Goal: Task Accomplishment & Management: Manage account settings

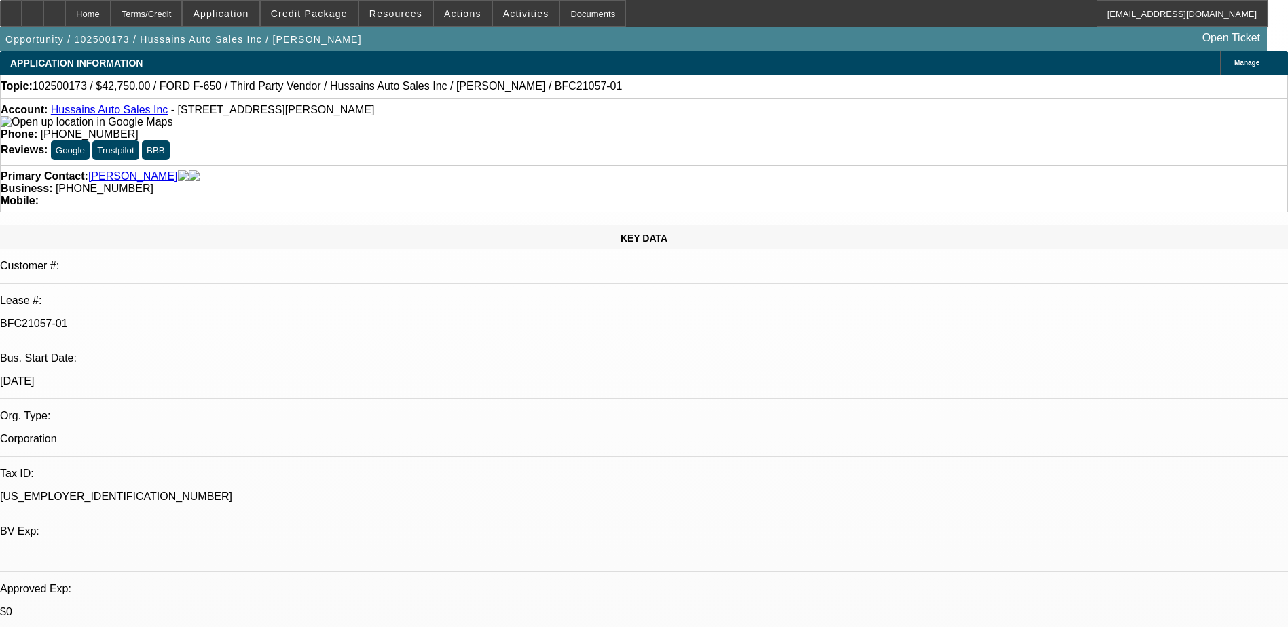
select select "0"
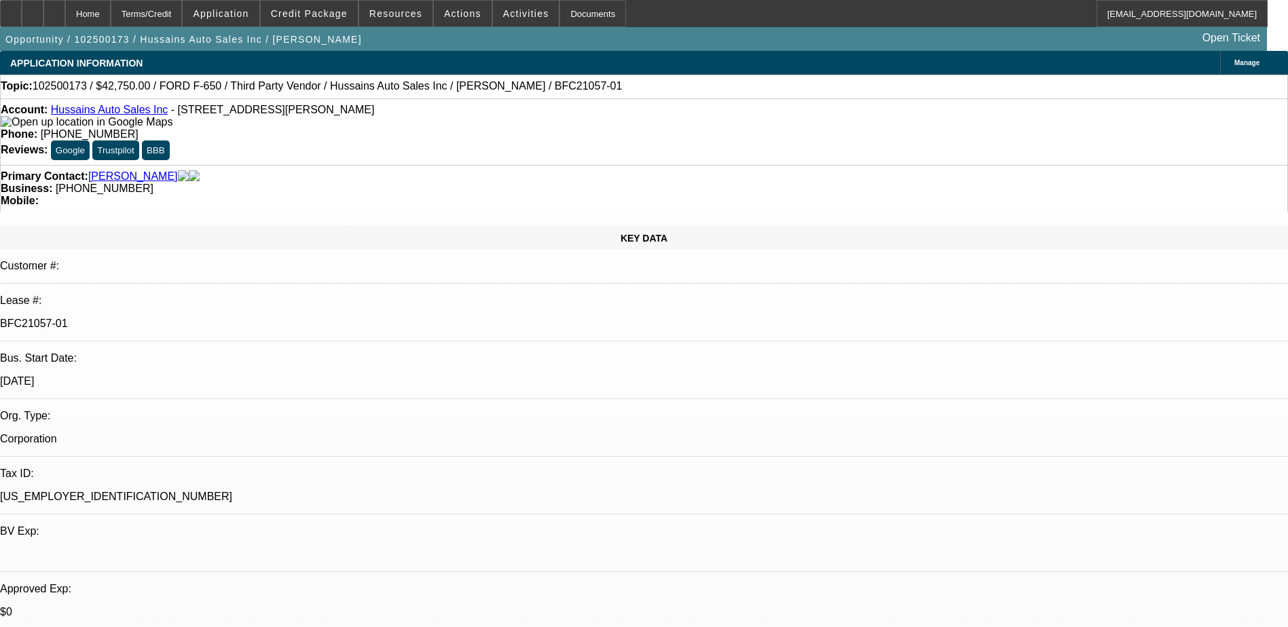
select select "0"
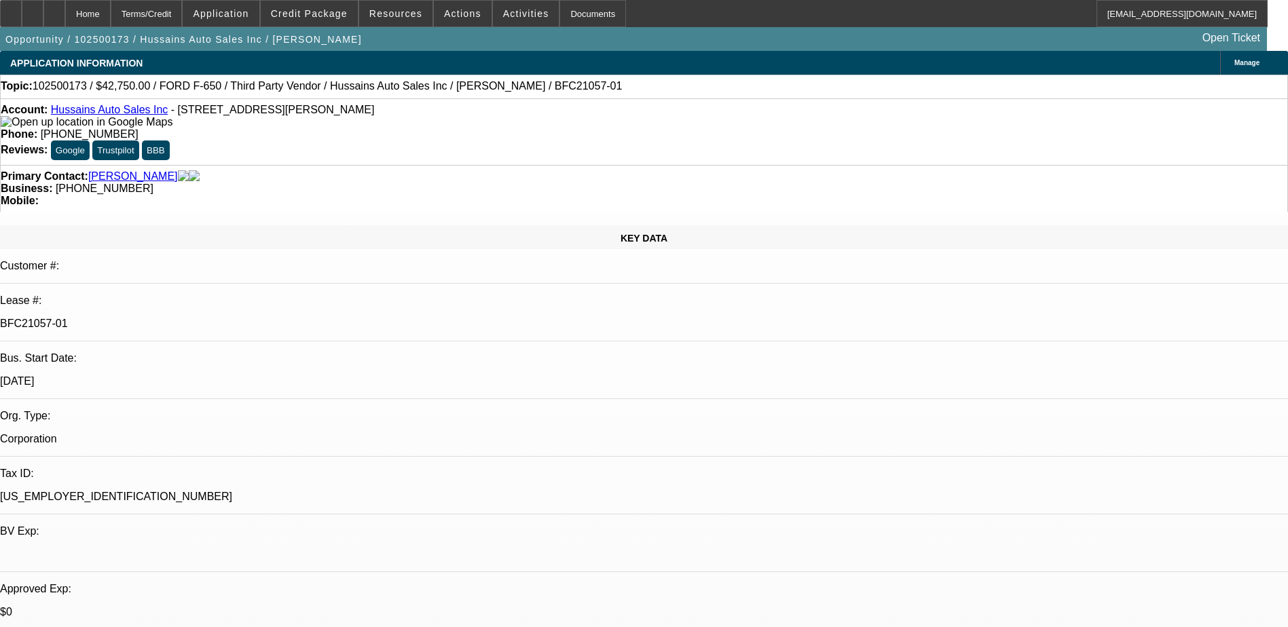
select select "2"
select select "0"
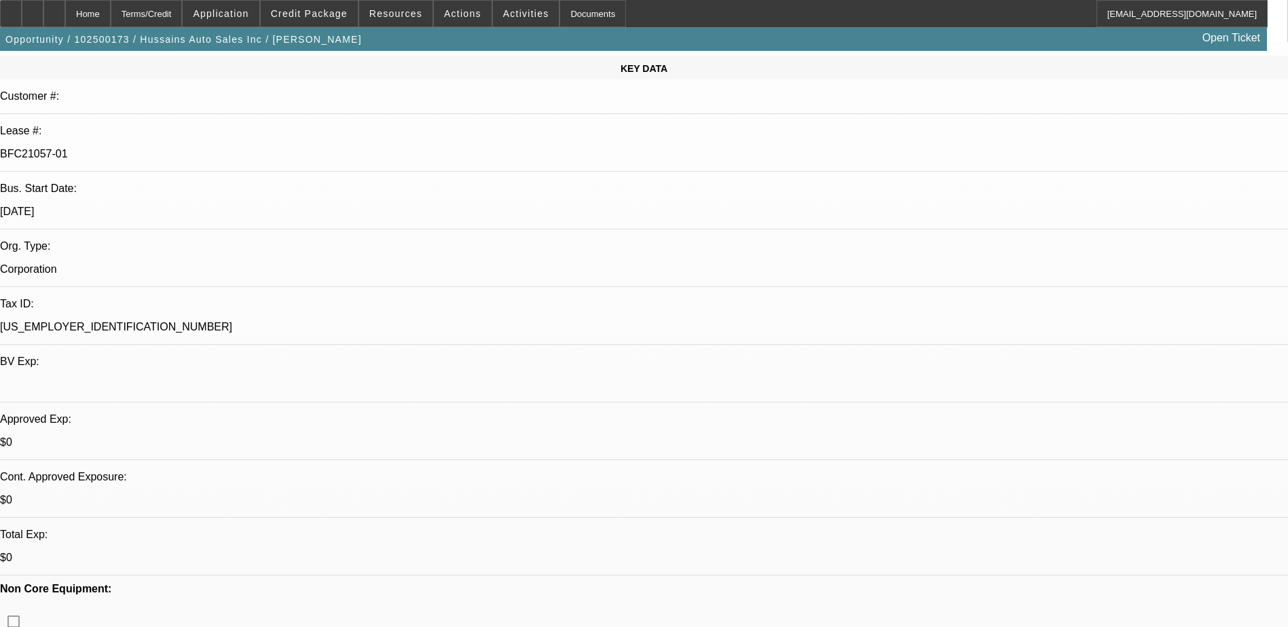
select select "1"
select select "6"
select select "1"
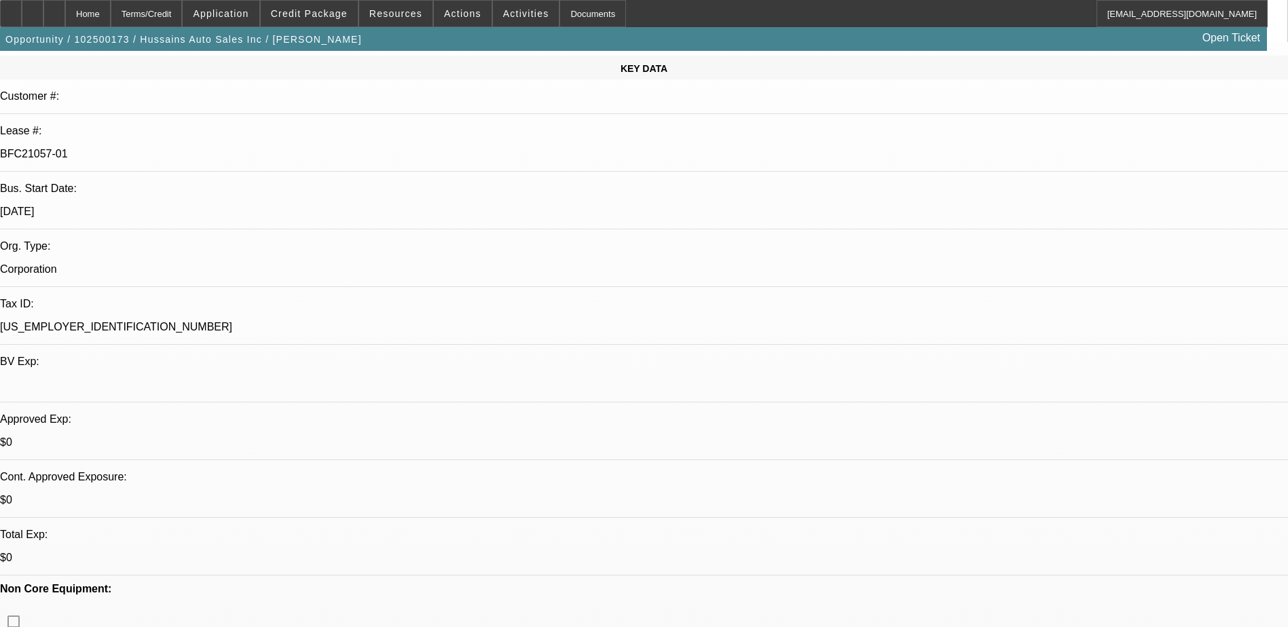
select select "6"
select select "1"
select select "6"
select select "1"
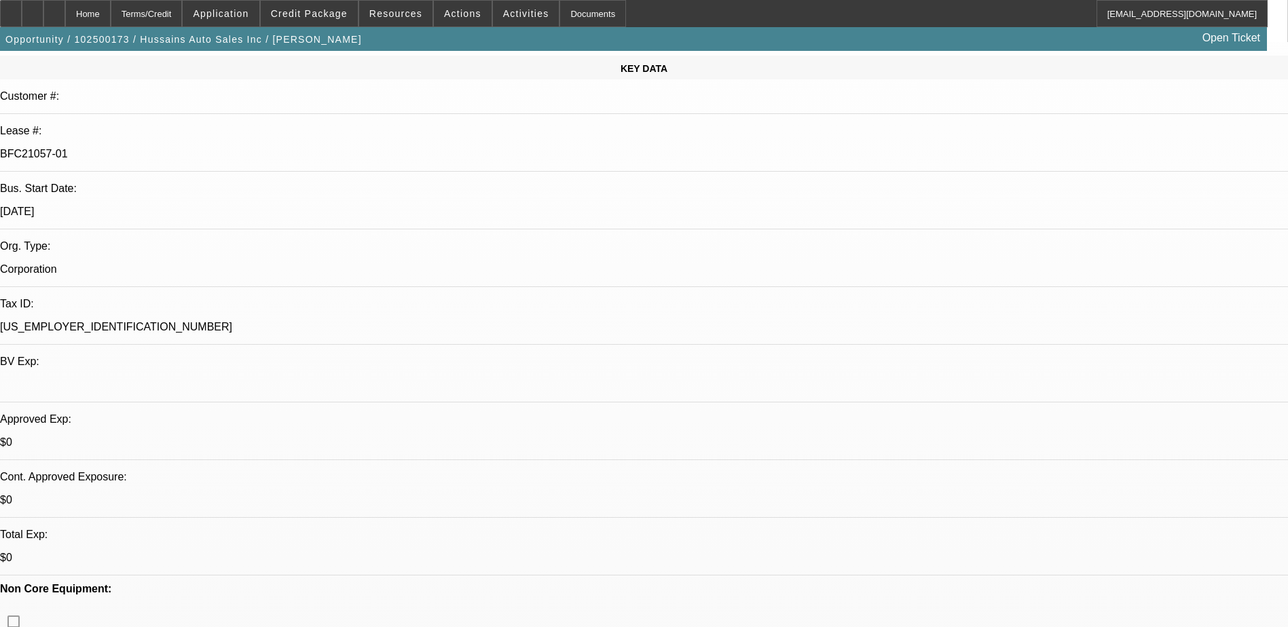
select select "2"
select select "6"
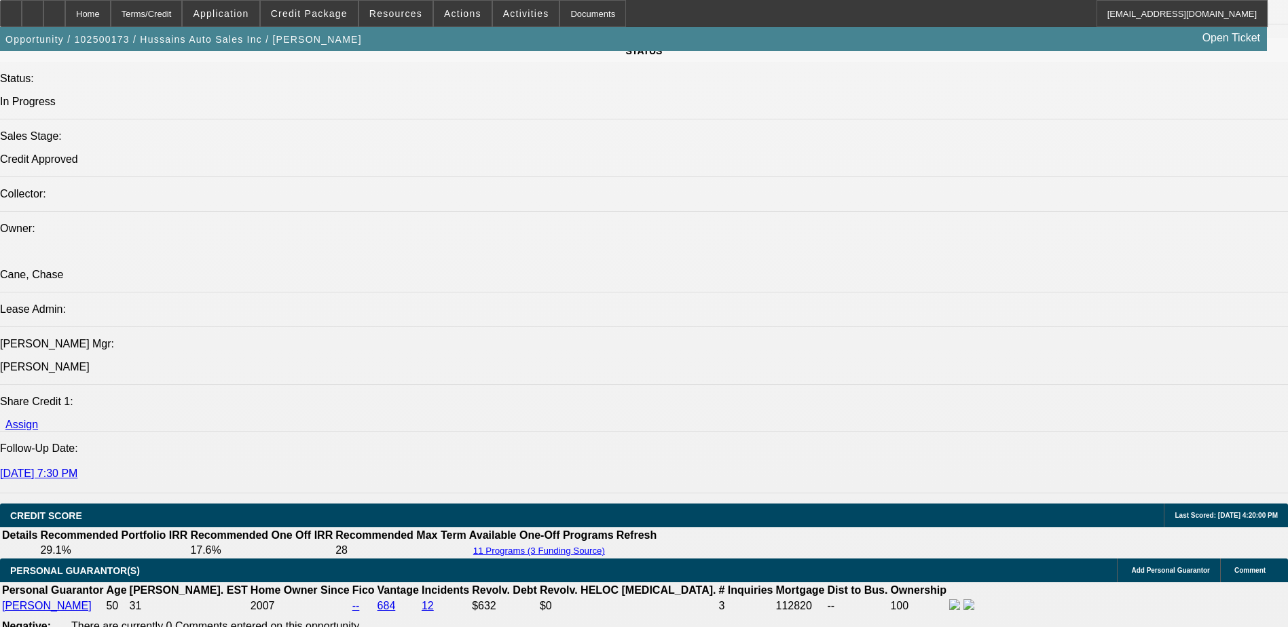
scroll to position [1561, 0]
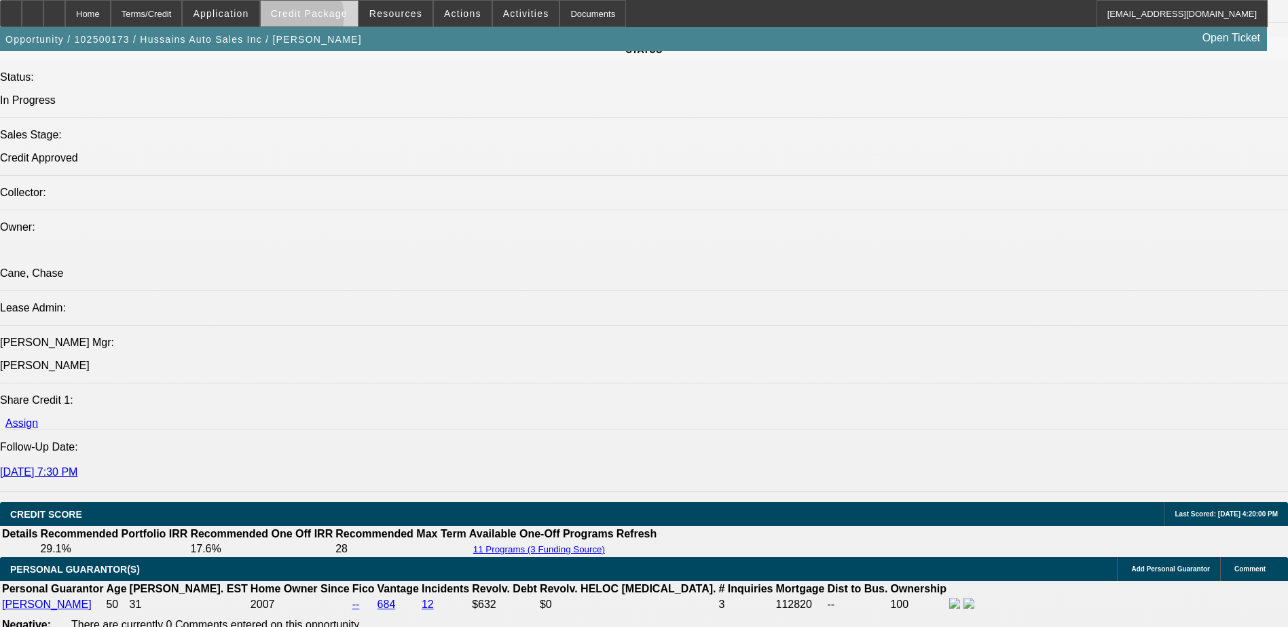
click at [322, 20] on span at bounding box center [309, 13] width 97 height 33
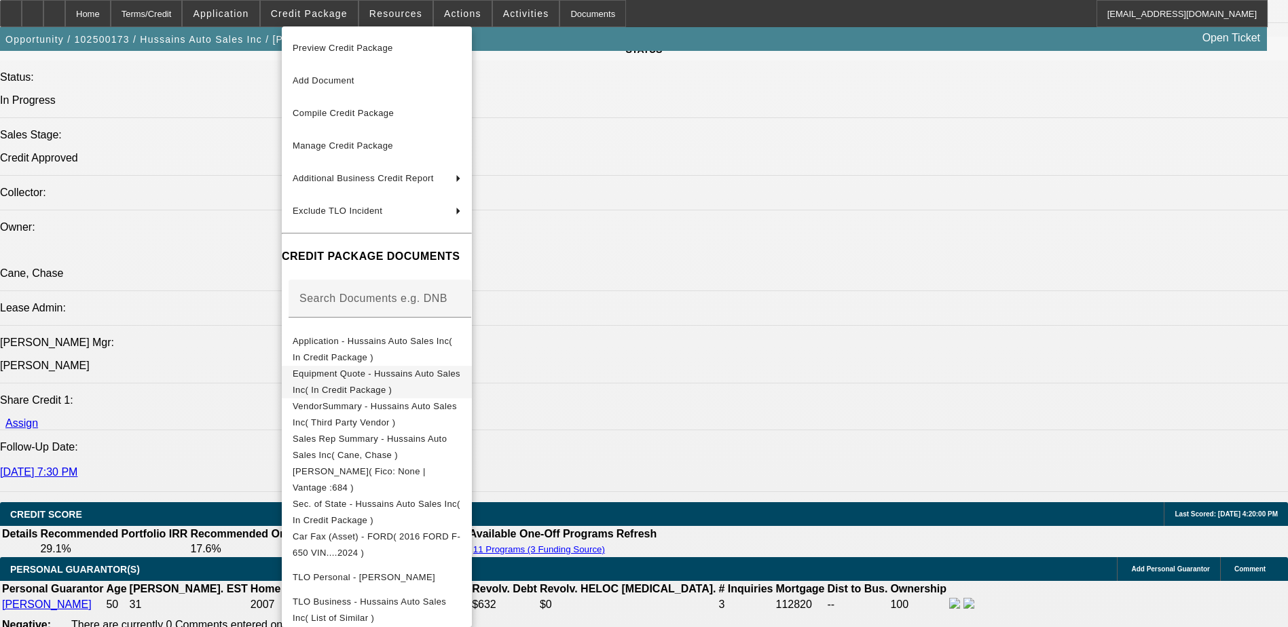
click at [465, 388] on button "Equipment Quote - Hussains Auto Sales Inc( In Credit Package )" at bounding box center [377, 382] width 190 height 33
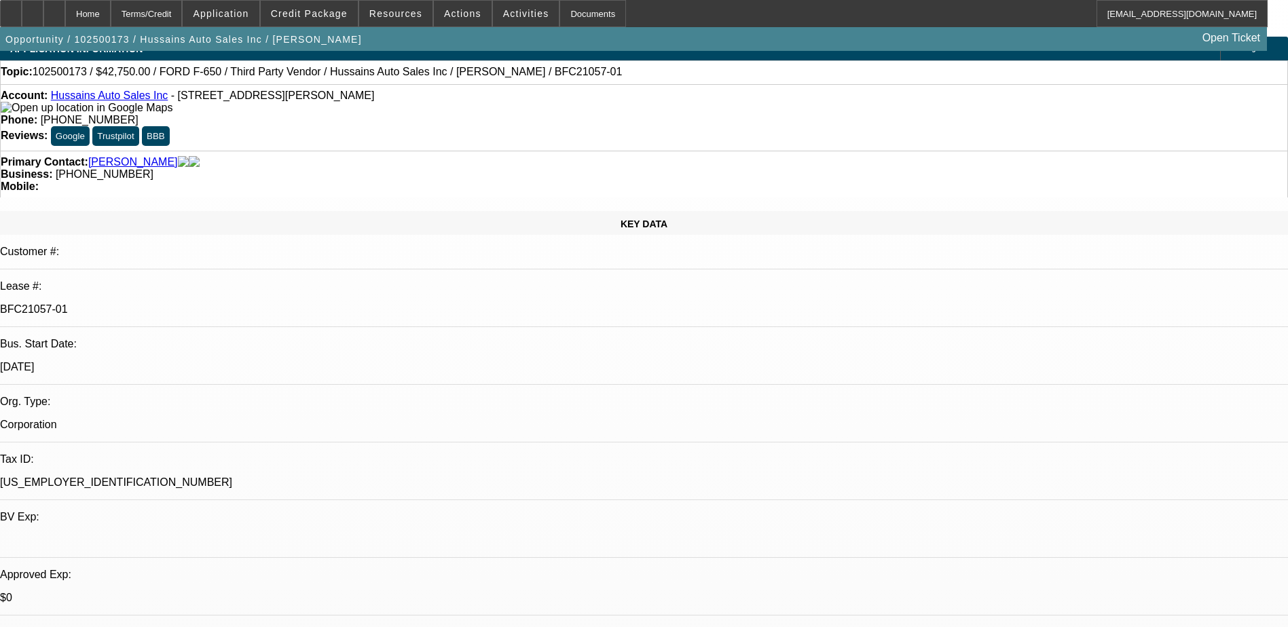
scroll to position [0, 0]
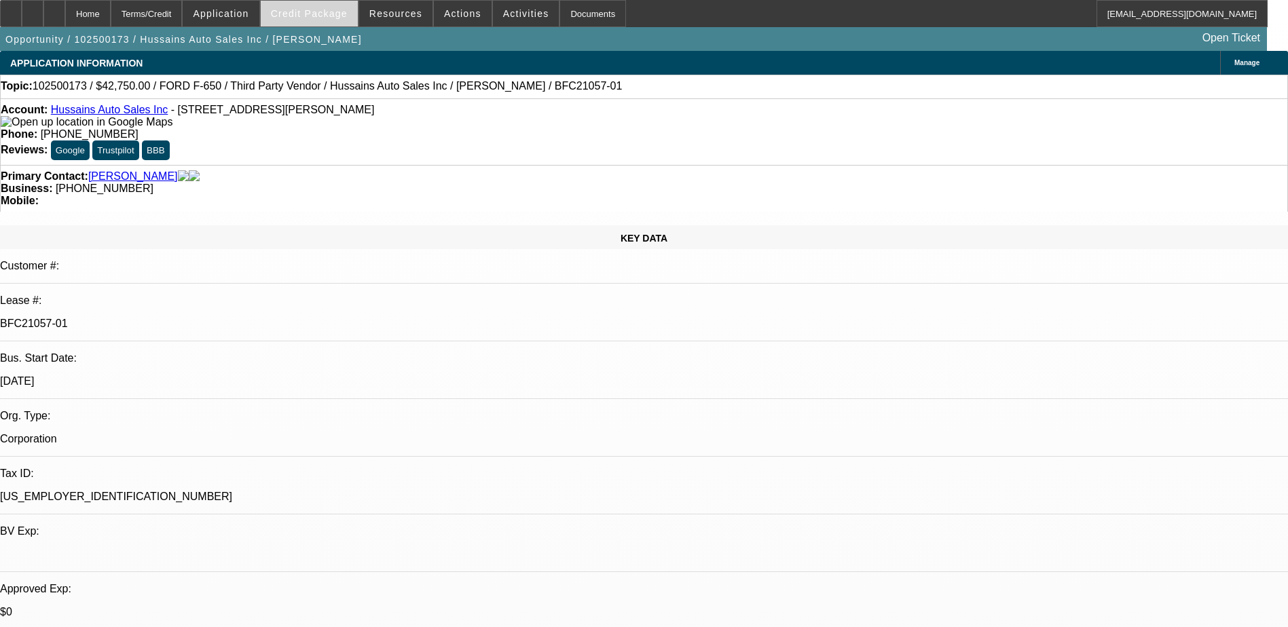
click at [316, 13] on span "Credit Package" at bounding box center [309, 13] width 77 height 11
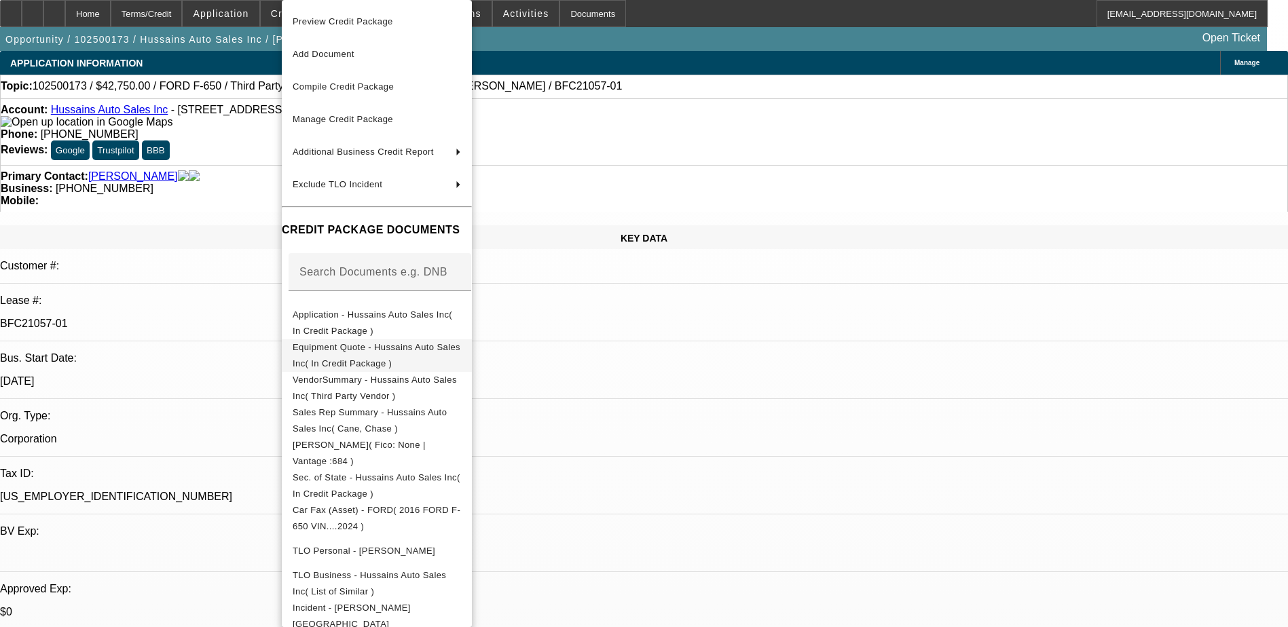
click at [363, 362] on button "Equipment Quote - Hussains Auto Sales Inc( In Credit Package )" at bounding box center [377, 355] width 190 height 33
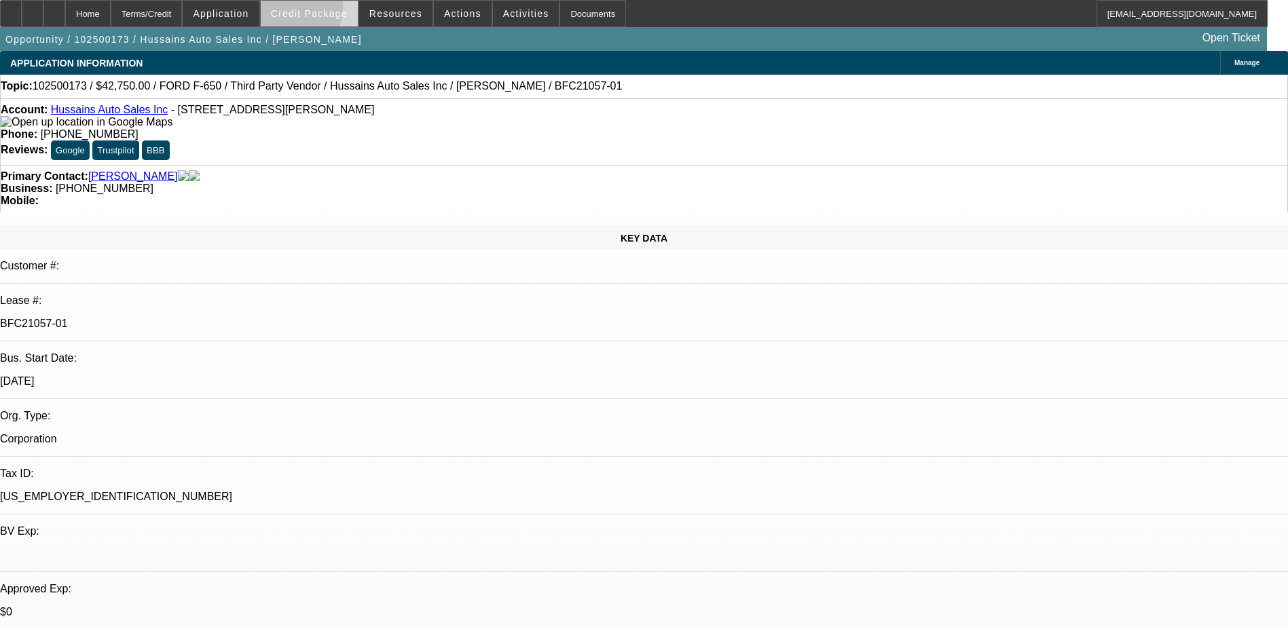
click at [297, 10] on span "Credit Package" at bounding box center [309, 13] width 77 height 11
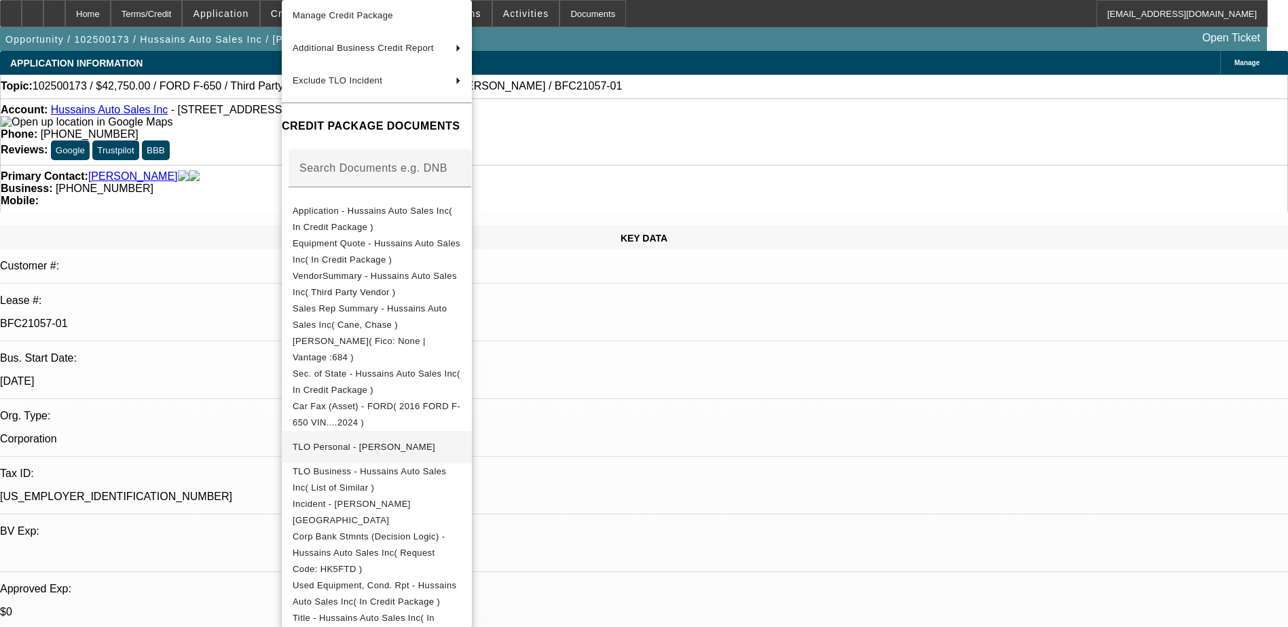
scroll to position [176, 0]
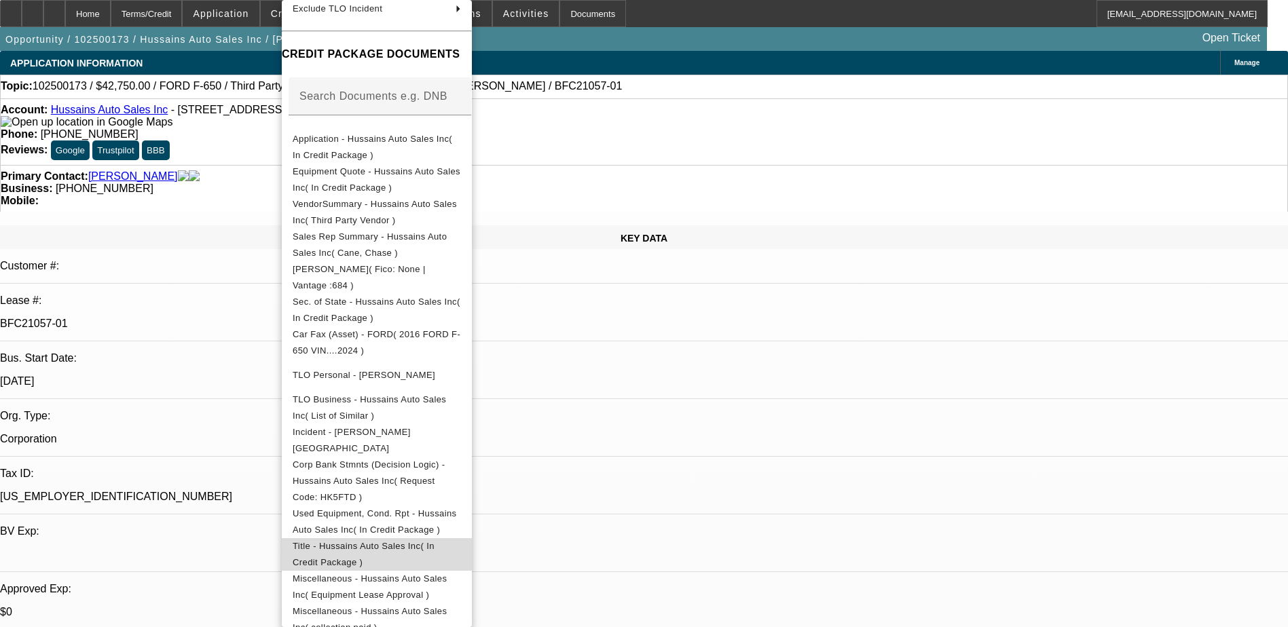
click at [389, 541] on span "Title - Hussains Auto Sales Inc( In Credit Package )" at bounding box center [364, 554] width 142 height 26
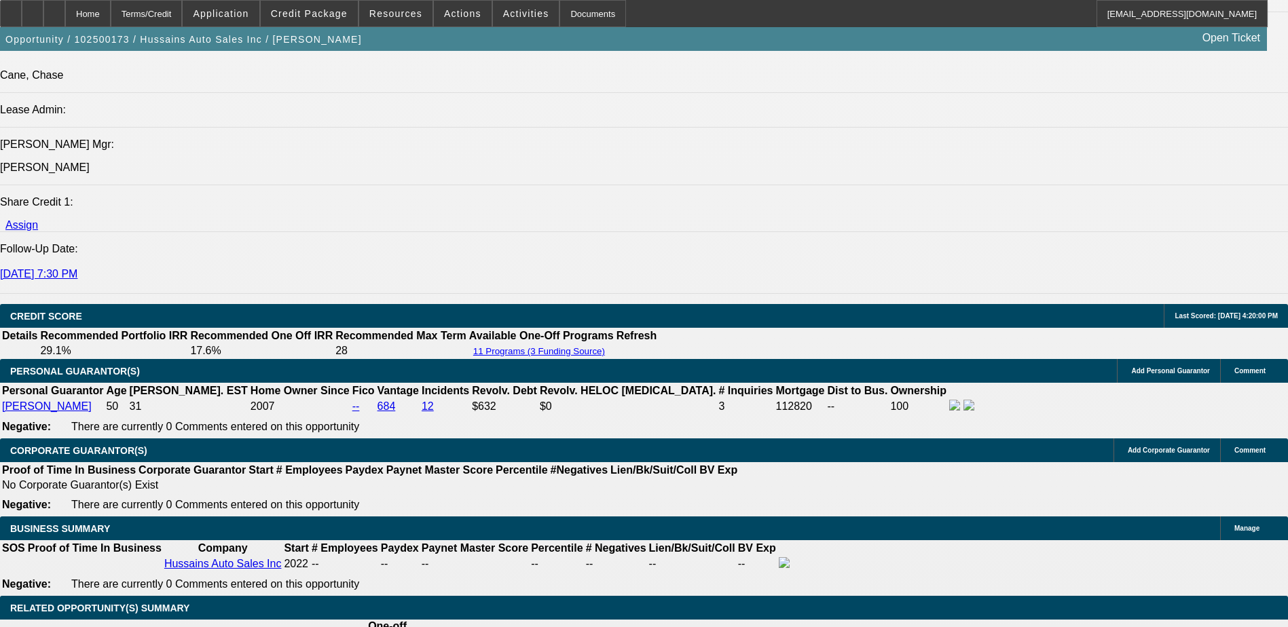
scroll to position [1697, 0]
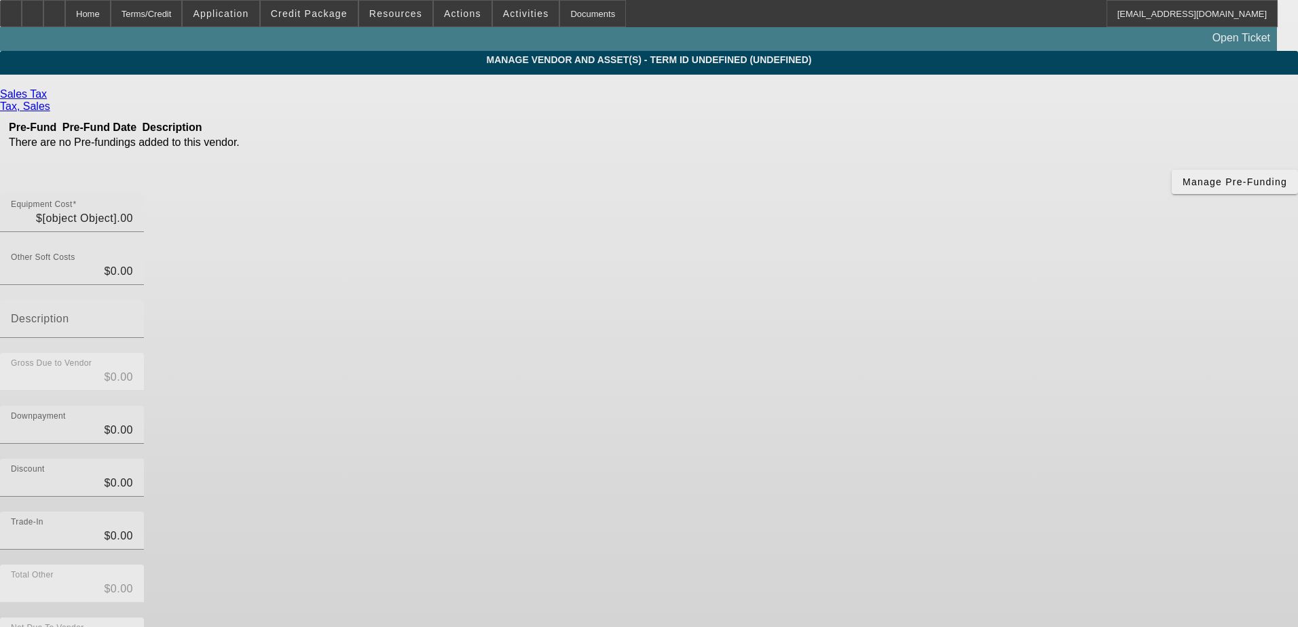
type input "$2,750.00"
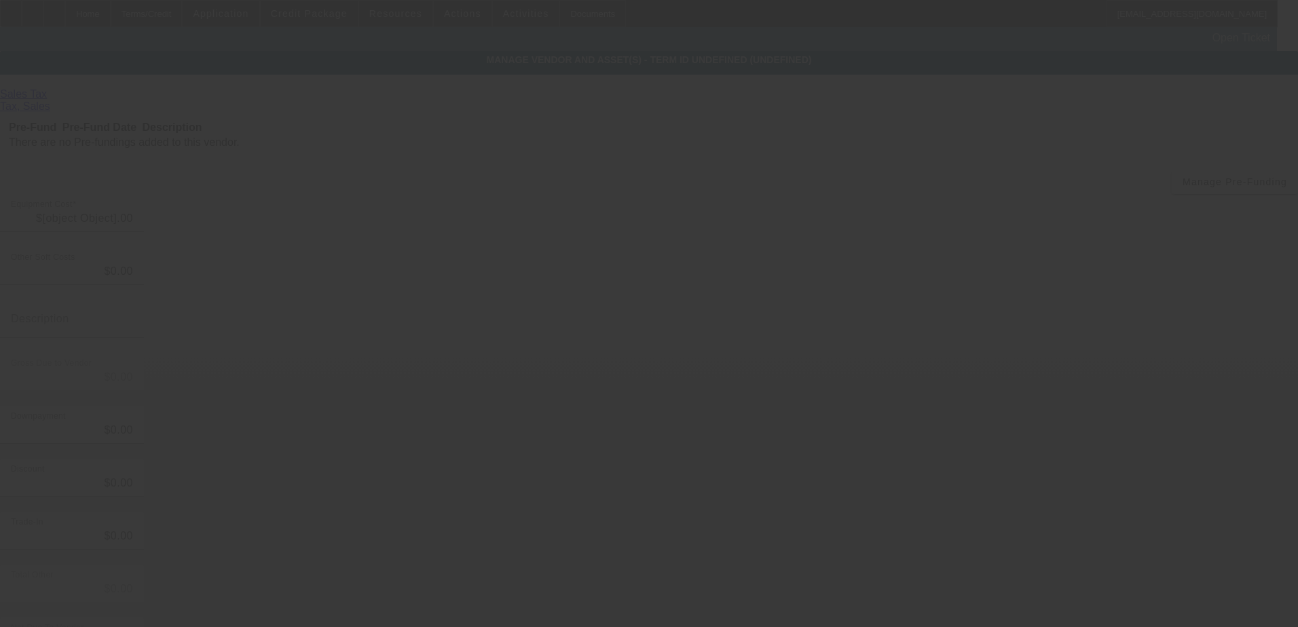
type input "$2,750.00"
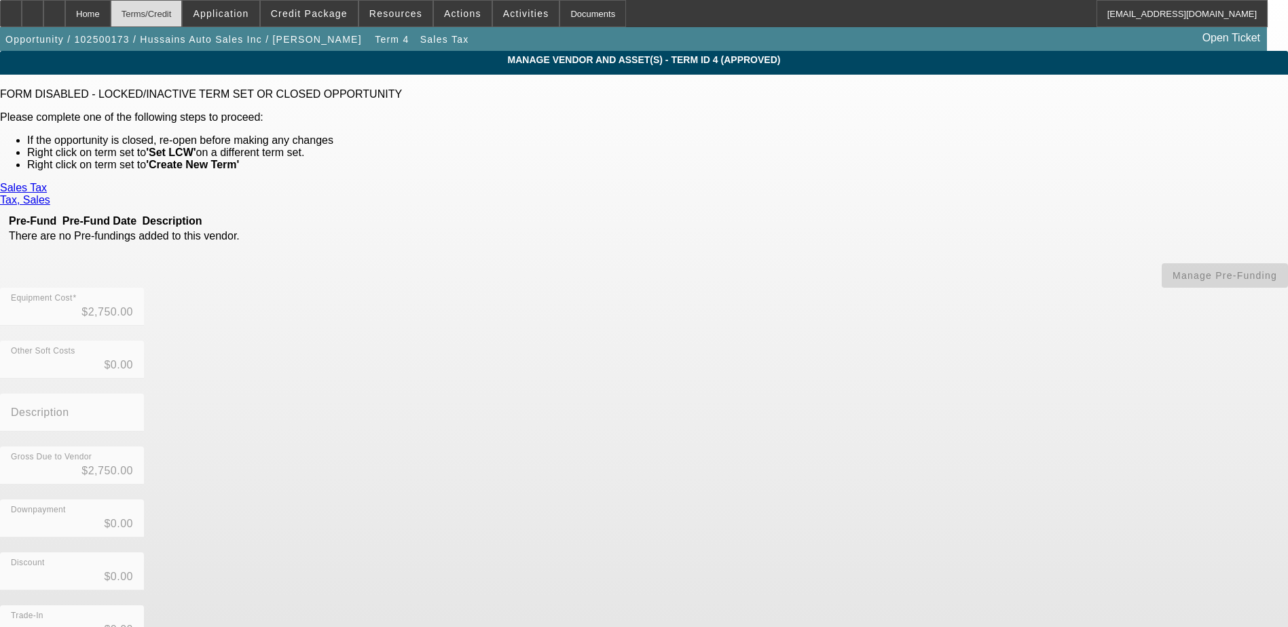
click at [183, 20] on div "Terms/Credit" at bounding box center [147, 13] width 72 height 27
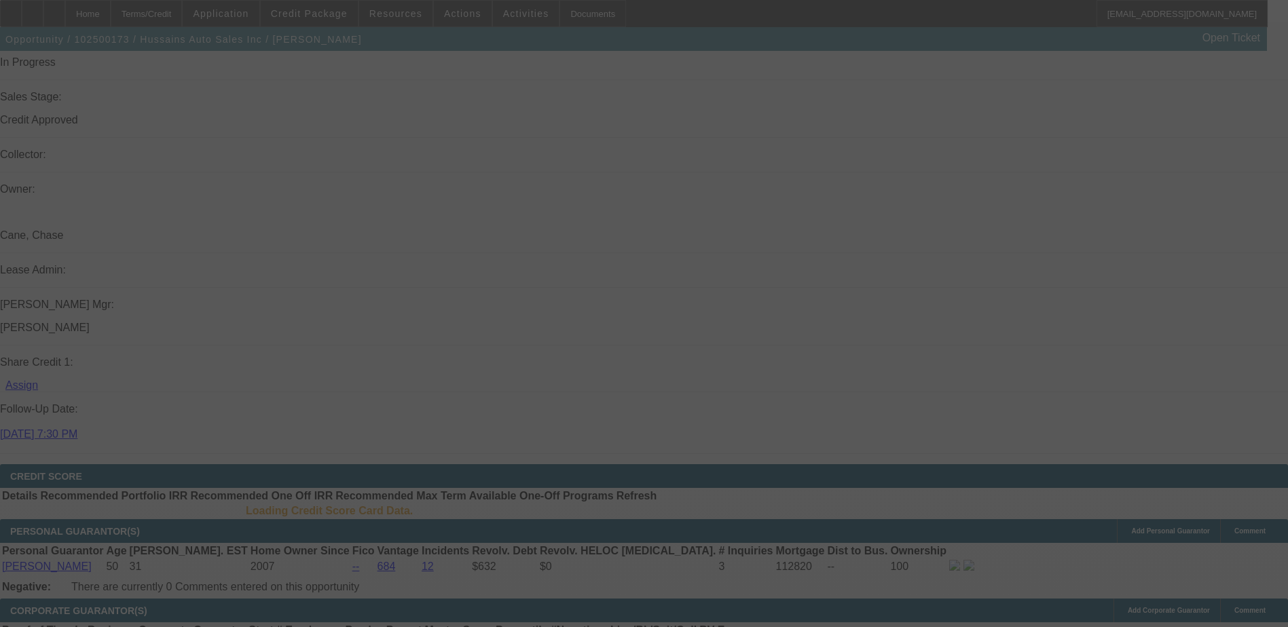
scroll to position [1594, 0]
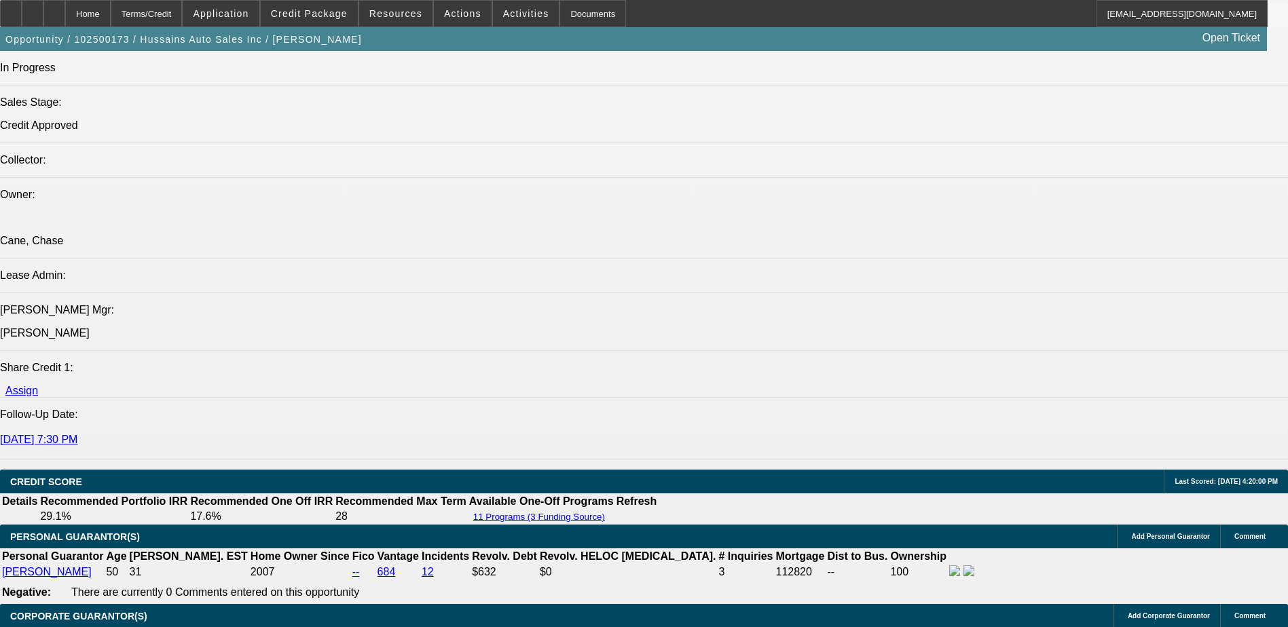
select select "0"
select select "6"
select select "0"
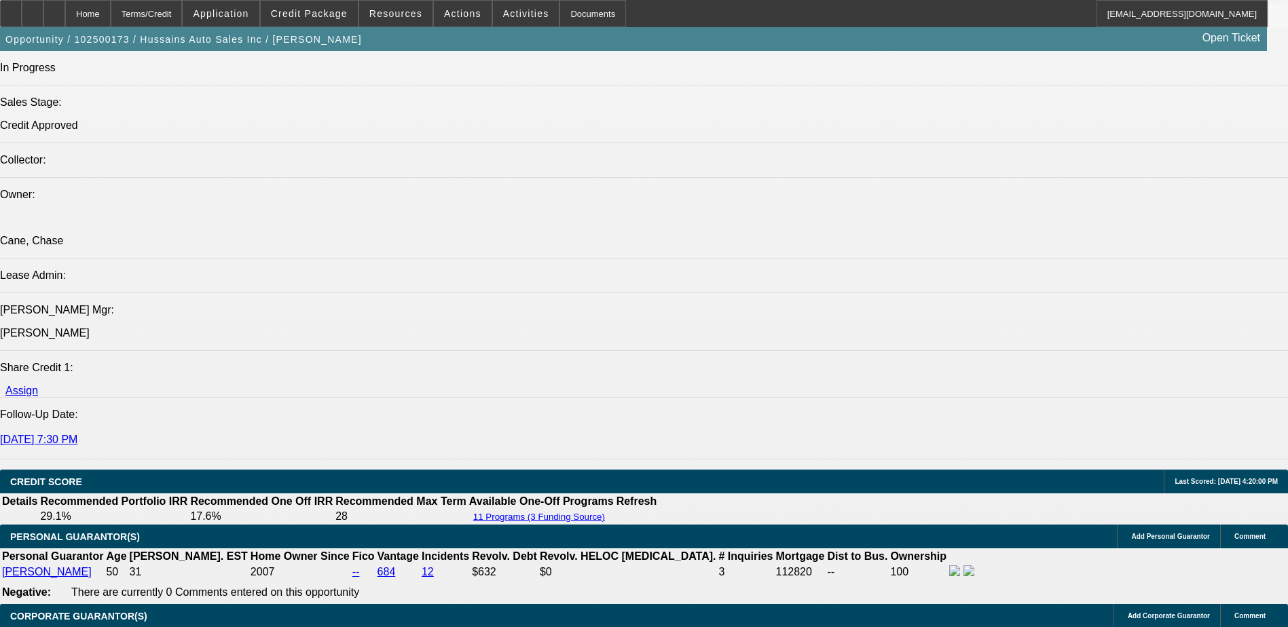
select select "0"
select select "6"
select select "0"
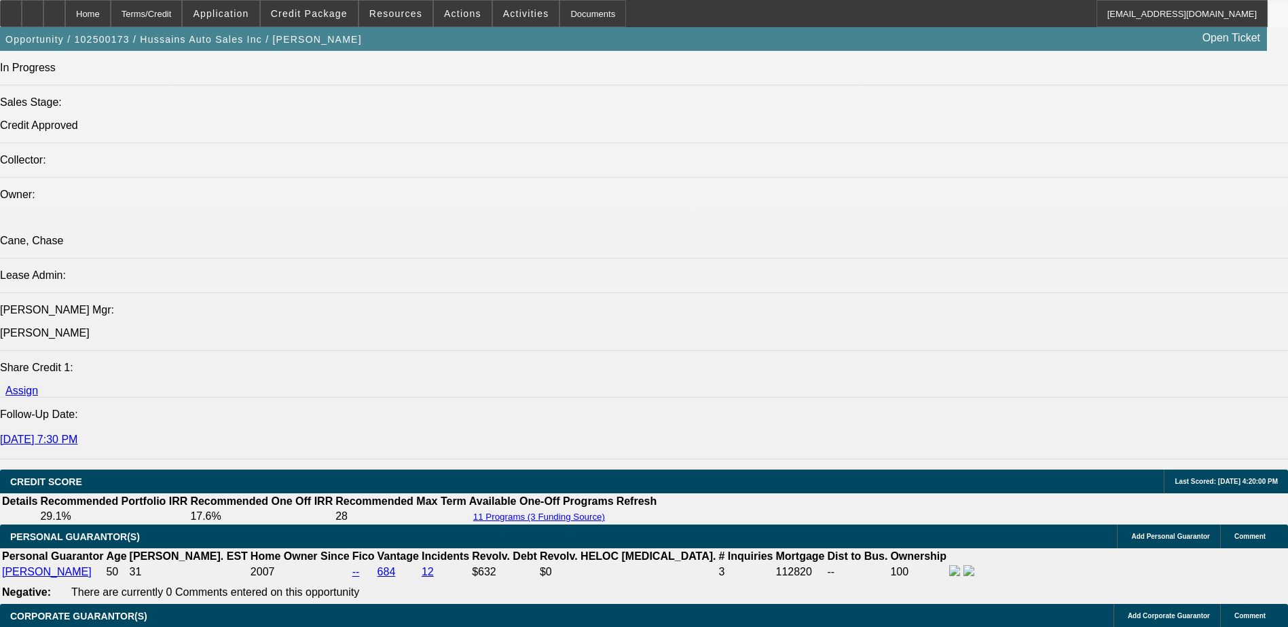
select select "0"
select select "6"
select select "0"
select select "2"
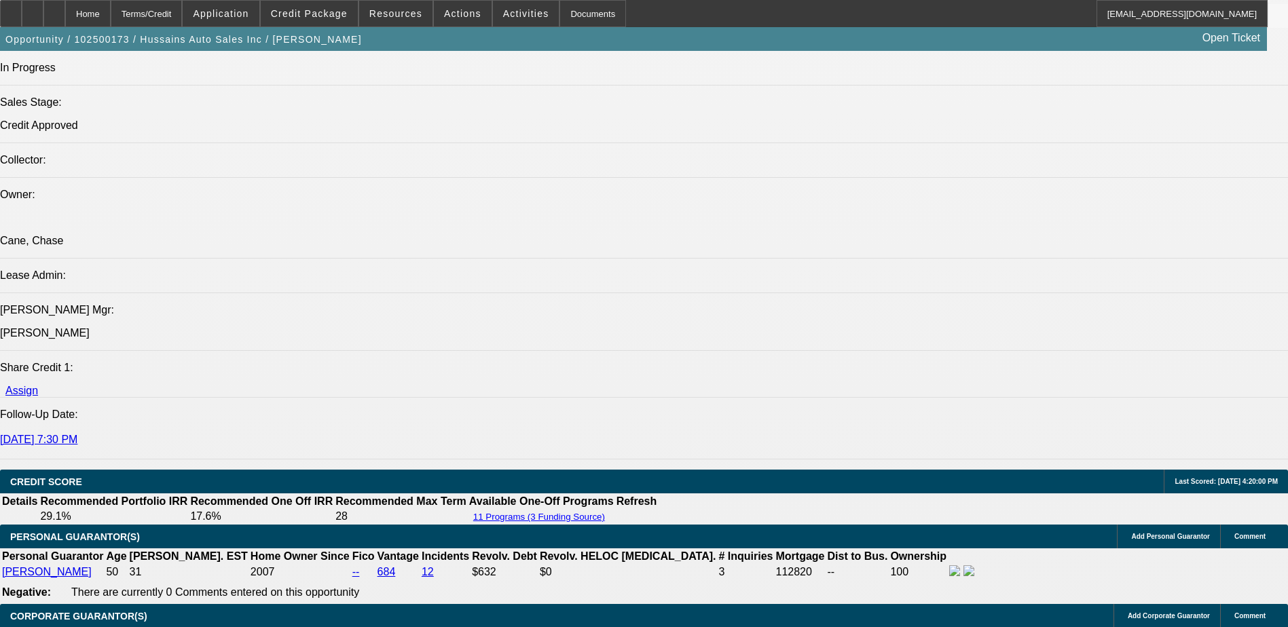
select select "0"
select select "6"
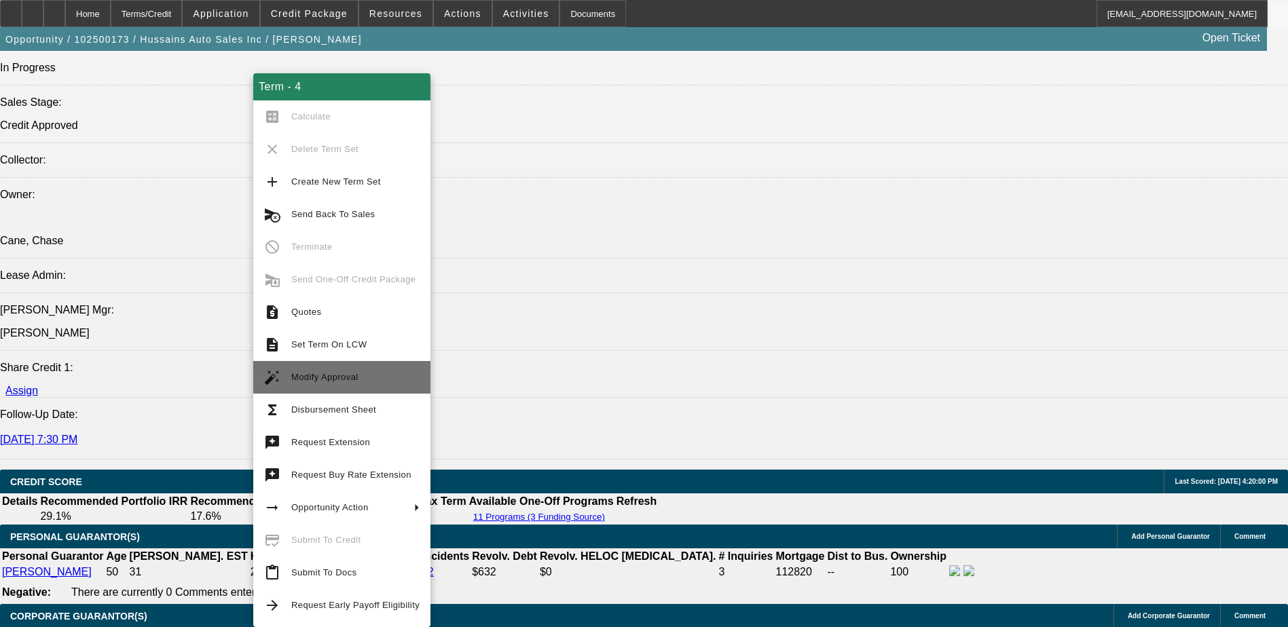
click at [347, 374] on span "Modify Approval" at bounding box center [324, 377] width 67 height 10
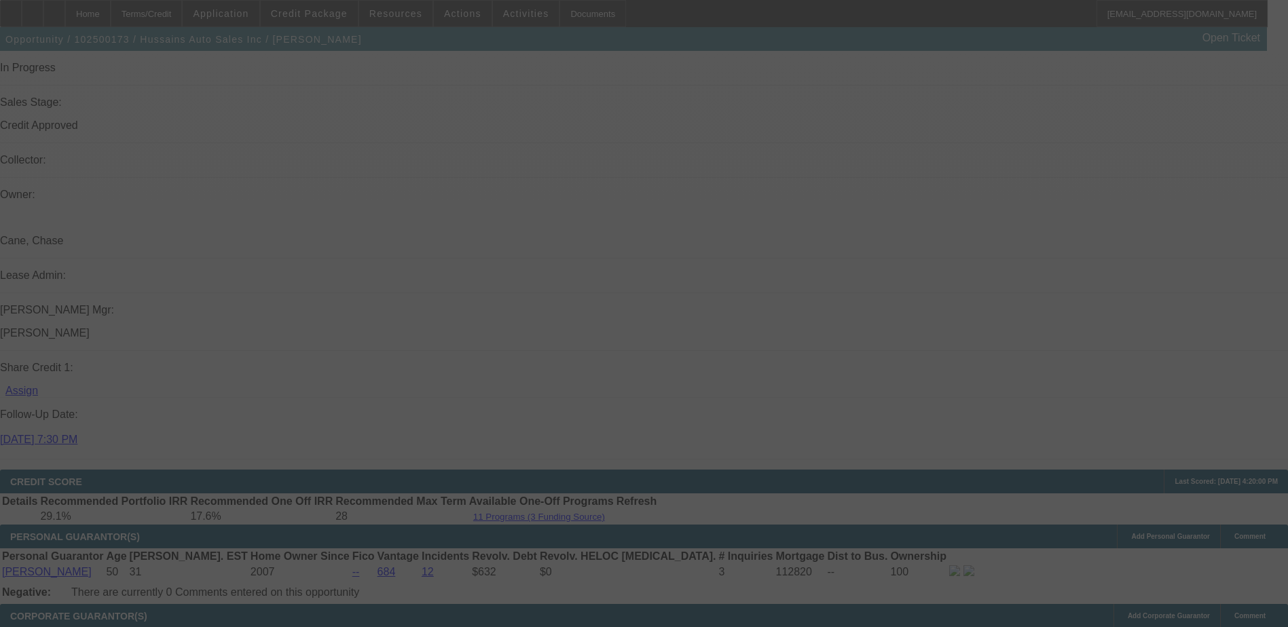
scroll to position [1705, 0]
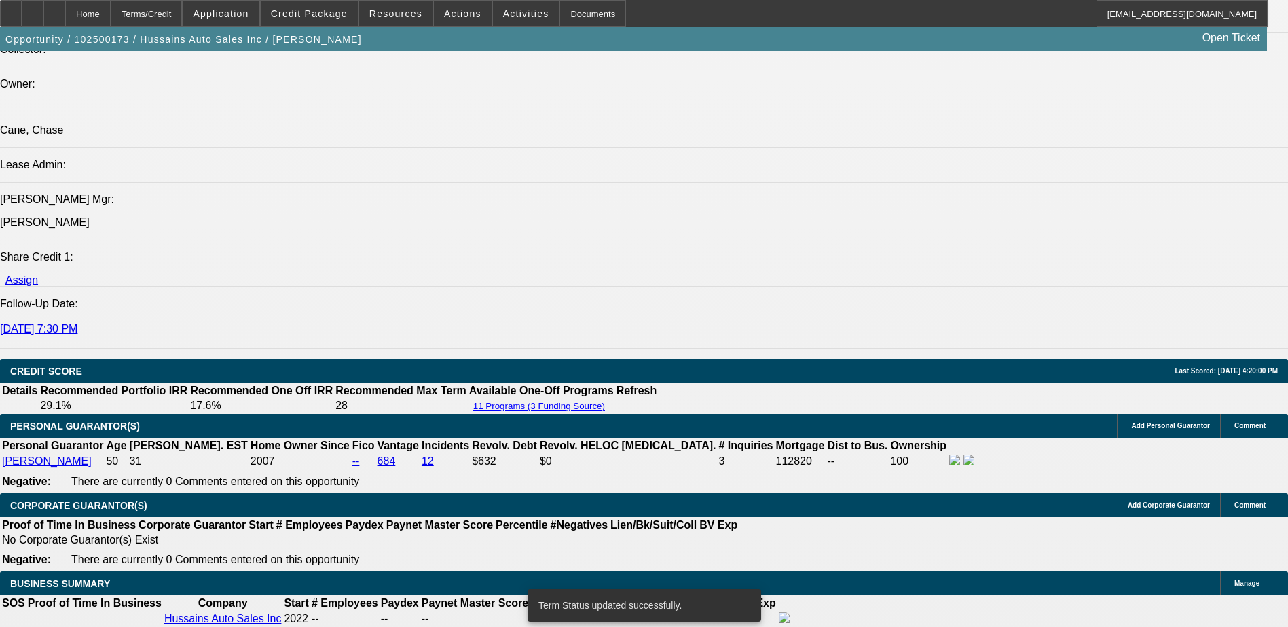
select select "0"
select select "6"
select select "0"
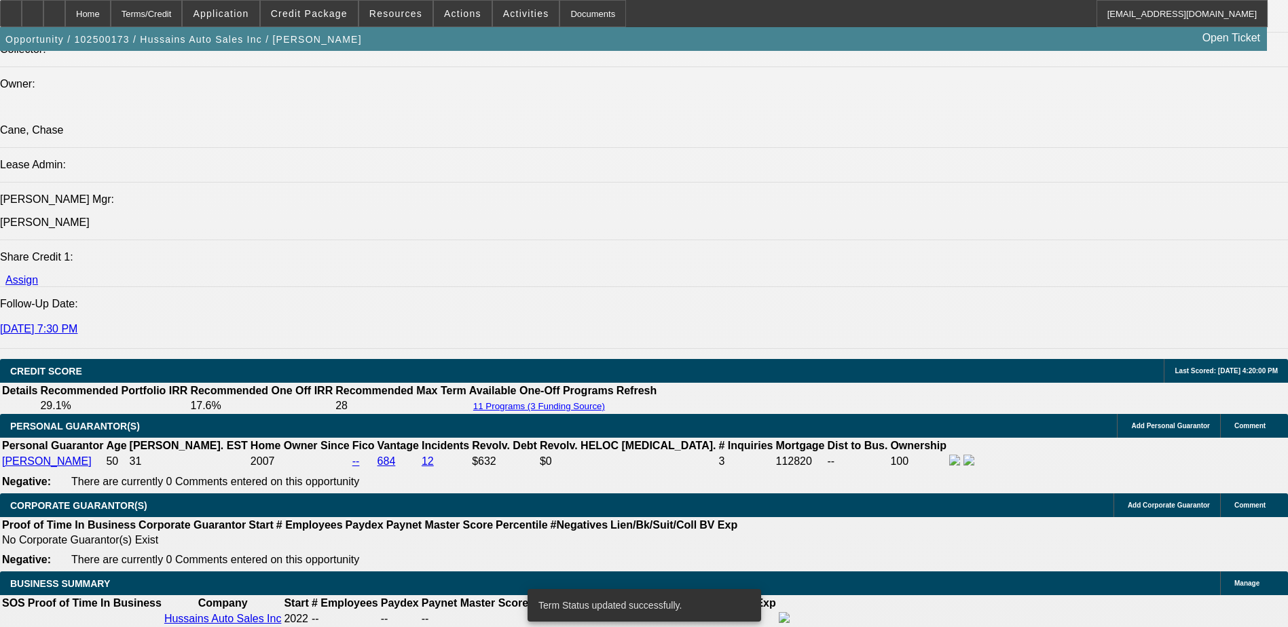
select select "0"
select select "6"
select select "0"
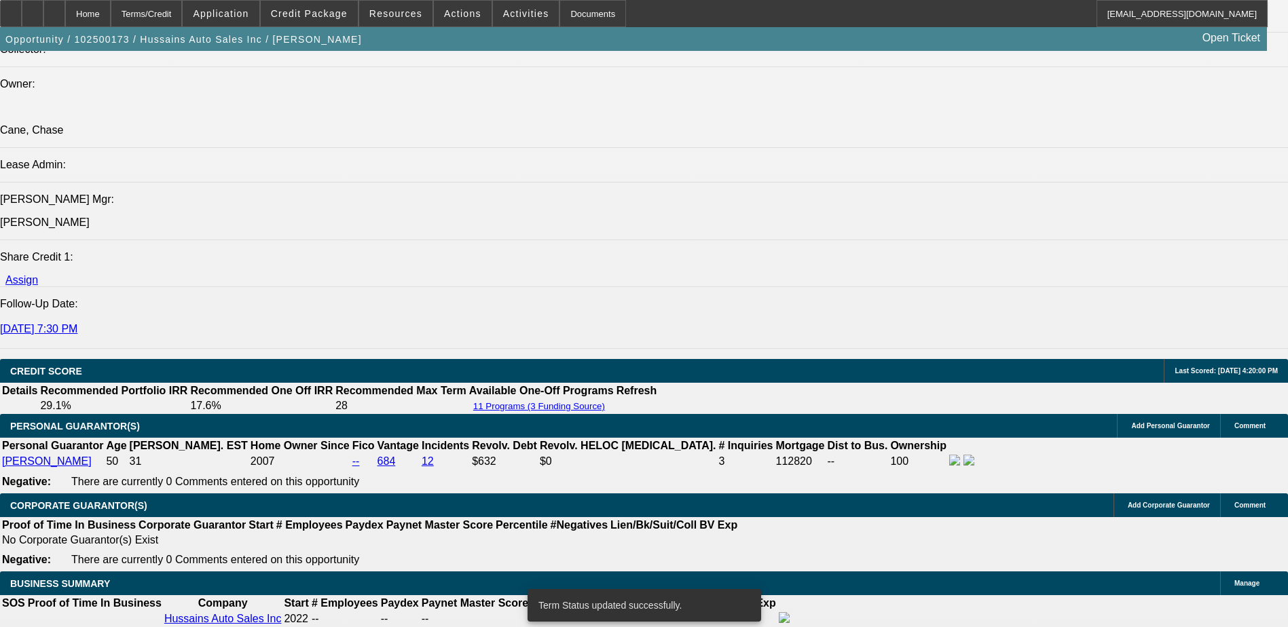
select select "0"
select select "6"
select select "0"
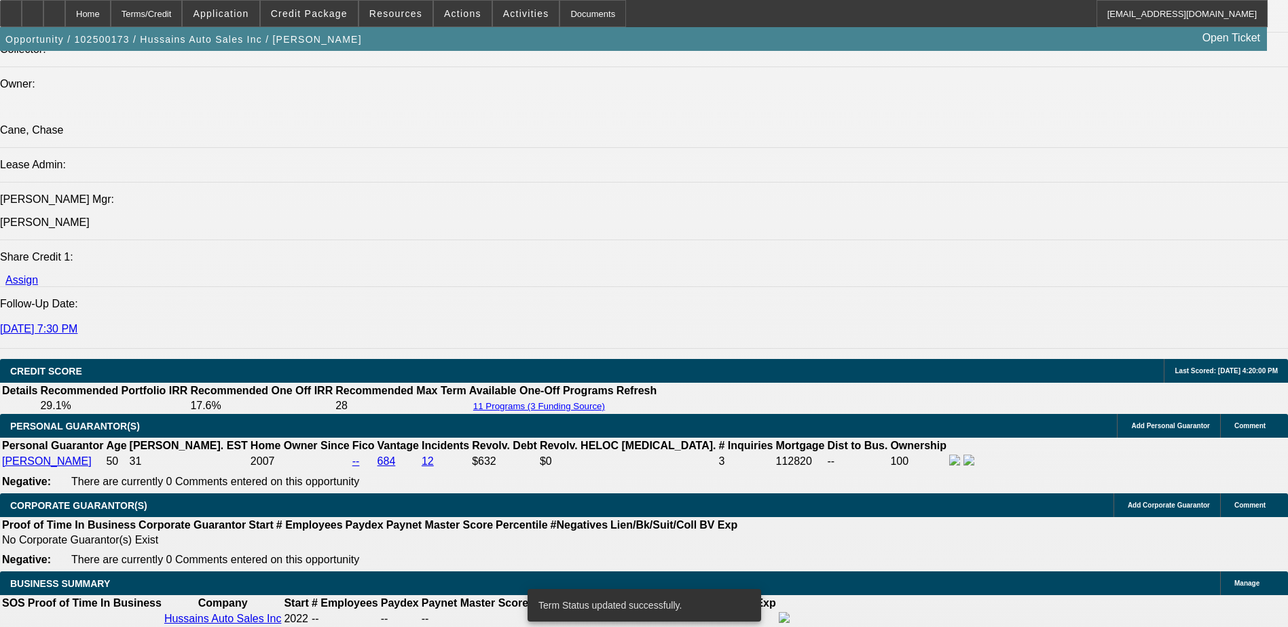
select select "6"
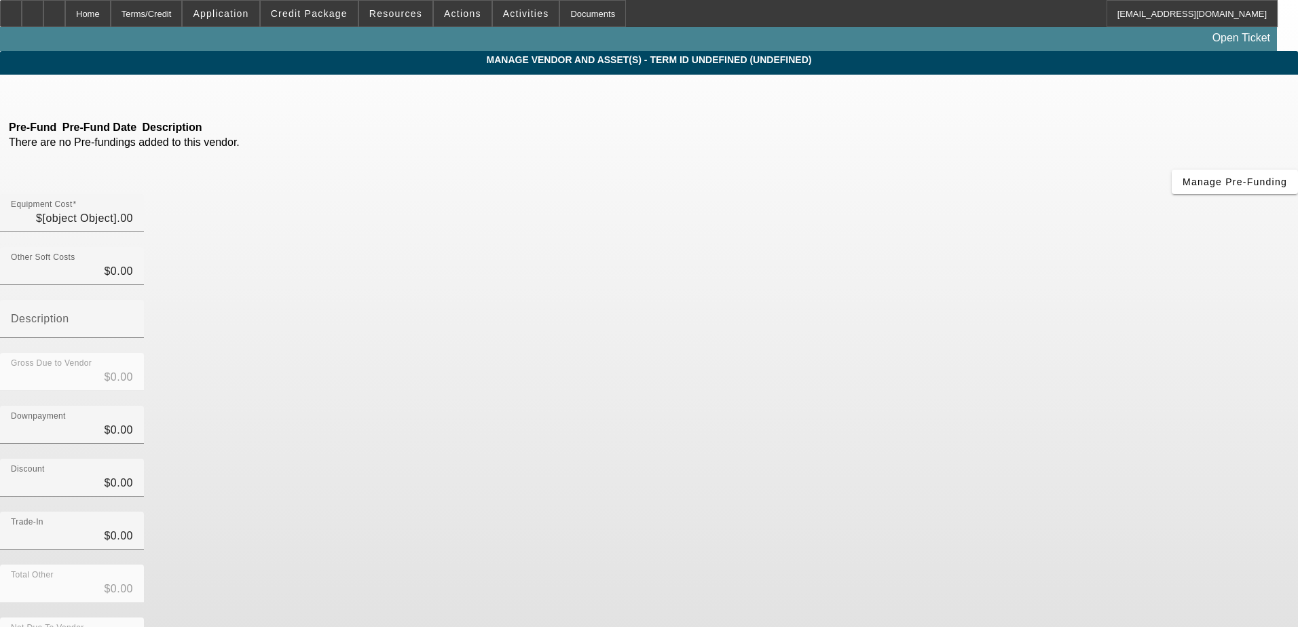
type input "$2,750.00"
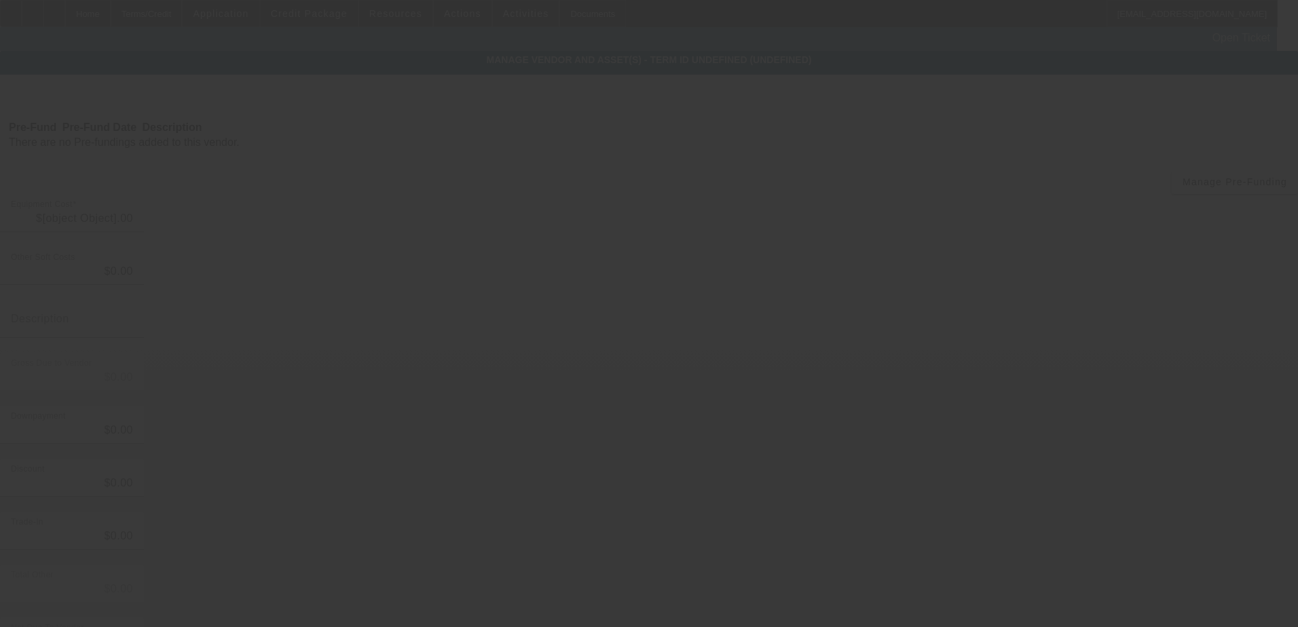
type input "$2,750.00"
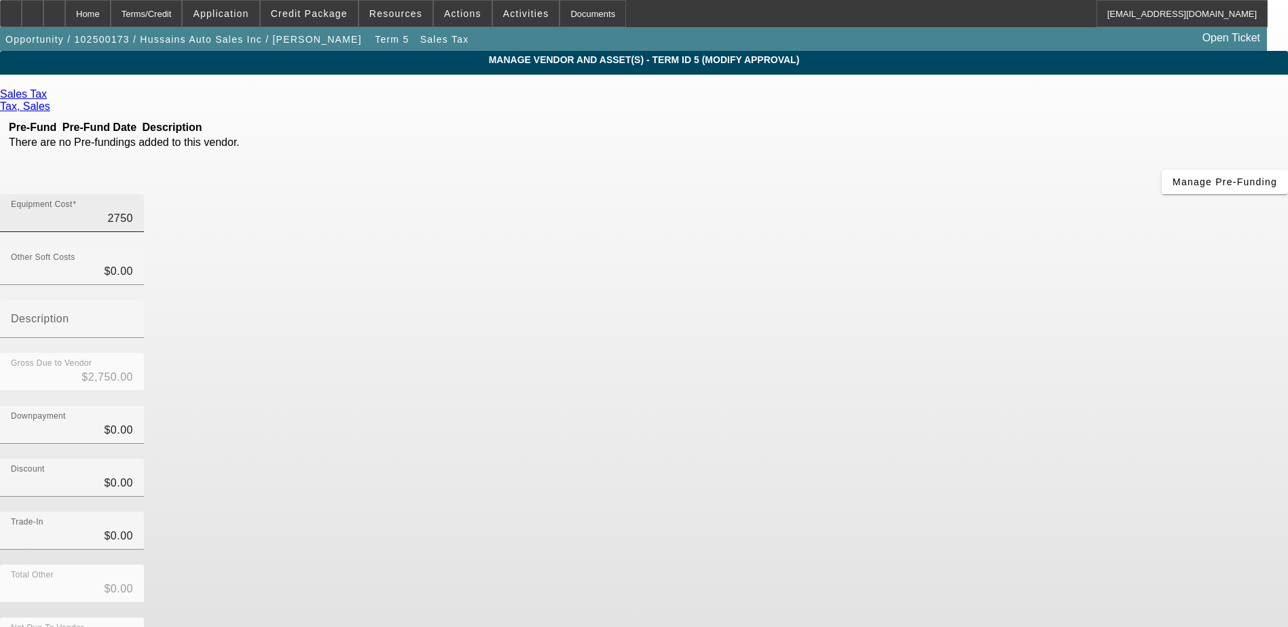
click at [133, 210] on input "2750" at bounding box center [72, 218] width 122 height 16
type input "2"
type input "$2.00"
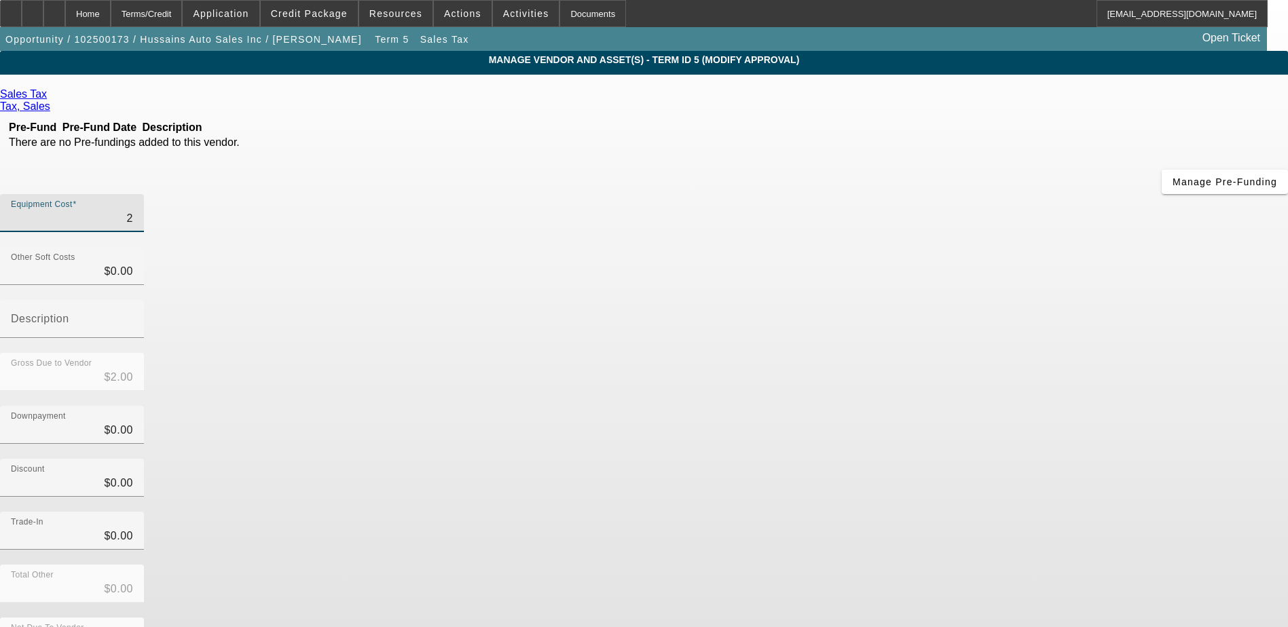
type input "24"
type input "$24.00"
type input "240"
type input "$240.00"
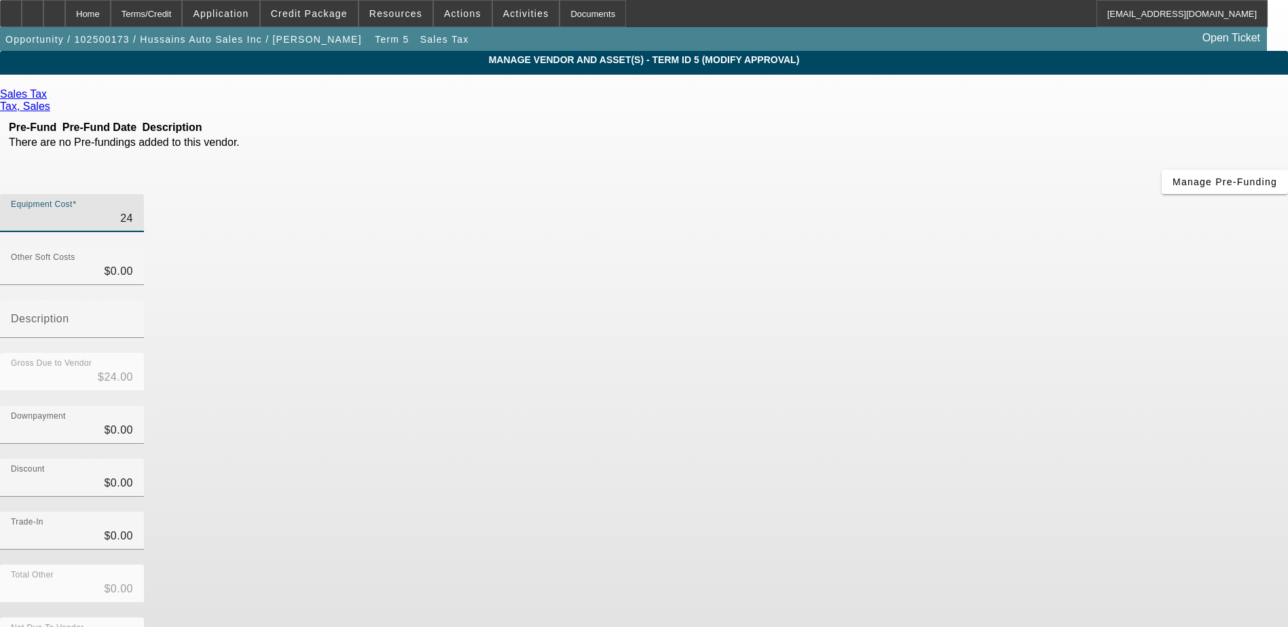
type input "$240.00"
type input "2400"
type input "$2,400.00"
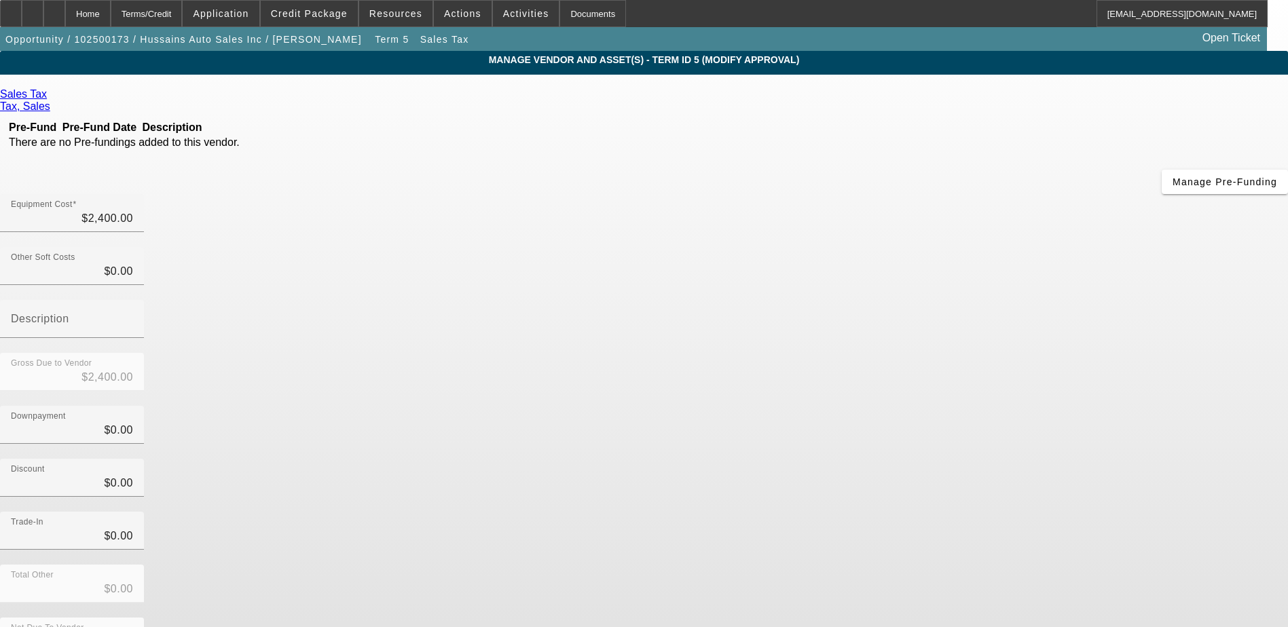
click at [895, 406] on div "Downpayment $0.00" at bounding box center [644, 432] width 1288 height 53
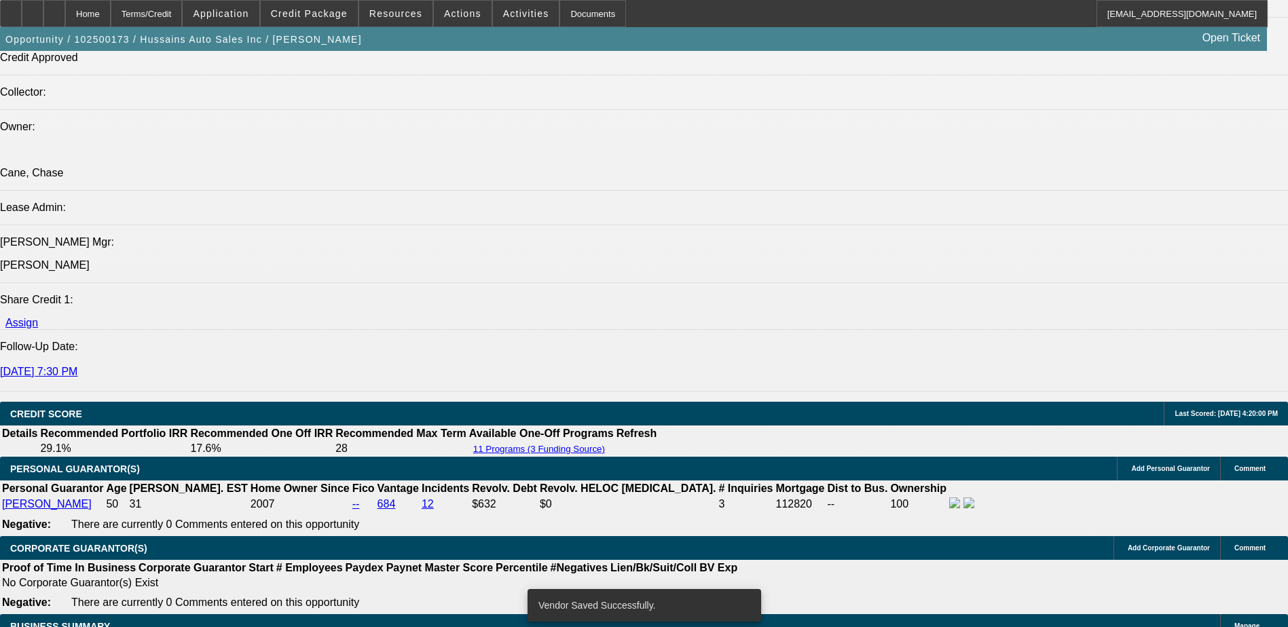
select select "0"
select select "6"
select select "0"
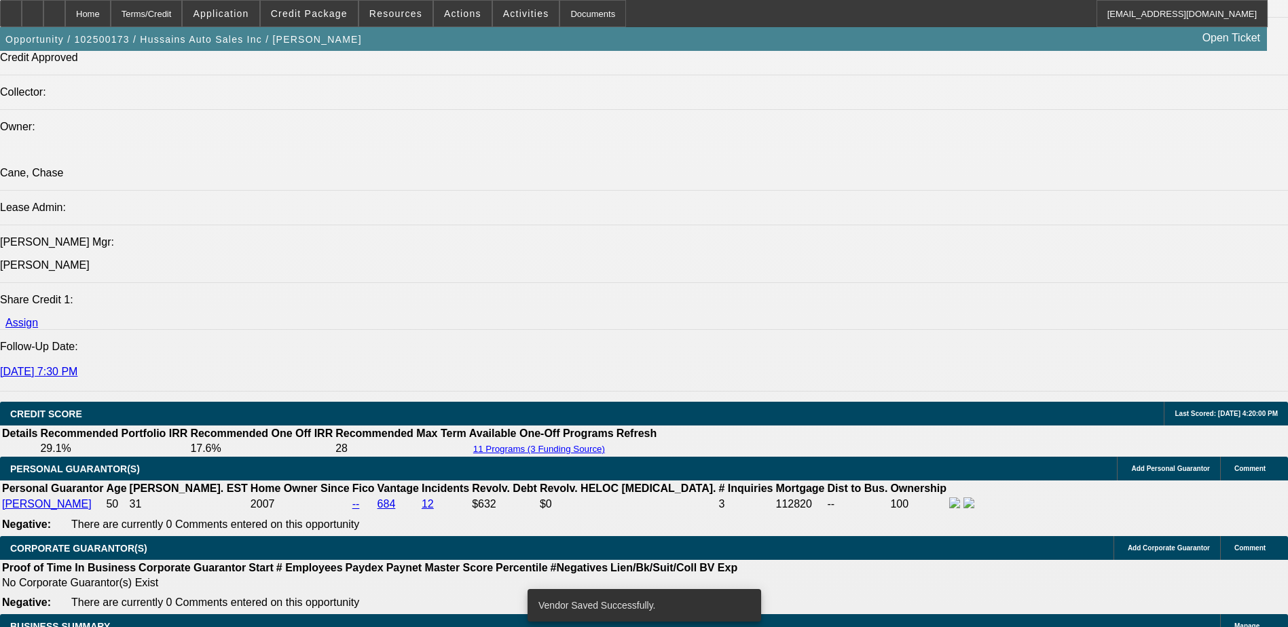
select select "0"
select select "6"
select select "0"
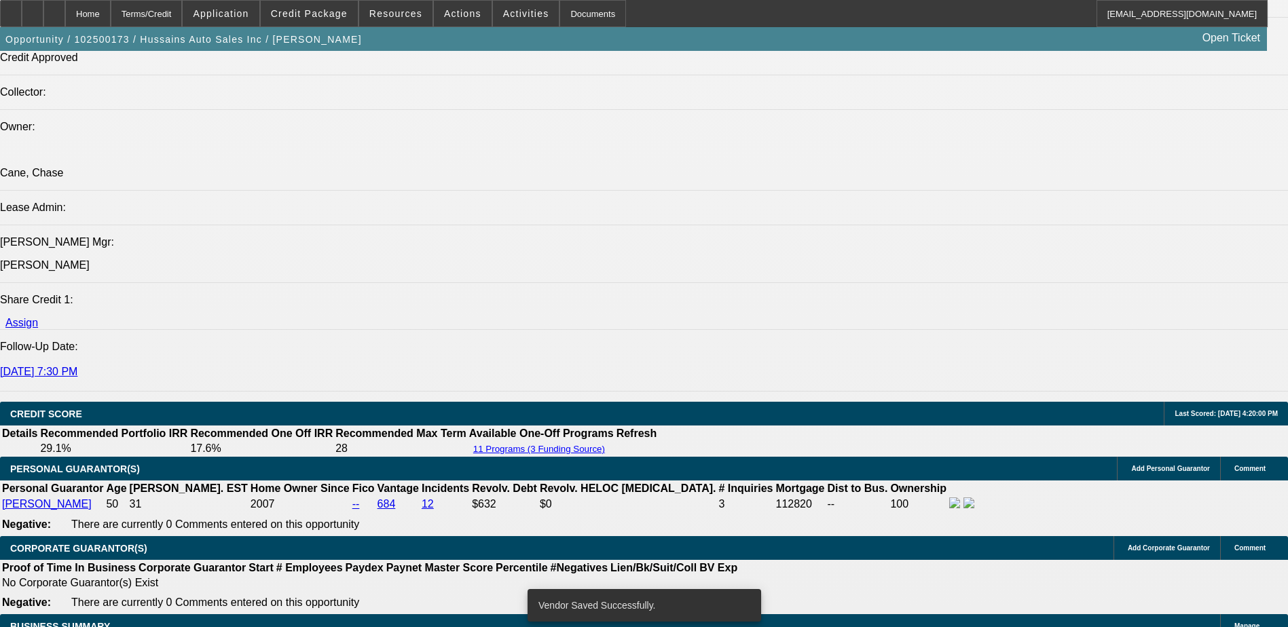
select select "0"
select select "6"
select select "0"
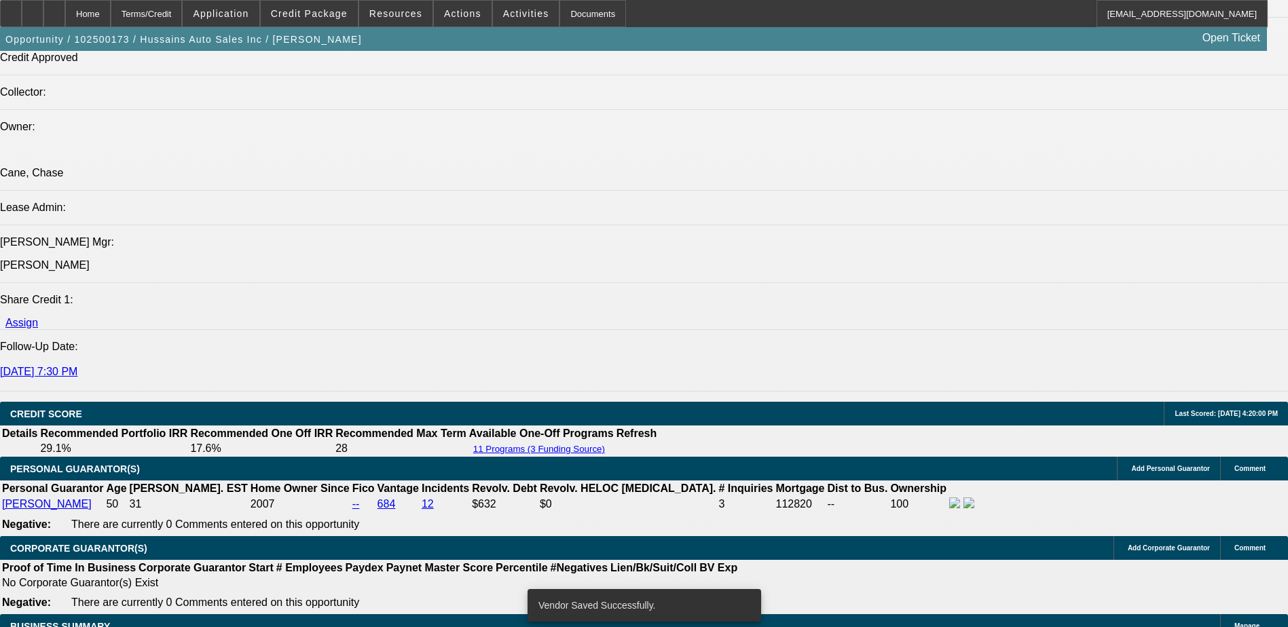
select select "6"
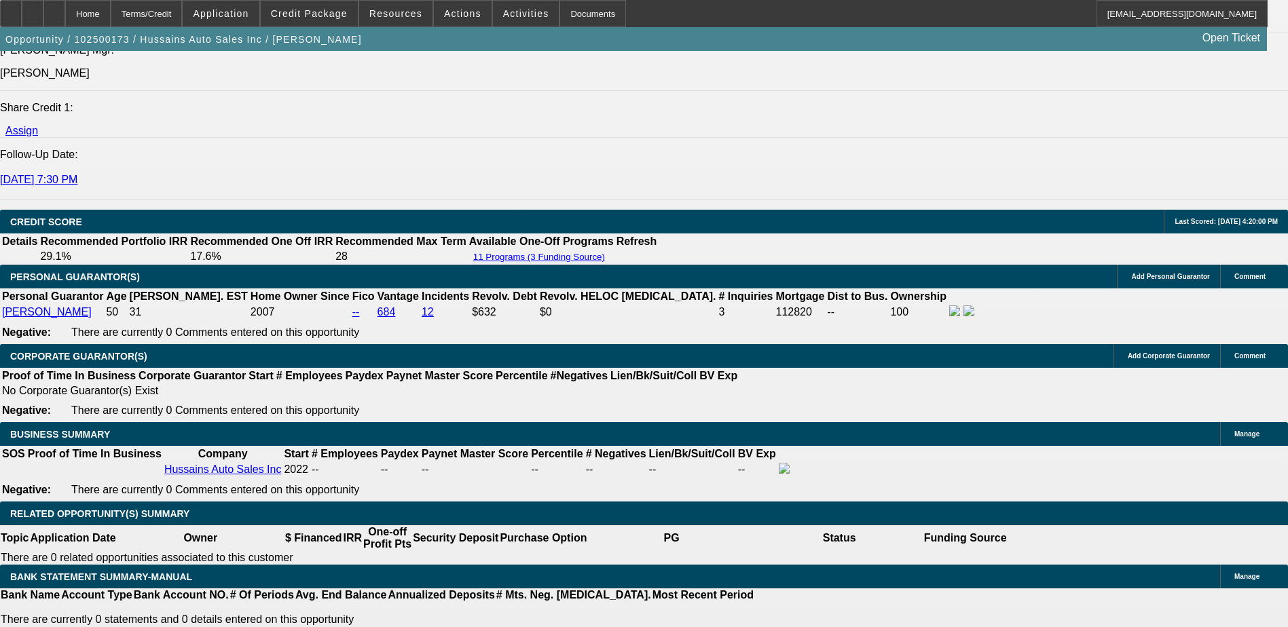
scroll to position [1866, 0]
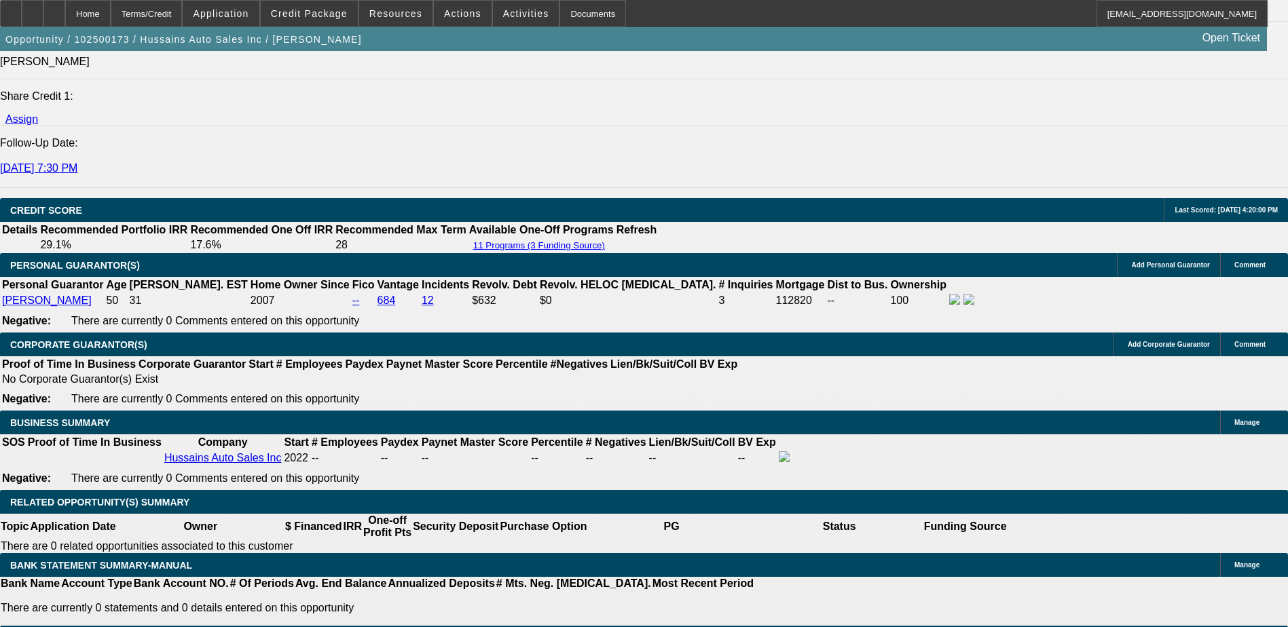
type input "1"
type input "UNKNOWN"
type input "1569"
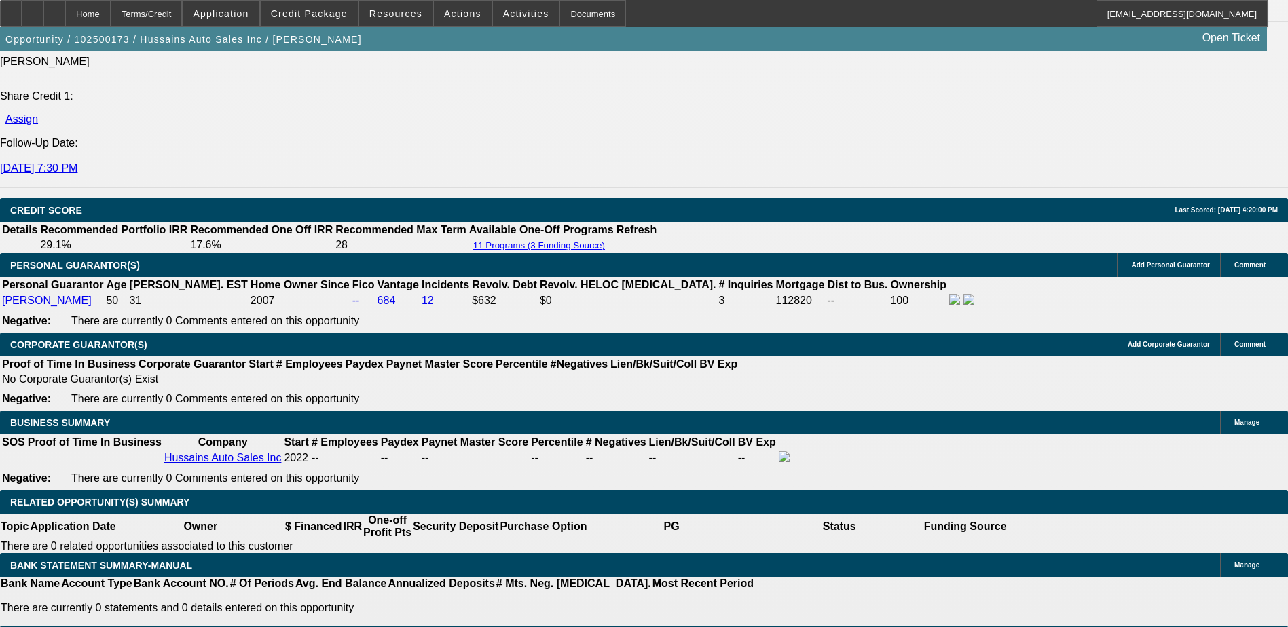
type input "19.7"
type input "$1,569.00"
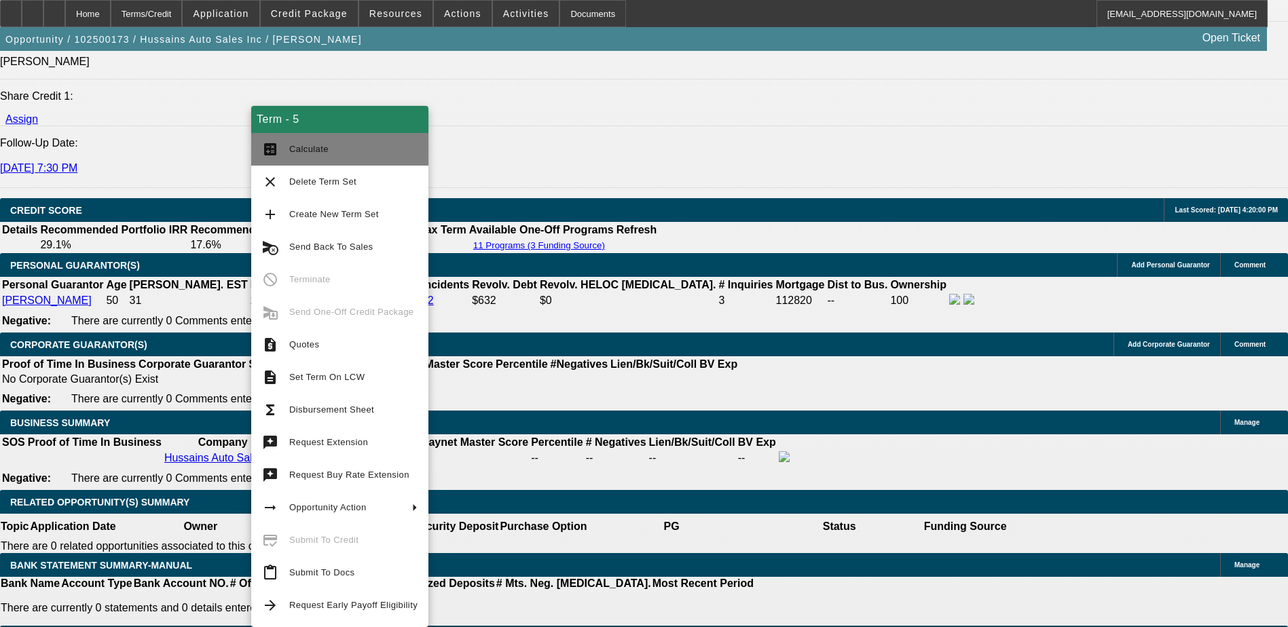
click at [292, 156] on span "Calculate" at bounding box center [353, 149] width 128 height 16
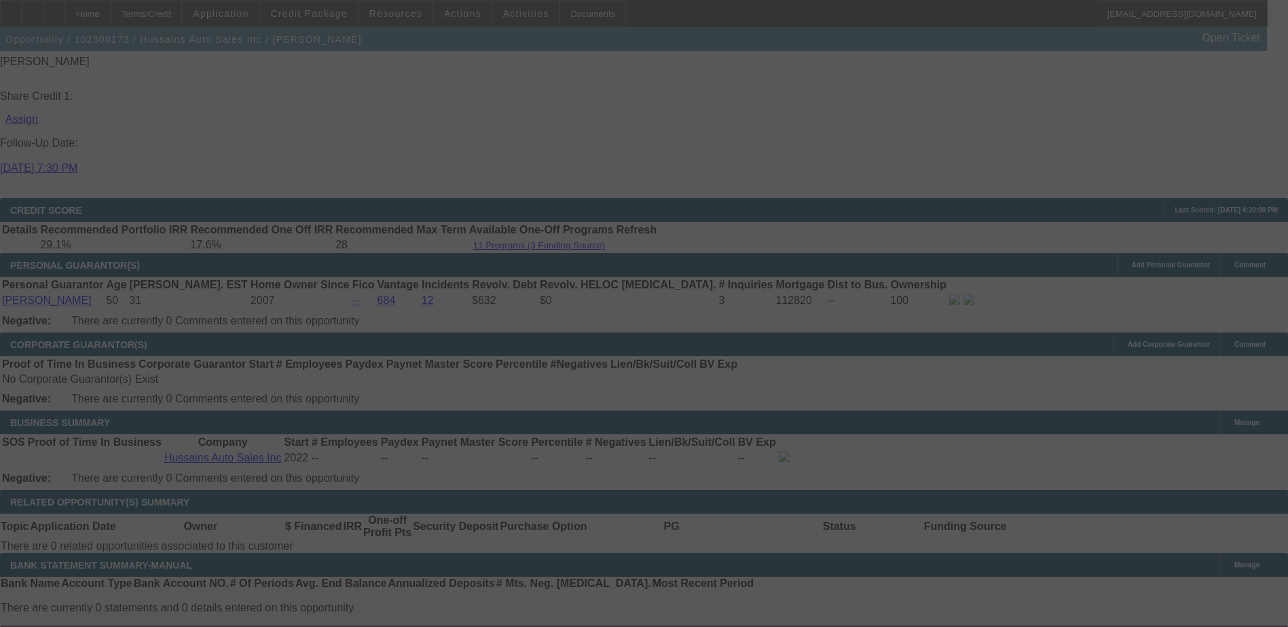
scroll to position [1976, 0]
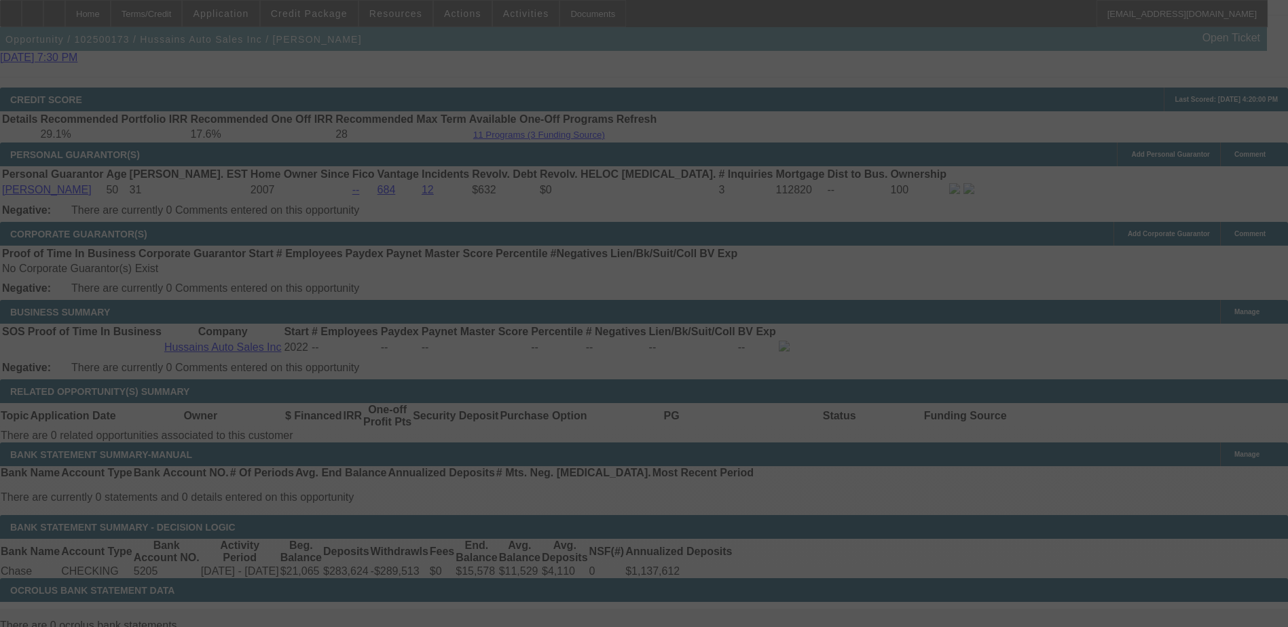
select select "0"
select select "6"
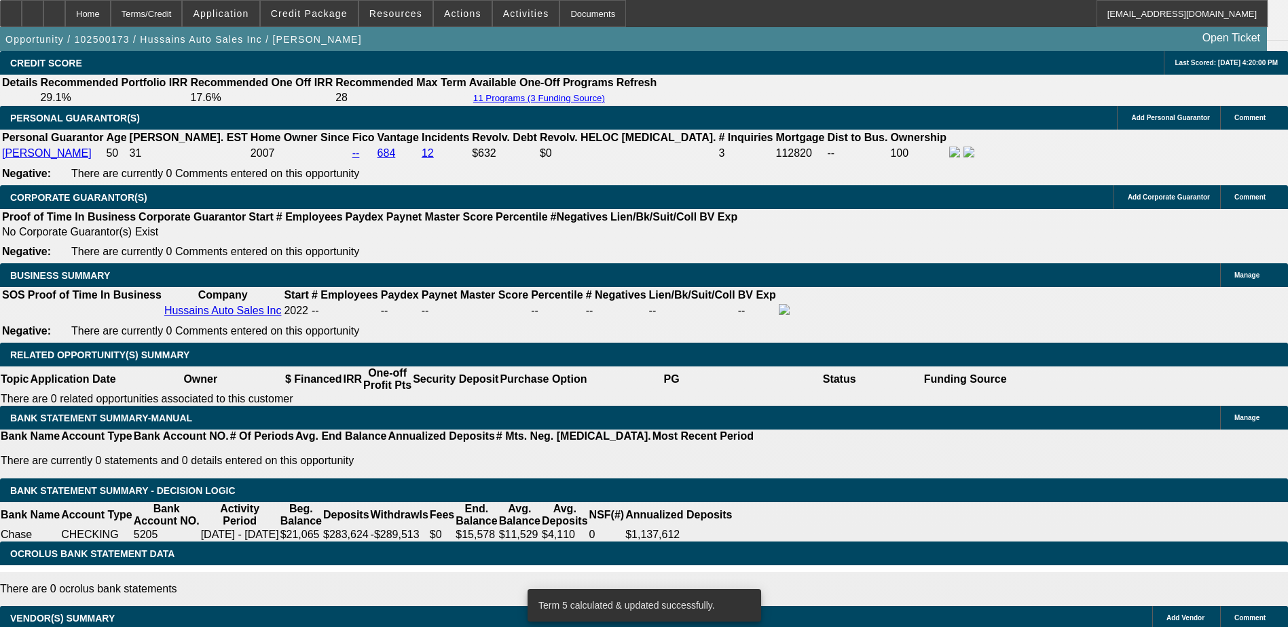
scroll to position [2037, 0]
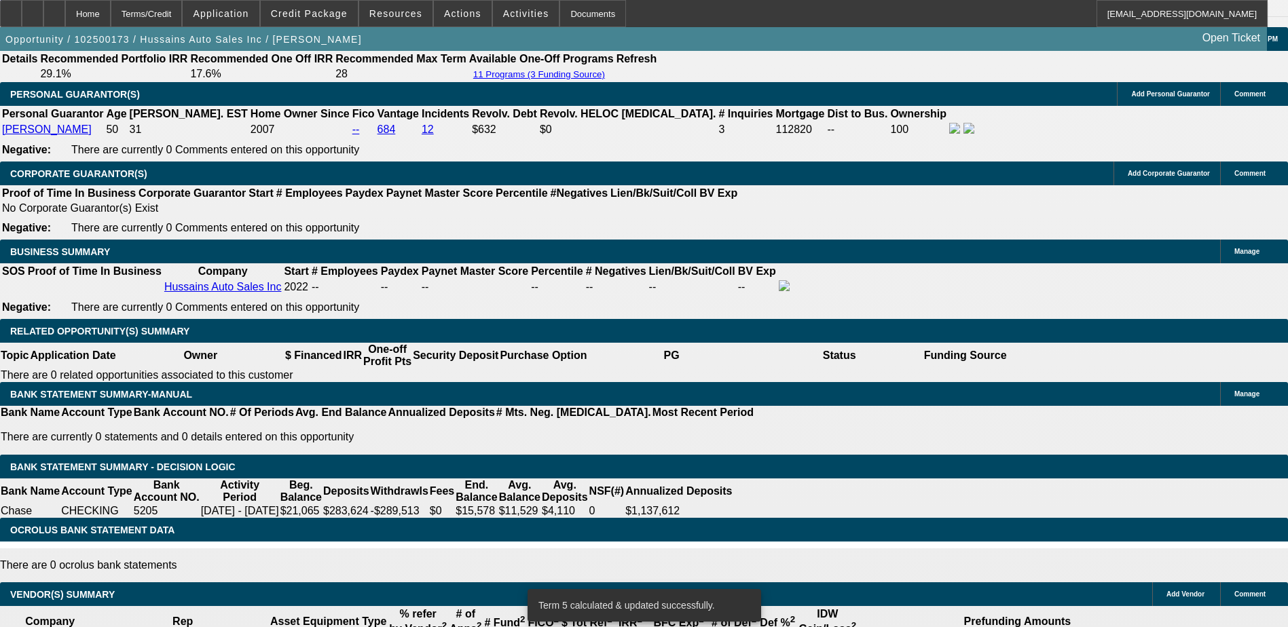
type input "1"
type input "UNKNOWN"
type input "15"
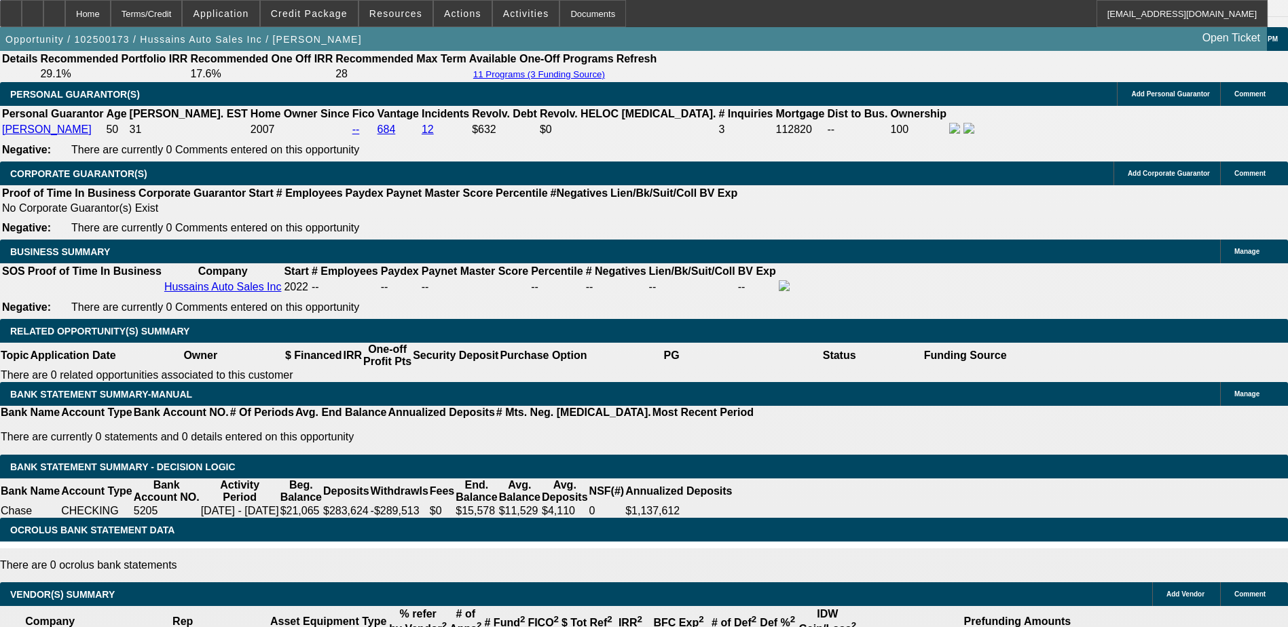
type input "1566"
type input "19.5"
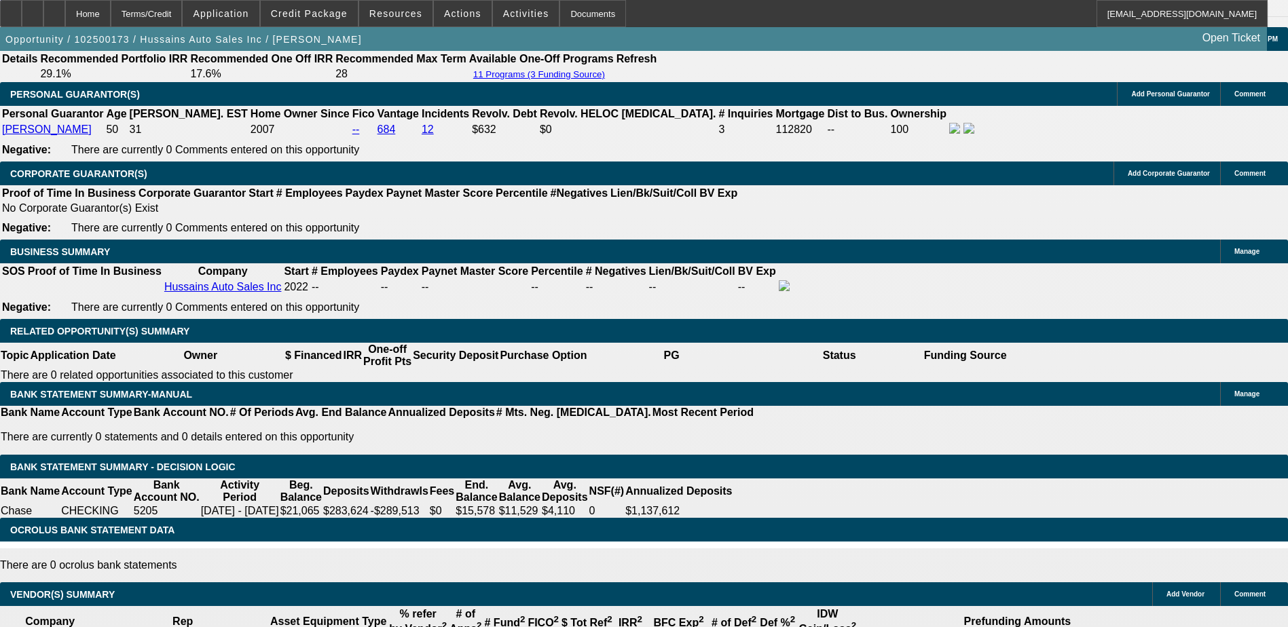
type input "1"
type input "1567"
type input "19.6"
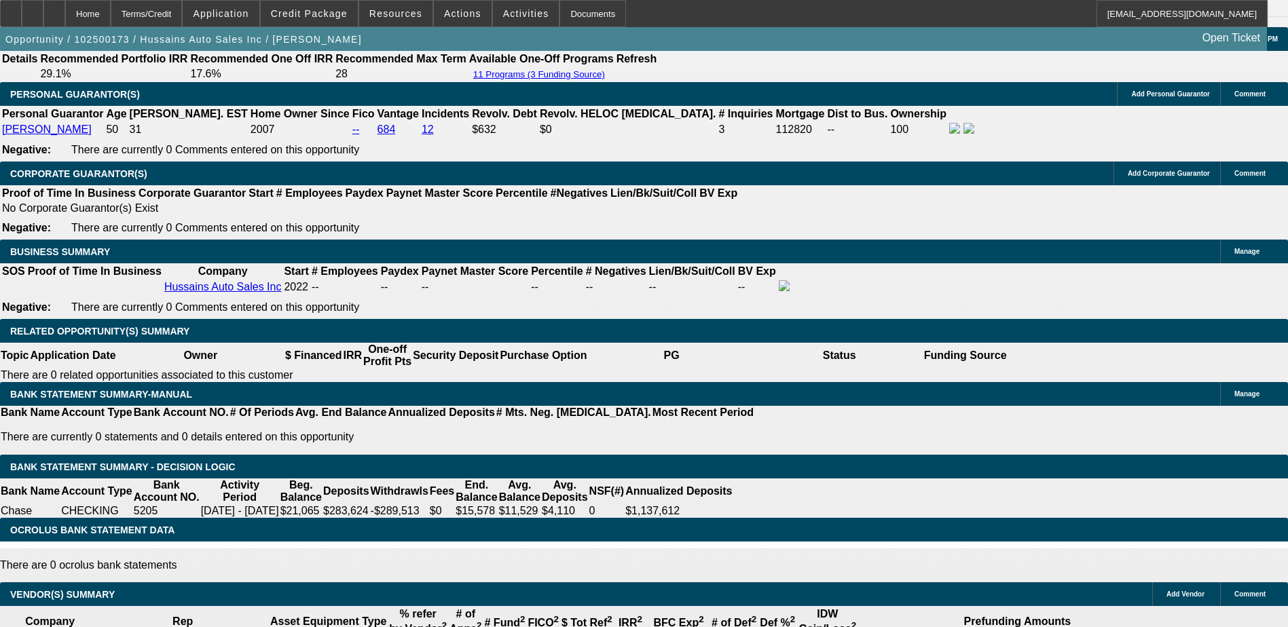
type input "$1,567.00"
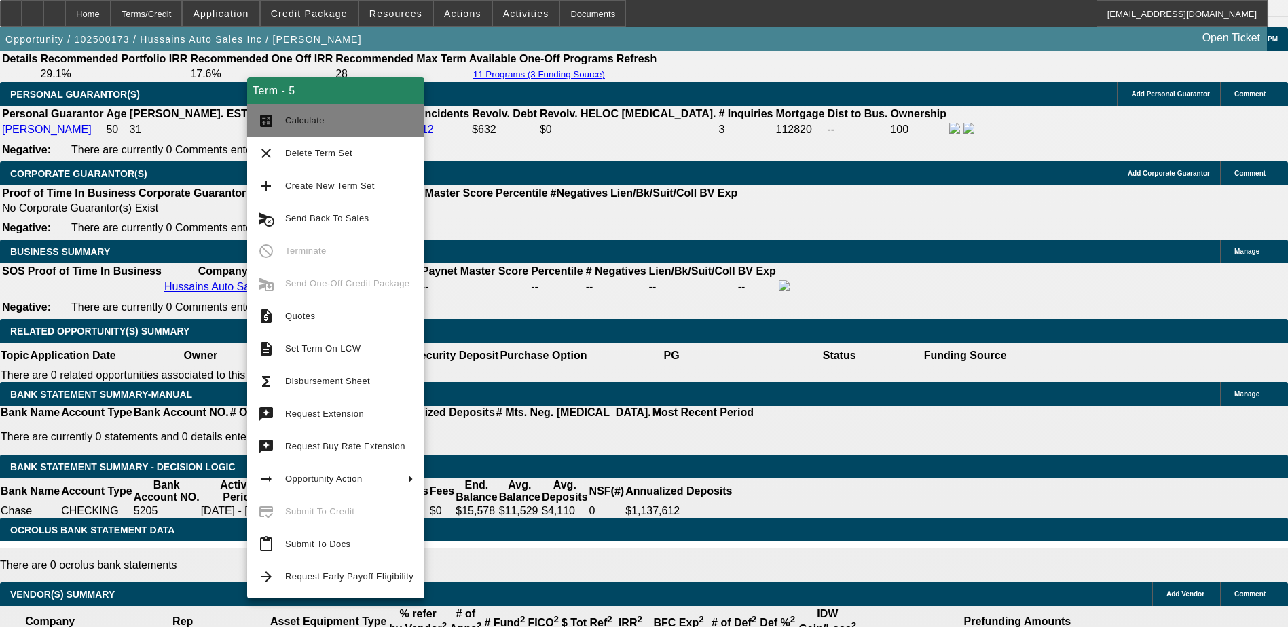
click at [278, 115] on button "calculate Calculate" at bounding box center [335, 121] width 177 height 33
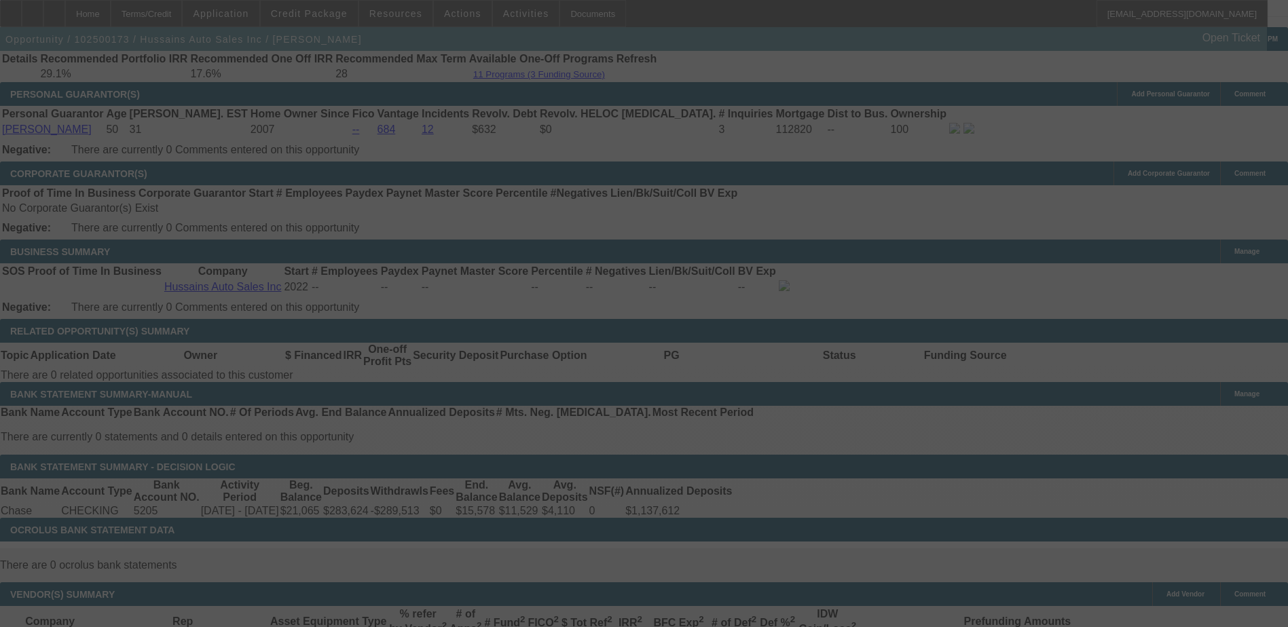
select select "0"
select select "6"
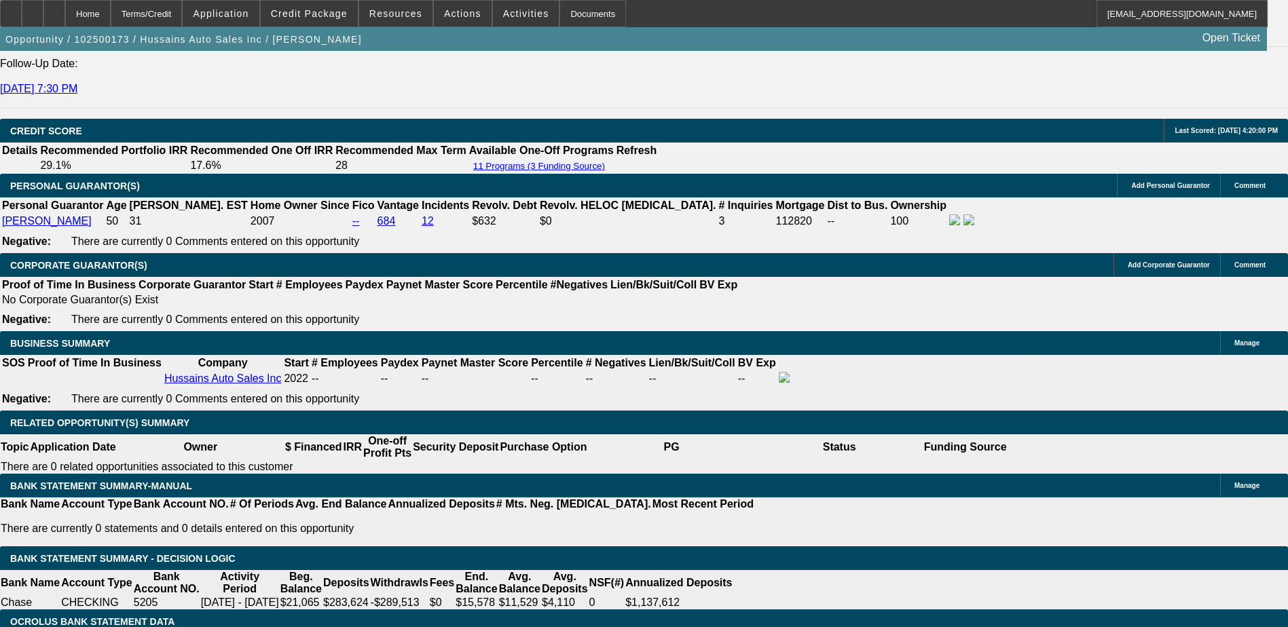
scroll to position [1969, 0]
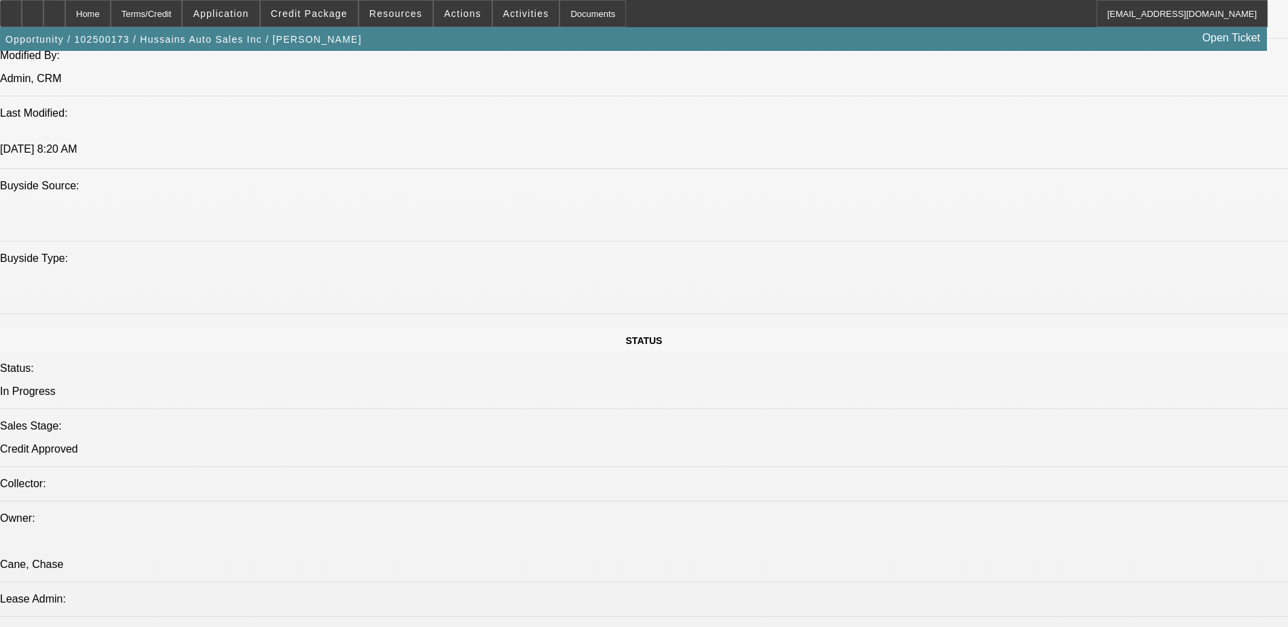
scroll to position [1086, 0]
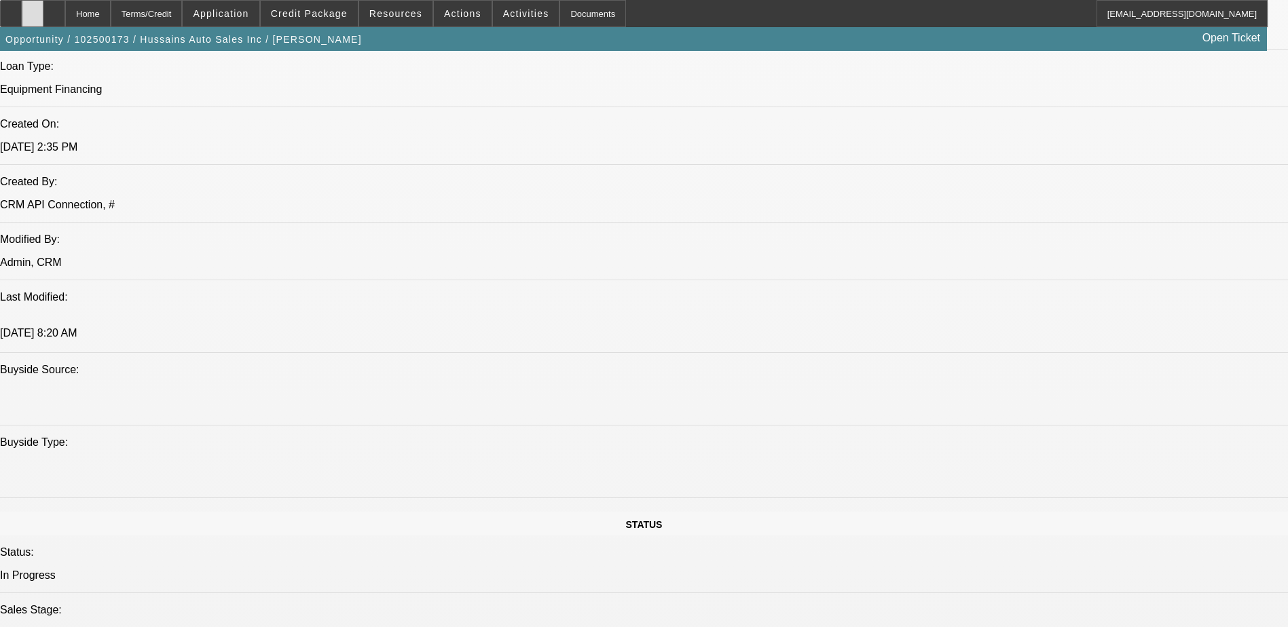
click at [43, 4] on div at bounding box center [33, 13] width 22 height 27
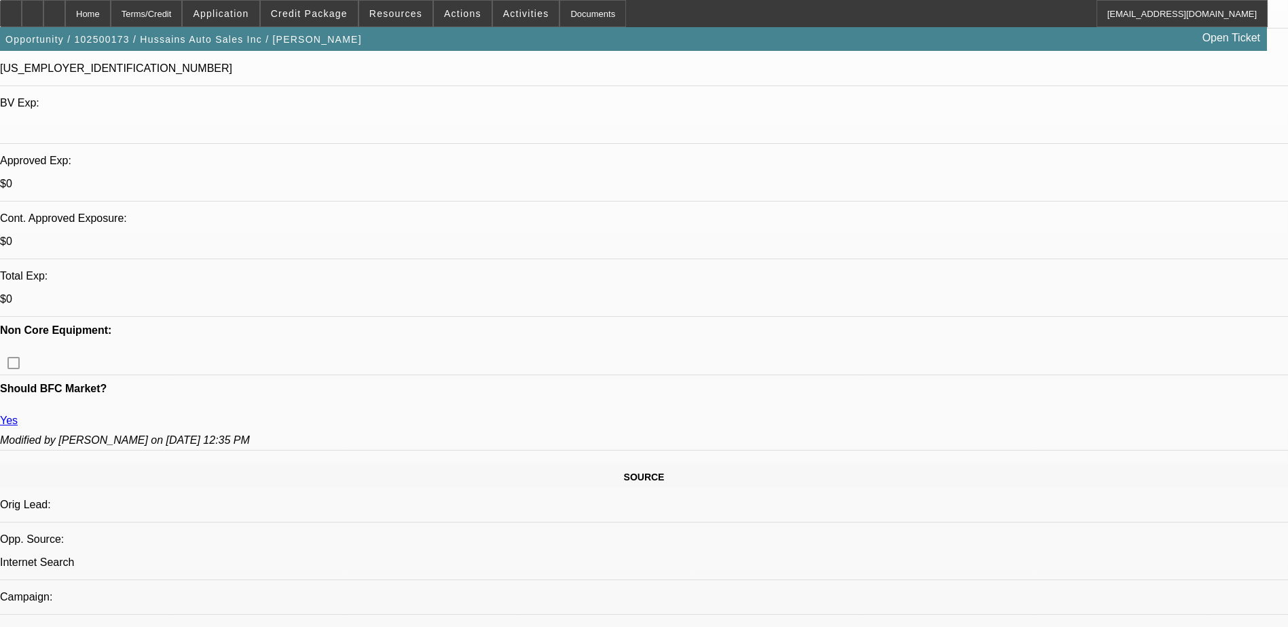
scroll to position [0, 0]
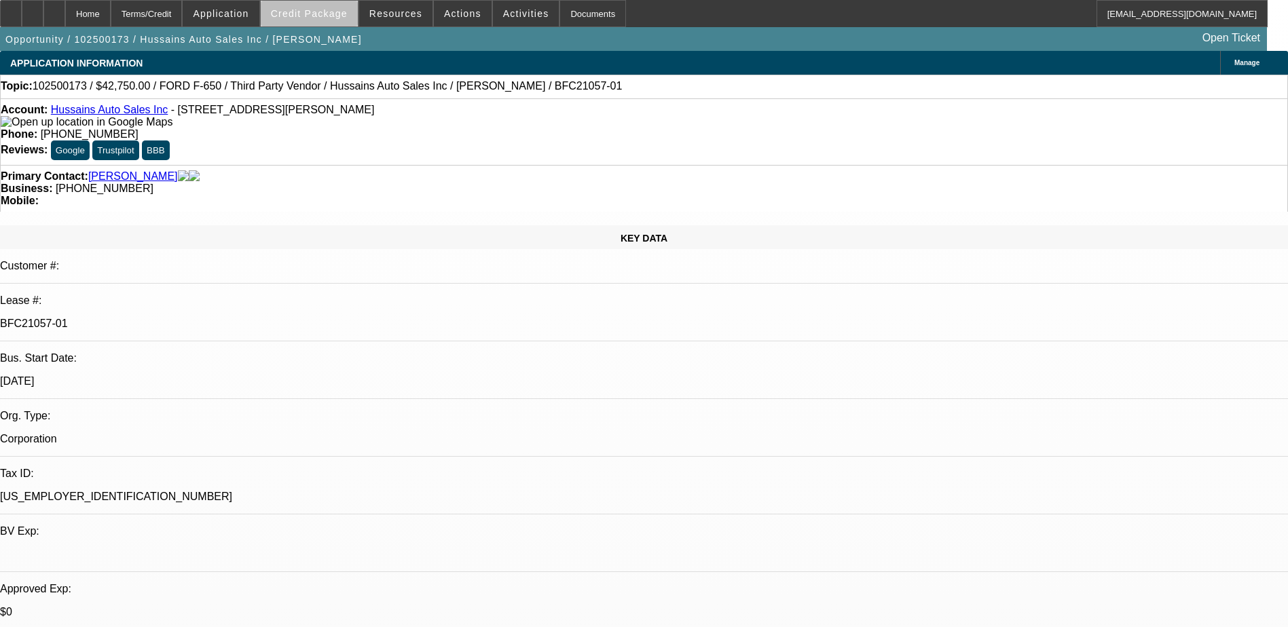
click at [334, 17] on span "Credit Package" at bounding box center [309, 13] width 77 height 11
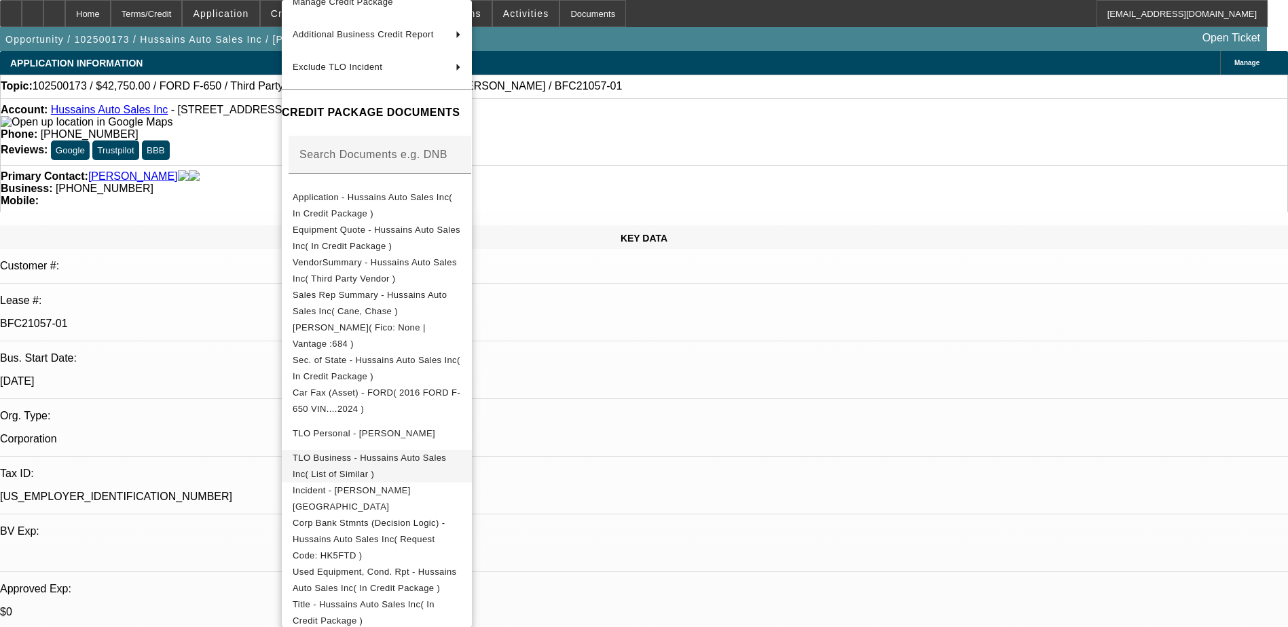
scroll to position [176, 0]
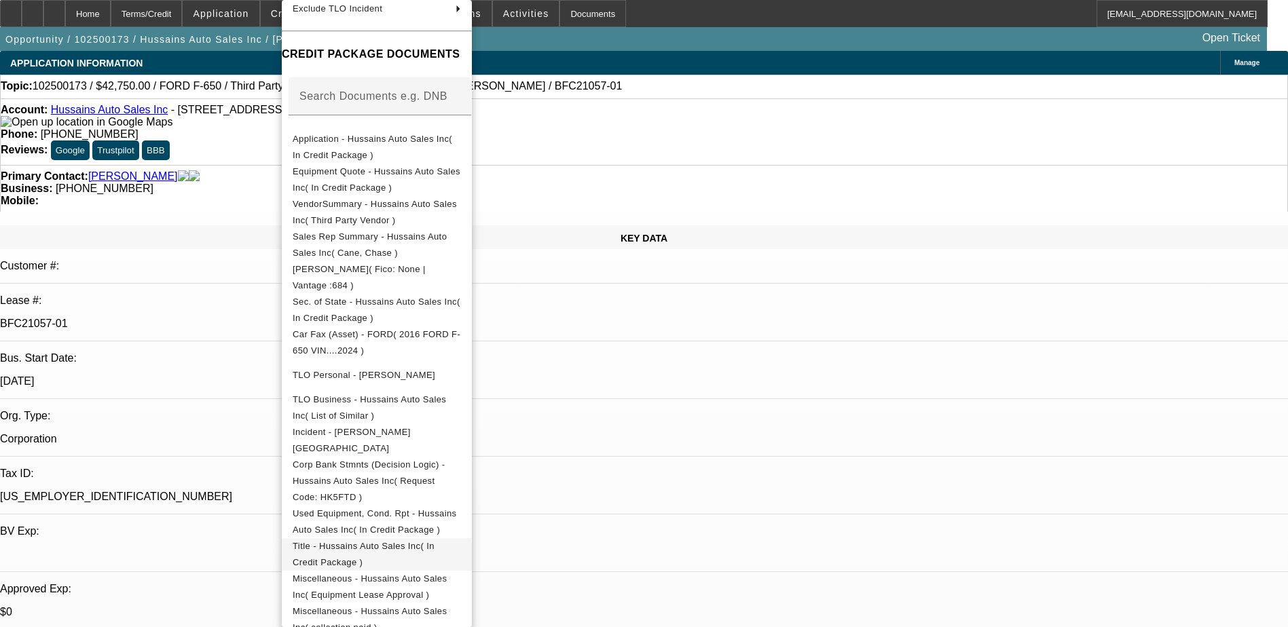
click at [415, 538] on button "Title - Hussains Auto Sales Inc( In Credit Package )" at bounding box center [377, 554] width 190 height 33
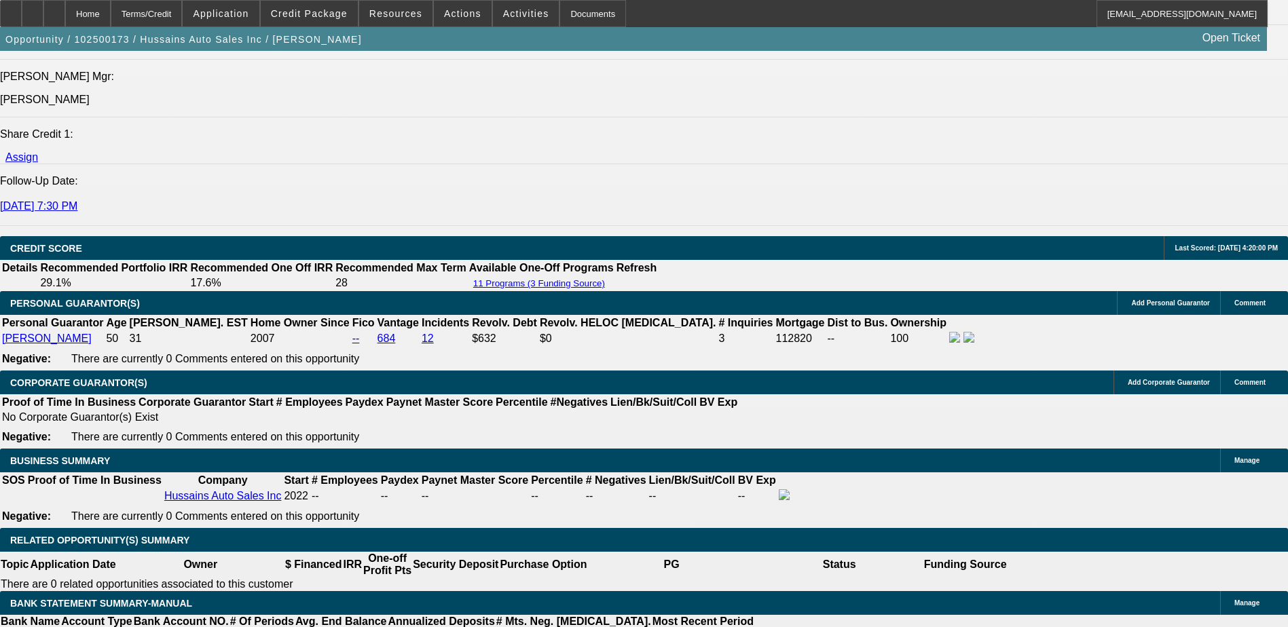
scroll to position [1697, 0]
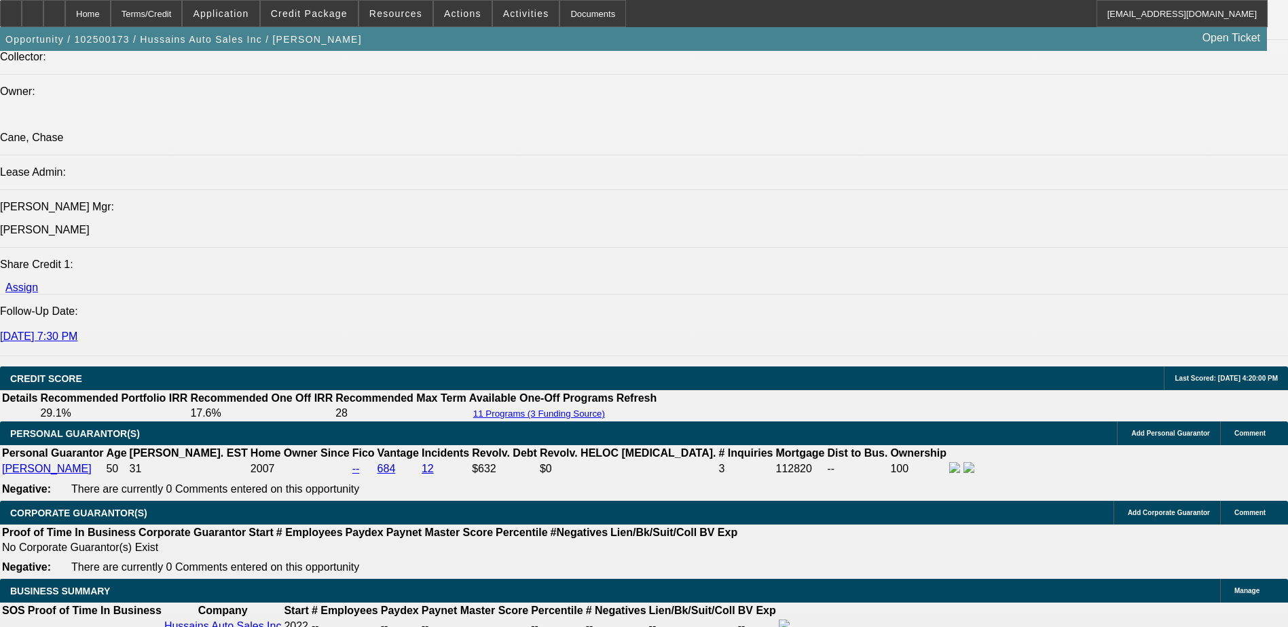
drag, startPoint x: 1230, startPoint y: 498, endPoint x: 1033, endPoint y: 470, distance: 198.7
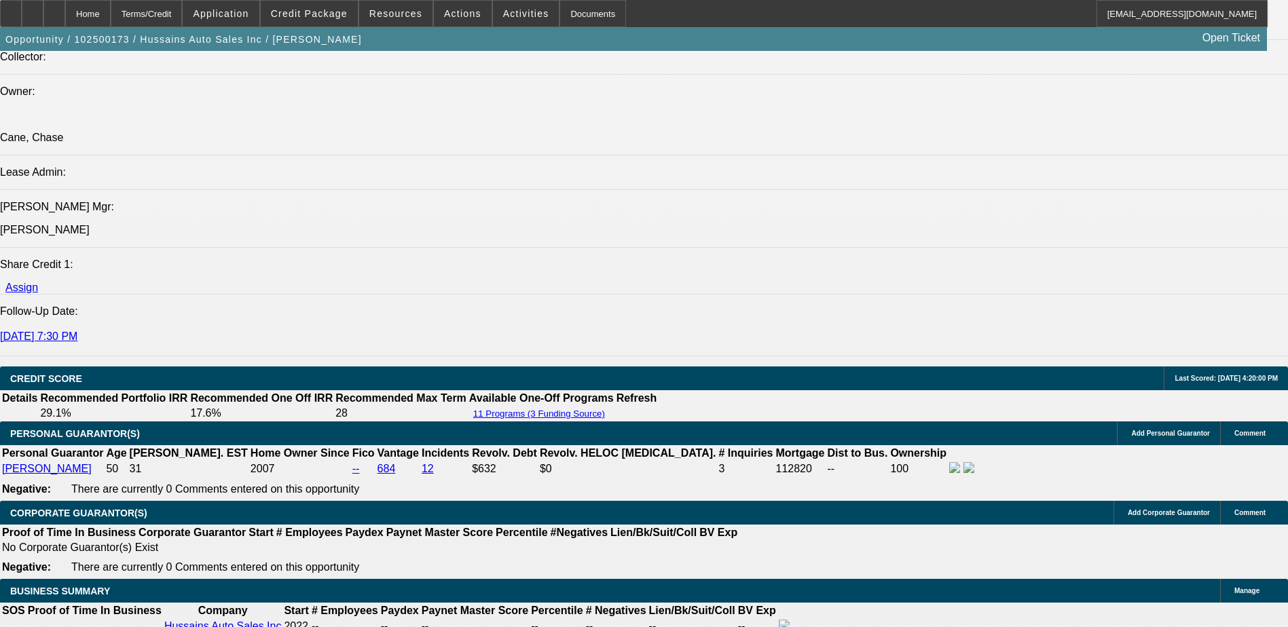
drag, startPoint x: 1033, startPoint y: 470, endPoint x: 1056, endPoint y: 477, distance: 24.5
copy td "Please charge doc fee and order inspection. Customer contact: Khurram Hussain. …"
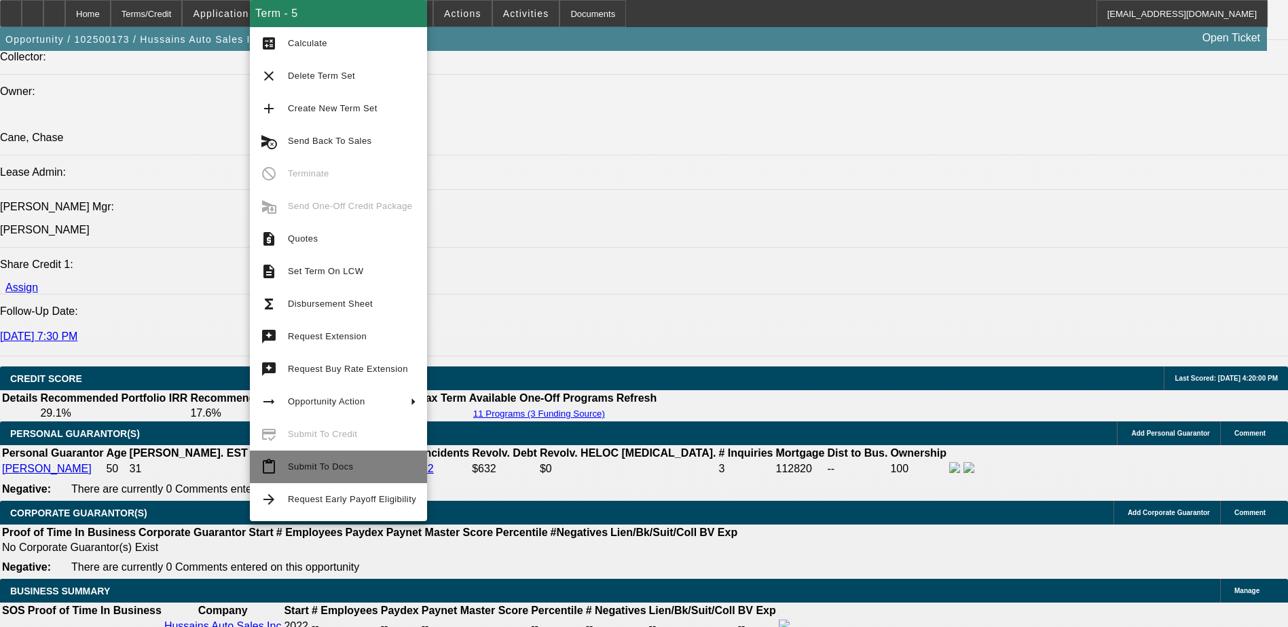
click at [323, 463] on span "Submit To Docs" at bounding box center [320, 467] width 65 height 10
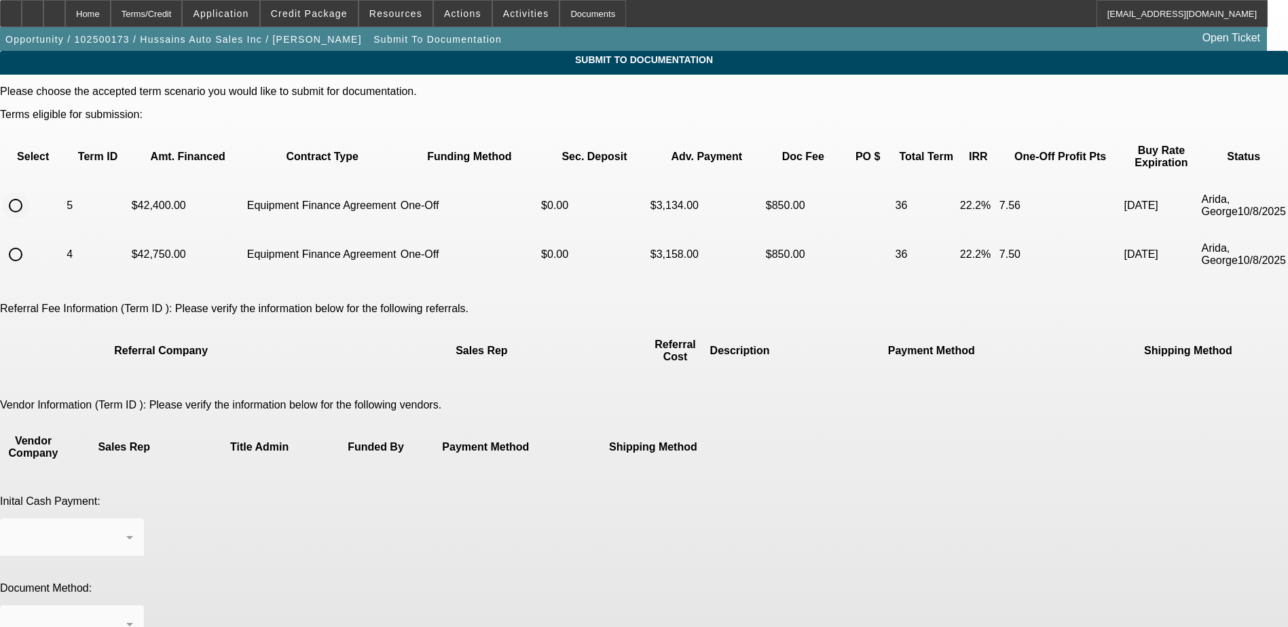
click at [29, 192] on input "radio" at bounding box center [15, 205] width 27 height 27
radio input "true"
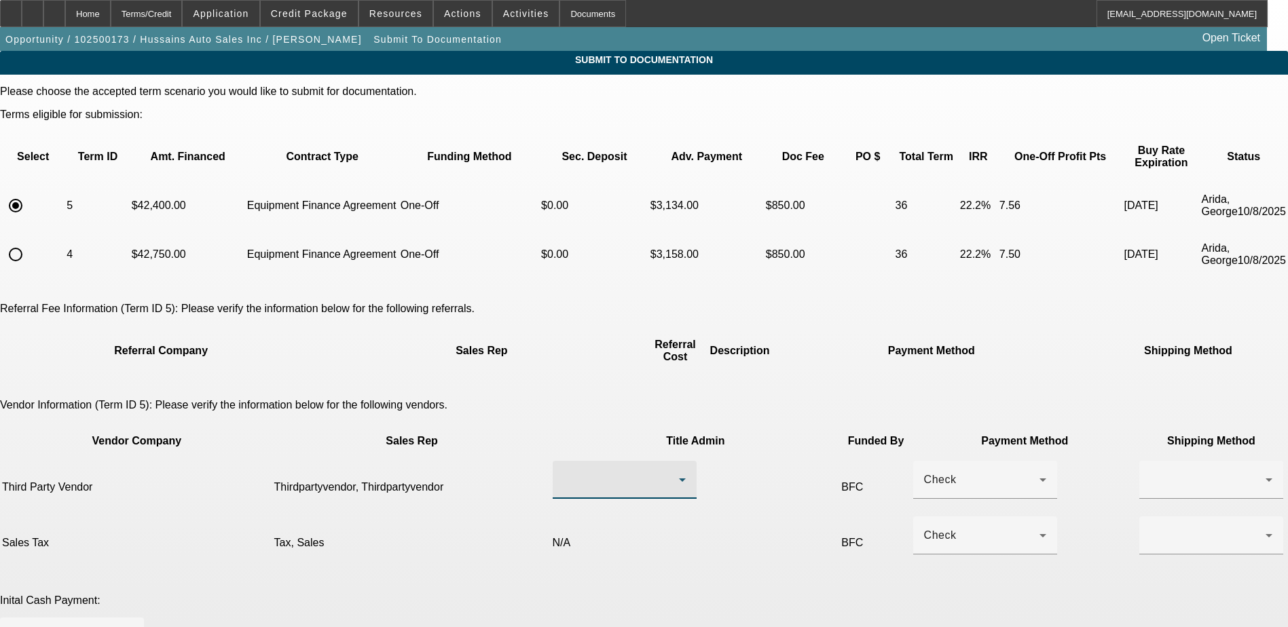
click at [591, 472] on div at bounding box center [620, 480] width 115 height 16
click at [579, 461] on span "Thirdpartyvendor, Thirdpartyvendor" at bounding box center [584, 455] width 138 height 33
click at [1150, 472] on div at bounding box center [1207, 480] width 115 height 16
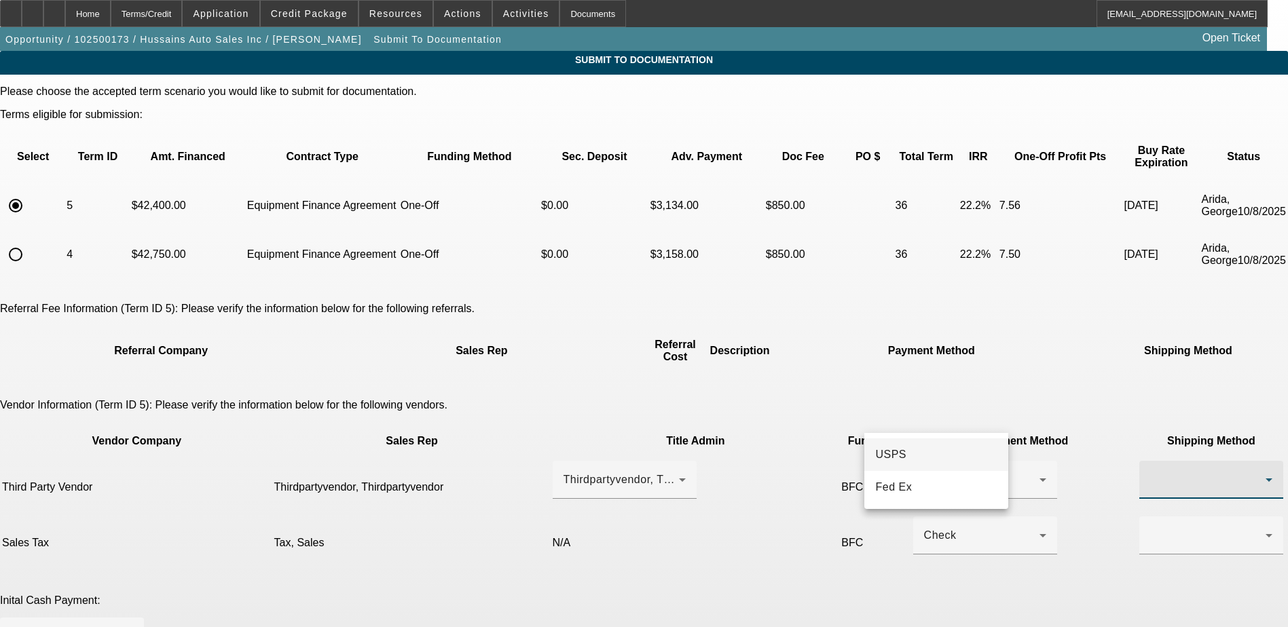
click at [925, 462] on mat-option "USPS" at bounding box center [936, 455] width 144 height 33
click at [1150, 472] on div "USPS" at bounding box center [1207, 480] width 115 height 16
click at [917, 483] on mat-option "Fed Ex" at bounding box center [936, 487] width 144 height 33
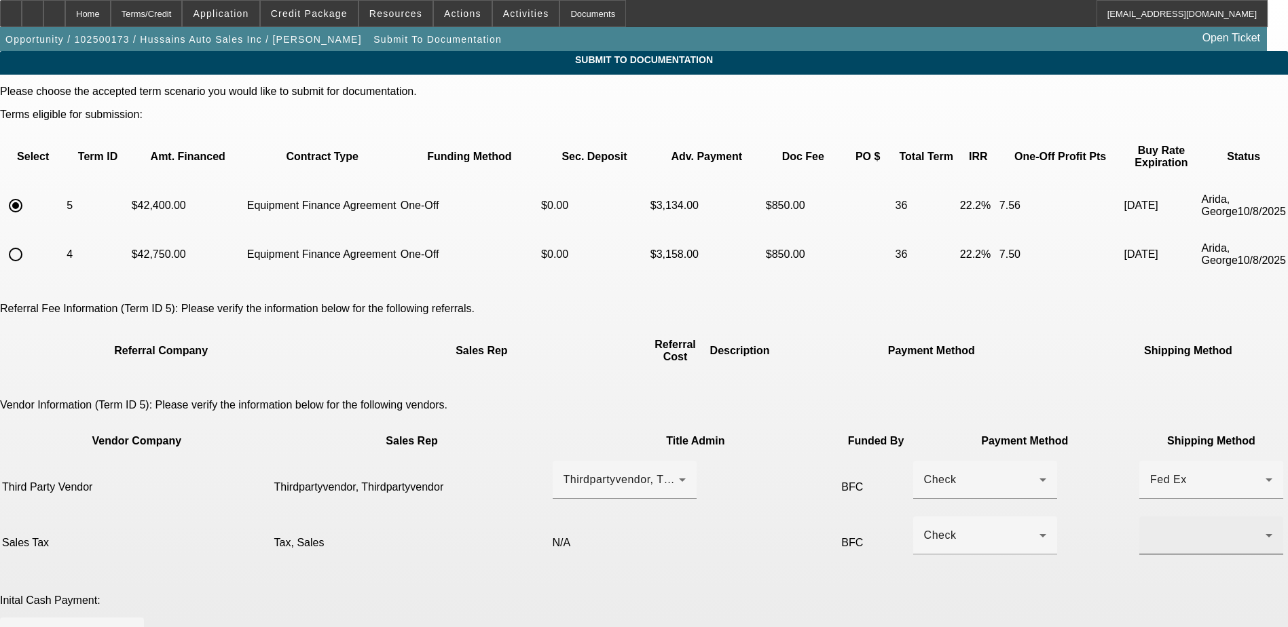
click at [1150, 517] on div at bounding box center [1211, 536] width 122 height 38
click at [927, 543] on mat-option "Fed Ex" at bounding box center [936, 548] width 144 height 33
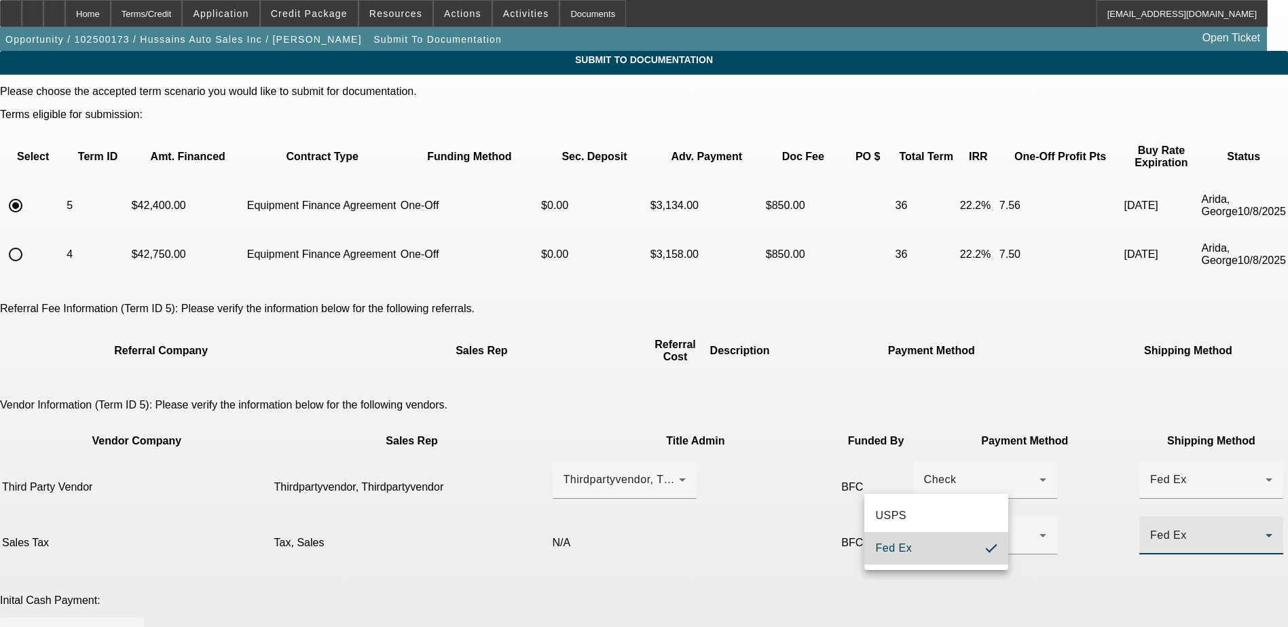
click at [1093, 422] on app-submit-to-documentation "Submit To Documentation Please choose the accepted term scenario you would like…" at bounding box center [644, 600] width 1288 height 1098
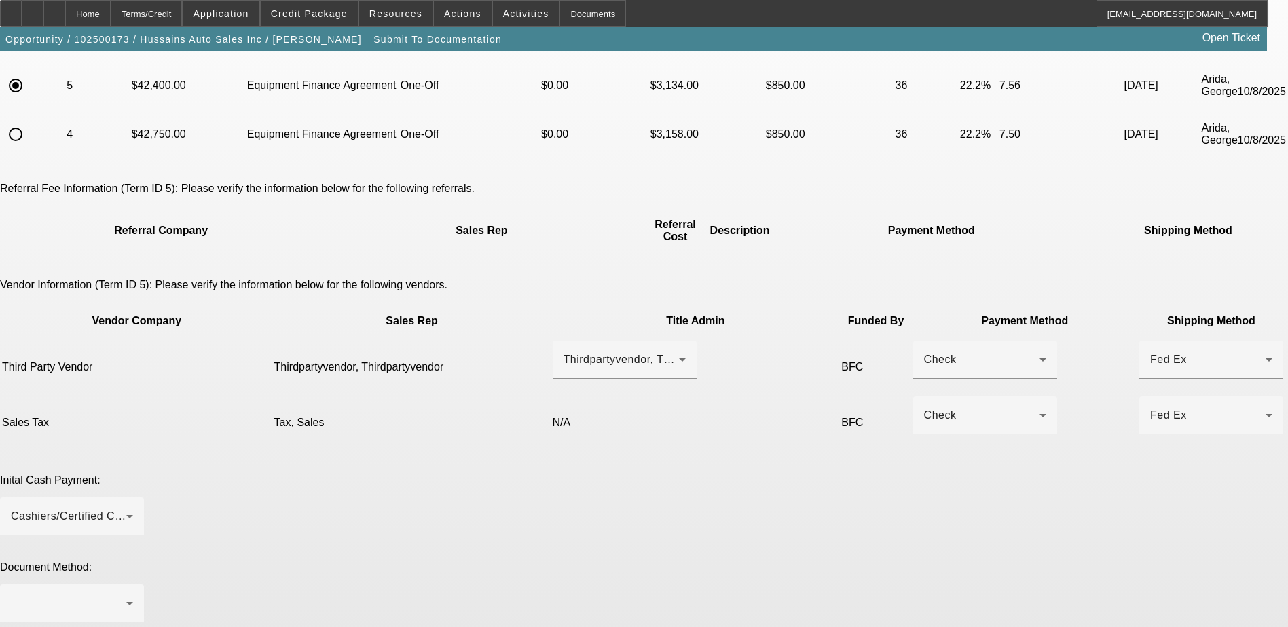
scroll to position [272, 0]
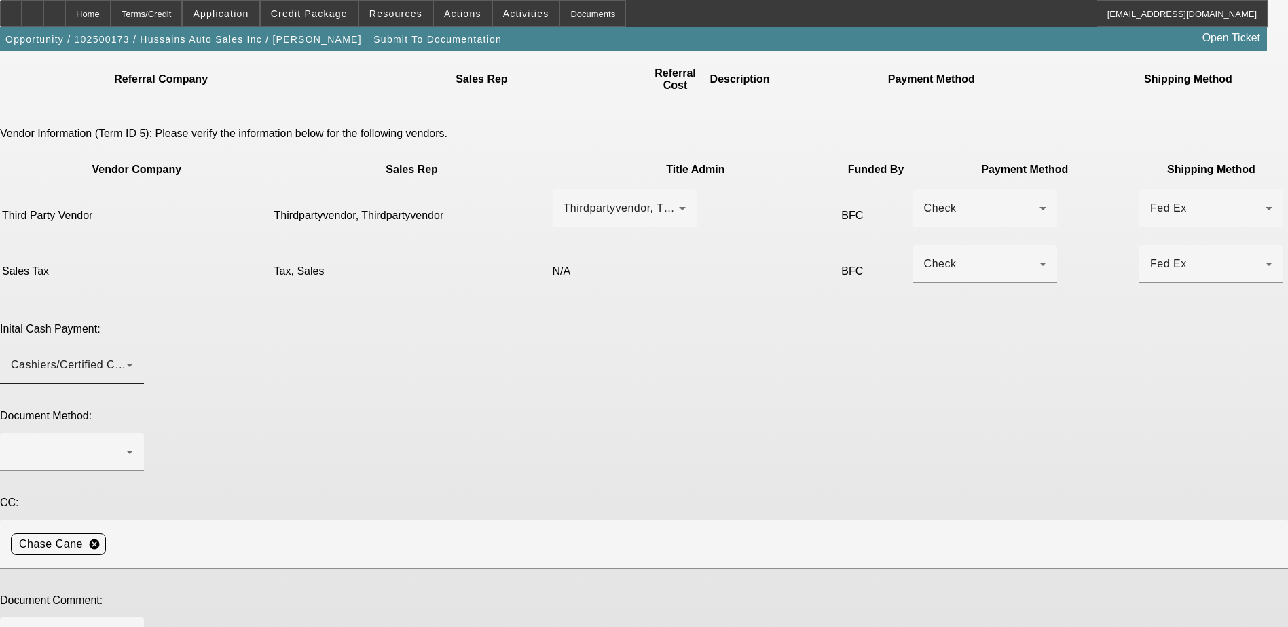
click at [139, 359] on span "Cashiers/Certified Check" at bounding box center [75, 365] width 128 height 12
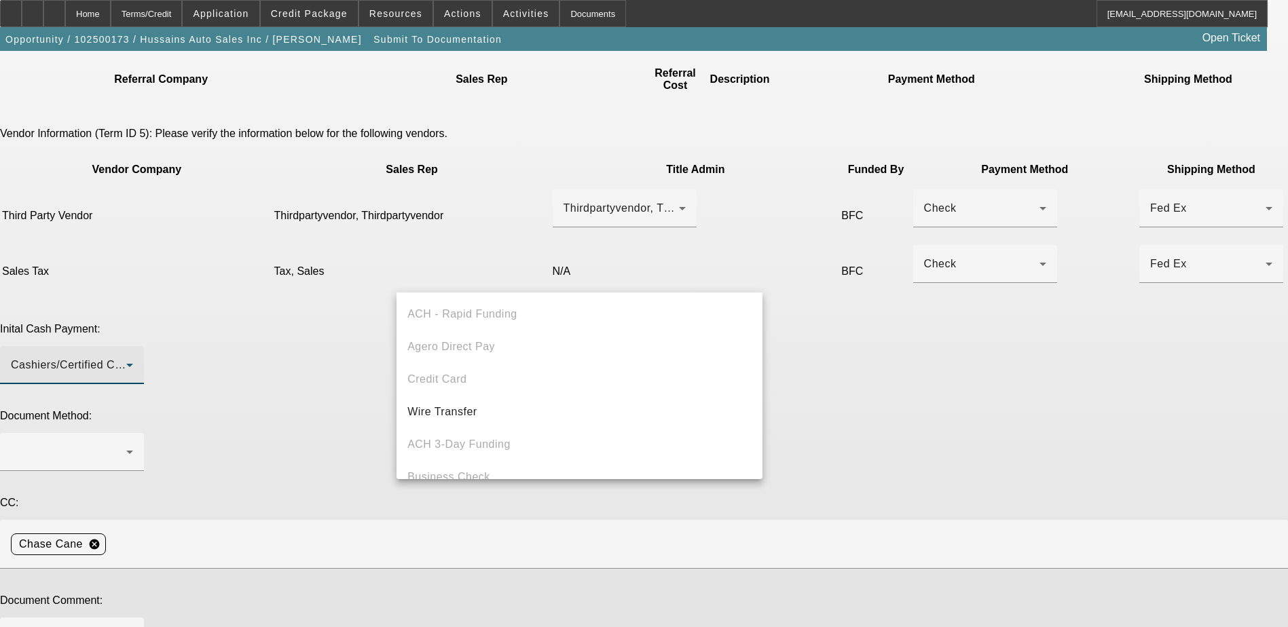
scroll to position [47, 0]
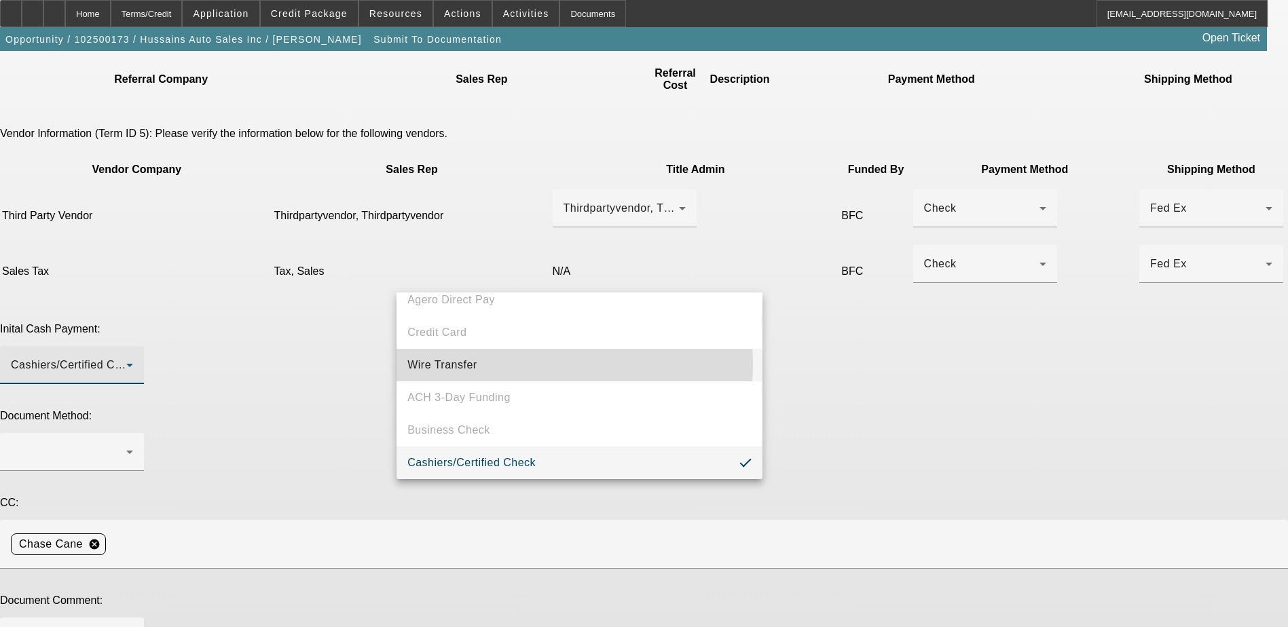
click at [488, 364] on mat-option "Wire Transfer" at bounding box center [579, 365] width 366 height 33
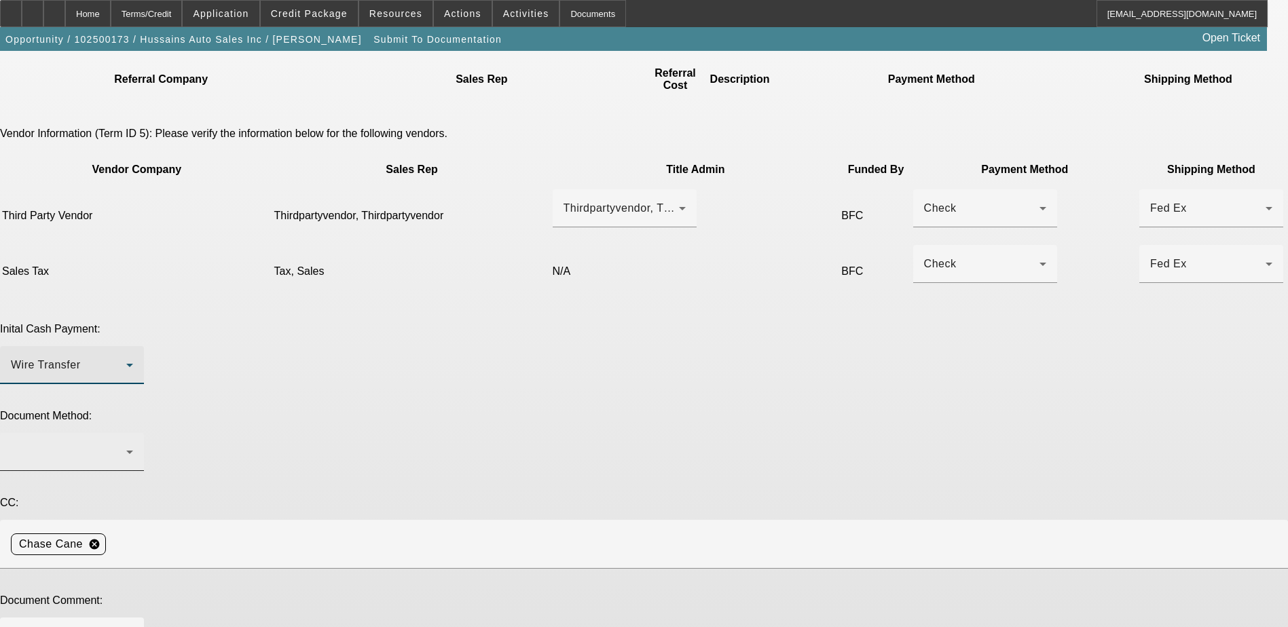
click at [126, 444] on div at bounding box center [68, 452] width 115 height 16
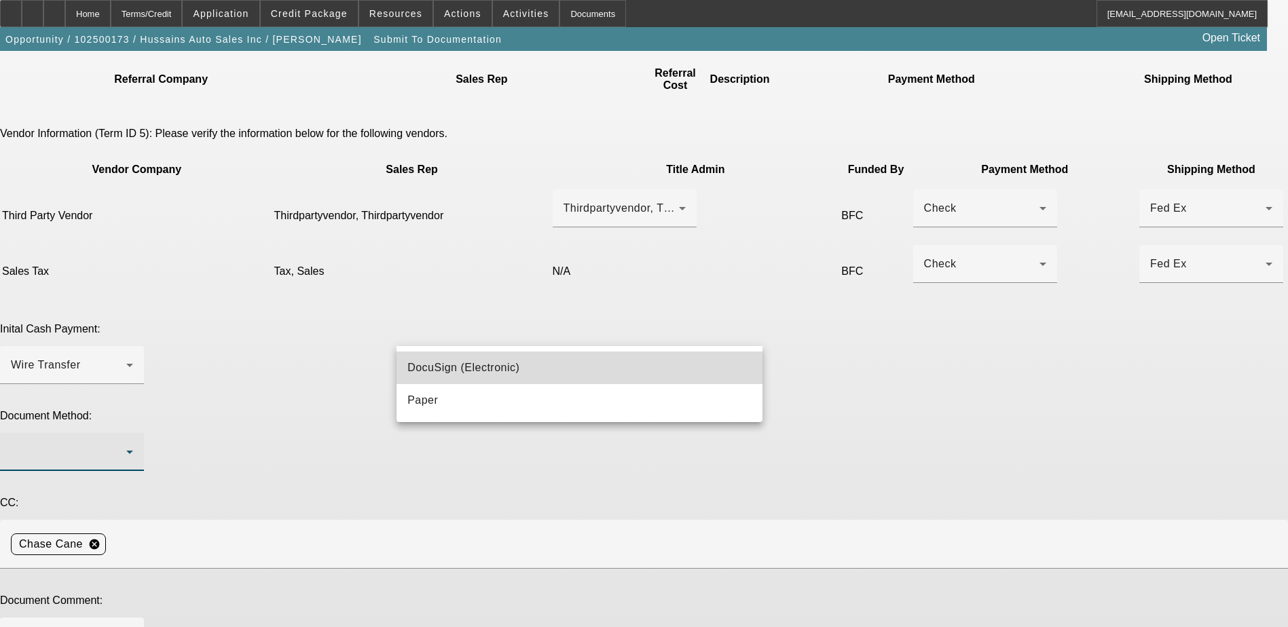
click at [483, 382] on mat-option "DocuSign (Electronic)" at bounding box center [579, 368] width 366 height 33
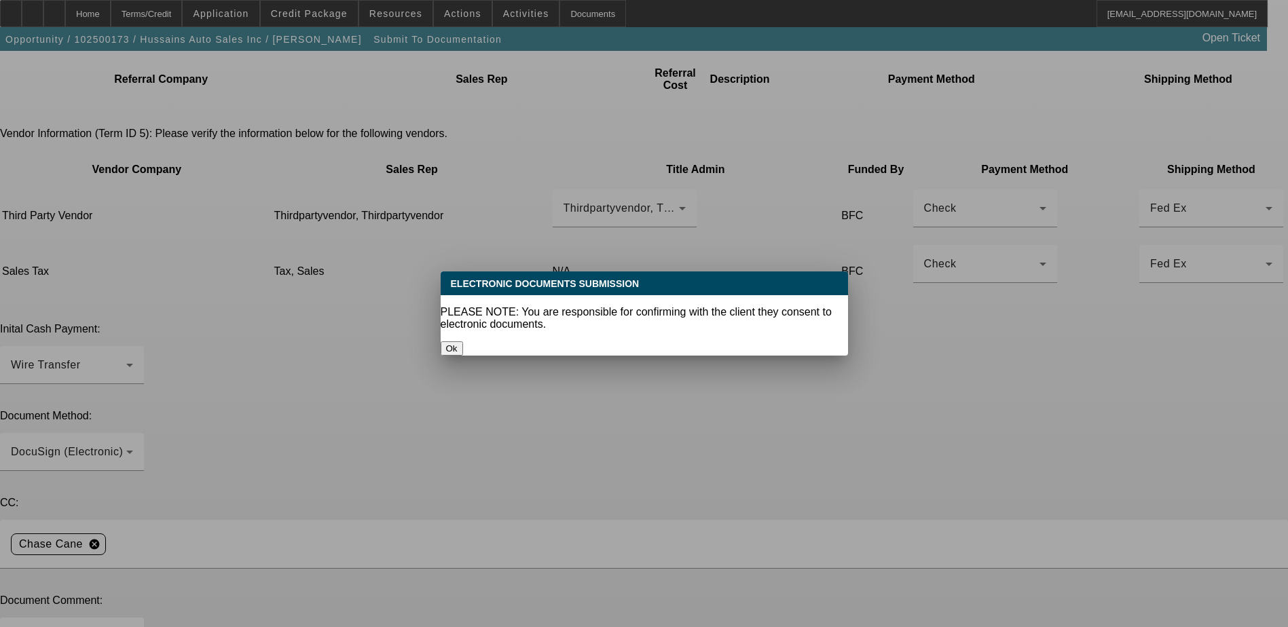
click at [463, 341] on button "Ok" at bounding box center [452, 348] width 22 height 14
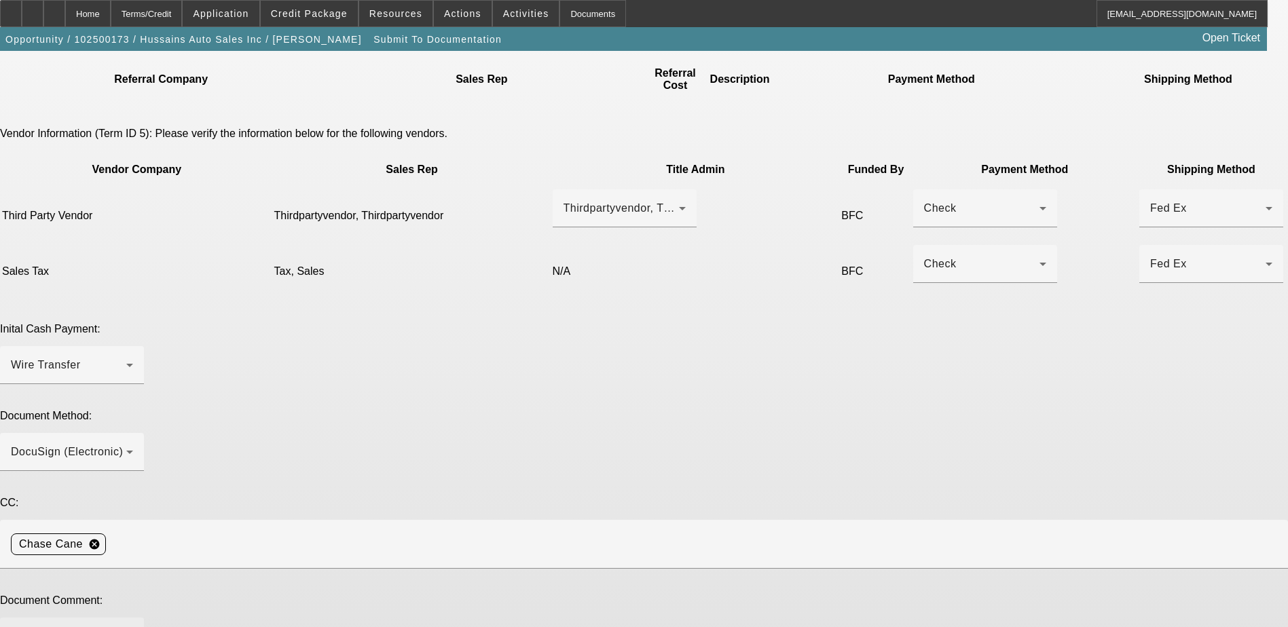
scroll to position [272, 0]
paste textarea "Please charge doc fee and order inspection. Customer contact: Khurram Hussain. …"
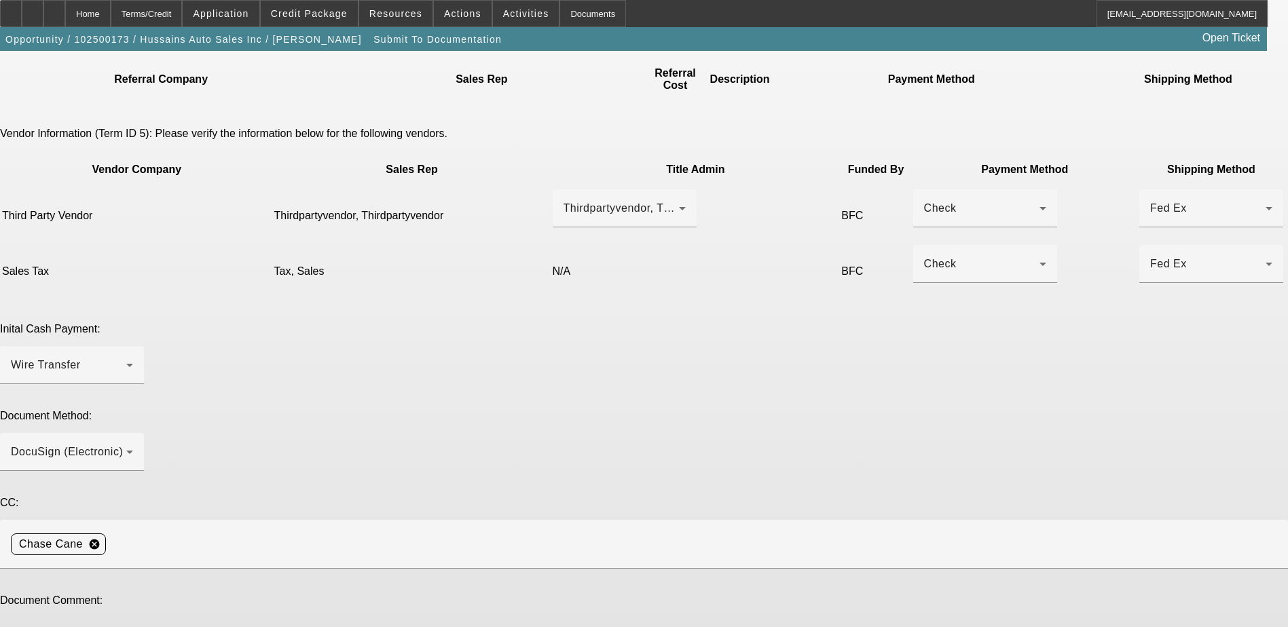
scroll to position [13, 0]
type textarea "Please charge doc fee and order inspection. Customer contact: Khurram Hussain. …"
drag, startPoint x: 1005, startPoint y: 466, endPoint x: 1008, endPoint y: 533, distance: 66.6
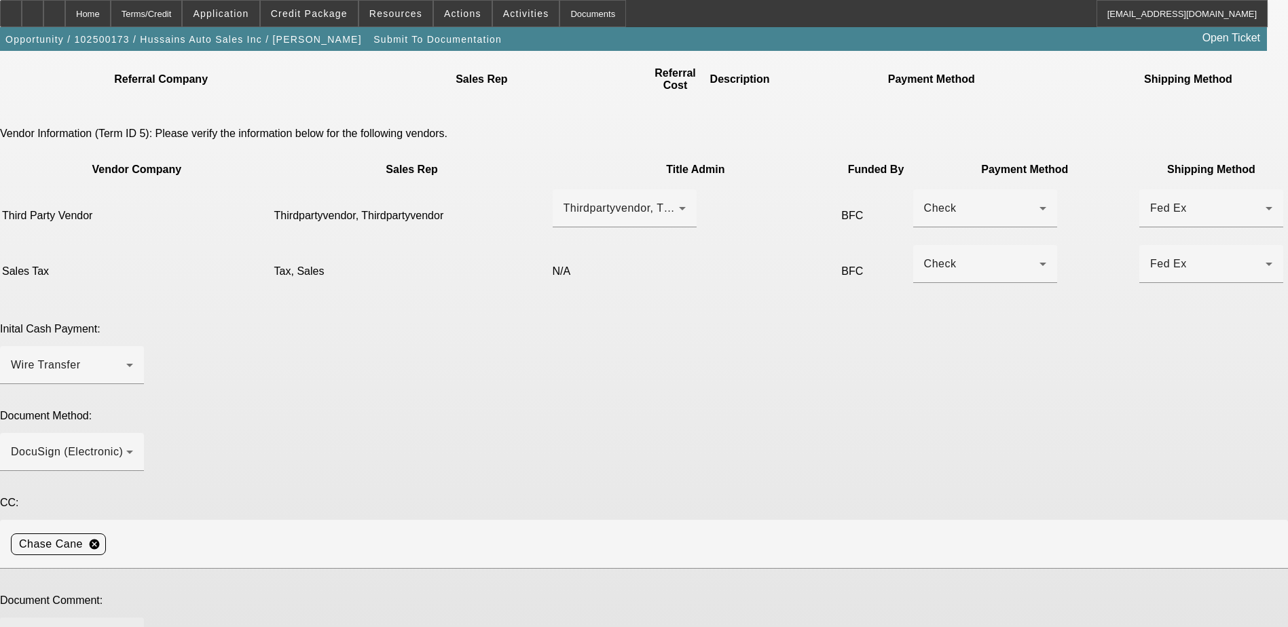
type textarea "Sales Tax Rate is 6% adjusted term accordingly"
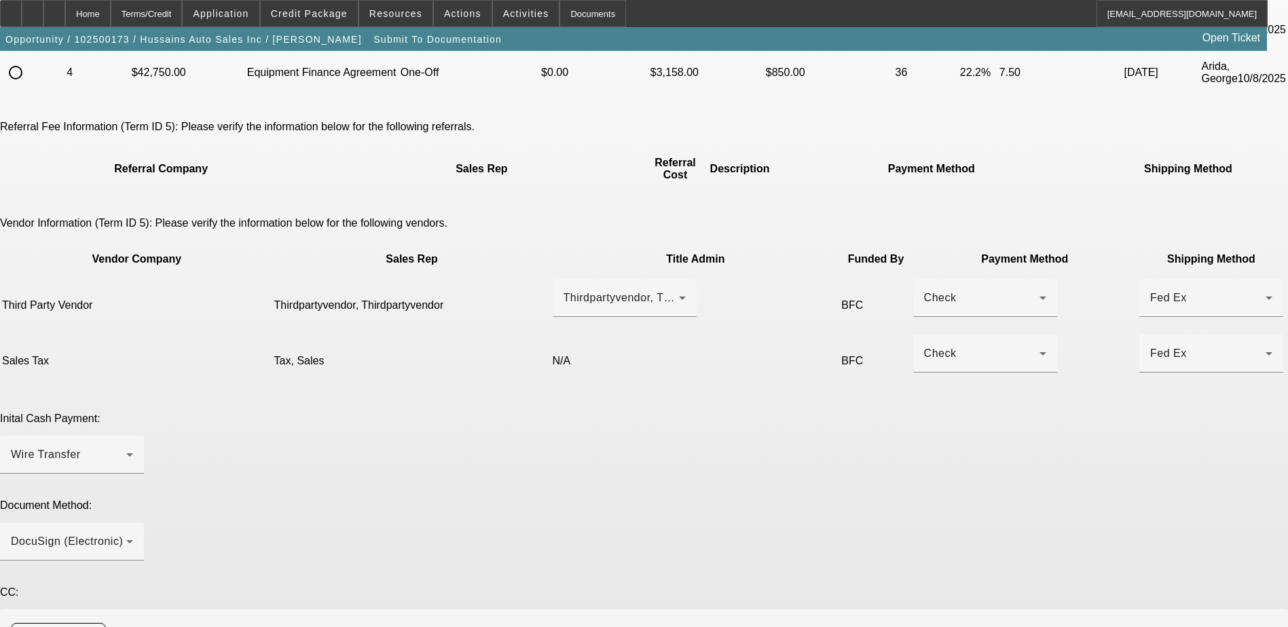
scroll to position [357, 0]
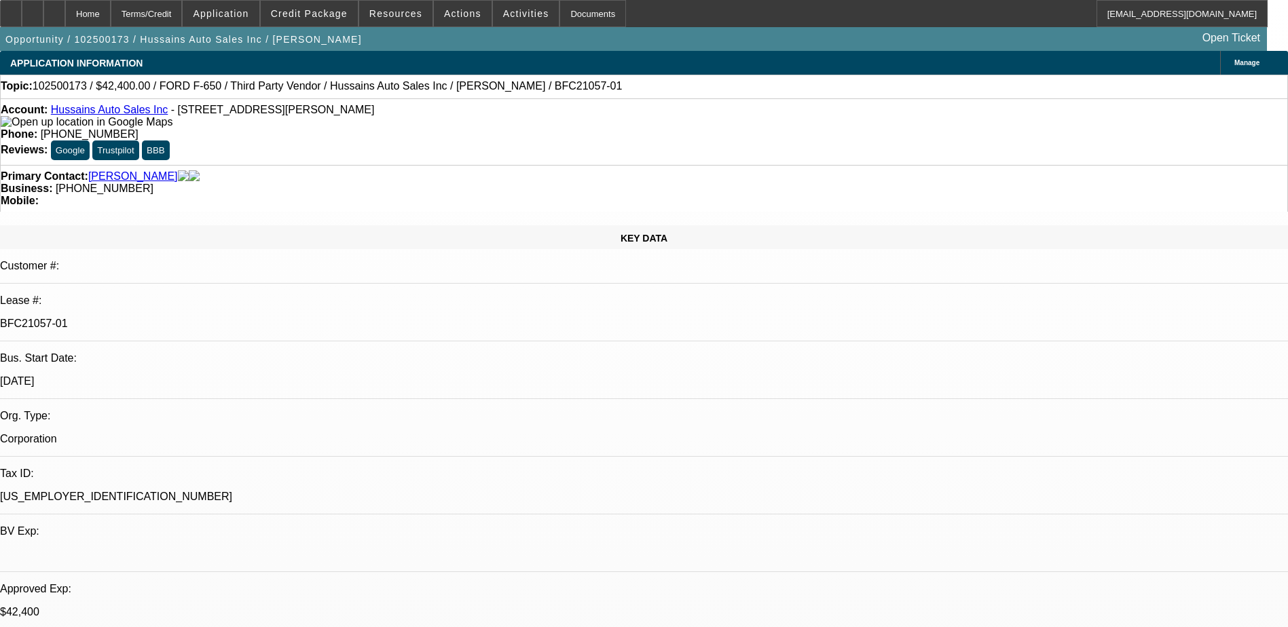
select select "0"
select select "6"
select select "0"
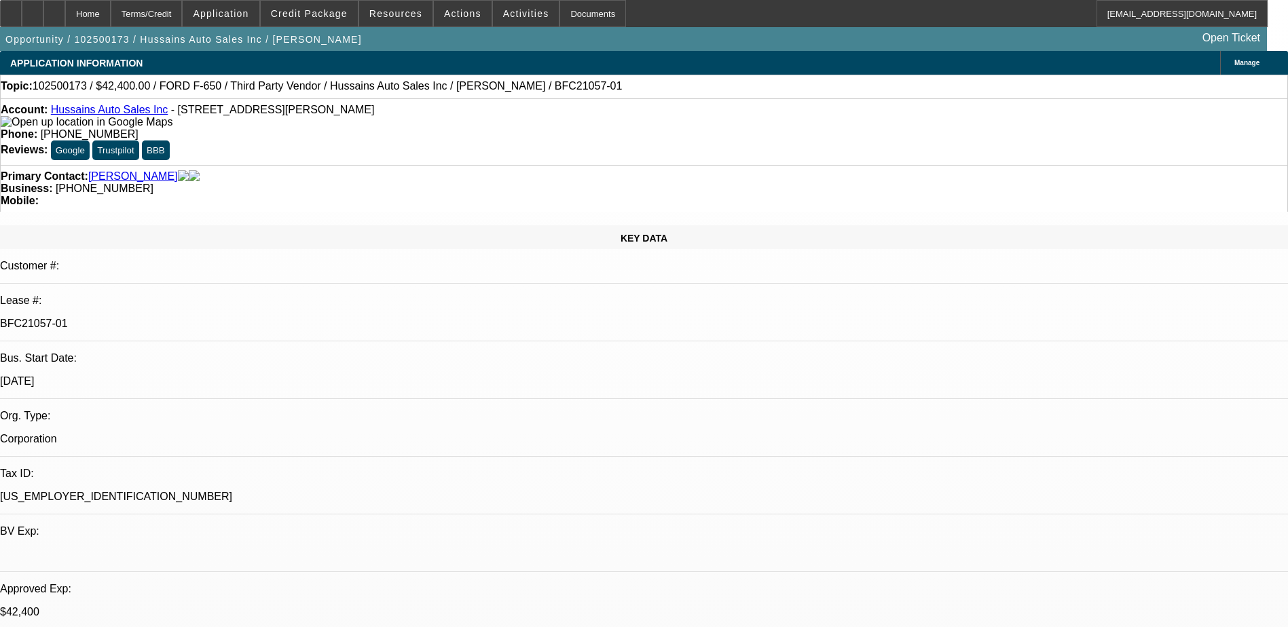
select select "0"
select select "6"
select select "0"
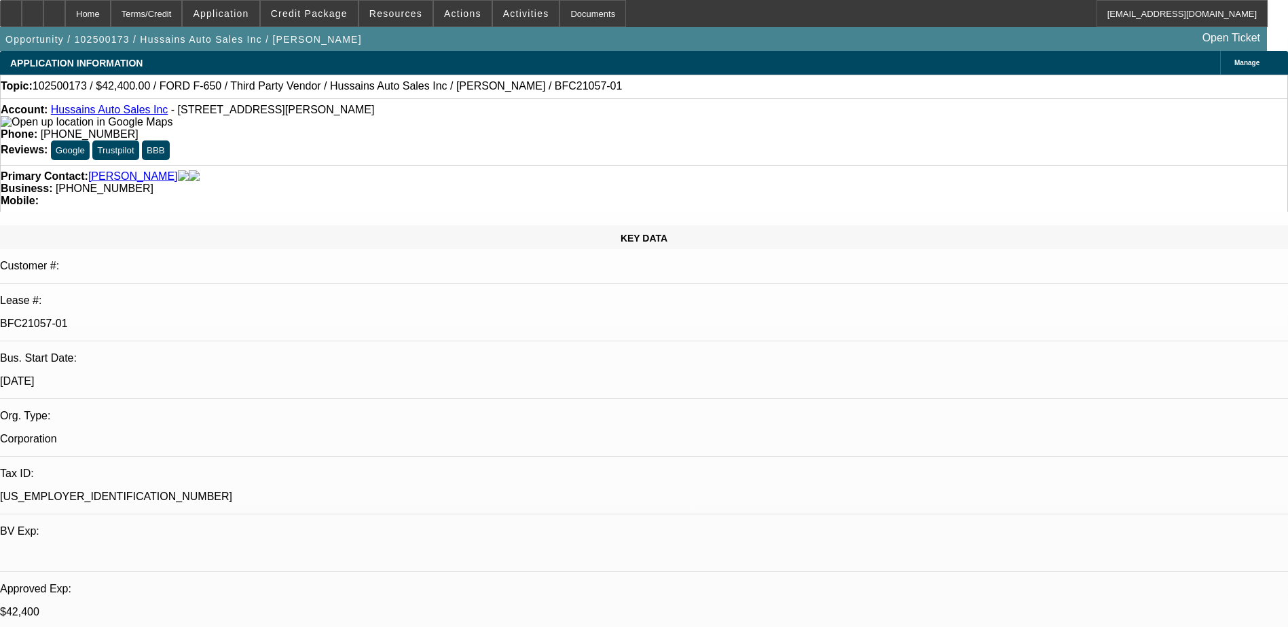
select select "0"
select select "6"
select select "0"
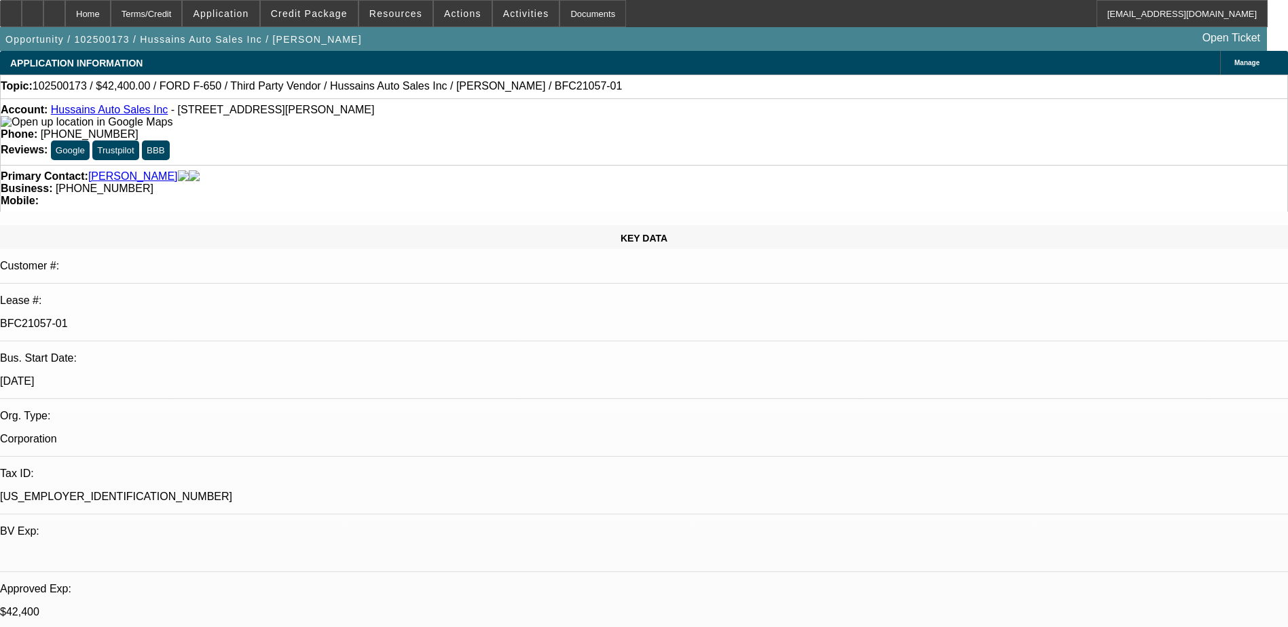
select select "6"
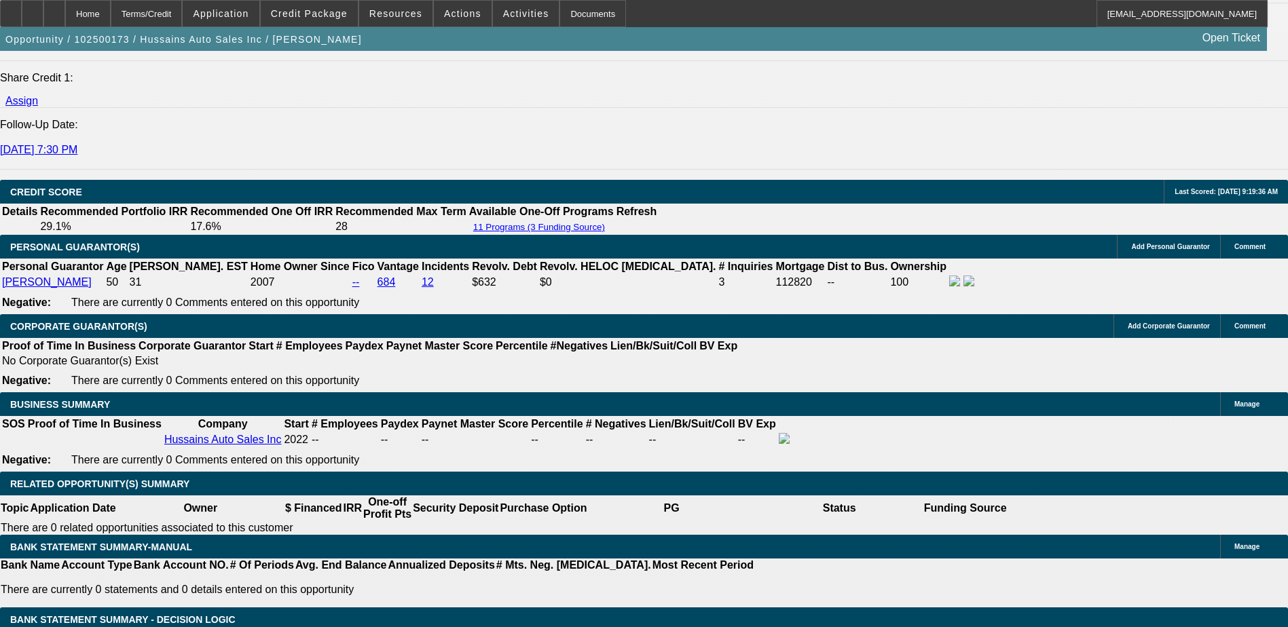
scroll to position [1969, 0]
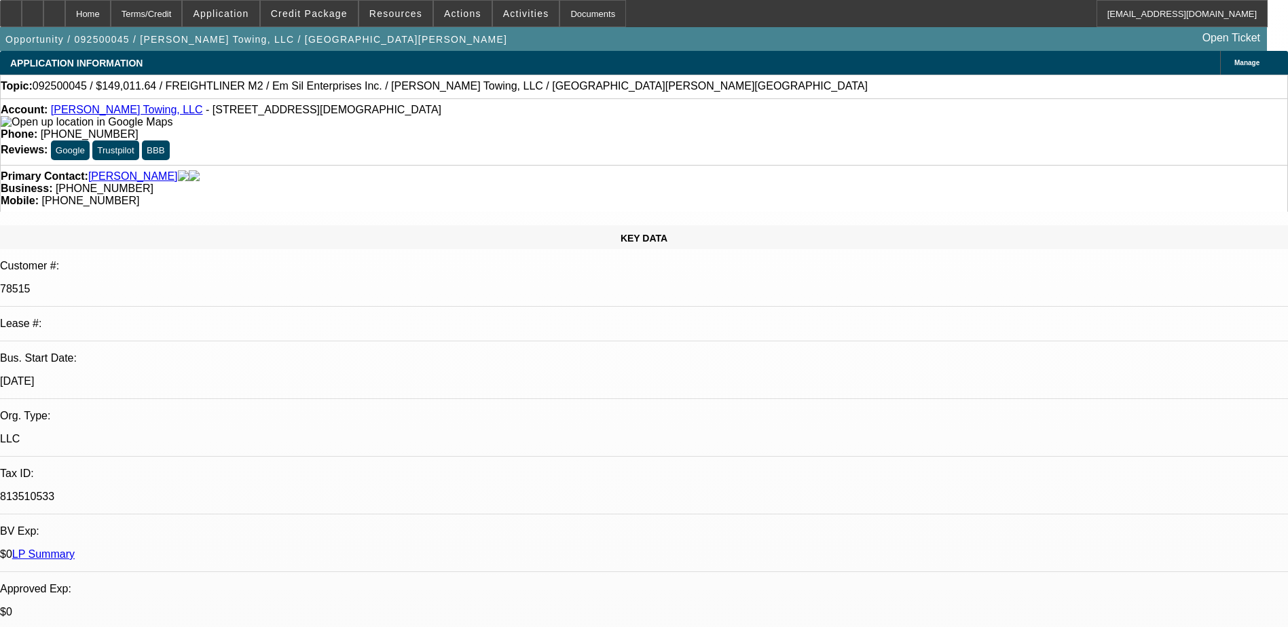
select select "0"
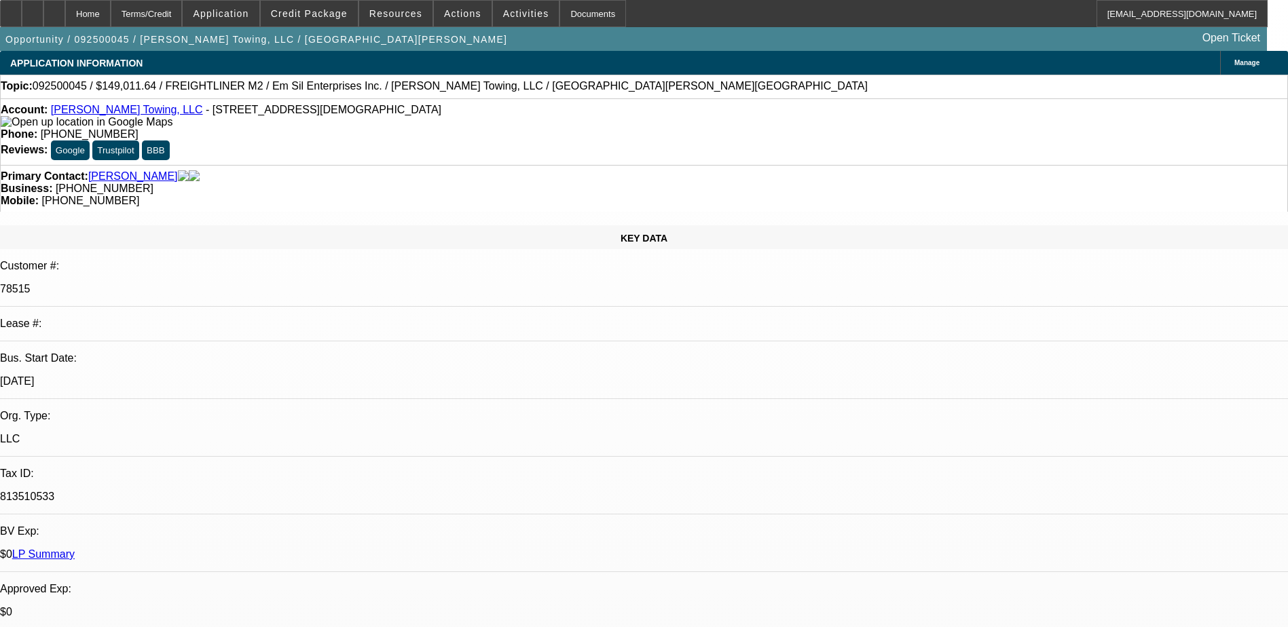
select select "0"
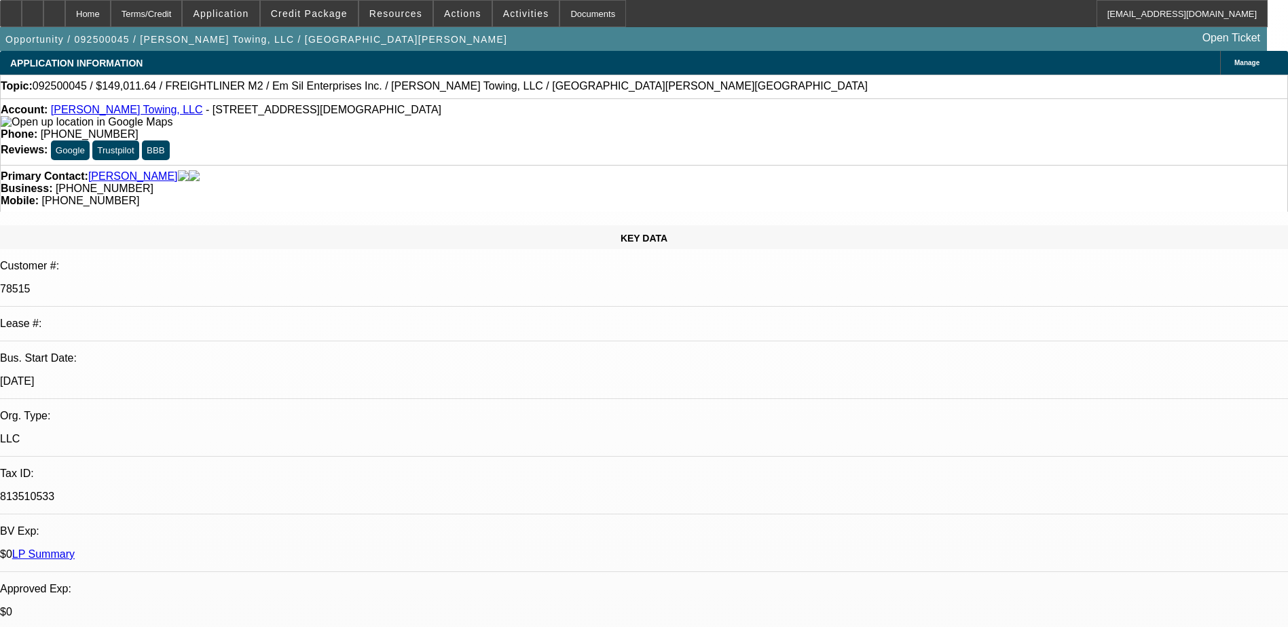
select select "0"
select select "1"
select select "3"
select select "6"
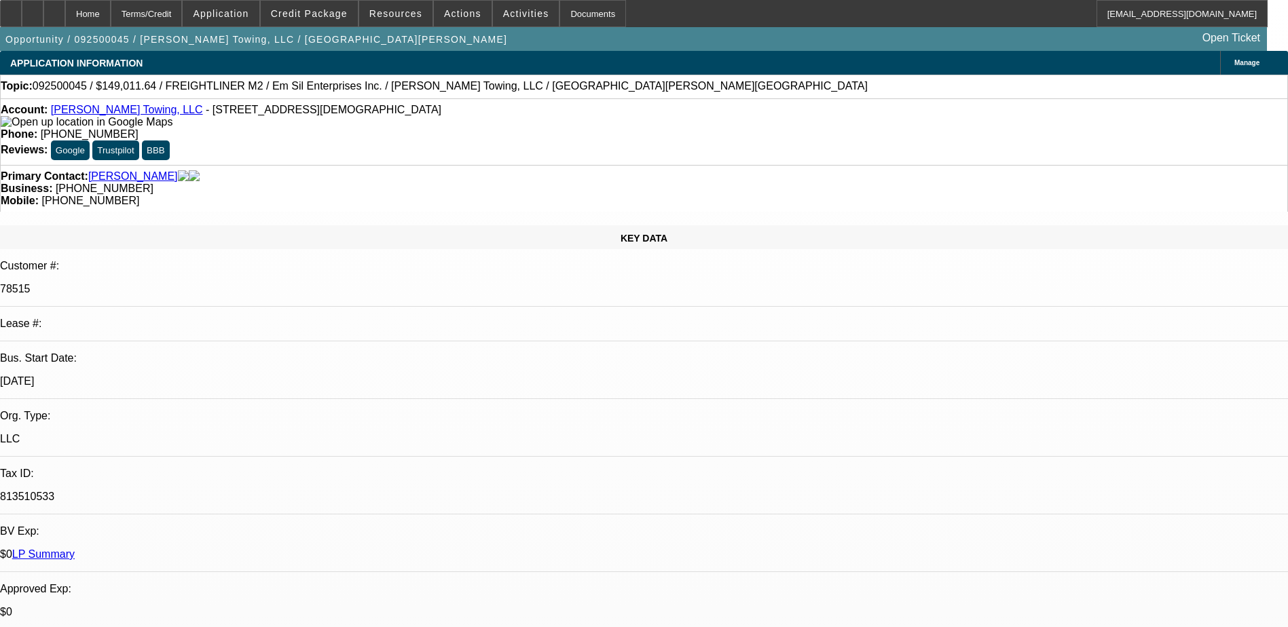
select select "1"
select select "3"
select select "6"
select select "1"
select select "3"
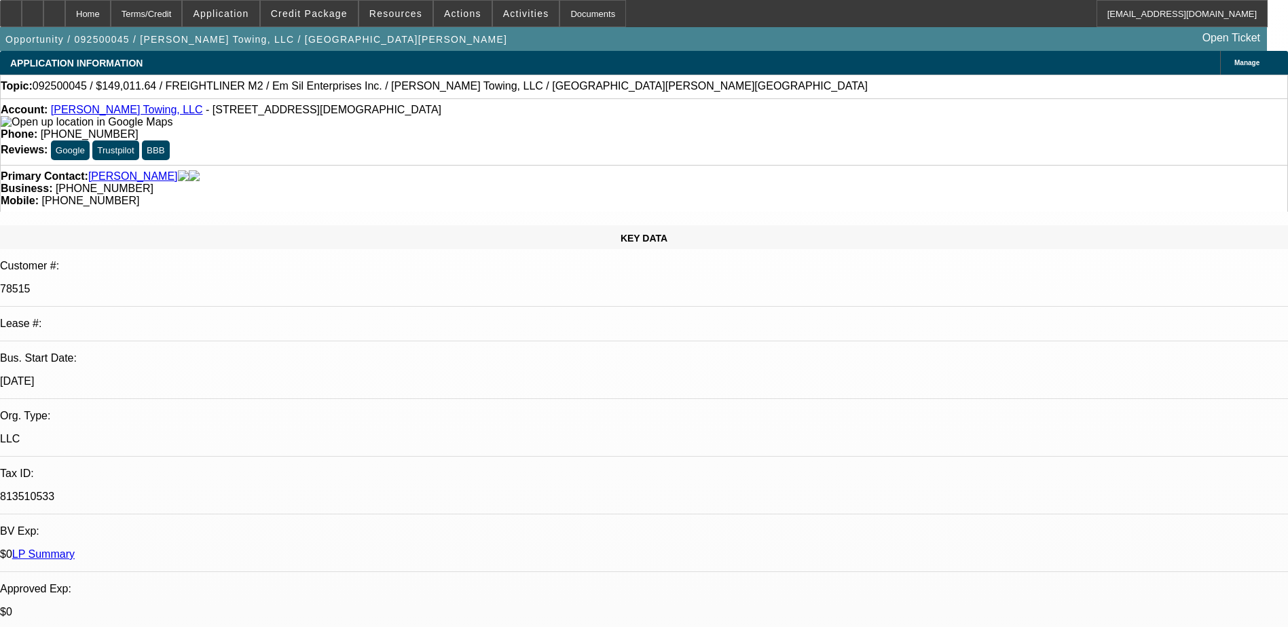
select select "6"
select select "1"
select select "3"
select select "6"
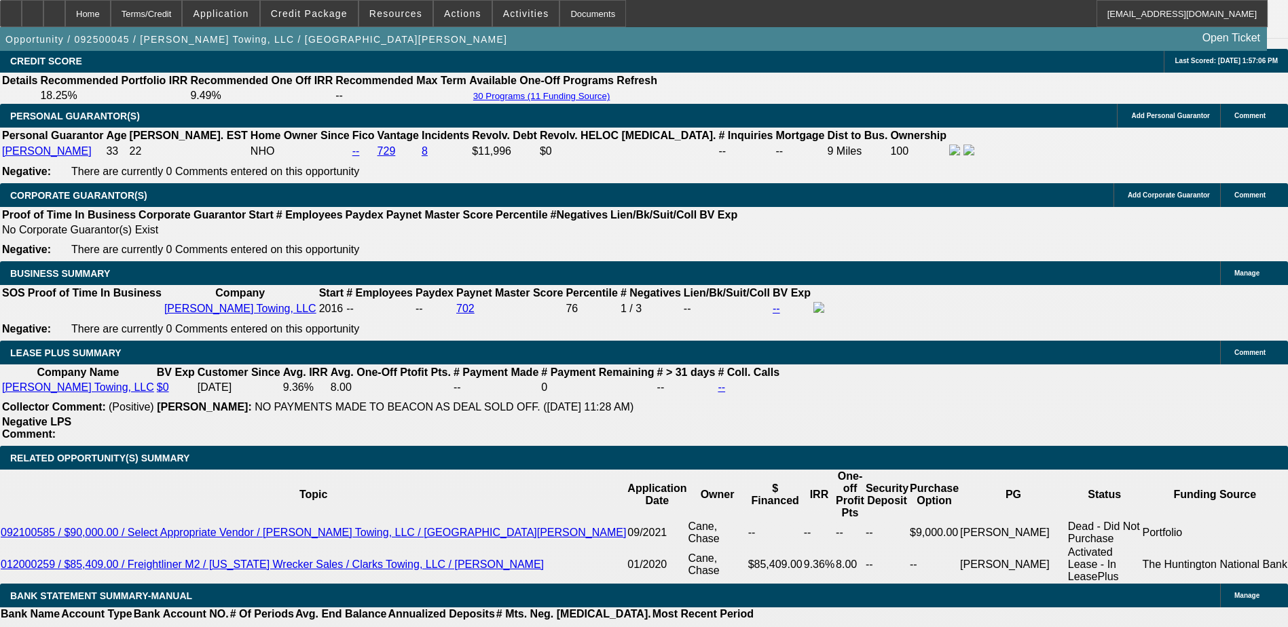
scroll to position [1833, 0]
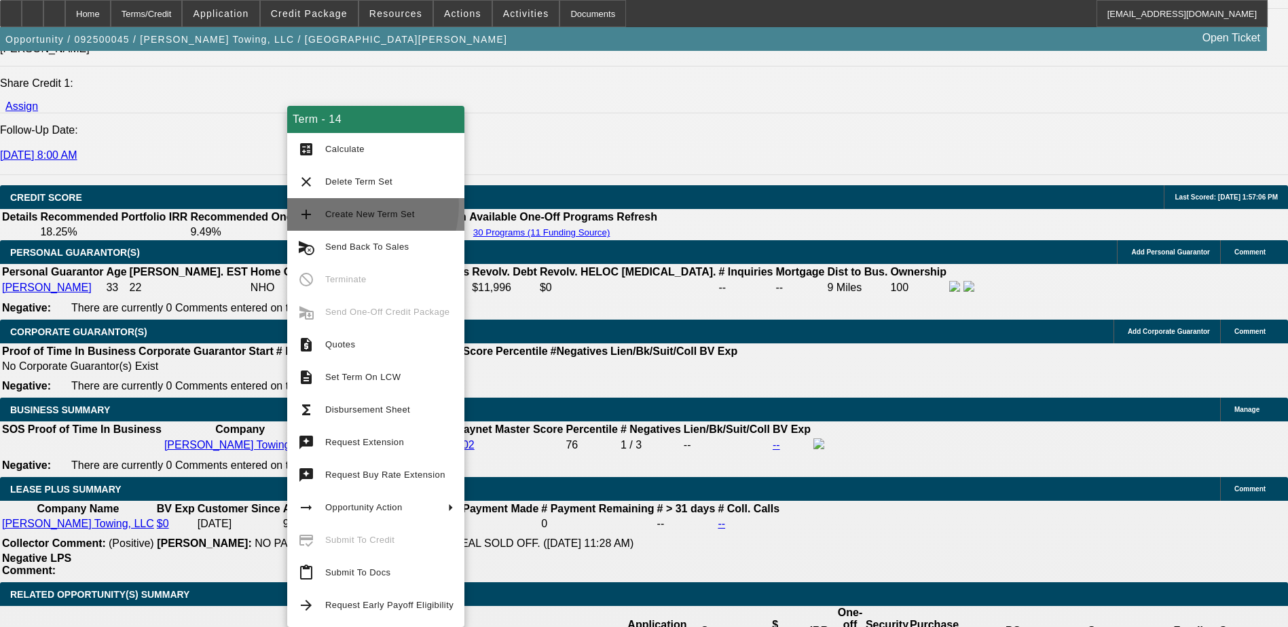
click at [350, 205] on button "add Create New Term Set" at bounding box center [375, 214] width 177 height 33
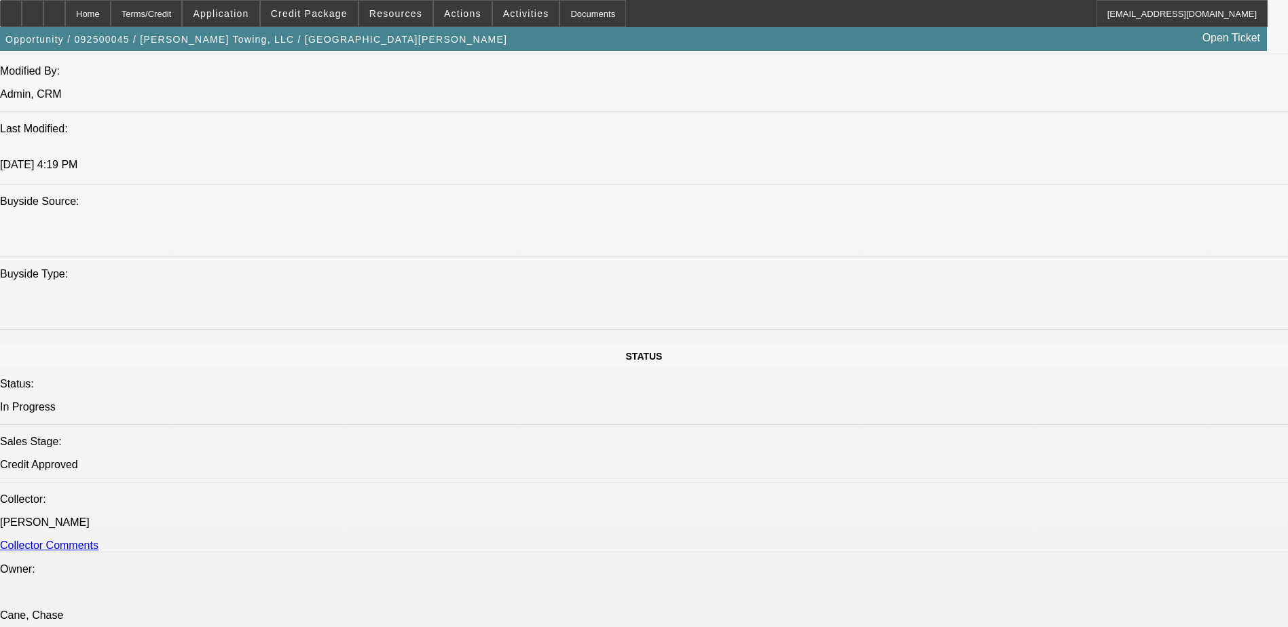
select select "0"
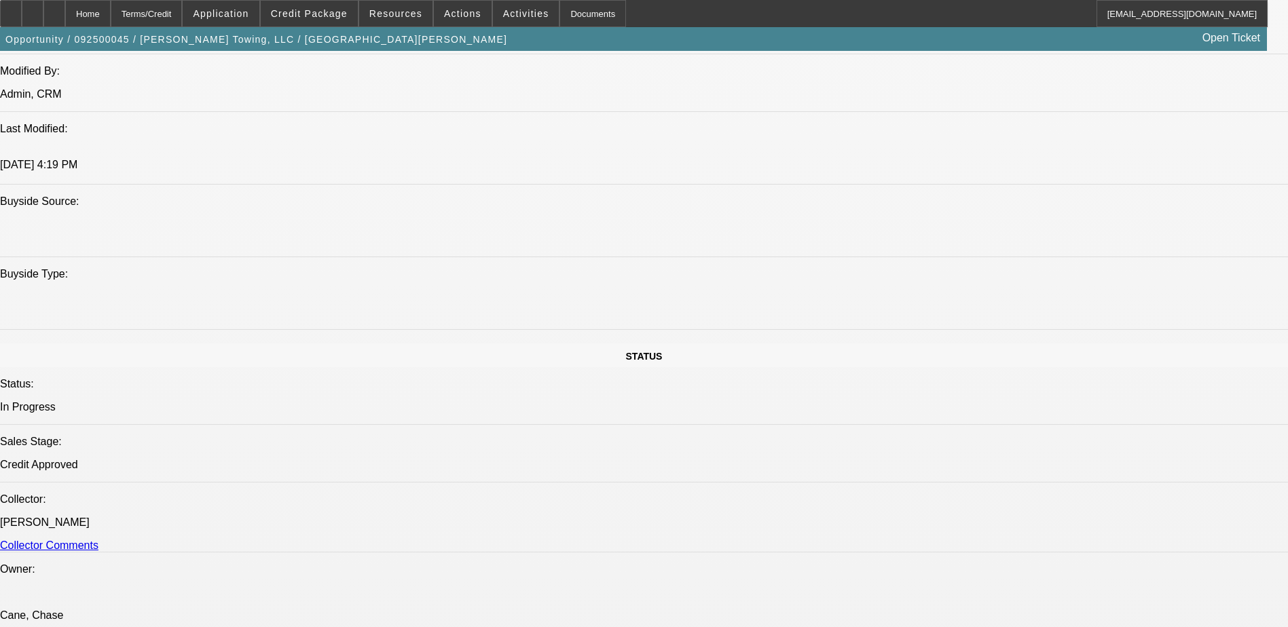
select select "0"
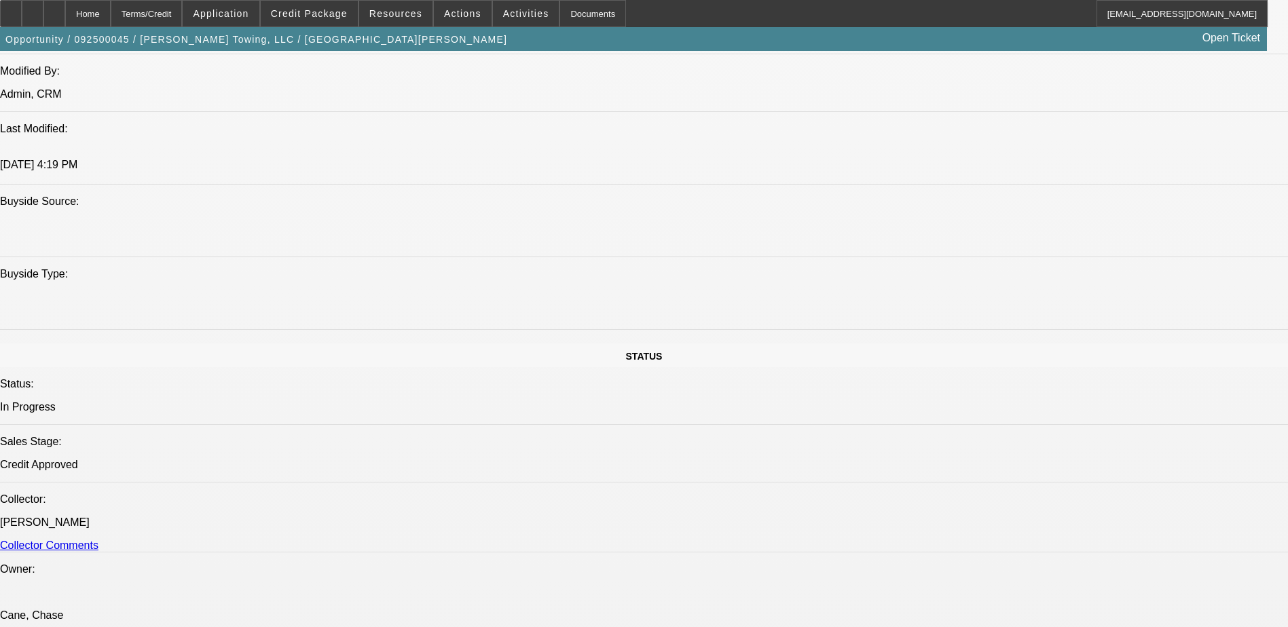
select select "0"
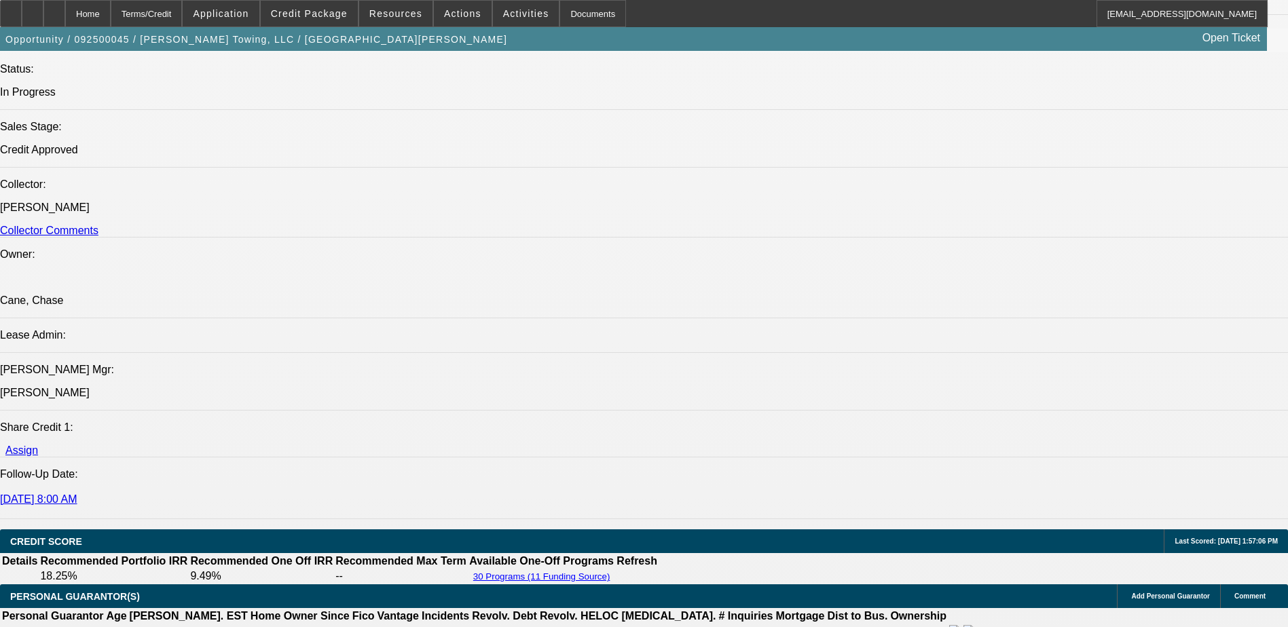
select select "1"
select select "3"
select select "6"
select select "1"
select select "3"
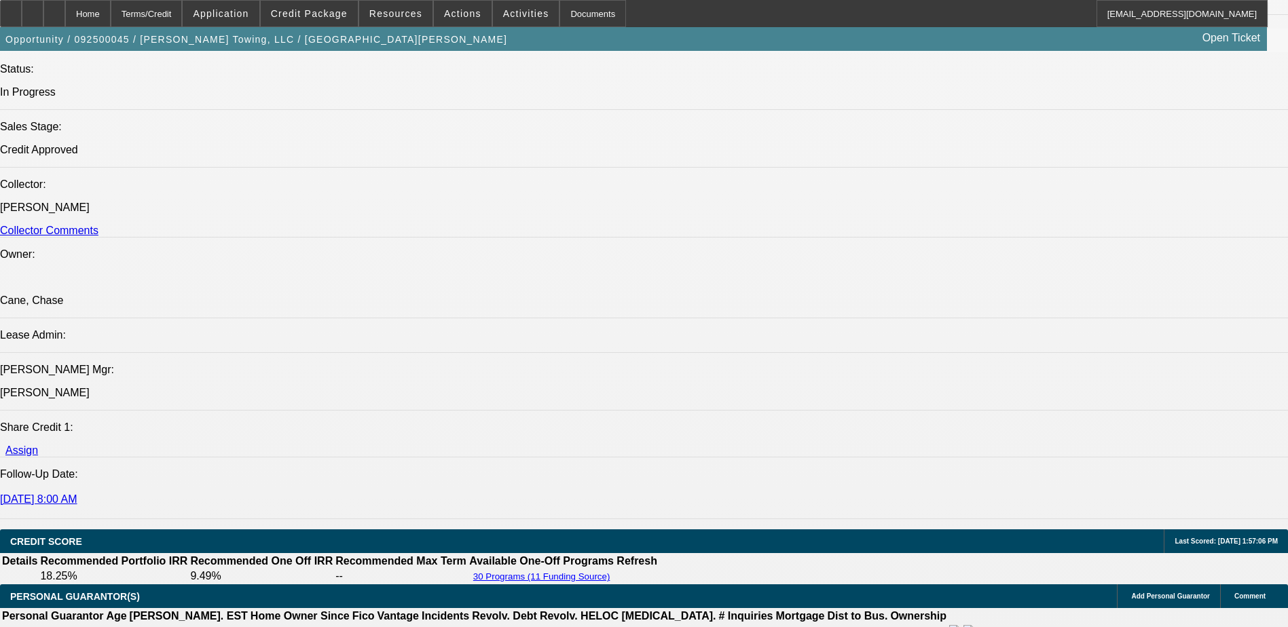
select select "6"
select select "1"
select select "3"
select select "6"
select select "1"
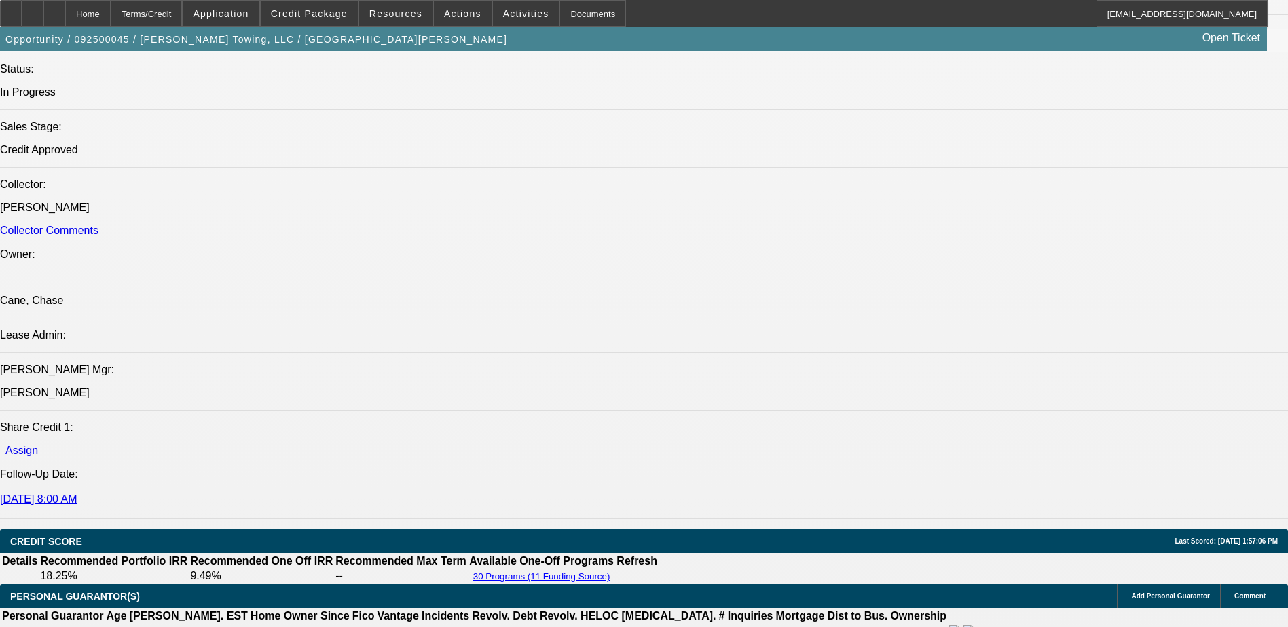
select select "3"
select select "6"
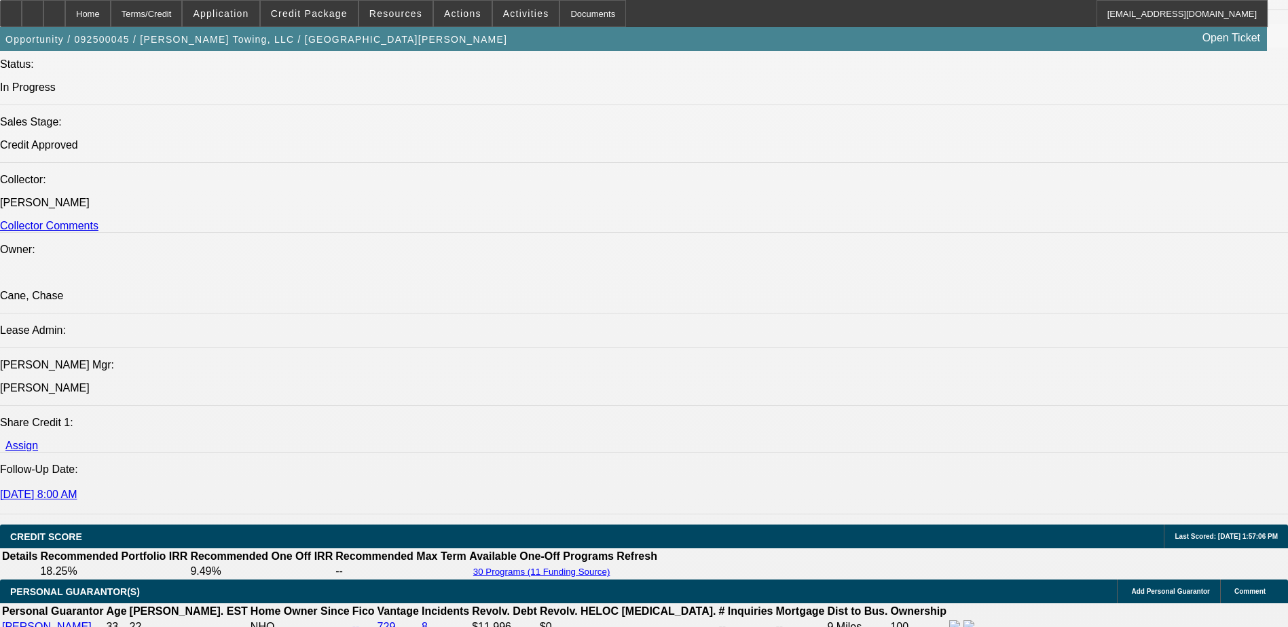
scroll to position [1833, 0]
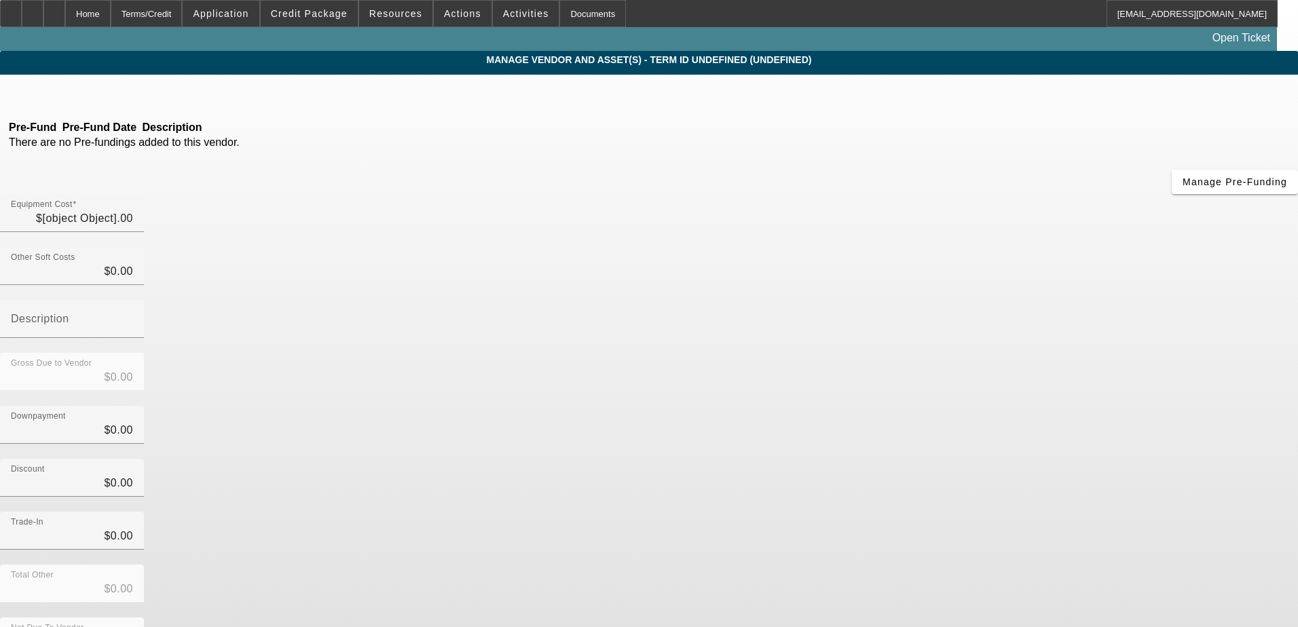
type input "$147,233.00"
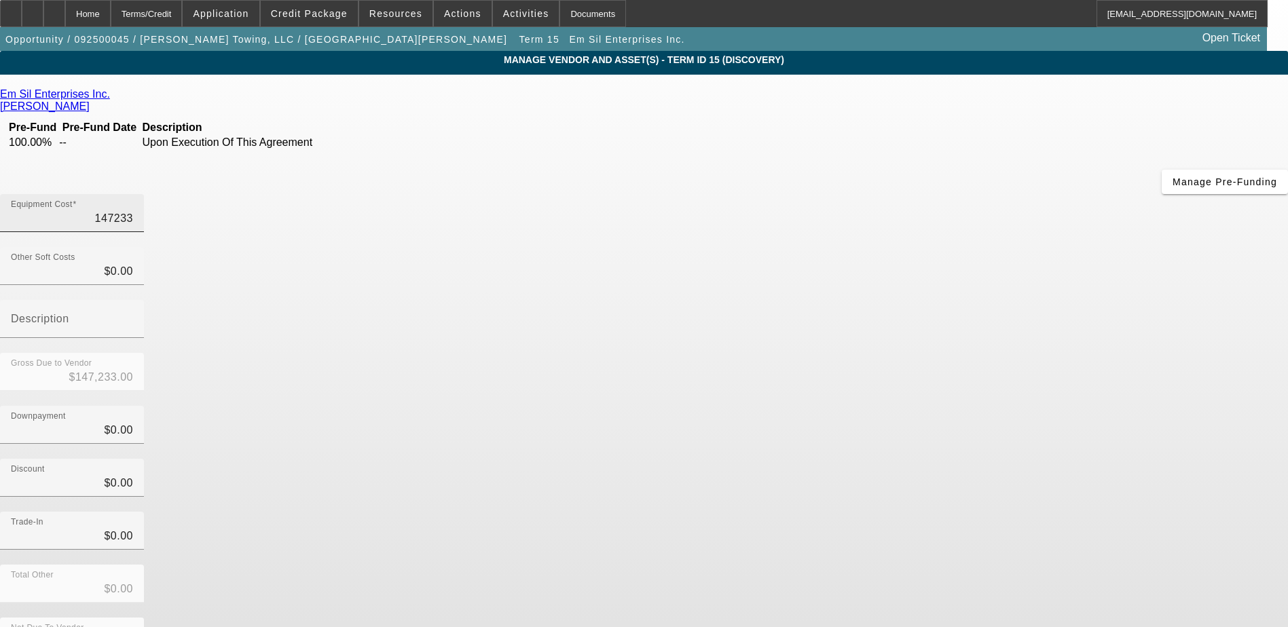
click at [133, 210] on input "147233" at bounding box center [72, 218] width 122 height 16
type input "6"
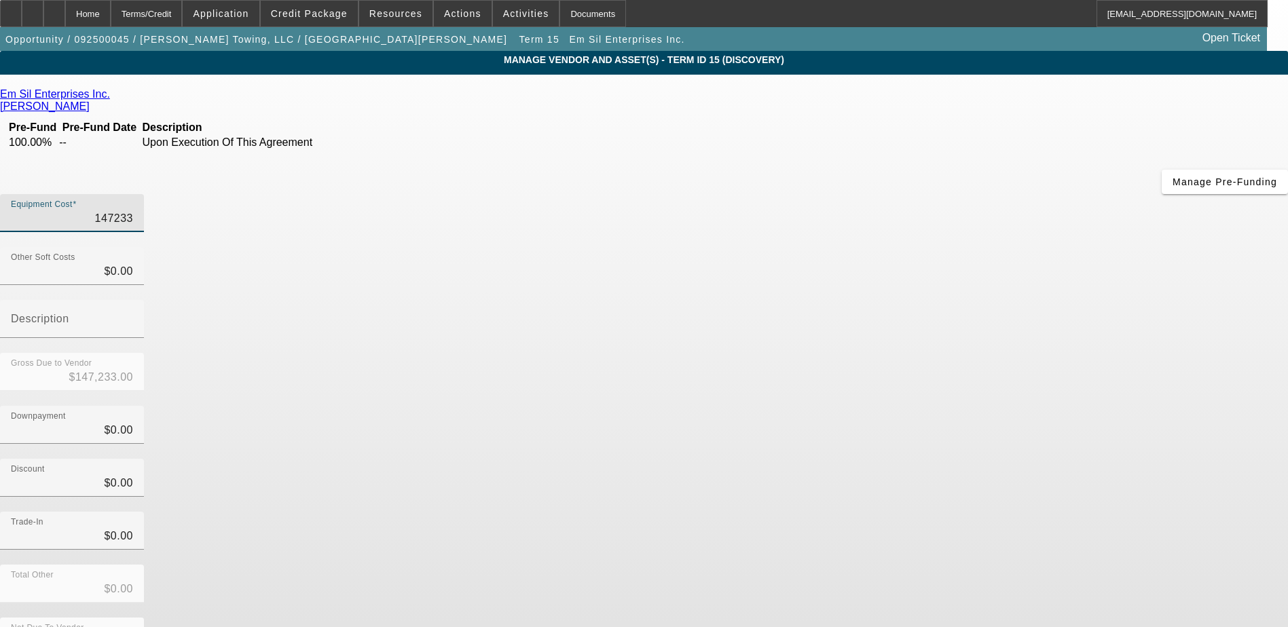
type input "$6.00"
type input "68"
type input "$68.00"
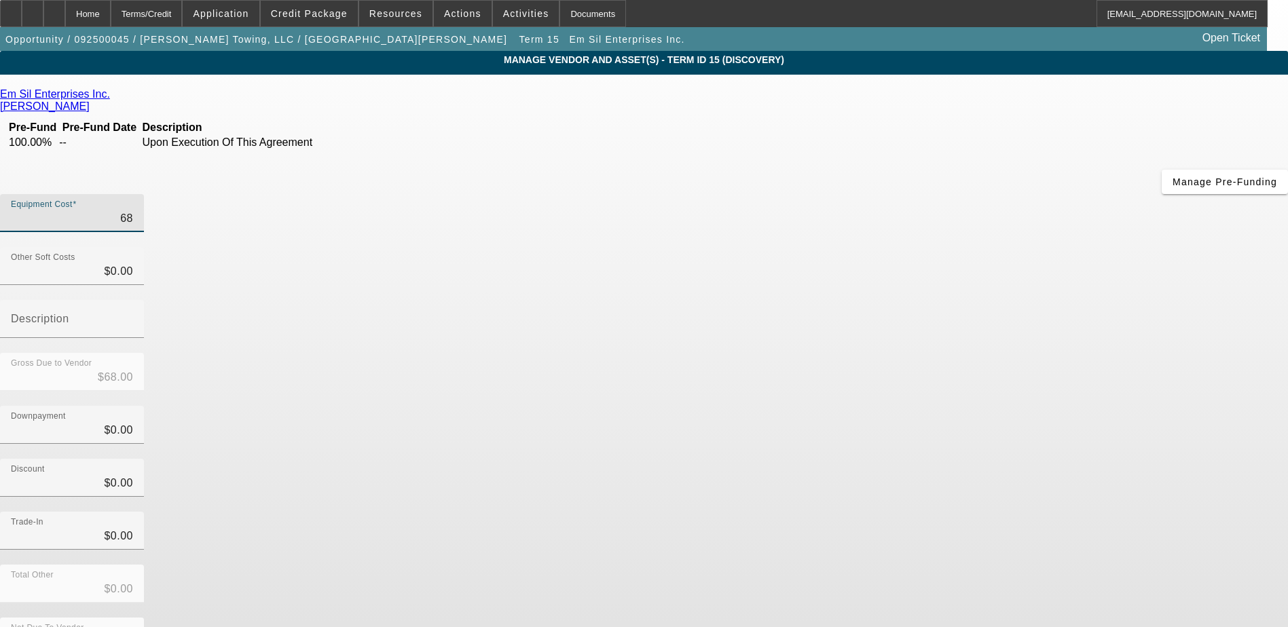
type input "680"
type input "$680.00"
type input "6800"
type input "$6,800.00"
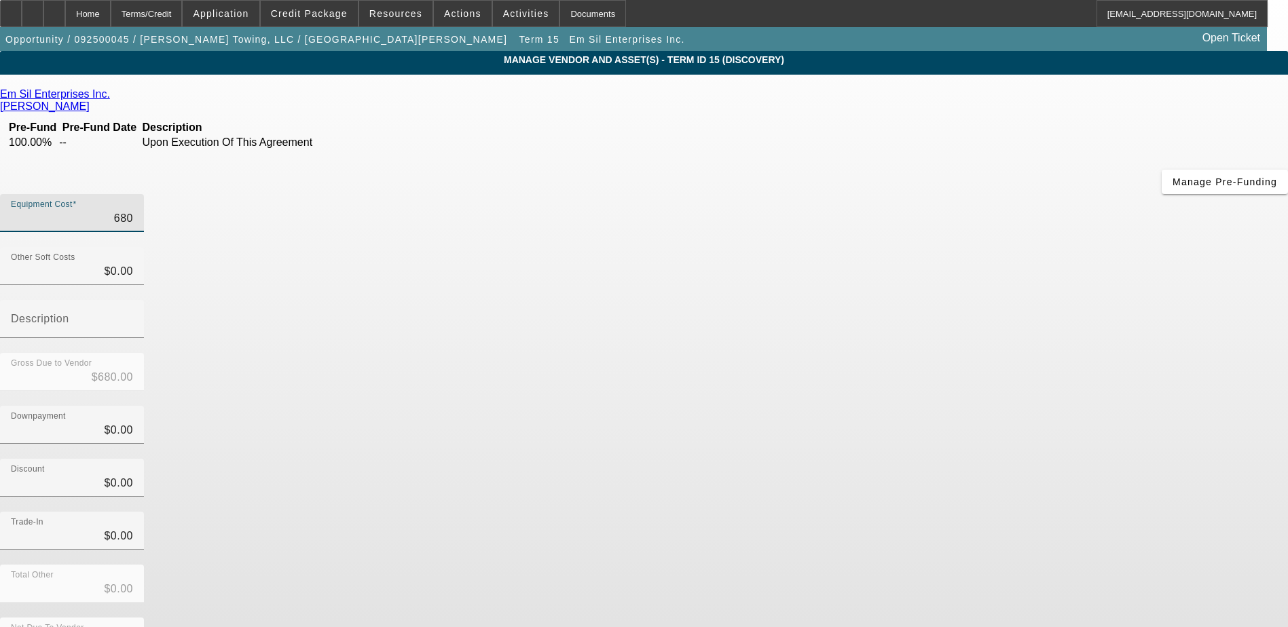
type input "$6,800.00"
type input "68000"
type input "$68,000.00"
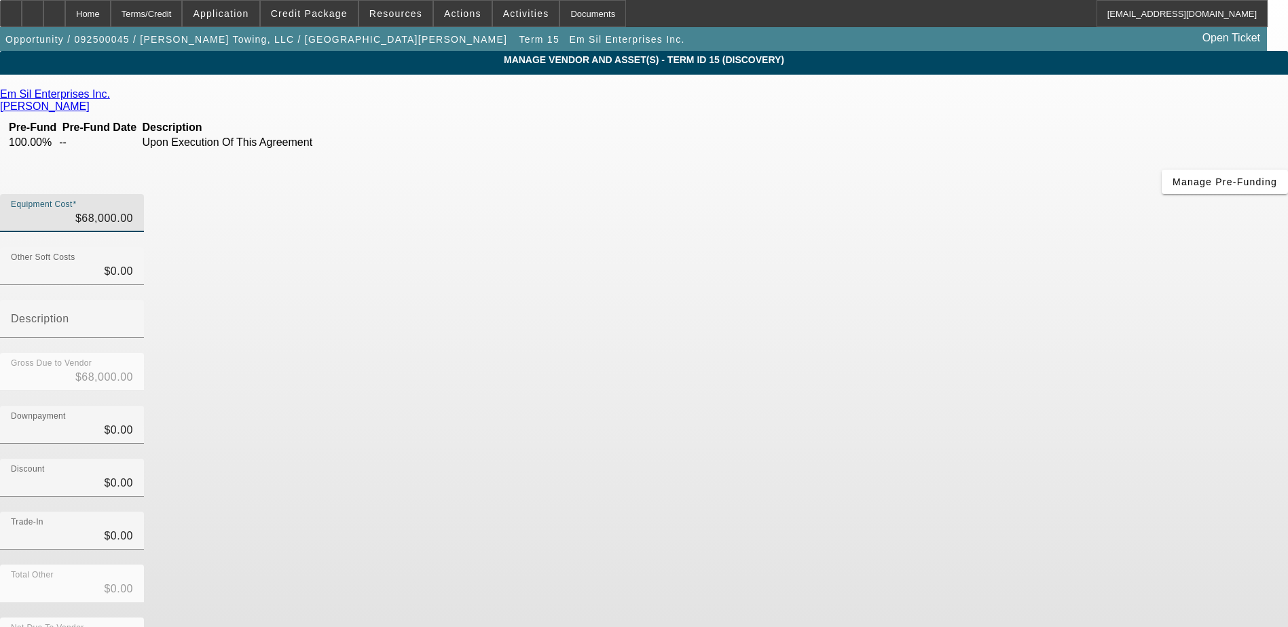
click at [1053, 270] on app-vendor-asset-manage "MANAGE VENDOR AND ASSET(S) - Term ID 15 (Discovery) Remove Vendor Em Sil Enterp…" at bounding box center [644, 415] width 1288 height 729
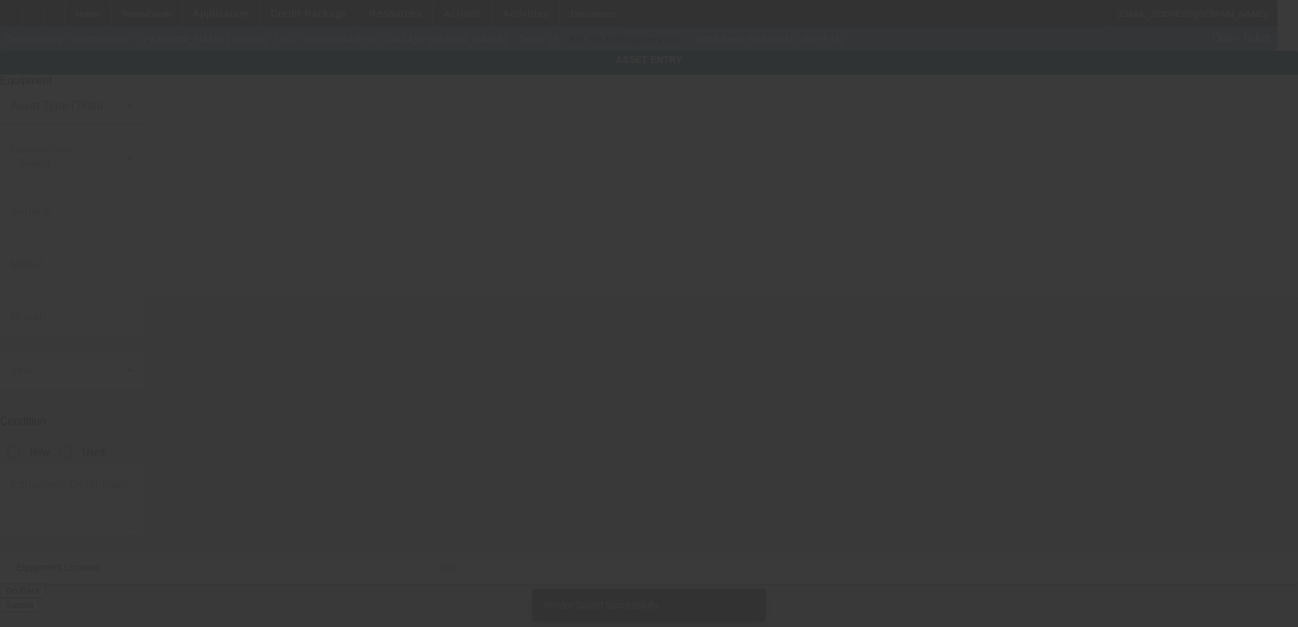
type input "3ALACWFC6SDVU6168"
type input "Freightliner"
type input "M2"
radio input "true"
type textarea "rollback"
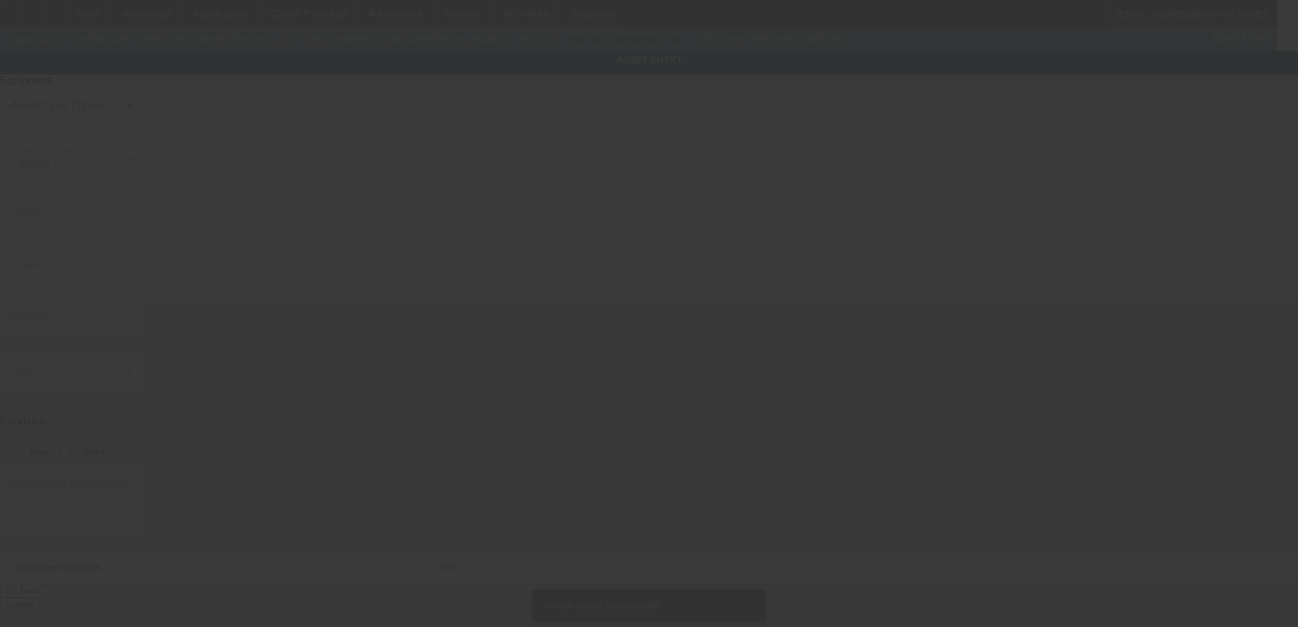
type input "229 Live Oak Church Rd"
type input "Hinesville"
type input "31313"
type input "Liberty"
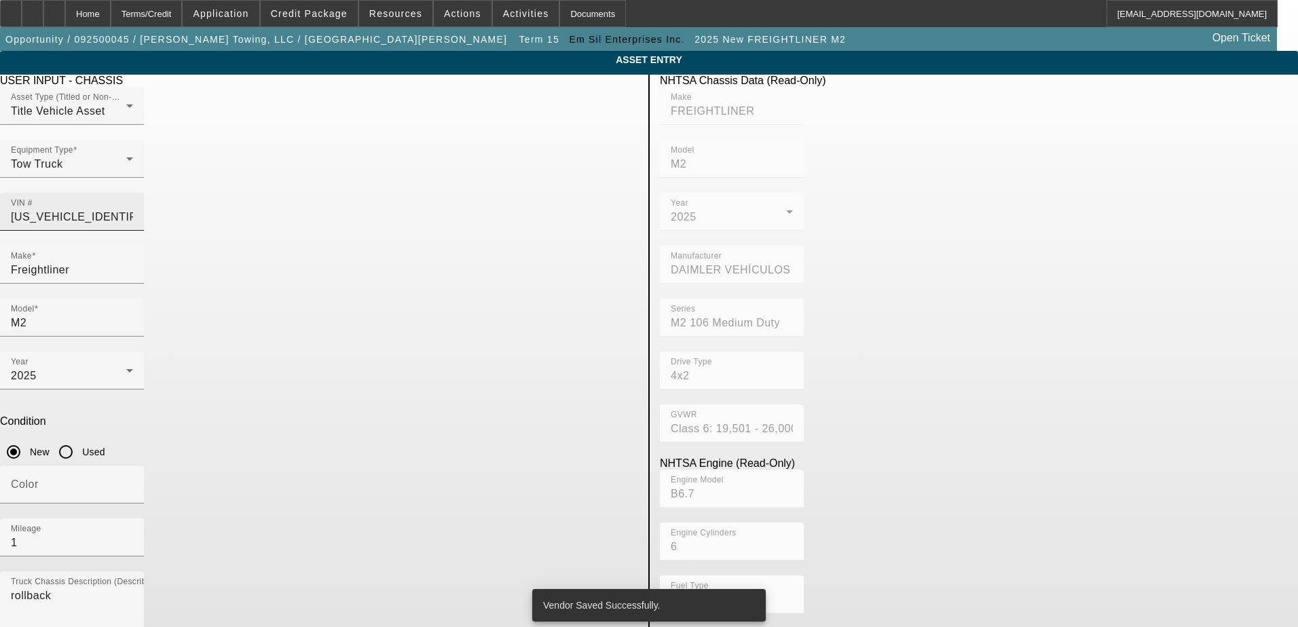
click at [133, 209] on input "3ALACWFC6SDVU6168" at bounding box center [72, 217] width 122 height 16
paste input "1FVACWFC1LHLM0686"
type input "1FVACWFC1LHLM0686"
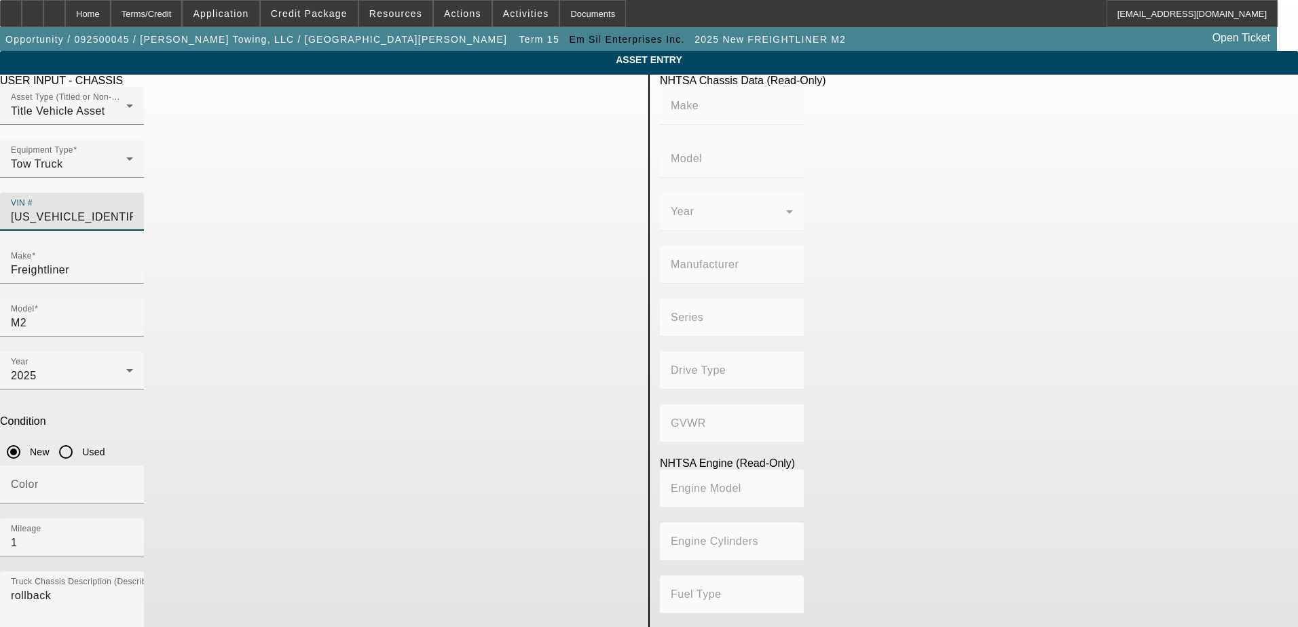
type input "FREIGHTLINER"
type input "M2"
type input "DAIMLER TRUCK NORTH AMERICA LLC"
type input "106 Medium Duty"
type input "4x2"
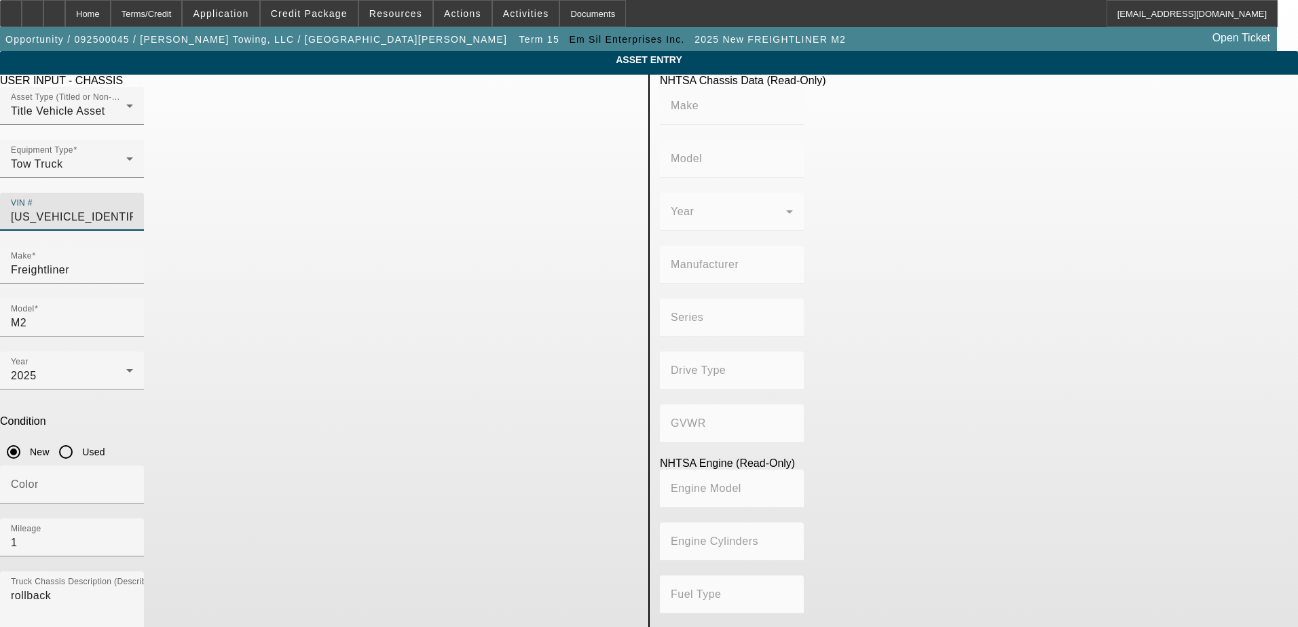
type input "Class 6: 19,501 - 26,000 lb (8,845 - 11,794 kg)"
type input "Cummins B6.7"
type input "6"
type input "Diesel"
type input "408.85908543470"
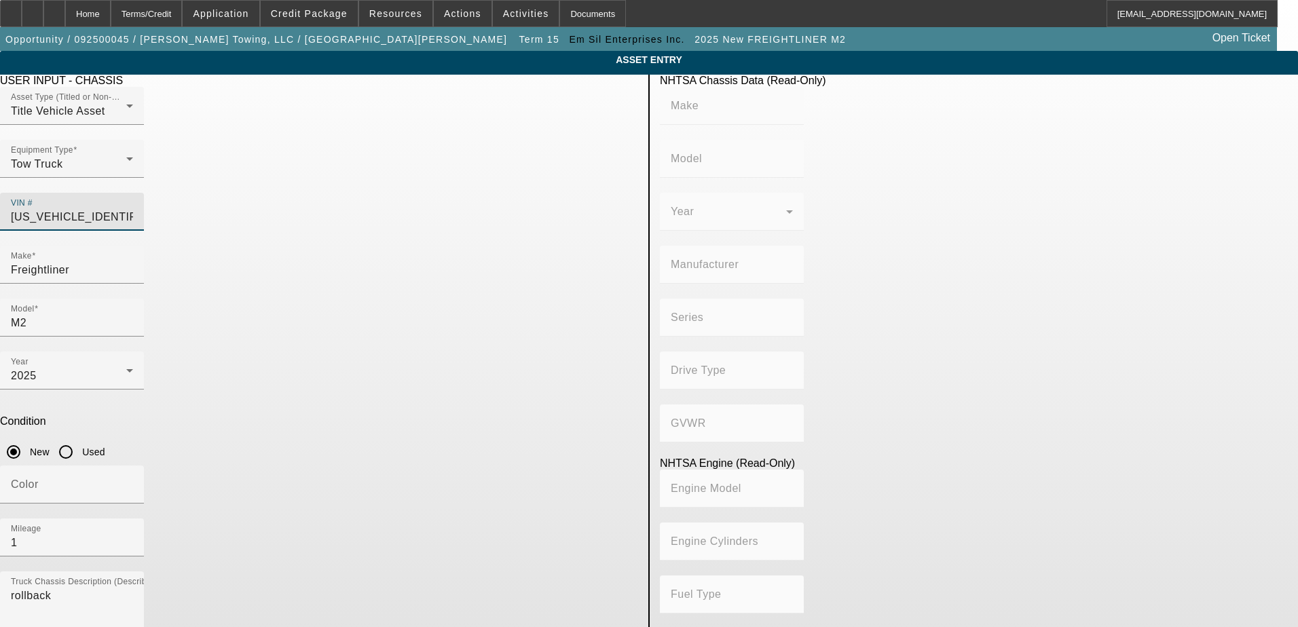
type input "6.7"
type input "1FVACWFC1LHLM0686"
drag, startPoint x: 390, startPoint y: 244, endPoint x: 297, endPoint y: 242, distance: 93.1
click at [133, 262] on input "Freightliner" at bounding box center [72, 270] width 122 height 16
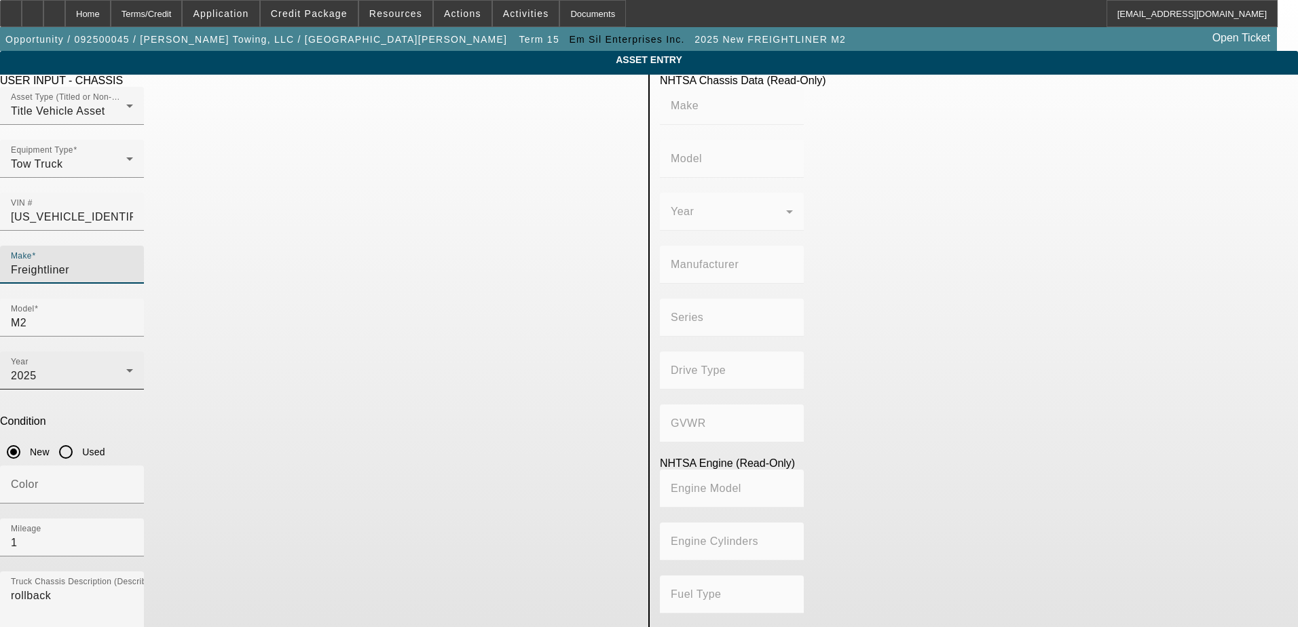
type input "FREIGHTLINER"
type input "M2"
type input "DAIMLER TRUCK NORTH AMERICA LLC"
type input "106 Medium Duty"
type input "4x2"
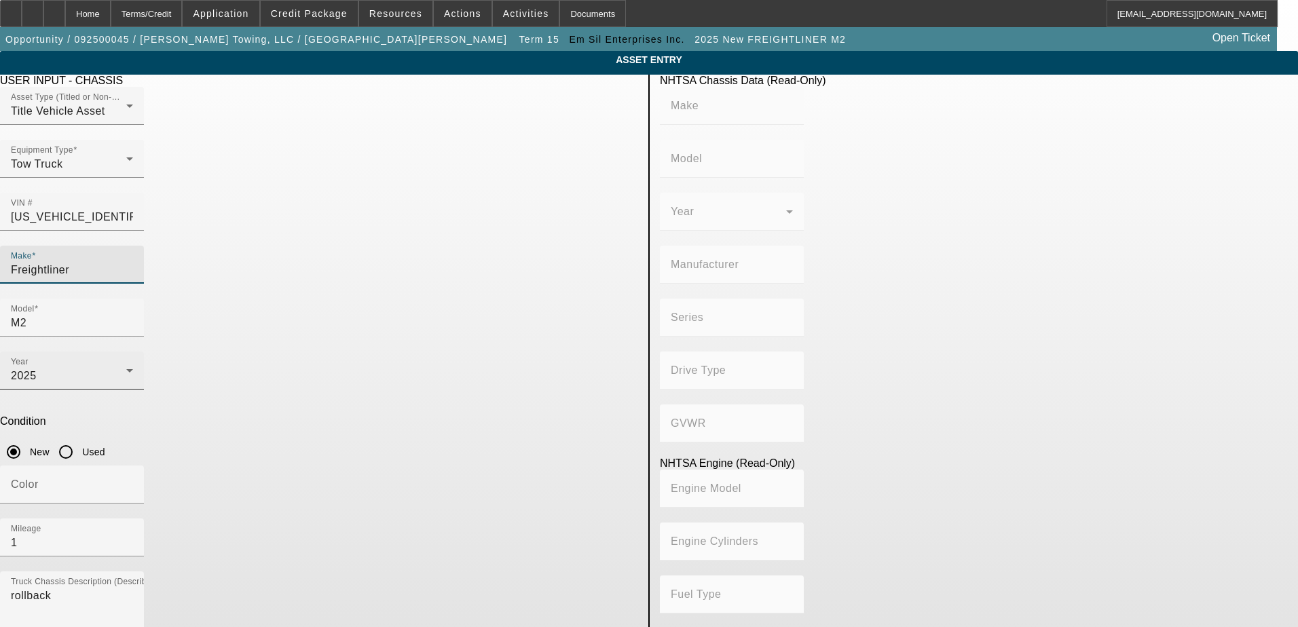
type input "Class 6: 19,501 - 26,000 lb (8,845 - 11,794 kg)"
type input "Cummins B6.7"
type input "6"
type input "Diesel"
type input "408.85908543470"
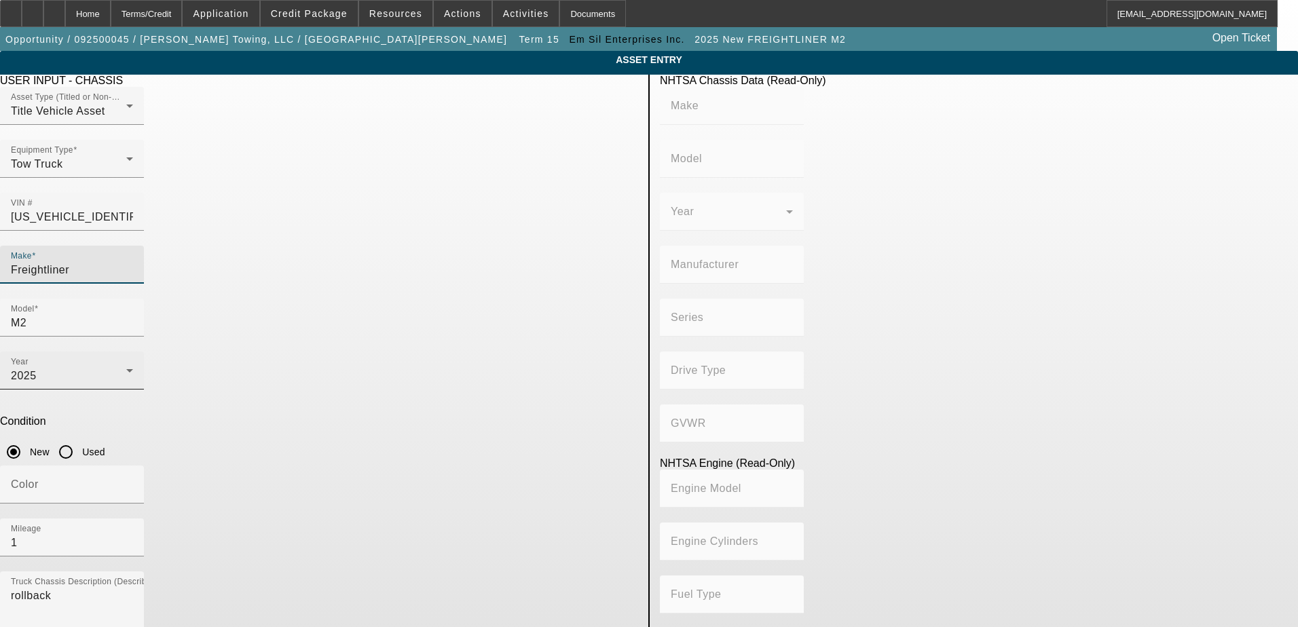
type input "6.7"
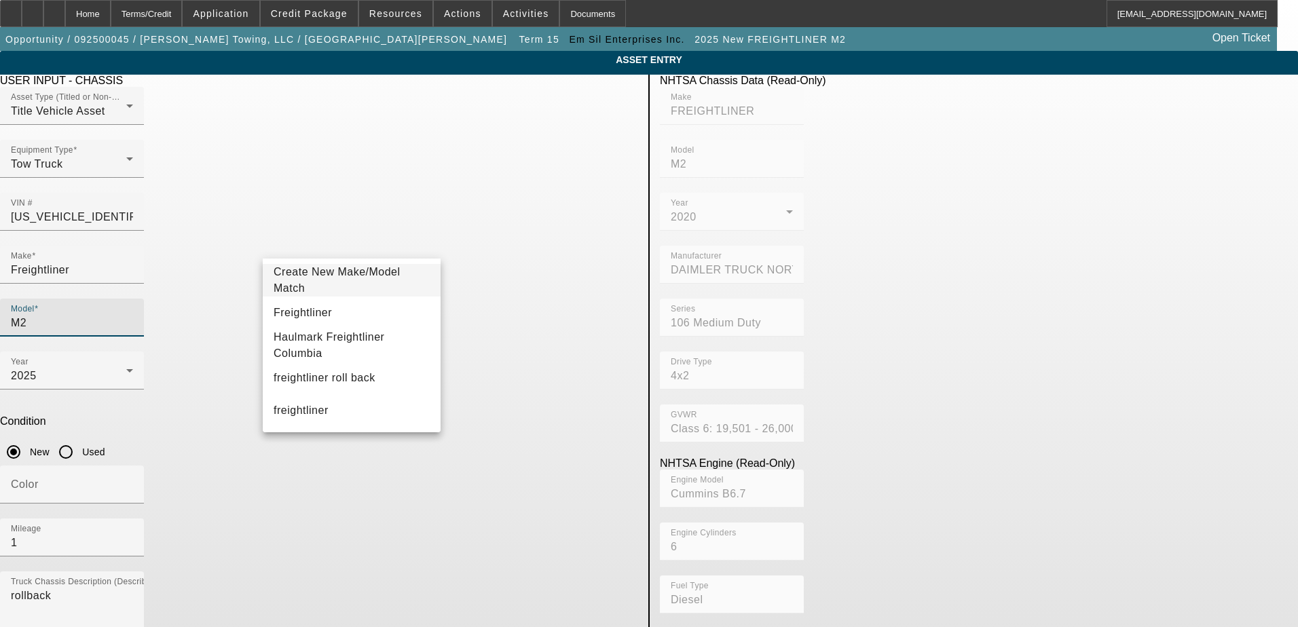
click at [133, 315] on input "M2" at bounding box center [72, 323] width 122 height 16
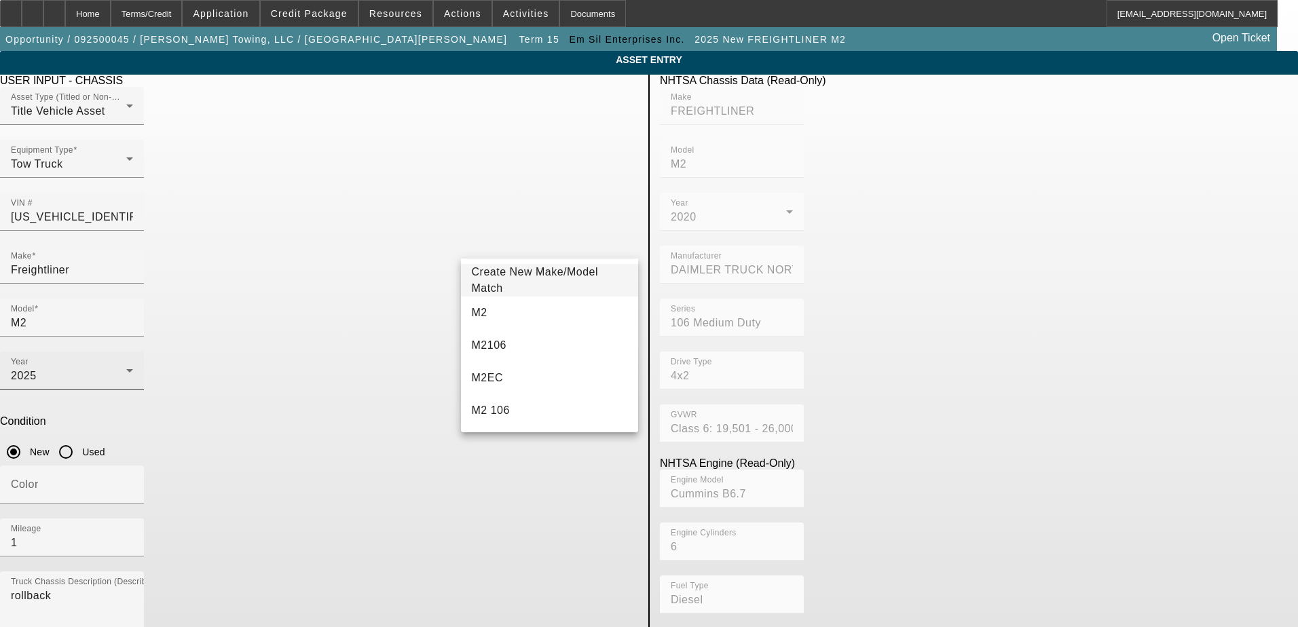
click at [133, 352] on div "Year 2025" at bounding box center [72, 371] width 122 height 38
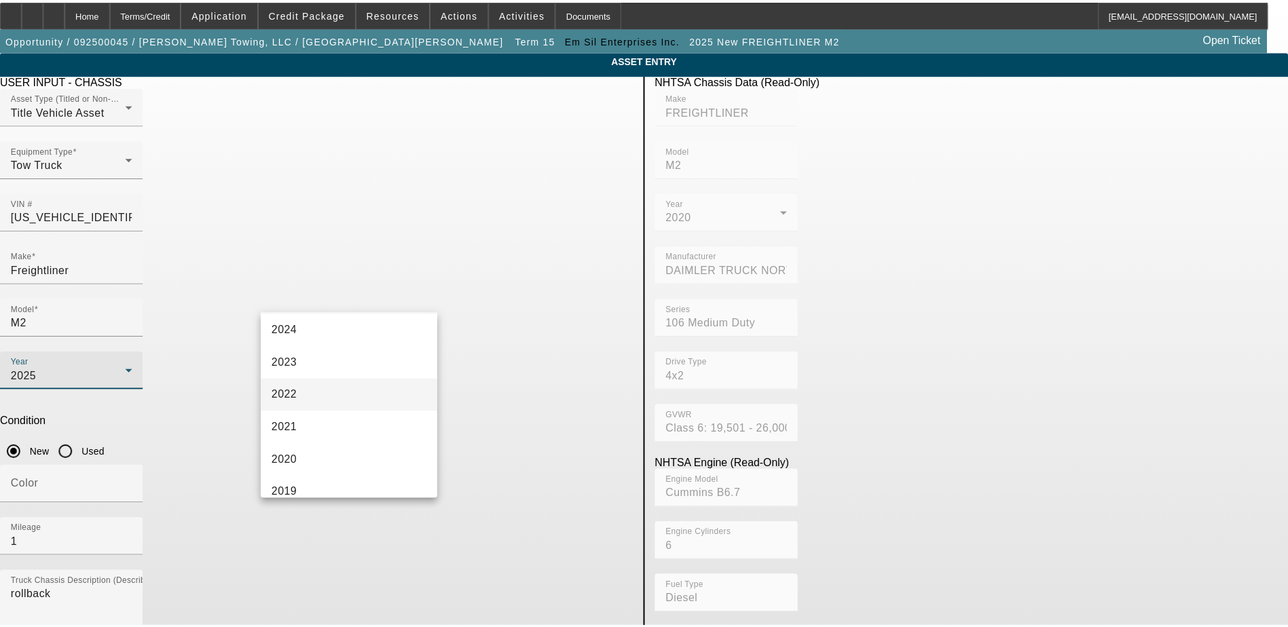
scroll to position [136, 0]
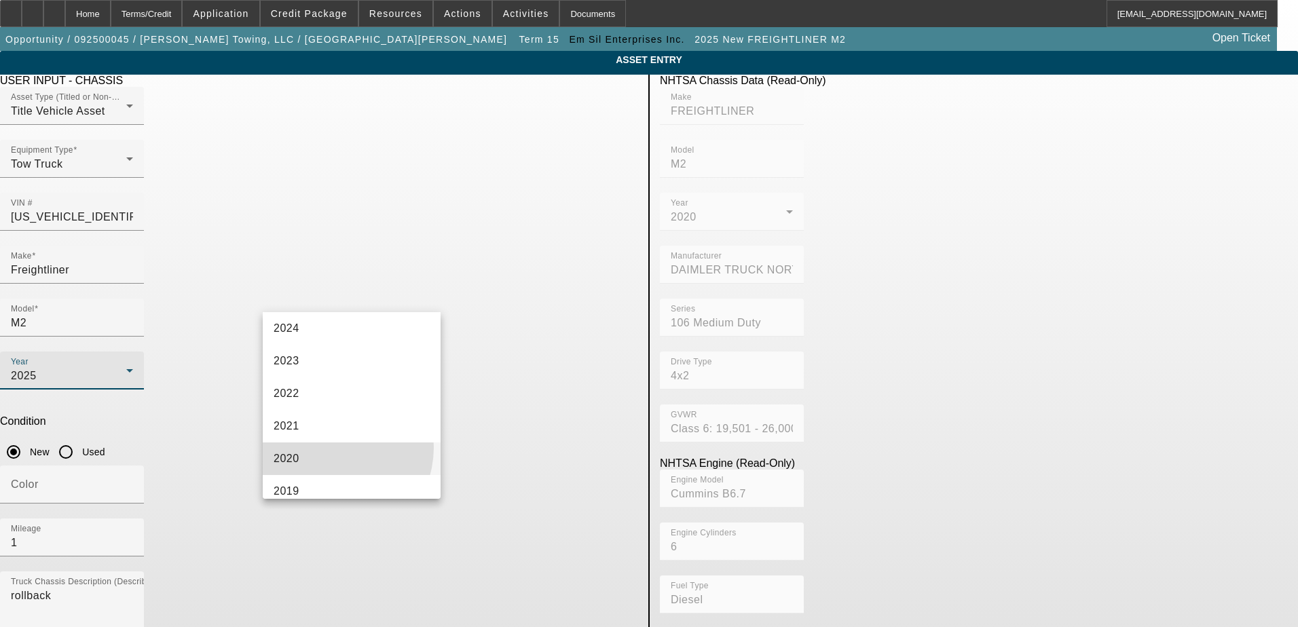
click at [327, 447] on mat-option "2020" at bounding box center [352, 459] width 178 height 33
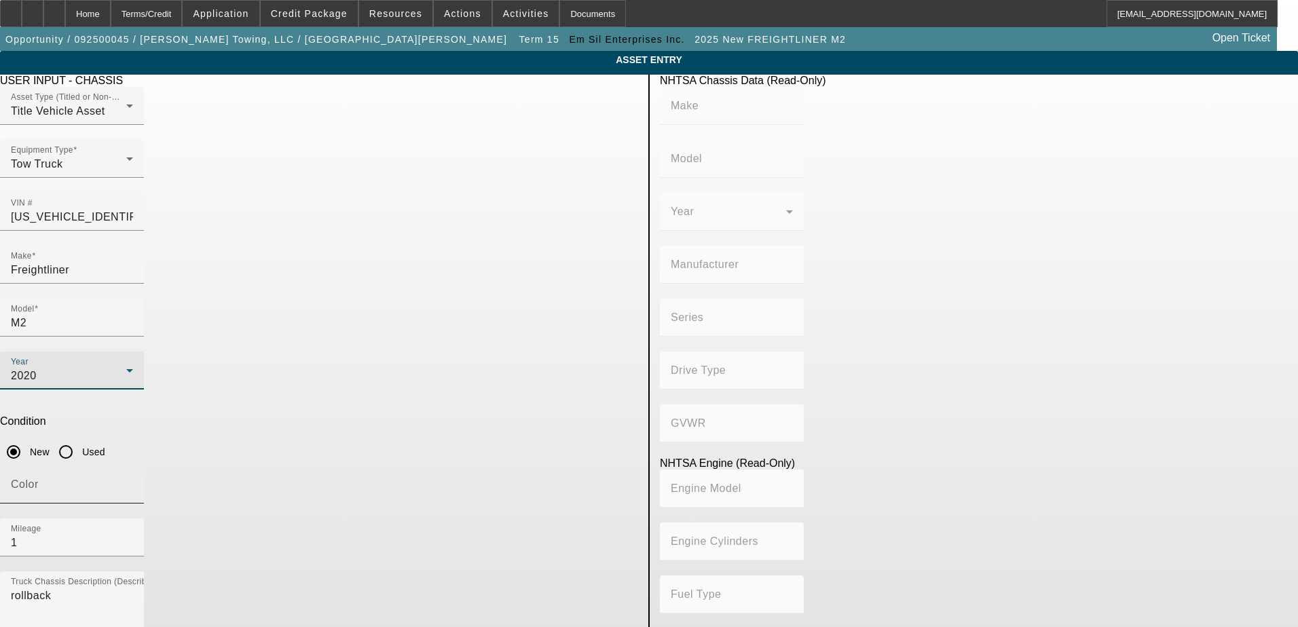
click at [133, 482] on input "Color" at bounding box center [72, 490] width 122 height 16
type input "FREIGHTLINER"
type input "M2"
type input "DAIMLER TRUCK NORTH AMERICA LLC"
type input "106 Medium Duty"
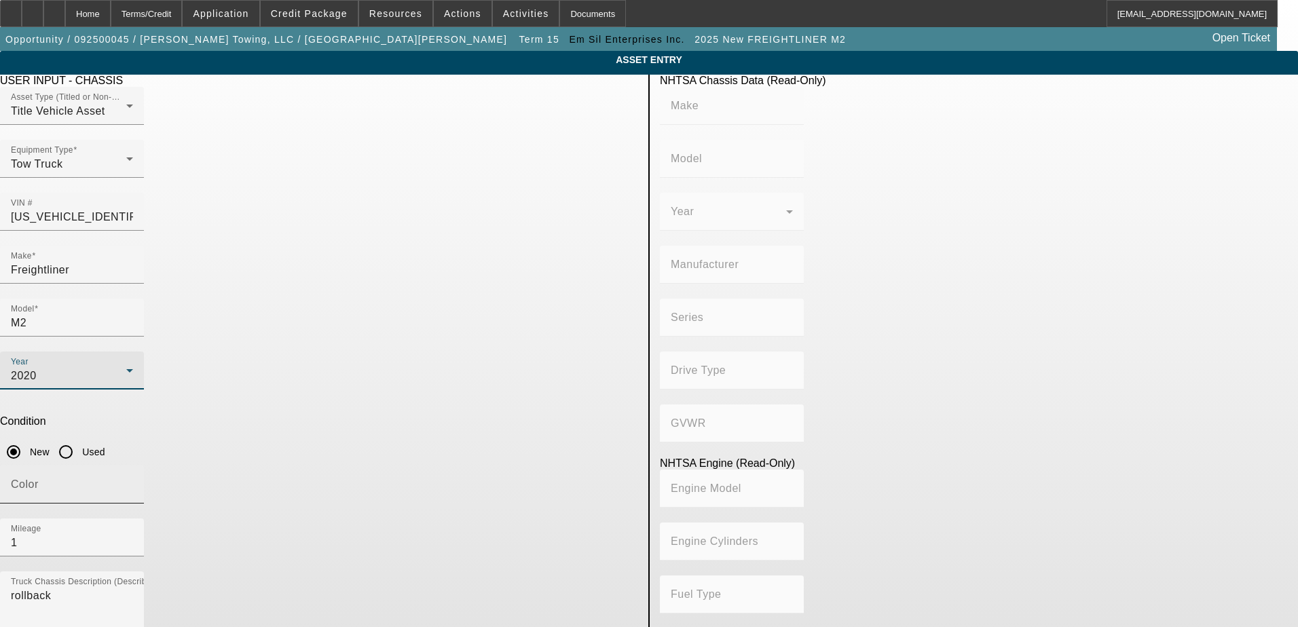
type input "4x2"
type input "Class 6: 19,501 - 26,000 lb (8,845 - 11,794 kg)"
type input "Cummins B6.7"
type input "6"
type input "Diesel"
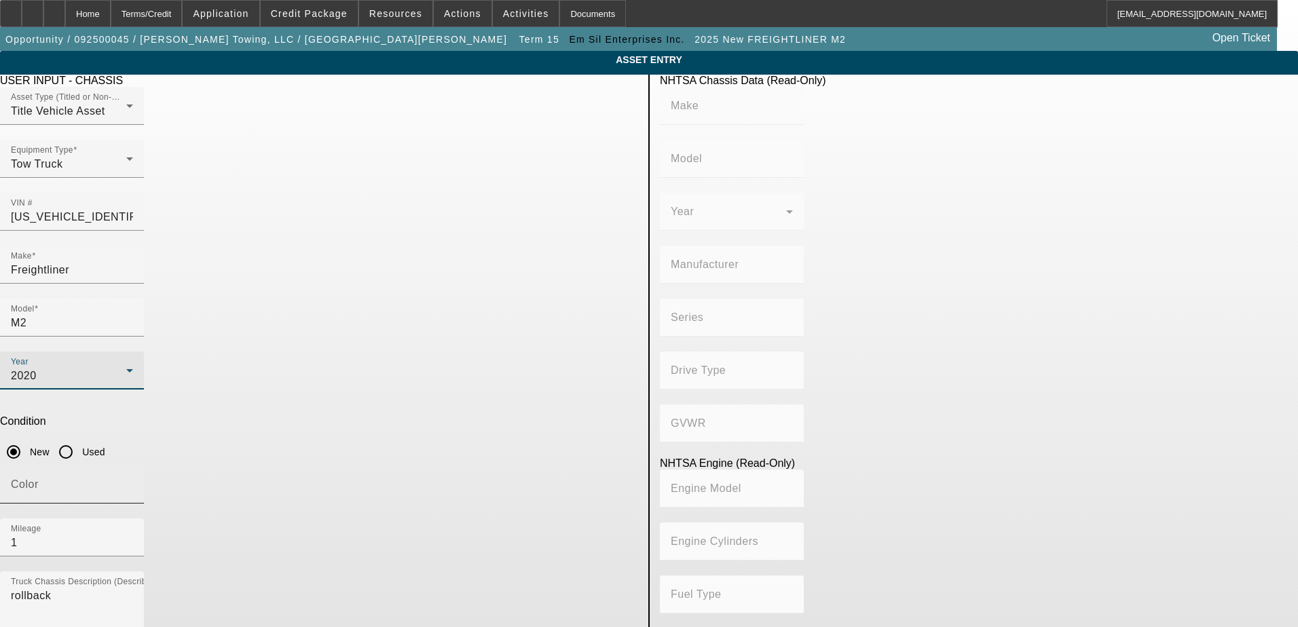
type input "408.85908543470"
type input "6.7"
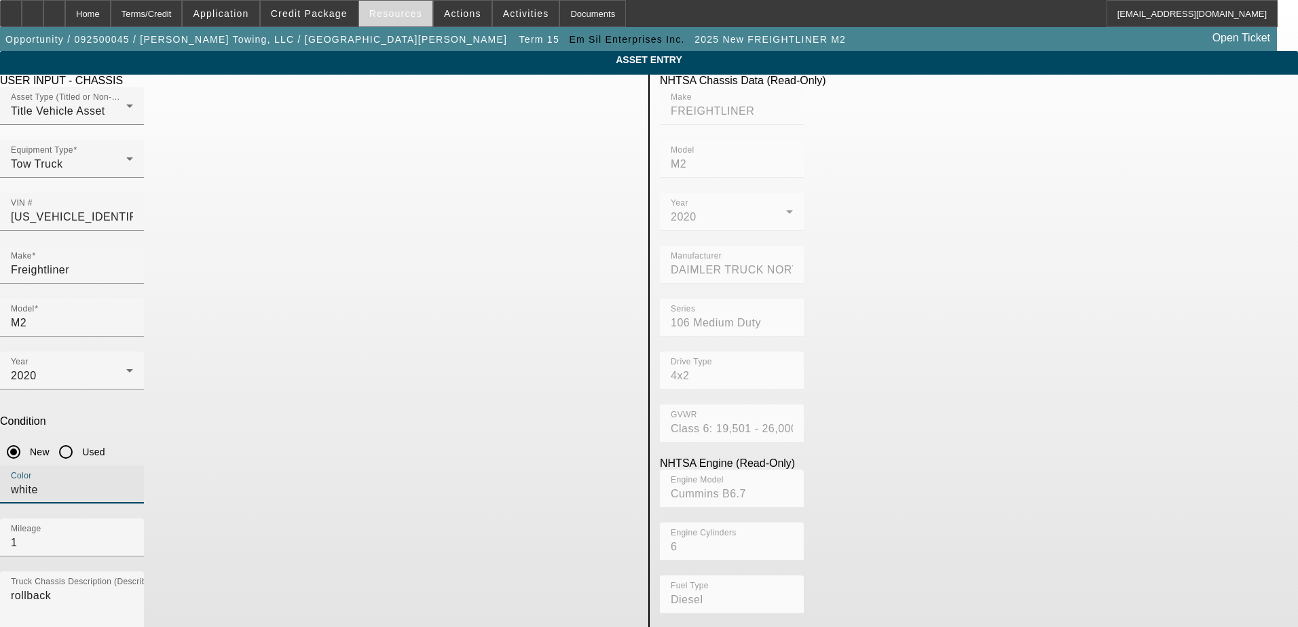
type input "white"
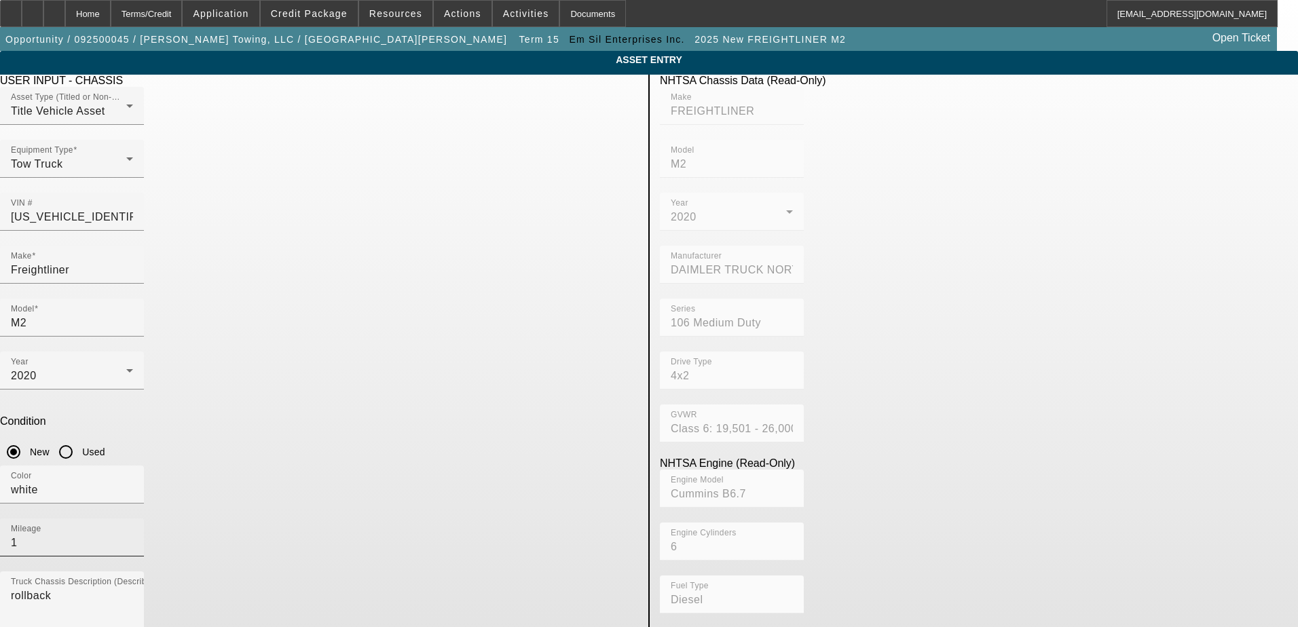
drag, startPoint x: 513, startPoint y: 341, endPoint x: 468, endPoint y: 350, distance: 44.9
click at [144, 519] on div "Mileage 1" at bounding box center [72, 538] width 144 height 38
click at [133, 535] on input "1" at bounding box center [72, 543] width 122 height 16
paste input "268234"
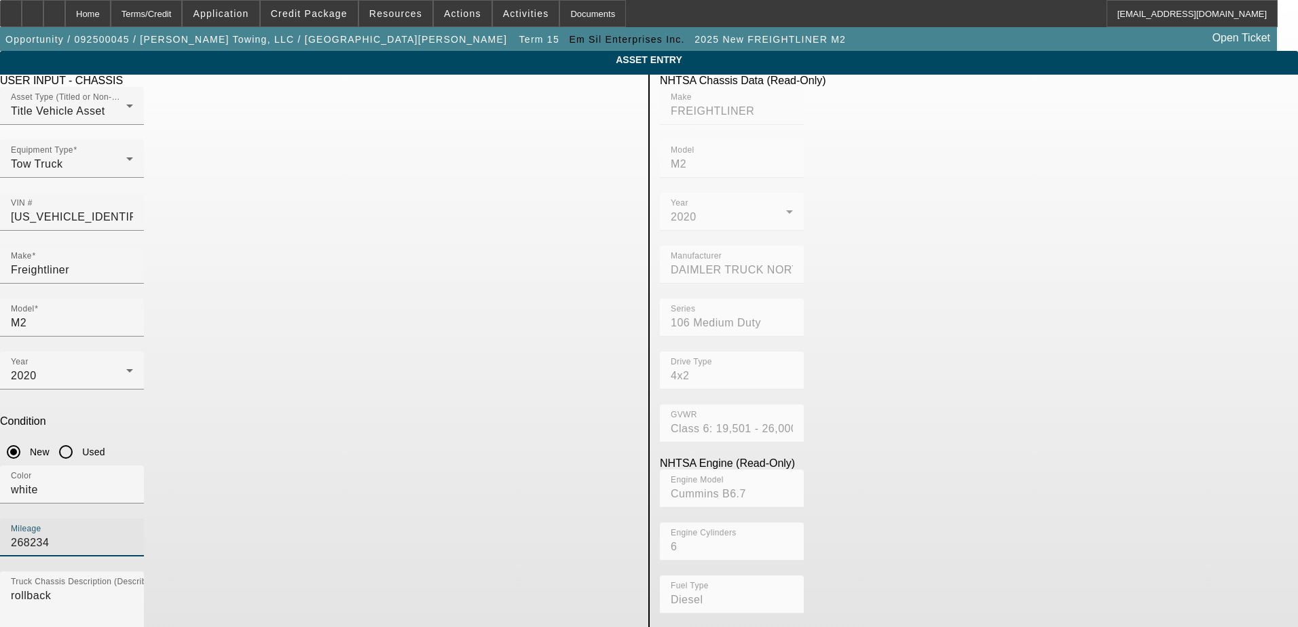
type input "268234"
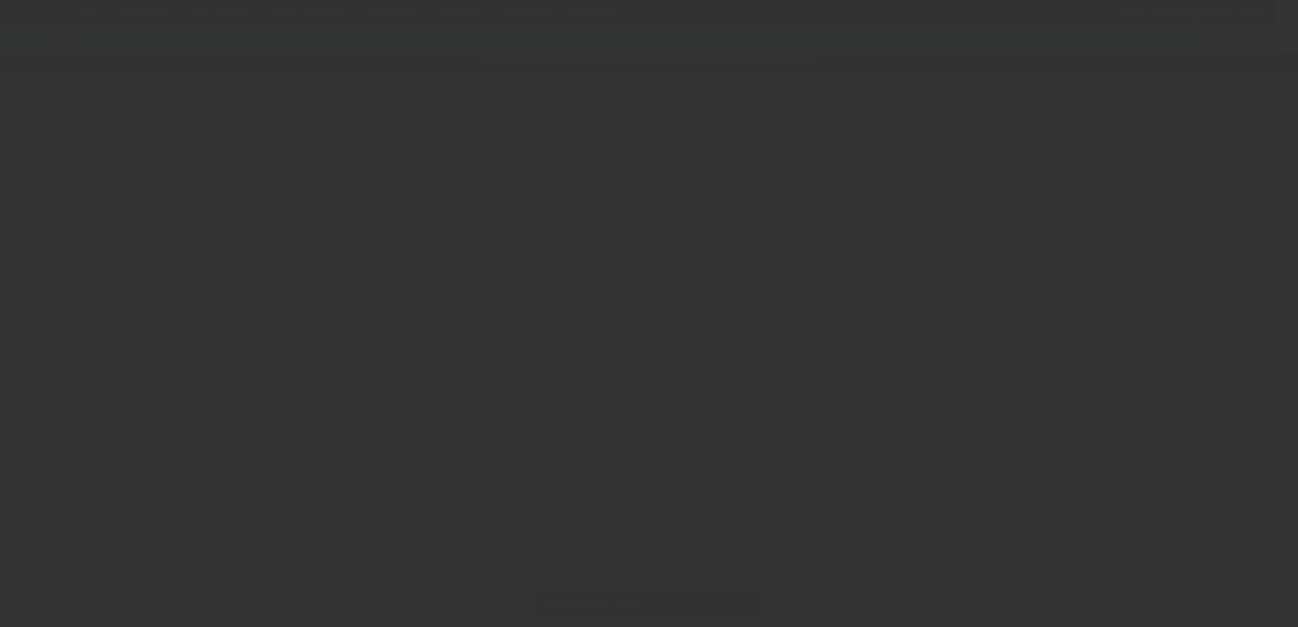
type input "$68,000.00"
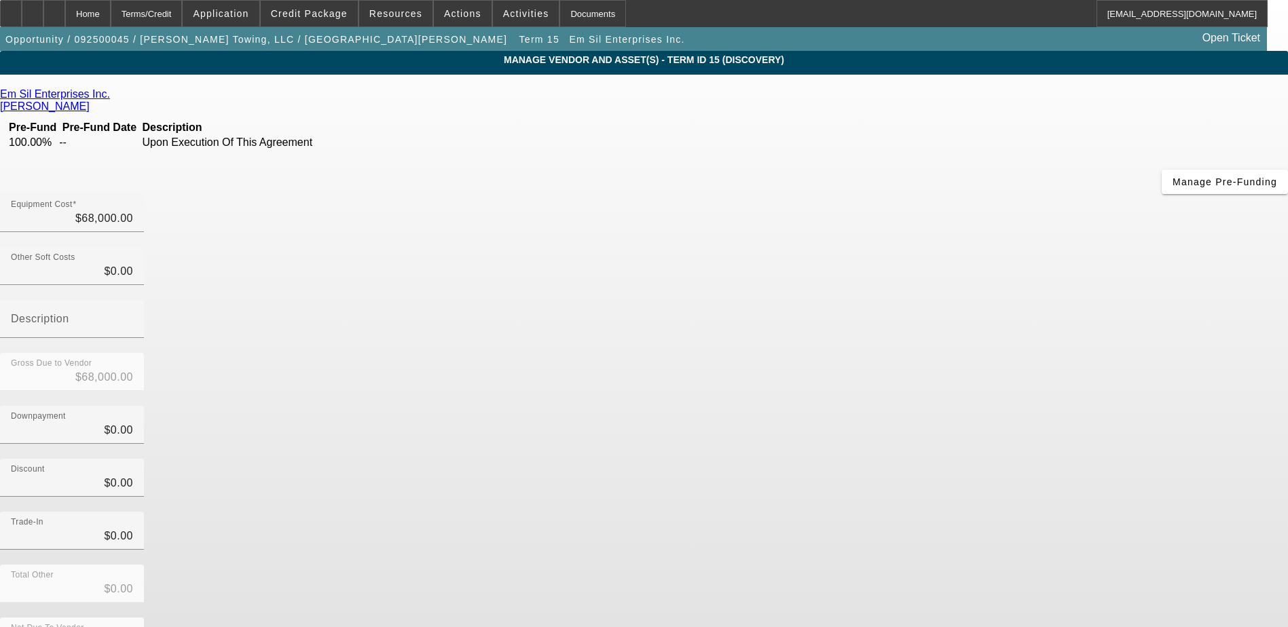
scroll to position [10, 0]
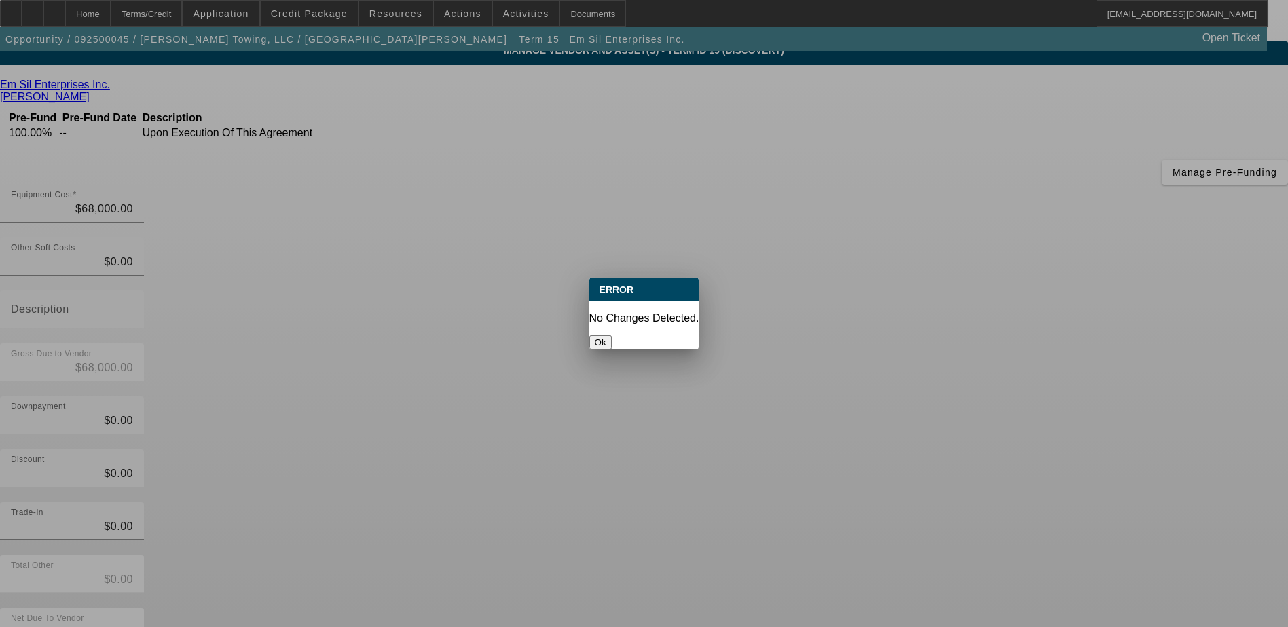
scroll to position [0, 0]
click at [612, 335] on button "Ok" at bounding box center [600, 342] width 22 height 14
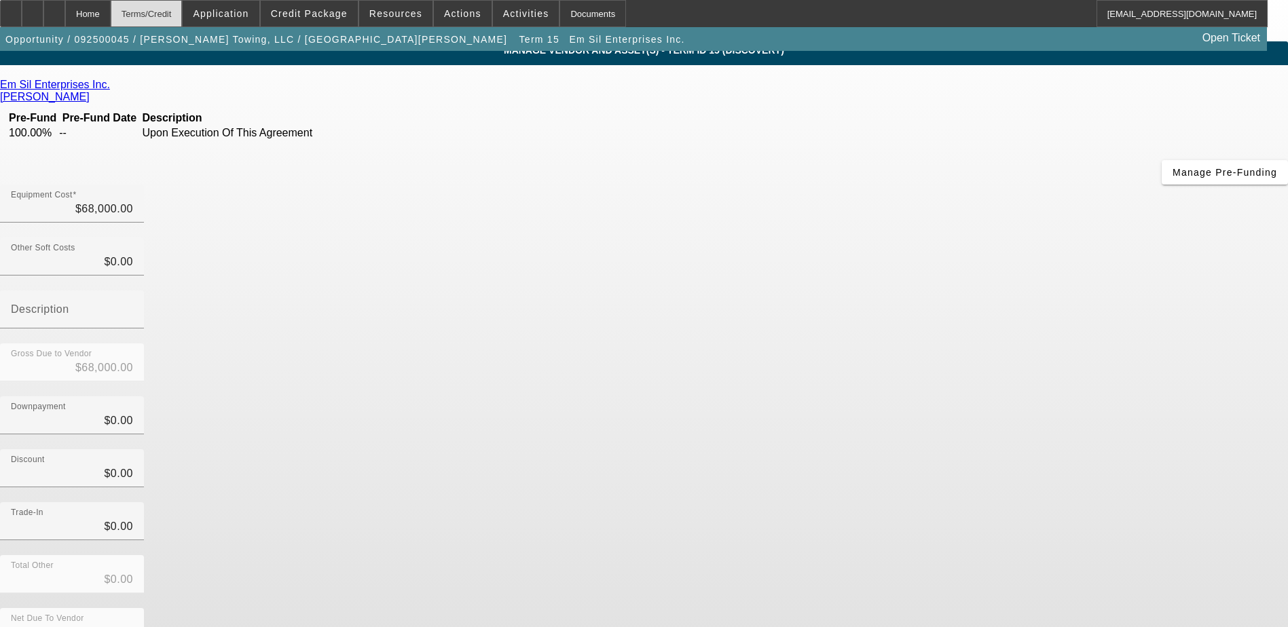
click at [183, 16] on div "Terms/Credit" at bounding box center [147, 13] width 72 height 27
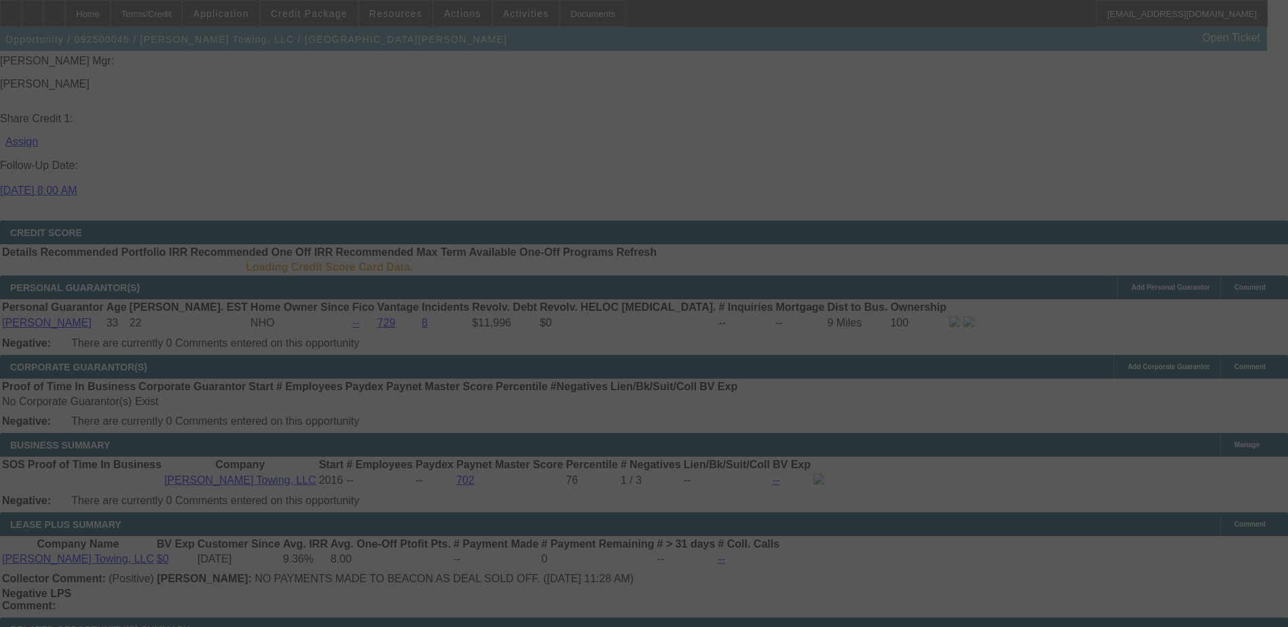
scroll to position [1813, 0]
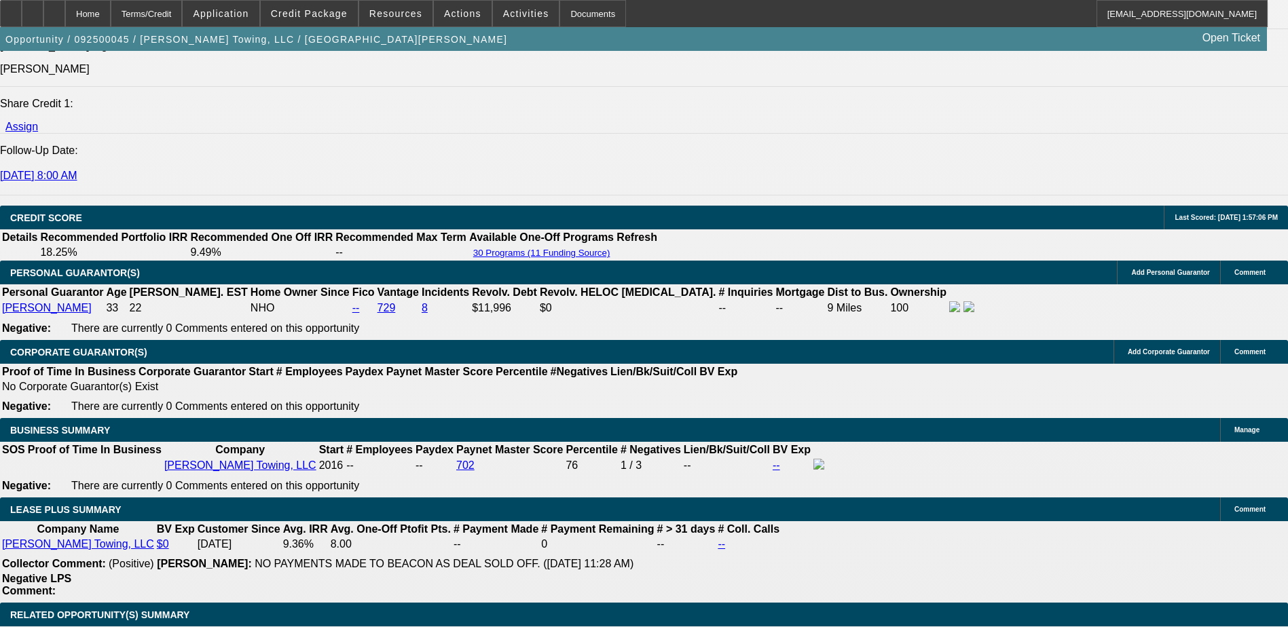
select select "0"
select select "3"
select select "0"
select select "6"
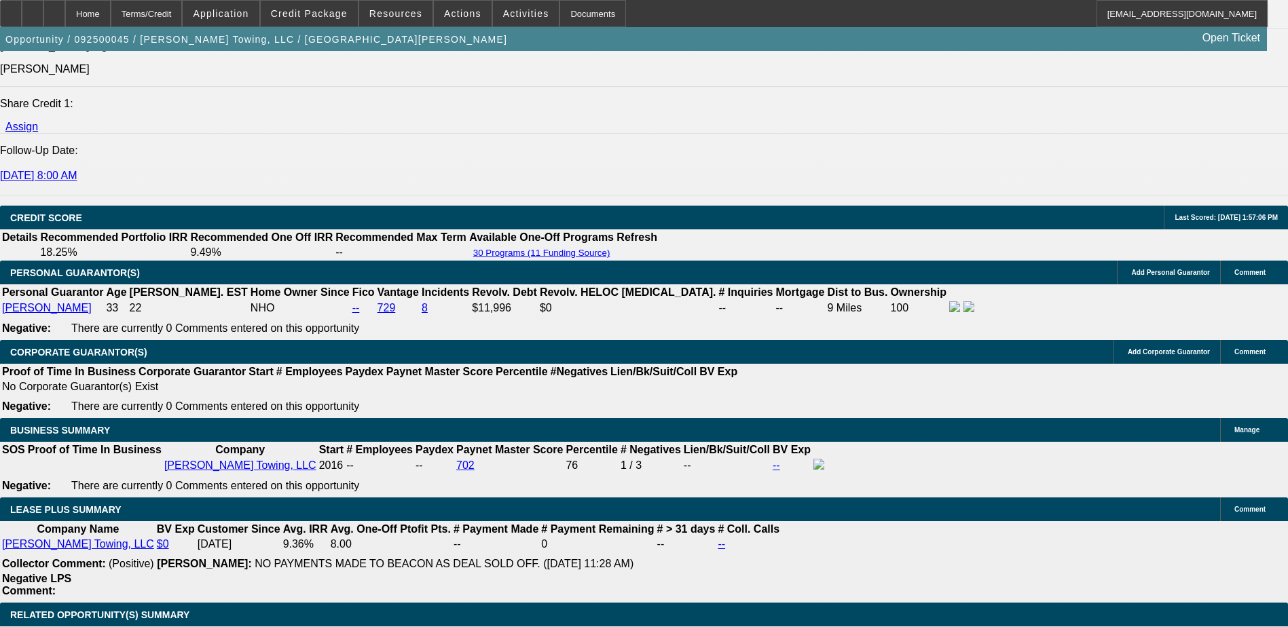
select select "0"
select select "3"
select select "0"
select select "6"
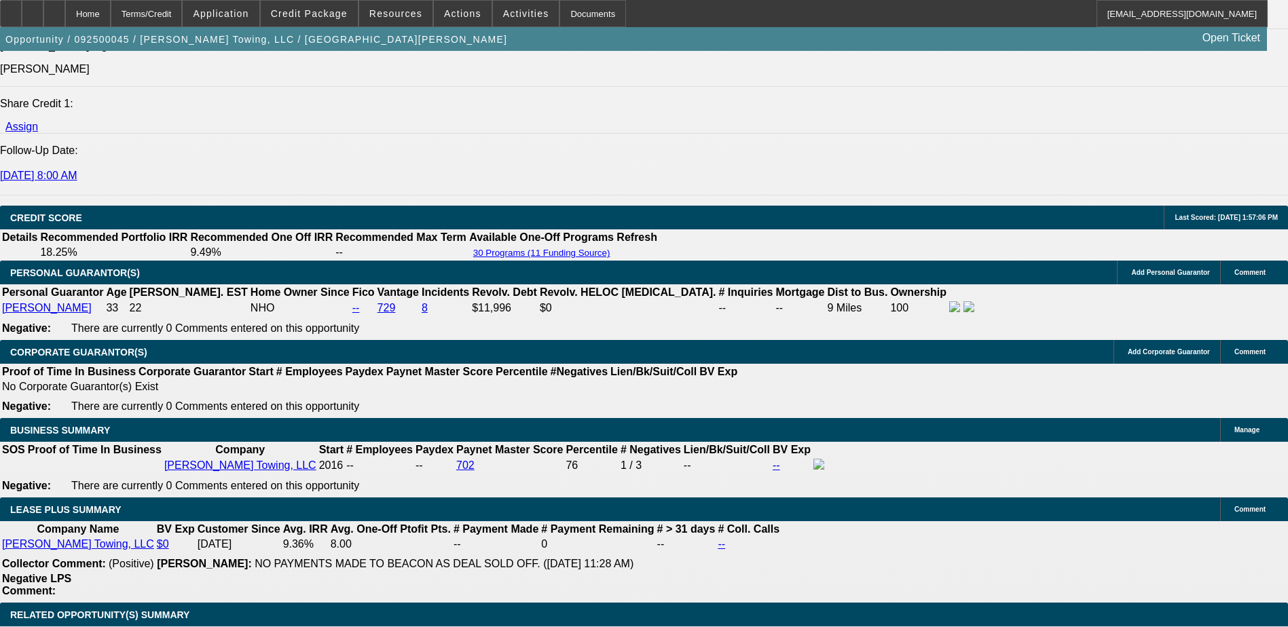
select select "0"
select select "3"
select select "0"
select select "6"
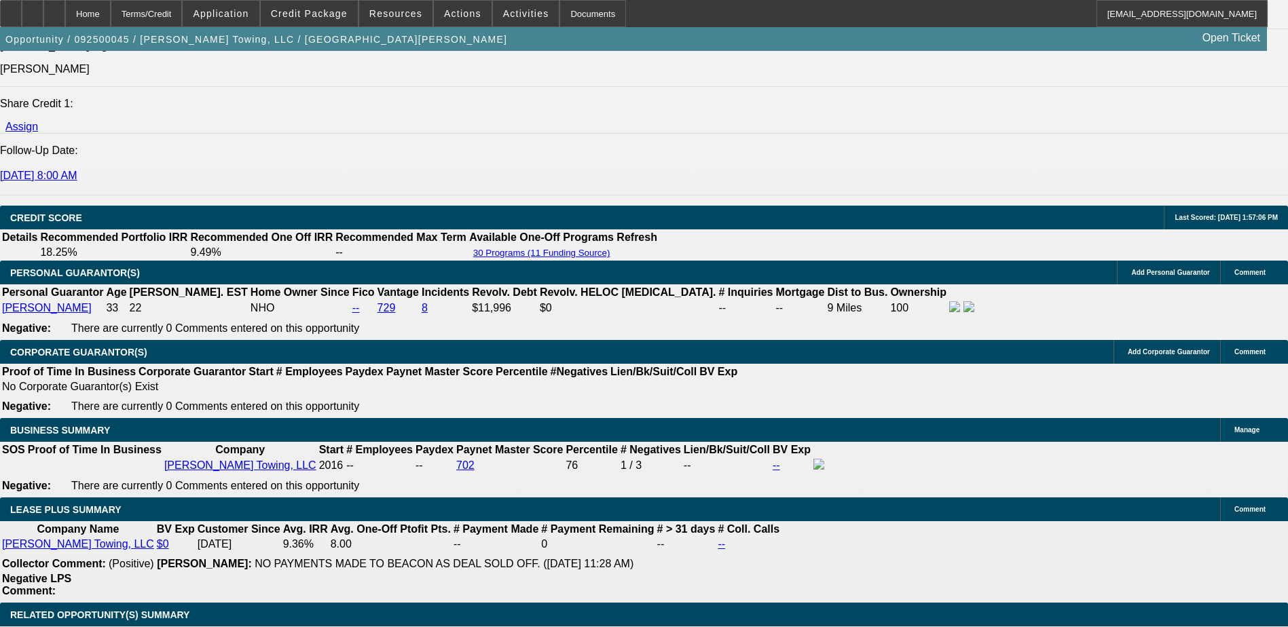
select select "0"
select select "3"
select select "0"
select select "6"
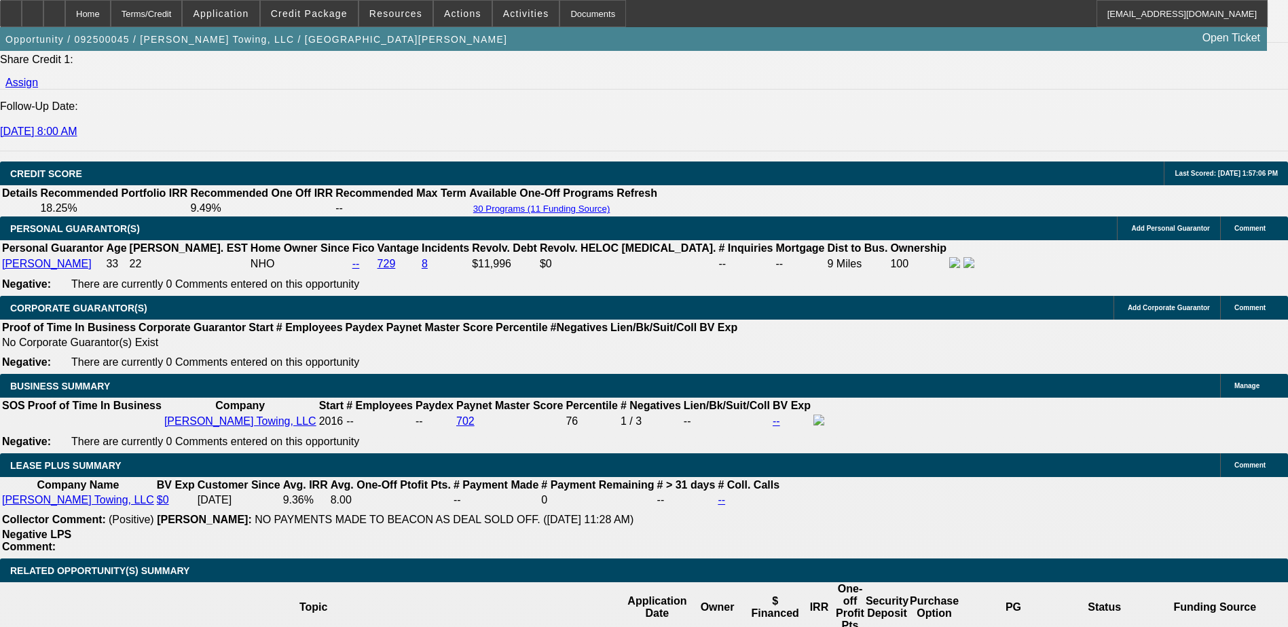
scroll to position [1881, 0]
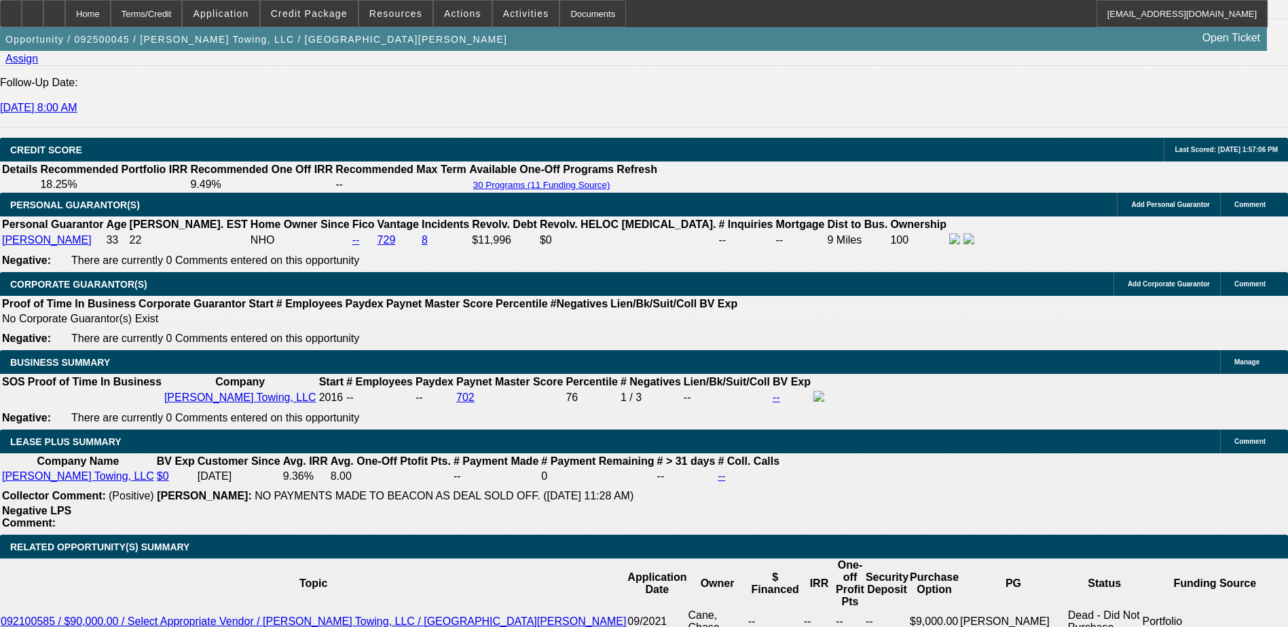
type input "3"
type input "UNKNOWN"
type input "$23,600.35"
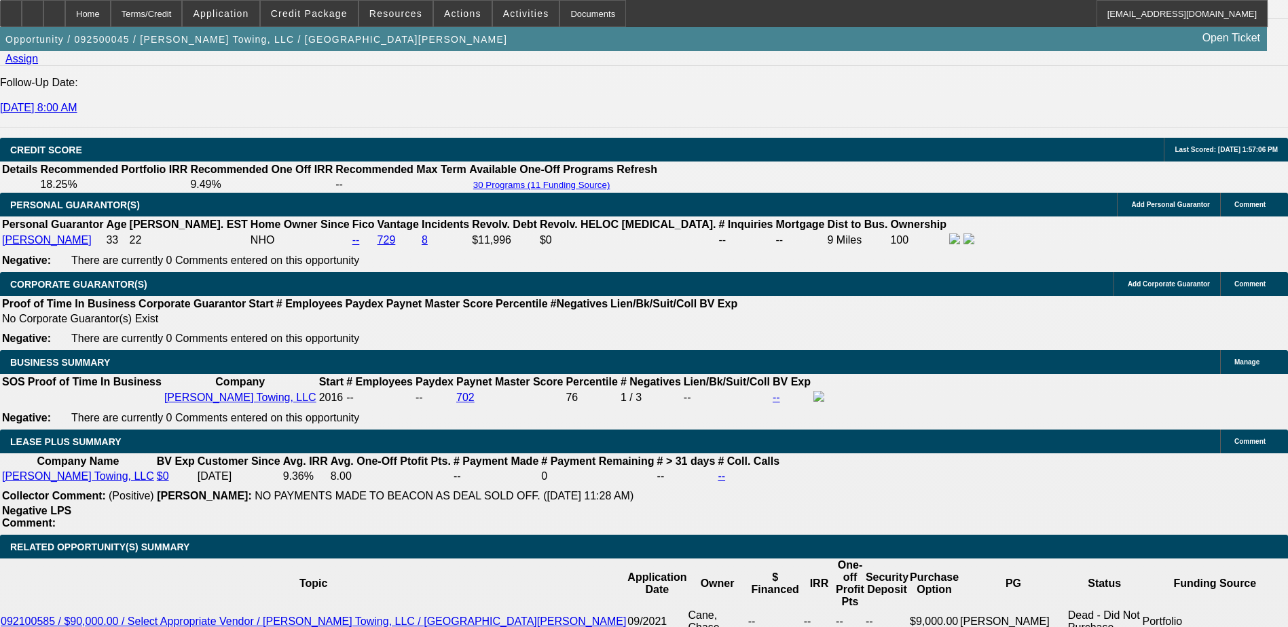
type input "36"
type input "$2,211.48"
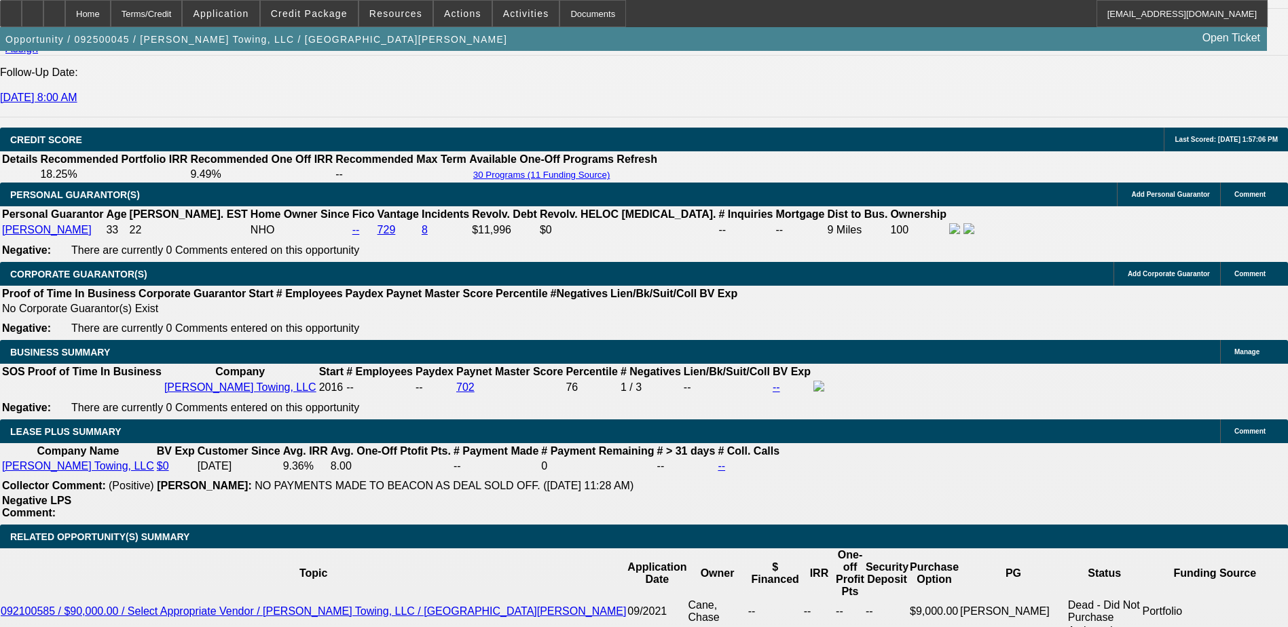
scroll to position [1855, 0]
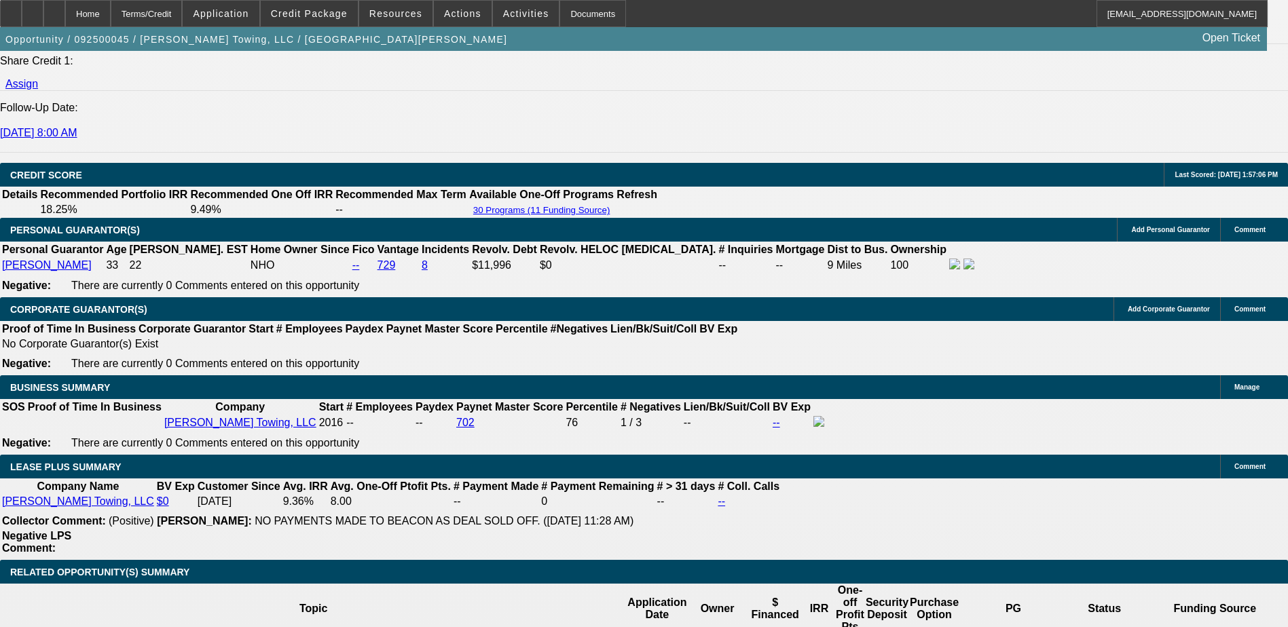
type input "36"
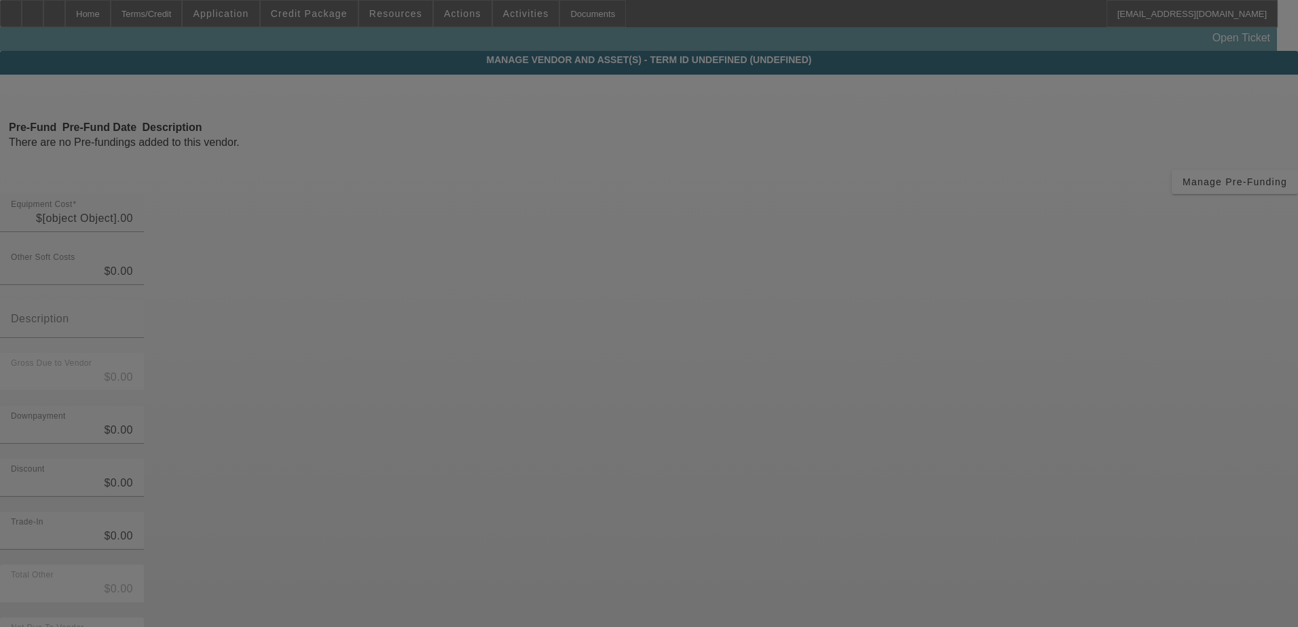
type input "$68,000.00"
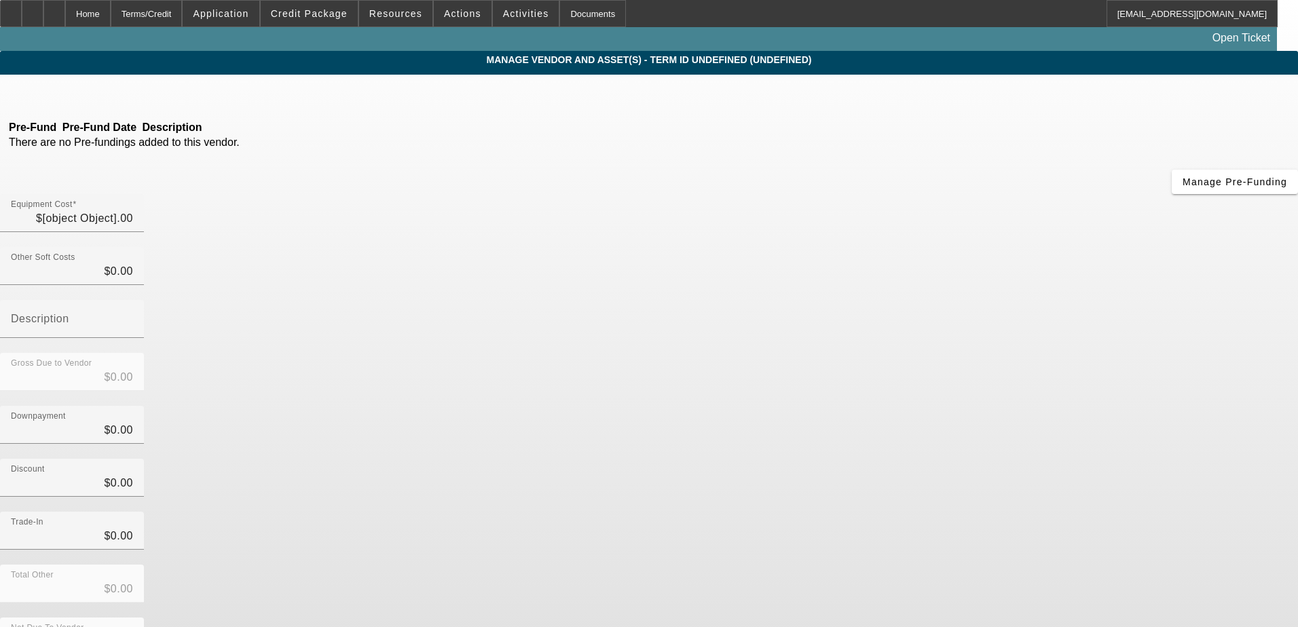
type input "$68,000.00"
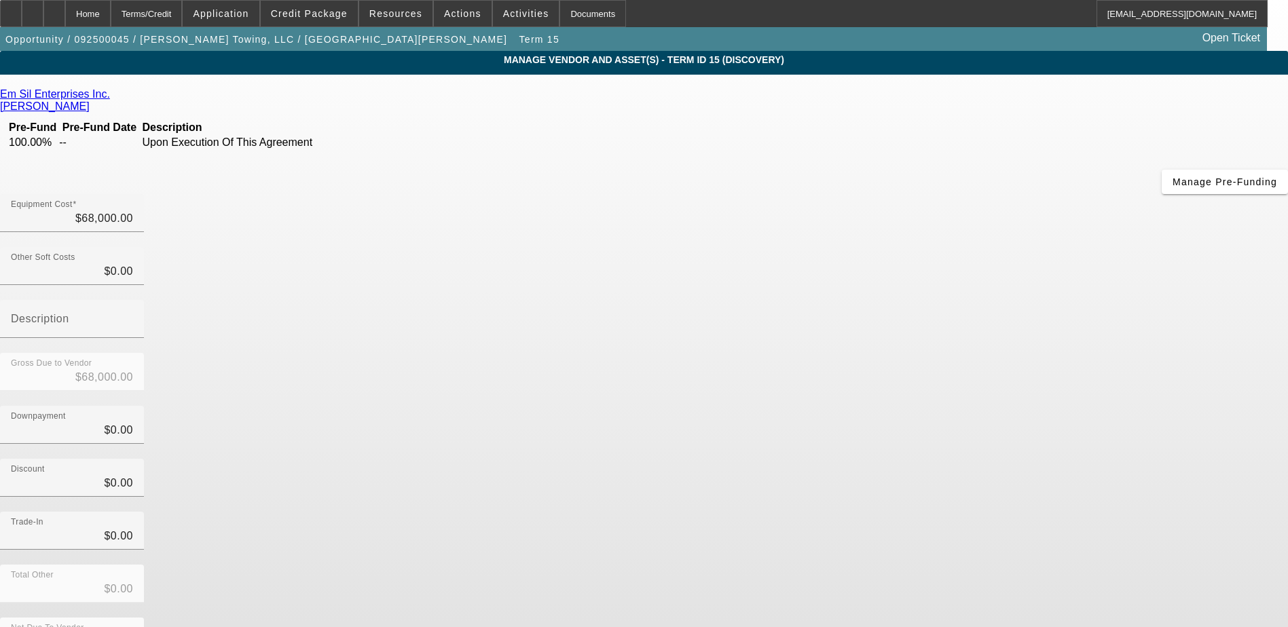
click at [113, 96] on icon at bounding box center [113, 94] width 0 height 12
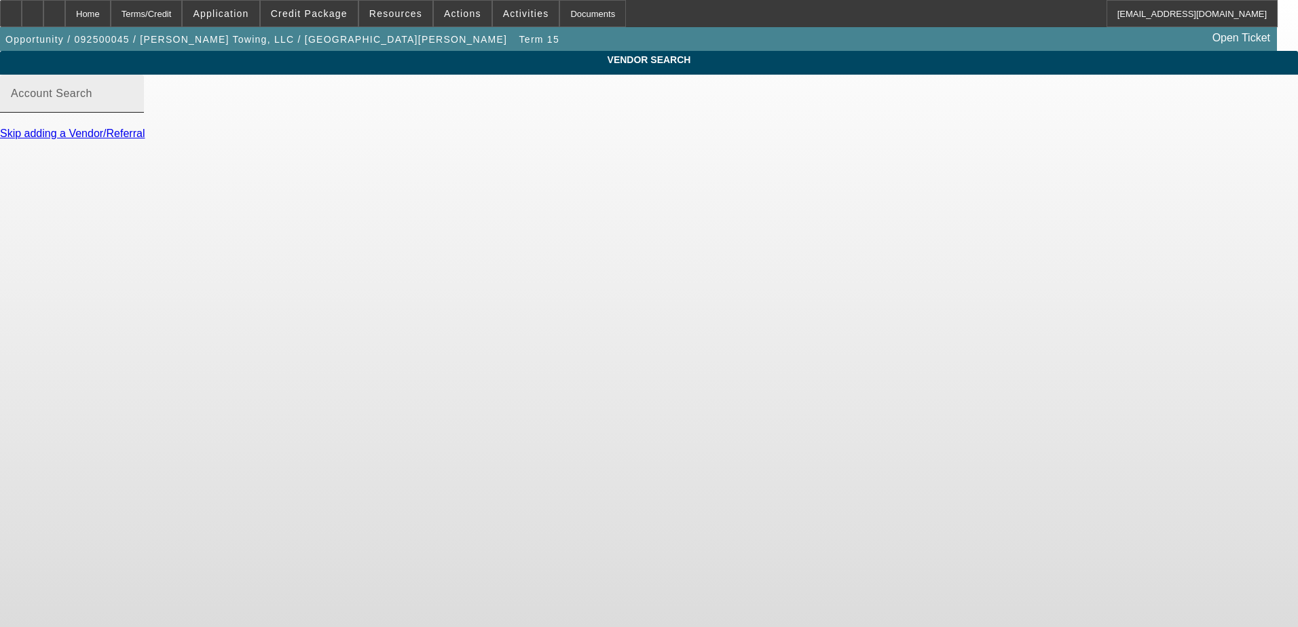
click at [133, 107] on input "Account Search" at bounding box center [72, 99] width 122 height 16
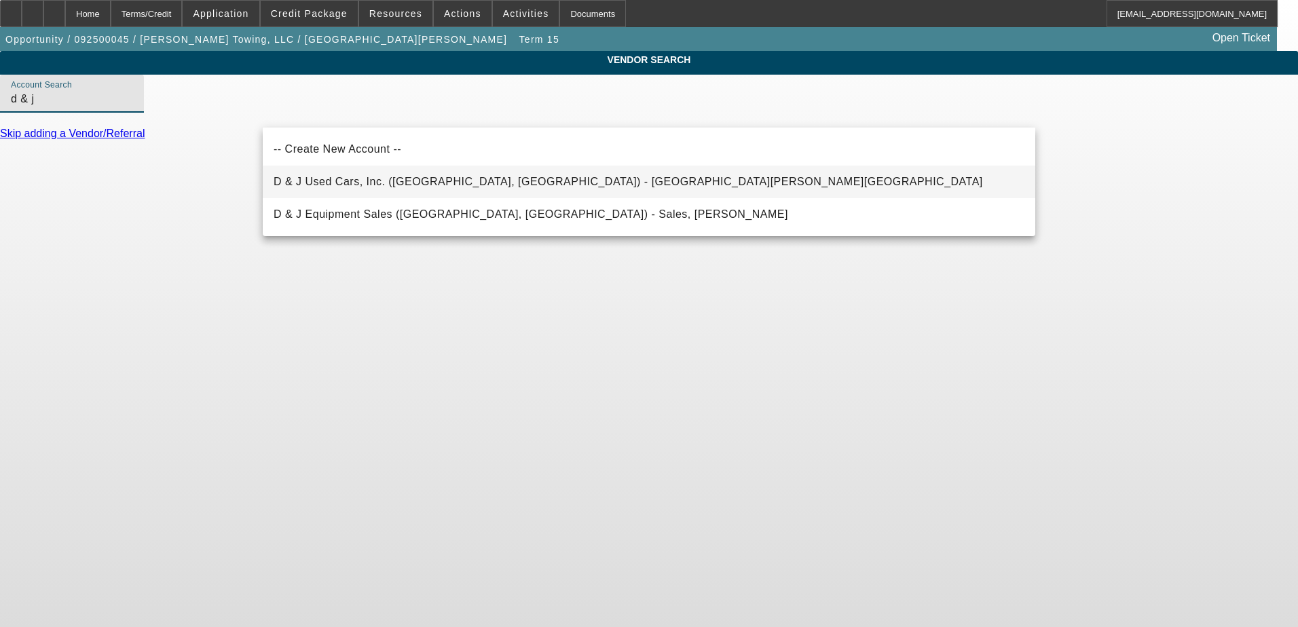
click at [356, 177] on span "D & J Used Cars, Inc. (Rutherfordton, NC) - McSwain, Heath" at bounding box center [628, 182] width 709 height 16
type input "D & J Used Cars, Inc. (Rutherfordton, NC) - McSwain, Heath"
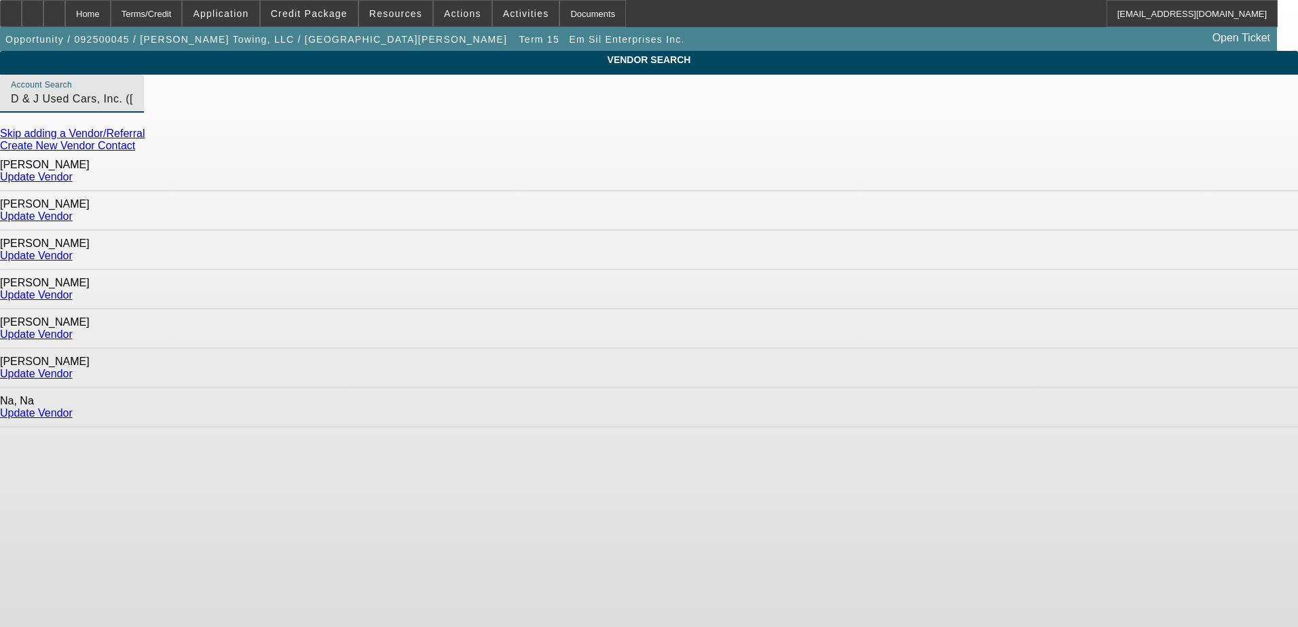
click at [73, 250] on link "Update Vendor" at bounding box center [36, 256] width 73 height 12
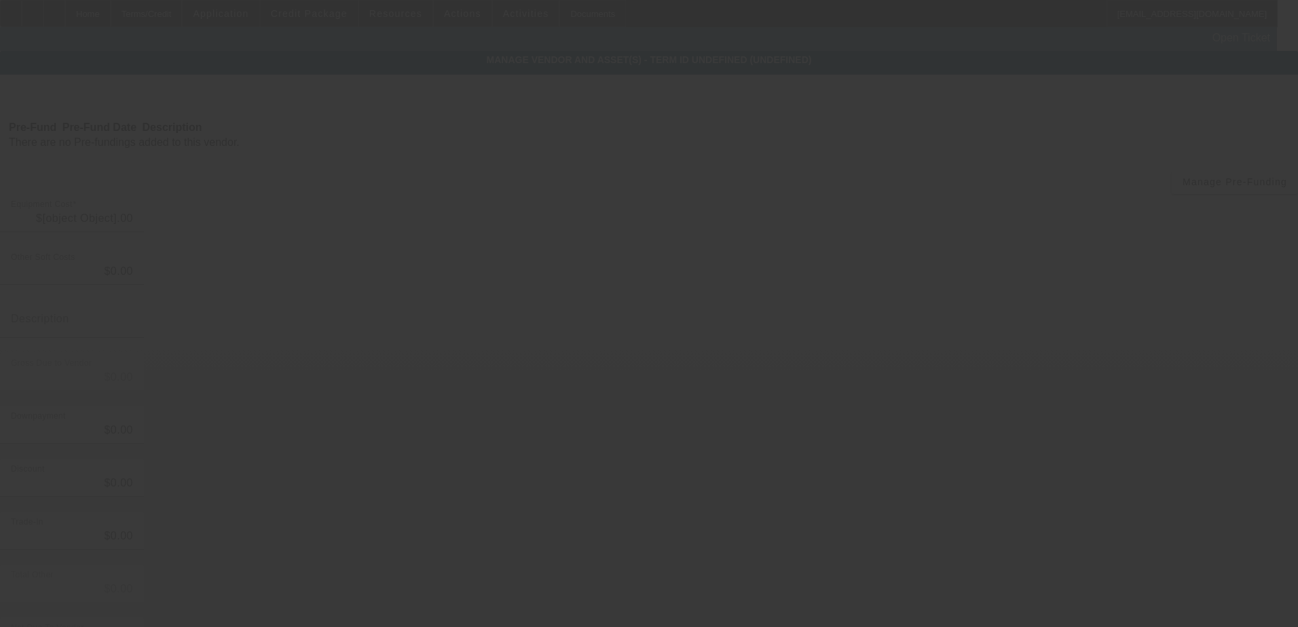
type input "$68,000.00"
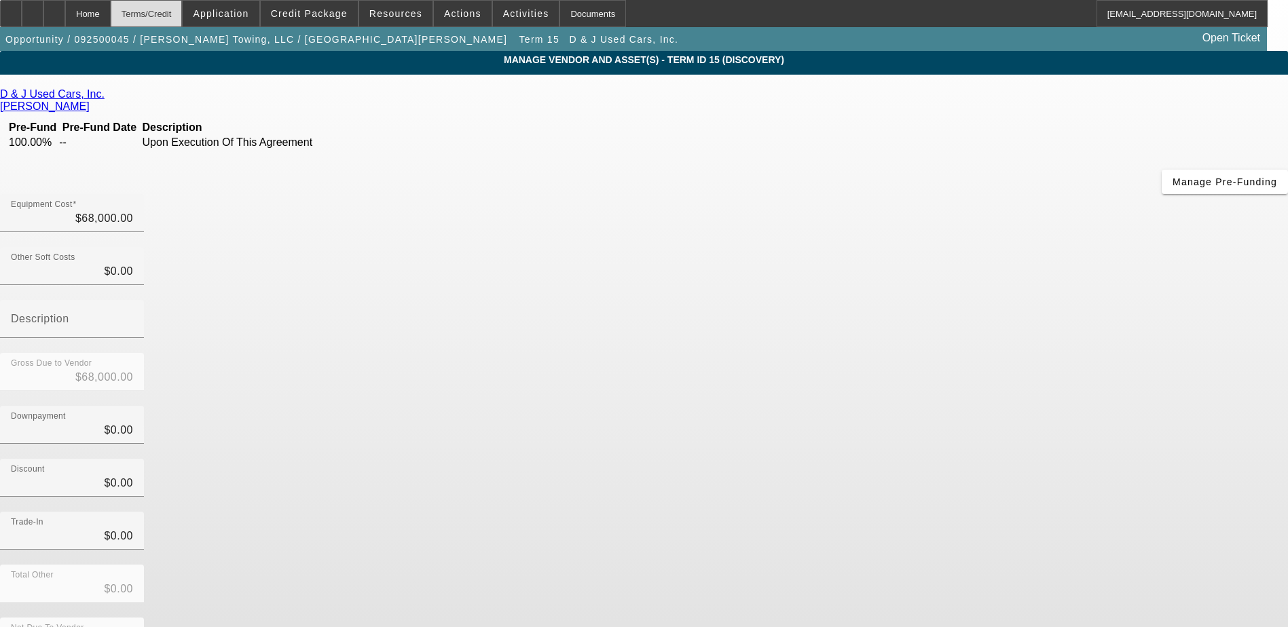
click at [166, 16] on div "Terms/Credit" at bounding box center [147, 13] width 72 height 27
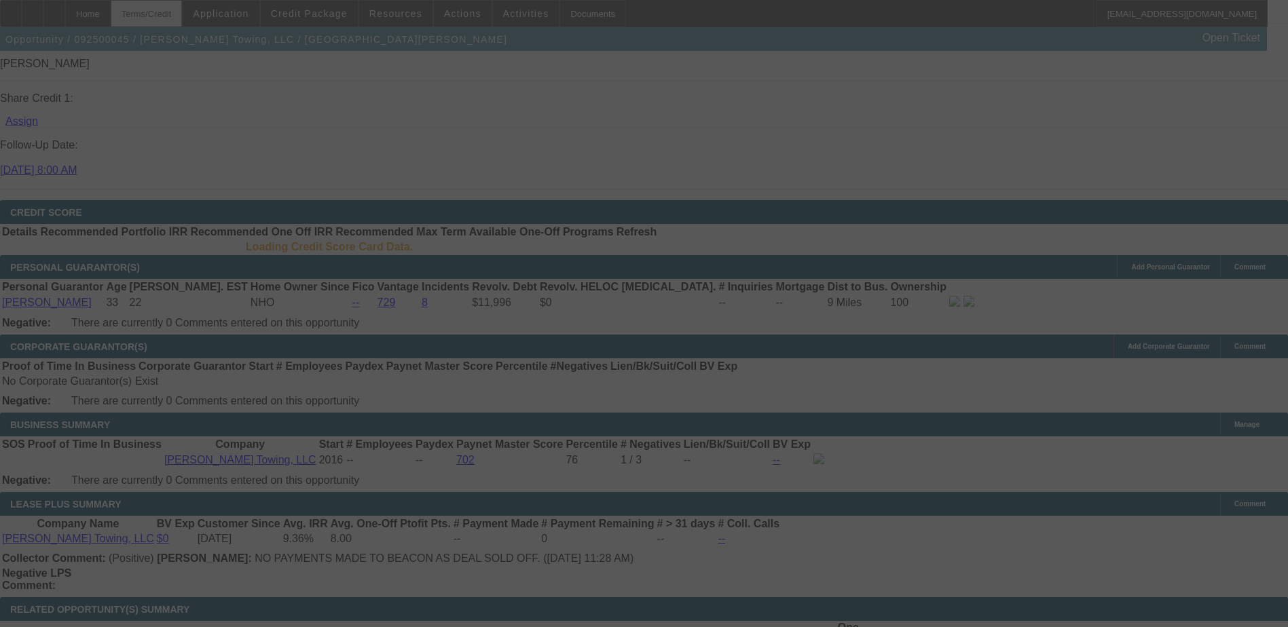
scroll to position [1813, 0]
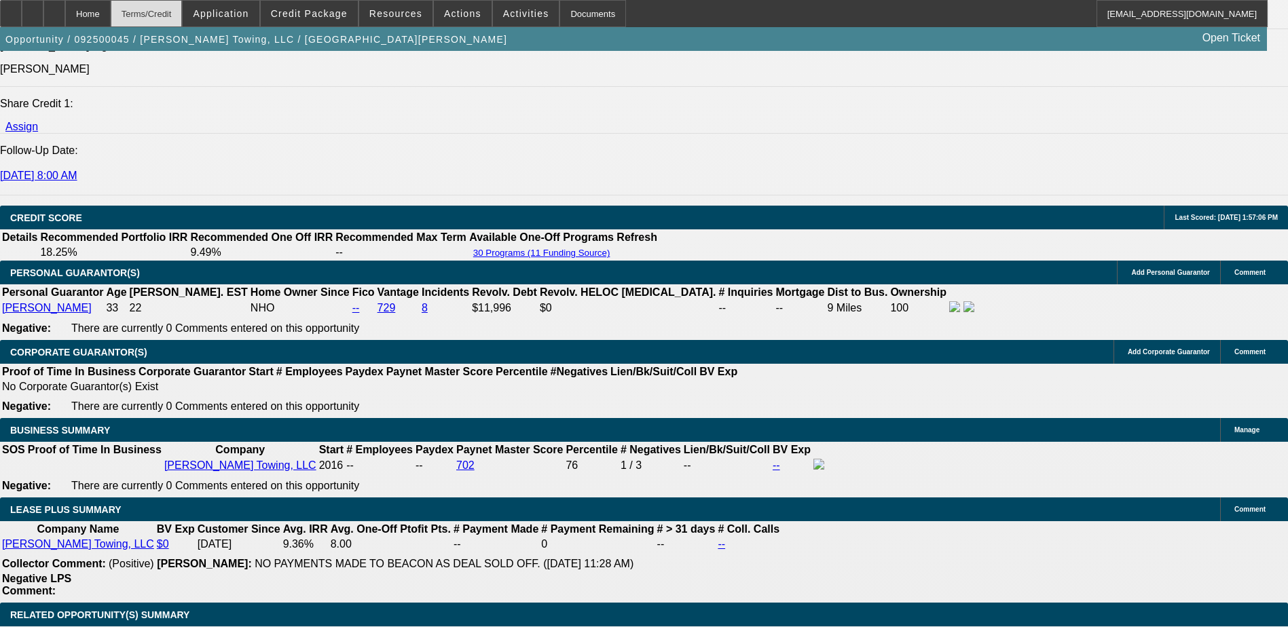
select select "0"
select select "3"
select select "0"
select select "6"
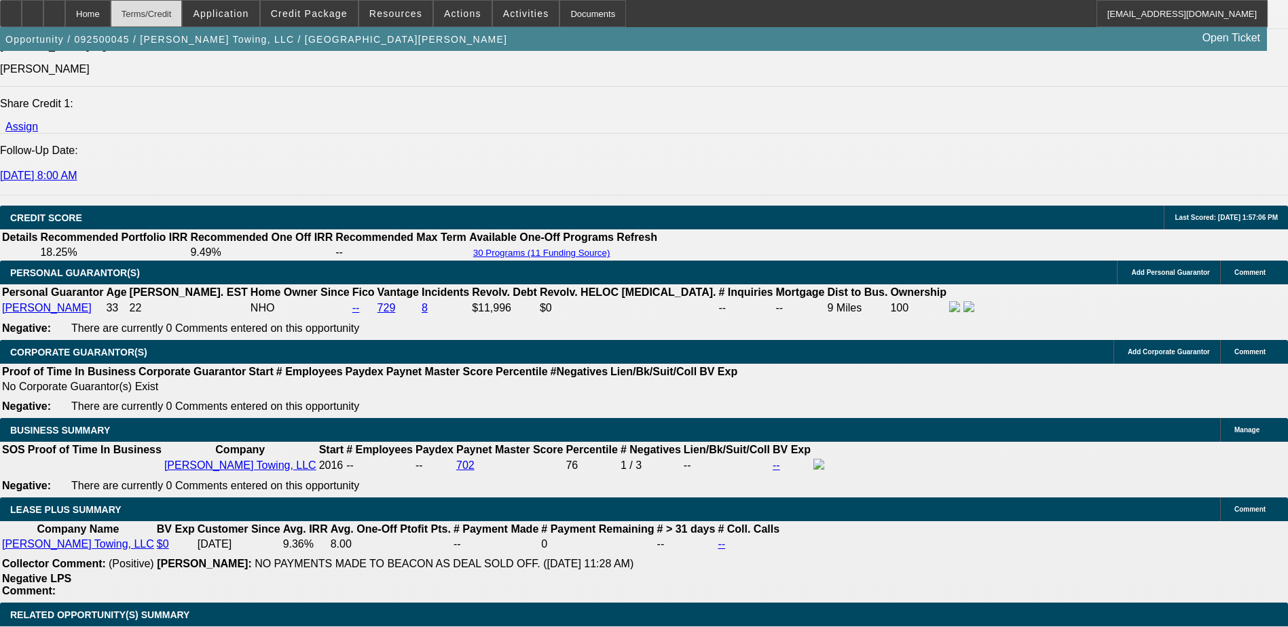
select select "0"
select select "3"
select select "0"
select select "6"
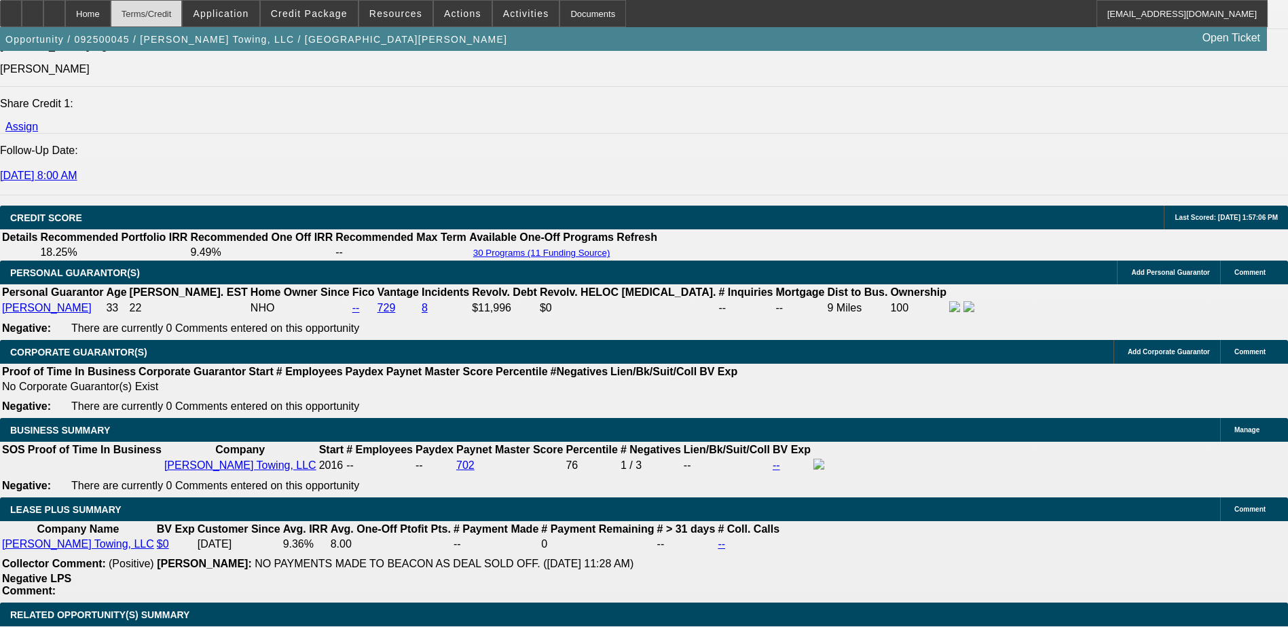
select select "0"
select select "3"
select select "0"
select select "6"
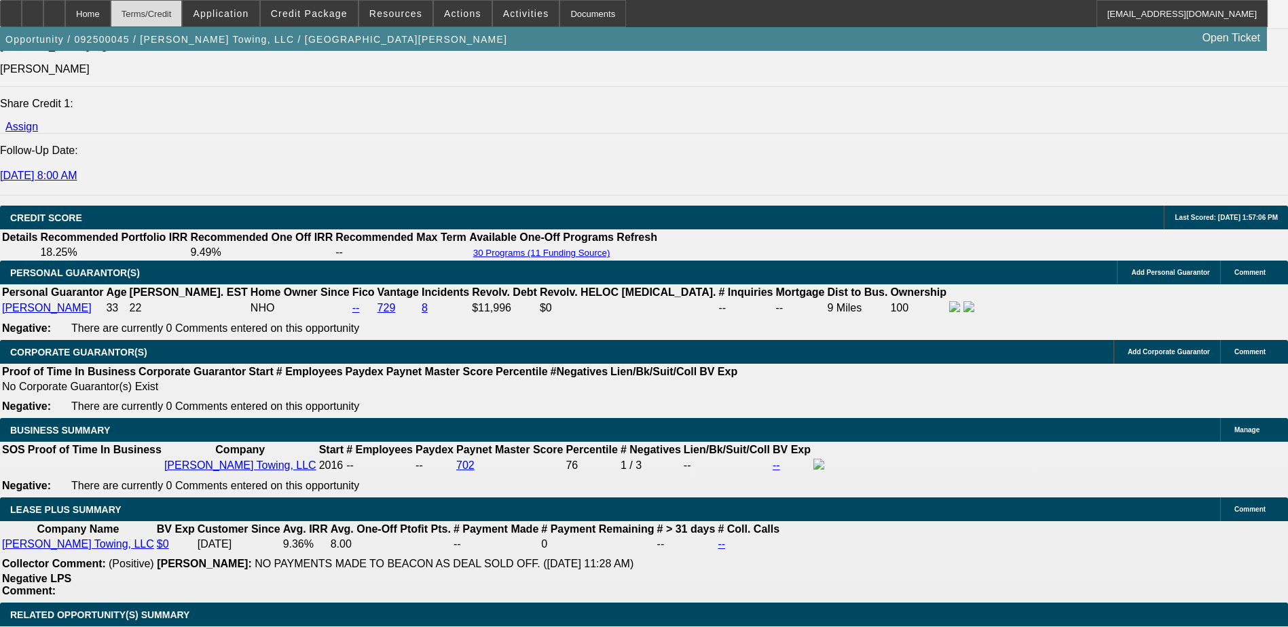
select select "0"
select select "3"
select select "0"
select select "6"
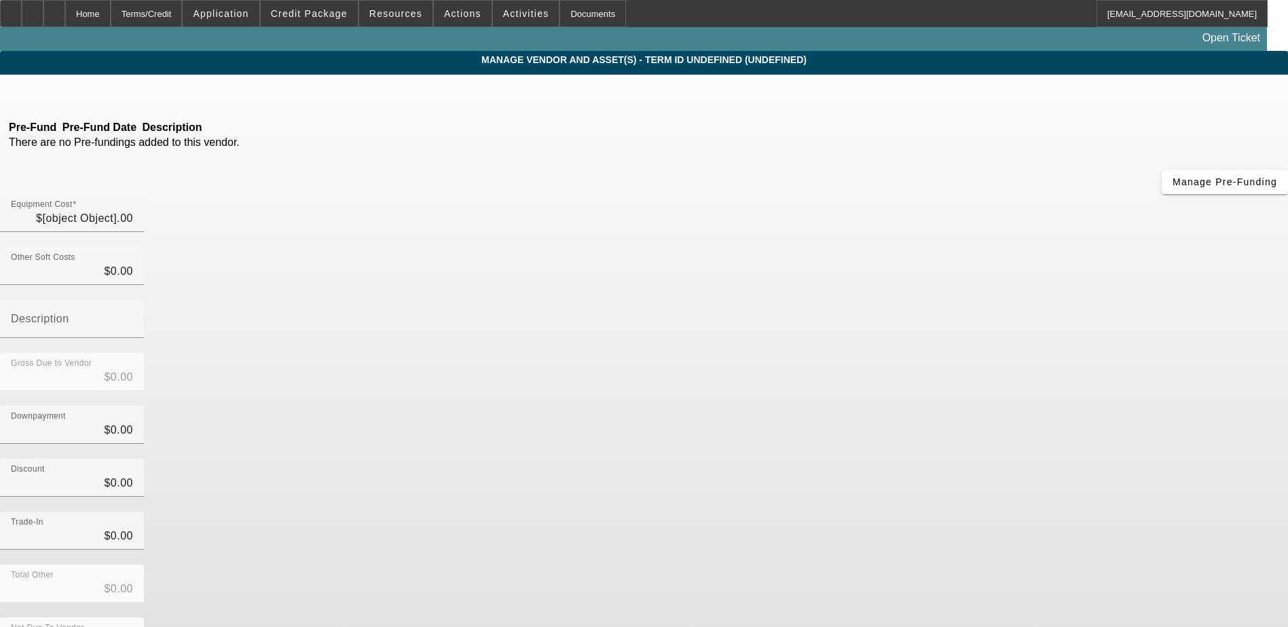
type input "$11,778.64"
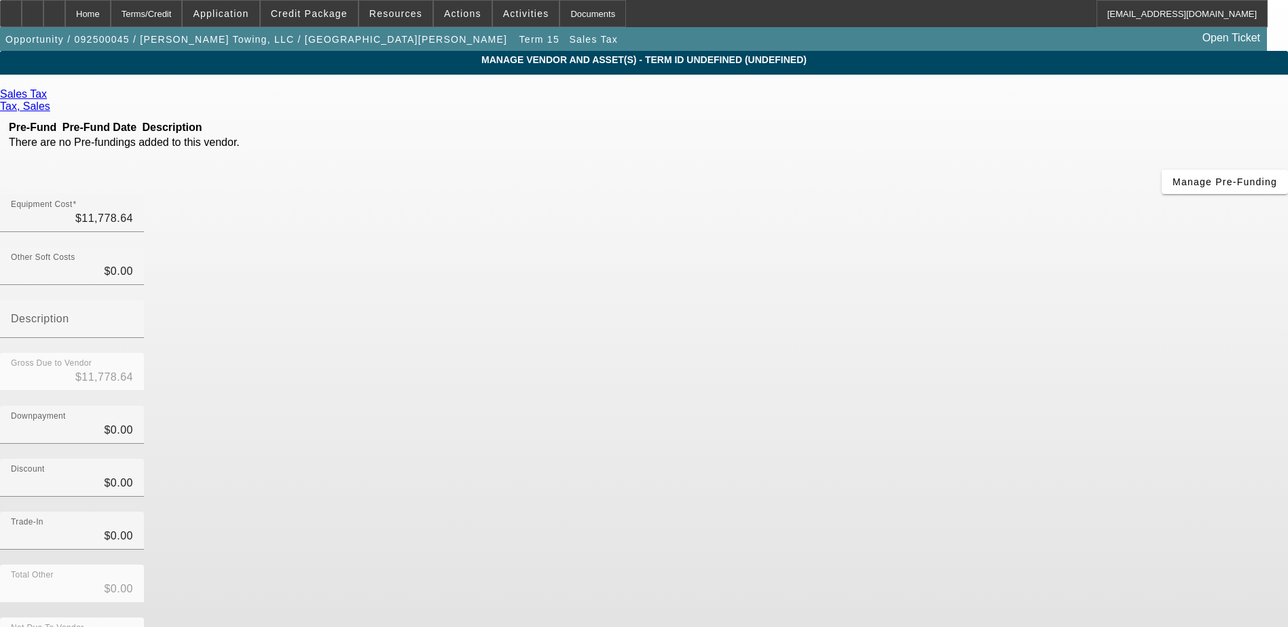
click at [1134, 16] on span "Remove Vendor" at bounding box center [1160, 11] width 52 height 7
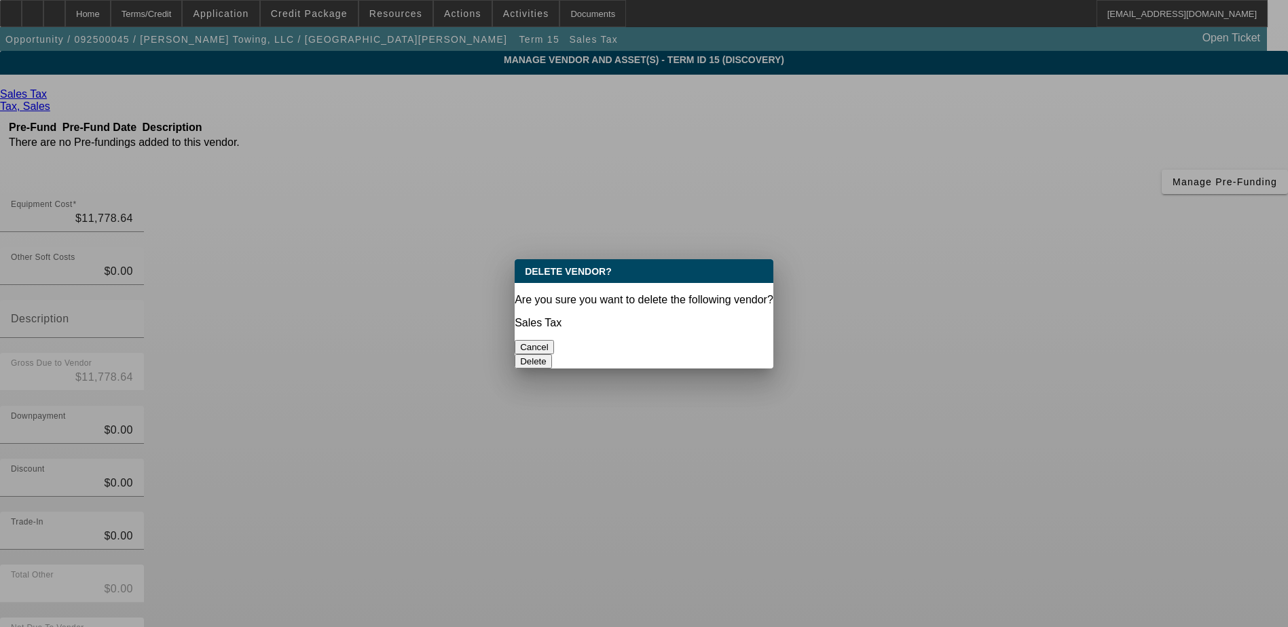
click at [552, 354] on button "Delete" at bounding box center [533, 361] width 37 height 14
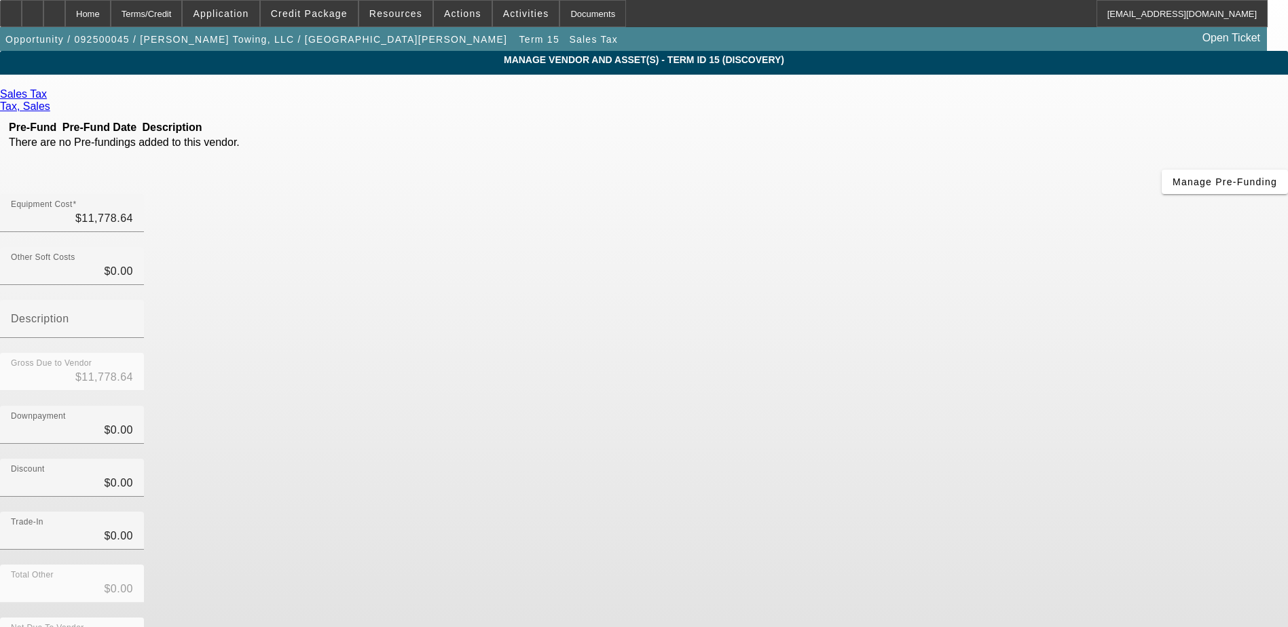
click at [1134, 16] on span "Remove Vendor" at bounding box center [1160, 11] width 52 height 7
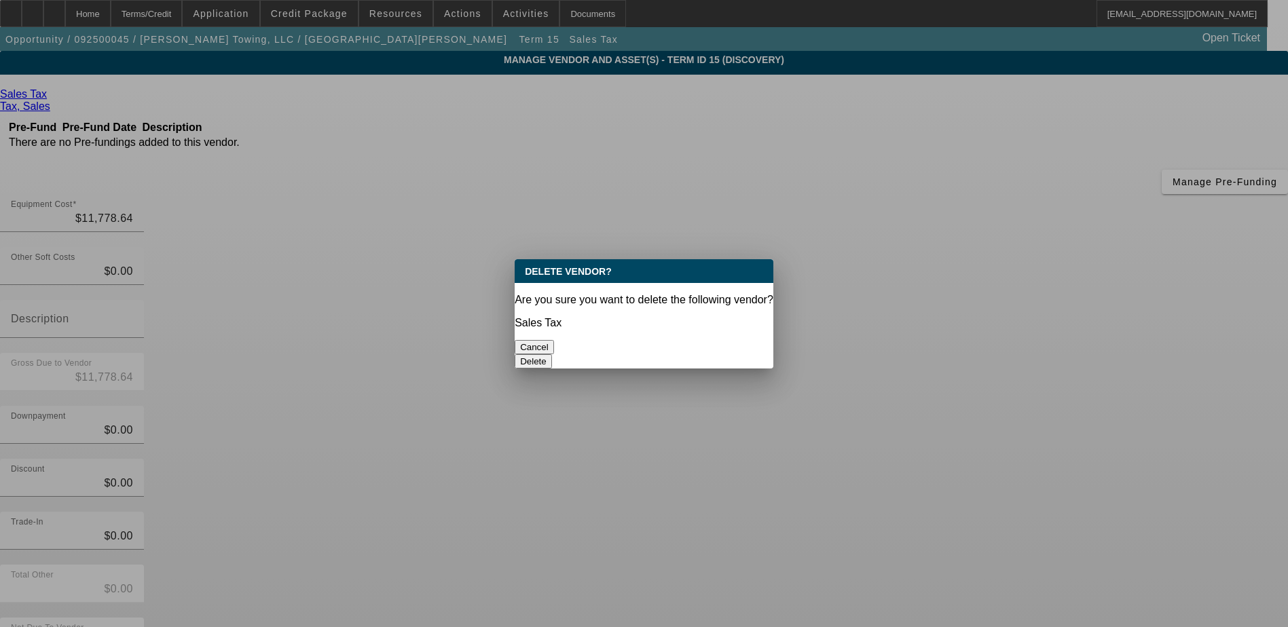
click at [552, 354] on button "Delete" at bounding box center [533, 361] width 37 height 14
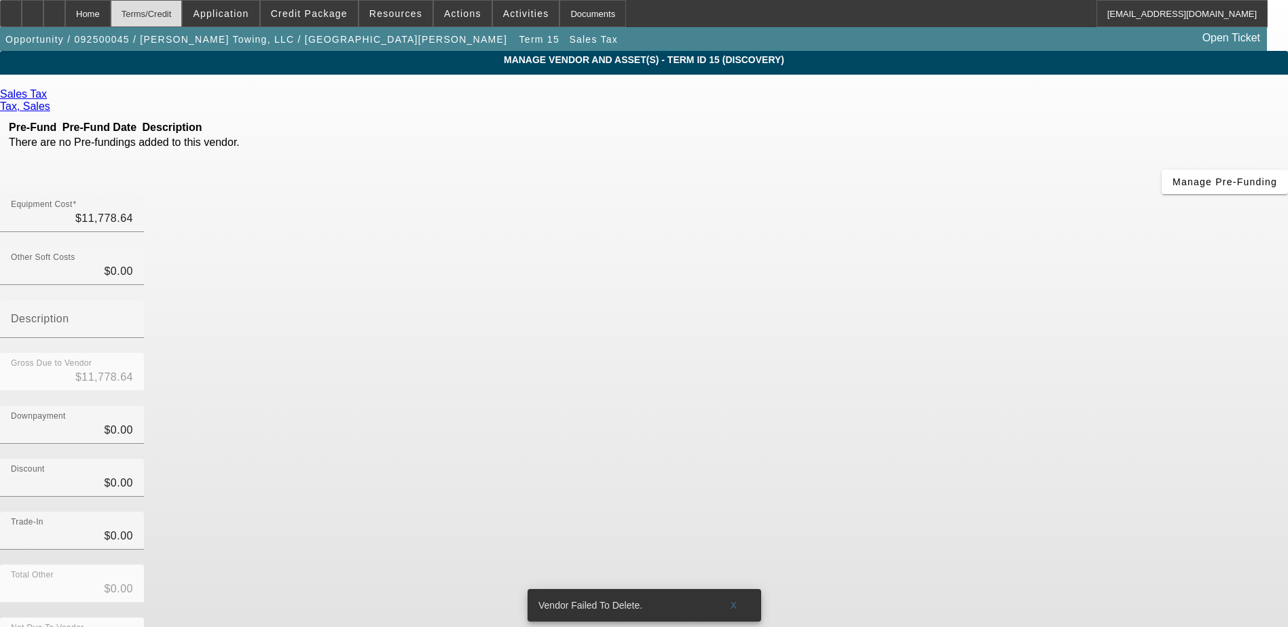
click at [177, 16] on div "Terms/Credit" at bounding box center [147, 13] width 72 height 27
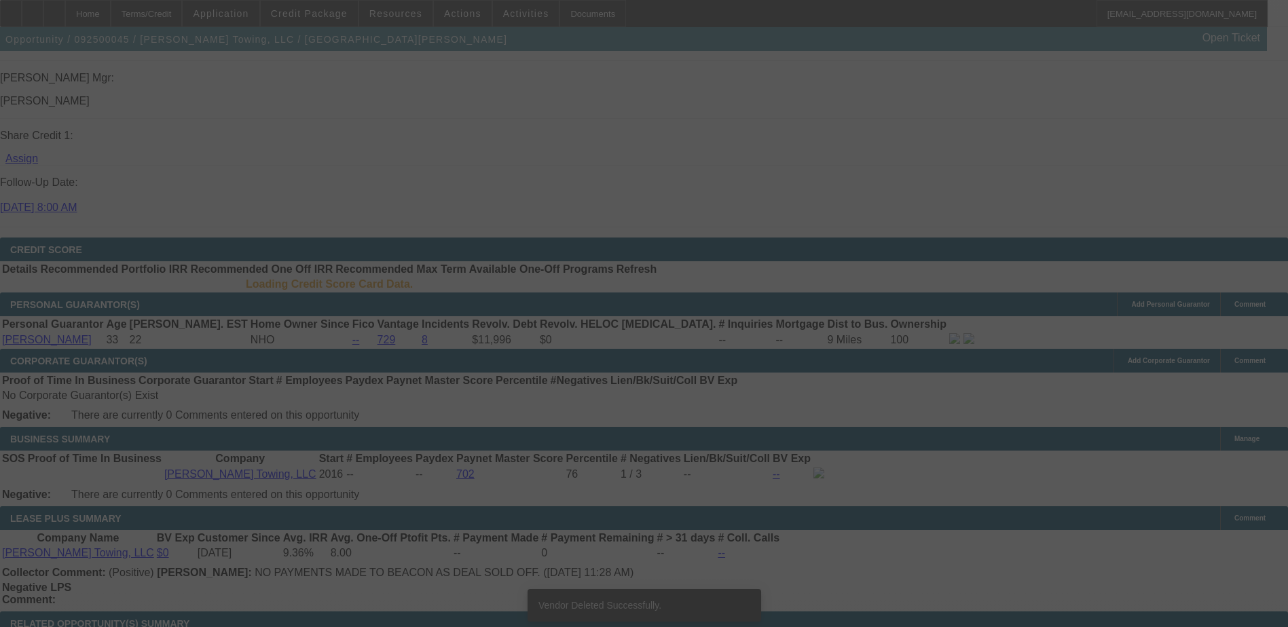
scroll to position [1709, 0]
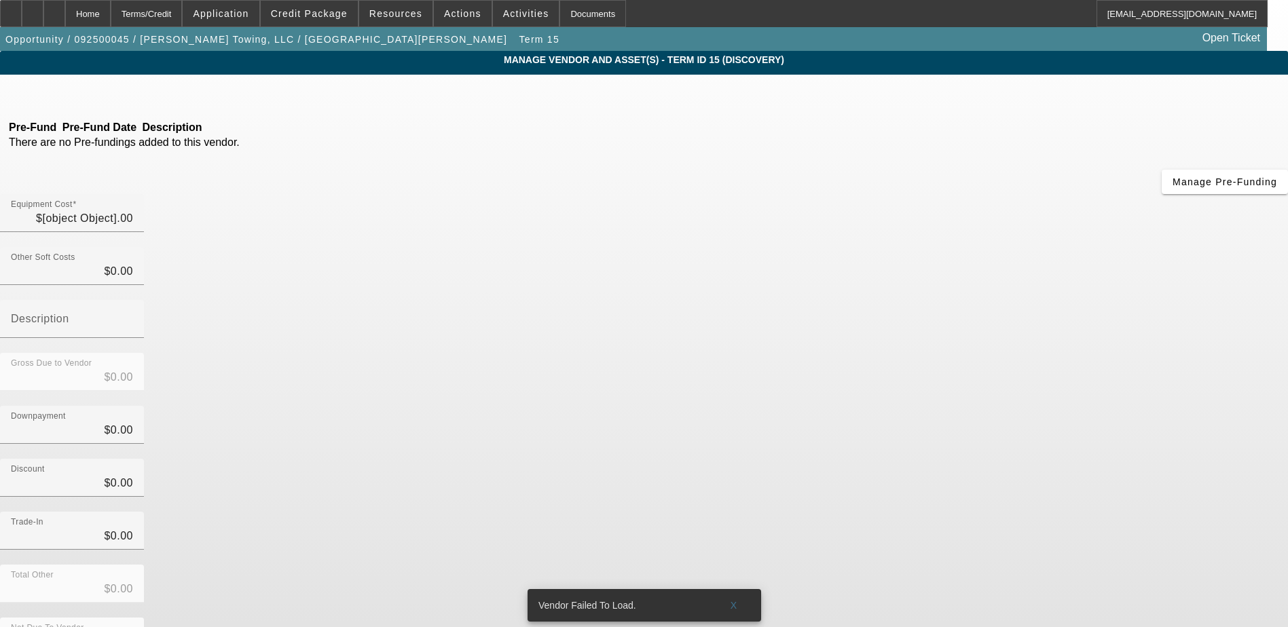
click at [1134, 16] on span "Remove Vendor" at bounding box center [1160, 11] width 52 height 7
click at [177, 7] on div "Terms/Credit" at bounding box center [147, 13] width 72 height 27
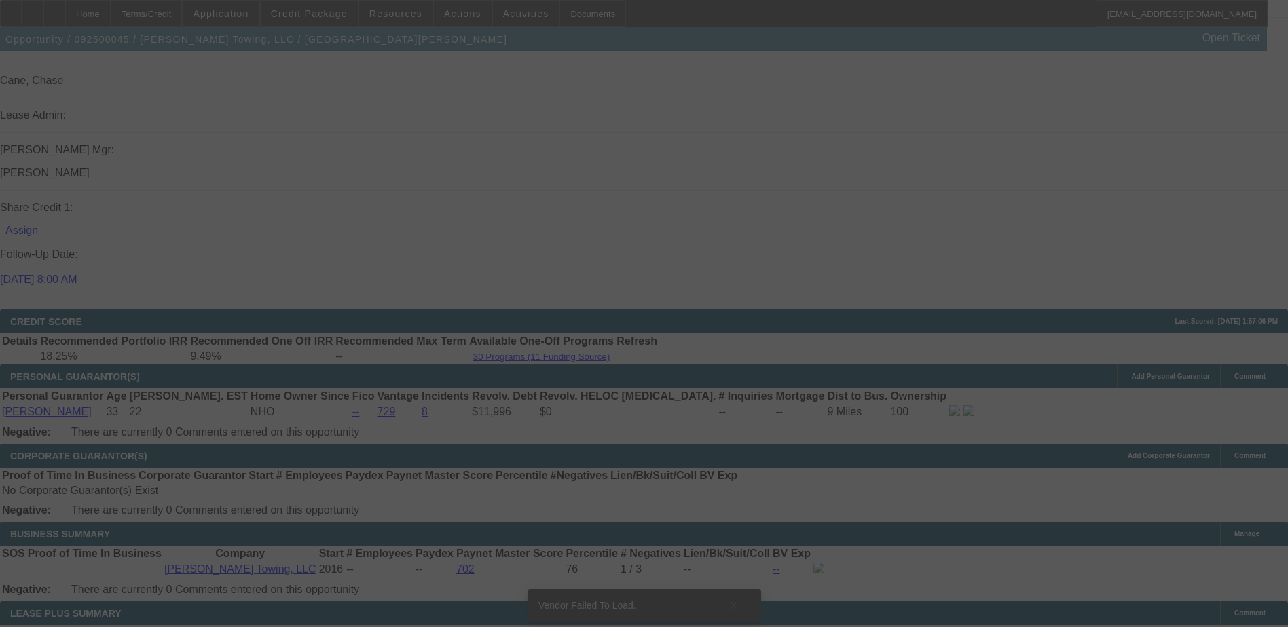
scroll to position [1703, 0]
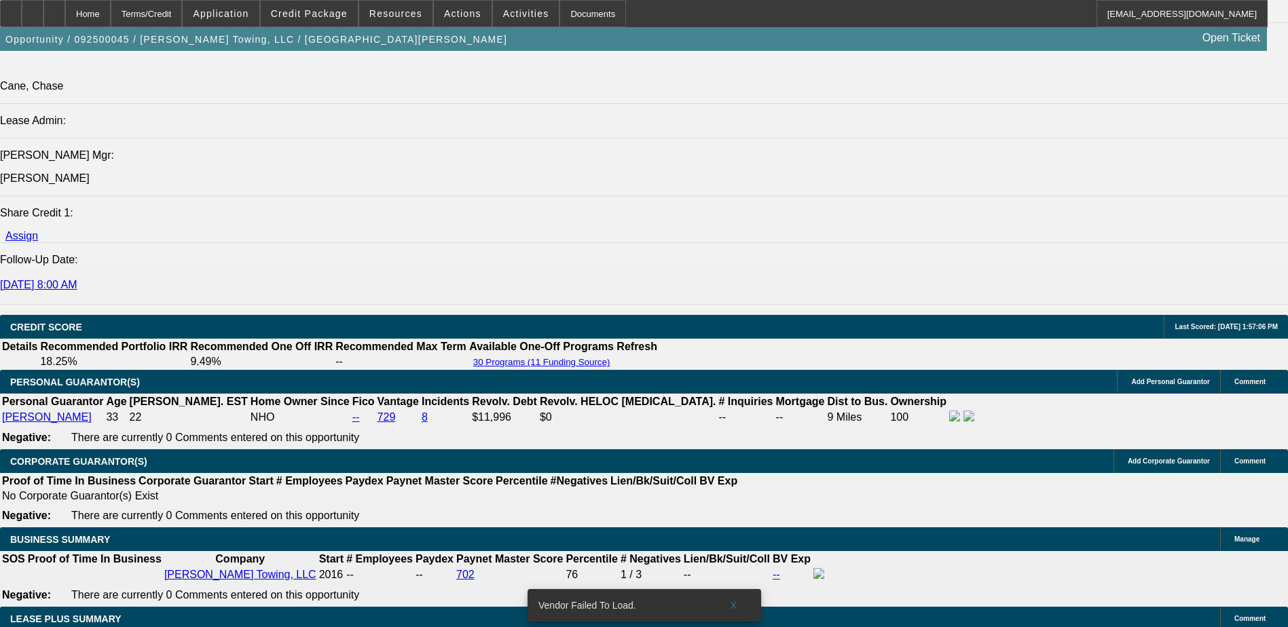
select select "0"
select select "3"
select select "0"
select select "6"
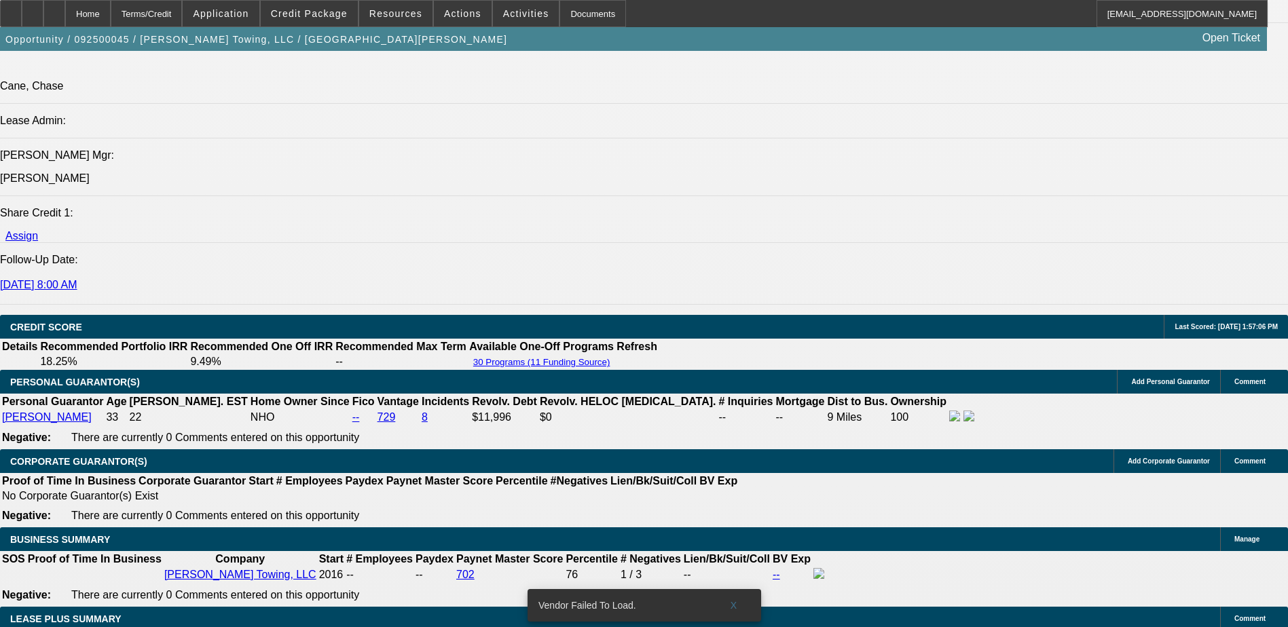
select select "0"
select select "3"
select select "0"
select select "6"
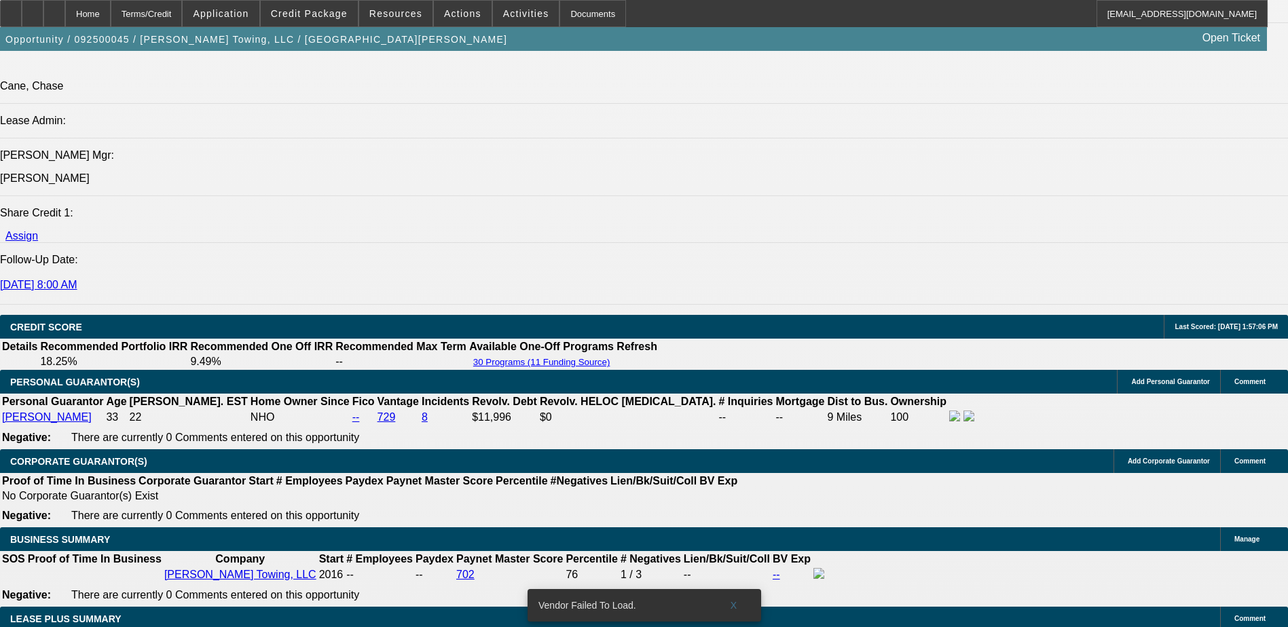
select select "0"
select select "3"
select select "0"
select select "6"
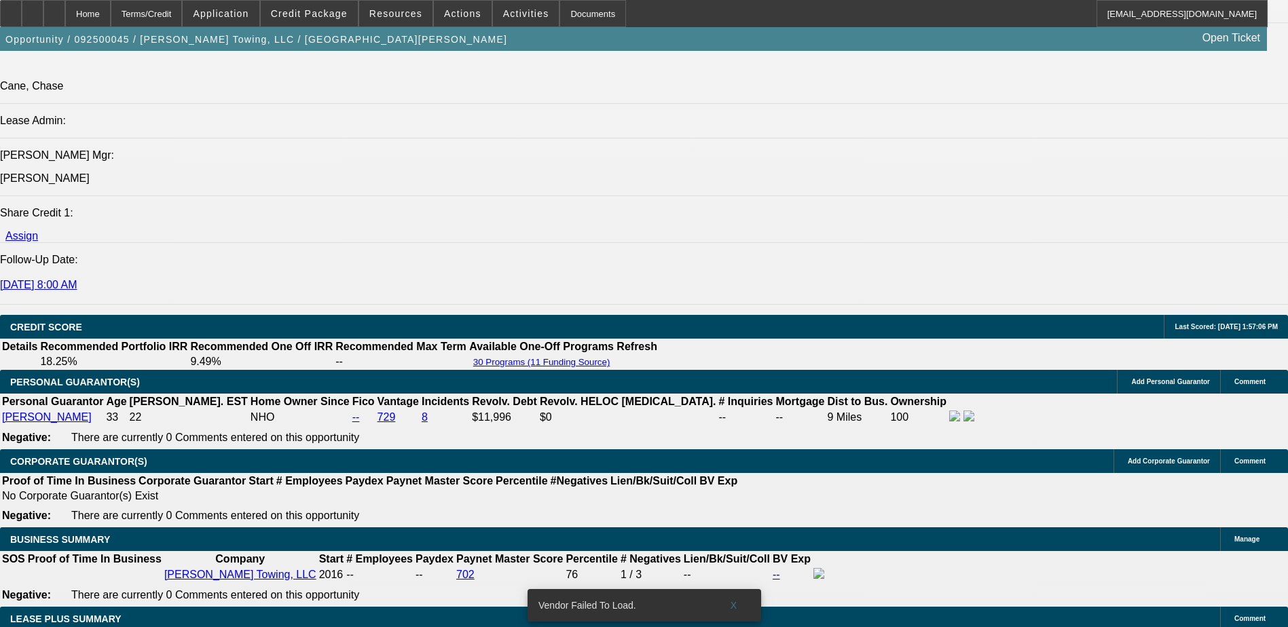
select select "0"
select select "3"
select select "0"
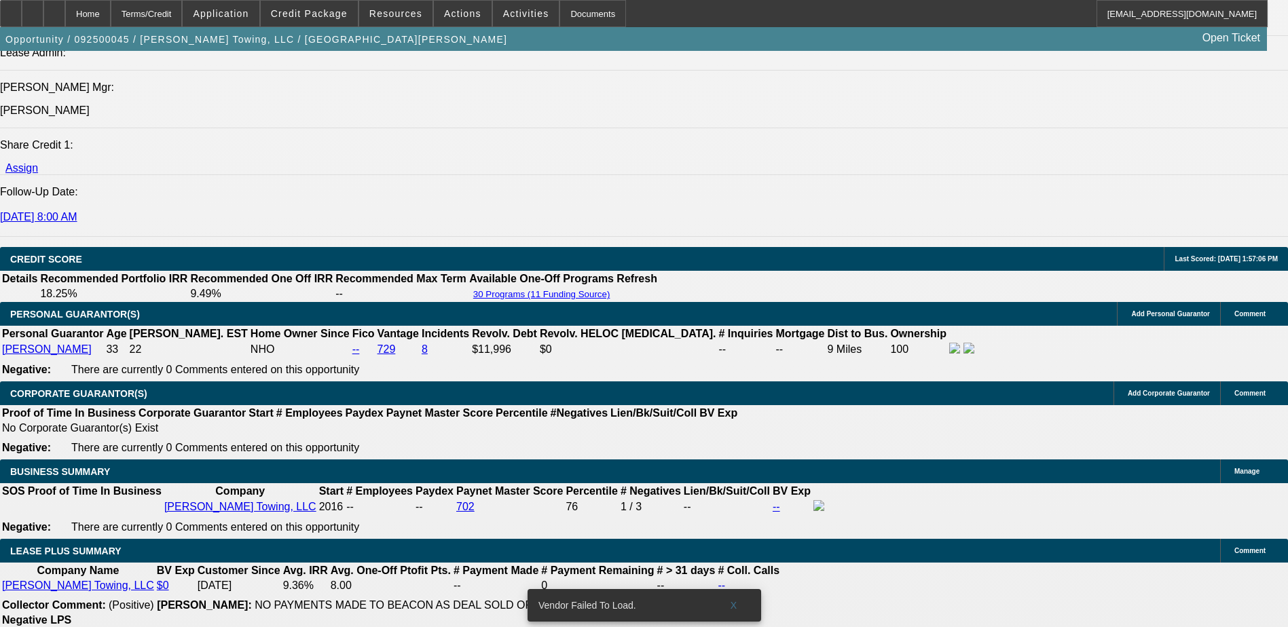
scroll to position [1839, 0]
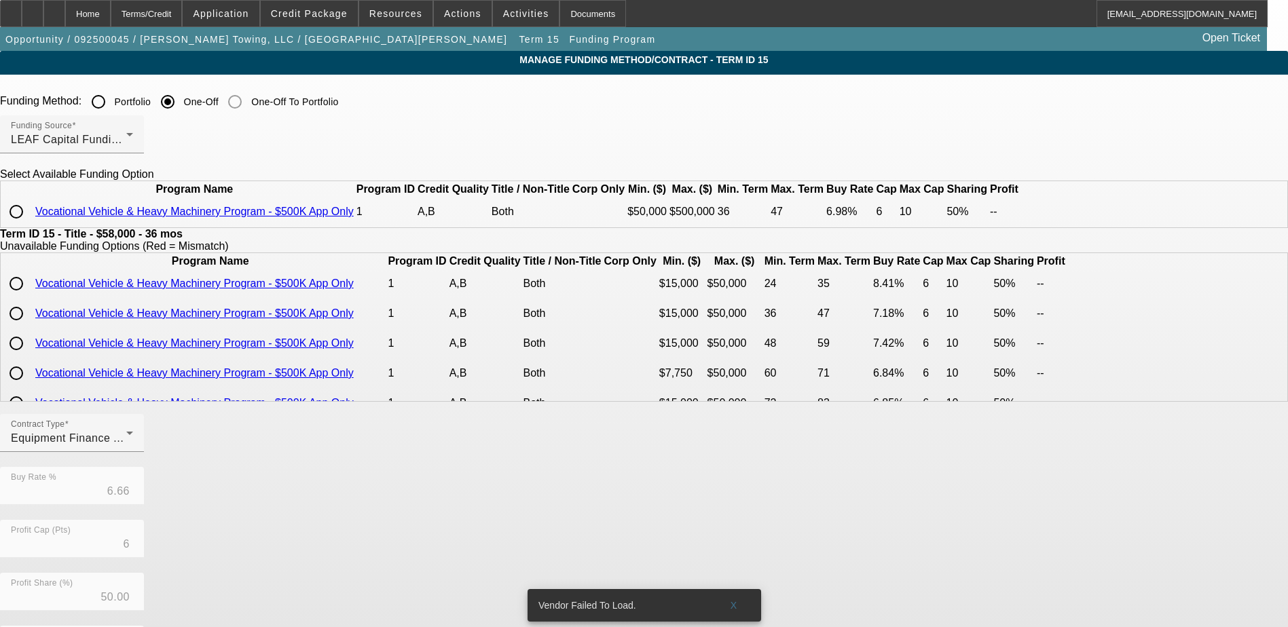
click at [30, 225] on input "radio" at bounding box center [16, 211] width 27 height 27
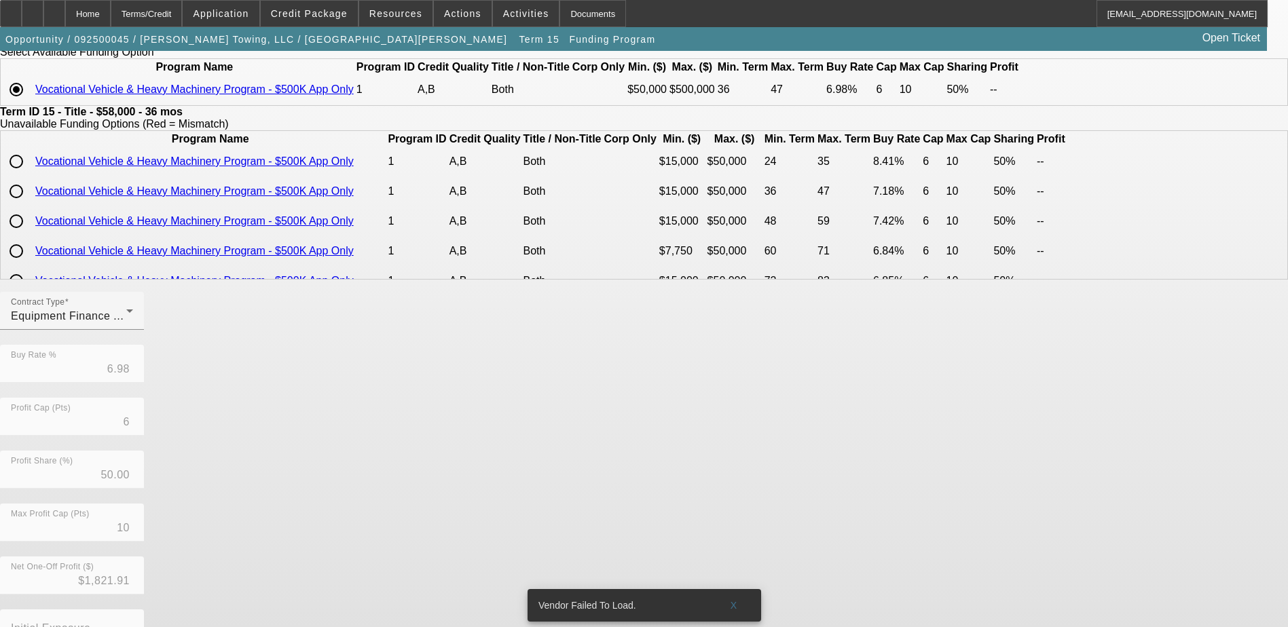
scroll to position [232, 0]
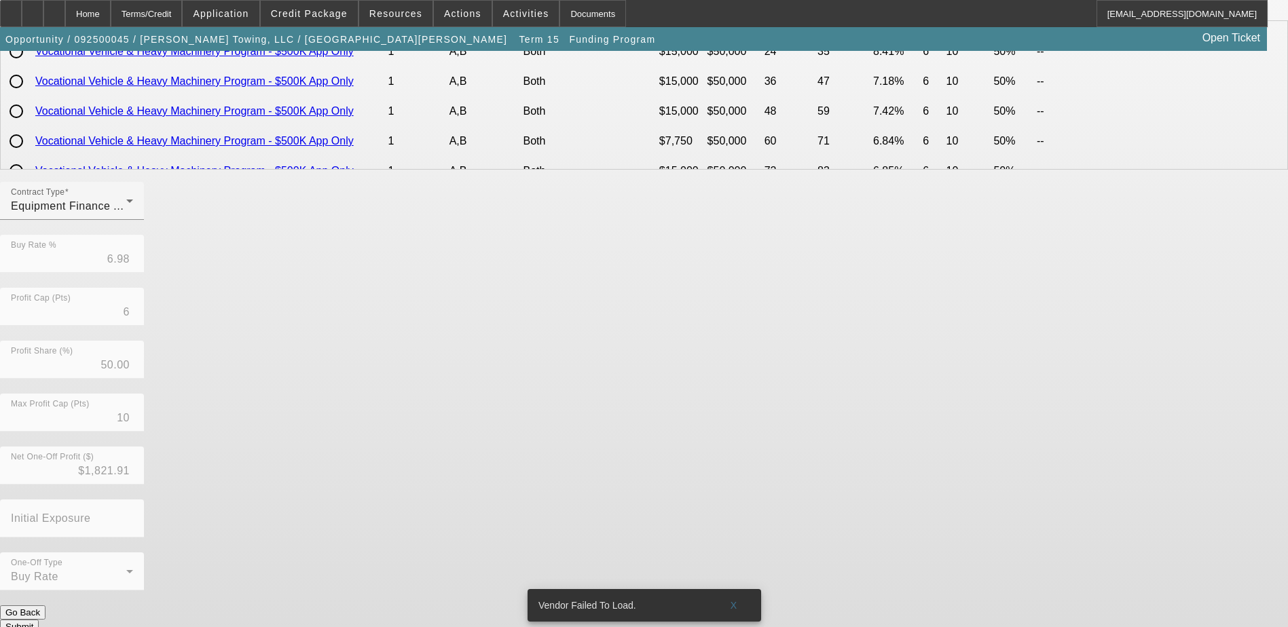
click at [39, 620] on button "Submit" at bounding box center [19, 627] width 39 height 14
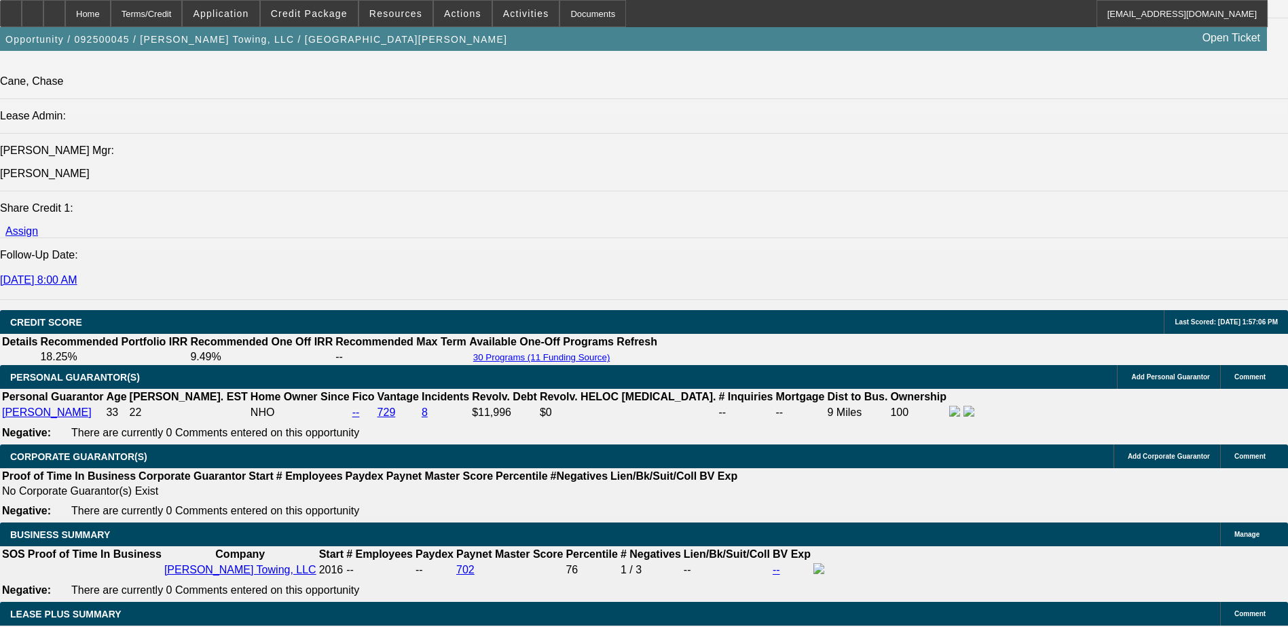
scroll to position [1901, 0]
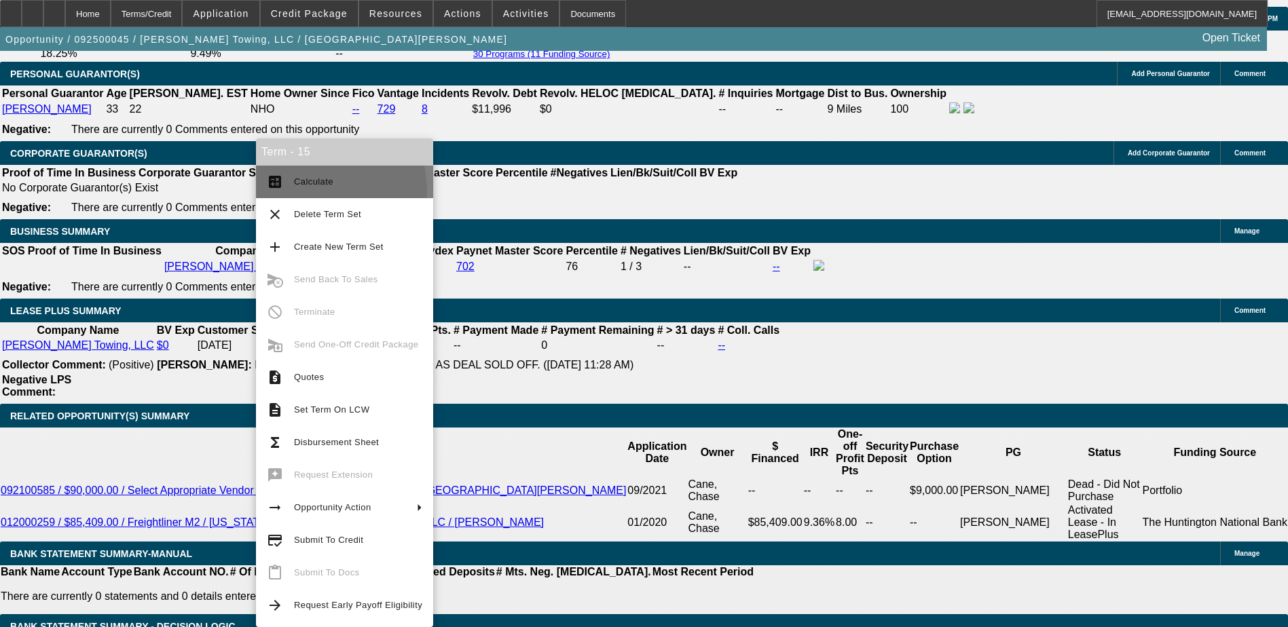
click at [282, 193] on button "calculate Calculate" at bounding box center [344, 182] width 177 height 33
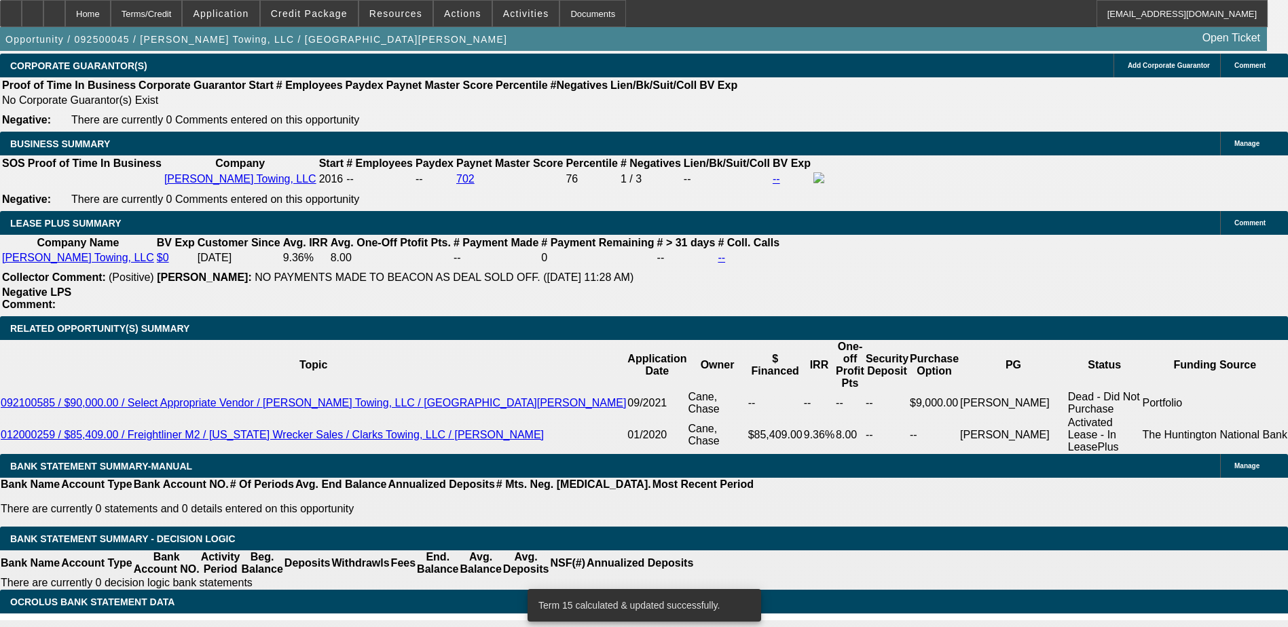
scroll to position [2132, 0]
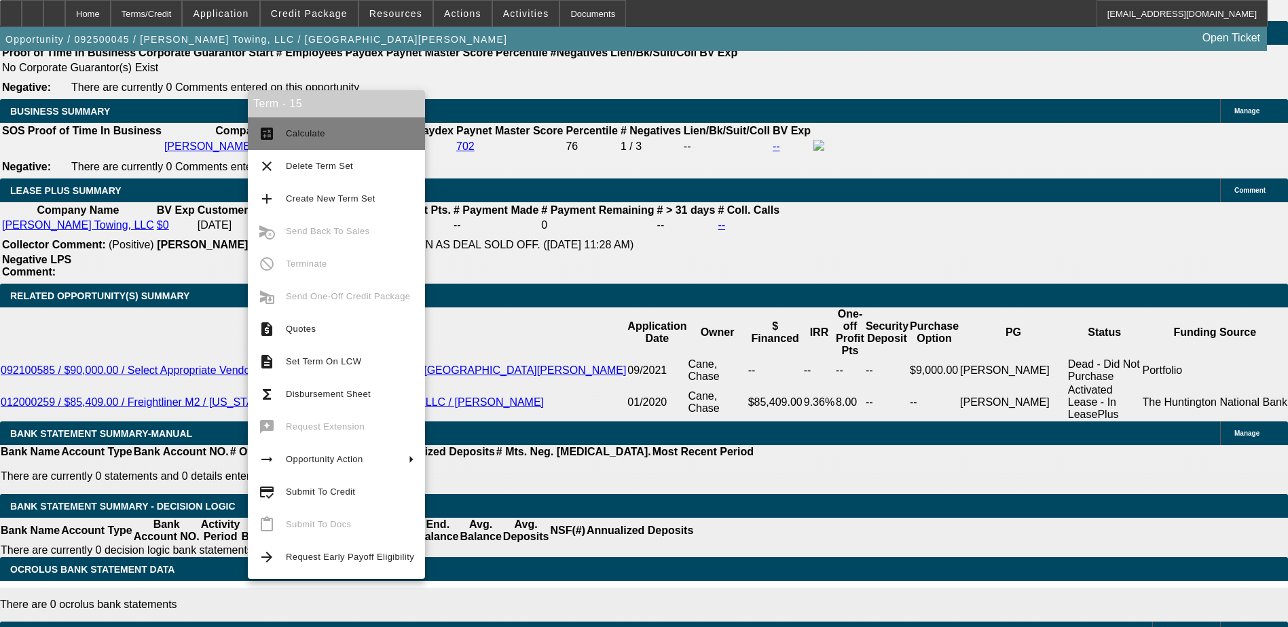
click at [320, 136] on span "Calculate" at bounding box center [305, 133] width 39 height 10
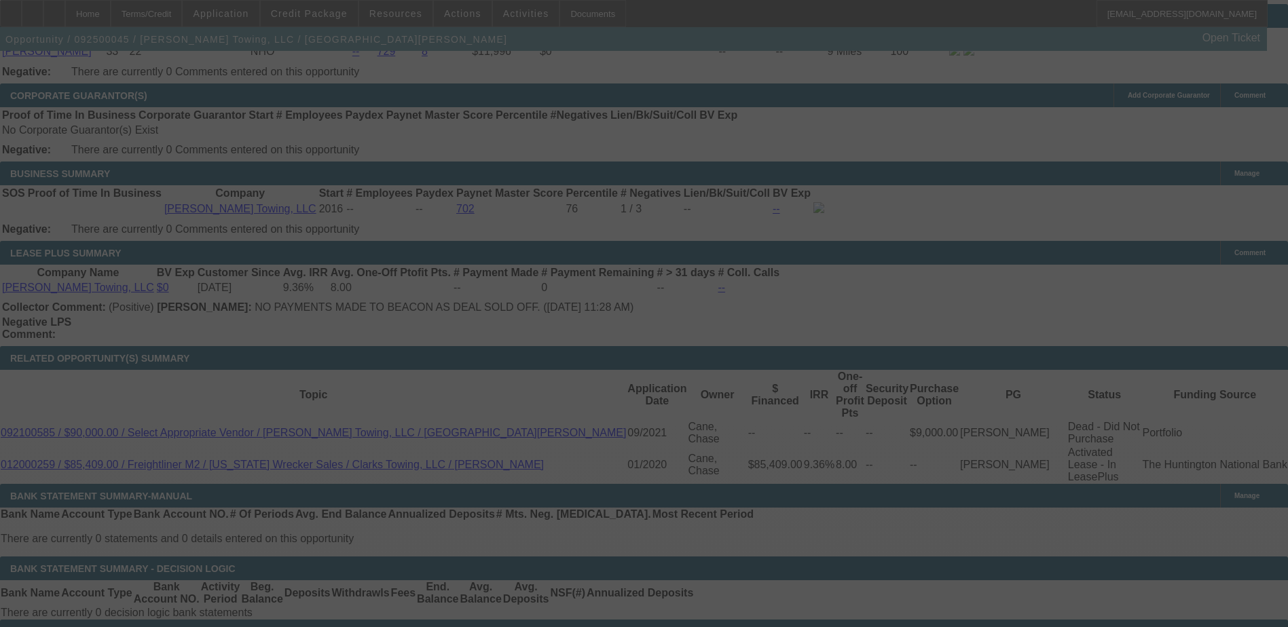
scroll to position [1996, 0]
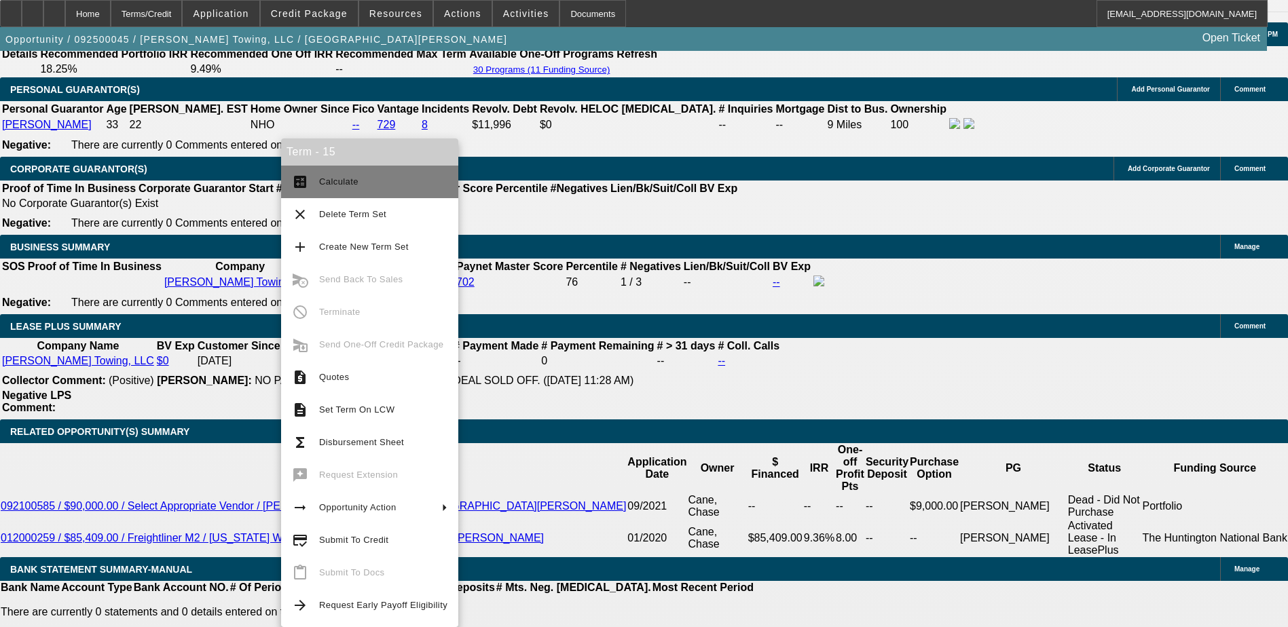
click at [336, 185] on span "Calculate" at bounding box center [338, 182] width 39 height 10
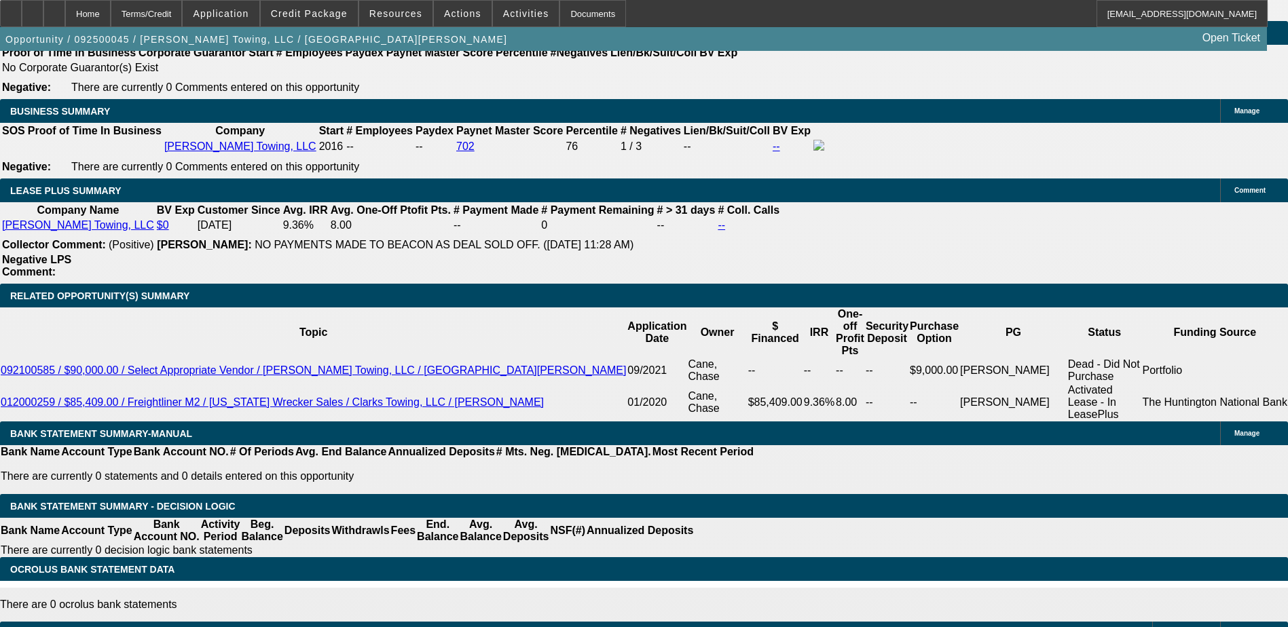
scroll to position [2064, 0]
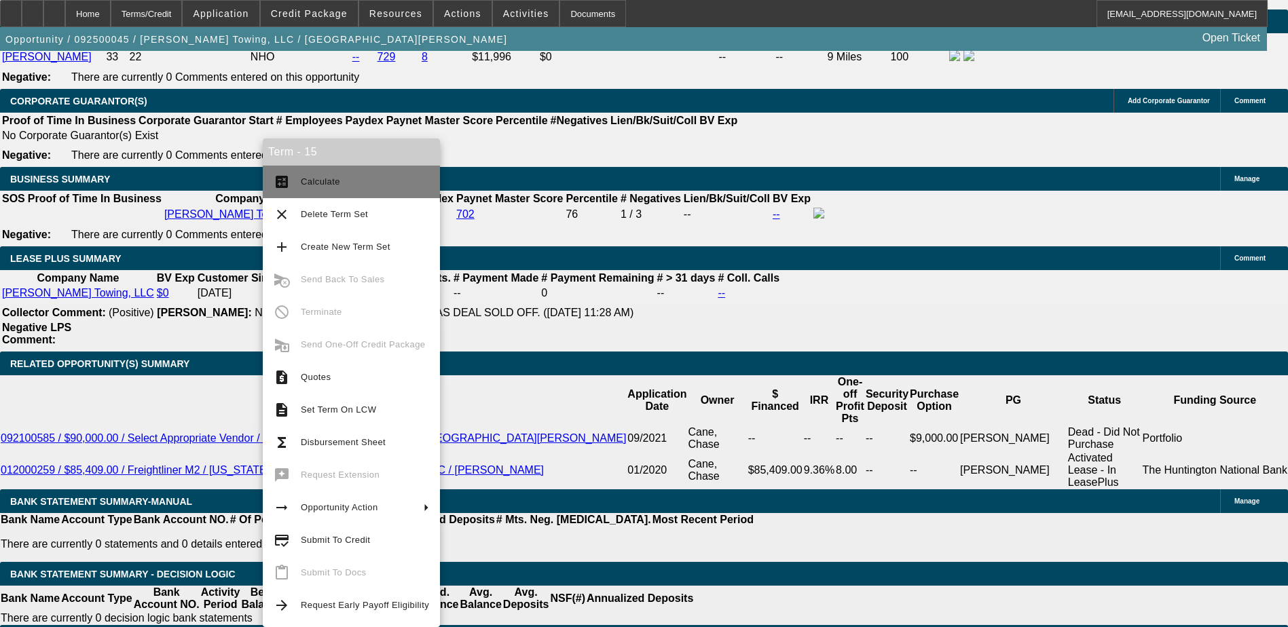
click at [318, 183] on span "Calculate" at bounding box center [320, 182] width 39 height 10
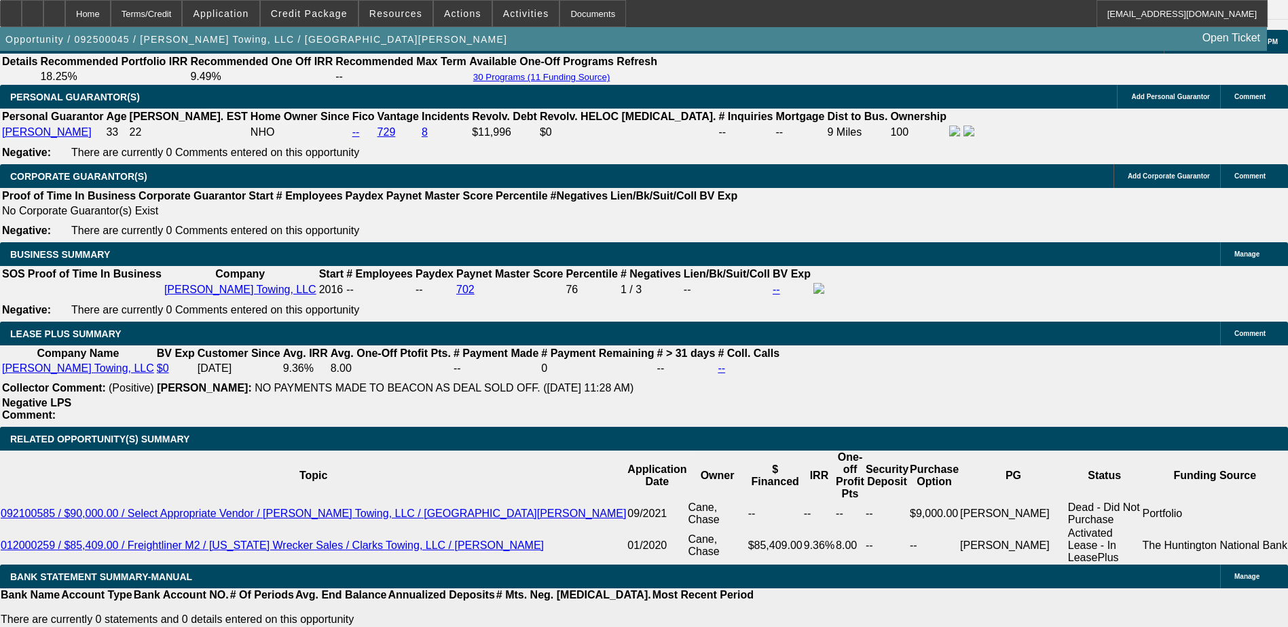
scroll to position [2056, 0]
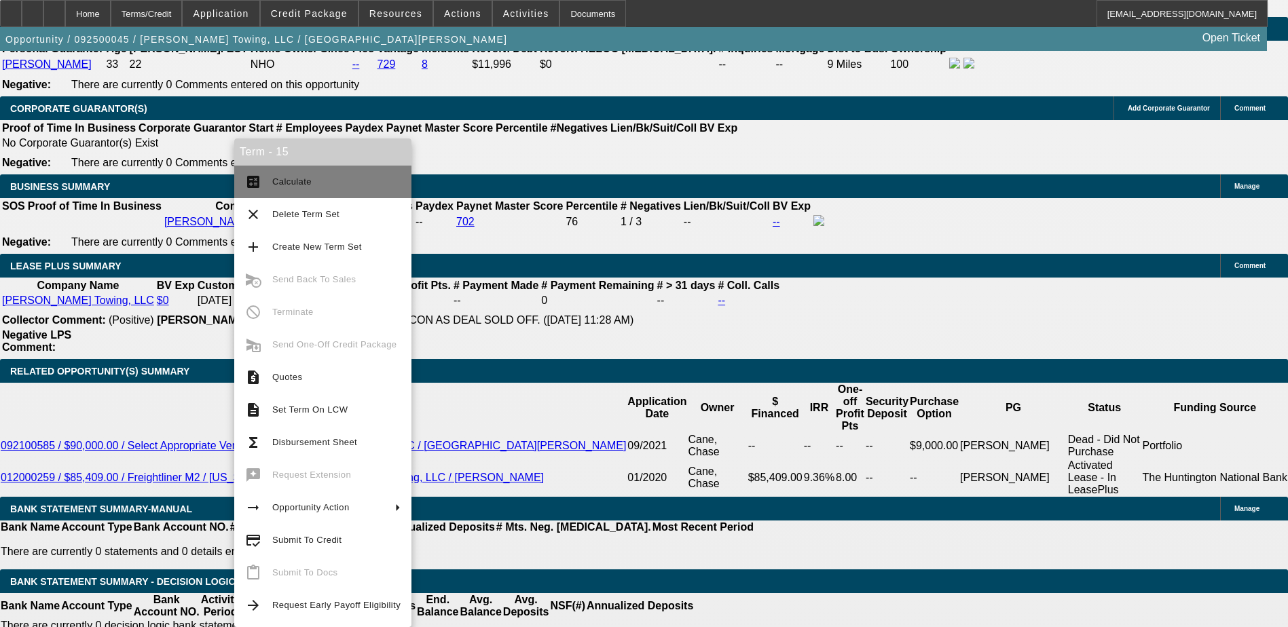
click at [297, 186] on span "Calculate" at bounding box center [291, 182] width 39 height 10
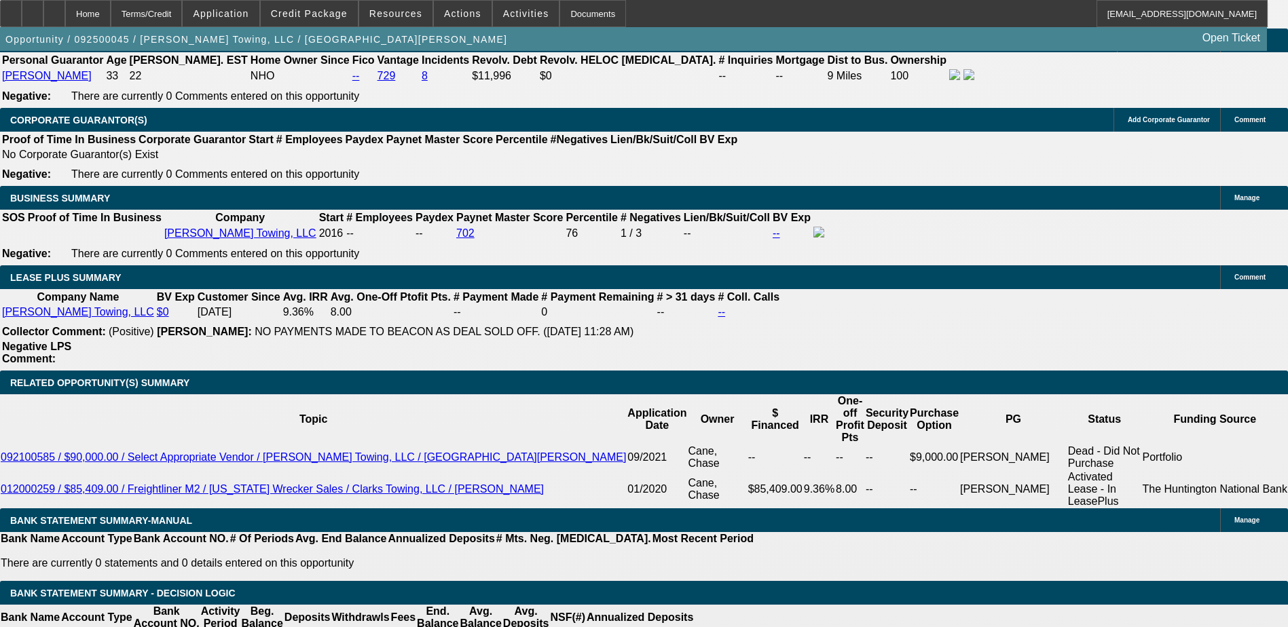
scroll to position [2049, 0]
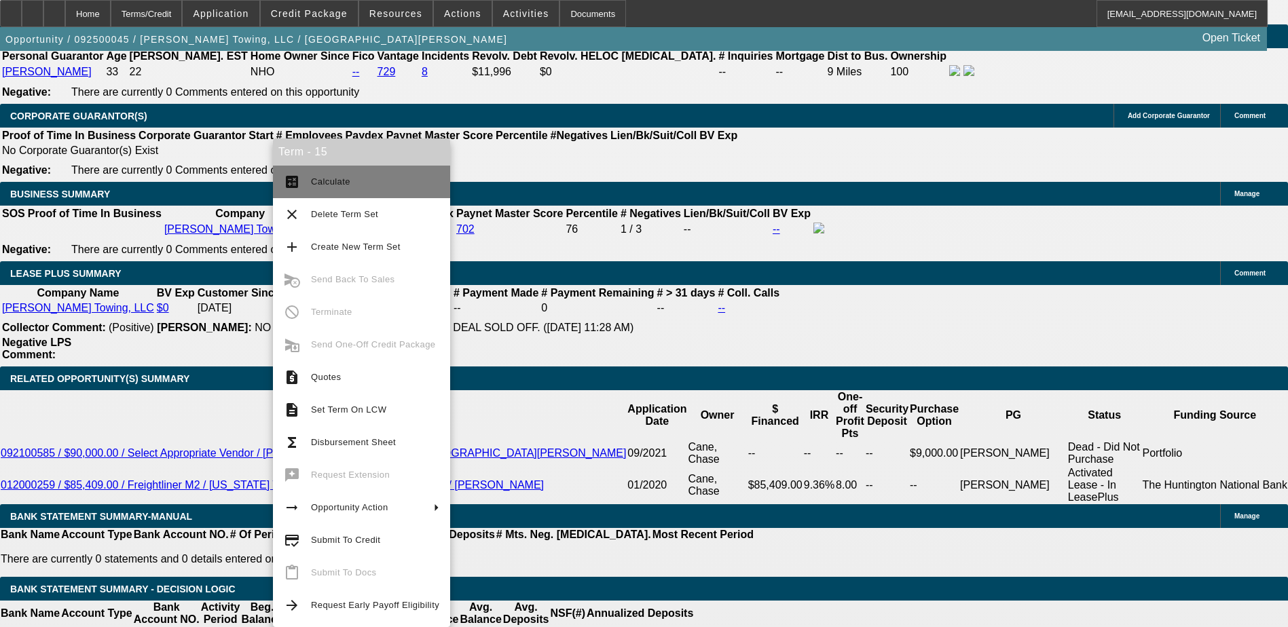
click at [305, 174] on button "calculate Calculate" at bounding box center [361, 182] width 177 height 33
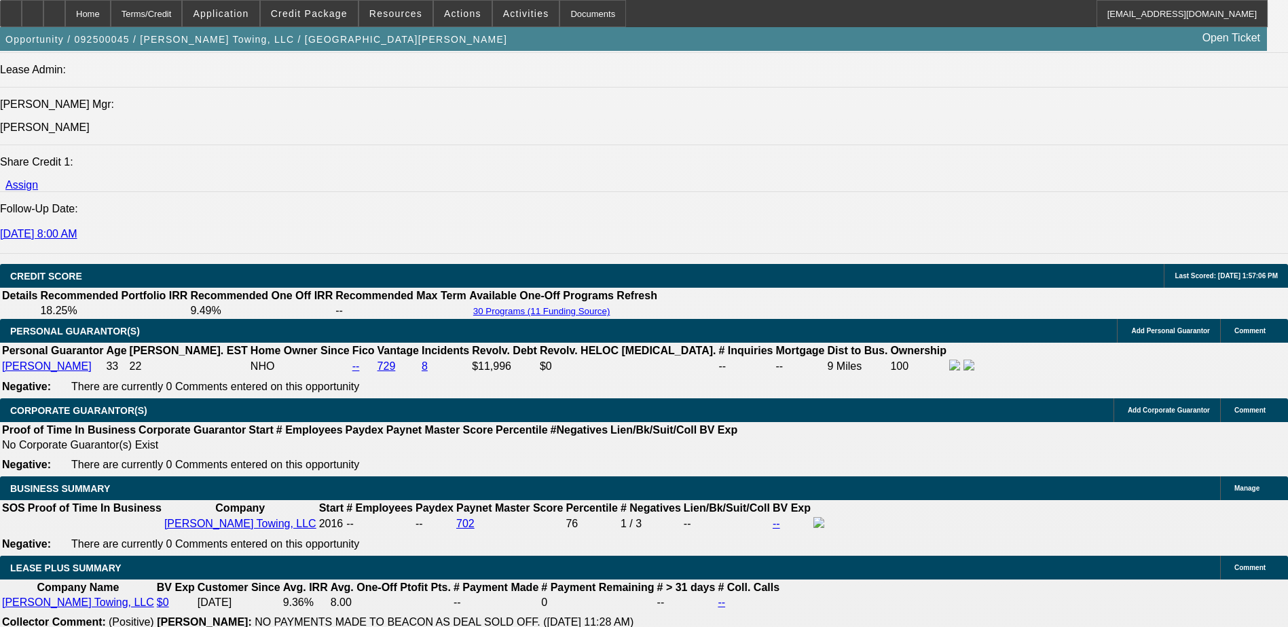
scroll to position [1981, 0]
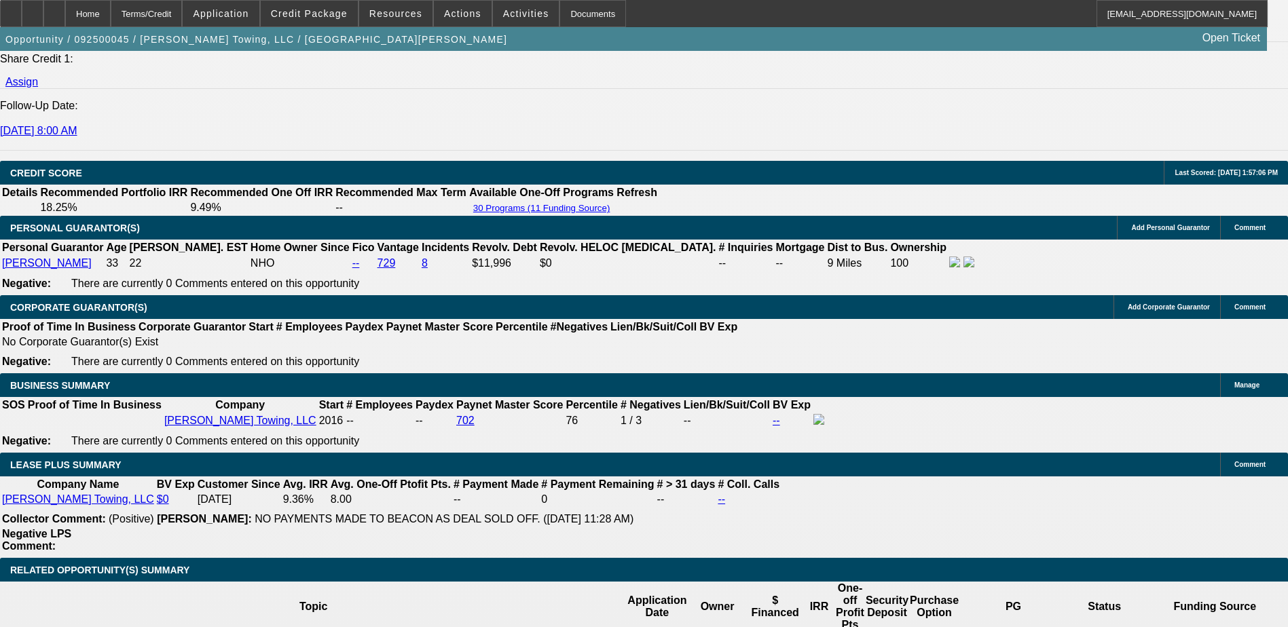
scroll to position [1845, 0]
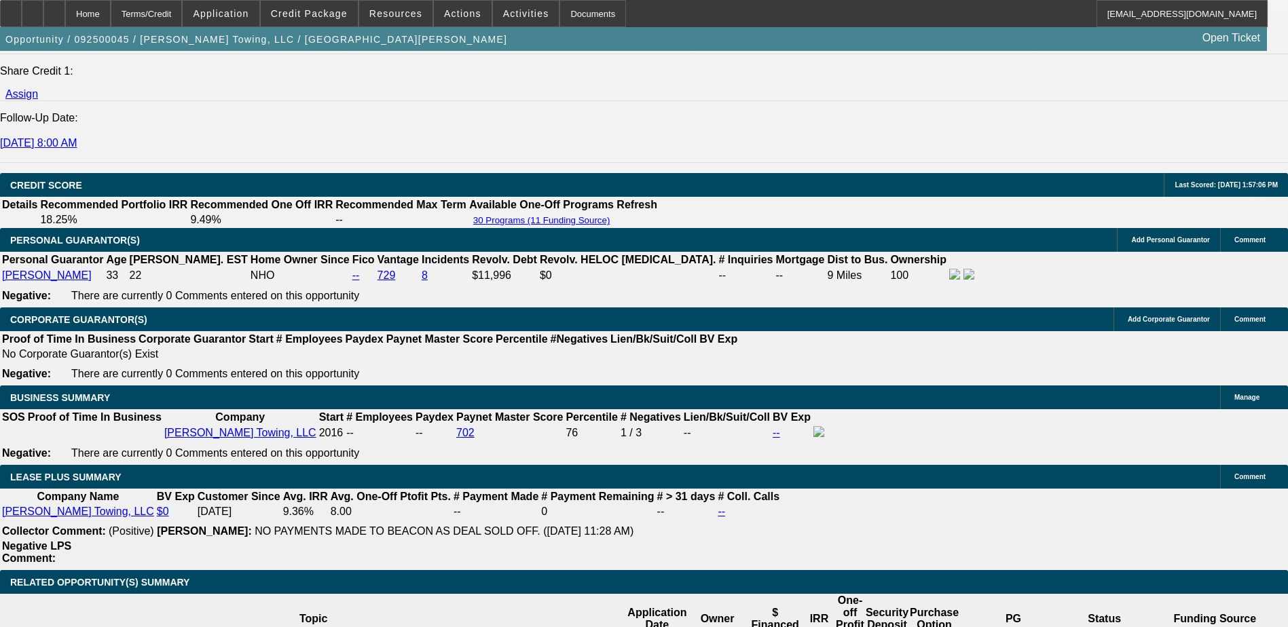
click at [306, 8] on span "Credit Package" at bounding box center [309, 13] width 77 height 11
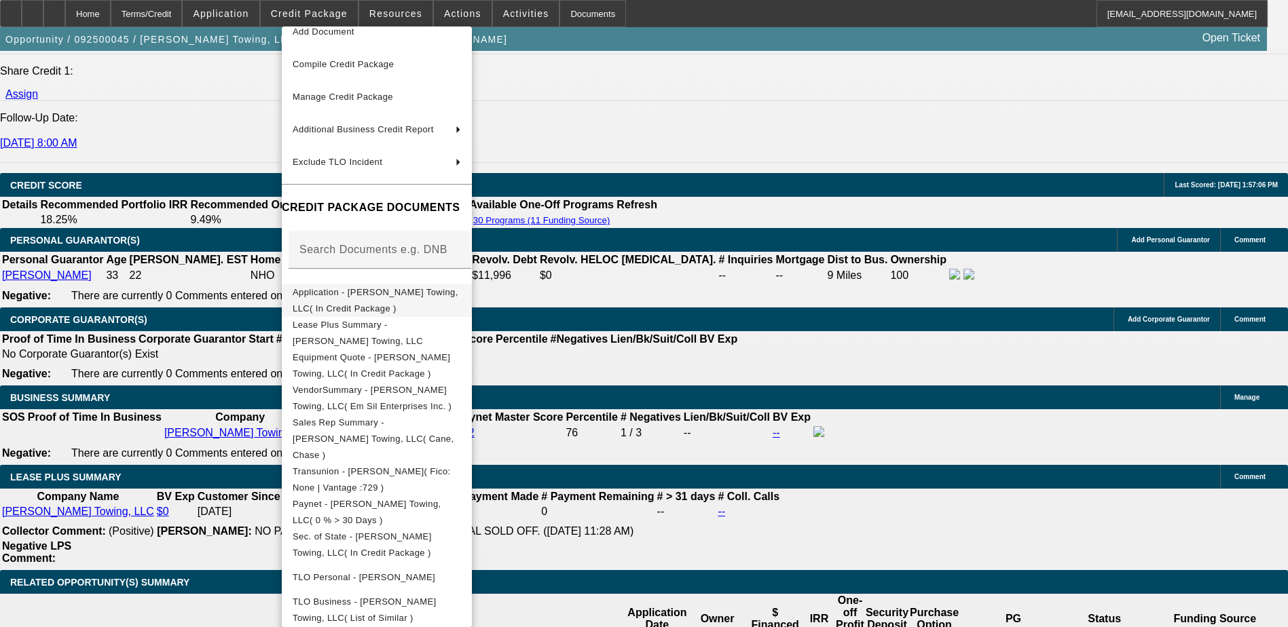
scroll to position [75, 0]
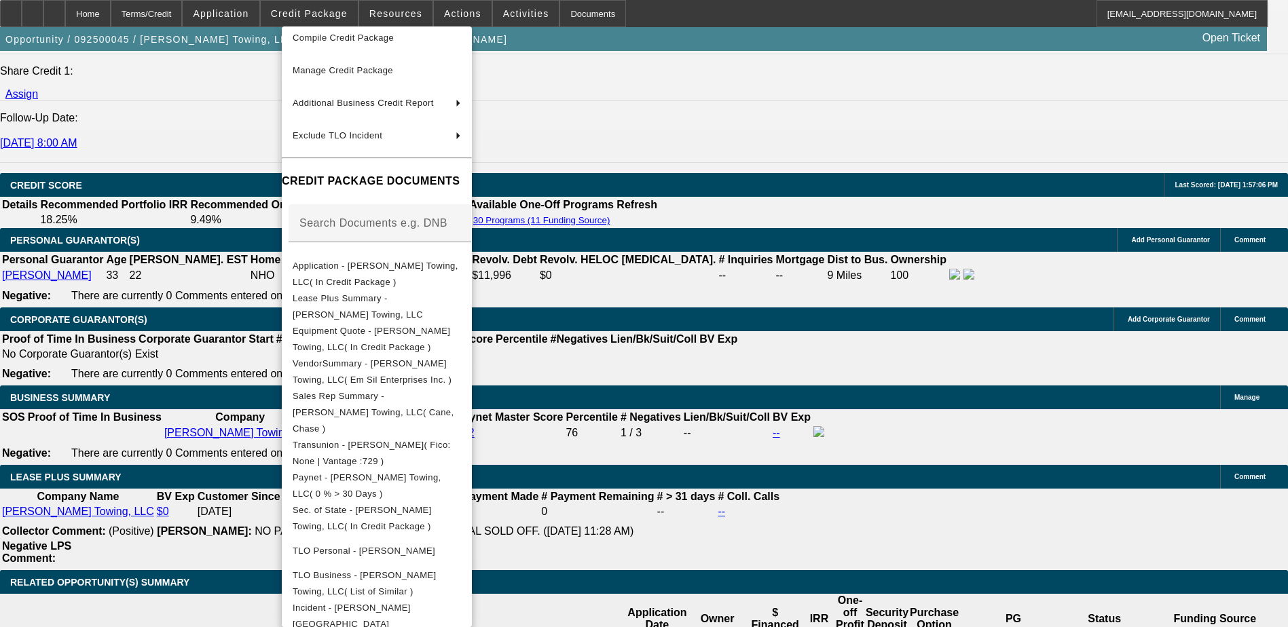
click at [993, 475] on div at bounding box center [644, 313] width 1288 height 627
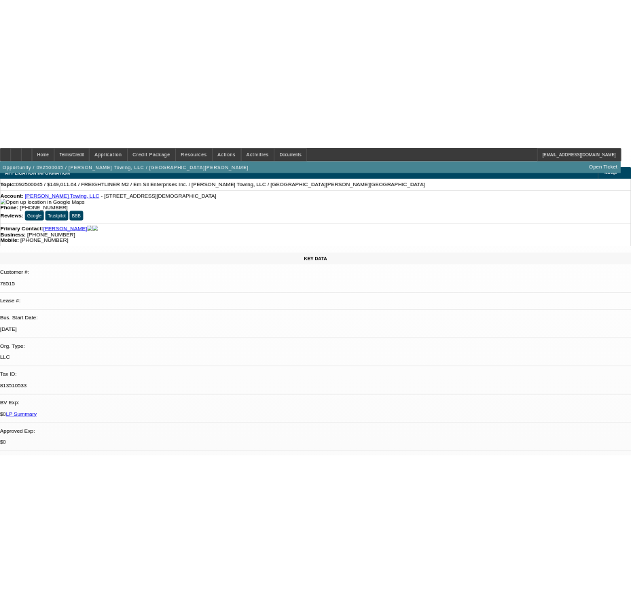
scroll to position [0, 0]
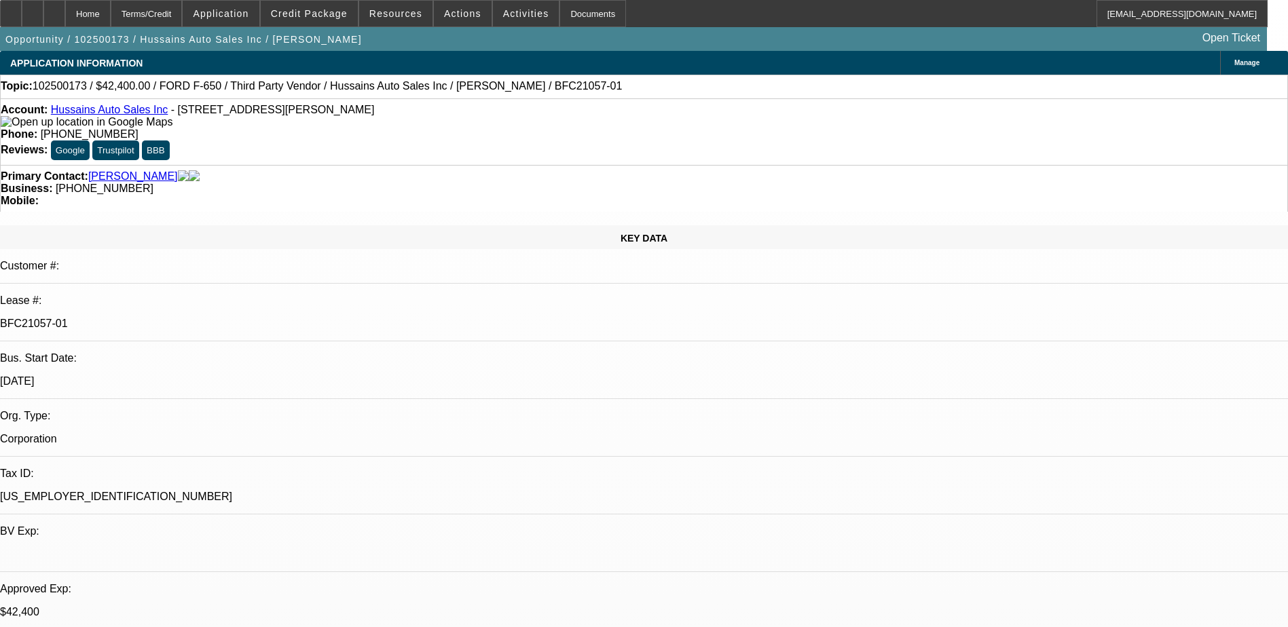
select select "0"
select select "6"
select select "0"
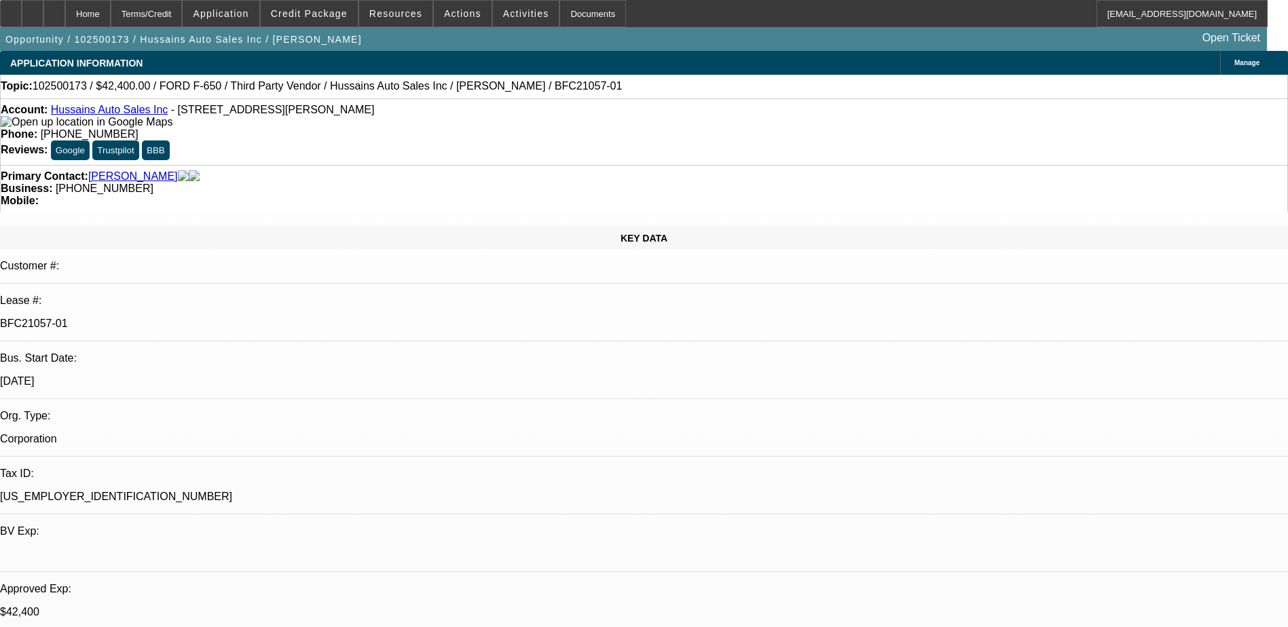
select select "0"
select select "6"
select select "0"
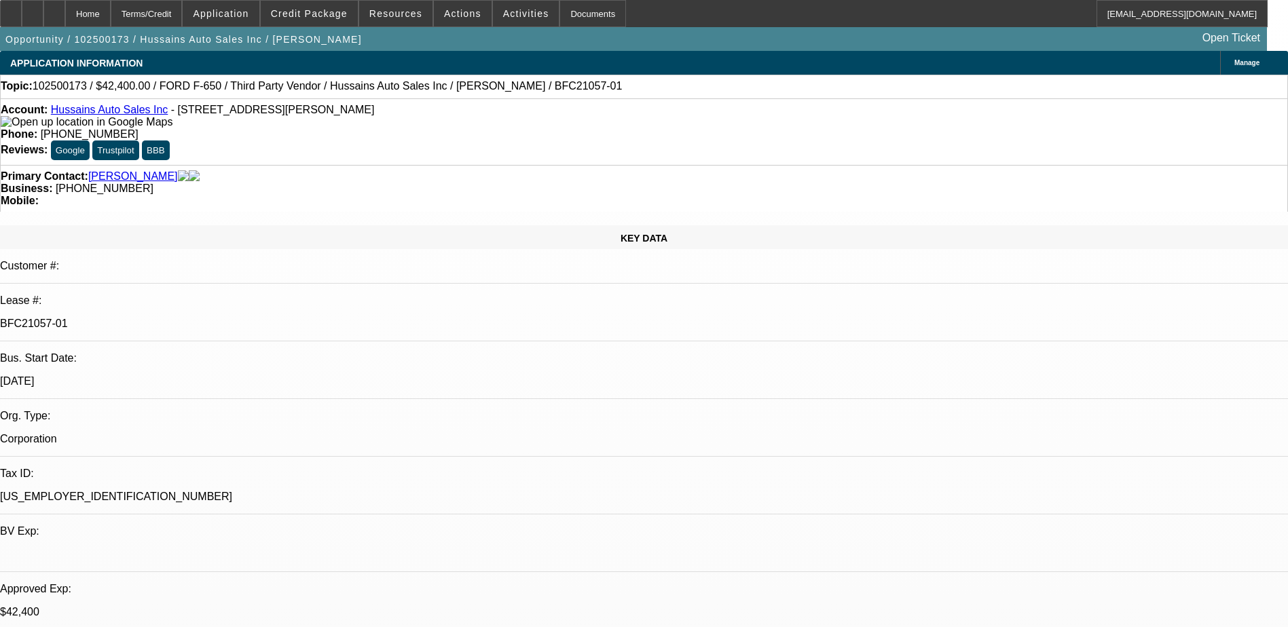
select select "0"
select select "6"
select select "0"
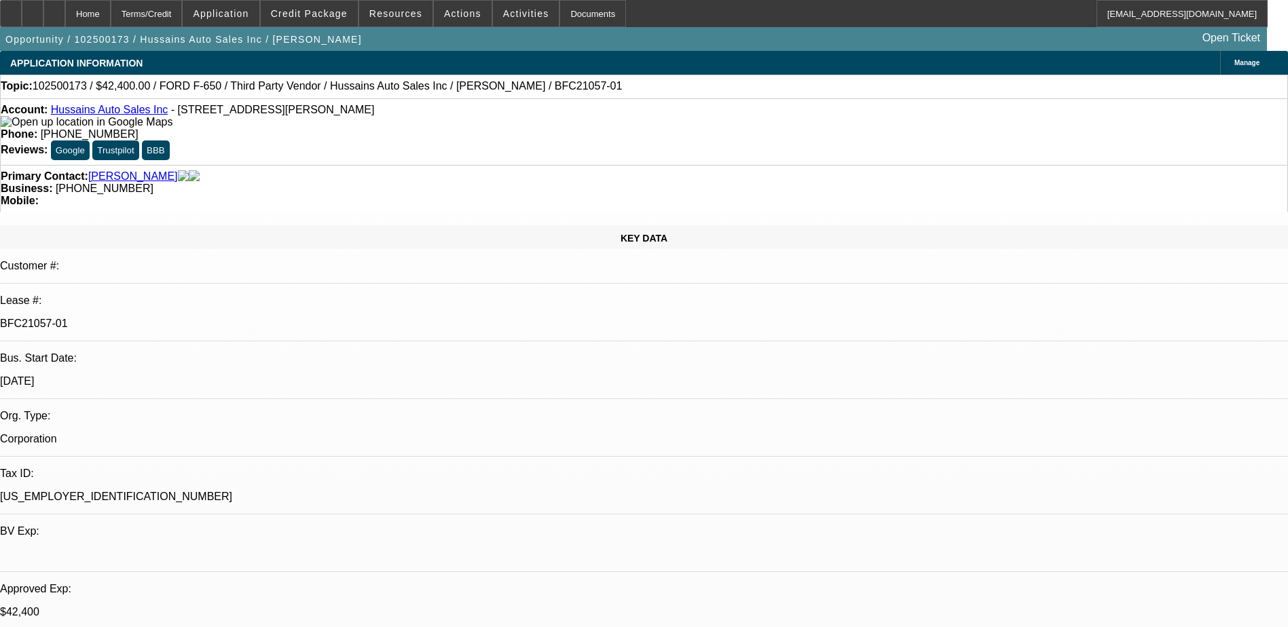
select select "6"
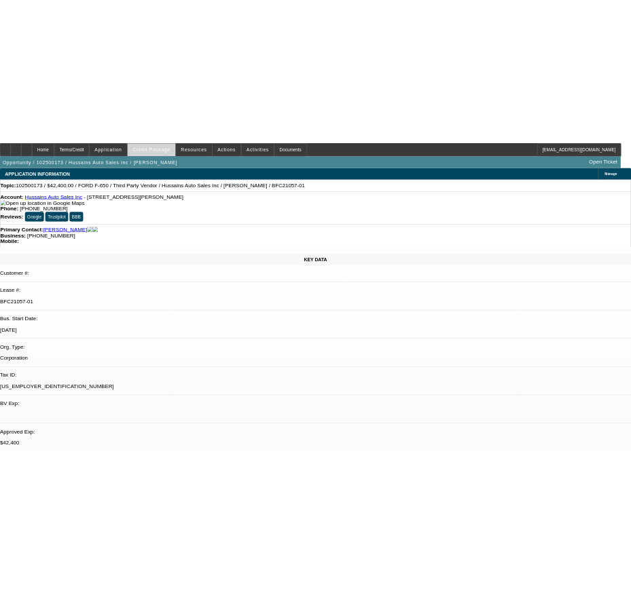
scroll to position [1969, 0]
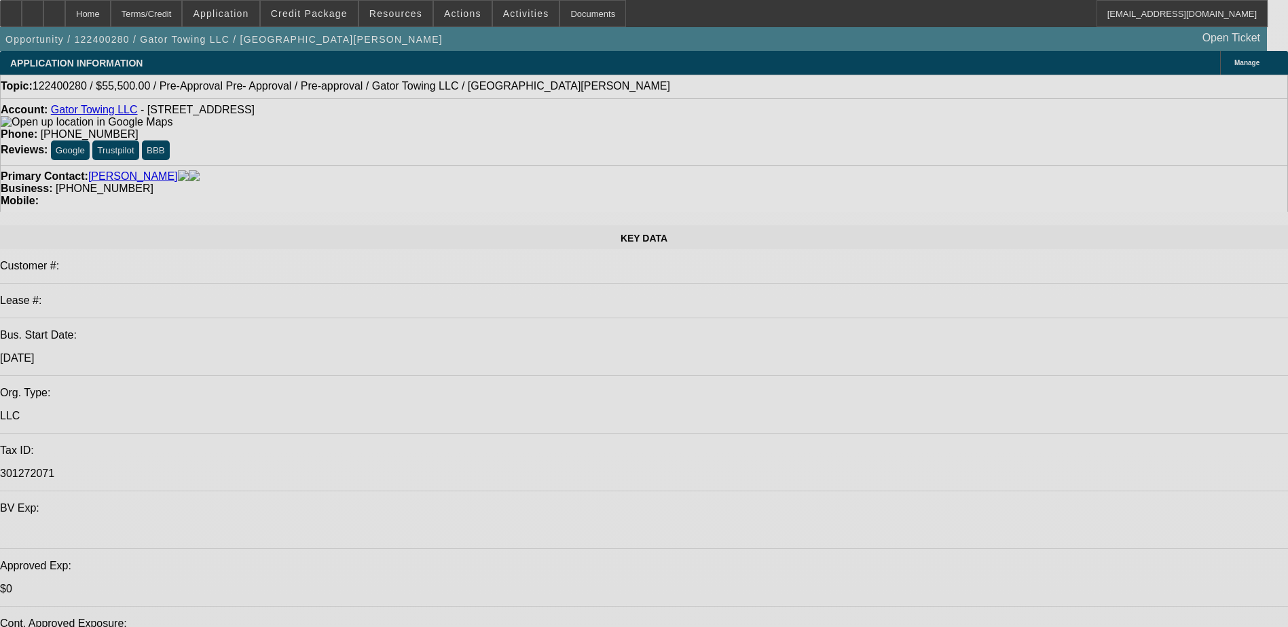
select select "0"
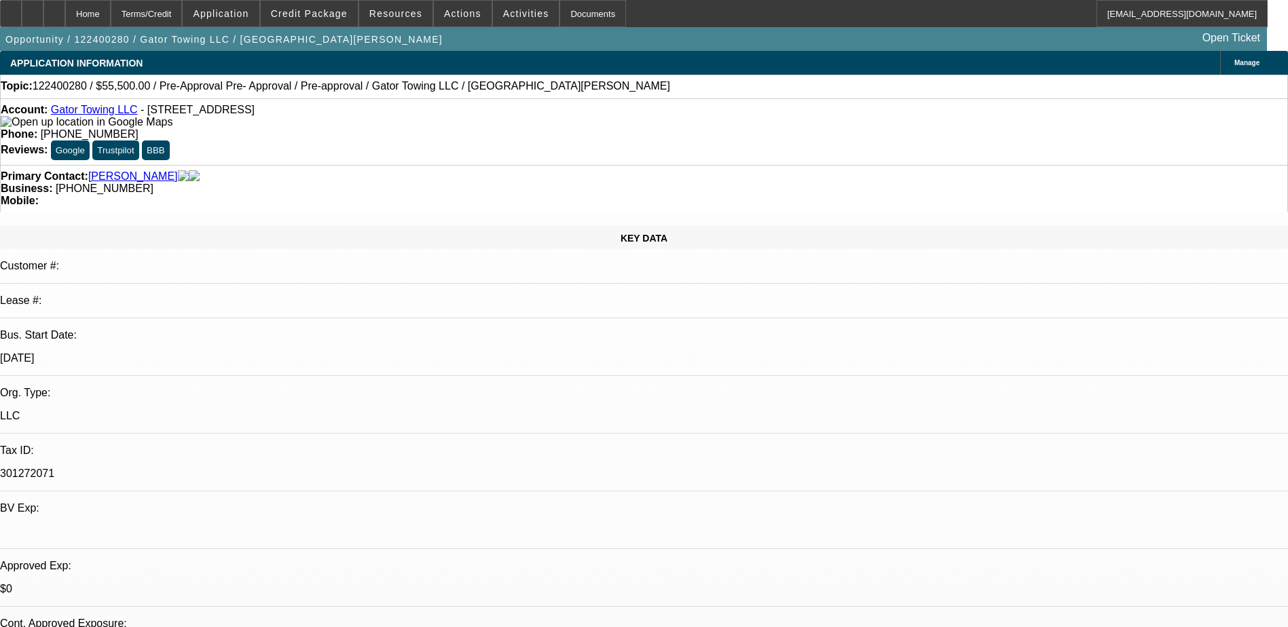
select select "2"
select select "0.1"
select select "4"
select select "0"
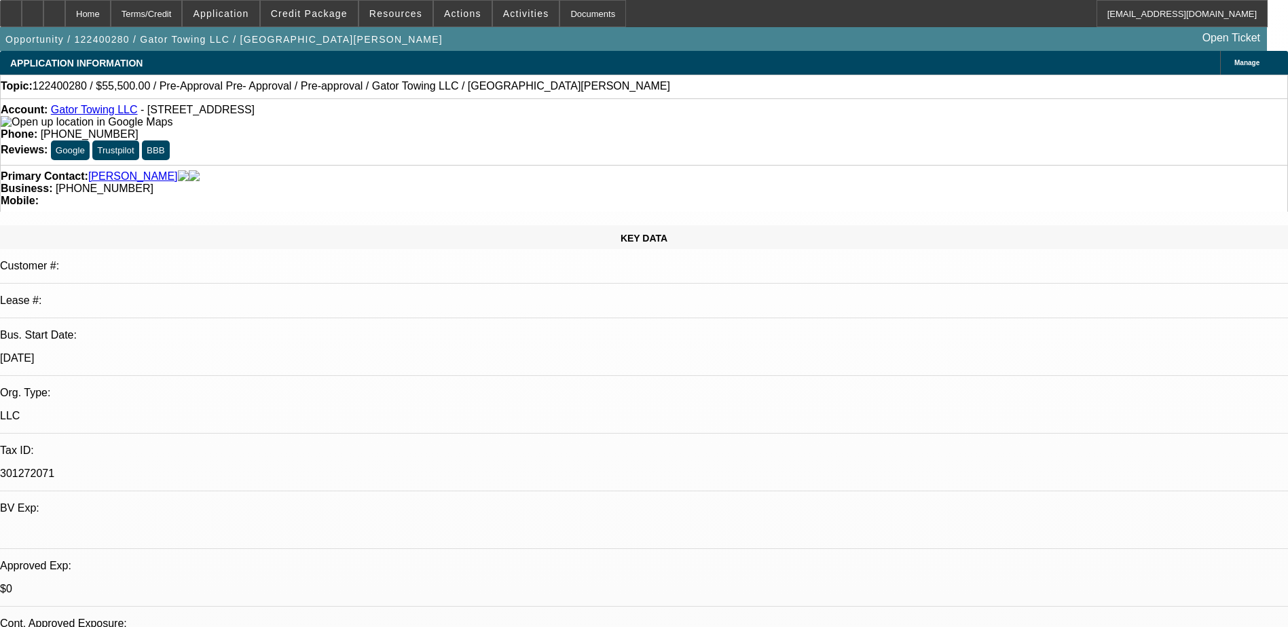
select select "2"
select select "0.1"
select select "4"
select select "0"
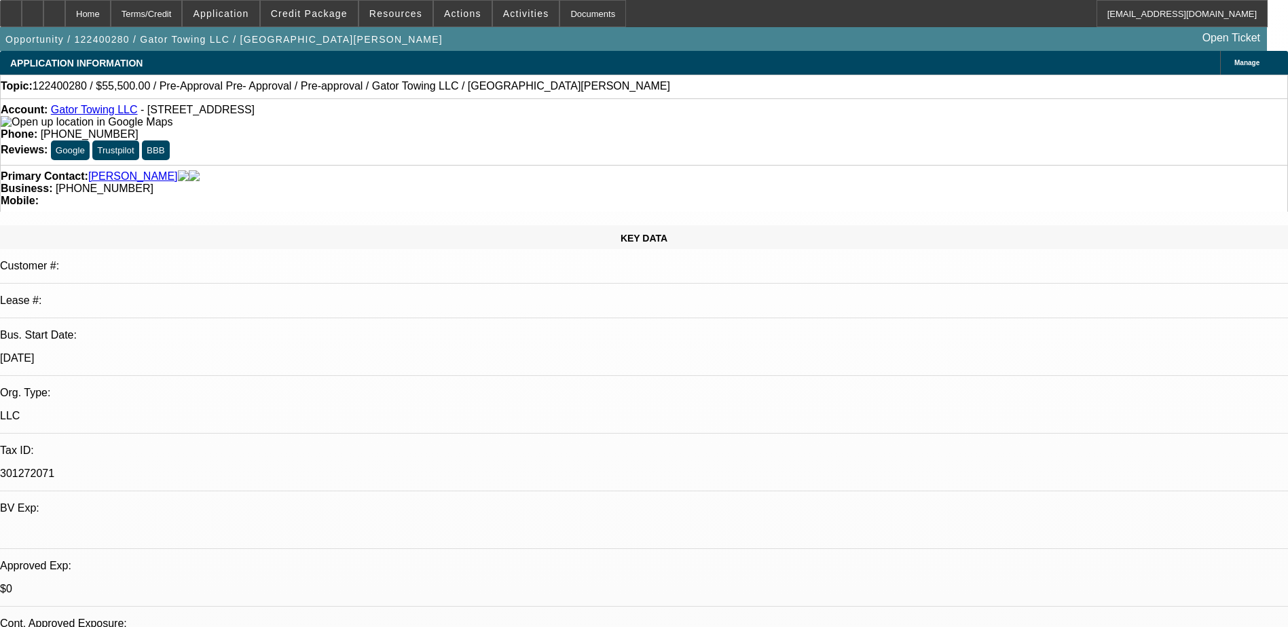
select select "0.1"
select select "4"
select select "0"
select select "0.1"
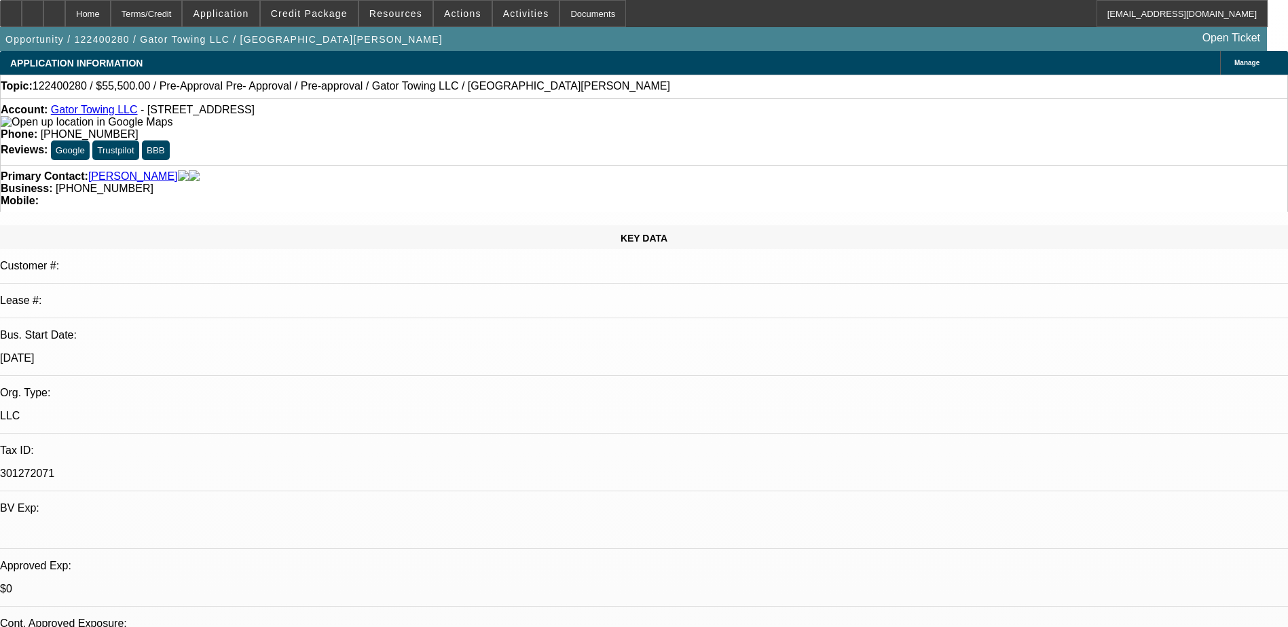
select select "4"
drag, startPoint x: 544, startPoint y: 149, endPoint x: 485, endPoint y: 155, distance: 60.1
click at [485, 183] on div "Business: (941) 412-7556" at bounding box center [644, 189] width 1287 height 12
drag, startPoint x: 485, startPoint y: 155, endPoint x: 492, endPoint y: 151, distance: 8.5
copy span "(941) 412-7556"
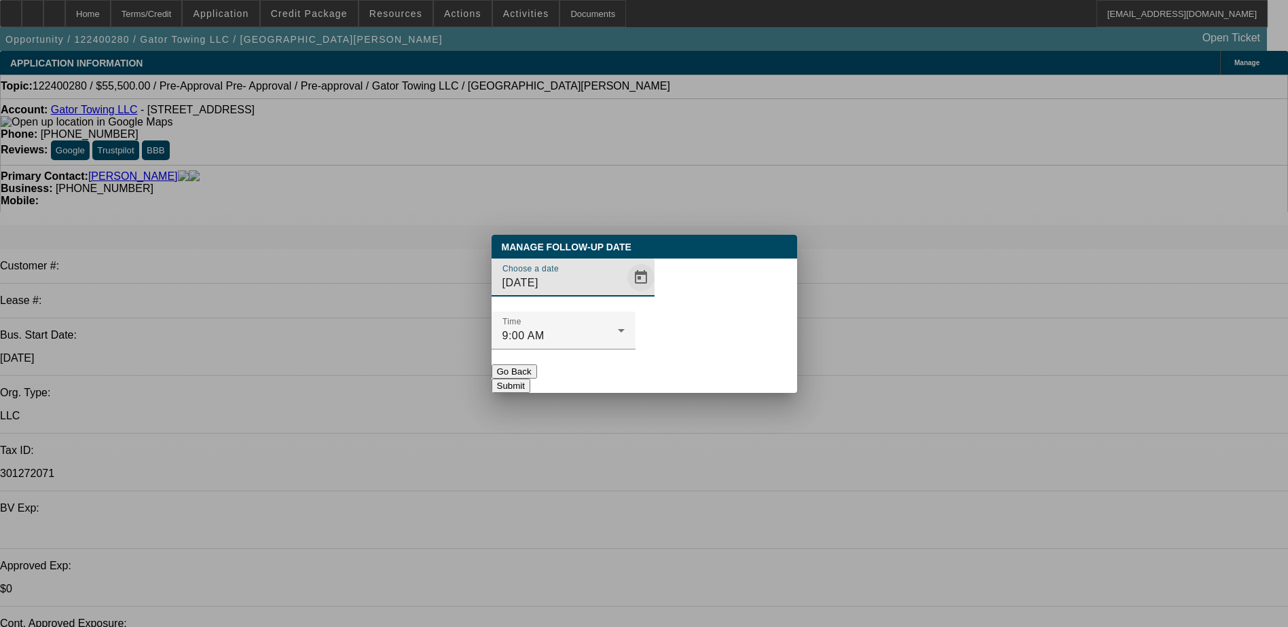
click at [625, 294] on span "Open calendar" at bounding box center [641, 277] width 33 height 33
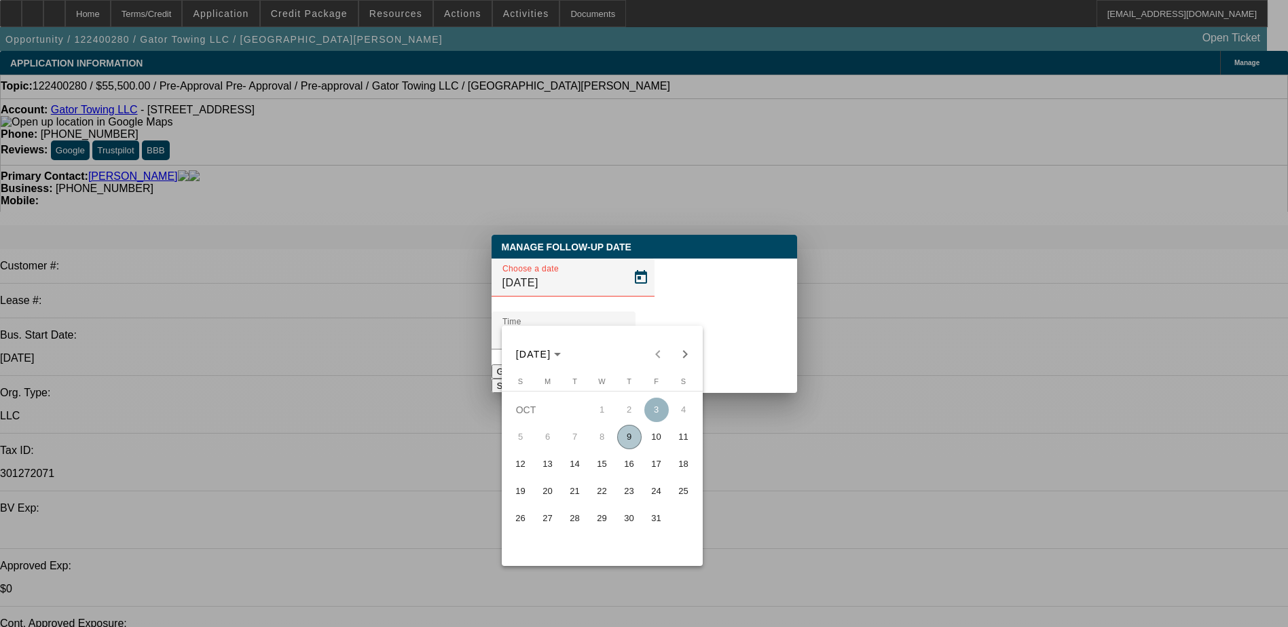
click at [557, 496] on span "20" at bounding box center [548, 491] width 24 height 24
type input "10/20/2025"
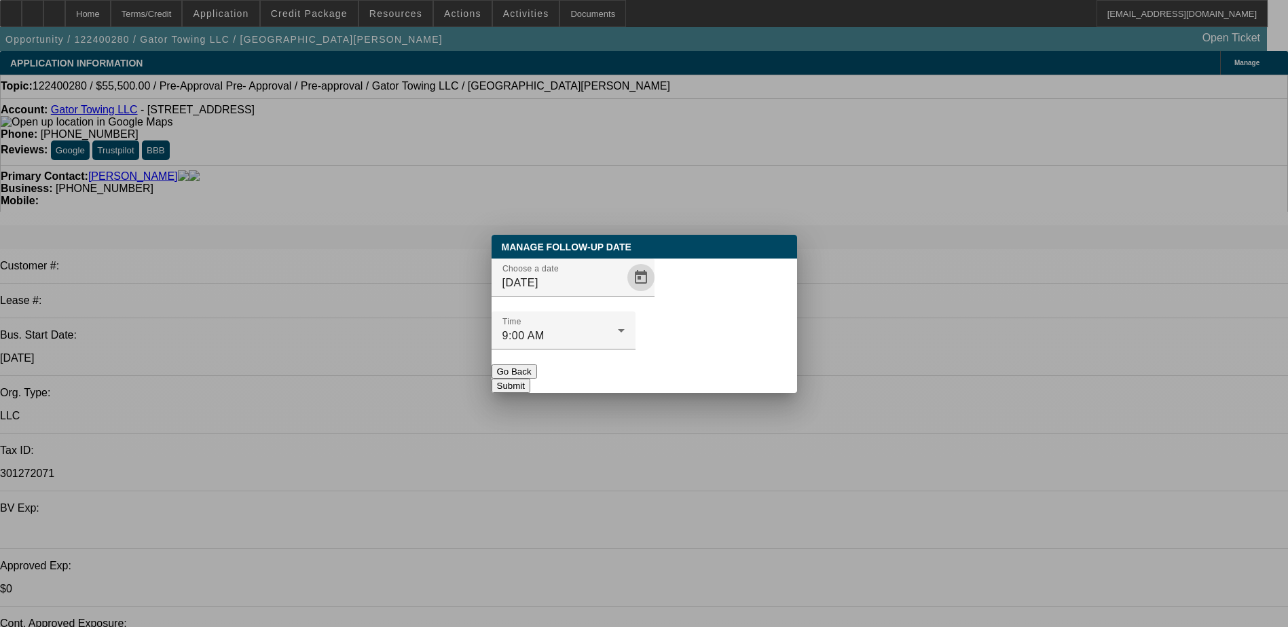
click at [530, 379] on button "Submit" at bounding box center [511, 386] width 39 height 14
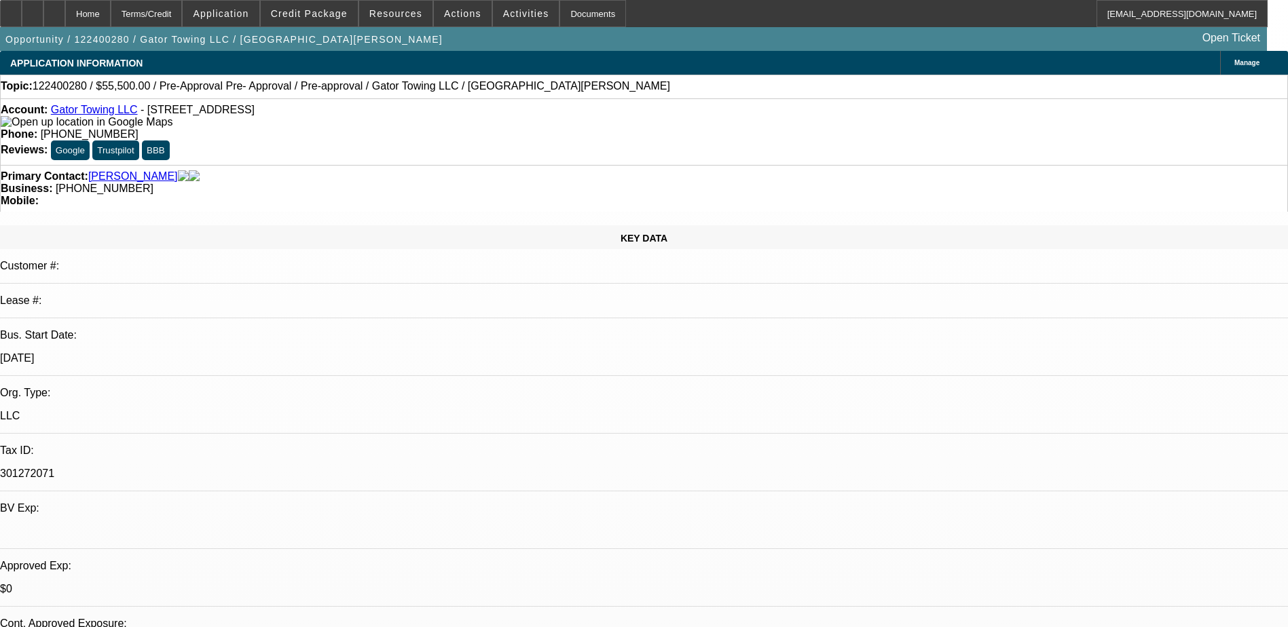
radio input "true"
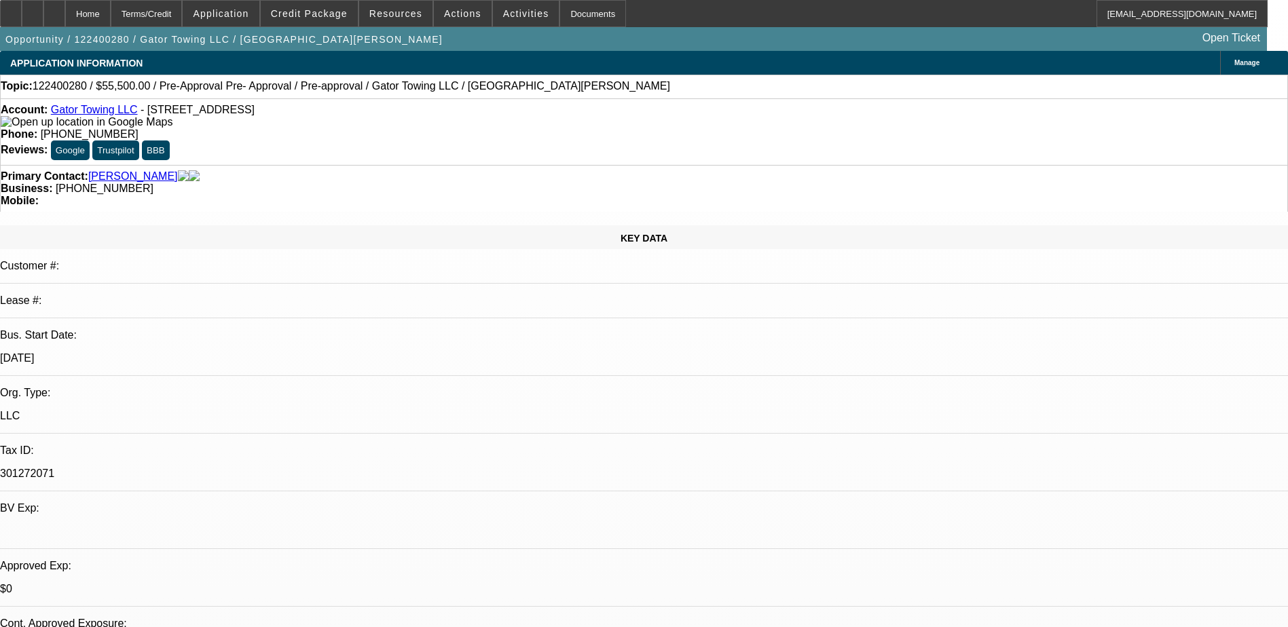
type textarea "S"
type textarea "seller never called him back looking for other trucks"
radio input "true"
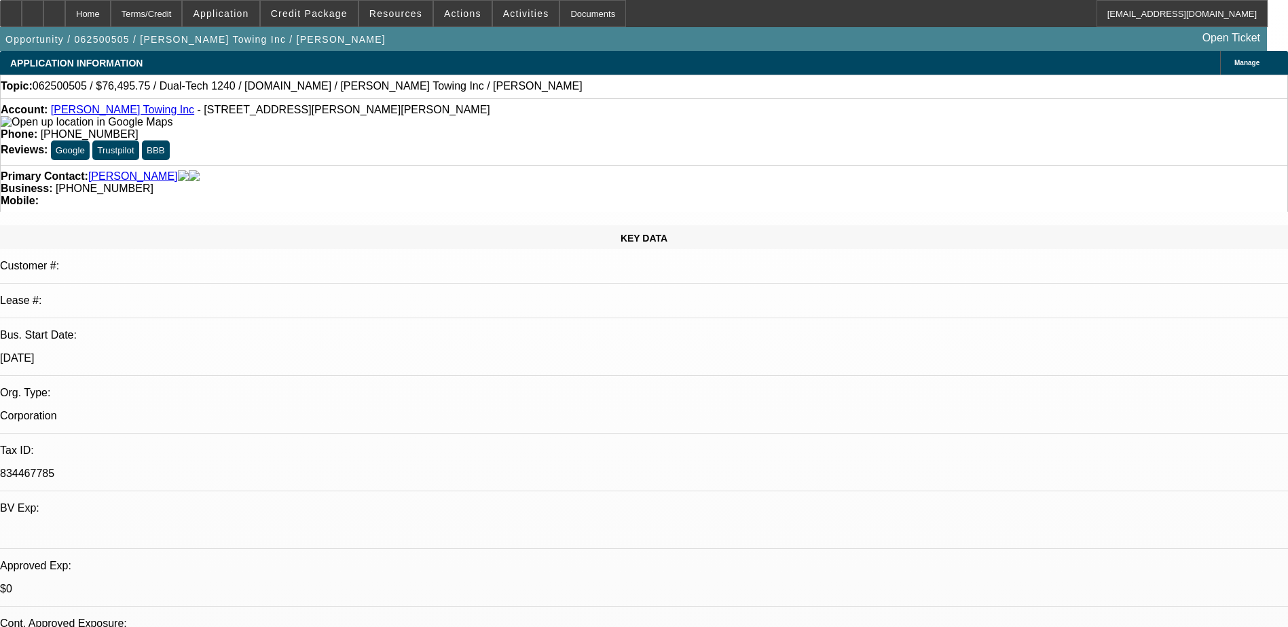
select select "0.15"
select select "2"
select select "0"
select select "0.15"
select select "2"
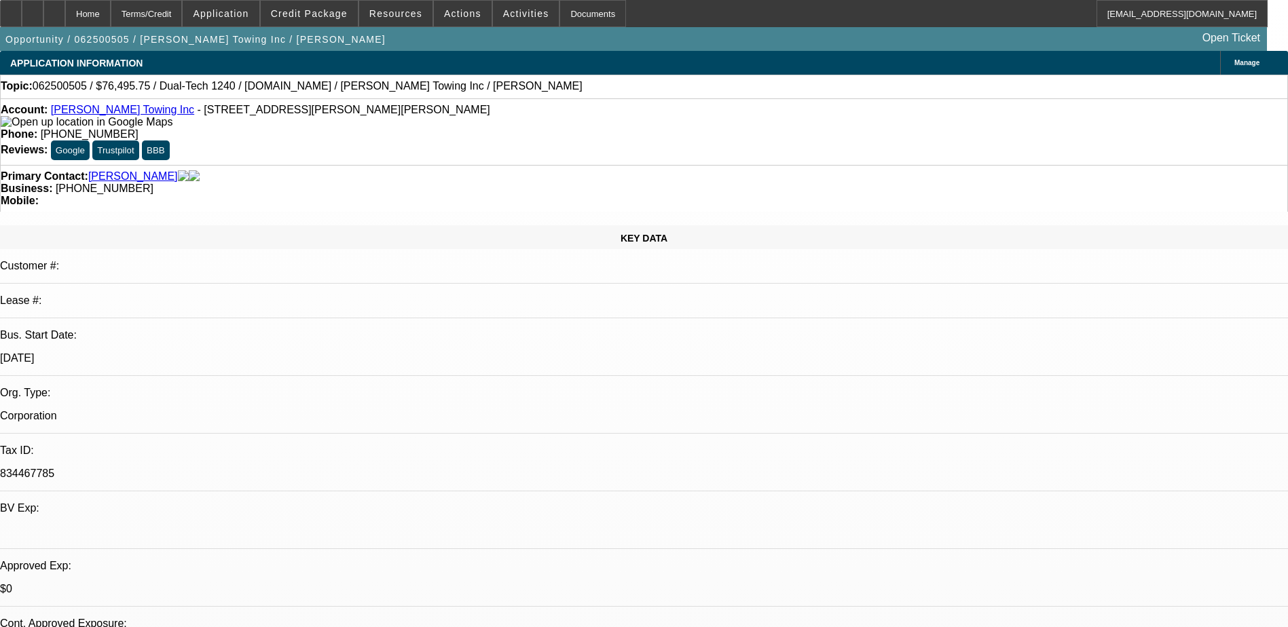
select select "0"
select select "0.15"
select select "2"
select select "0"
select select "0.1"
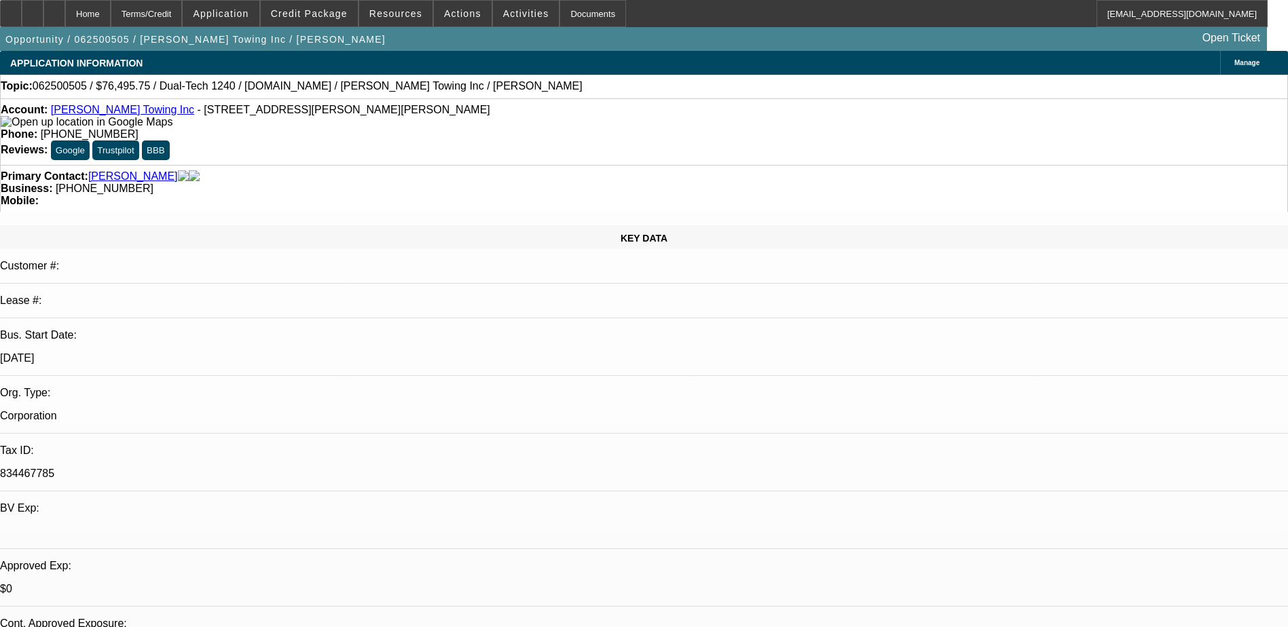
select select "2"
select select "0"
select select "1"
select select "2"
select select "6"
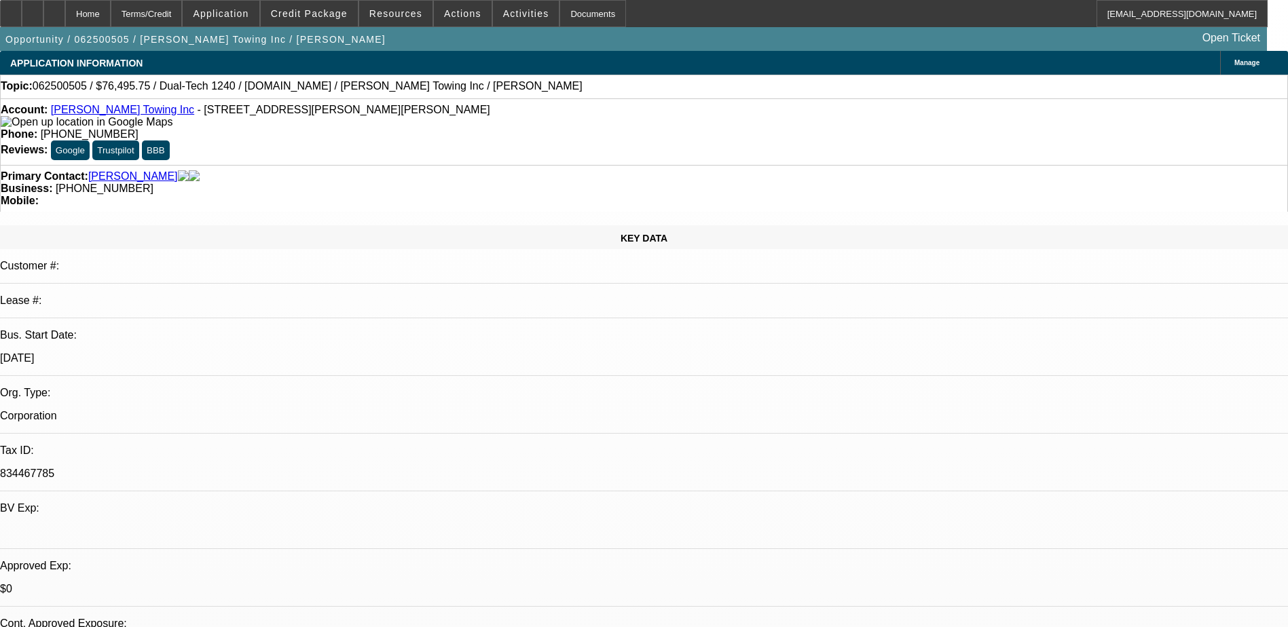
select select "1"
select select "2"
select select "6"
select select "1"
select select "2"
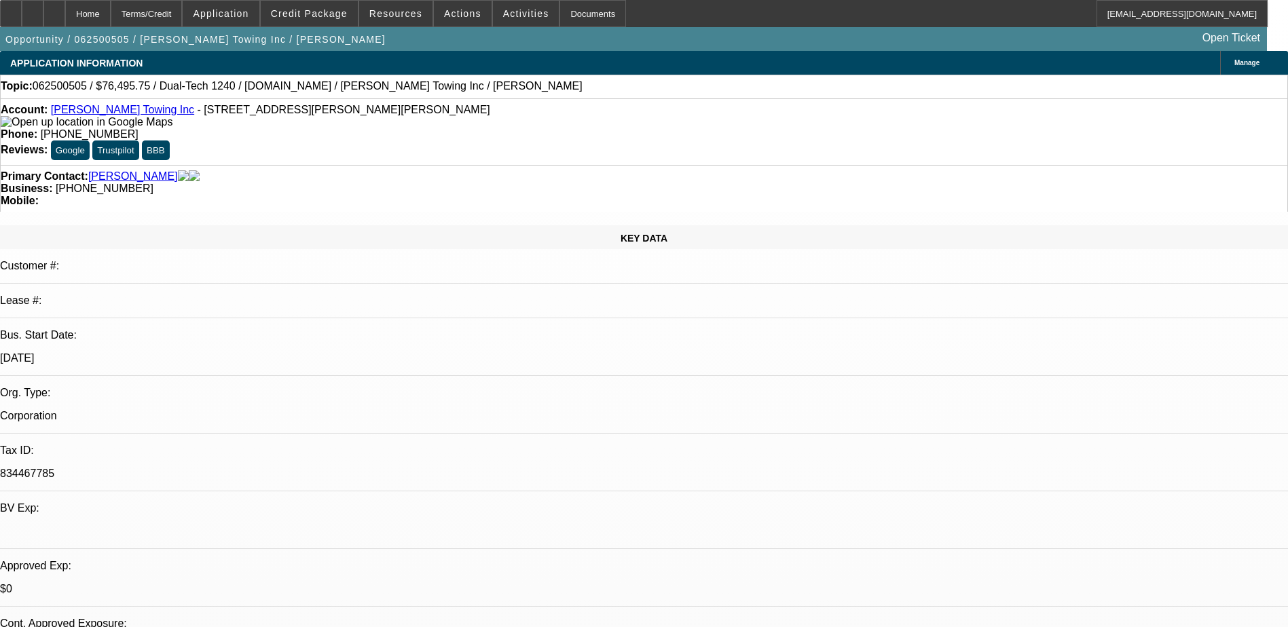
select select "6"
select select "1"
select select "2"
select select "6"
drag, startPoint x: 547, startPoint y: 147, endPoint x: 483, endPoint y: 147, distance: 63.1
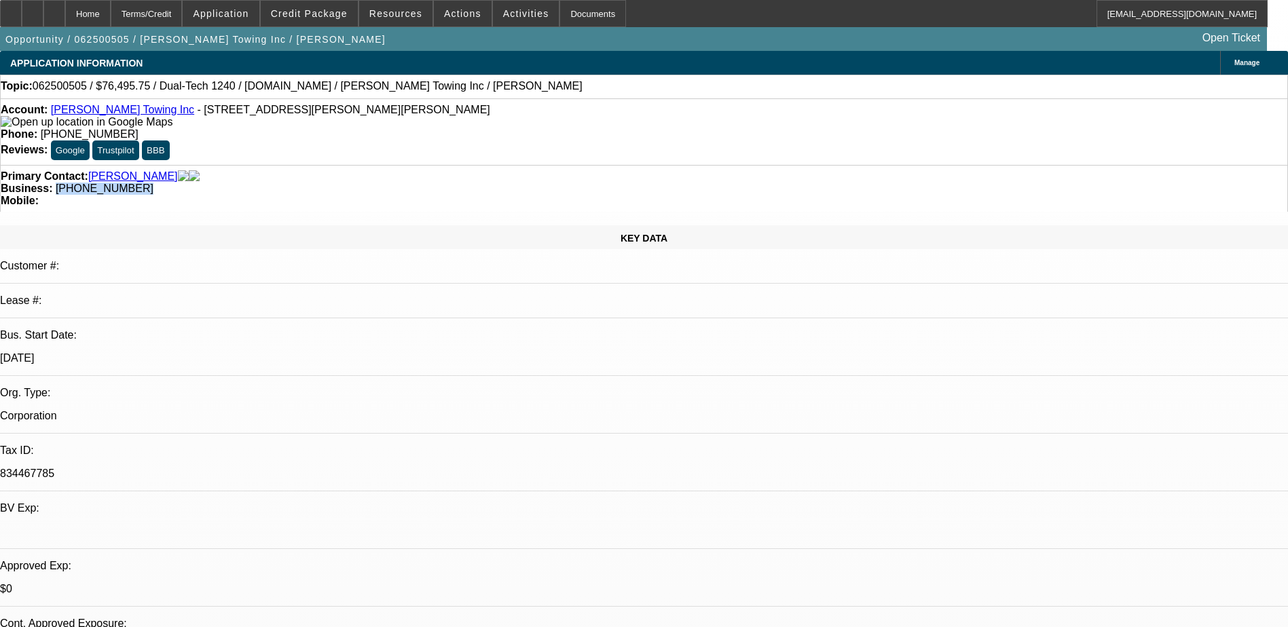
click at [483, 183] on div "Business: [PHONE_NUMBER]" at bounding box center [644, 189] width 1287 height 12
drag, startPoint x: 485, startPoint y: 147, endPoint x: 504, endPoint y: 147, distance: 19.7
copy span "[PHONE_NUMBER]"
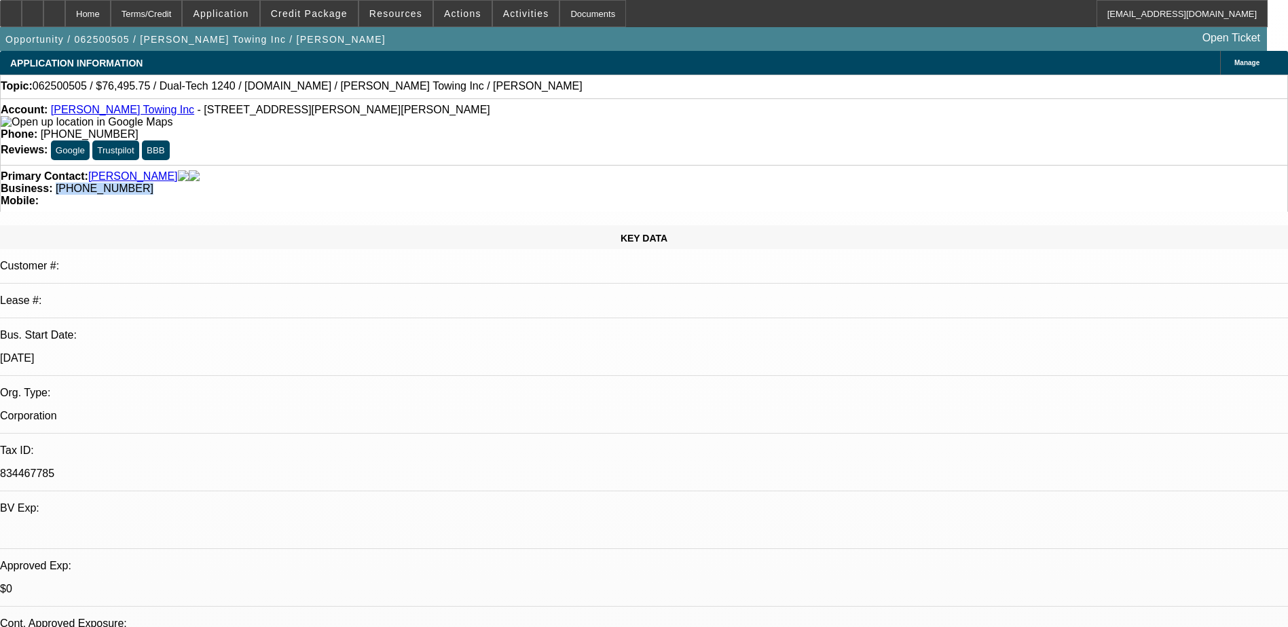
radio input "true"
type textarea "mileage too high on the mack"
radio input "true"
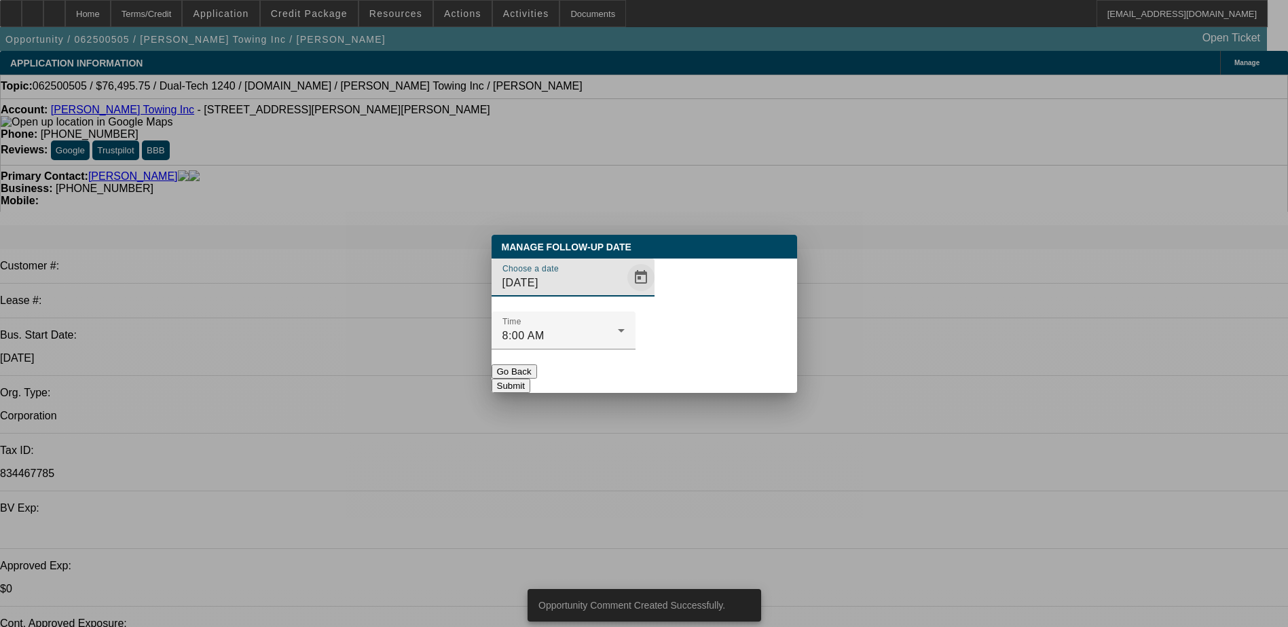
click at [625, 294] on span "Open calendar" at bounding box center [641, 277] width 33 height 33
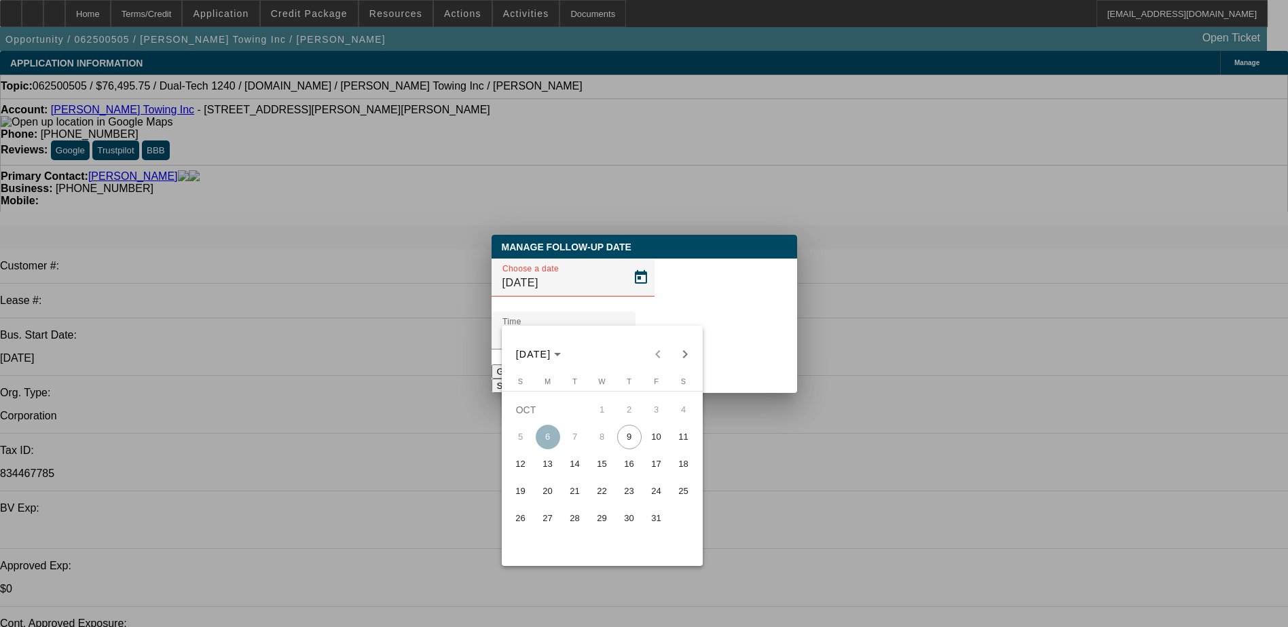
click at [632, 473] on span "16" at bounding box center [629, 464] width 24 height 24
type input "[DATE]"
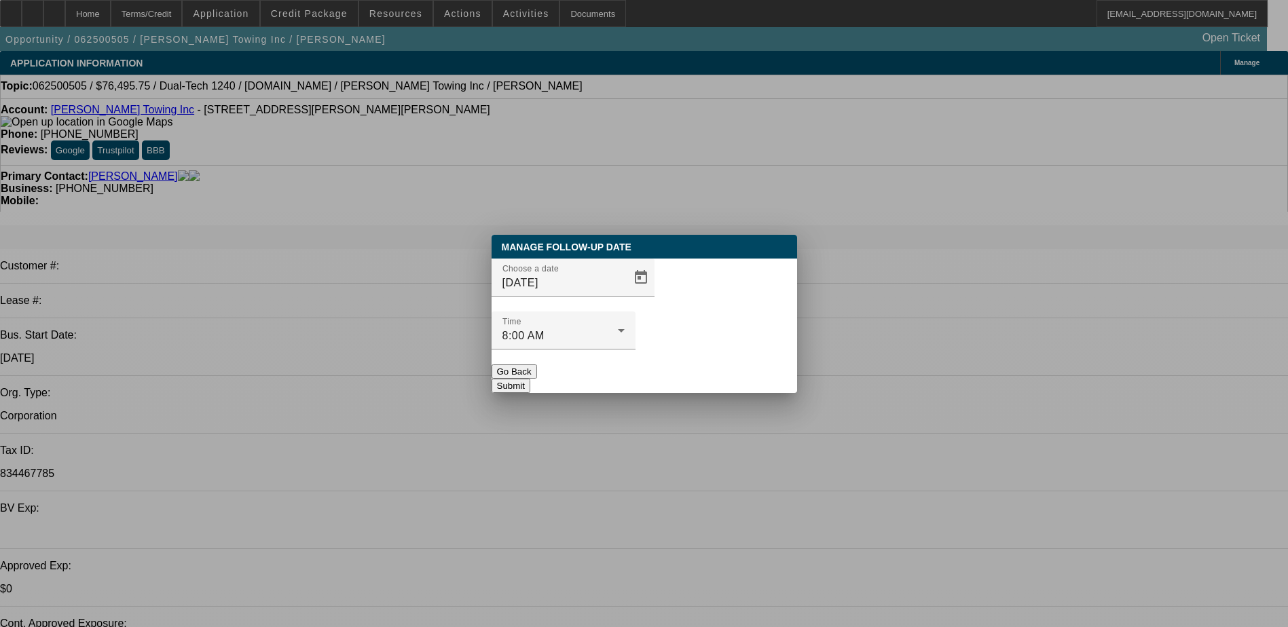
click at [530, 379] on button "Submit" at bounding box center [511, 386] width 39 height 14
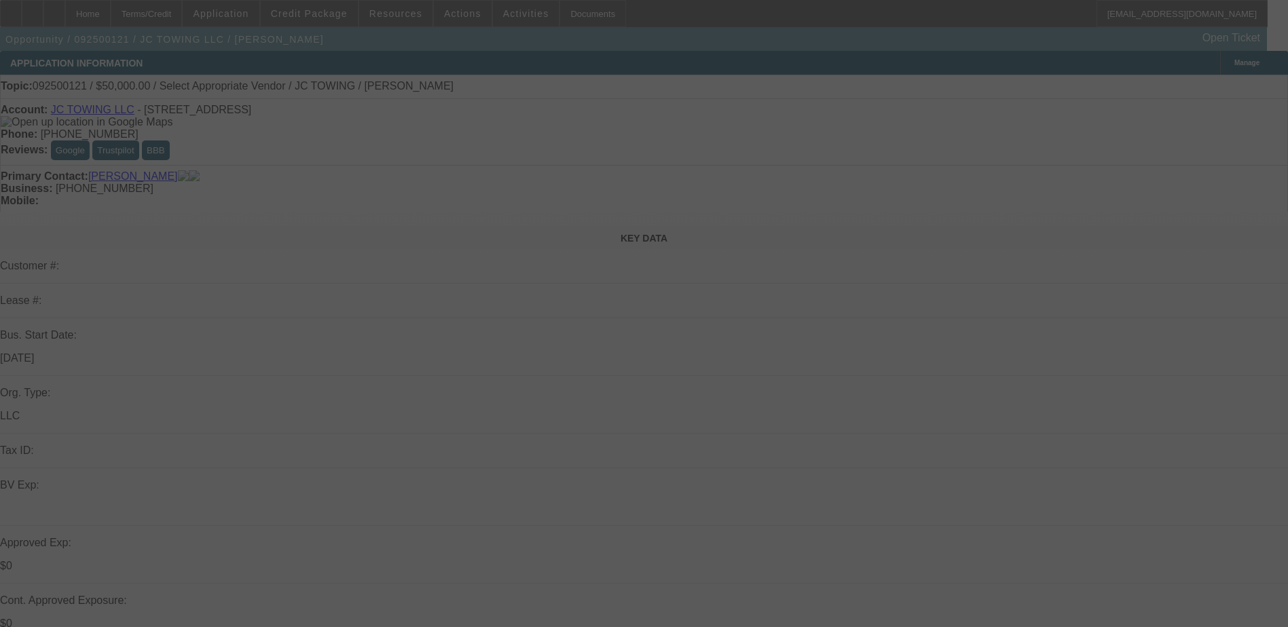
select select "0"
select select "2"
select select "0.1"
select select "4"
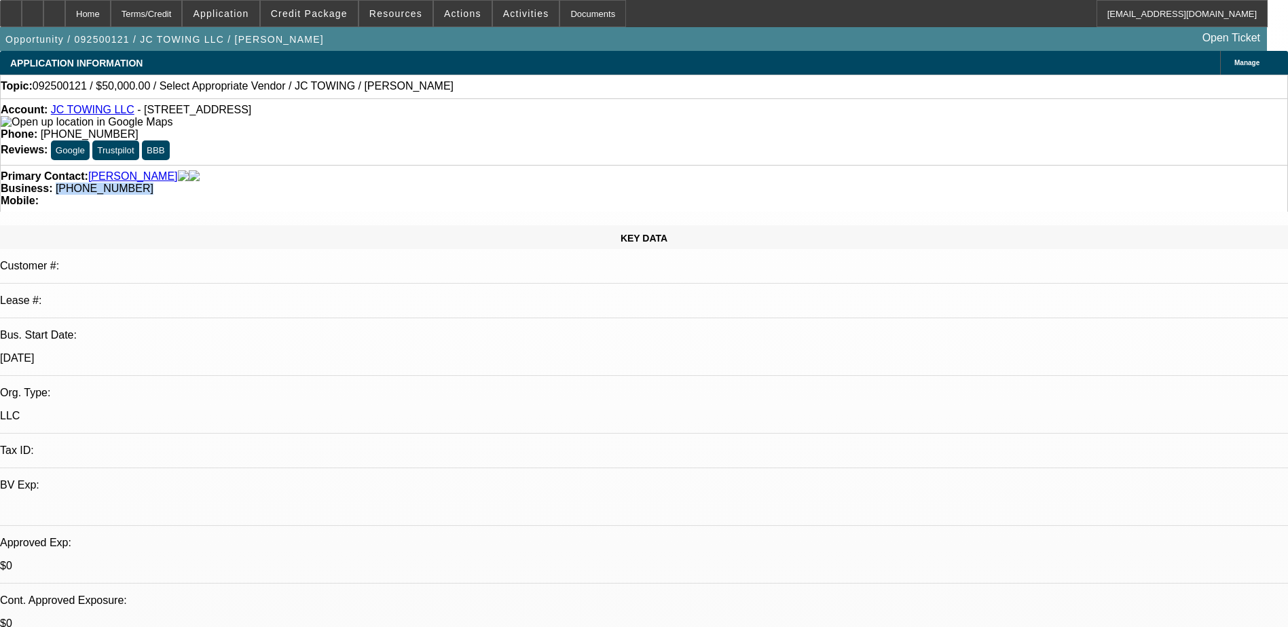
drag, startPoint x: 545, startPoint y: 156, endPoint x: 483, endPoint y: 153, distance: 61.9
click at [483, 165] on div "Primary Contact: [PERSON_NAME] Business: [PHONE_NUMBER] Mobile:" at bounding box center [644, 188] width 1288 height 47
copy span "[PHONE_NUMBER]"
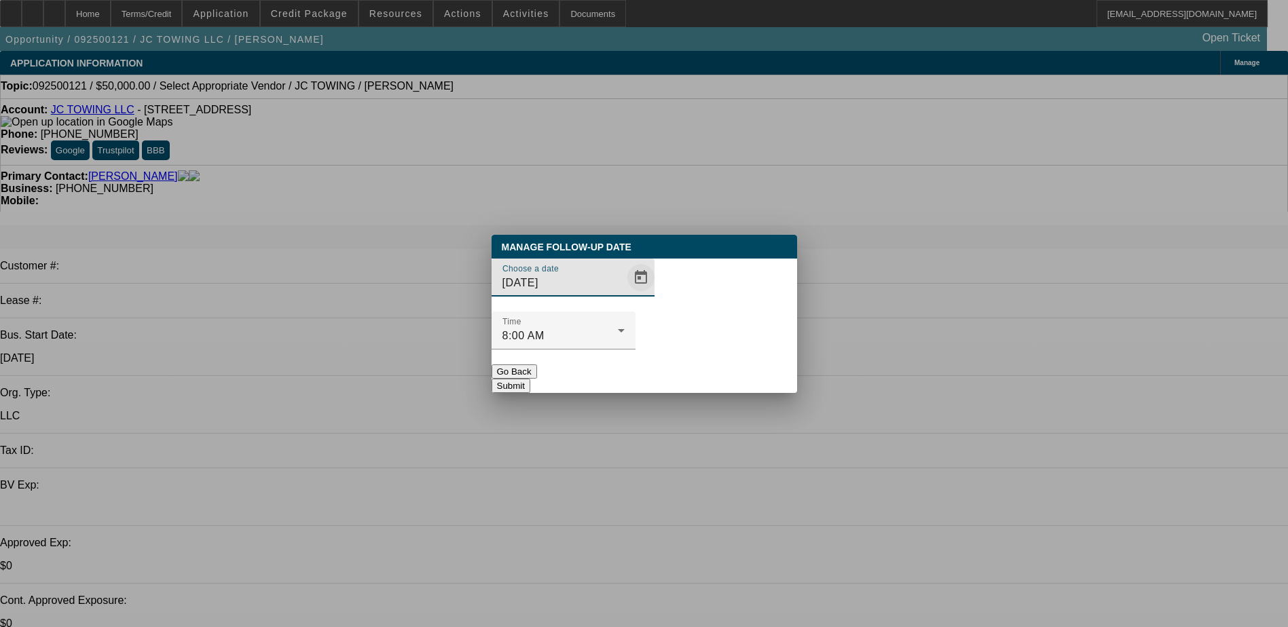
click at [633, 294] on span "Open calendar" at bounding box center [641, 277] width 33 height 33
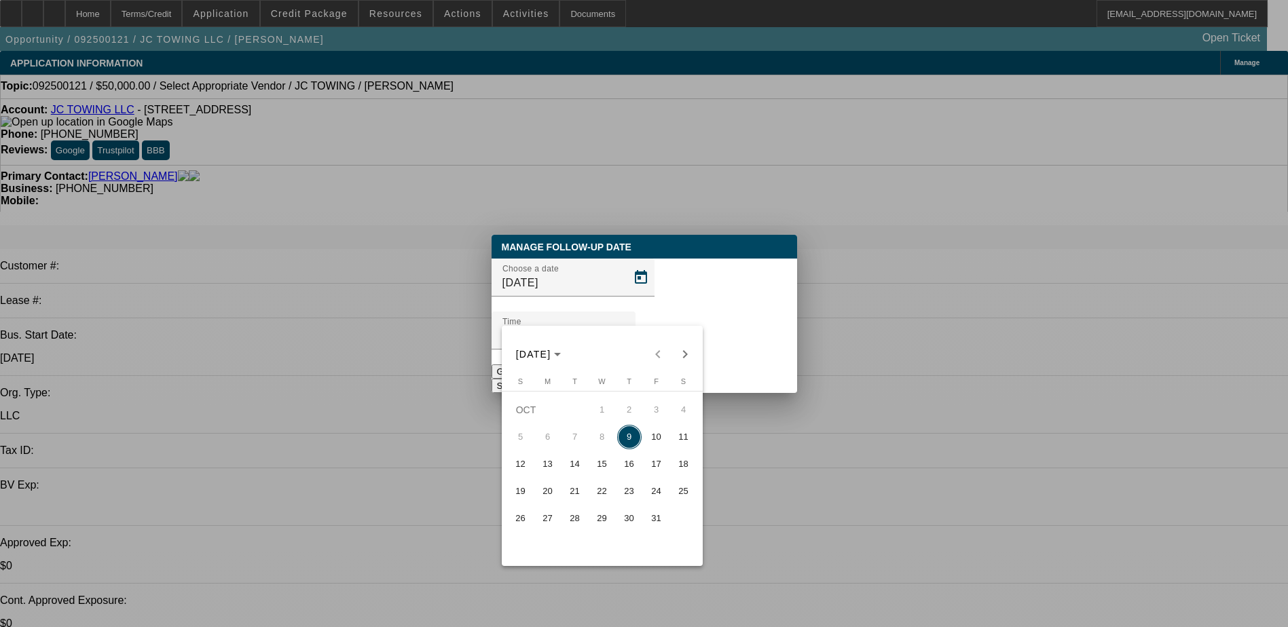
click at [623, 460] on span "16" at bounding box center [629, 464] width 24 height 24
type input "[DATE]"
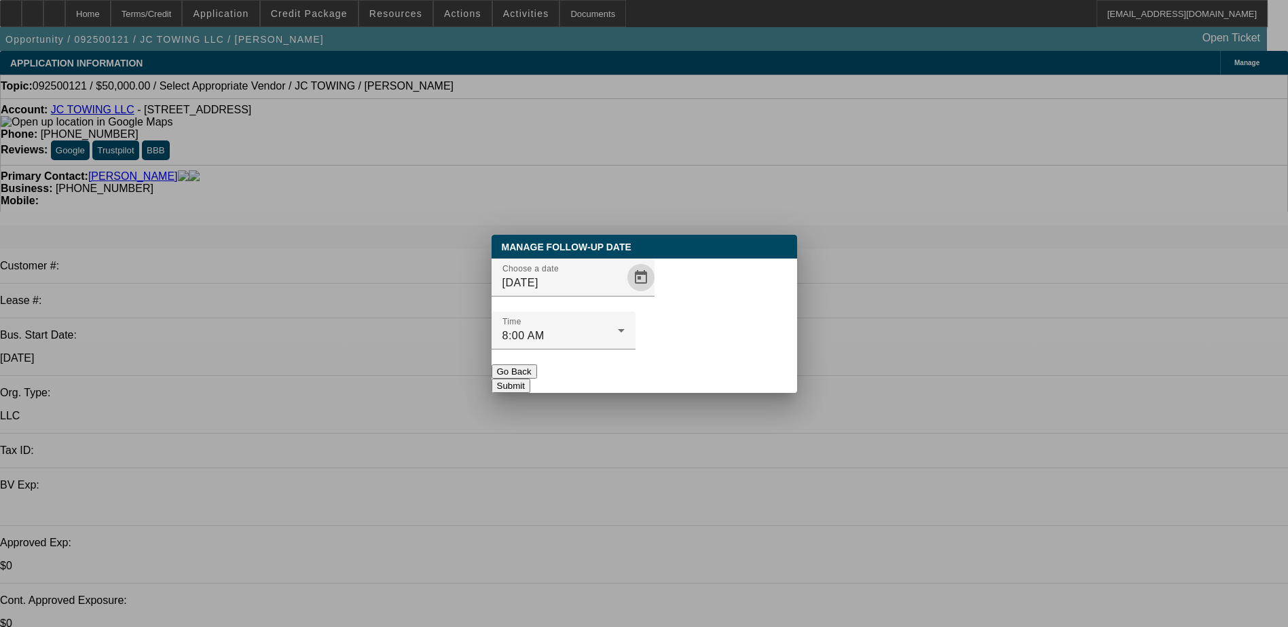
click at [530, 379] on button "Submit" at bounding box center [511, 386] width 39 height 14
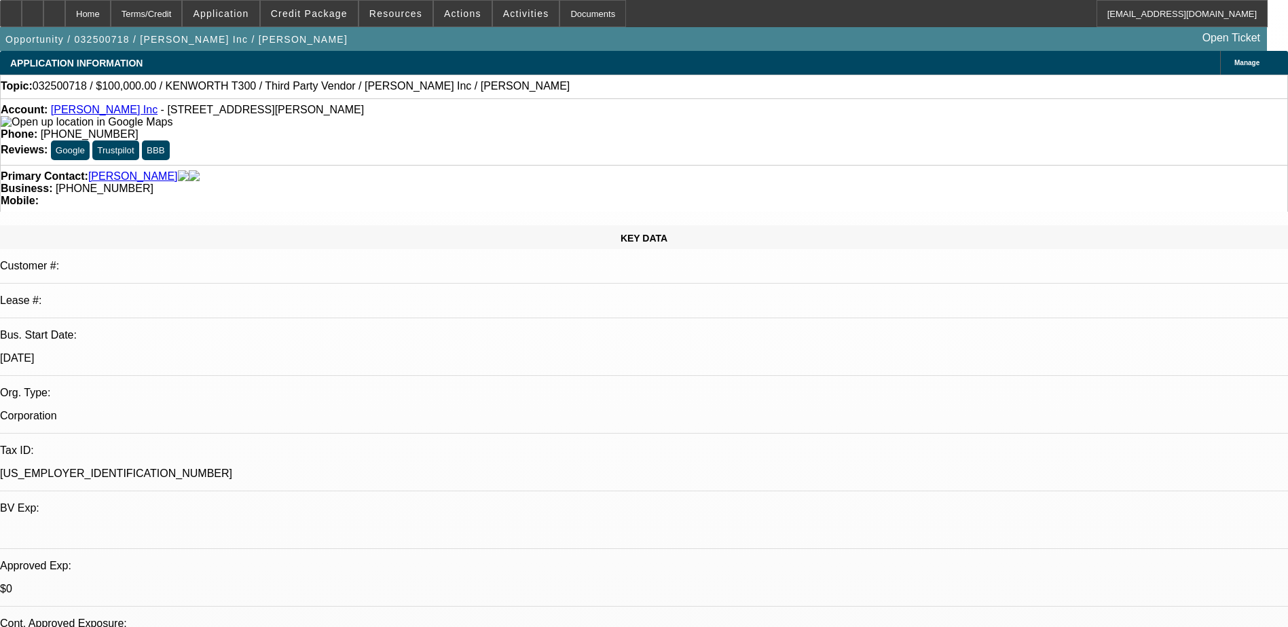
select select "0"
select select "6"
drag, startPoint x: 553, startPoint y: 155, endPoint x: 485, endPoint y: 157, distance: 67.9
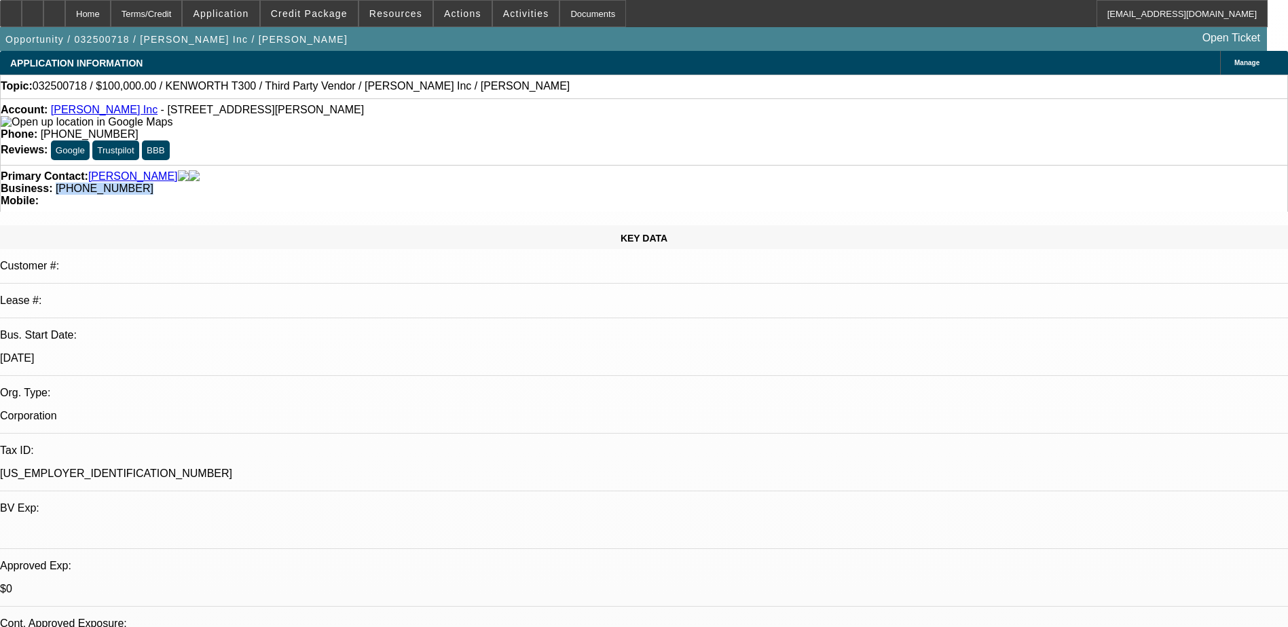
click at [485, 165] on div "Primary Contact: [PERSON_NAME] Business: [PHONE_NUMBER] Mobile:" at bounding box center [644, 188] width 1288 height 47
drag, startPoint x: 485, startPoint y: 157, endPoint x: 494, endPoint y: 155, distance: 8.4
copy span "[PHONE_NUMBER]"
click at [90, 115] on link "[PERSON_NAME] Inc" at bounding box center [104, 110] width 107 height 12
click at [540, 165] on div "Primary Contact: [PERSON_NAME] Business: [PHONE_NUMBER] Mobile:" at bounding box center [644, 188] width 1288 height 47
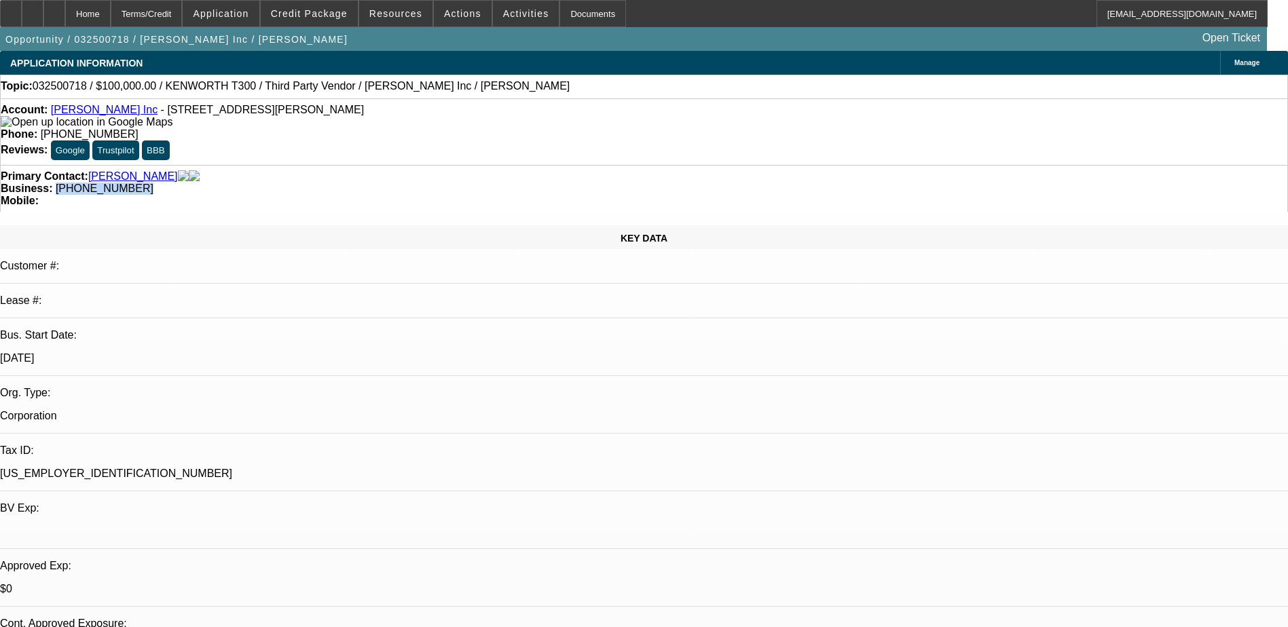
drag, startPoint x: 572, startPoint y: 157, endPoint x: 485, endPoint y: 153, distance: 87.6
click at [485, 165] on div "Primary Contact: [PERSON_NAME] Business: [PHONE_NUMBER] Mobile:" at bounding box center [644, 188] width 1288 height 47
copy span "[PHONE_NUMBER]"
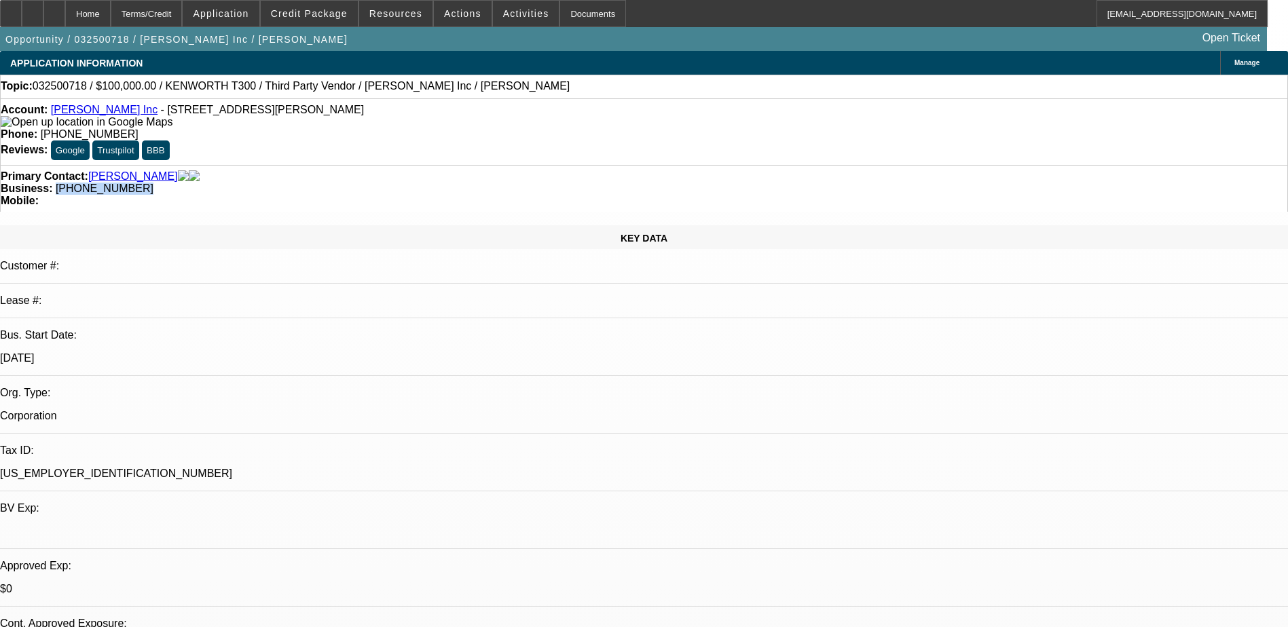
radio input "true"
type textarea "25-30 ton still looking"
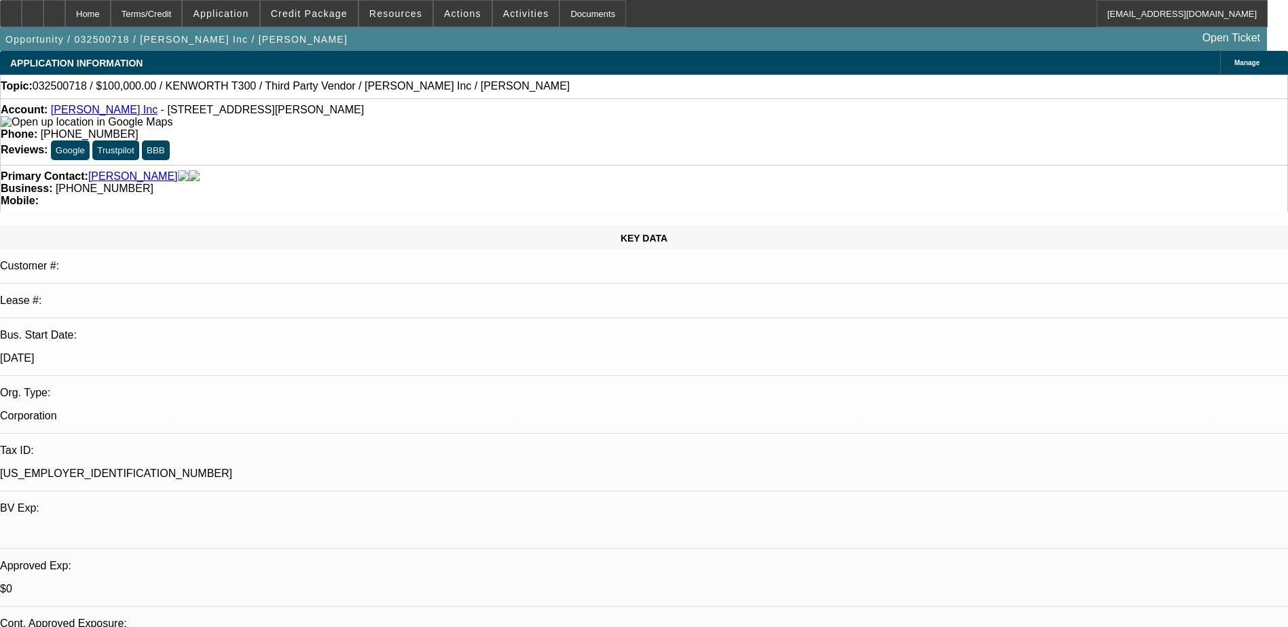
radio input "true"
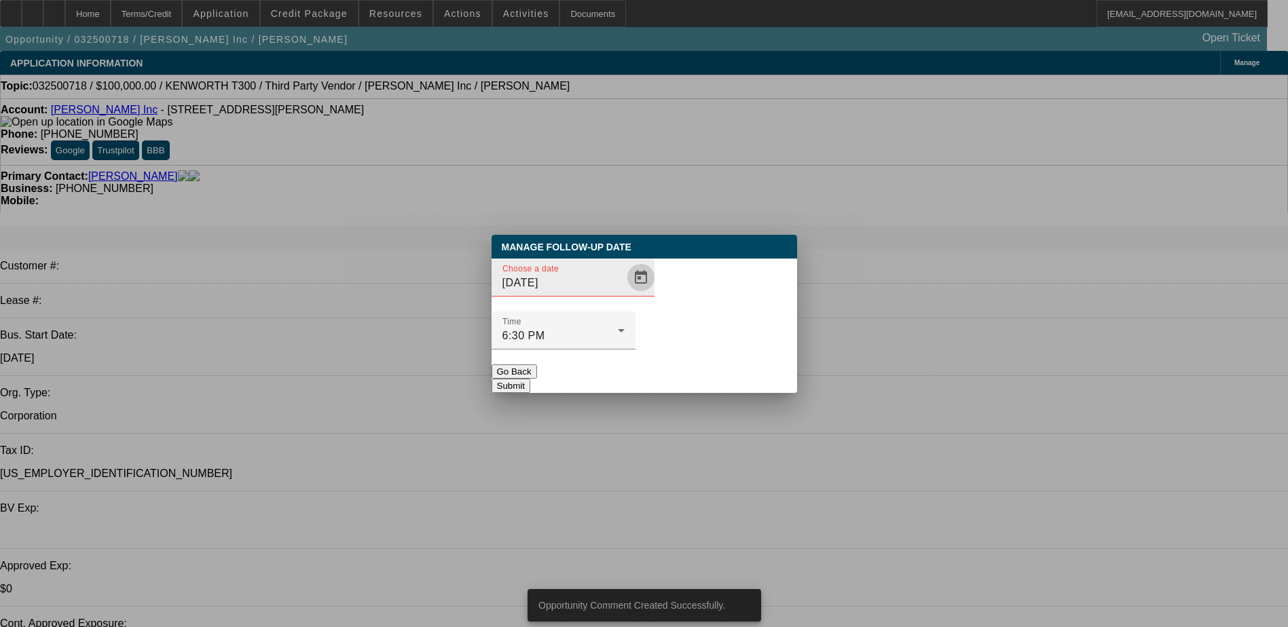
click at [625, 294] on span "Open calendar" at bounding box center [641, 277] width 33 height 33
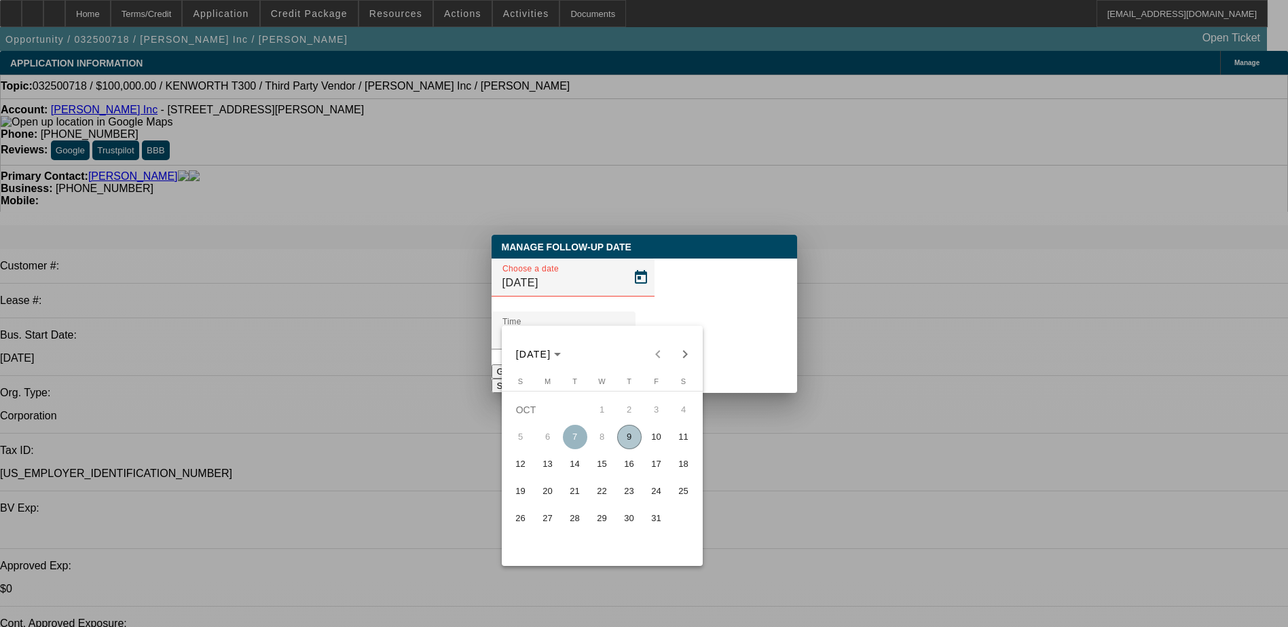
click at [630, 471] on span "16" at bounding box center [629, 464] width 24 height 24
type input "10/16/2025"
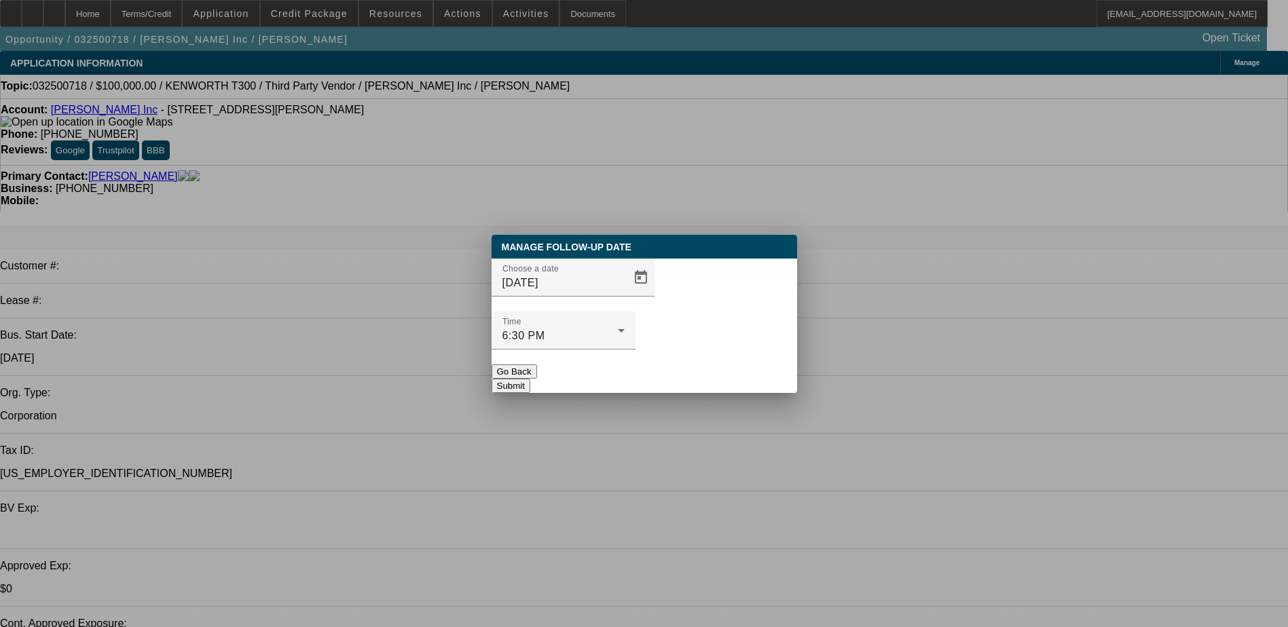
click at [635, 350] on div at bounding box center [564, 357] width 144 height 15
click at [530, 379] on button "Submit" at bounding box center [511, 386] width 39 height 14
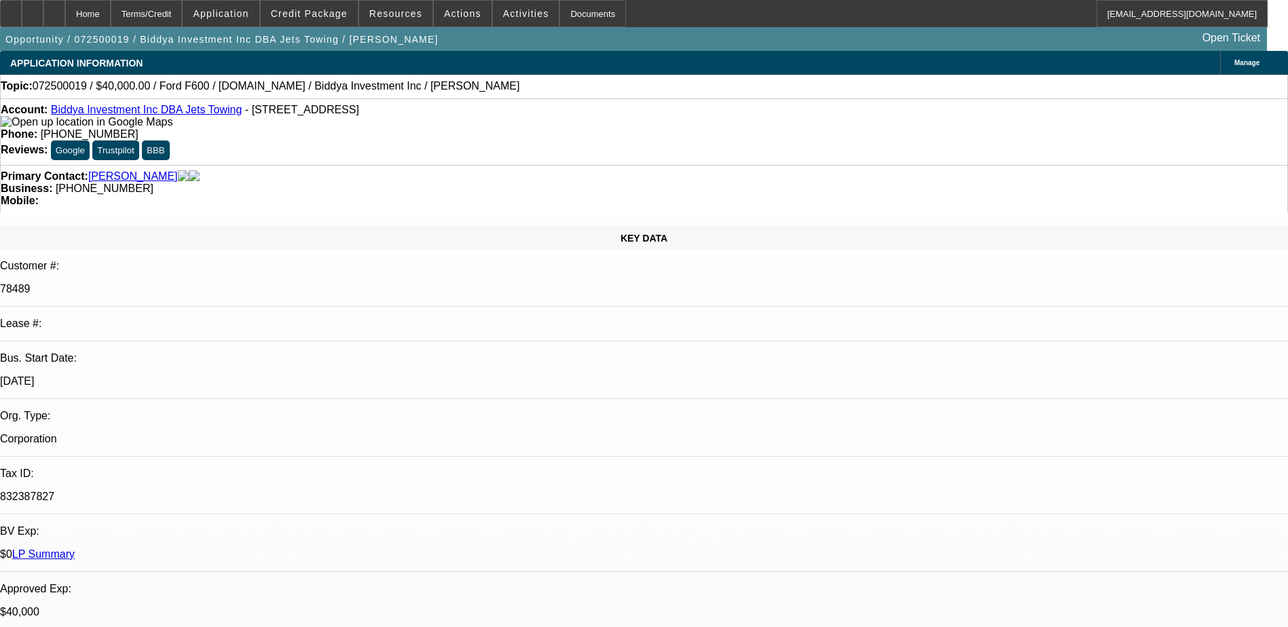
select select "0.1"
select select "0"
select select "0.1"
select select "0"
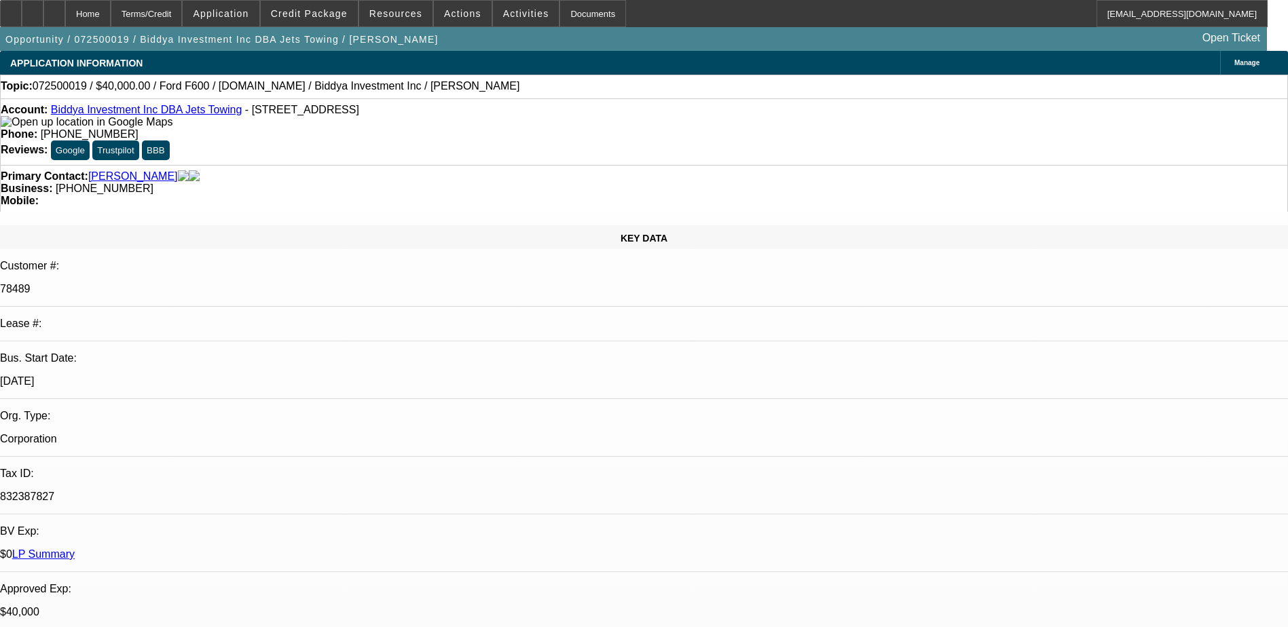
select select "0"
select select "0.1"
select select "0"
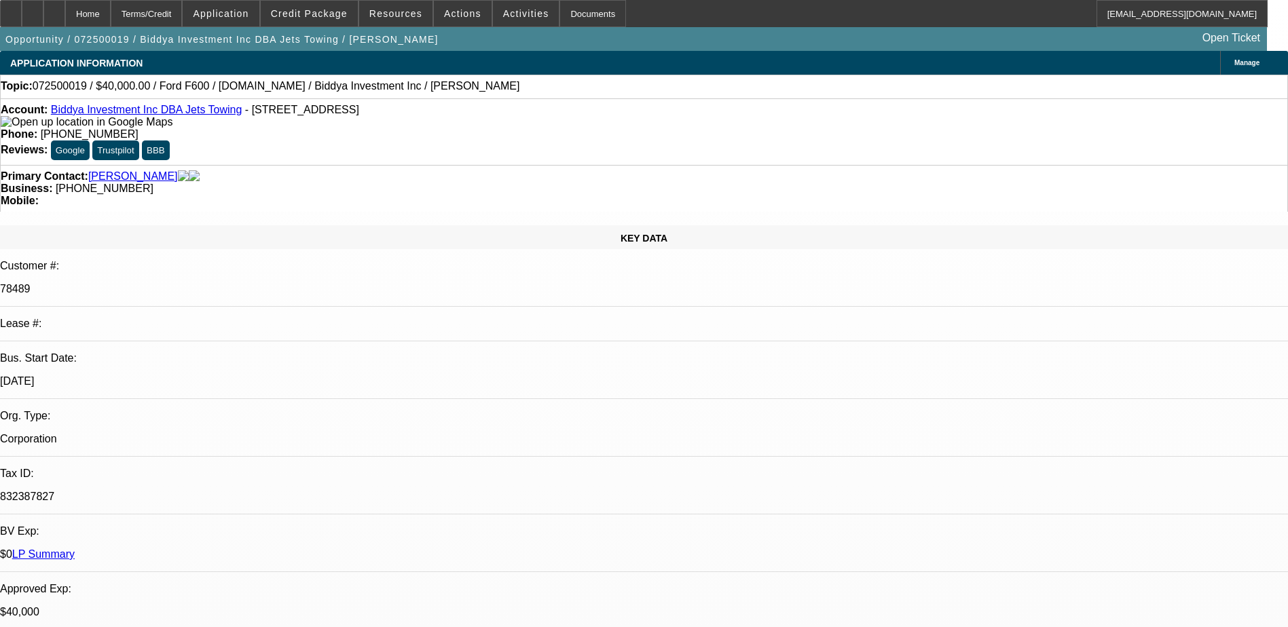
select select "2"
select select "0"
select select "1"
select select "6"
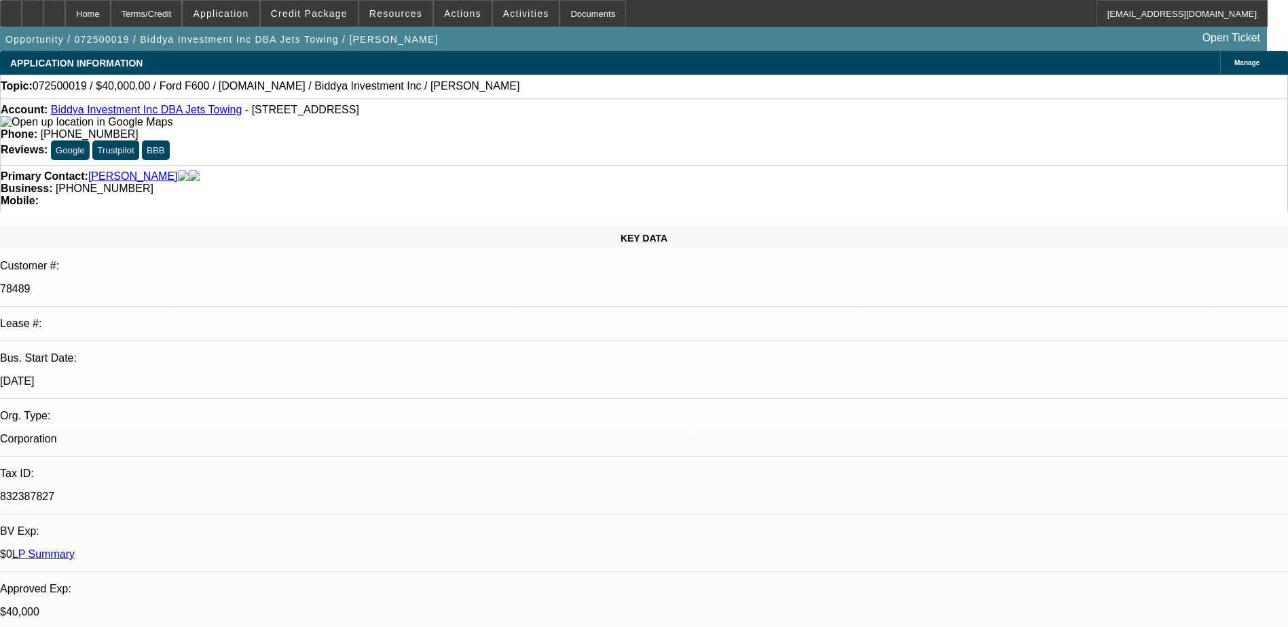
select select "1"
select select "6"
select select "1"
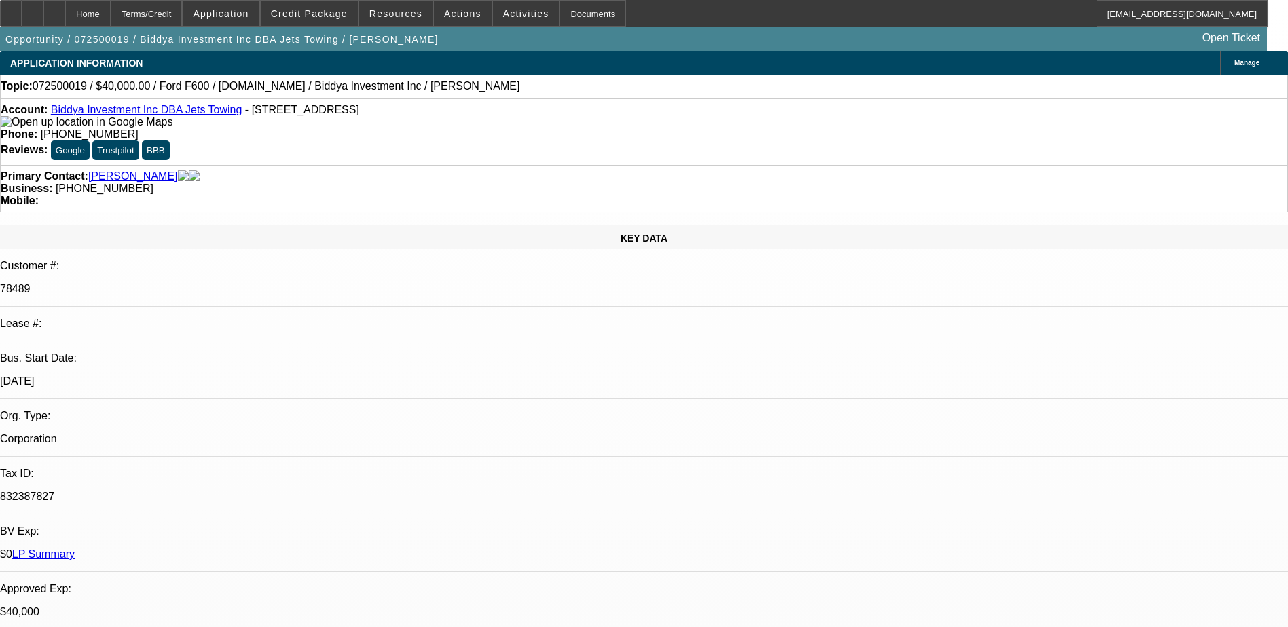
select select "6"
select select "1"
select select "2"
select select "6"
drag, startPoint x: 563, startPoint y: 151, endPoint x: 490, endPoint y: 152, distance: 72.6
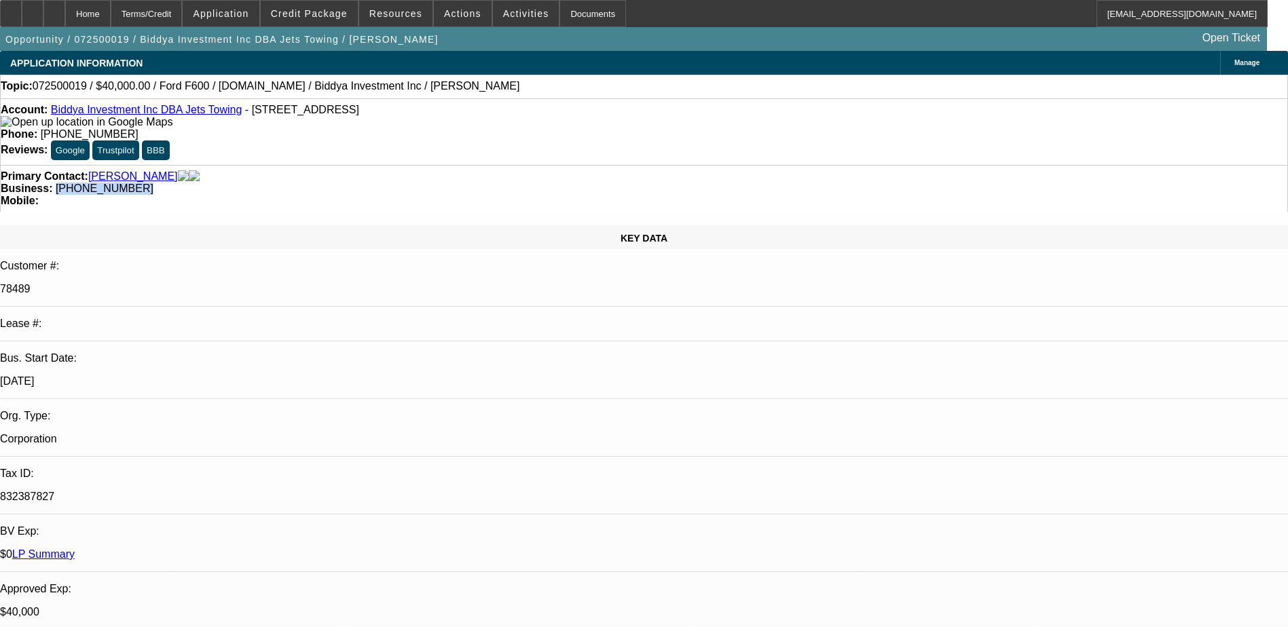
click at [484, 183] on div "Business: [PHONE_NUMBER]" at bounding box center [644, 189] width 1287 height 12
drag, startPoint x: 490, startPoint y: 152, endPoint x: 504, endPoint y: 152, distance: 13.6
copy span "(817) 701-9477"
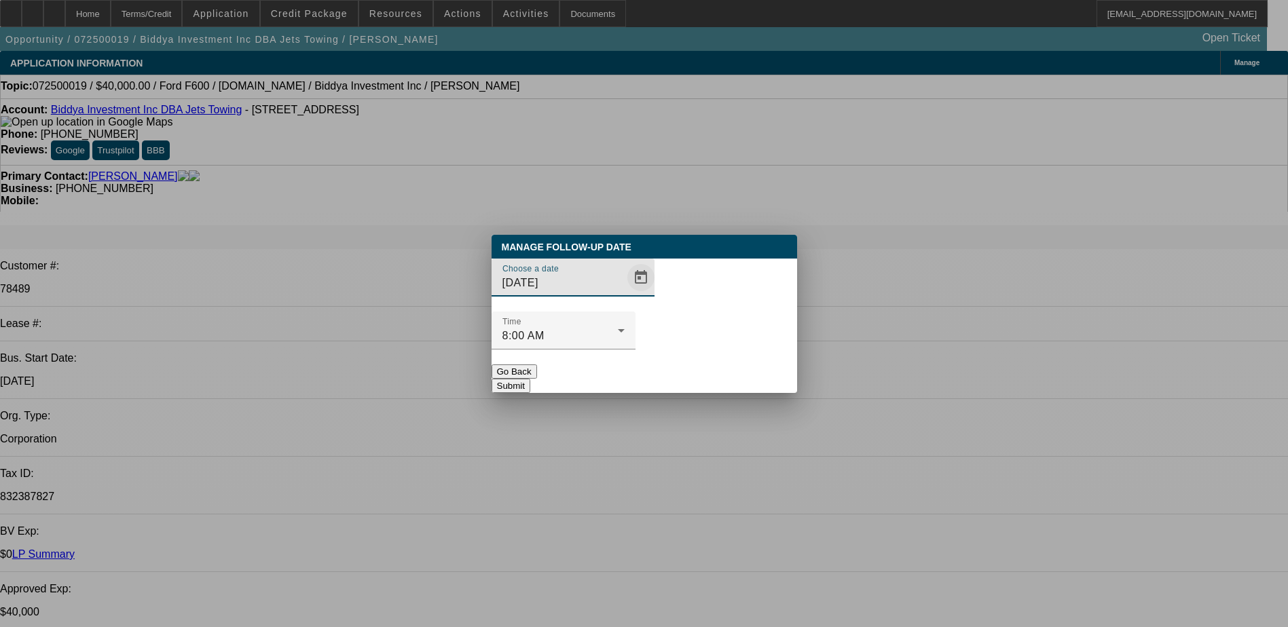
click at [625, 294] on span "Open calendar" at bounding box center [641, 277] width 33 height 33
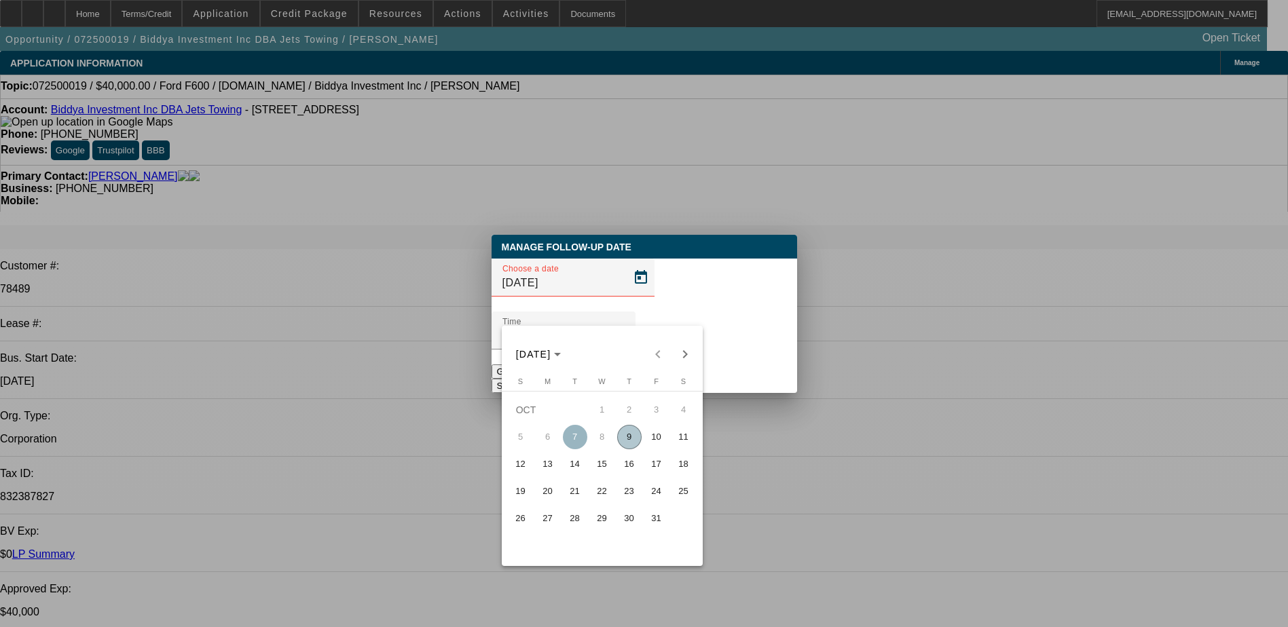
click at [600, 471] on span "15" at bounding box center [602, 464] width 24 height 24
type input "[DATE]"
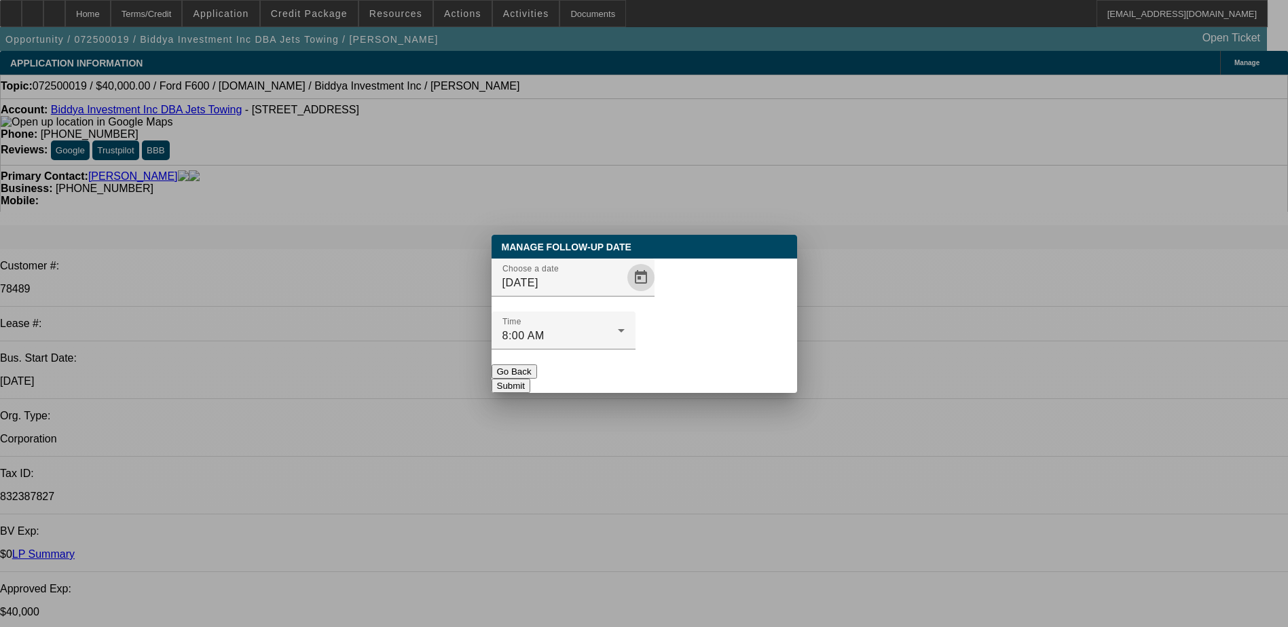
click at [530, 379] on button "Submit" at bounding box center [511, 386] width 39 height 14
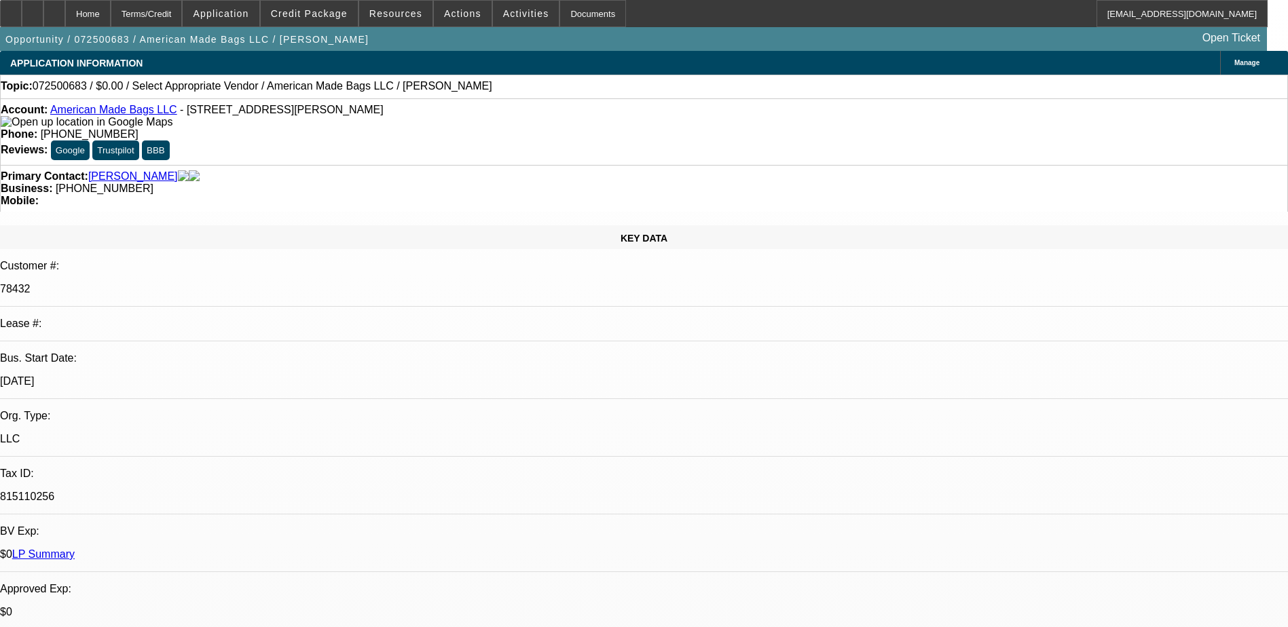
select select "0"
select select "2"
select select "0.1"
select select "1"
select select "2"
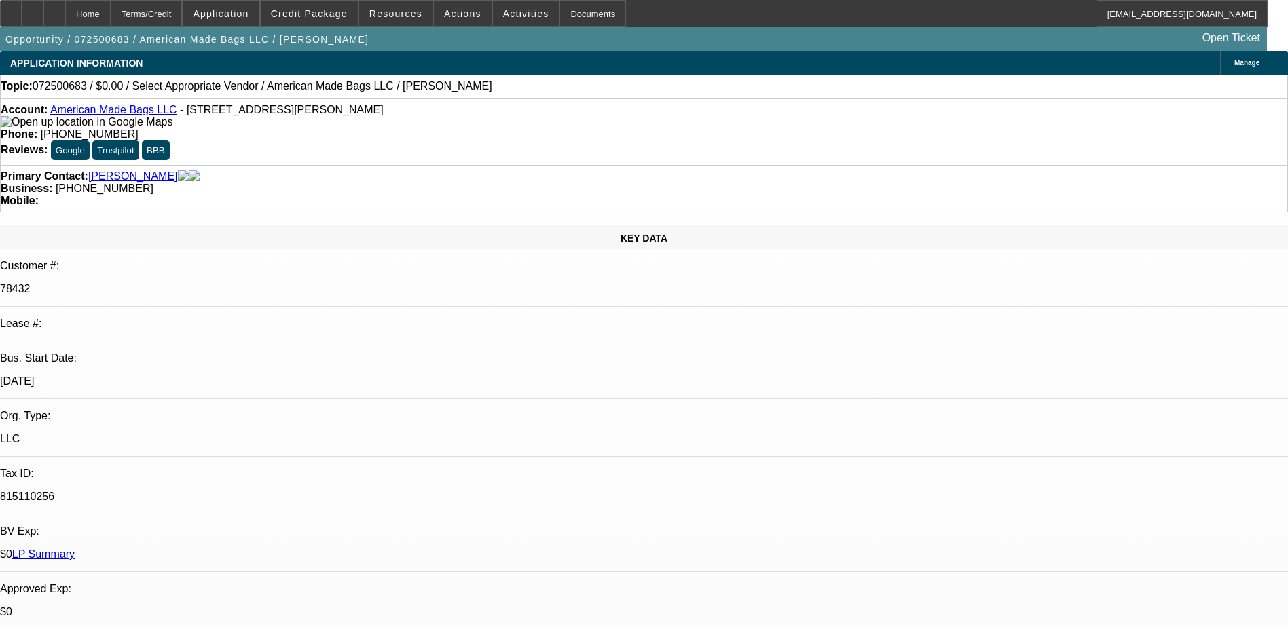
select select "4"
drag, startPoint x: 558, startPoint y: 151, endPoint x: 483, endPoint y: 153, distance: 75.4
click at [483, 183] on div "Business: (330) 592-4228" at bounding box center [644, 189] width 1287 height 12
drag, startPoint x: 483, startPoint y: 153, endPoint x: 496, endPoint y: 153, distance: 13.6
copy div "(330) 592-4228"
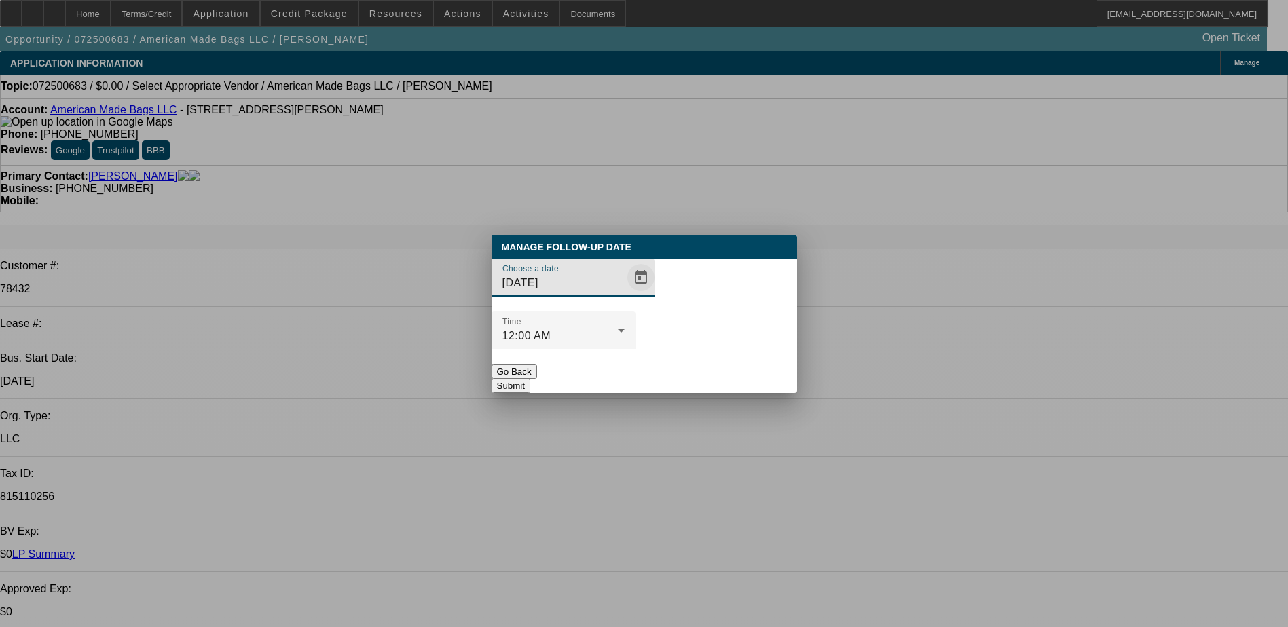
click at [625, 294] on span "Open calendar" at bounding box center [641, 277] width 33 height 33
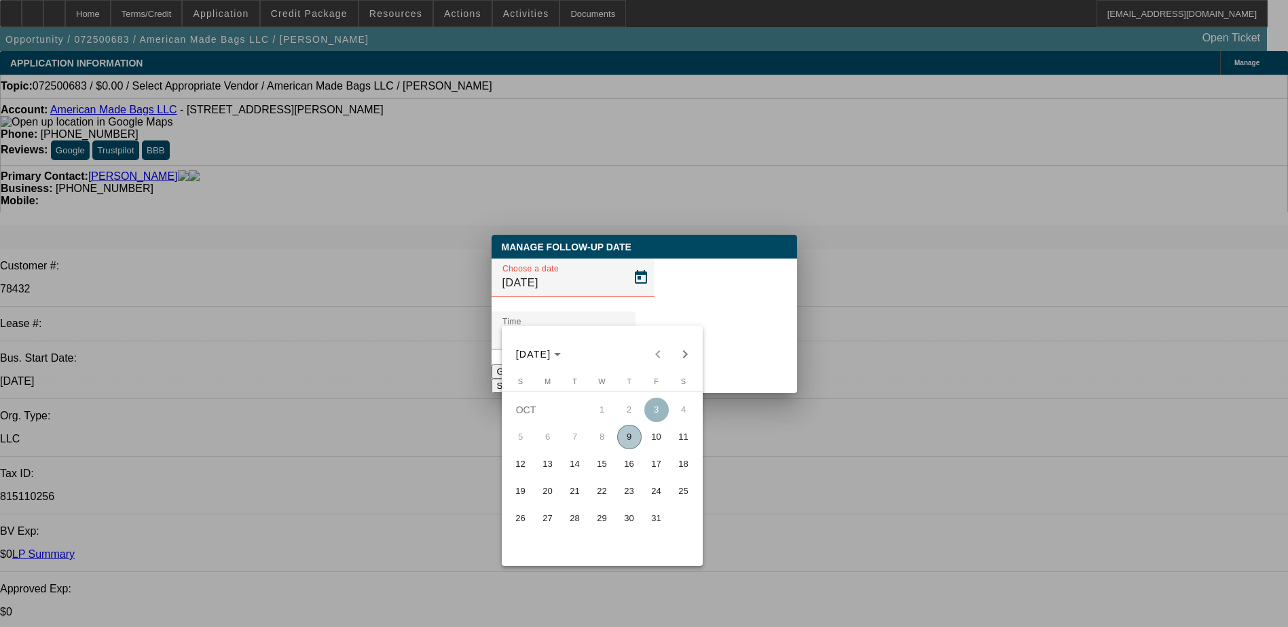
click at [600, 466] on span "15" at bounding box center [602, 464] width 24 height 24
type input "[DATE]"
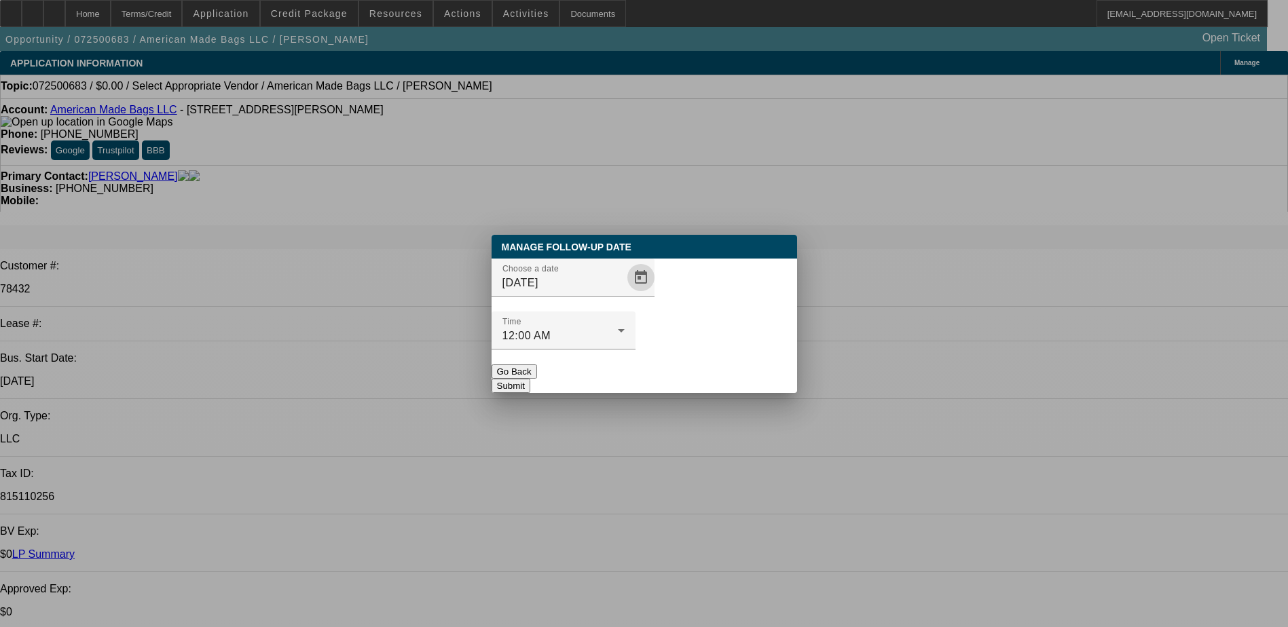
click at [530, 379] on button "Submit" at bounding box center [511, 386] width 39 height 14
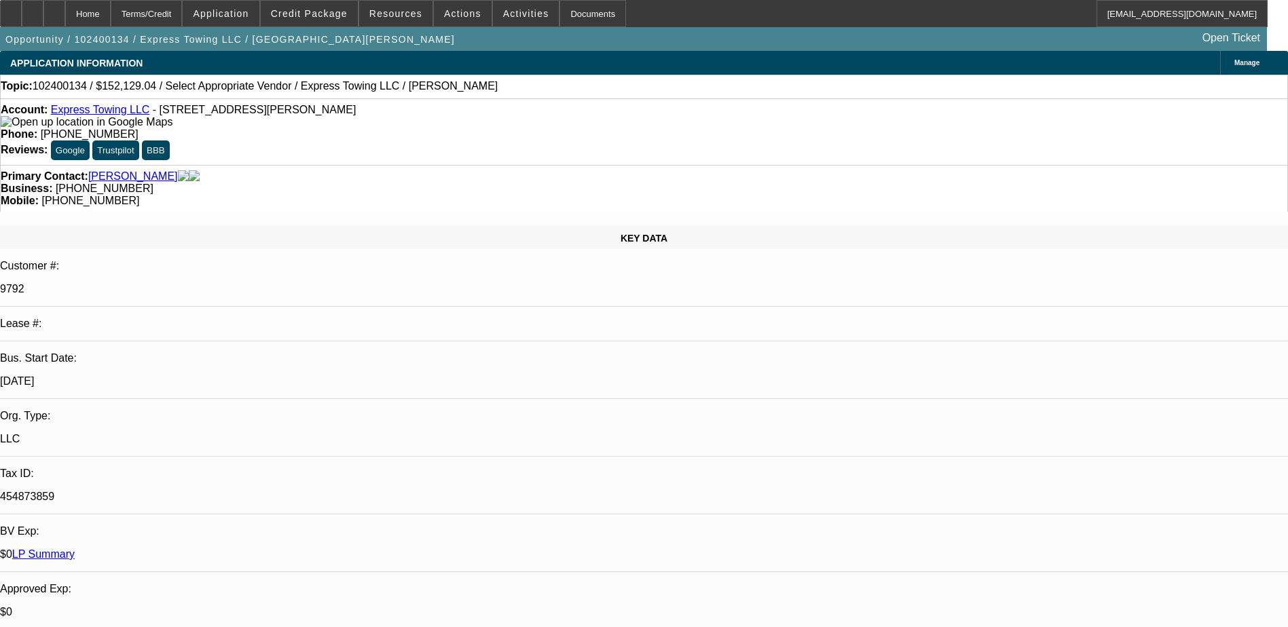
select select "0"
select select "6"
drag, startPoint x: 726, startPoint y: 151, endPoint x: 682, endPoint y: 151, distance: 43.5
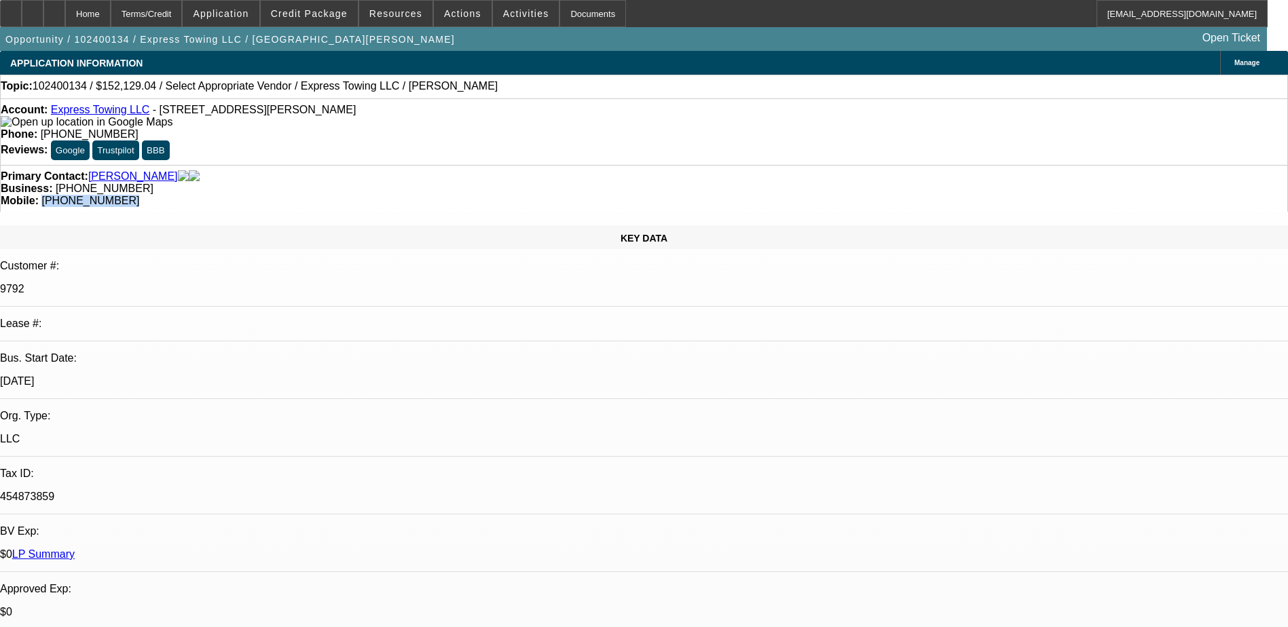
click at [682, 195] on div "Mobile: [PHONE_NUMBER]" at bounding box center [644, 201] width 1287 height 12
drag, startPoint x: 682, startPoint y: 151, endPoint x: 697, endPoint y: 151, distance: 14.9
copy span "[PHONE_NUMBER]"
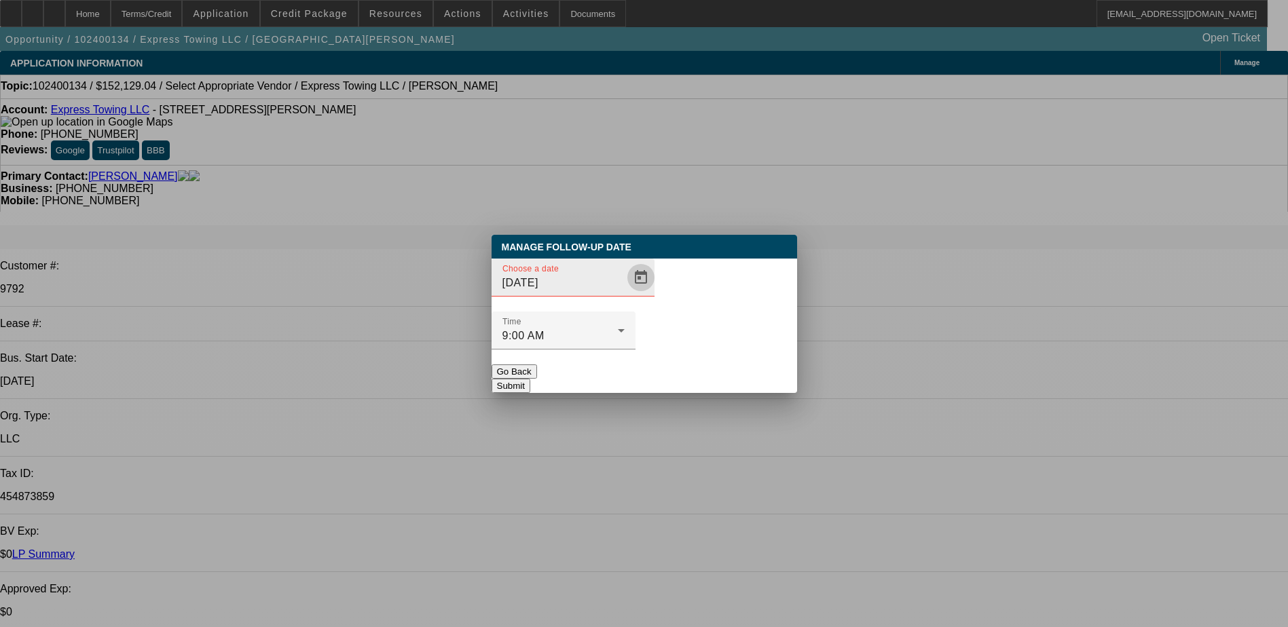
click at [625, 294] on span "Open calendar" at bounding box center [641, 277] width 33 height 33
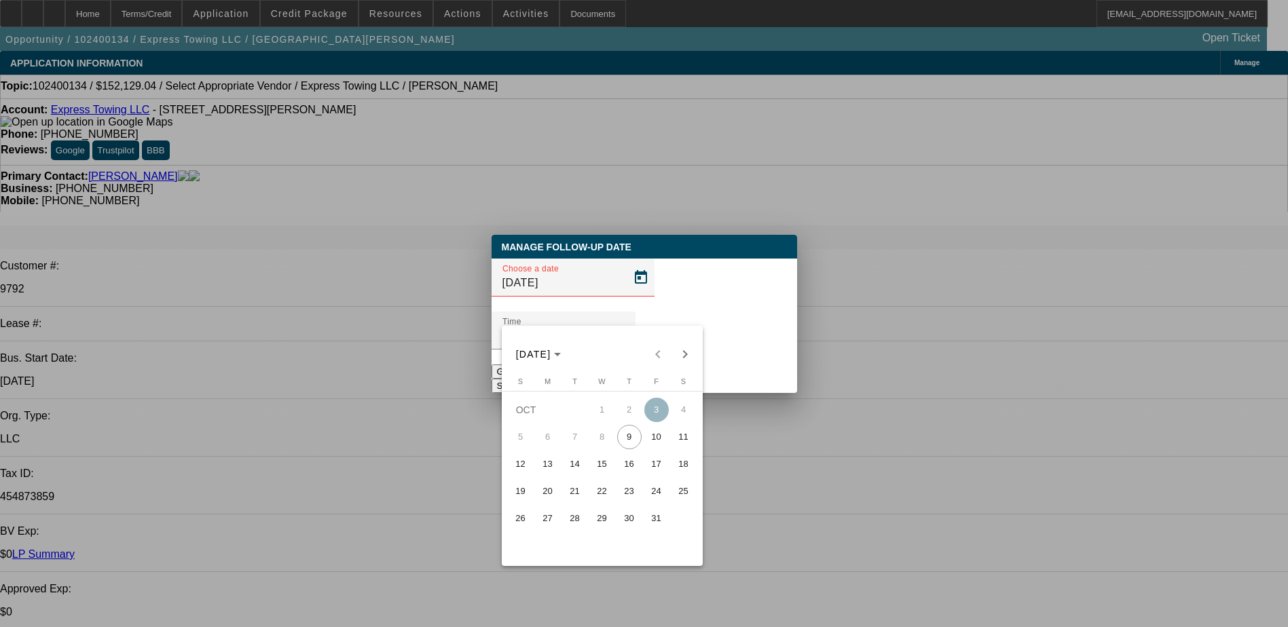
click at [621, 467] on span "16" at bounding box center [629, 464] width 24 height 24
type input "[DATE]"
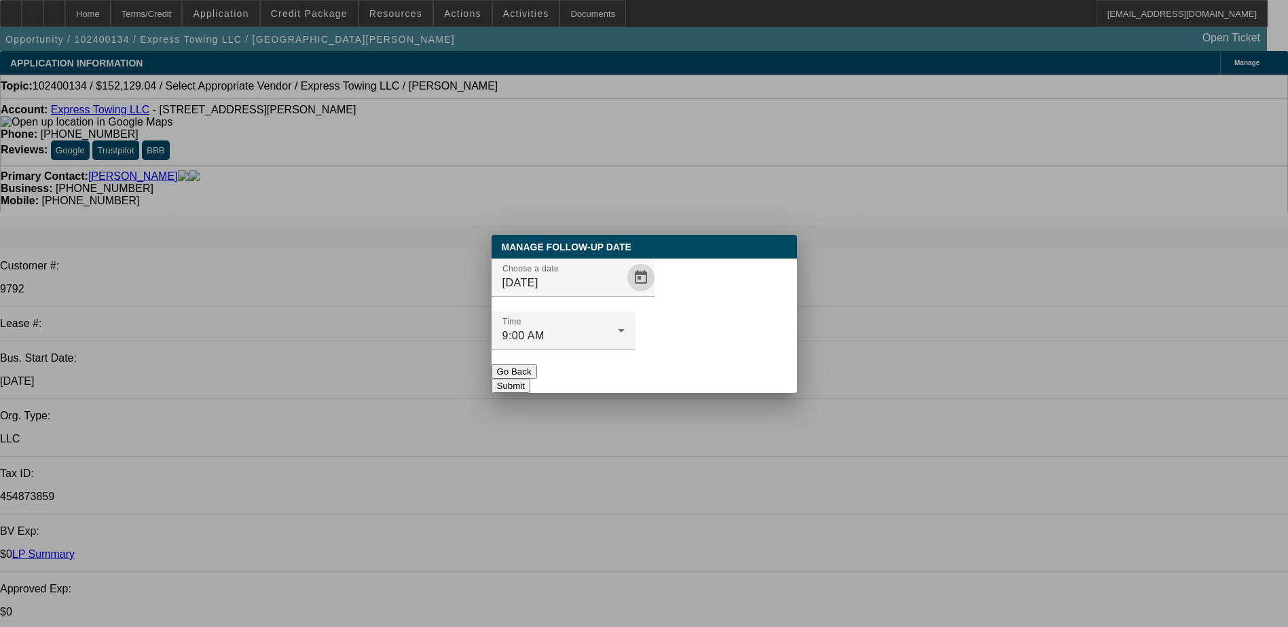
click at [530, 379] on button "Submit" at bounding box center [511, 386] width 39 height 14
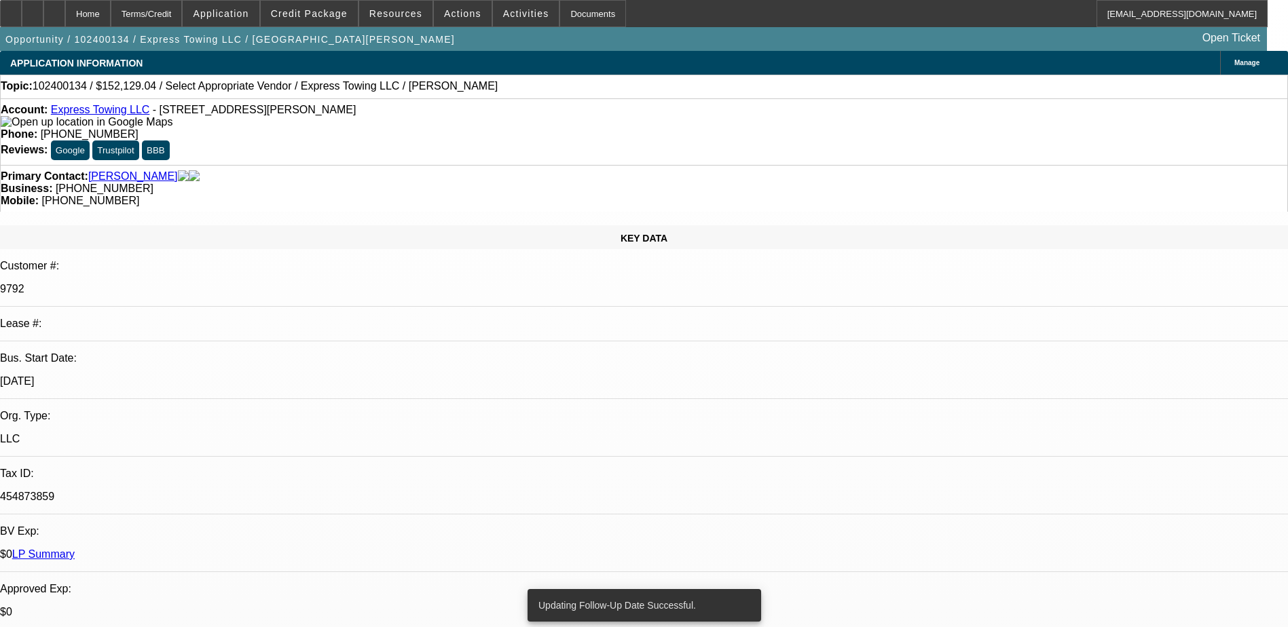
drag, startPoint x: 973, startPoint y: 67, endPoint x: 980, endPoint y: 69, distance: 7.3
radio input "true"
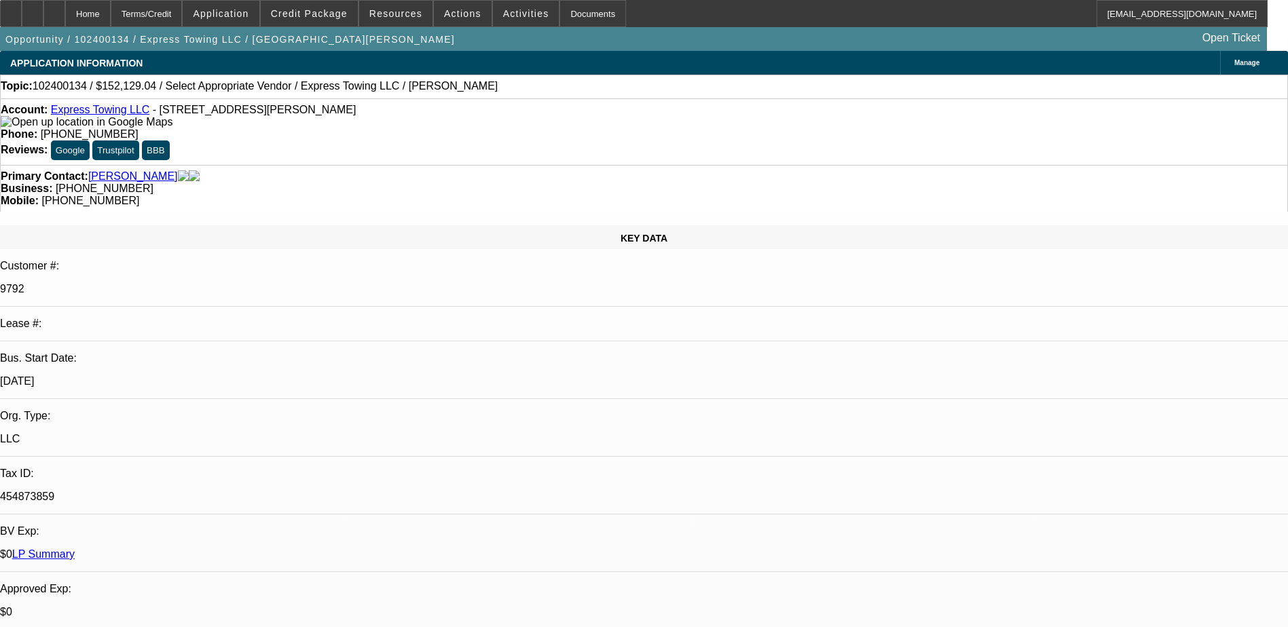
type textarea "LVM"
radio input "true"
select select "0.1"
select select "0"
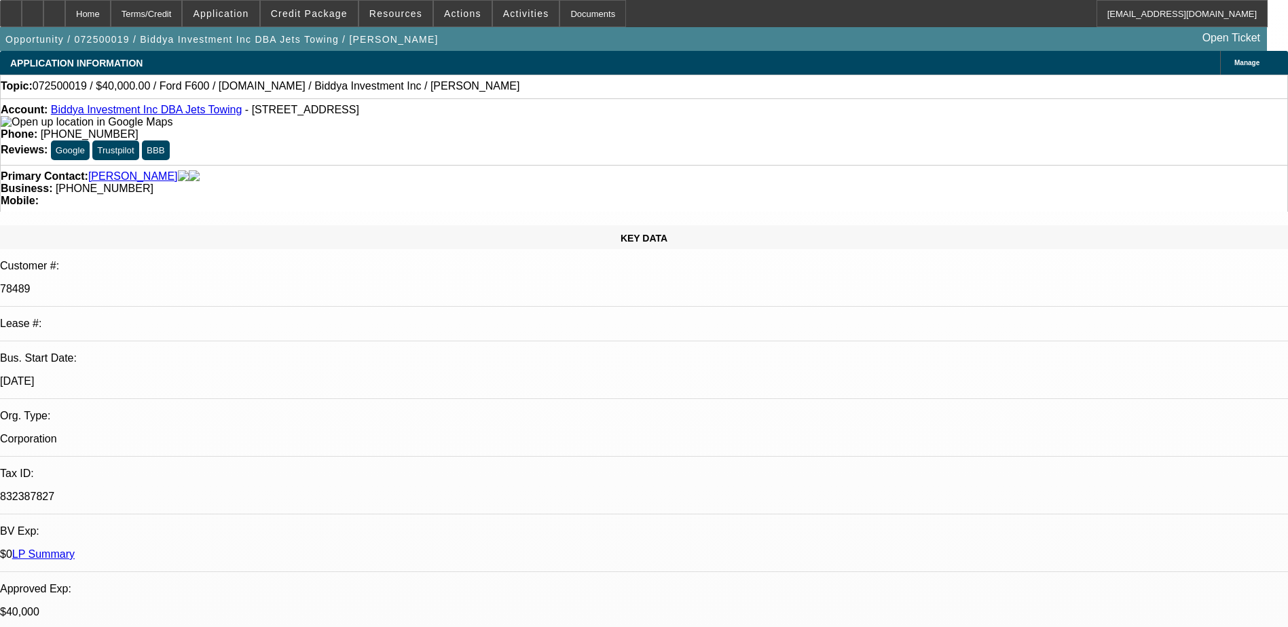
select select "0"
select select "0.1"
select select "0"
select select "0.1"
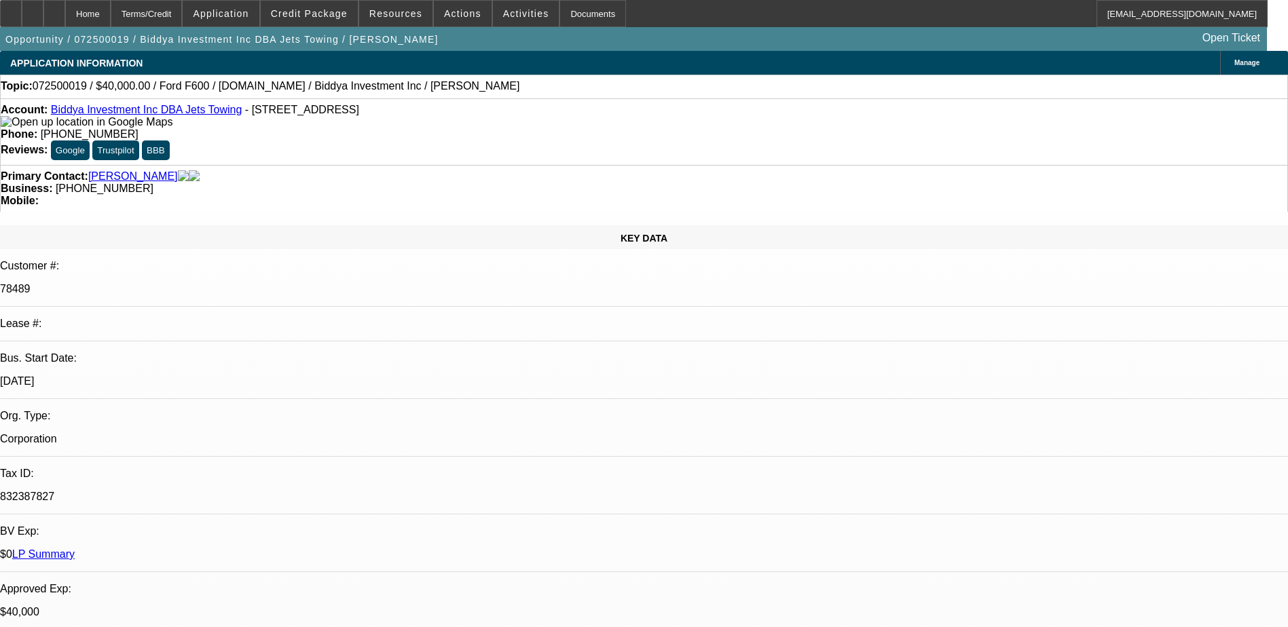
select select "0"
select select "2"
select select "0"
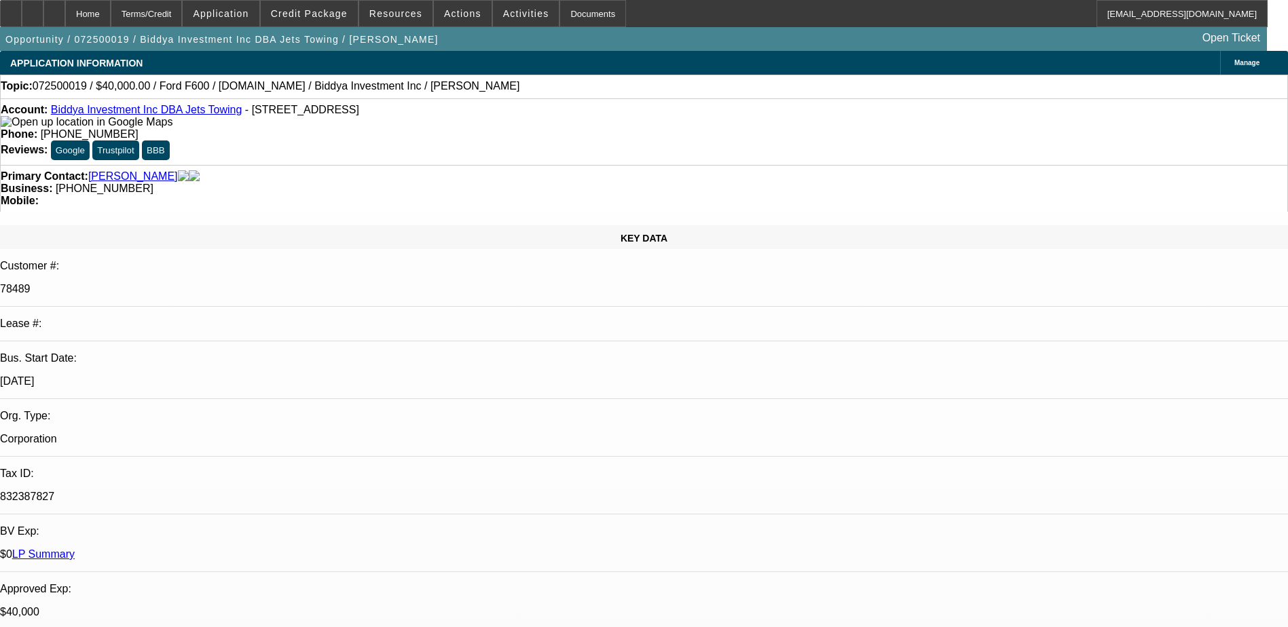
select select "1"
select select "6"
select select "1"
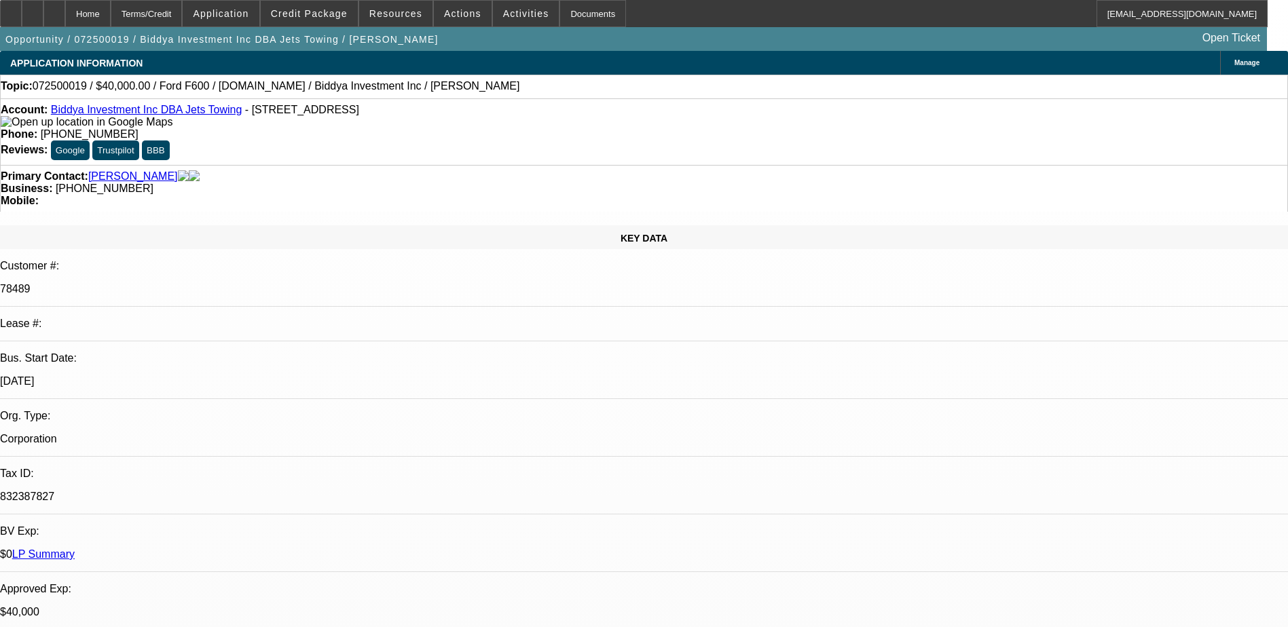
select select "6"
select select "1"
select select "6"
select select "1"
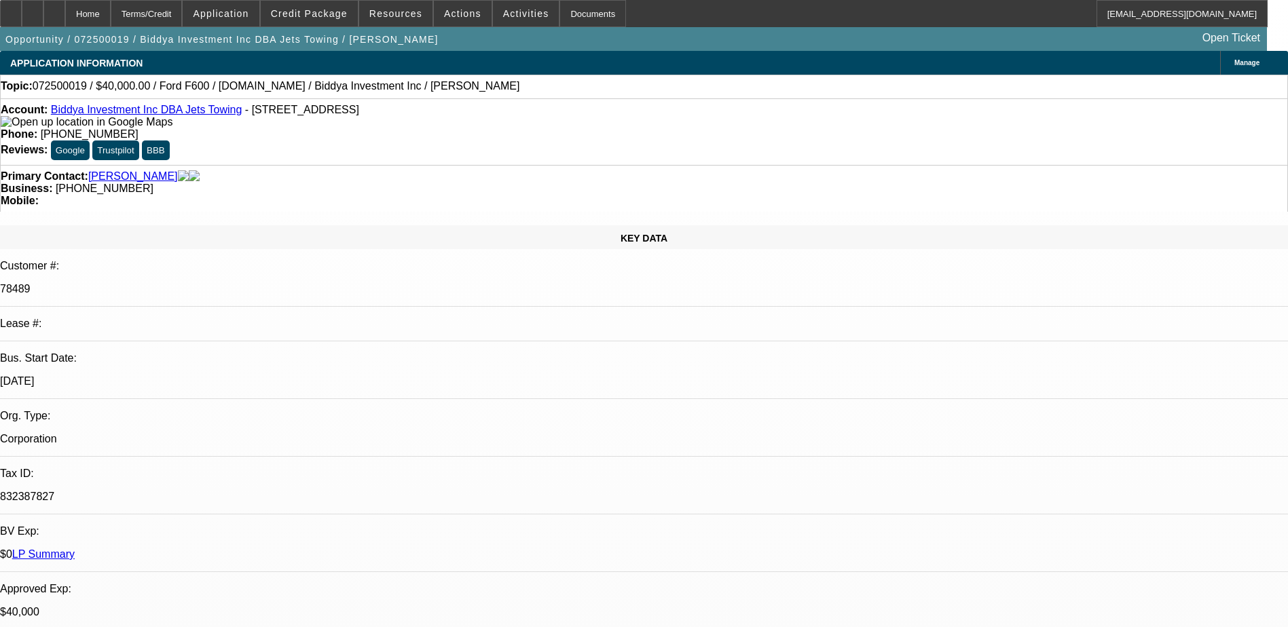
select select "2"
select select "6"
click at [434, 11] on span at bounding box center [463, 13] width 58 height 33
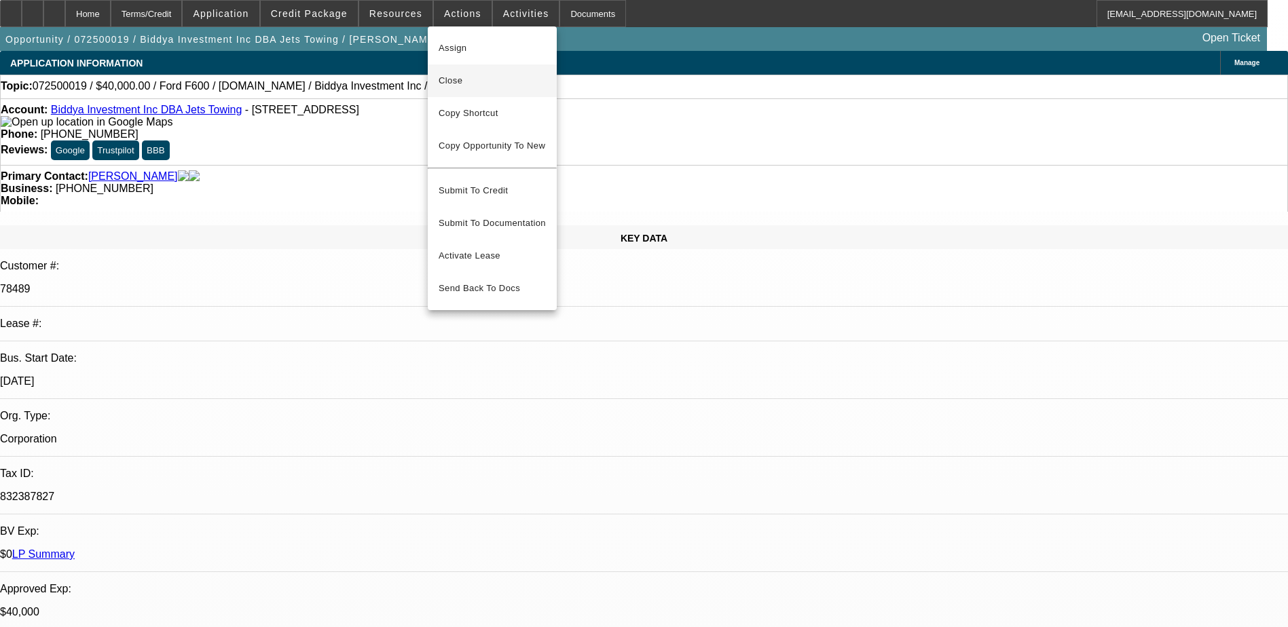
click at [485, 71] on button "Close" at bounding box center [492, 80] width 129 height 33
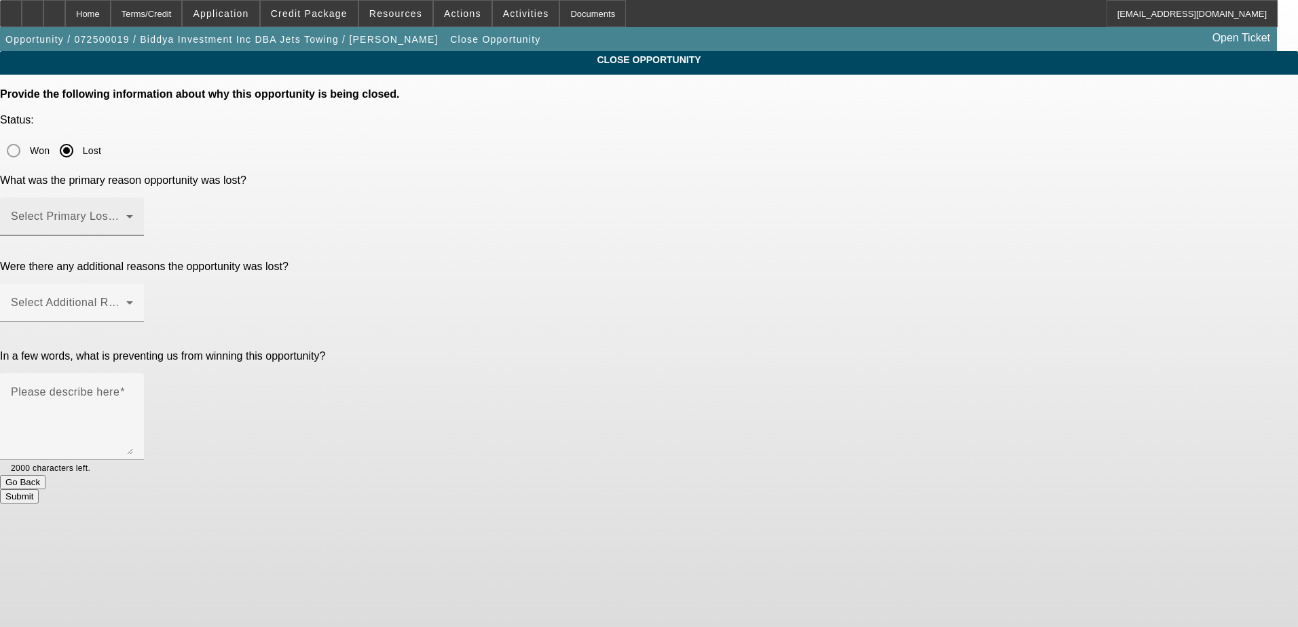
click at [126, 214] on span at bounding box center [68, 222] width 115 height 16
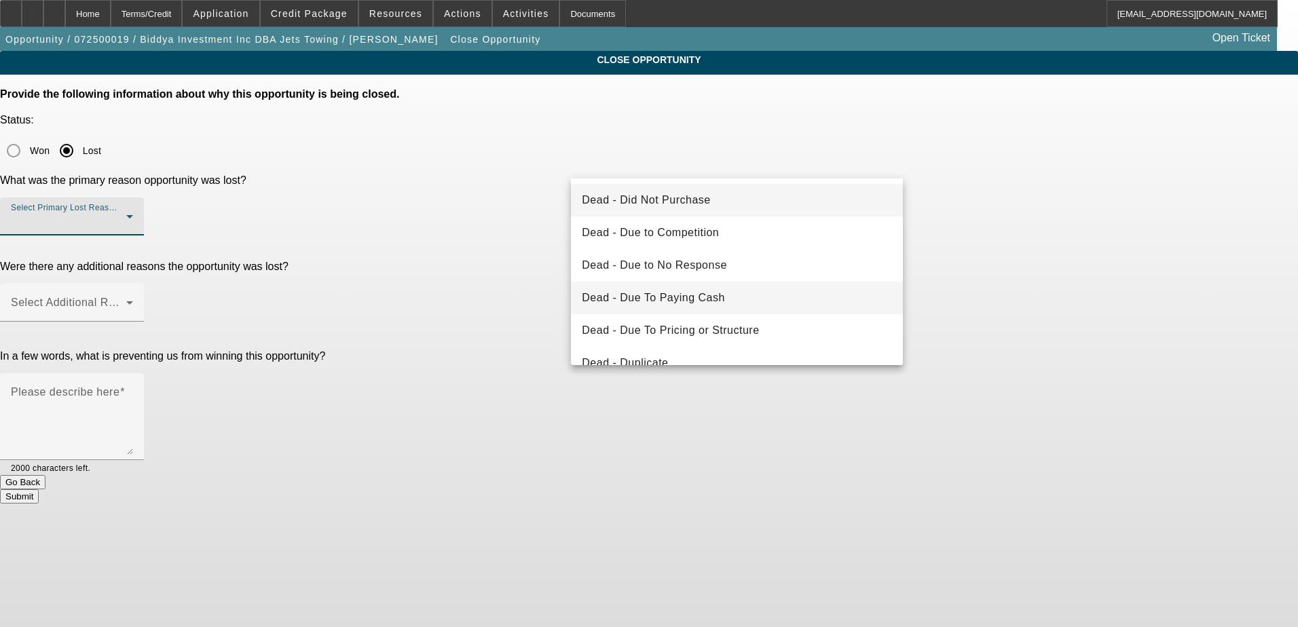
click at [726, 285] on mat-option "Dead - Due To Paying Cash" at bounding box center [737, 298] width 332 height 33
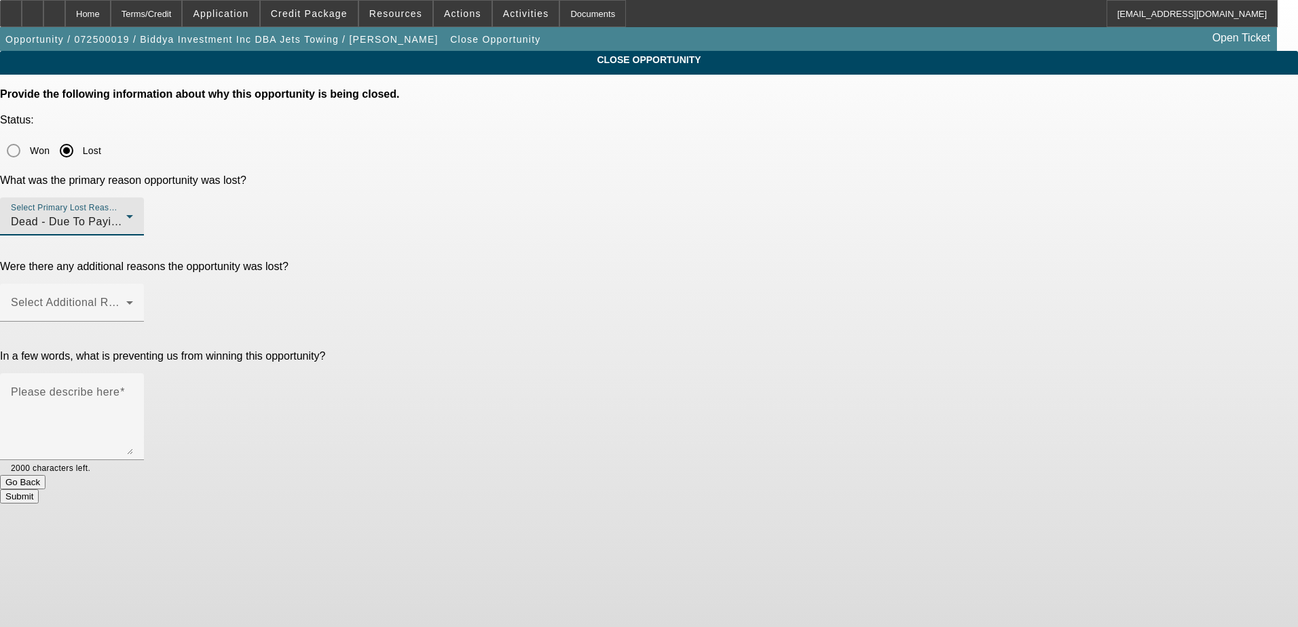
click at [963, 235] on div "CLOSE OPPORTUNITY Provide the following information about why this opportunity …" at bounding box center [649, 277] width 1298 height 453
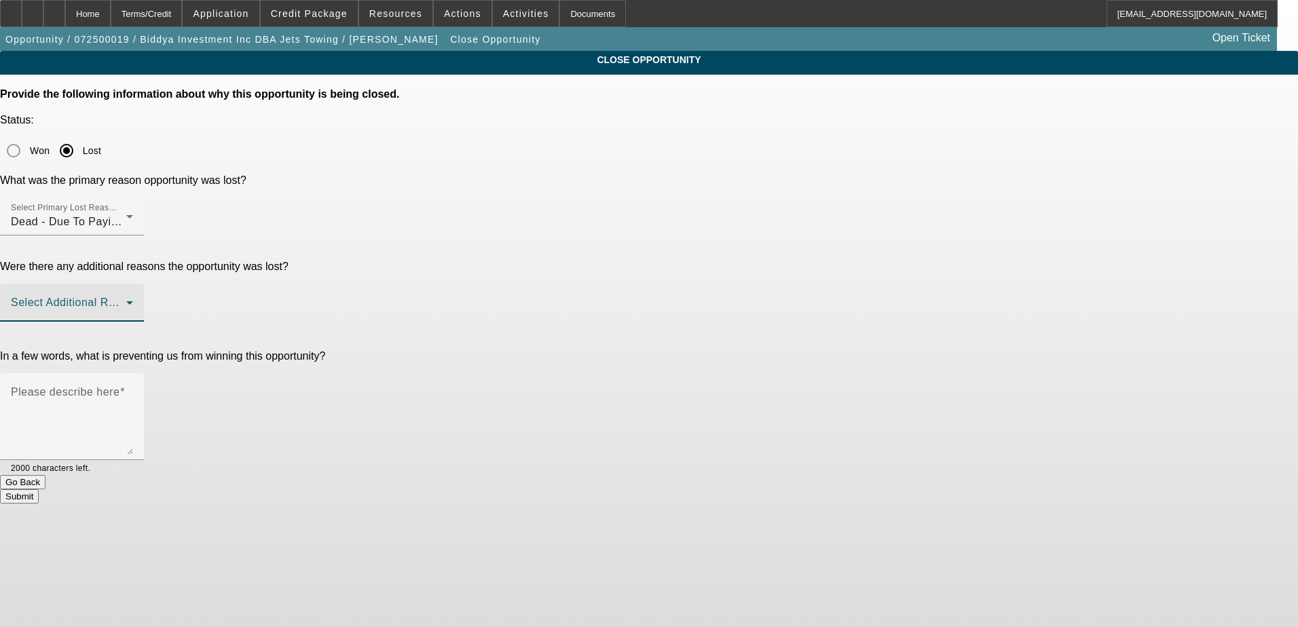
click at [126, 300] on span at bounding box center [68, 308] width 115 height 16
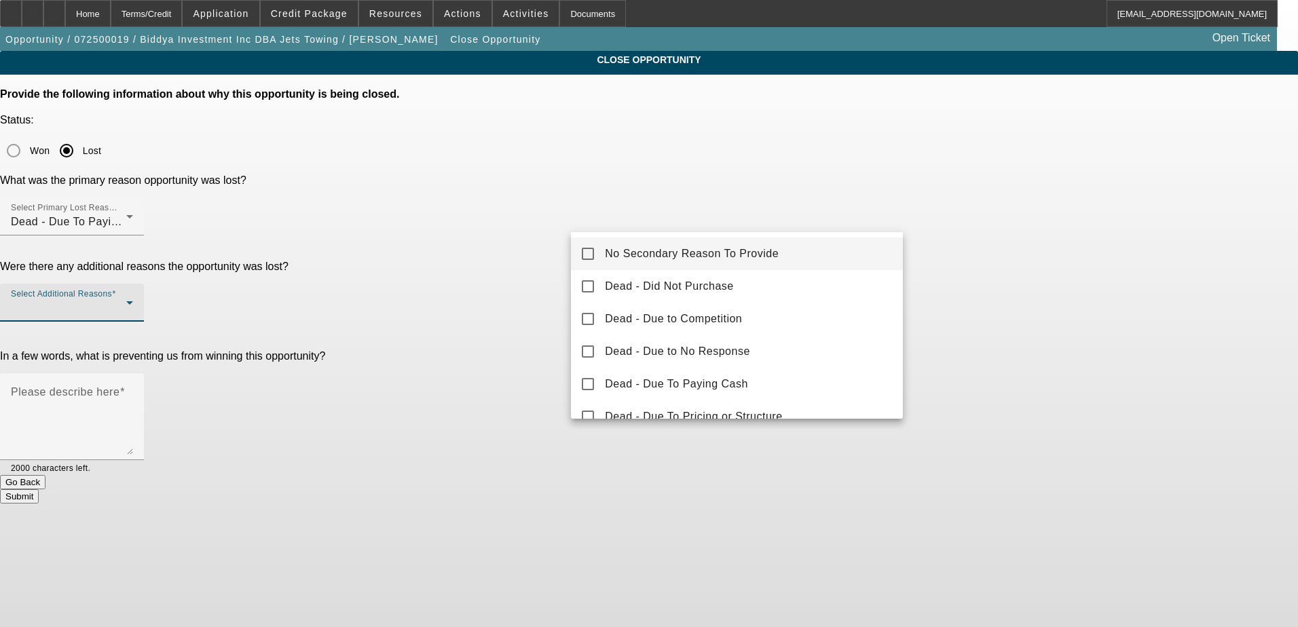
click at [735, 239] on mat-option "No Secondary Reason To Provide" at bounding box center [737, 254] width 332 height 33
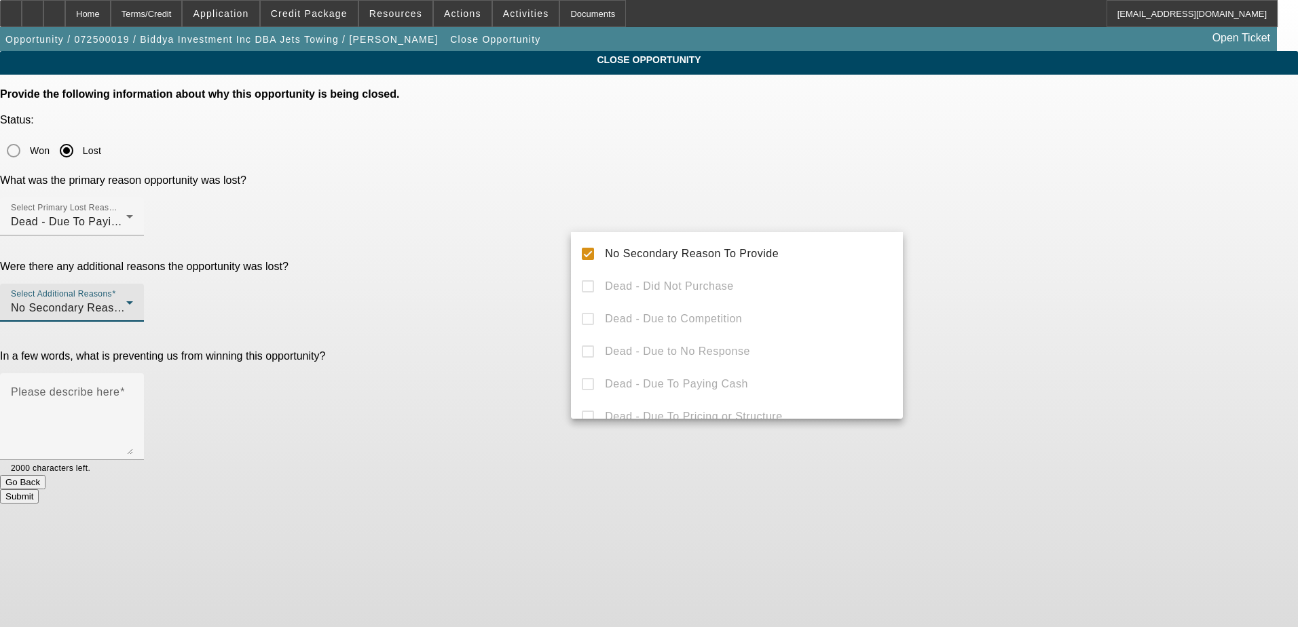
click at [931, 253] on div at bounding box center [649, 313] width 1298 height 627
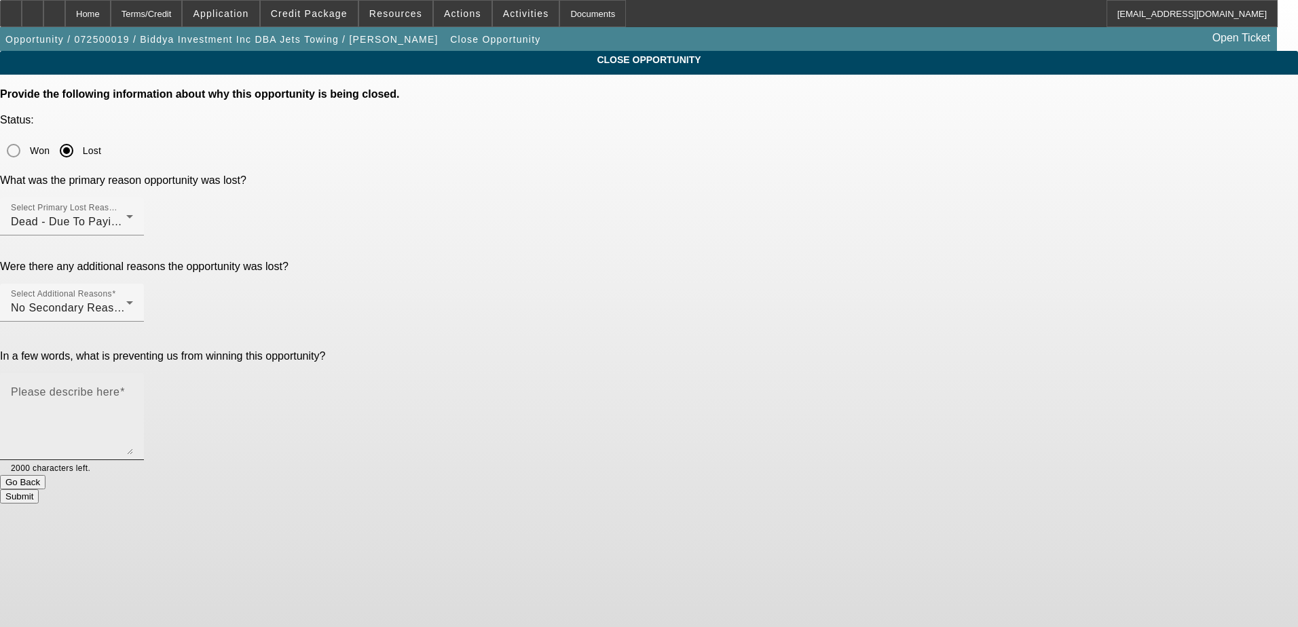
click at [133, 373] on div "Please describe here" at bounding box center [72, 416] width 122 height 87
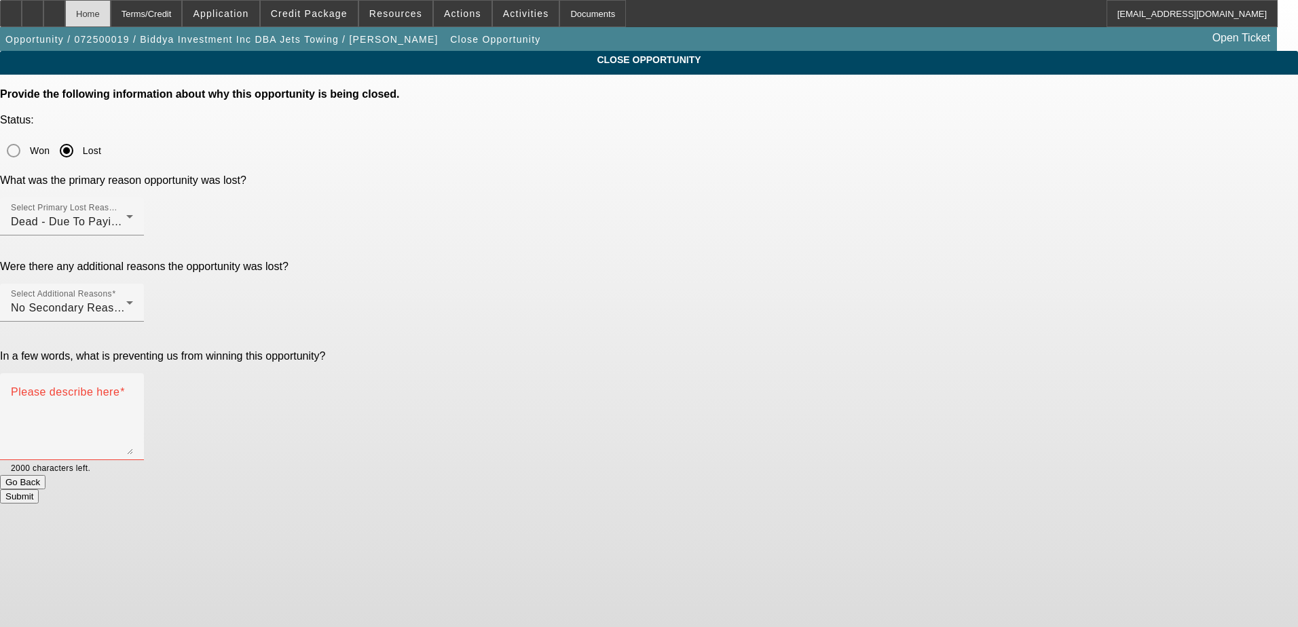
click at [111, 12] on div "Home" at bounding box center [87, 13] width 45 height 27
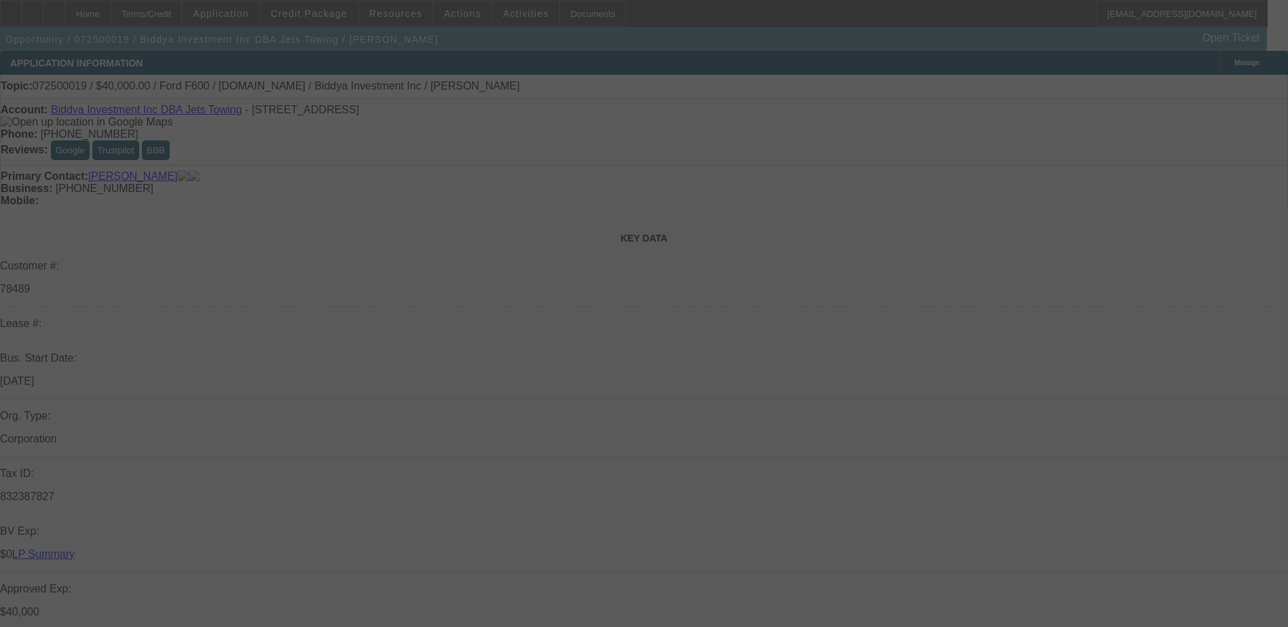
click at [749, 344] on div at bounding box center [644, 313] width 1288 height 627
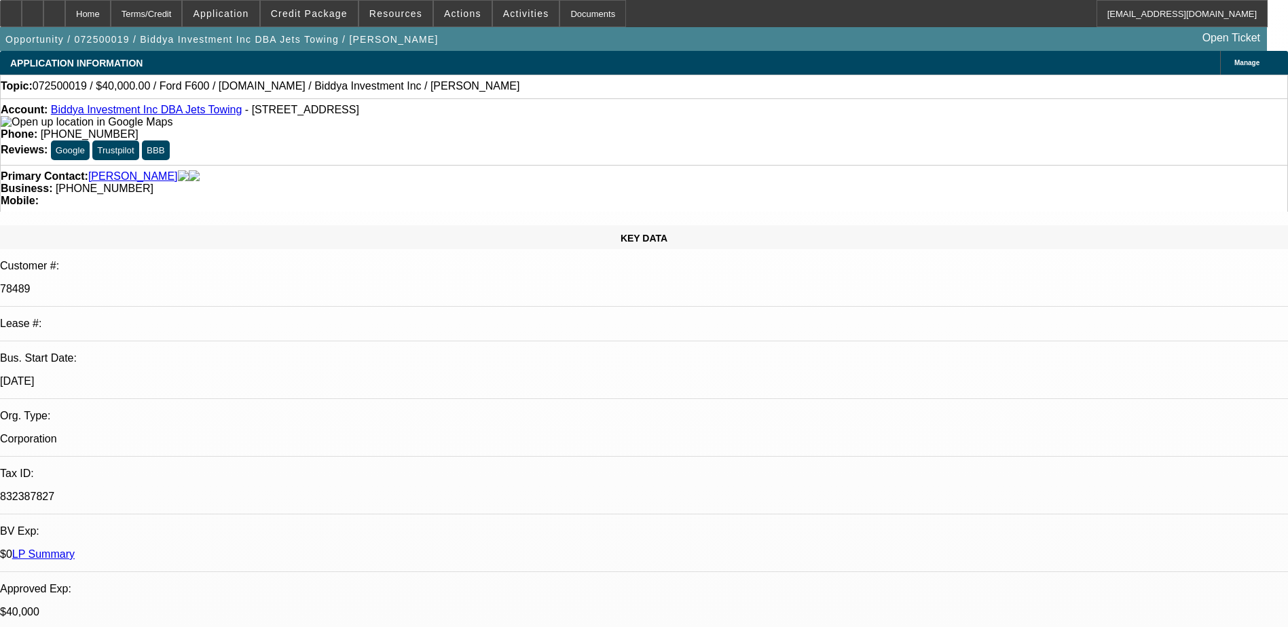
select select "0.1"
select select "0"
select select "6"
select select "0.1"
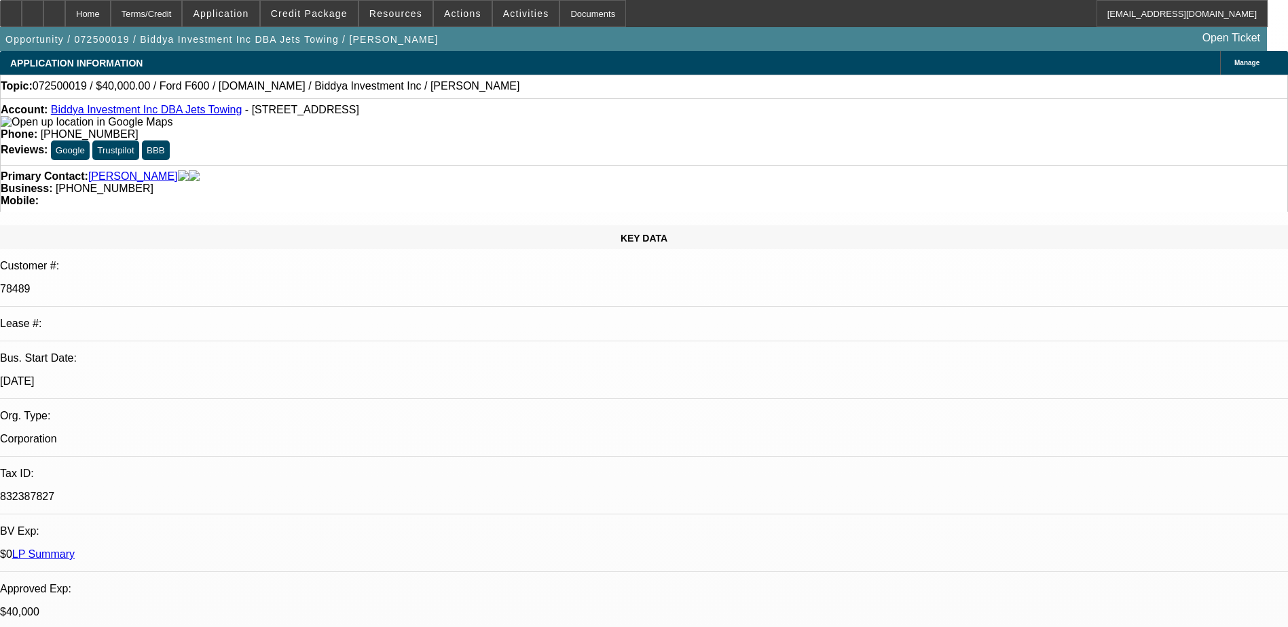
select select "0"
select select "6"
select select "0.1"
select select "0"
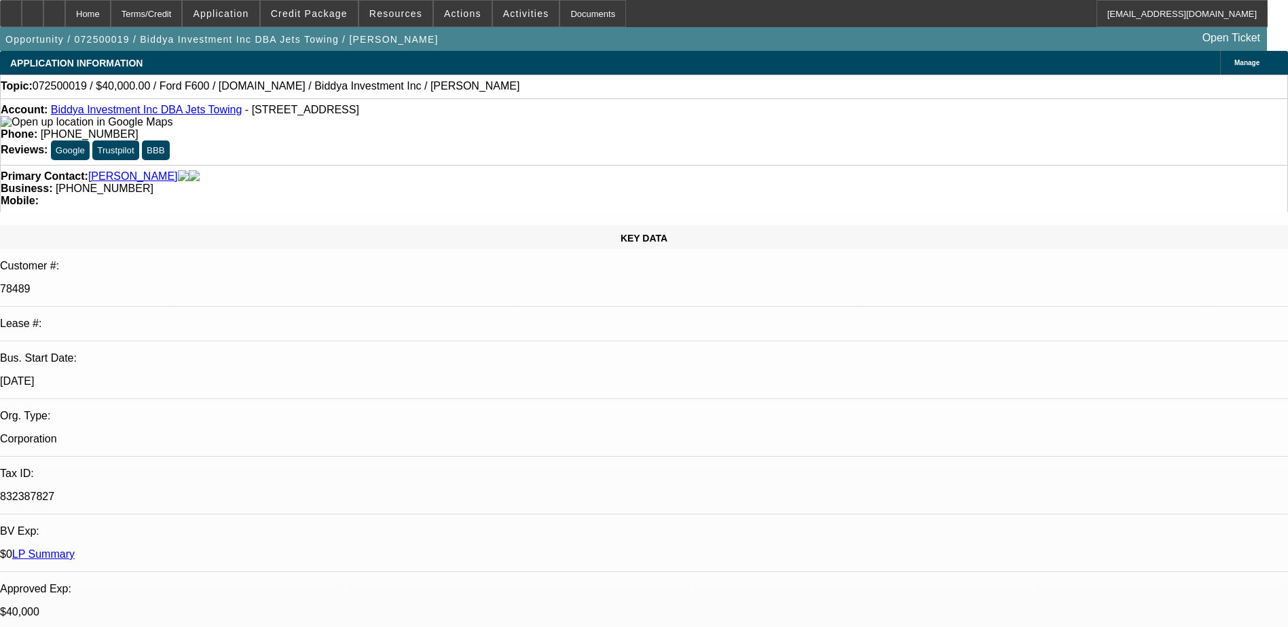
select select "0"
select select "6"
select select "0"
select select "2"
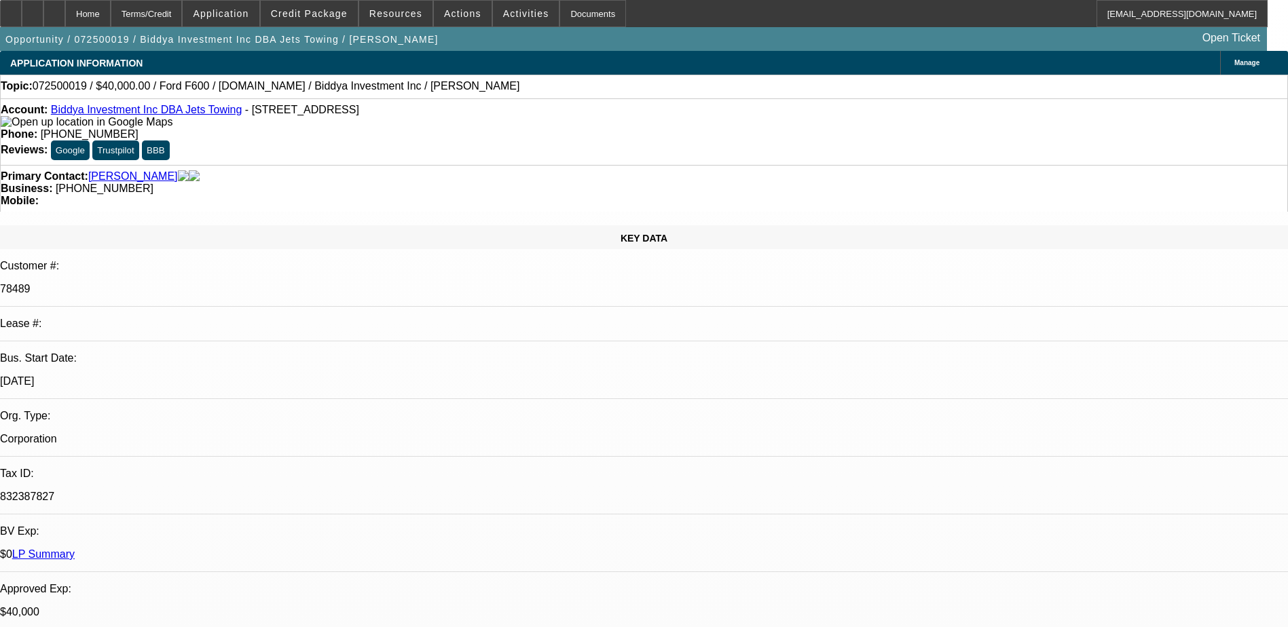
select select "0"
select select "6"
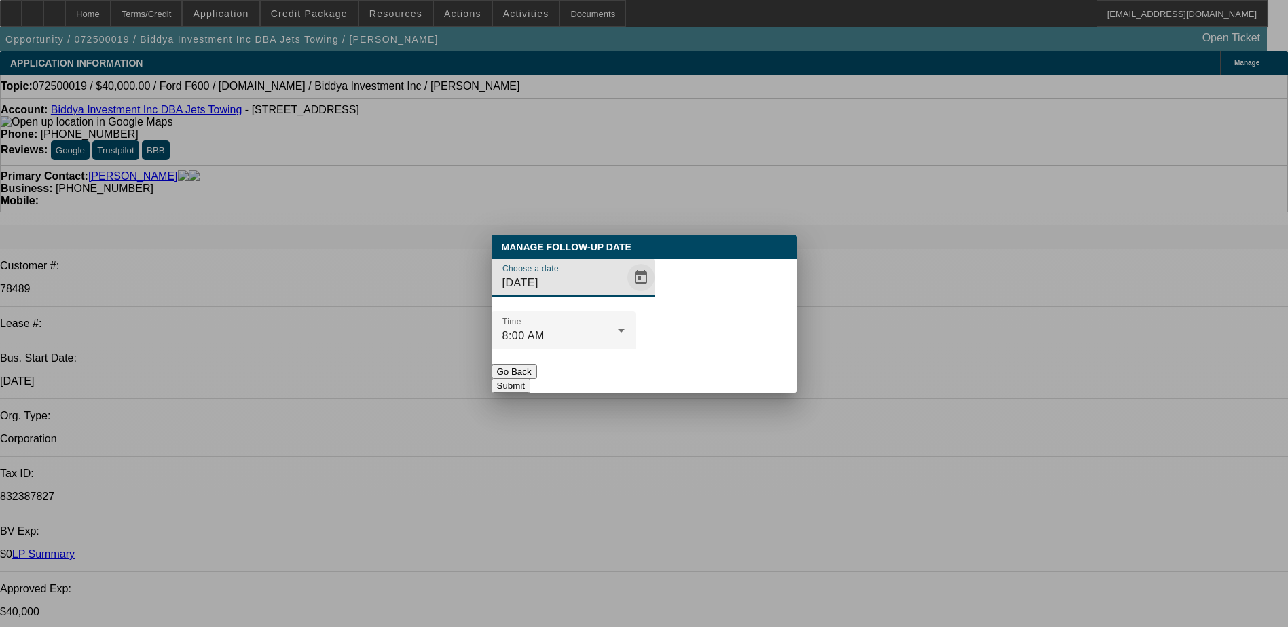
click at [625, 294] on span "Open calendar" at bounding box center [641, 277] width 33 height 33
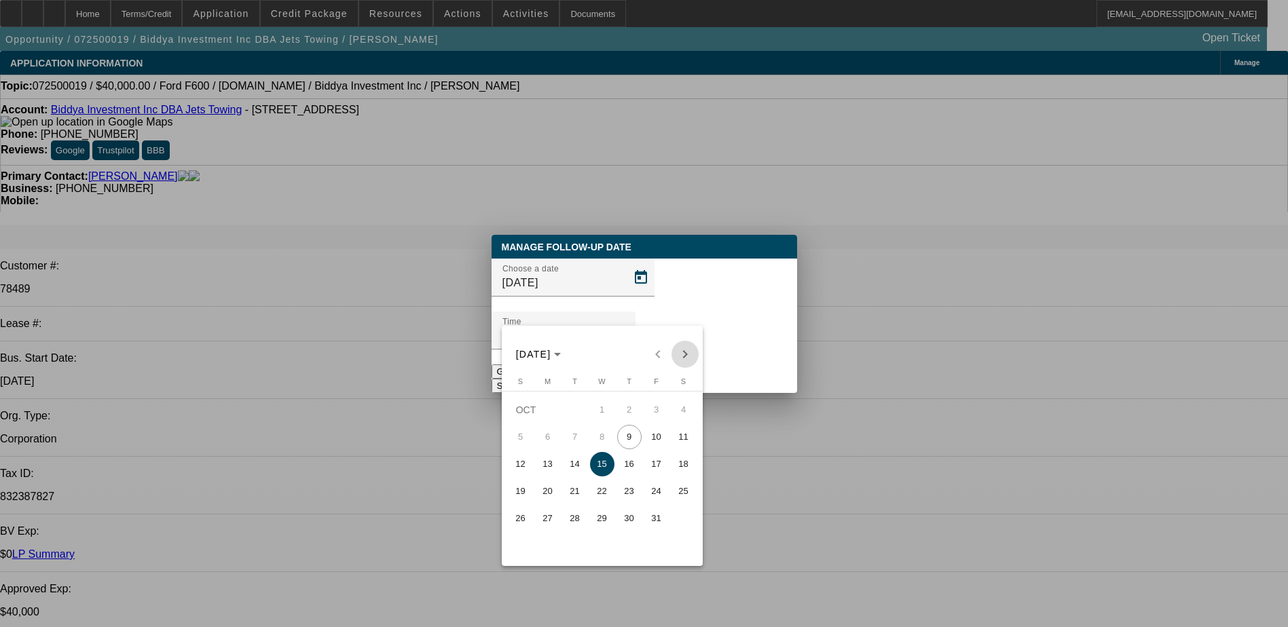
click at [682, 353] on span "Next month" at bounding box center [684, 354] width 27 height 27
click at [667, 441] on span "7" at bounding box center [656, 437] width 24 height 24
type input "11/7/2025"
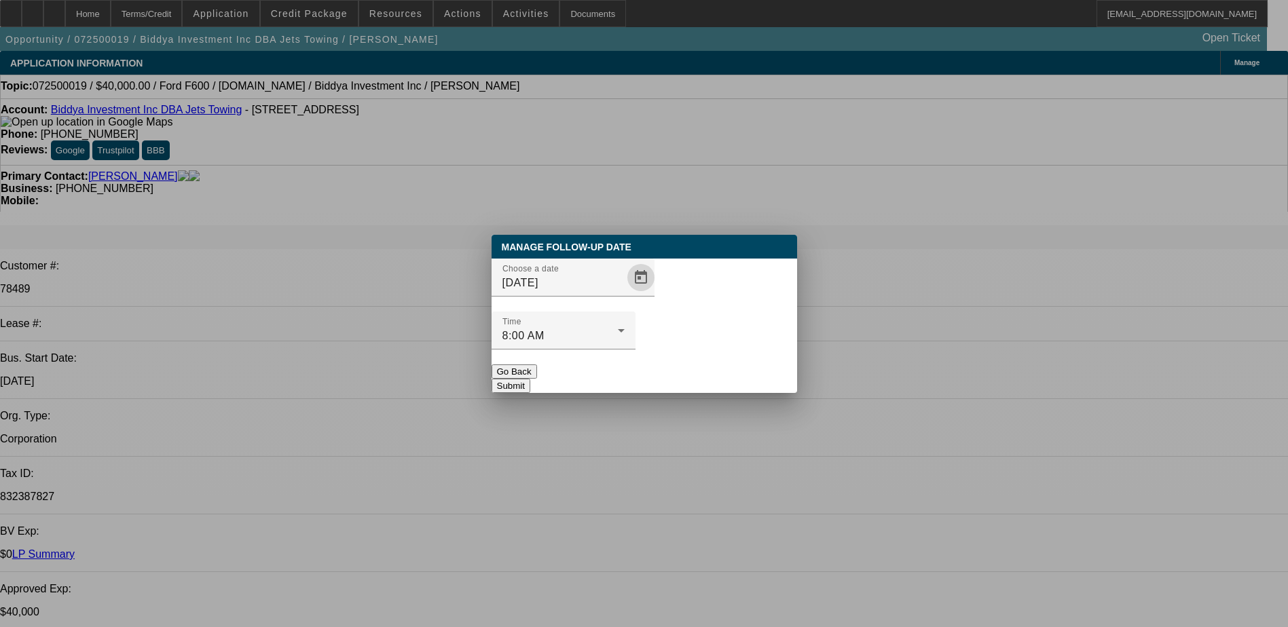
click at [530, 379] on button "Submit" at bounding box center [511, 386] width 39 height 14
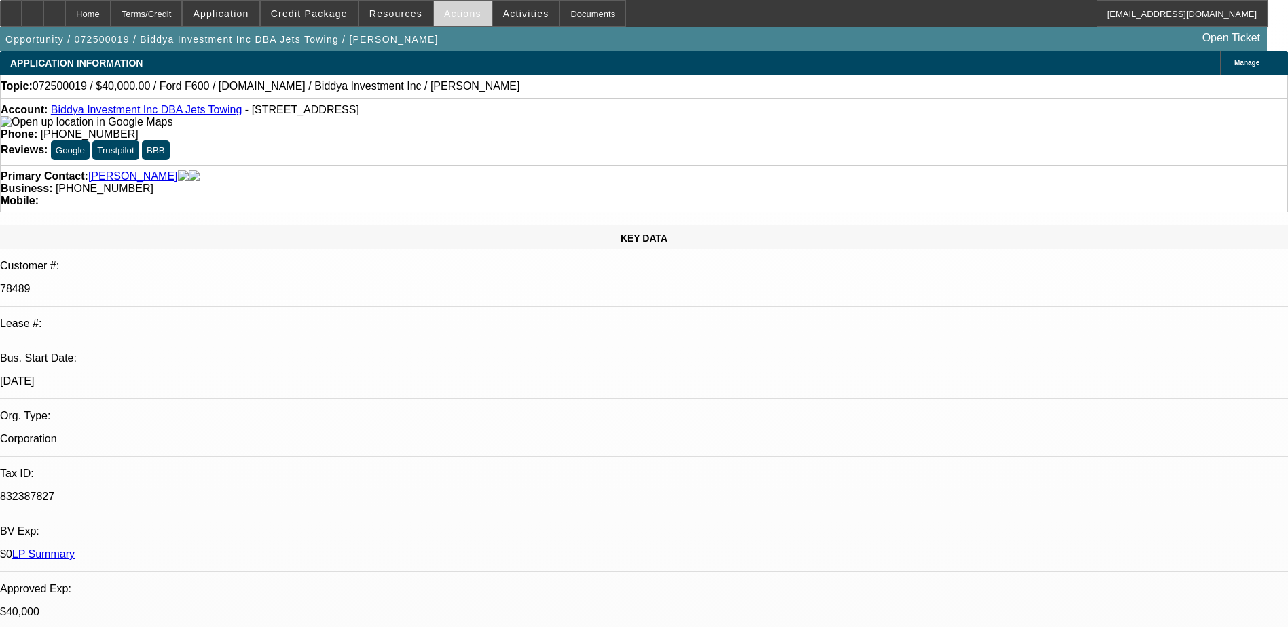
click at [451, 16] on span "Actions" at bounding box center [462, 13] width 37 height 11
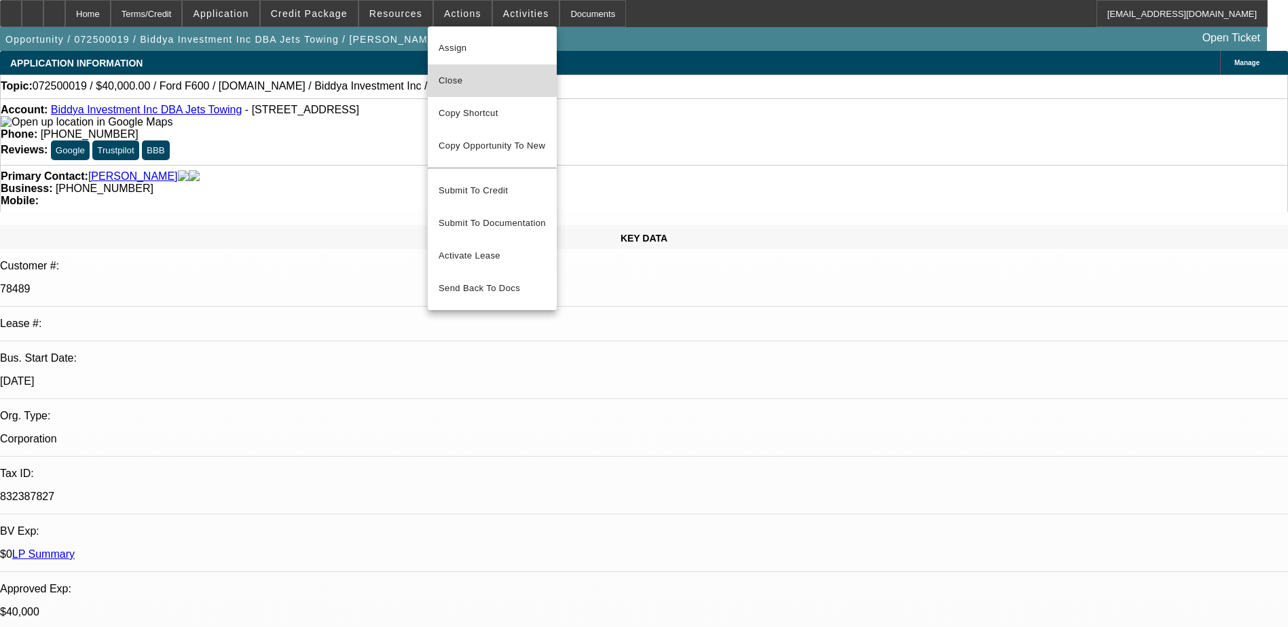
click at [491, 78] on span "Close" at bounding box center [492, 81] width 107 height 16
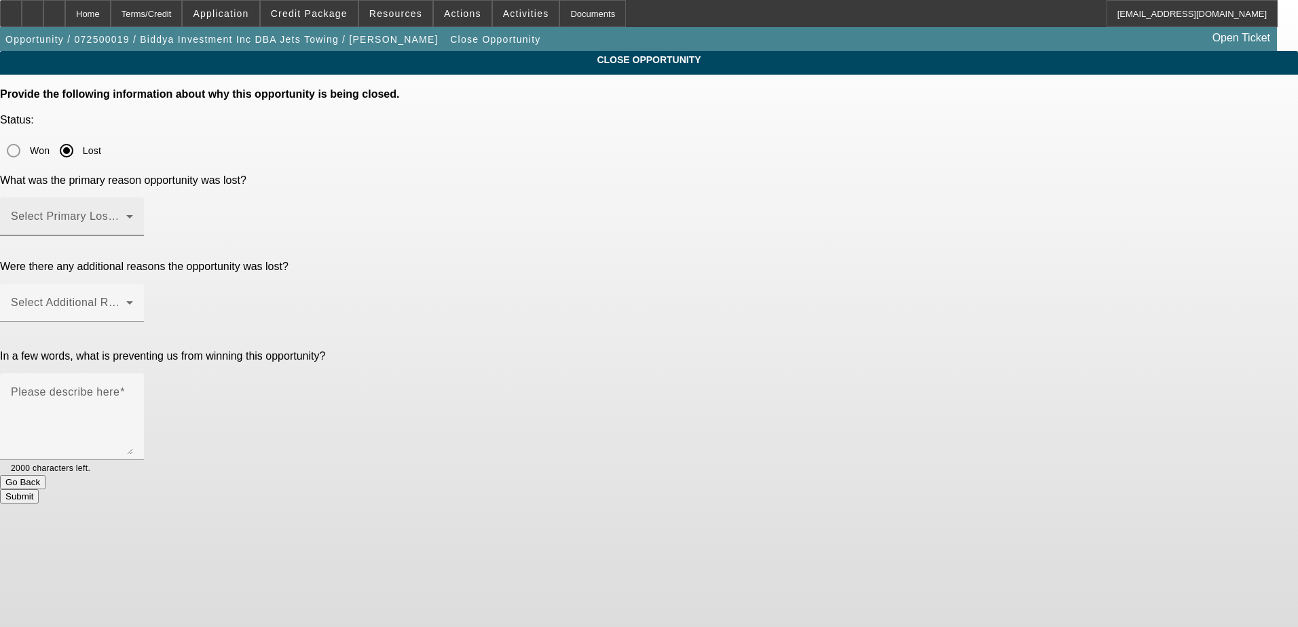
click at [126, 214] on span at bounding box center [68, 222] width 115 height 16
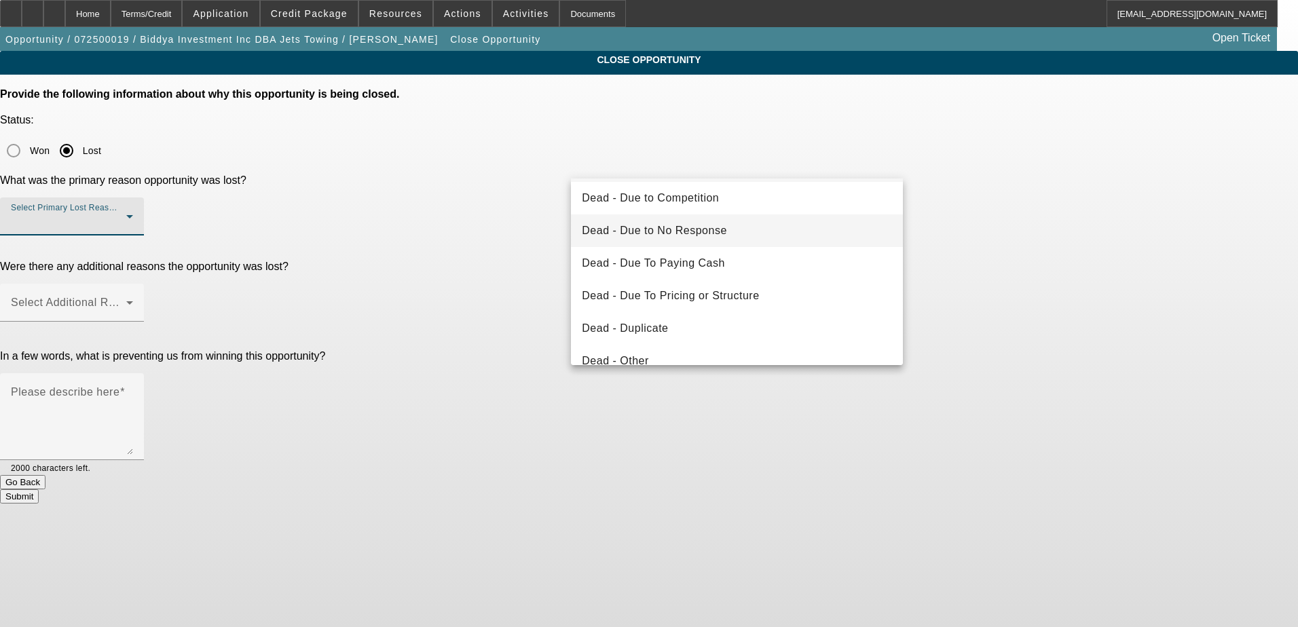
scroll to position [68, 0]
drag, startPoint x: 699, startPoint y: 236, endPoint x: 895, endPoint y: 222, distance: 197.4
click at [699, 234] on span "Dead - Due To Paying Cash" at bounding box center [653, 230] width 143 height 16
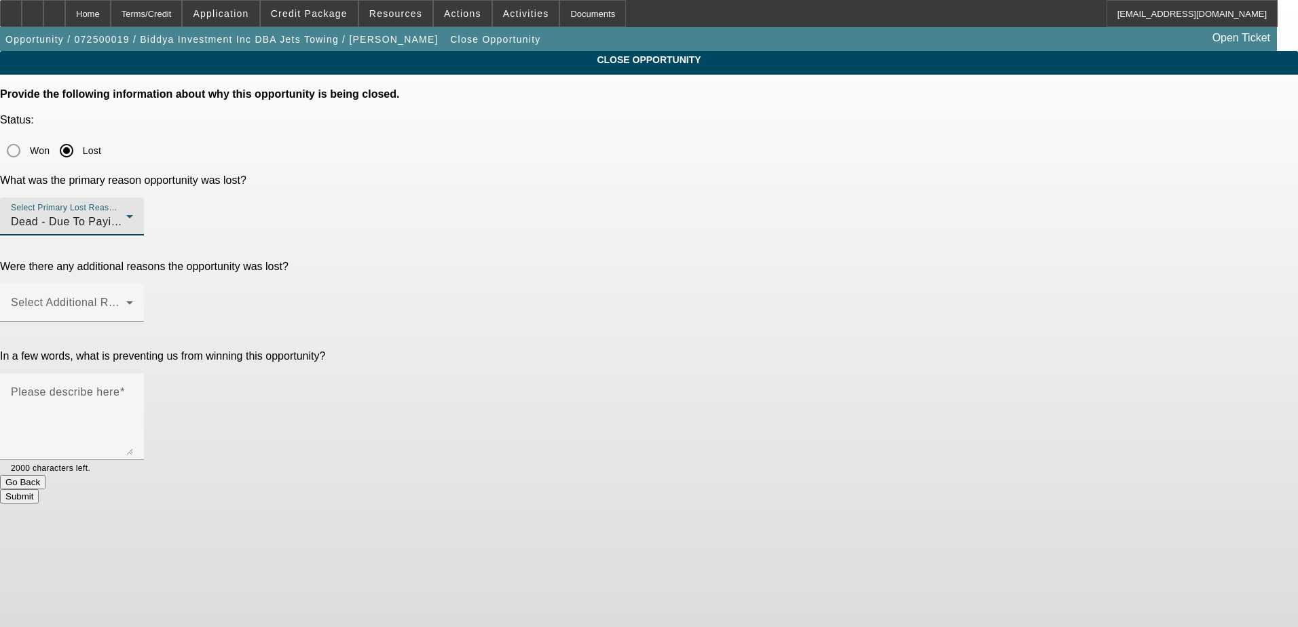
click at [1022, 215] on div "CLOSE OPPORTUNITY Provide the following information about why this opportunity …" at bounding box center [649, 277] width 1298 height 453
click at [126, 300] on span at bounding box center [68, 308] width 115 height 16
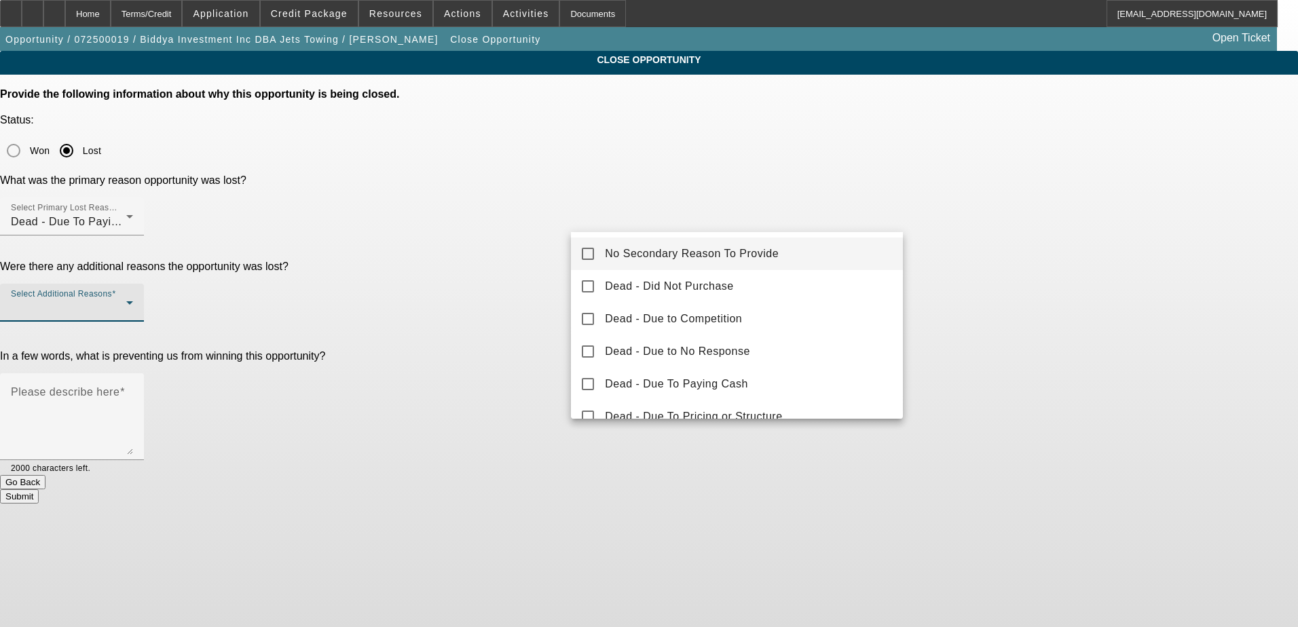
drag, startPoint x: 722, startPoint y: 248, endPoint x: 765, endPoint y: 250, distance: 43.5
click at [741, 250] on span "No Secondary Reason To Provide" at bounding box center [692, 254] width 174 height 16
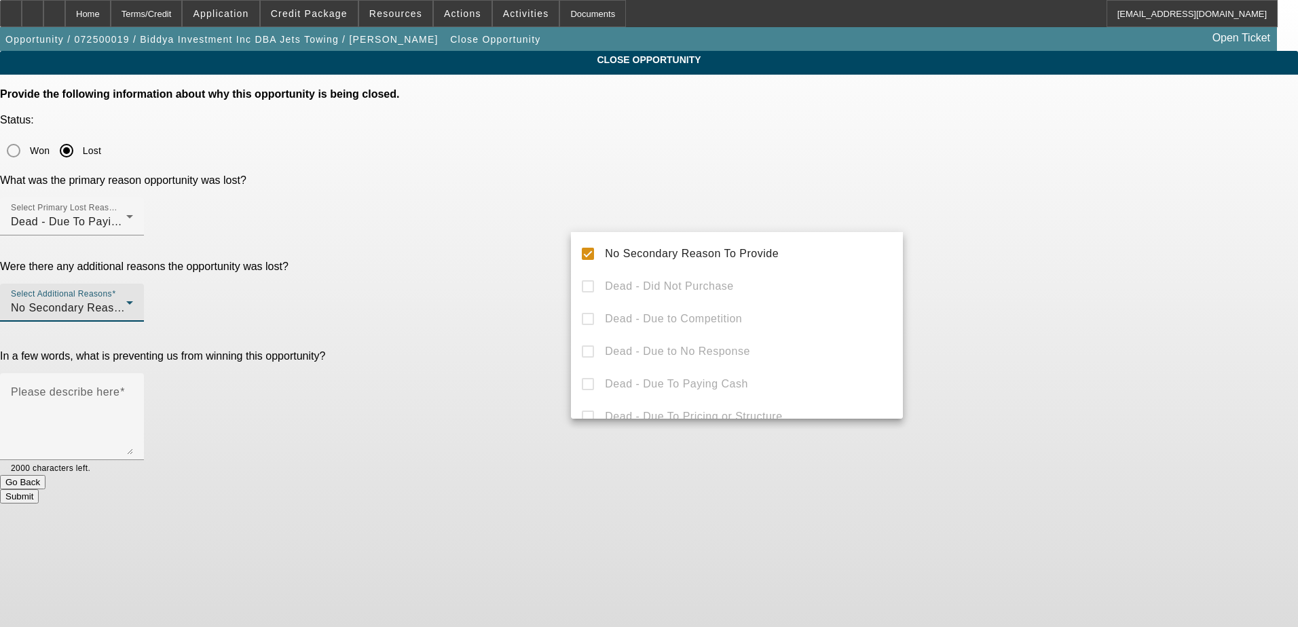
click at [974, 238] on div at bounding box center [649, 313] width 1298 height 627
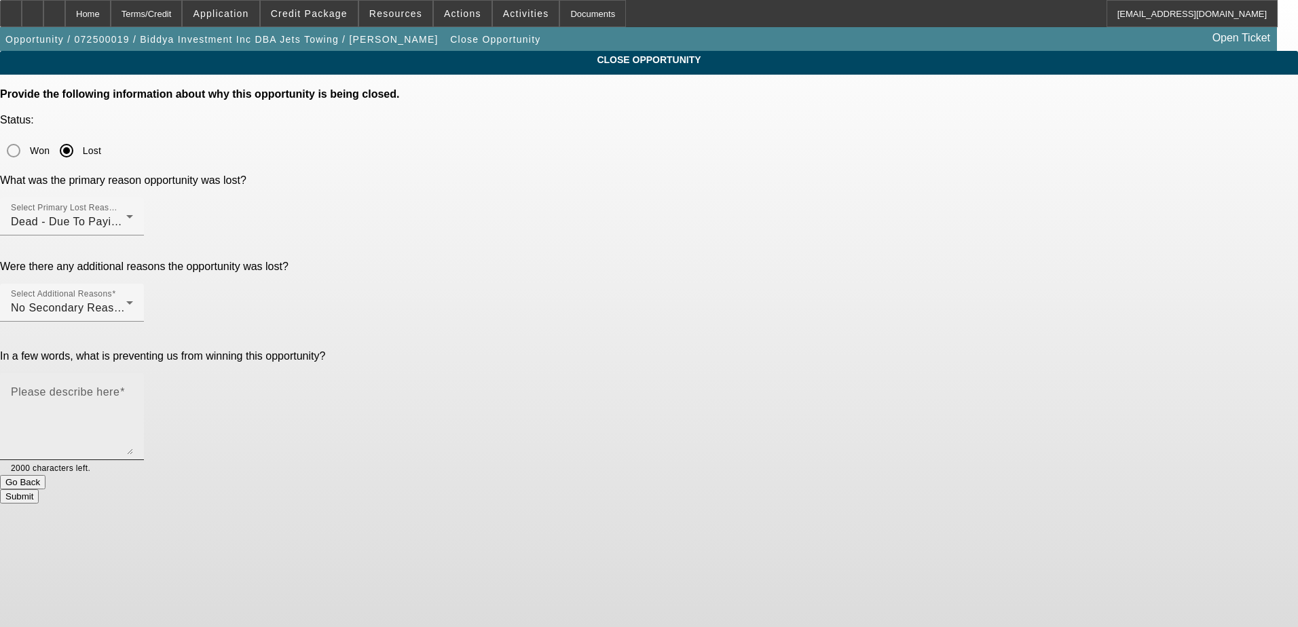
click at [133, 390] on textarea "Please describe here" at bounding box center [72, 422] width 122 height 65
type textarea "p"
type textarea "bought one cash next truck he is thinking about will be around first of the year"
click at [39, 489] on button "Submit" at bounding box center [19, 496] width 39 height 14
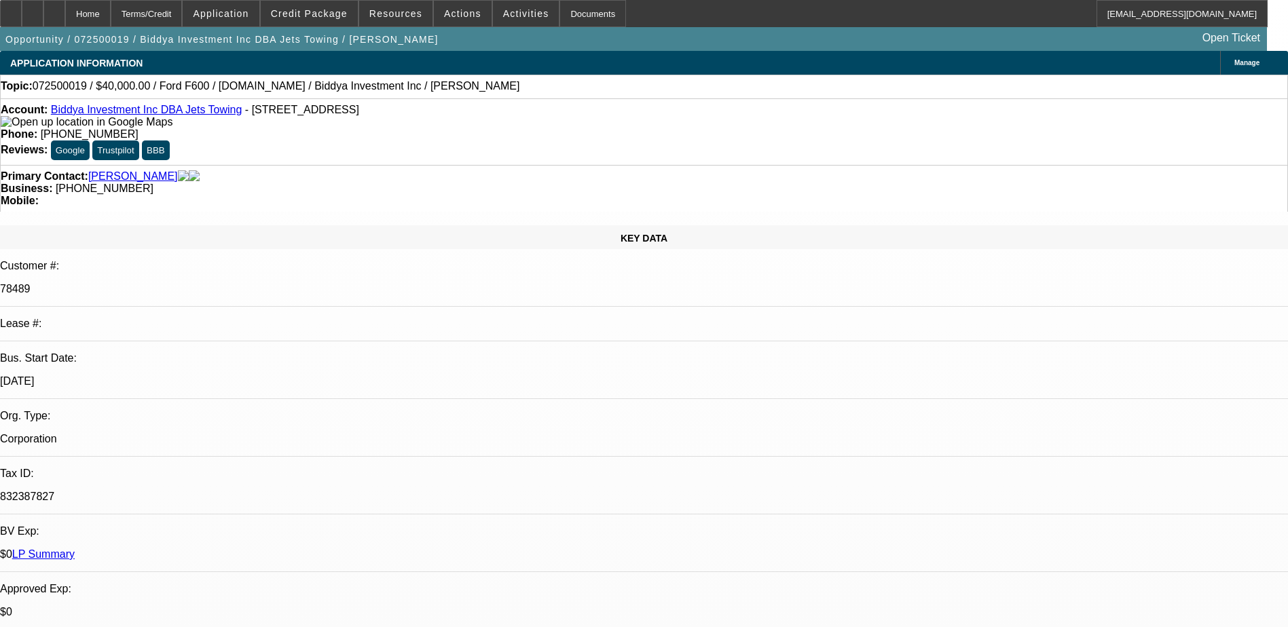
select select "0.1"
select select "0"
select select "0.1"
select select "0"
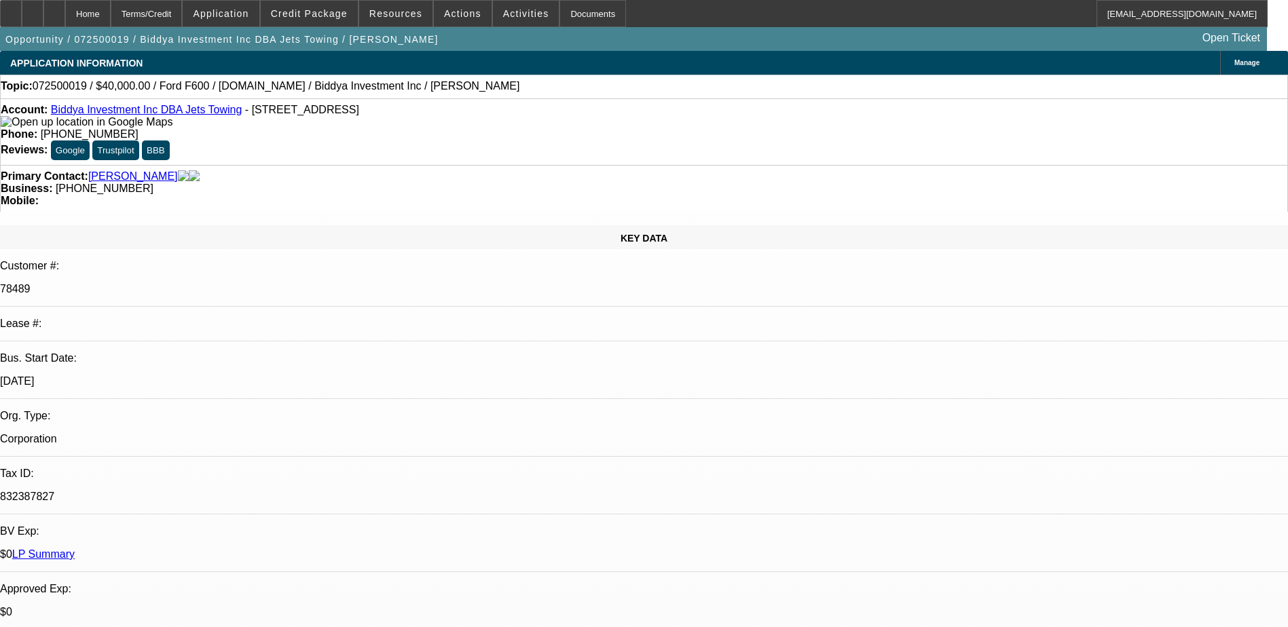
select select "0"
select select "0.1"
select select "0"
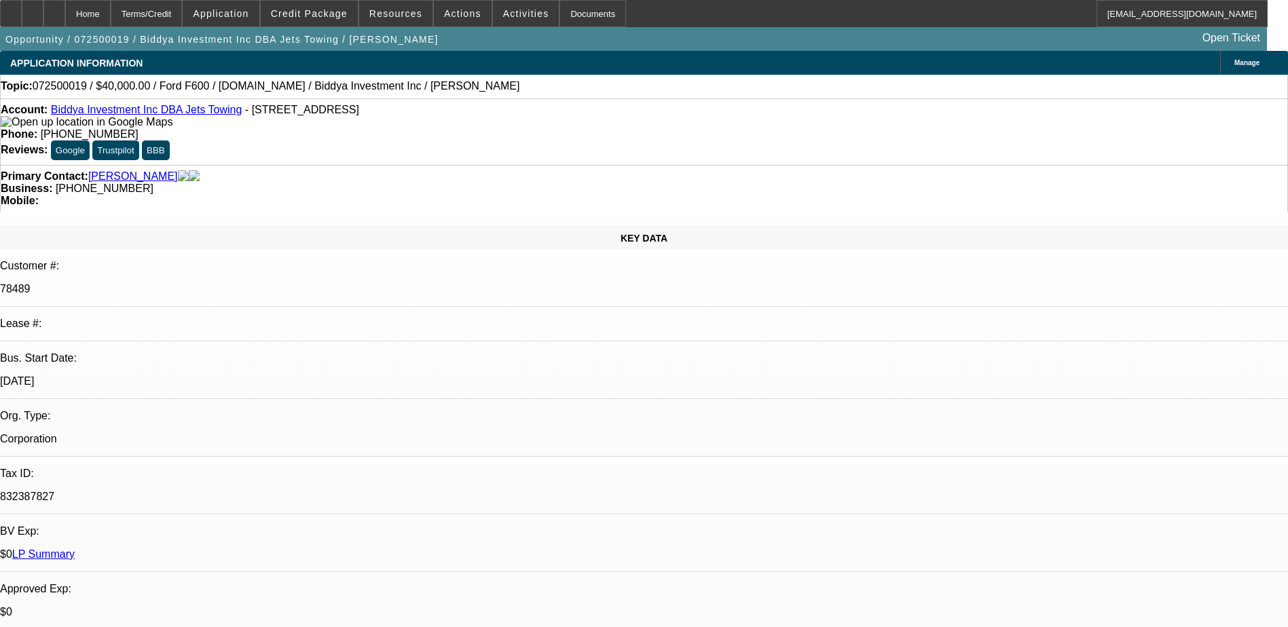
select select "2"
select select "0"
select select "1"
select select "6"
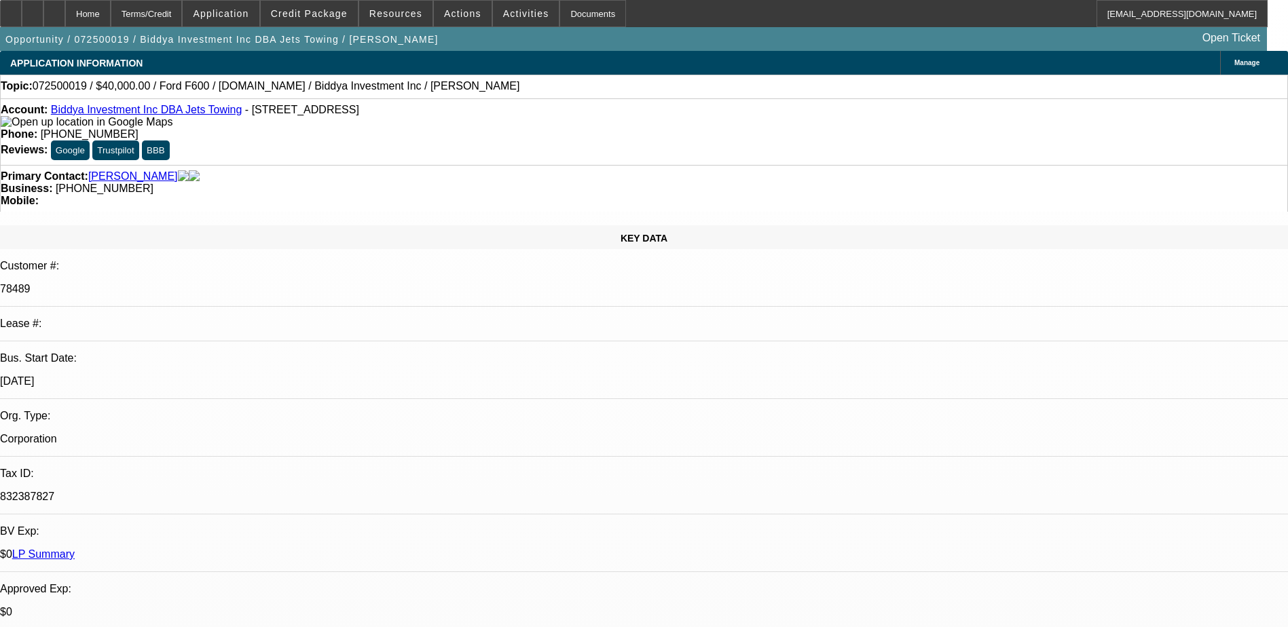
select select "1"
select select "6"
select select "1"
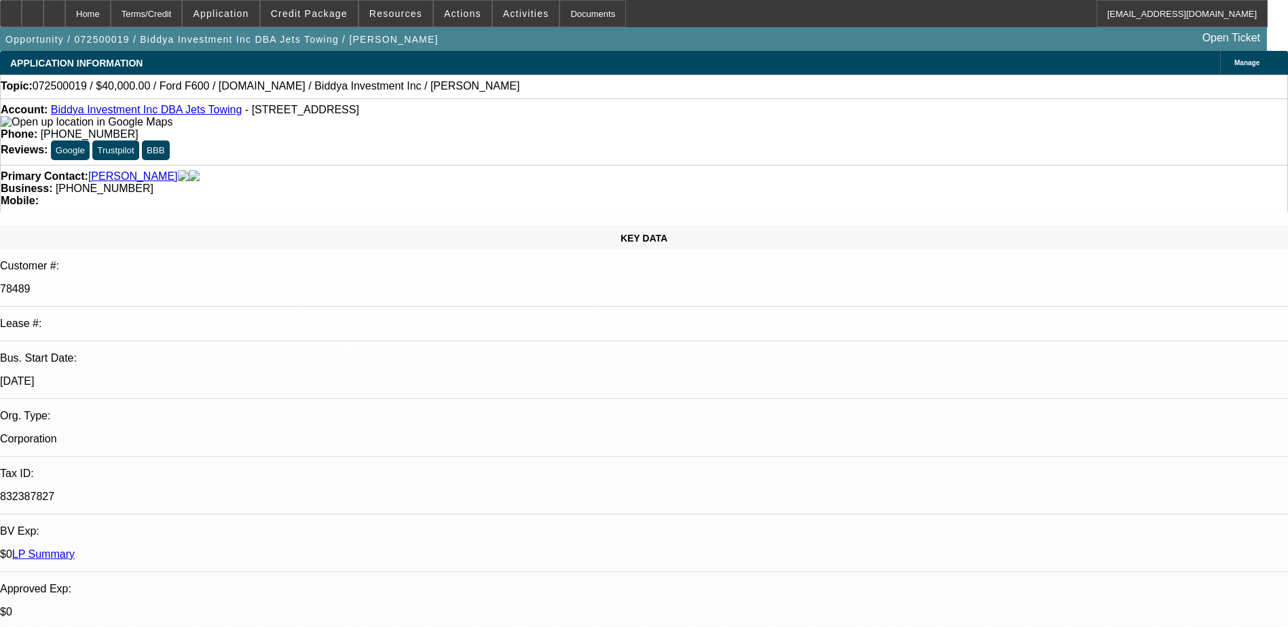
select select "6"
select select "1"
select select "2"
select select "6"
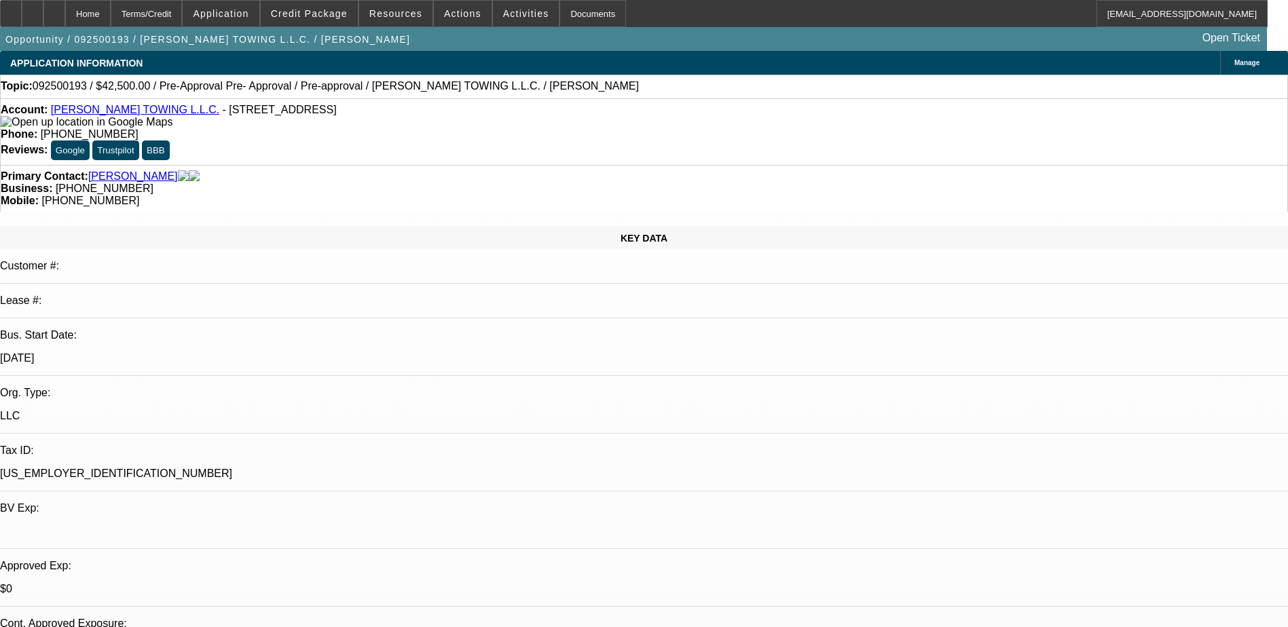
select select "0.15"
select select "0"
select select "0.1"
select select "4"
select select "0.15"
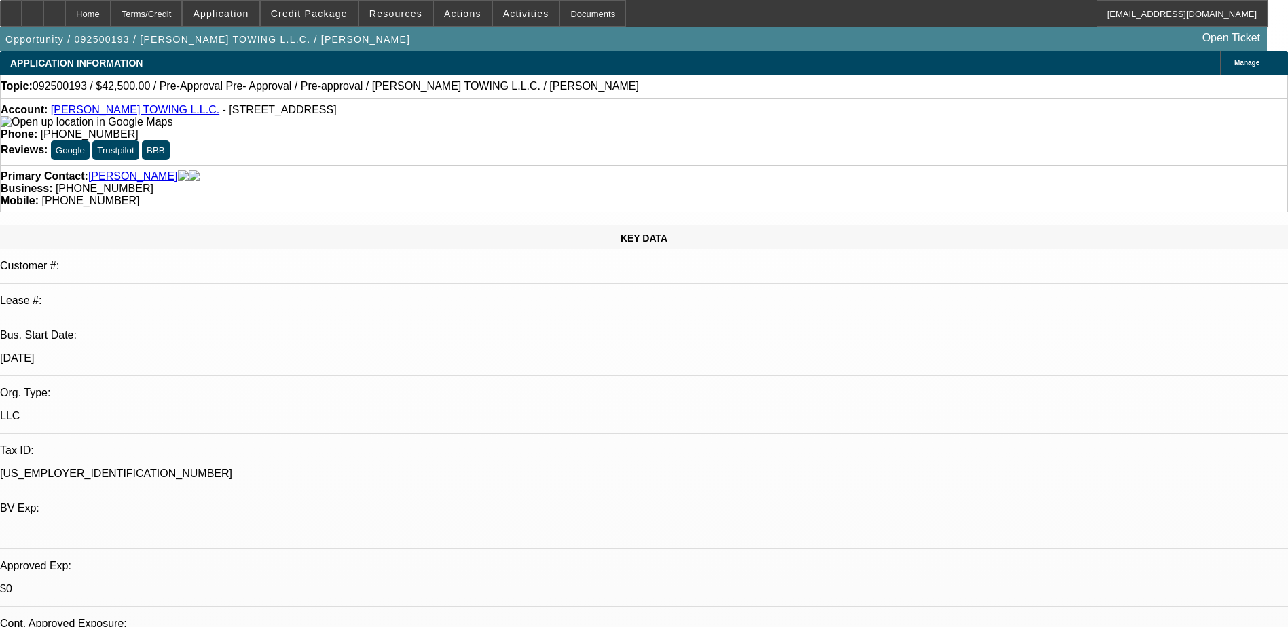
select select "0"
select select "0.1"
select select "4"
select select "0"
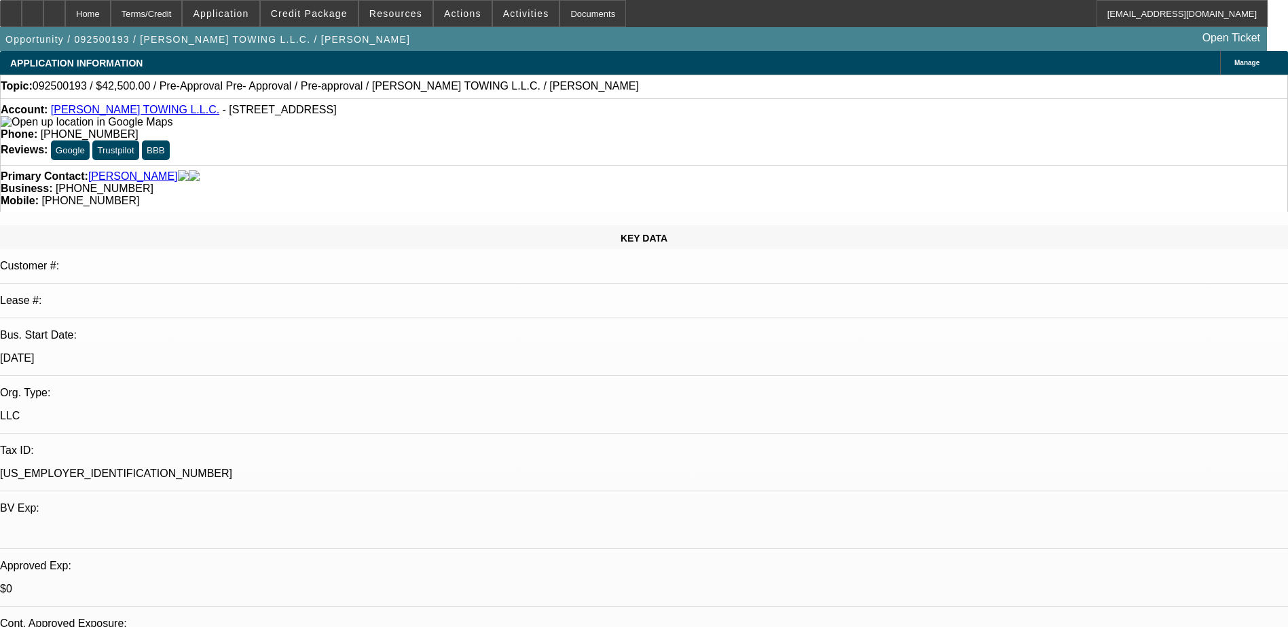
select select "0.1"
select select "4"
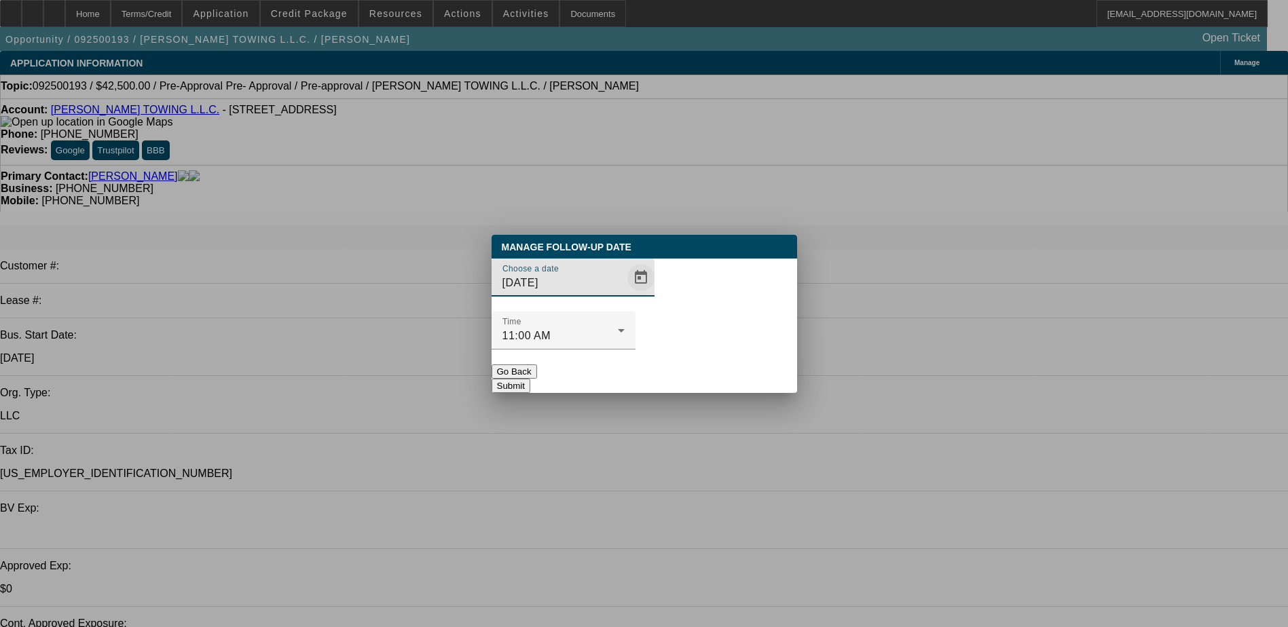
click at [625, 294] on span "Open calendar" at bounding box center [641, 277] width 33 height 33
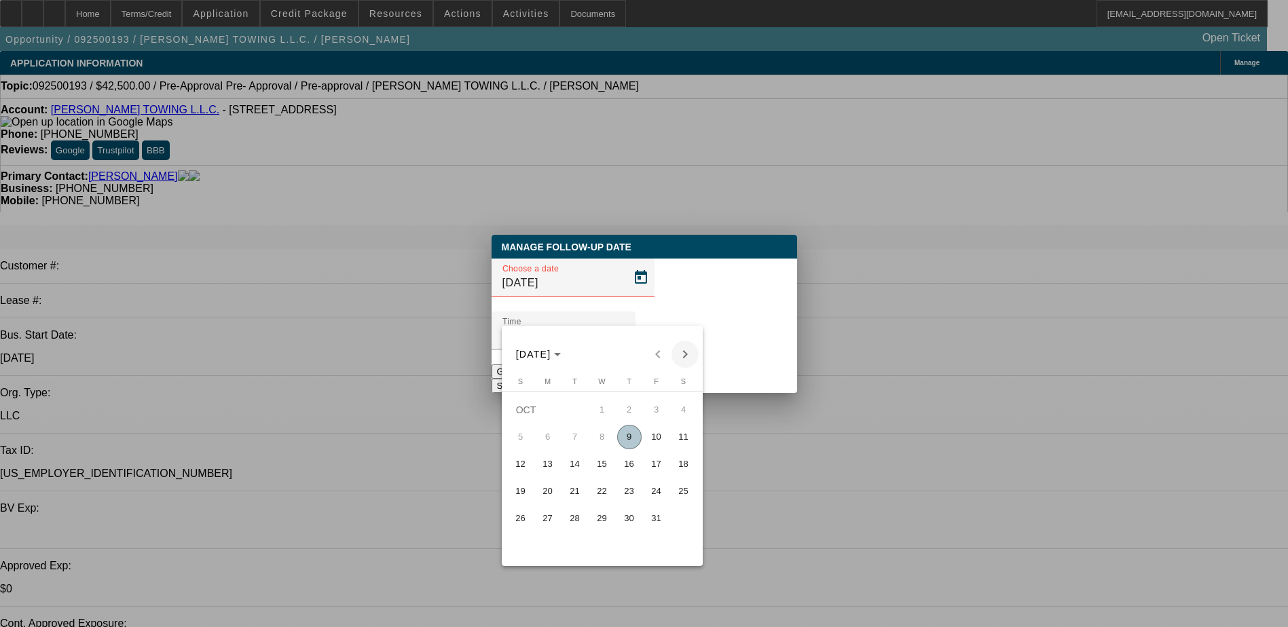
click at [683, 357] on span "Next month" at bounding box center [684, 354] width 27 height 27
click at [664, 448] on span "7" at bounding box center [656, 437] width 24 height 24
type input "[DATE]"
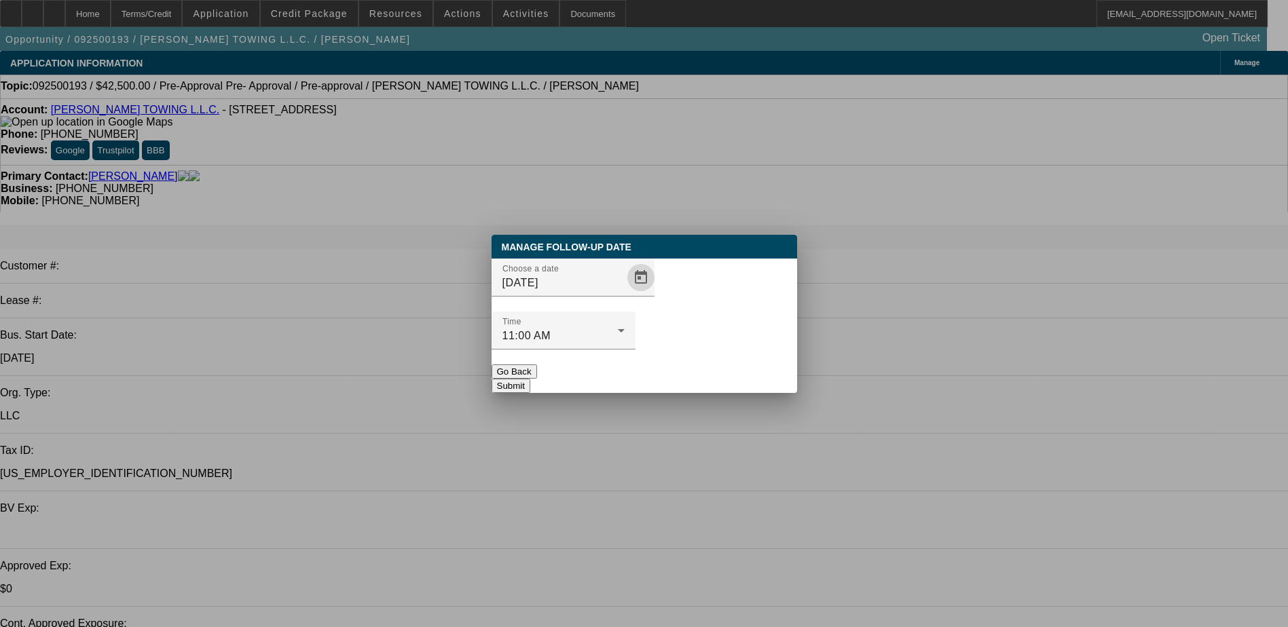
click at [530, 379] on button "Submit" at bounding box center [511, 386] width 39 height 14
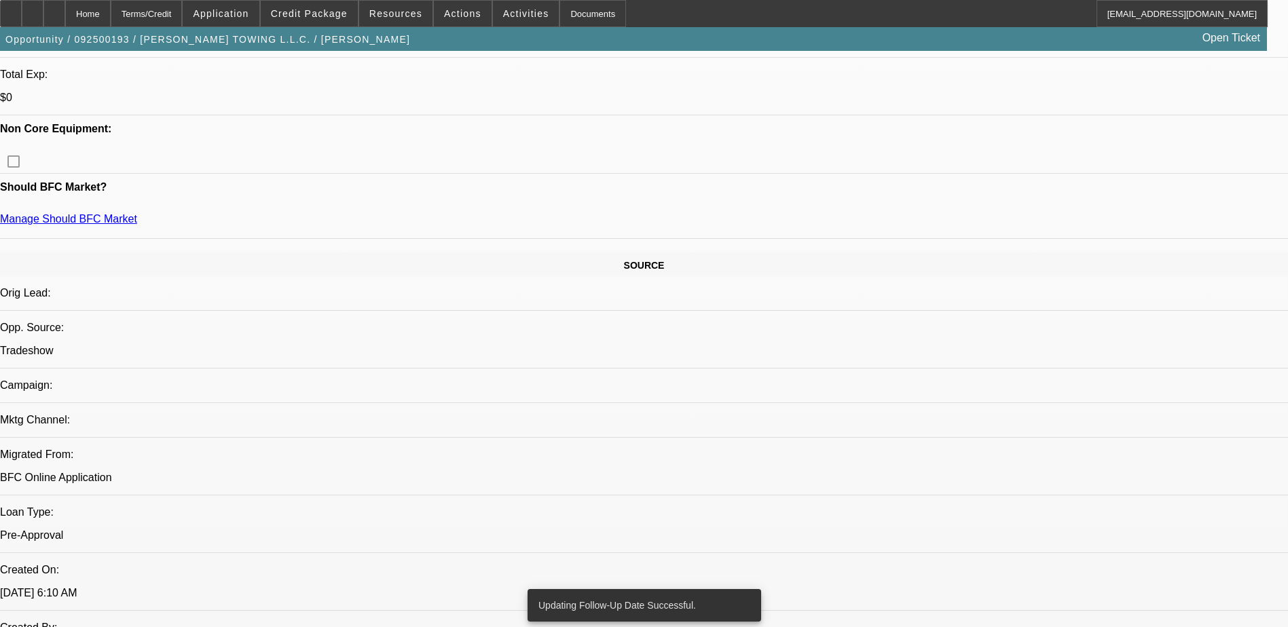
scroll to position [611, 0]
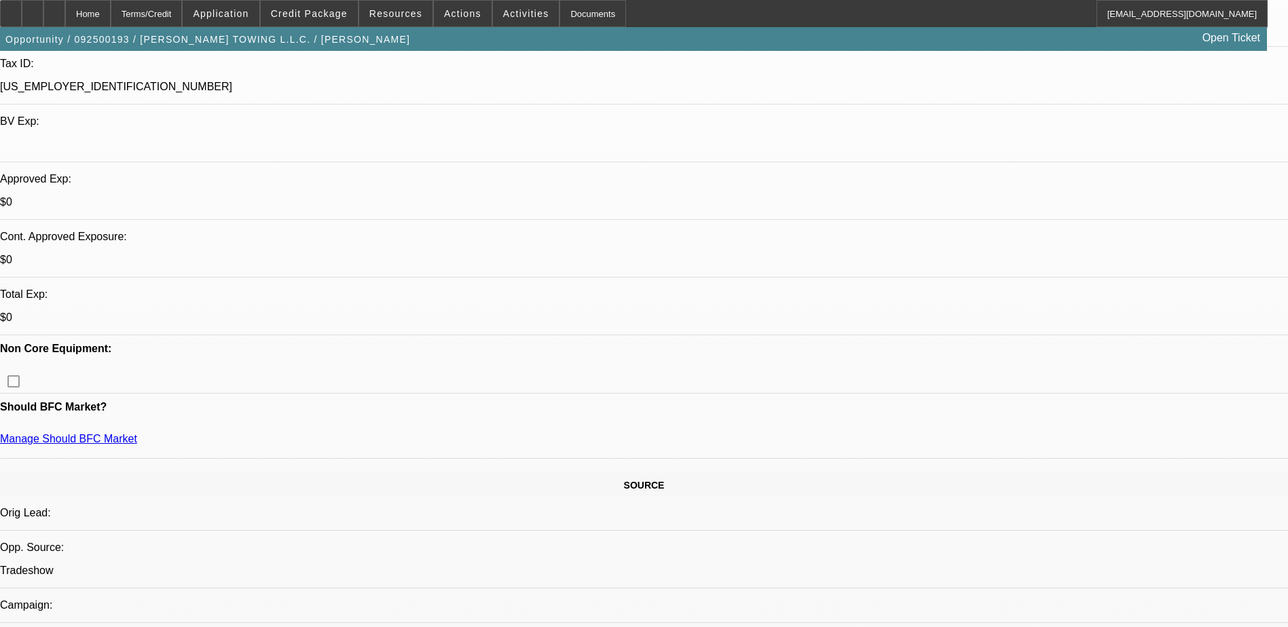
scroll to position [204, 0]
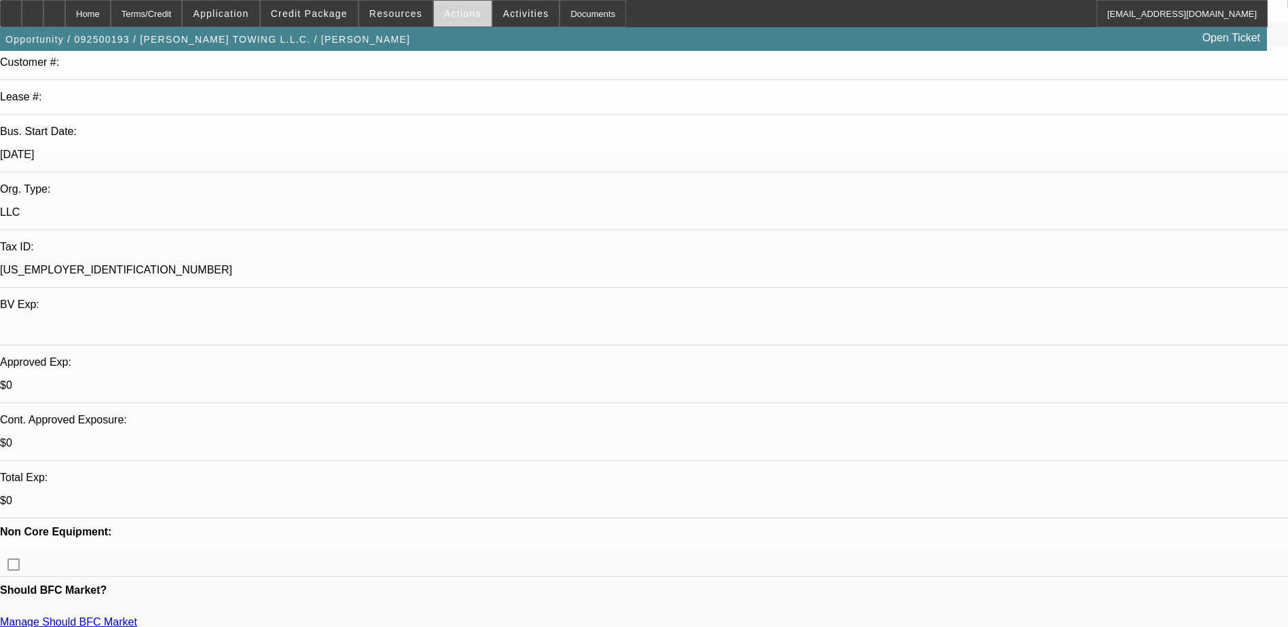
click at [449, 21] on span at bounding box center [463, 13] width 58 height 33
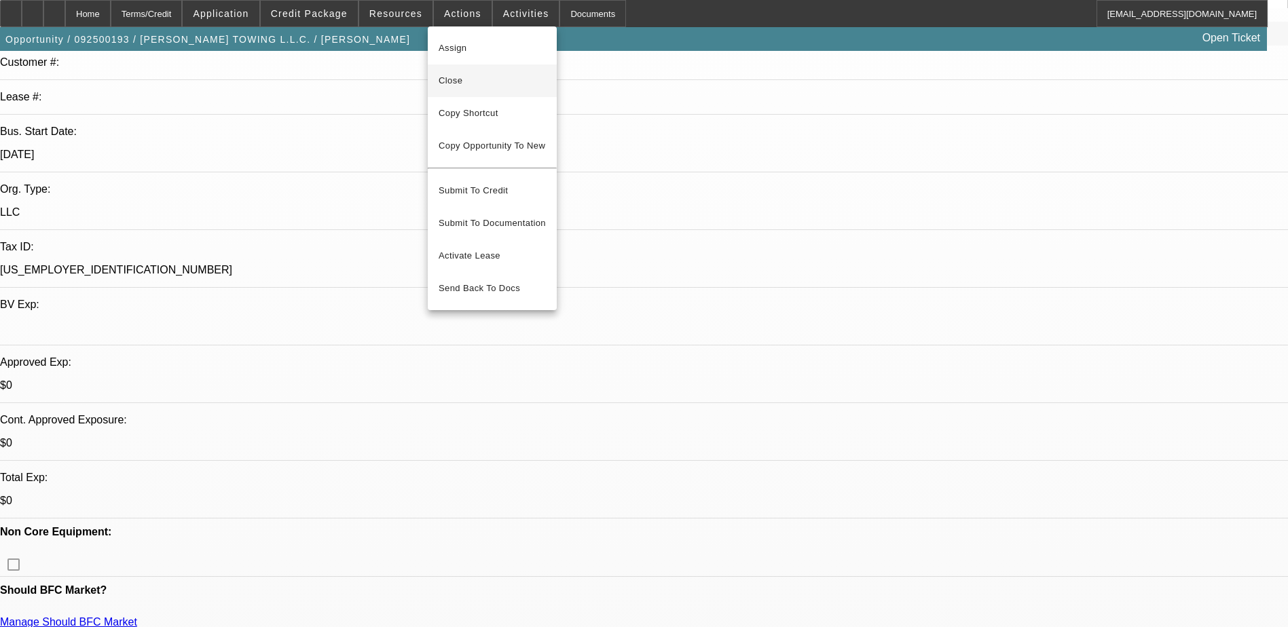
click at [475, 90] on button "Close" at bounding box center [492, 80] width 129 height 33
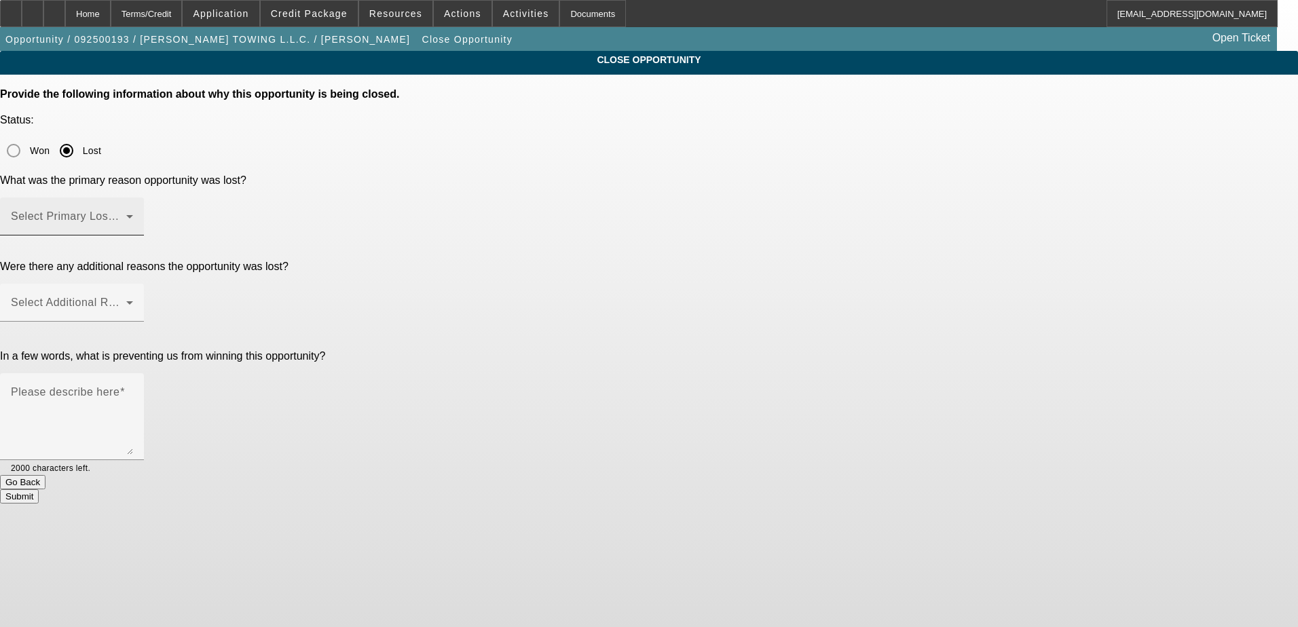
click at [154, 210] on mat-label "Select Primary Lost Reason" at bounding box center [82, 216] width 143 height 12
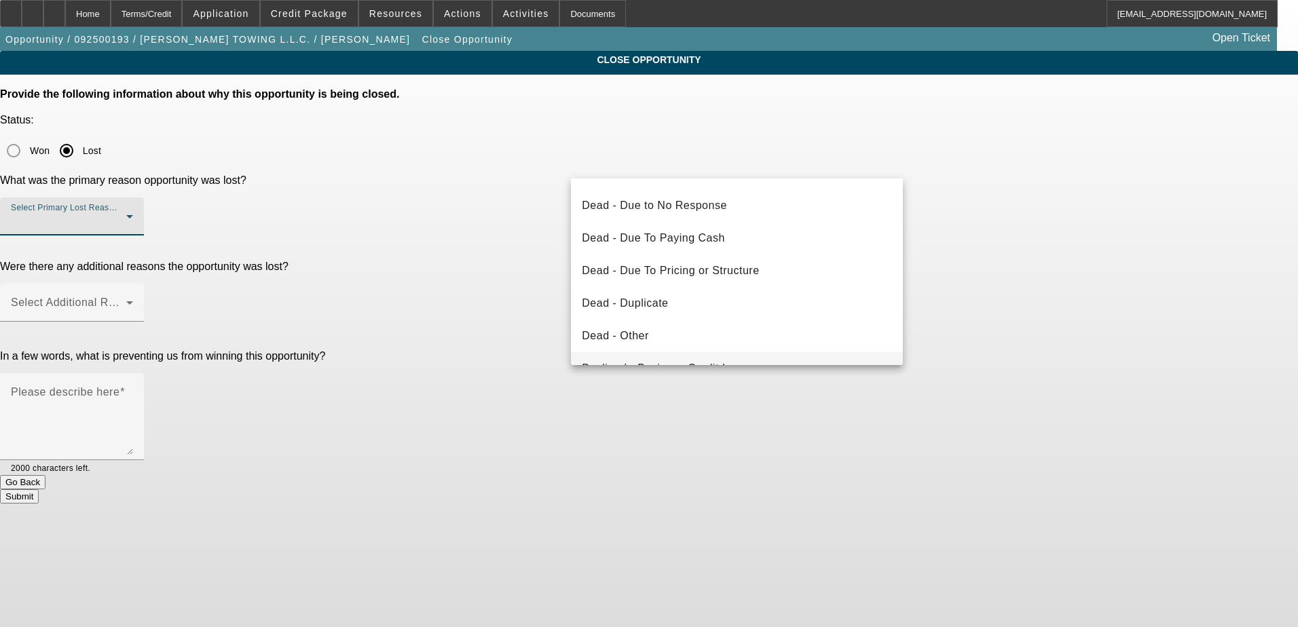
scroll to position [183, 0]
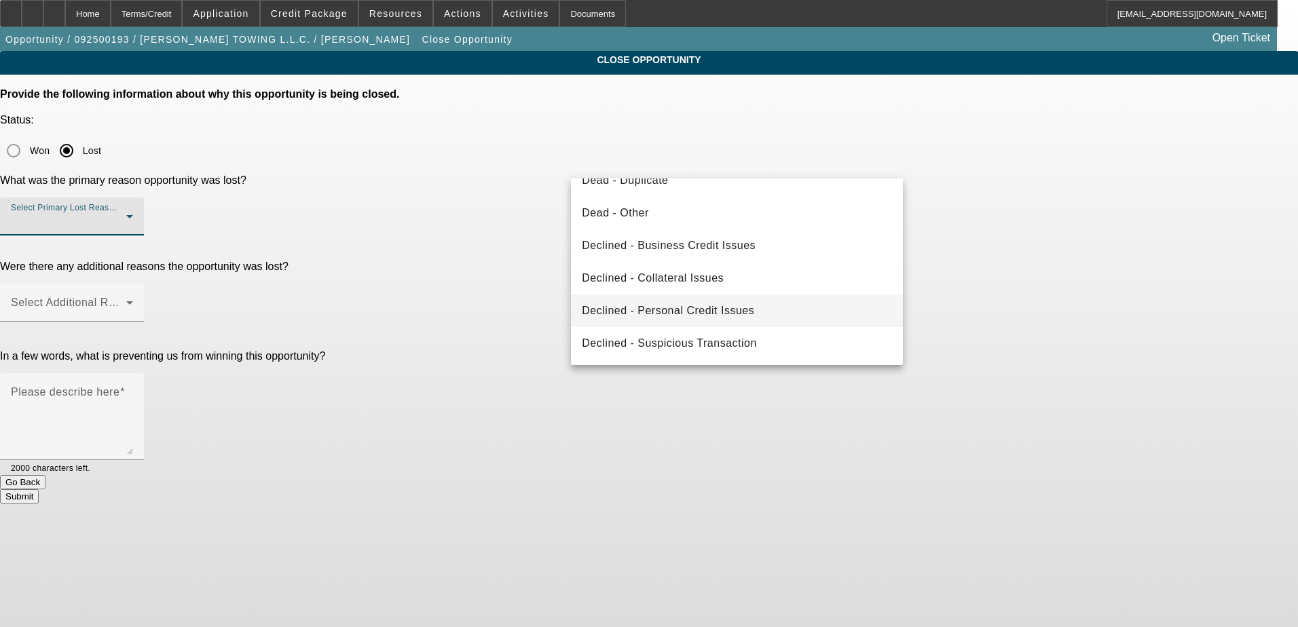
click at [730, 313] on span "Declined - Personal Credit Issues" at bounding box center [668, 311] width 172 height 16
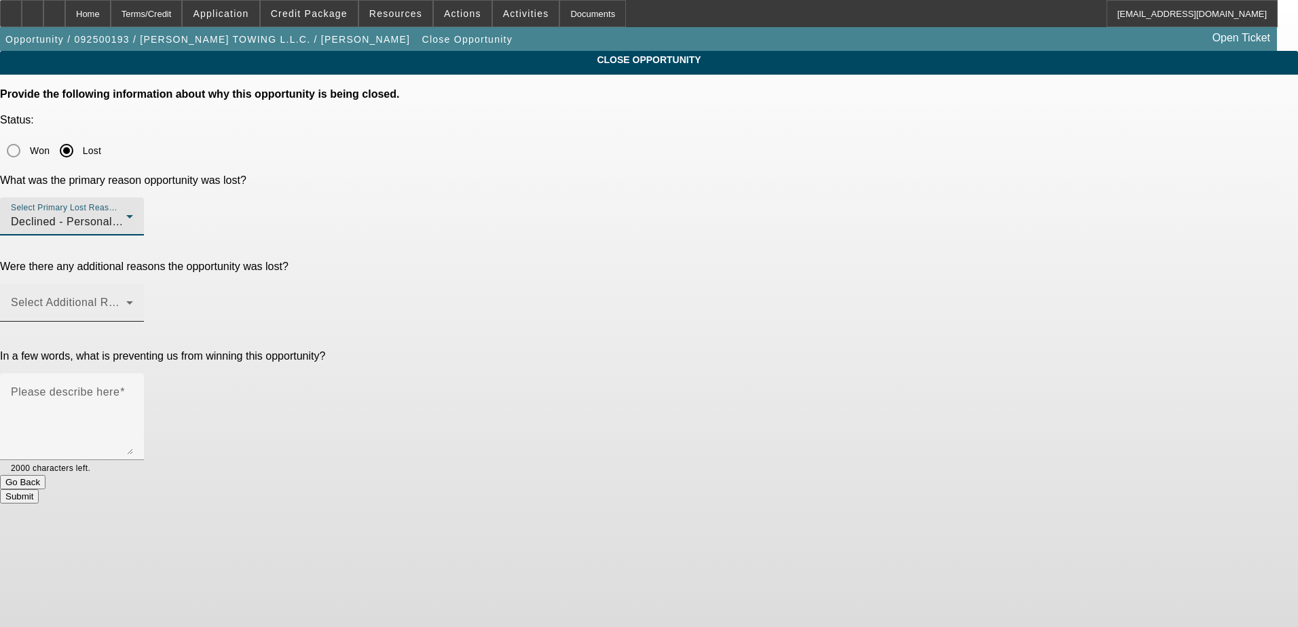
click at [126, 300] on span at bounding box center [68, 308] width 115 height 16
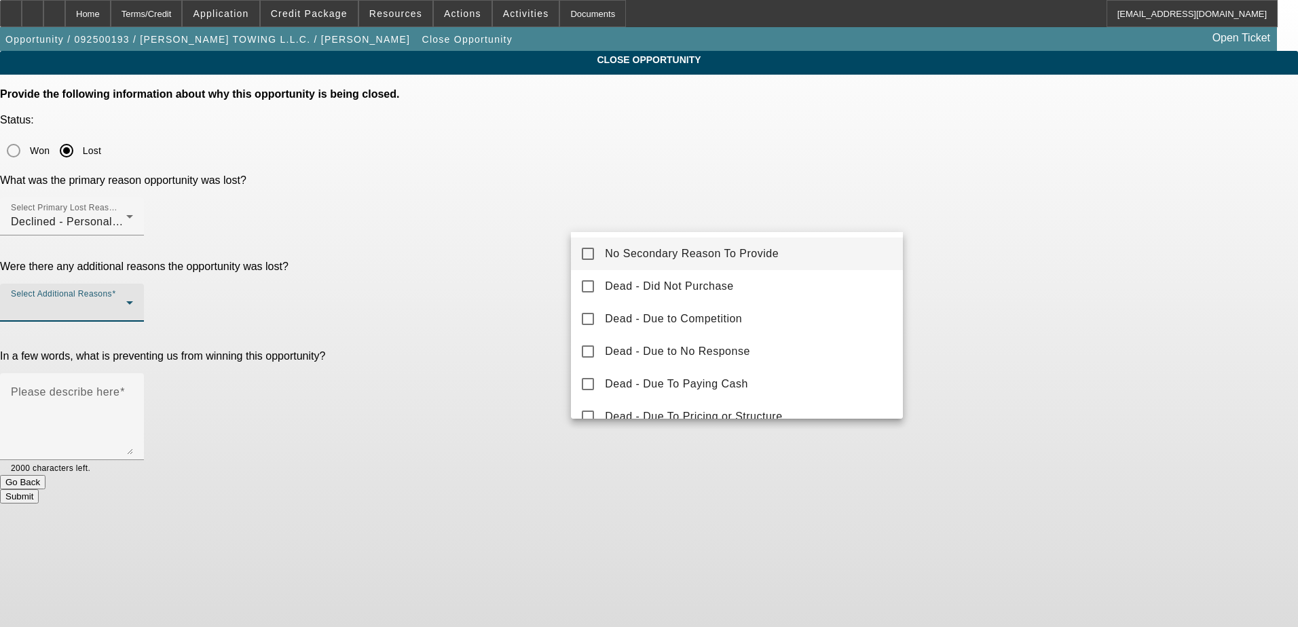
click at [733, 247] on span "No Secondary Reason To Provide" at bounding box center [692, 254] width 174 height 16
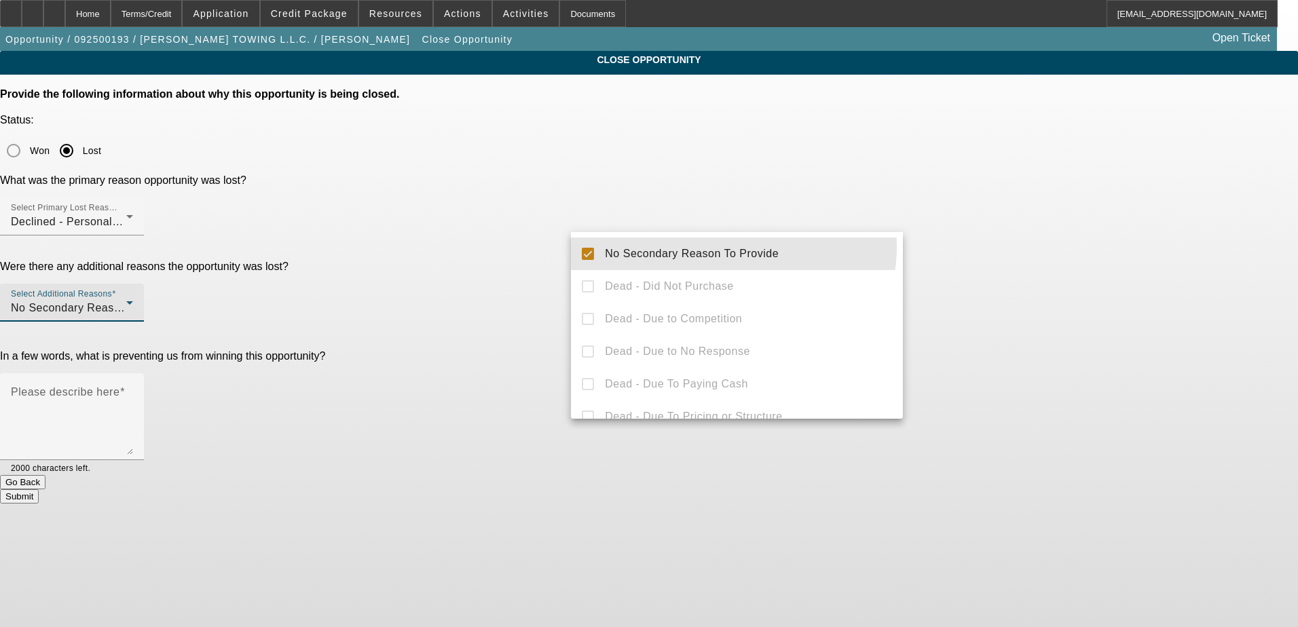
click at [1037, 267] on div at bounding box center [649, 313] width 1298 height 627
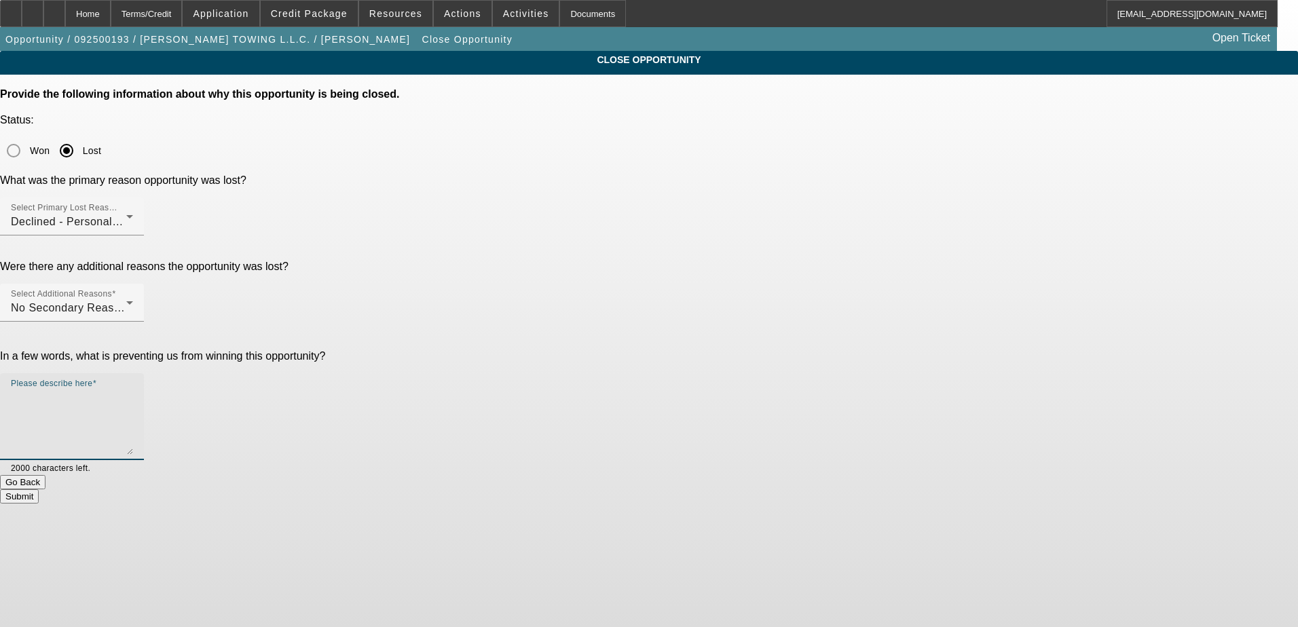
click at [133, 390] on textarea "Please describe here" at bounding box center [72, 422] width 122 height 65
type textarea "d"
drag, startPoint x: 585, startPoint y: 268, endPoint x: 609, endPoint y: 267, distance: 24.5
click at [133, 390] on textarea "declined" at bounding box center [72, 422] width 122 height 65
drag, startPoint x: 773, startPoint y: 271, endPoint x: 667, endPoint y: 278, distance: 106.2
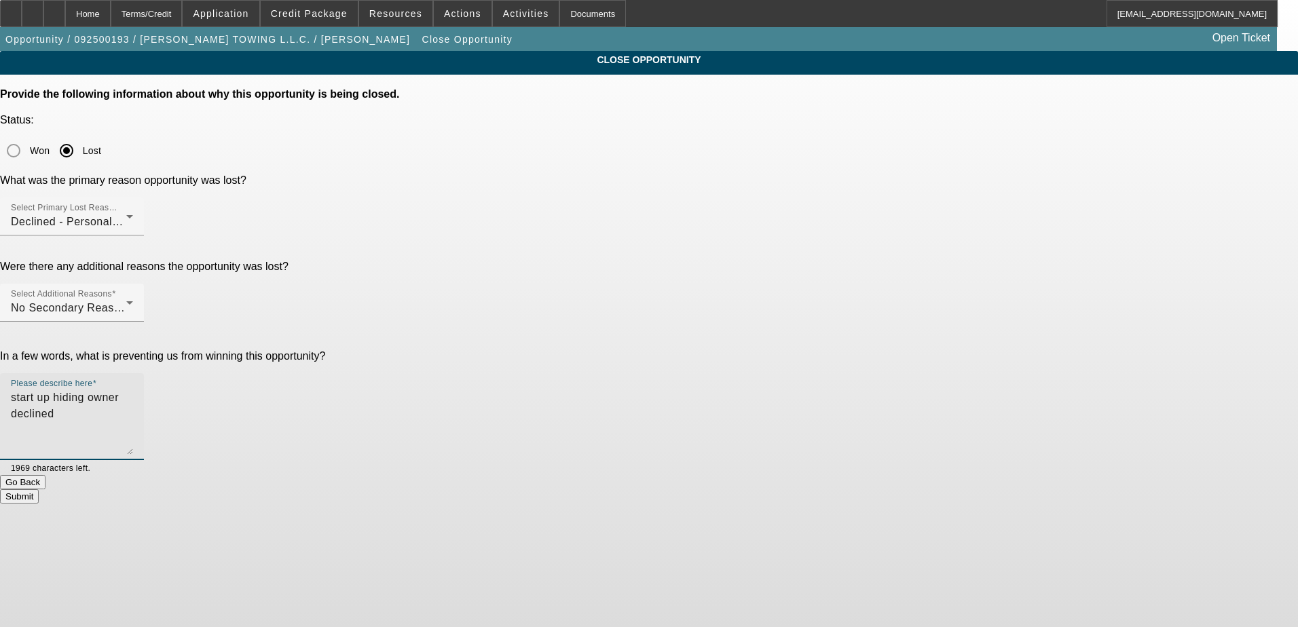
click at [133, 390] on textarea "start up hiding owner declined" at bounding box center [72, 422] width 122 height 65
type textarea "start up hiding owner"
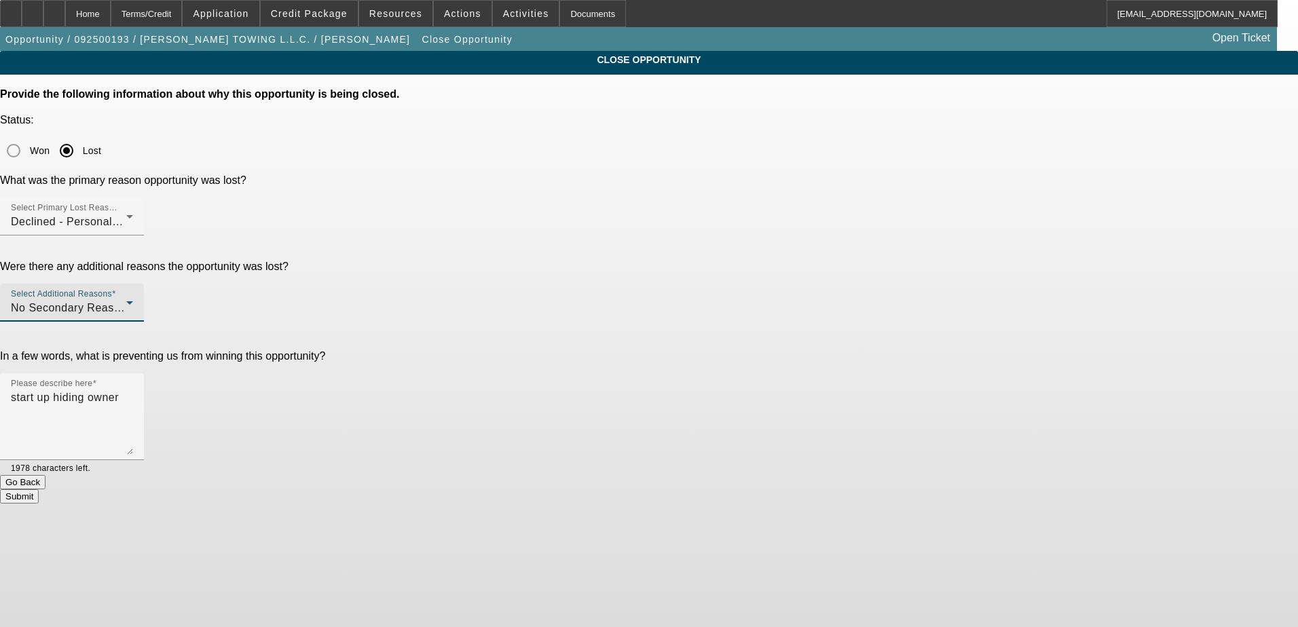
click at [126, 300] on div "No Secondary Reason To Provide" at bounding box center [68, 308] width 115 height 16
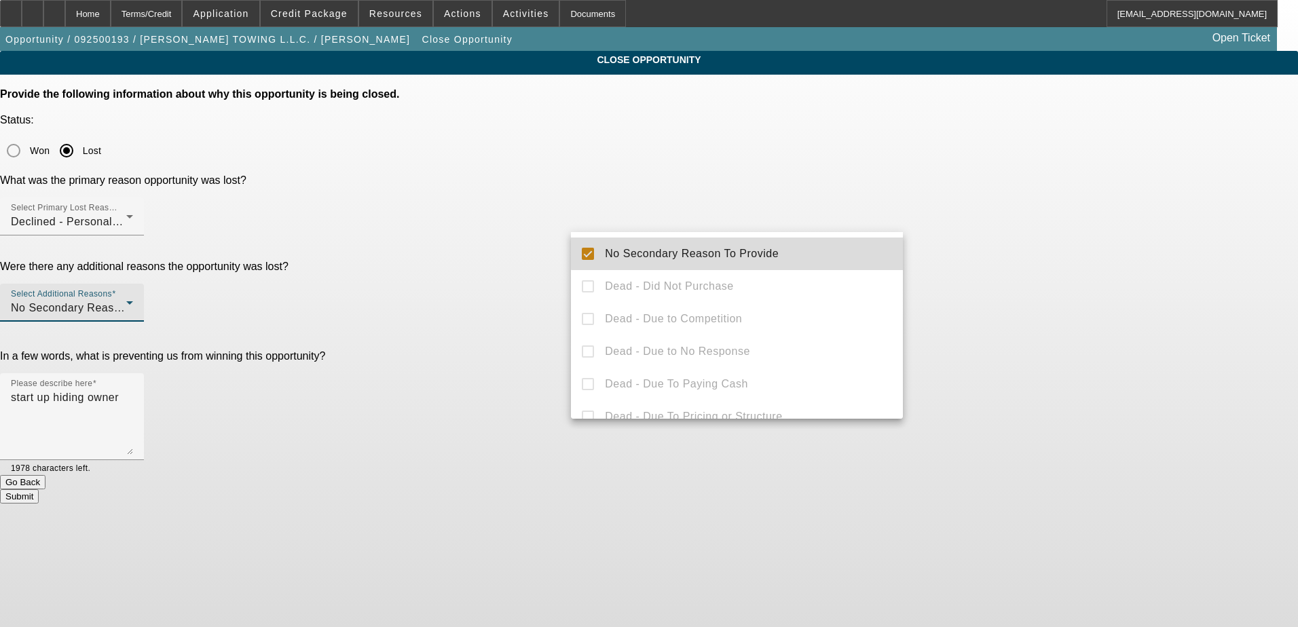
click at [741, 253] on span "No Secondary Reason To Provide" at bounding box center [692, 254] width 174 height 16
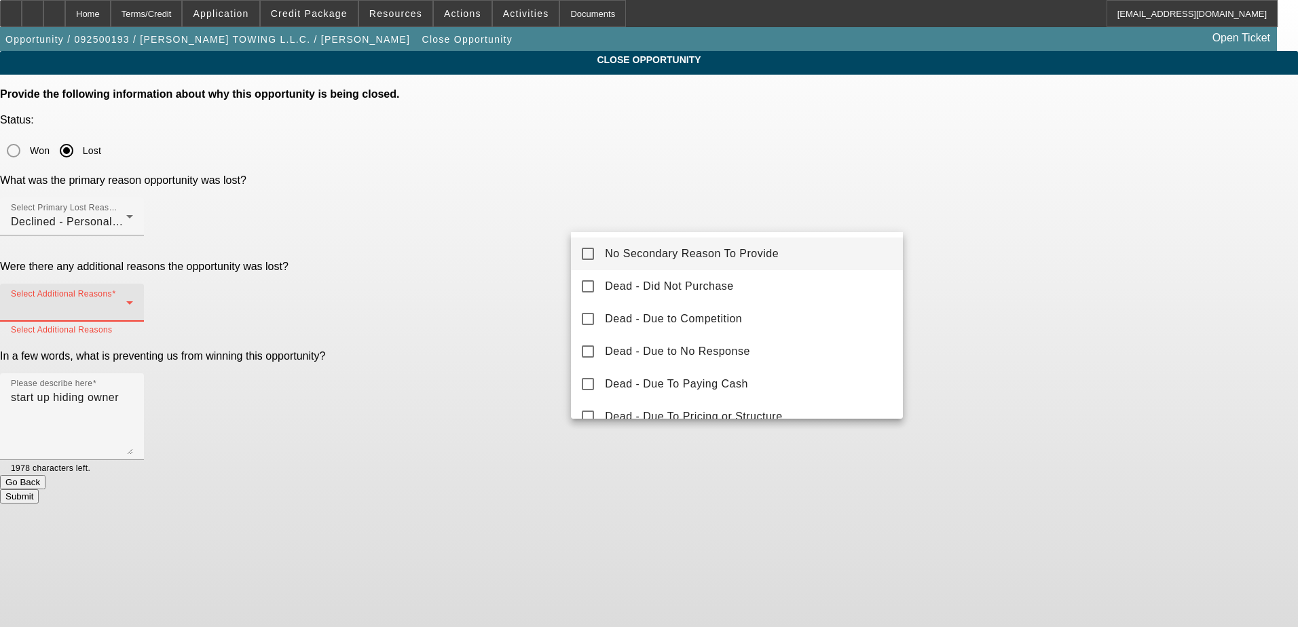
drag, startPoint x: 723, startPoint y: 198, endPoint x: 726, endPoint y: 213, distance: 15.8
click at [723, 200] on div at bounding box center [649, 313] width 1298 height 627
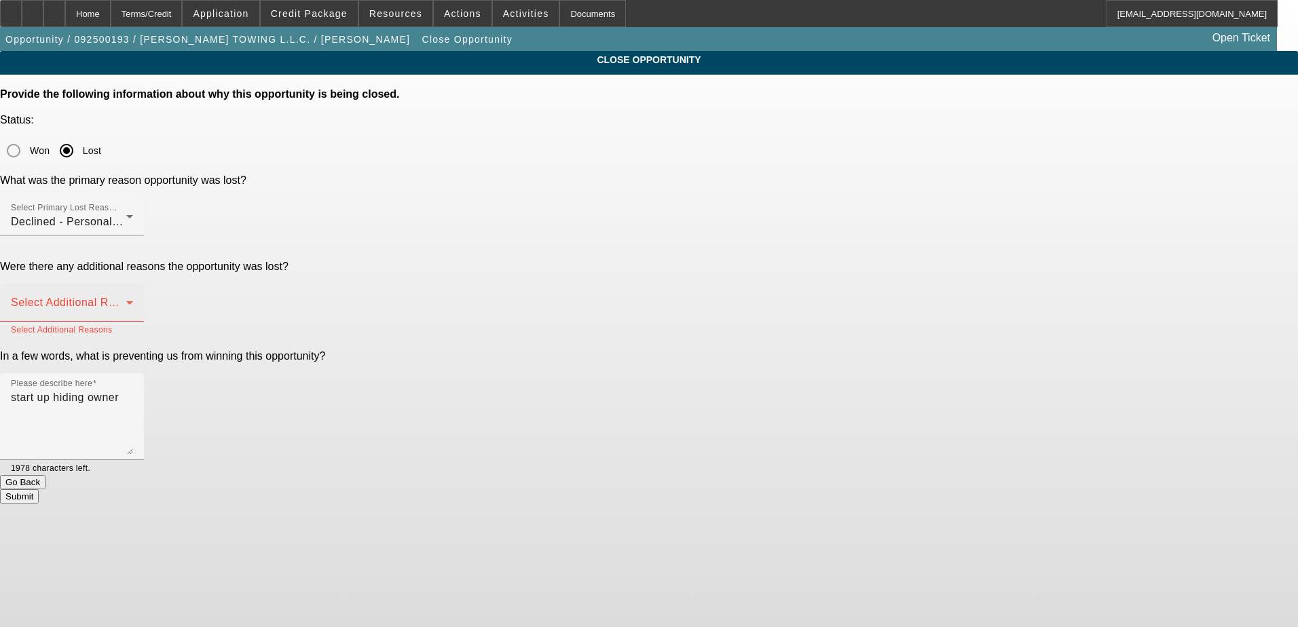
click at [145, 297] on mat-label "Select Additional Reasons" at bounding box center [78, 303] width 134 height 12
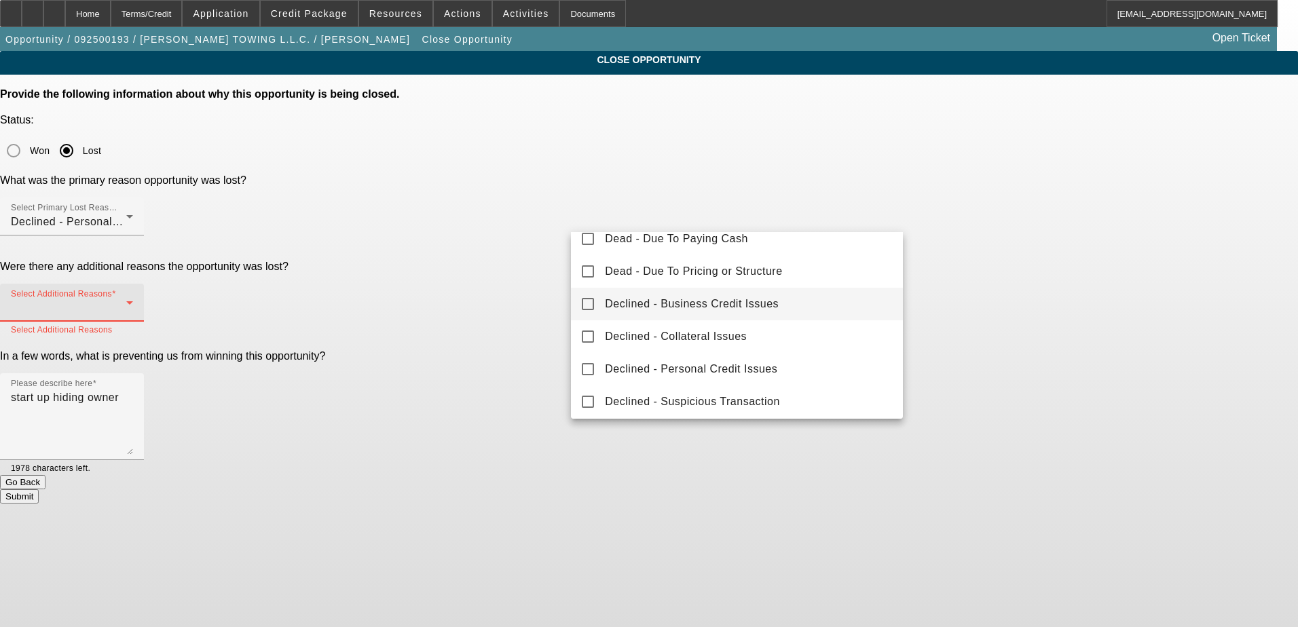
scroll to position [150, 0]
click at [795, 305] on mat-option "Declined - Business Credit Issues" at bounding box center [737, 299] width 332 height 33
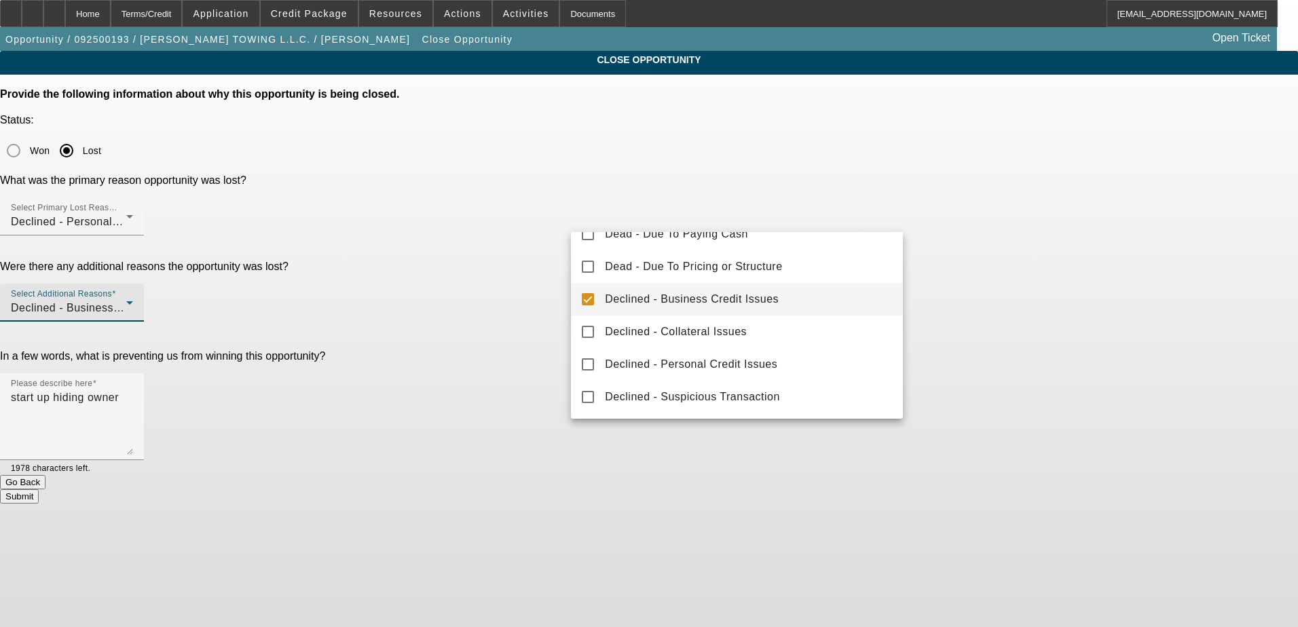
click at [1016, 278] on div at bounding box center [649, 313] width 1298 height 627
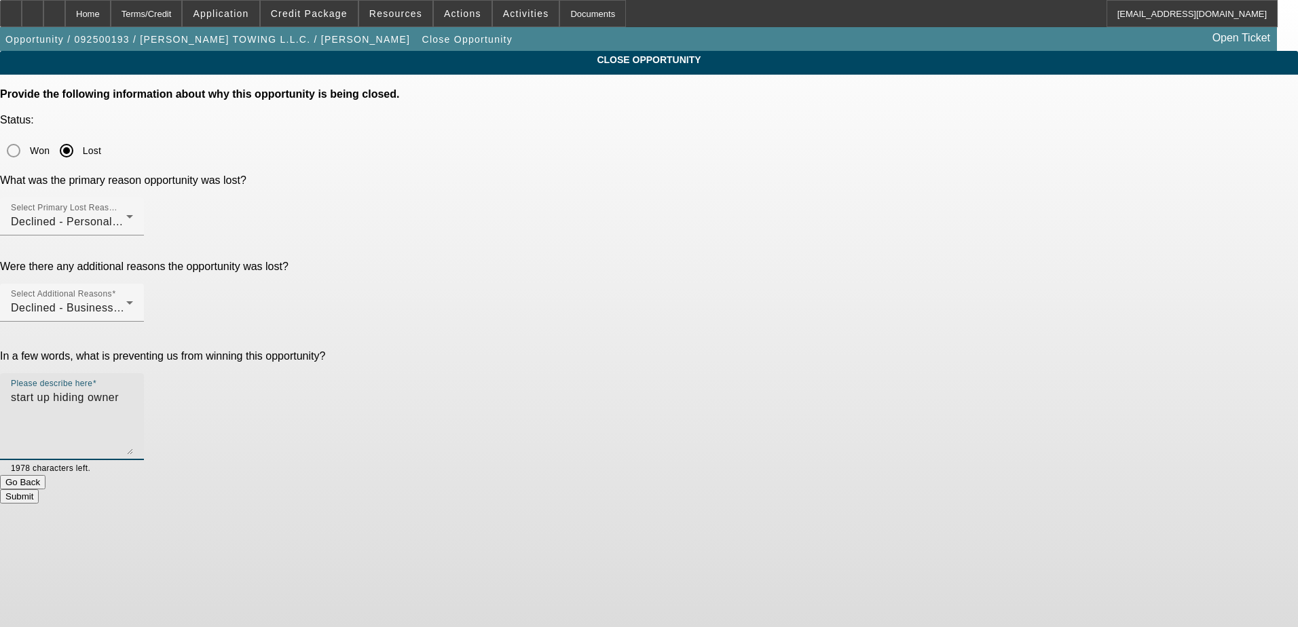
click at [133, 390] on textarea "start up hiding owner" at bounding box center [72, 422] width 122 height 65
click at [39, 489] on button "Submit" at bounding box center [19, 496] width 39 height 14
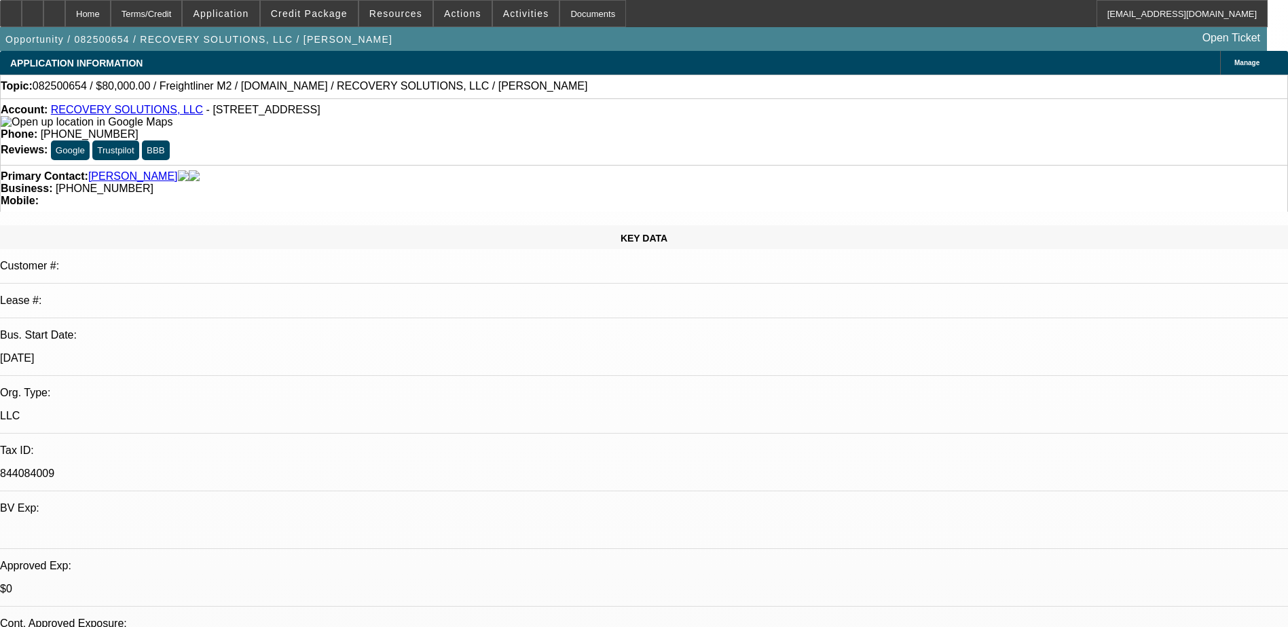
select select "0"
select select "2"
select select "0"
select select "2"
select select "0"
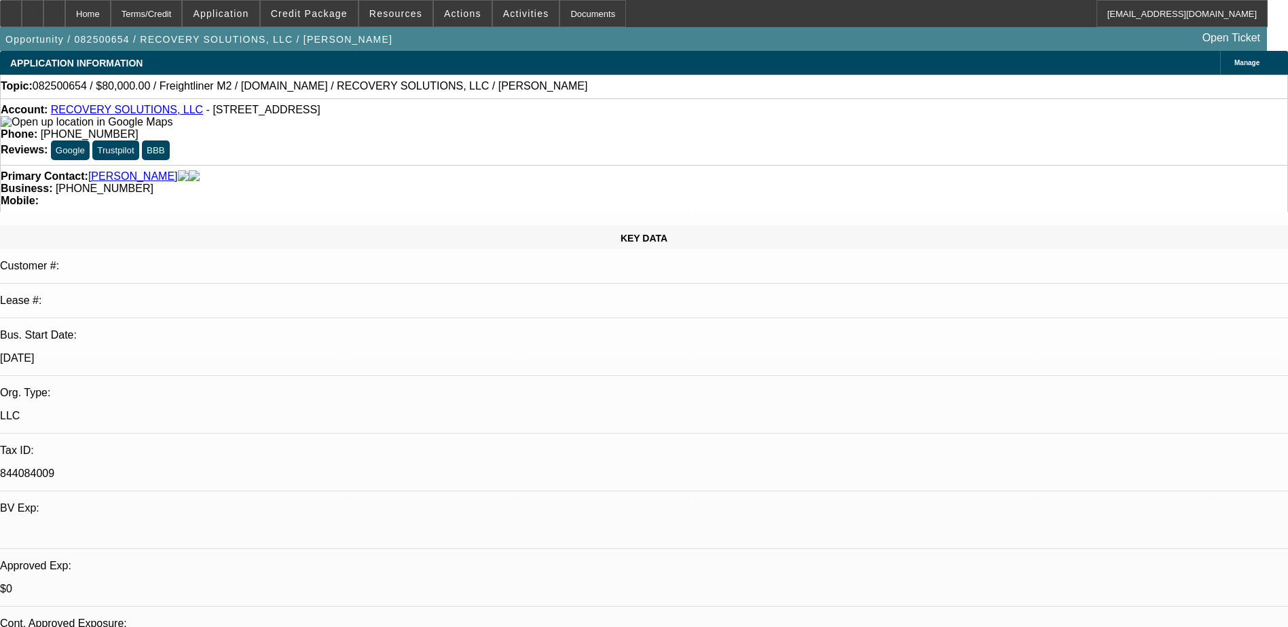
select select "0"
select select "1"
select select "2"
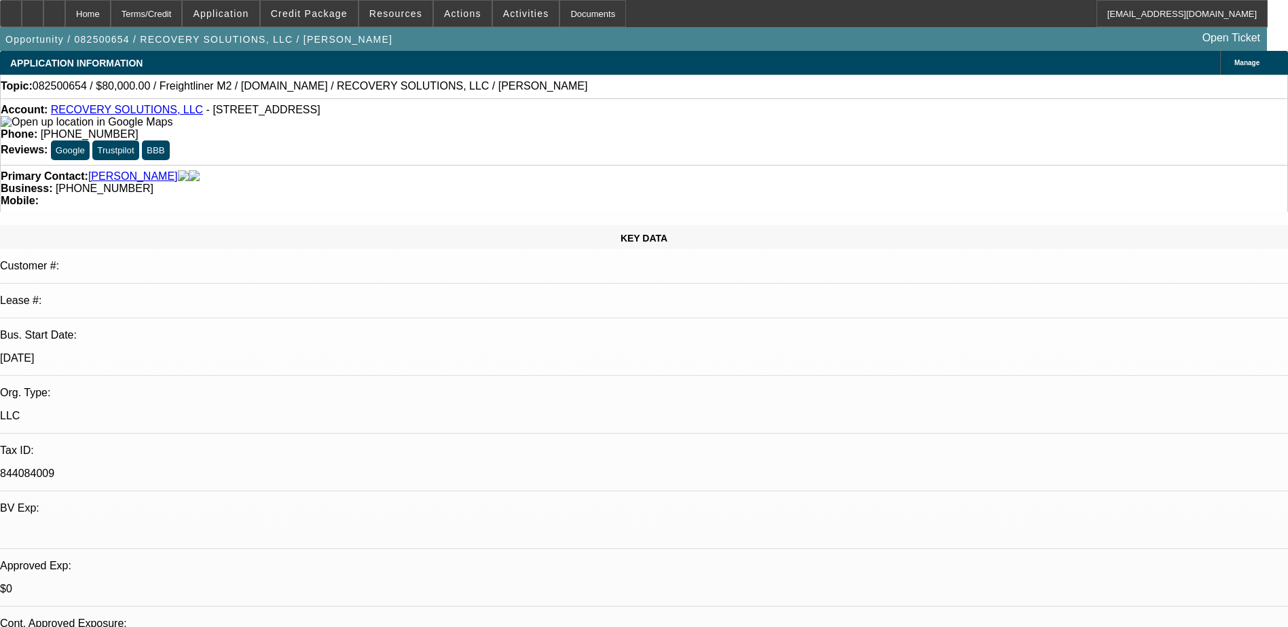
select select "6"
select select "1"
select select "2"
select select "6"
select select "1"
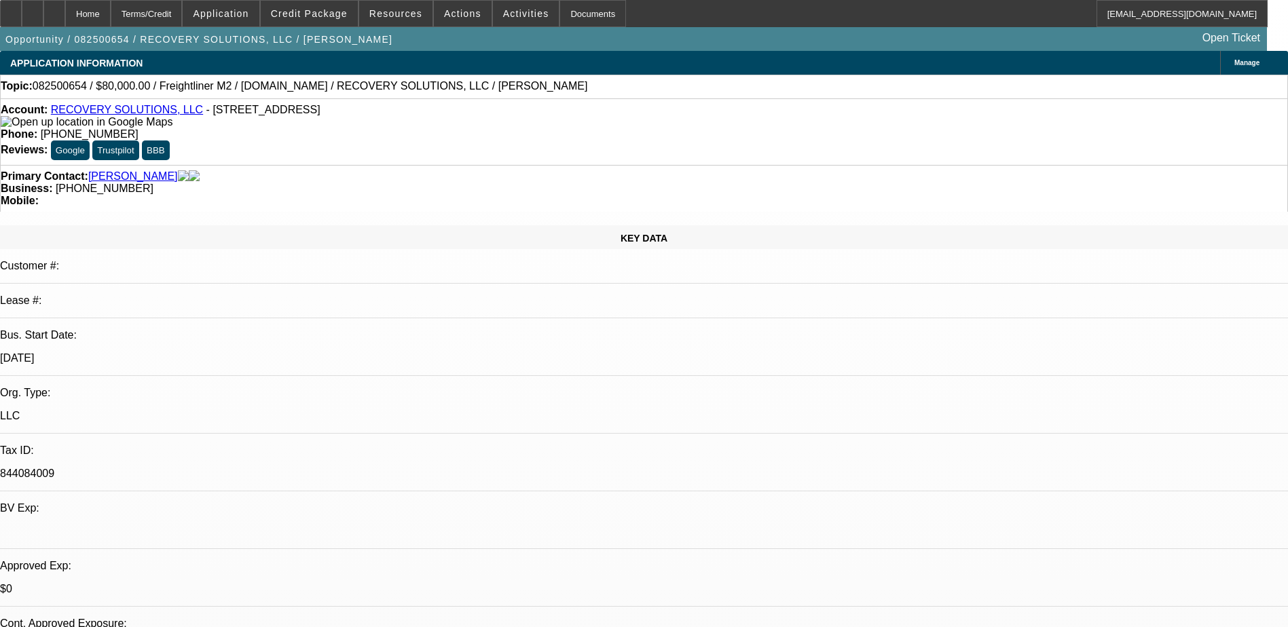
select select "1"
select select "6"
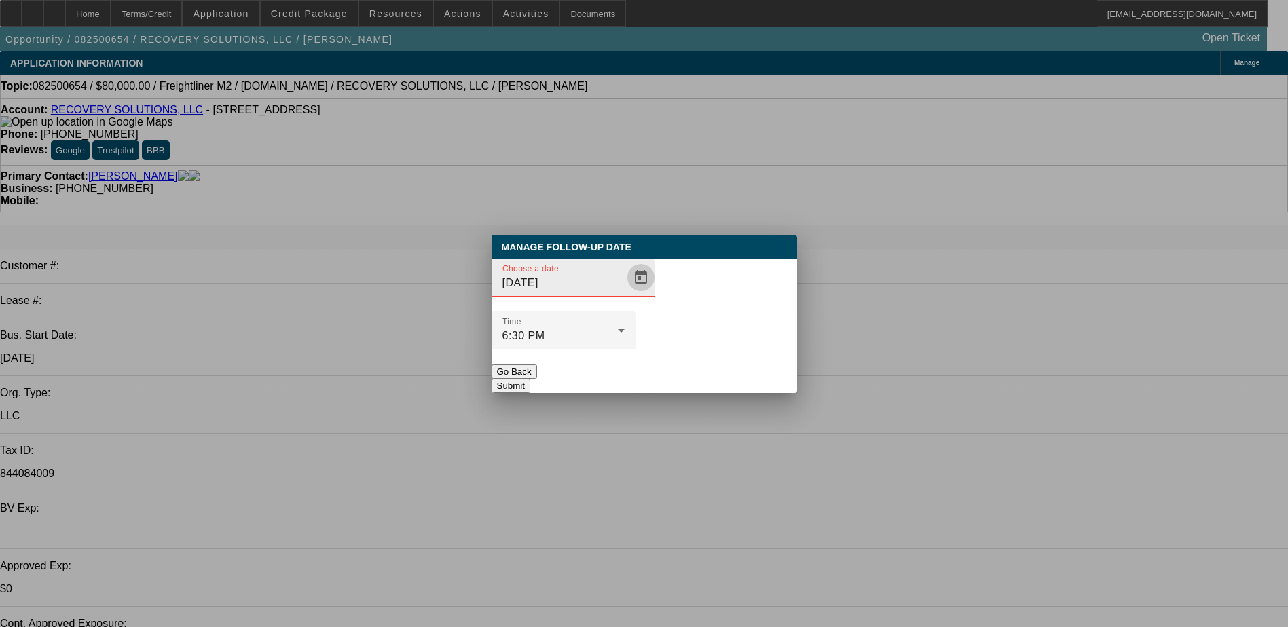
click at [625, 294] on span "Open calendar" at bounding box center [641, 277] width 33 height 33
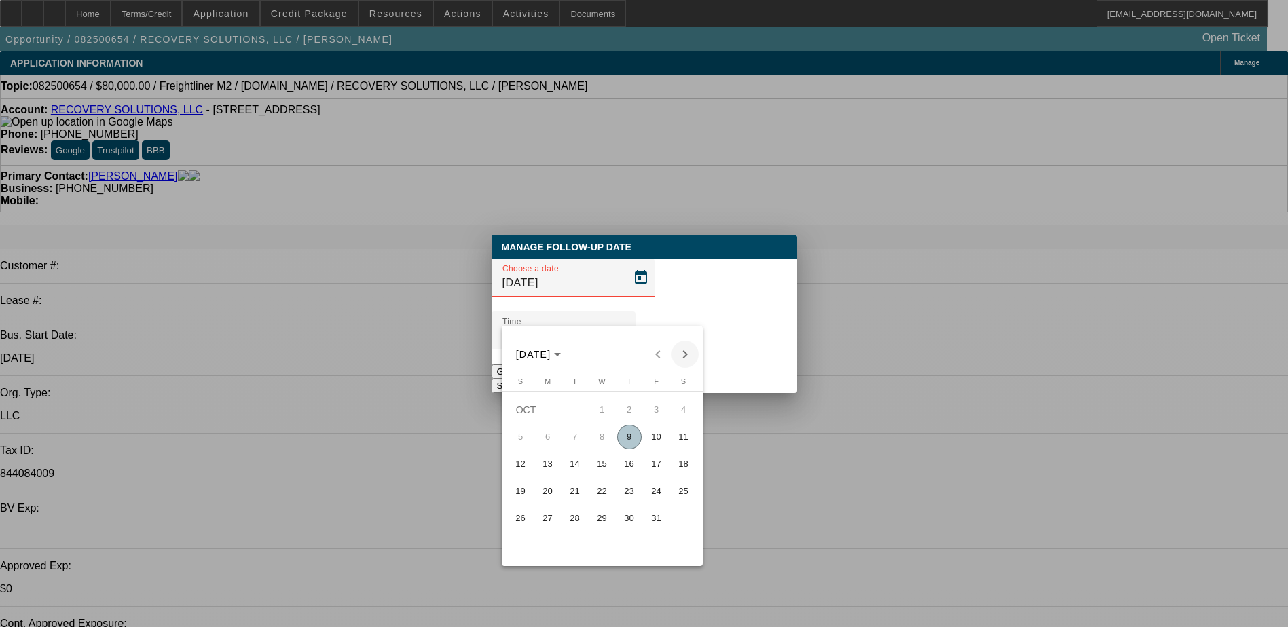
click at [684, 359] on span "Next month" at bounding box center [684, 354] width 27 height 27
click at [648, 446] on span "7" at bounding box center [656, 437] width 24 height 24
type input "11/7/2025"
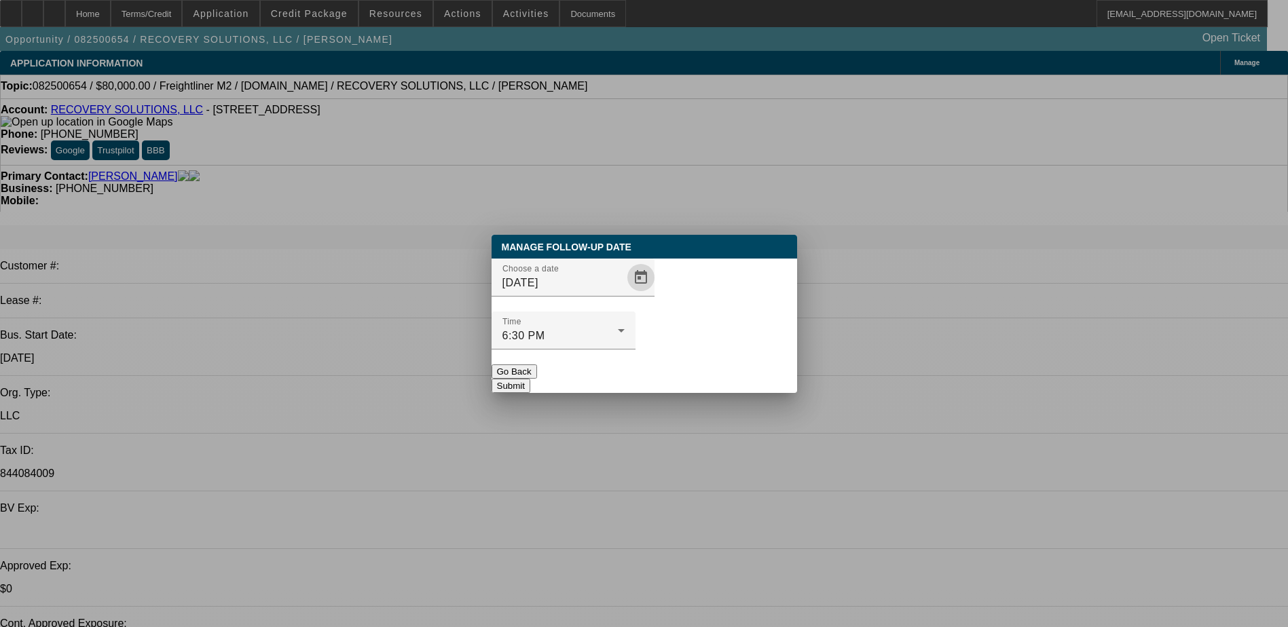
click at [692, 367] on div "Manage Follow-Up Date Choose a date 11/7/2025 Time 6:30 PM Go Back Submit" at bounding box center [645, 314] width 306 height 158
click at [530, 379] on button "Submit" at bounding box center [511, 386] width 39 height 14
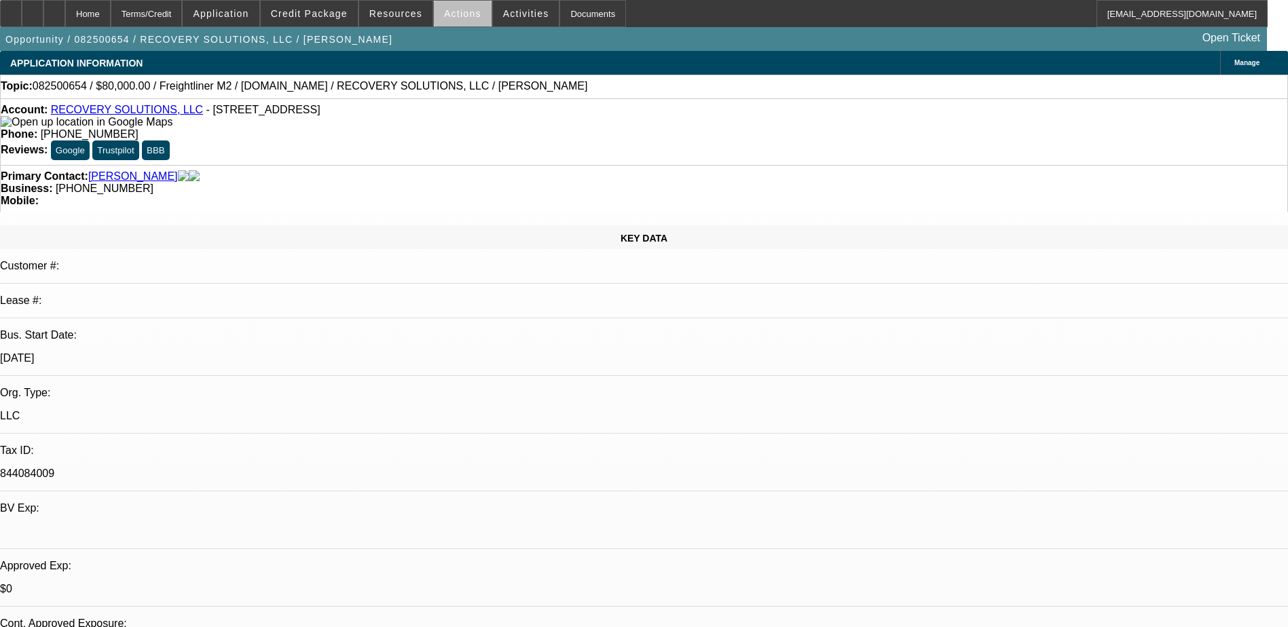
click at [464, 23] on span at bounding box center [463, 13] width 58 height 33
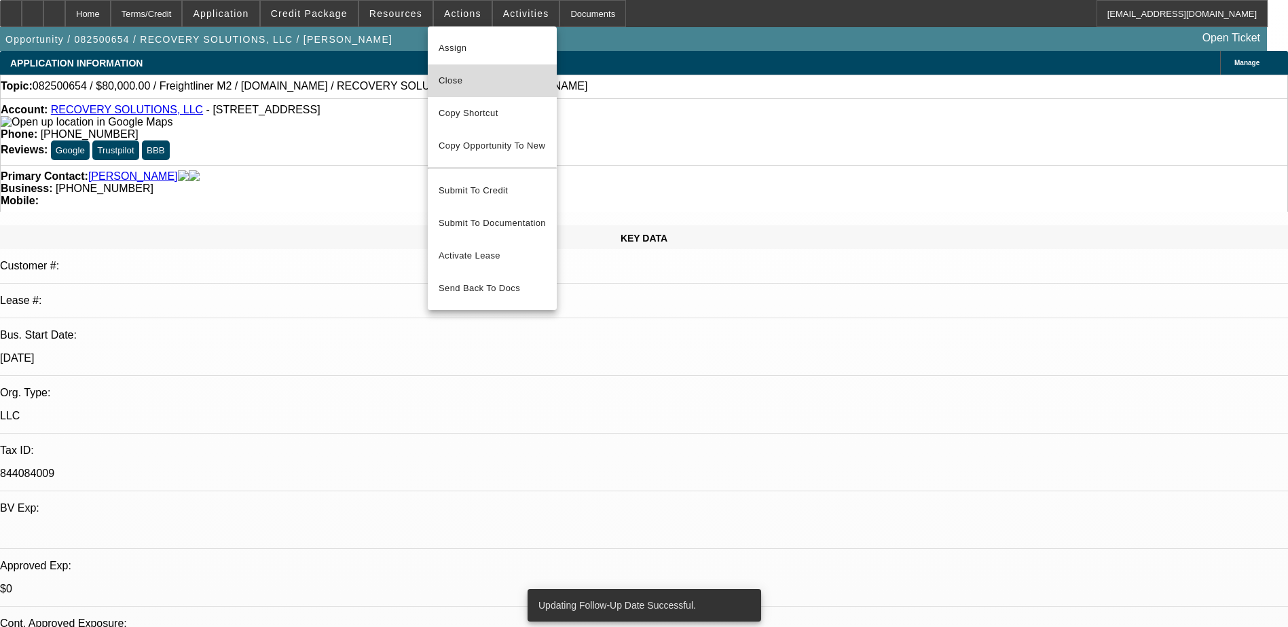
click at [462, 77] on span "Close" at bounding box center [492, 81] width 107 height 16
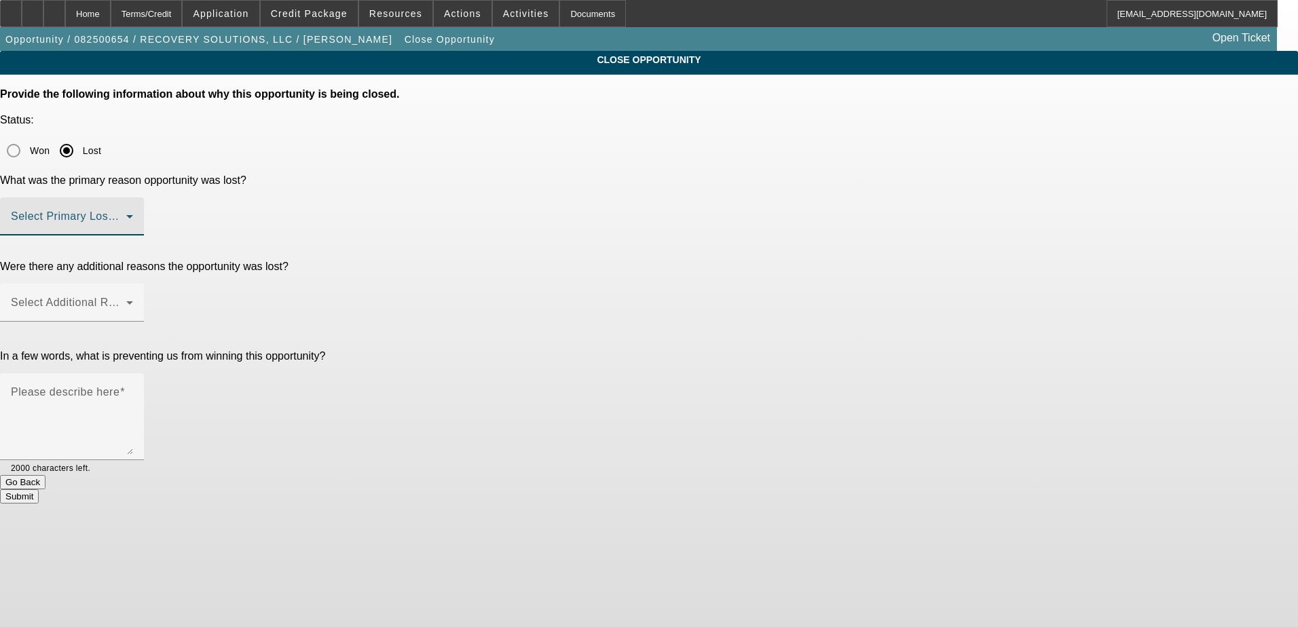
click at [126, 214] on span at bounding box center [68, 222] width 115 height 16
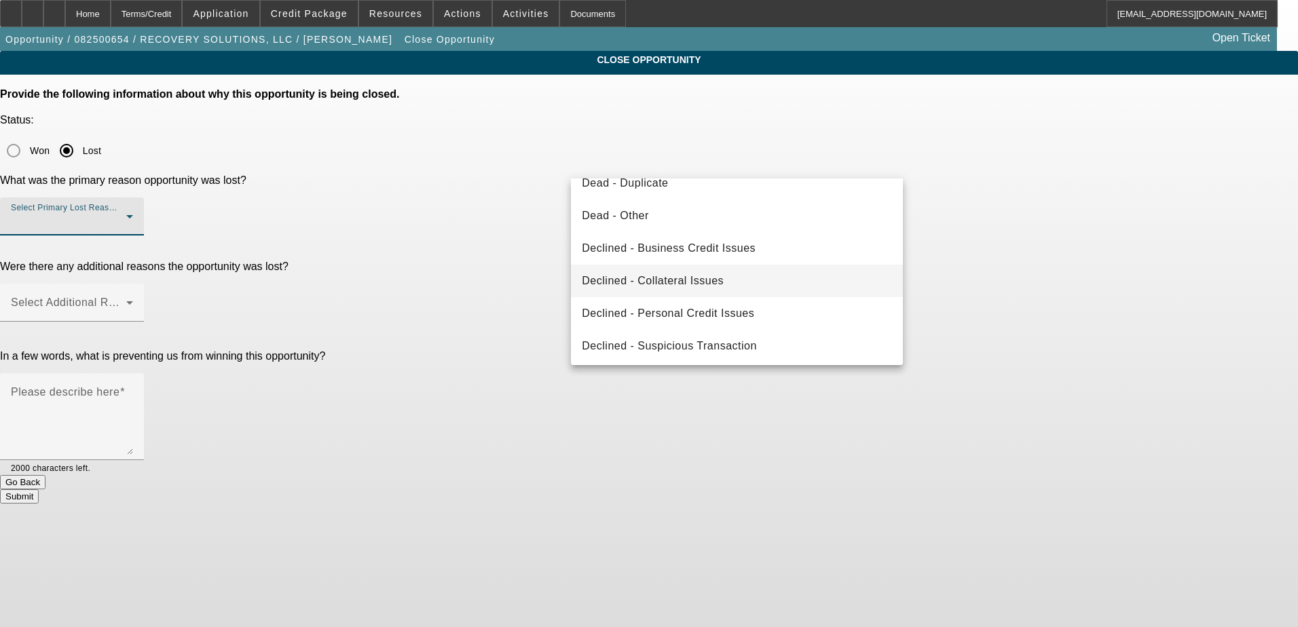
scroll to position [183, 0]
click at [737, 318] on span "Declined - Personal Credit Issues" at bounding box center [668, 311] width 172 height 16
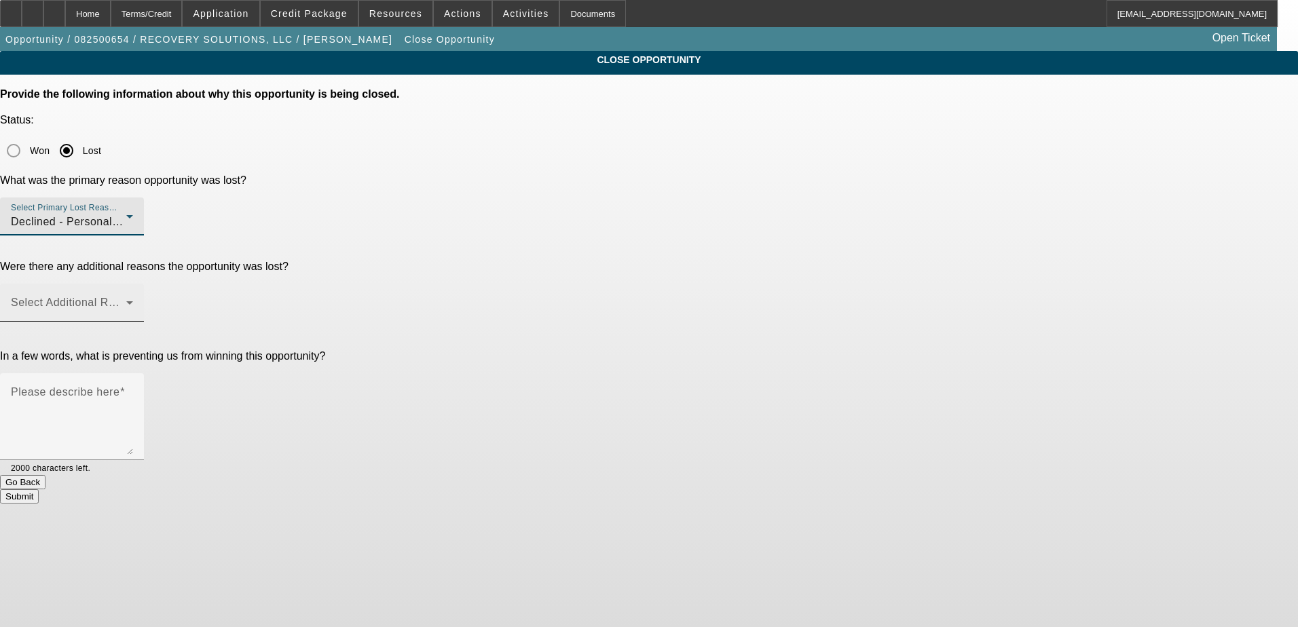
click at [133, 284] on div "Select Additional Reasons" at bounding box center [72, 303] width 122 height 38
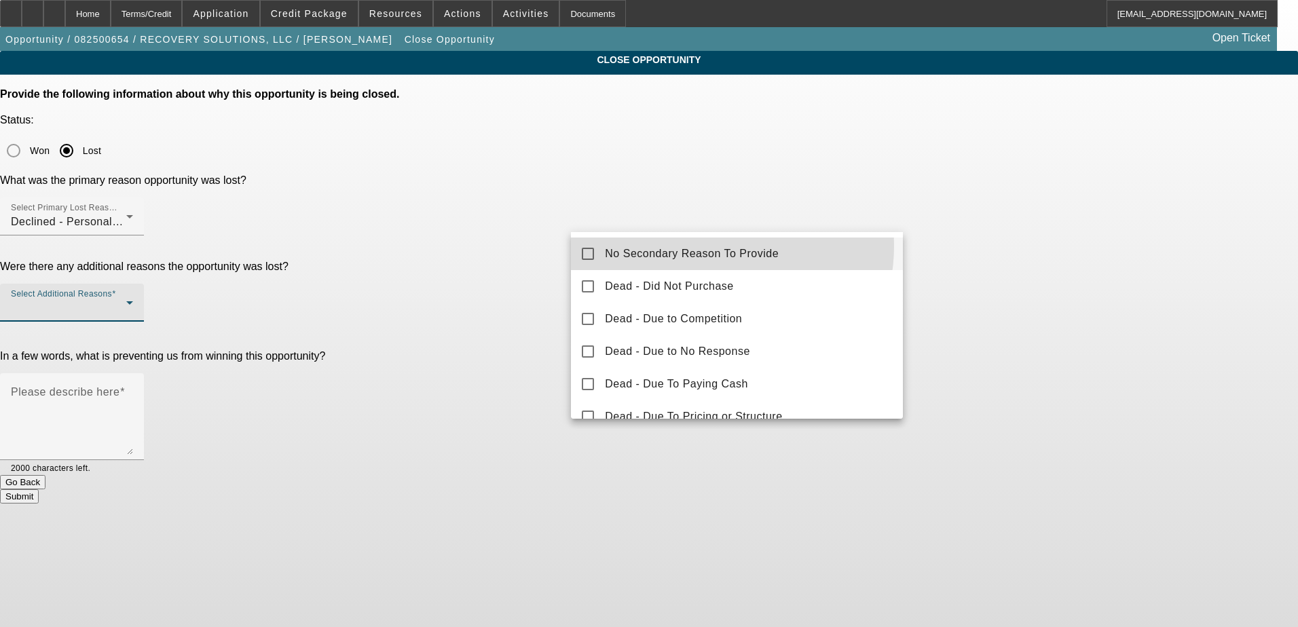
click at [699, 246] on span "No Secondary Reason To Provide" at bounding box center [692, 254] width 174 height 16
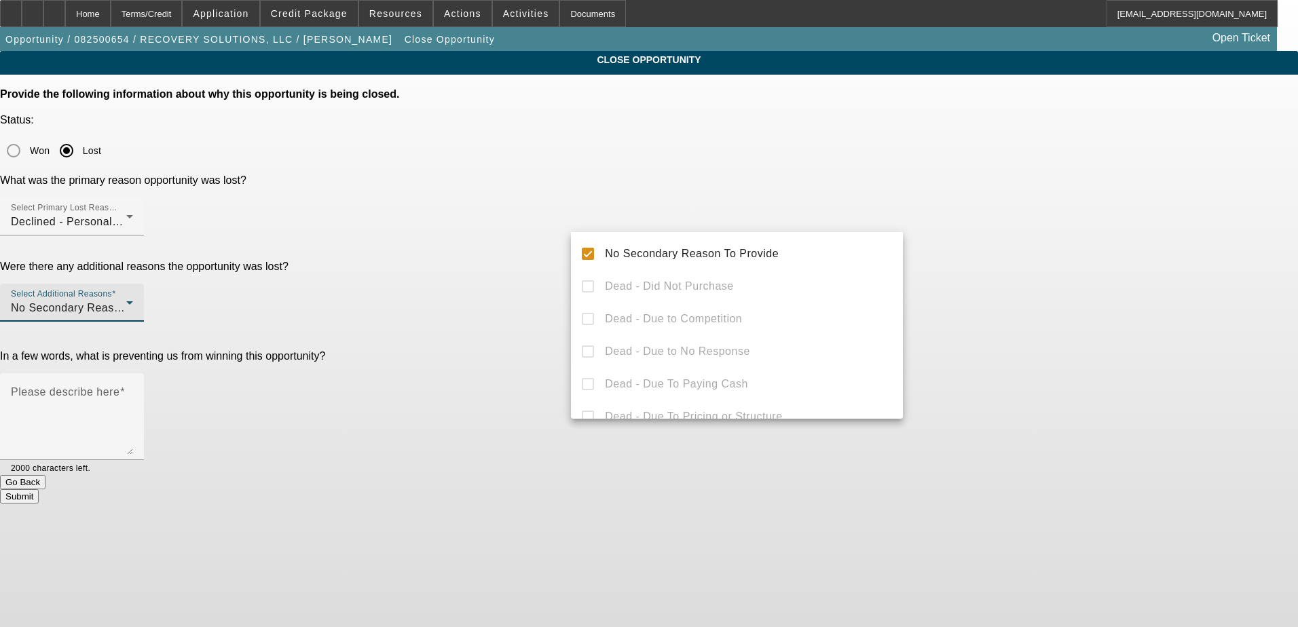
click at [1031, 272] on div at bounding box center [649, 313] width 1298 height 627
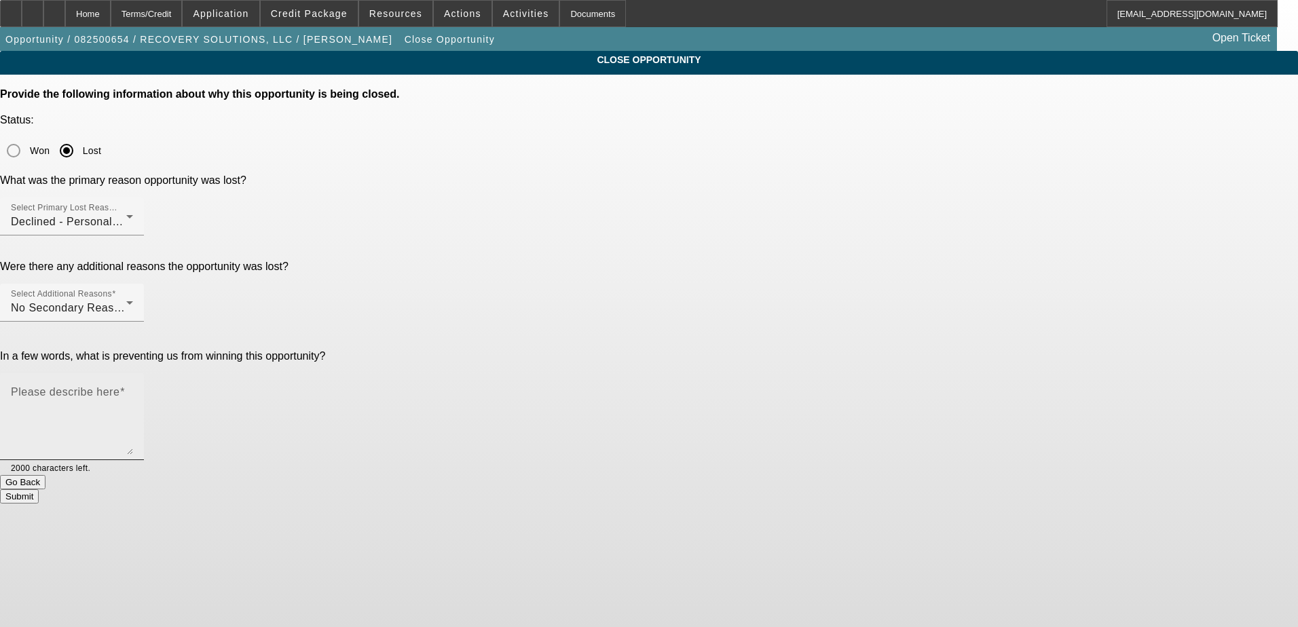
click at [133, 390] on textarea "Please describe here" at bounding box center [72, 422] width 122 height 65
type textarea "poor credit, declined"
click at [39, 489] on button "Submit" at bounding box center [19, 496] width 39 height 14
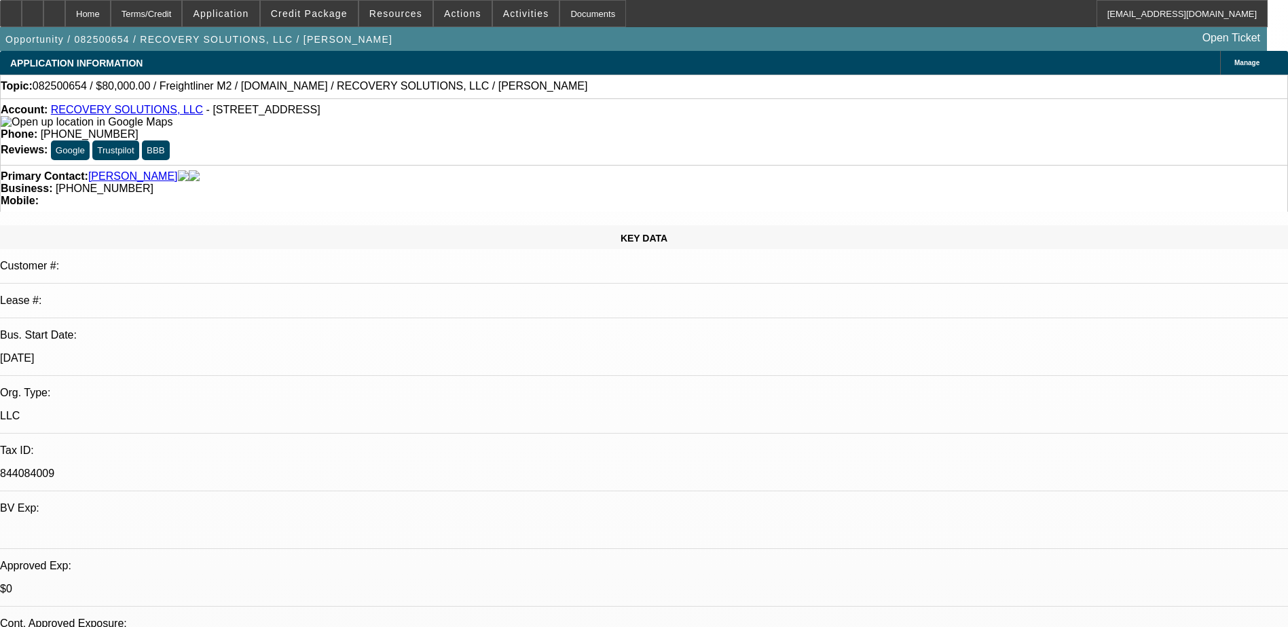
select select "0"
select select "2"
select select "0"
select select "2"
select select "0"
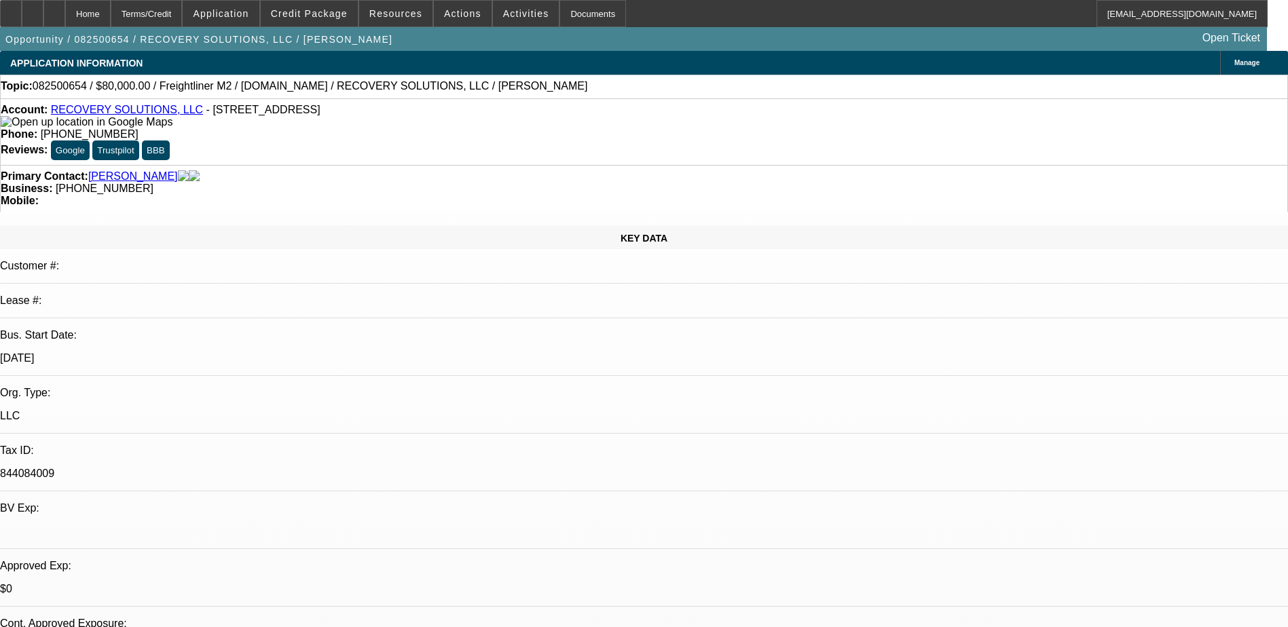
select select "0"
select select "1"
select select "2"
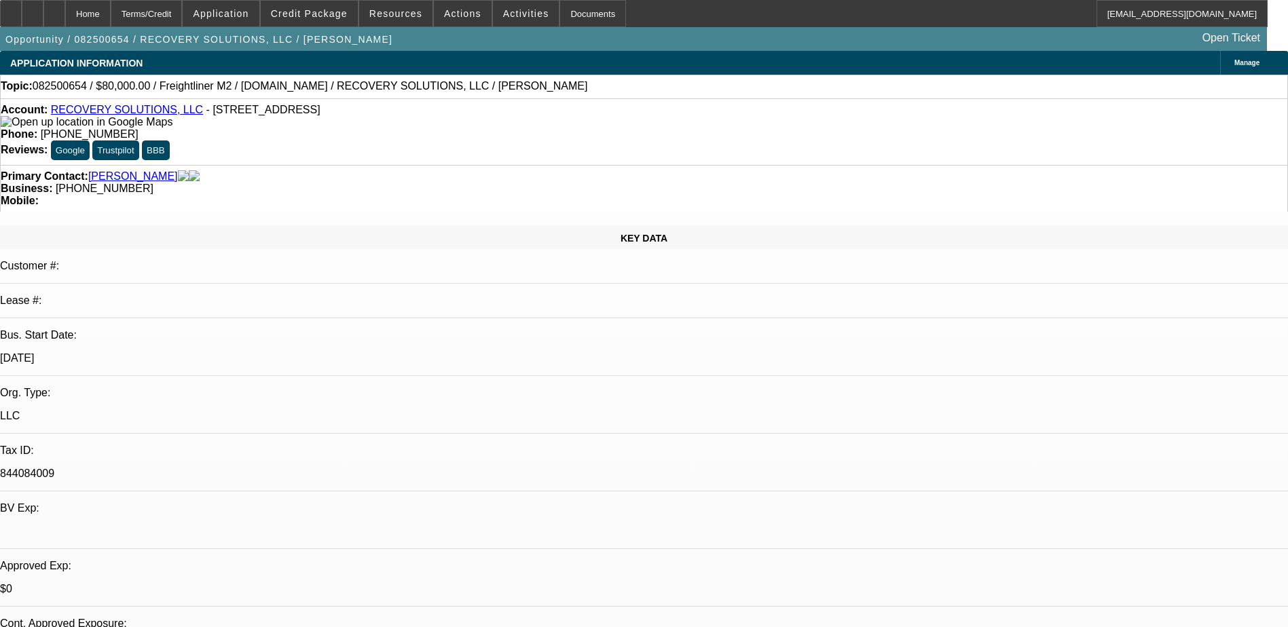
select select "6"
select select "1"
select select "2"
select select "6"
select select "1"
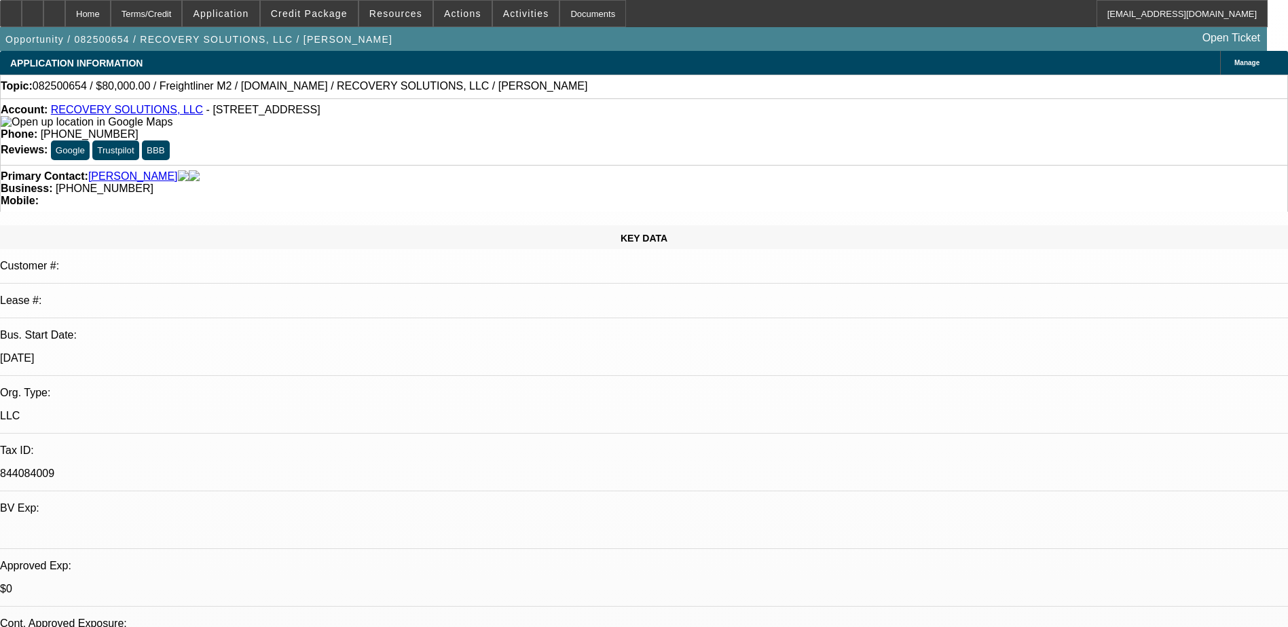
select select "1"
select select "6"
select select "0.15"
select select "0"
select select "0.1"
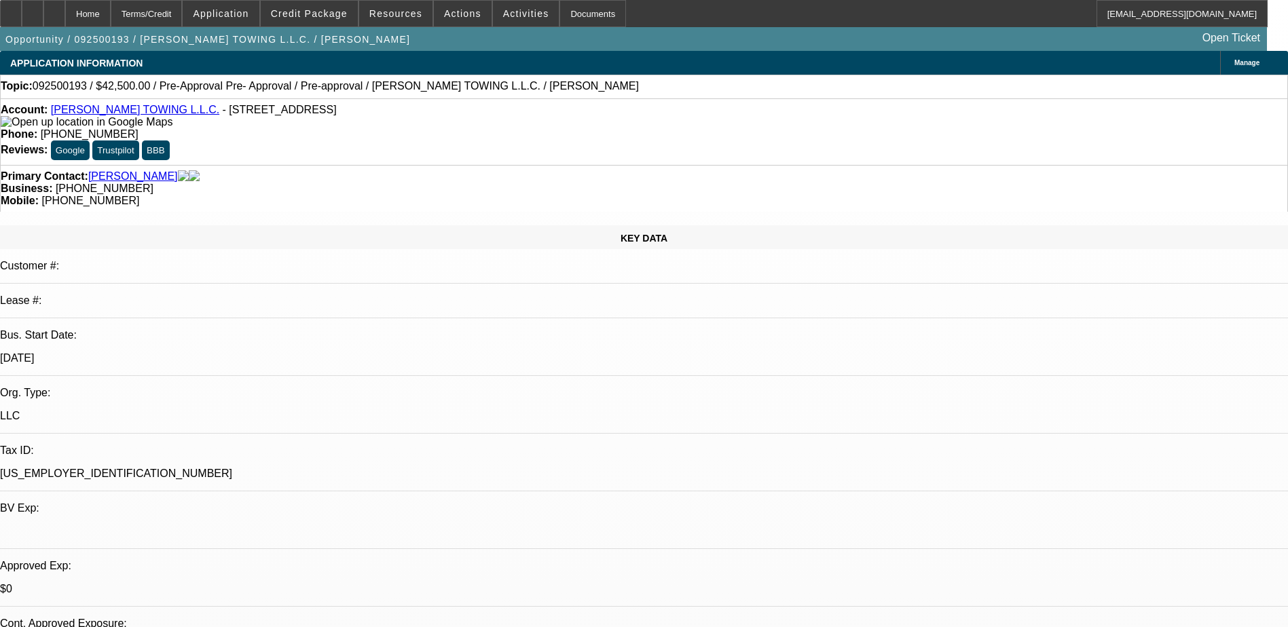
select select "0.15"
select select "0"
select select "0.1"
select select "0"
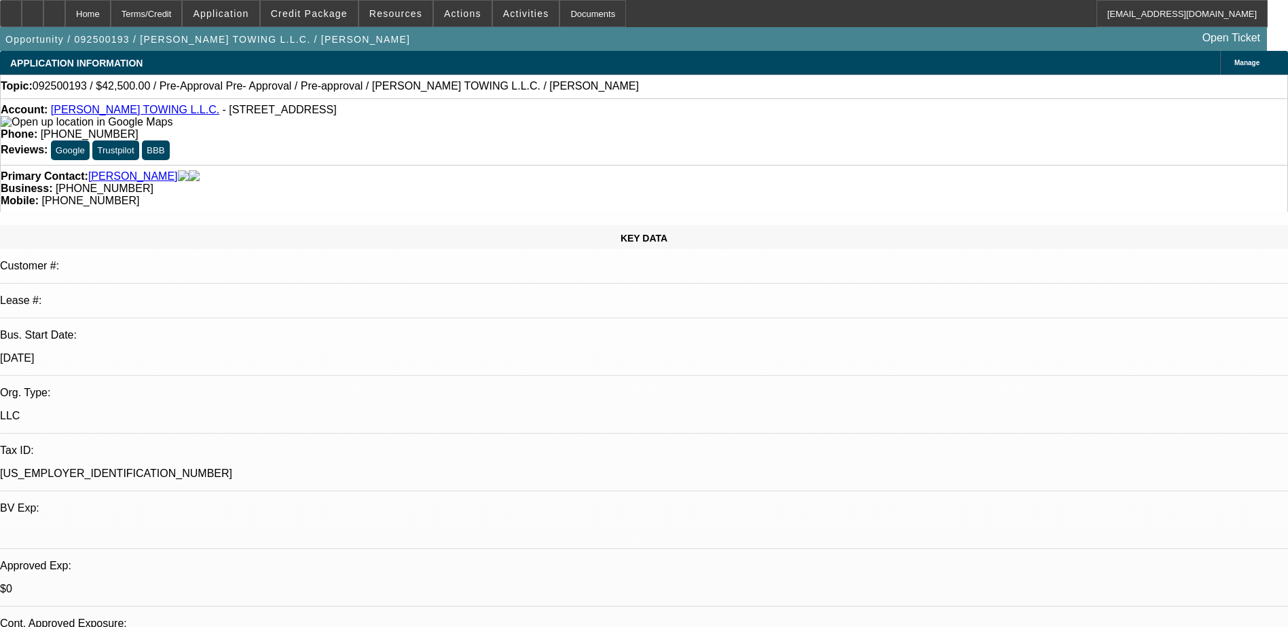
select select "0.1"
select select "1"
select select "4"
select select "1"
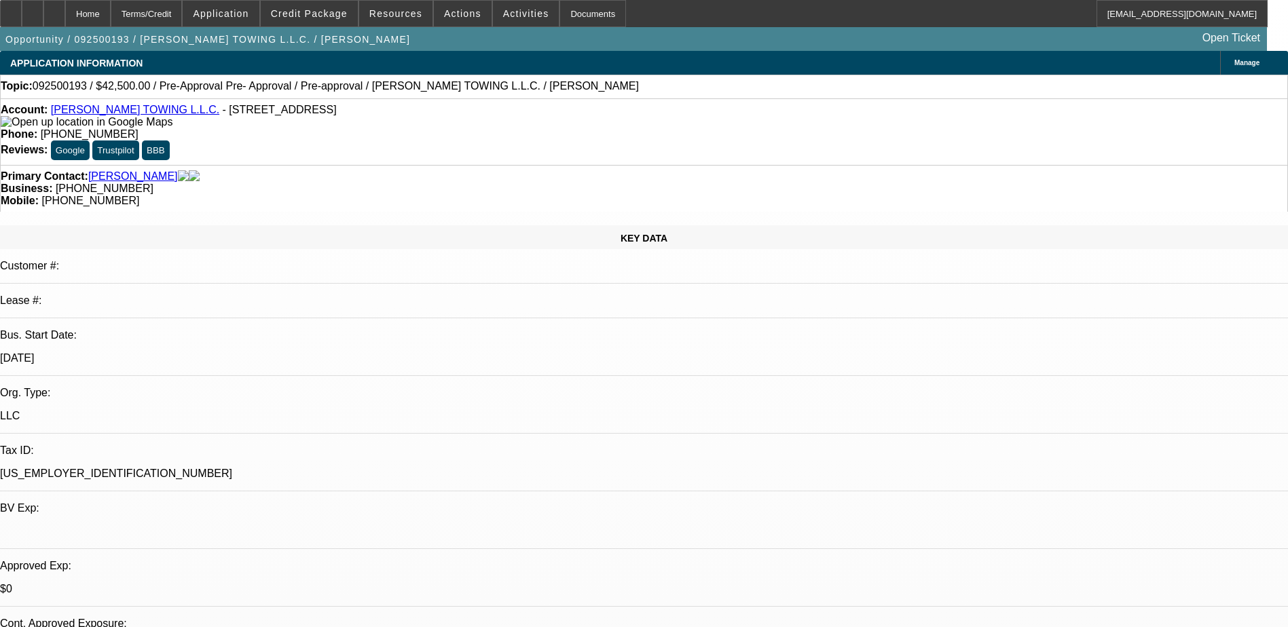
select select "1"
select select "4"
select select "1"
select select "4"
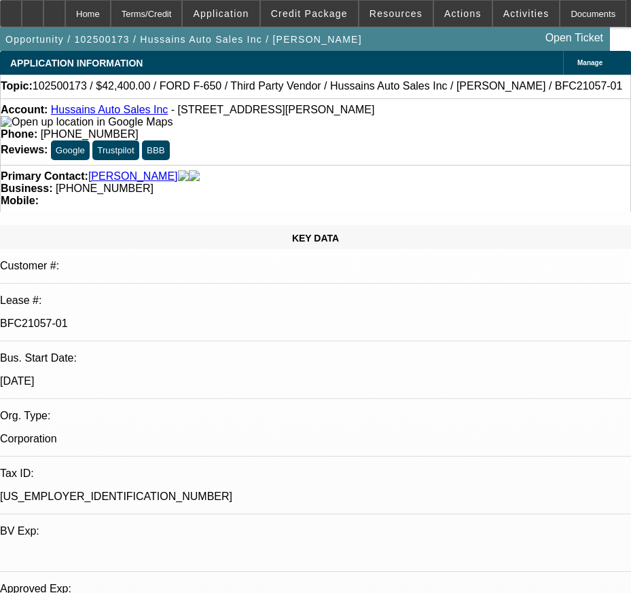
select select "0"
select select "6"
select select "0"
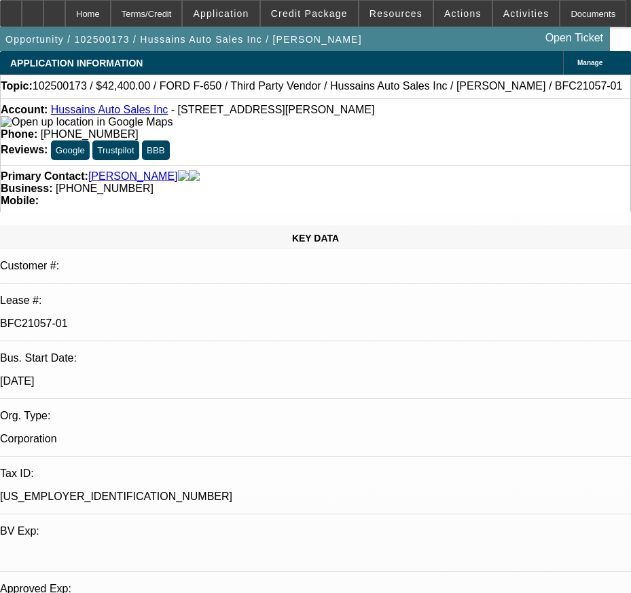
select select "0"
select select "6"
select select "0"
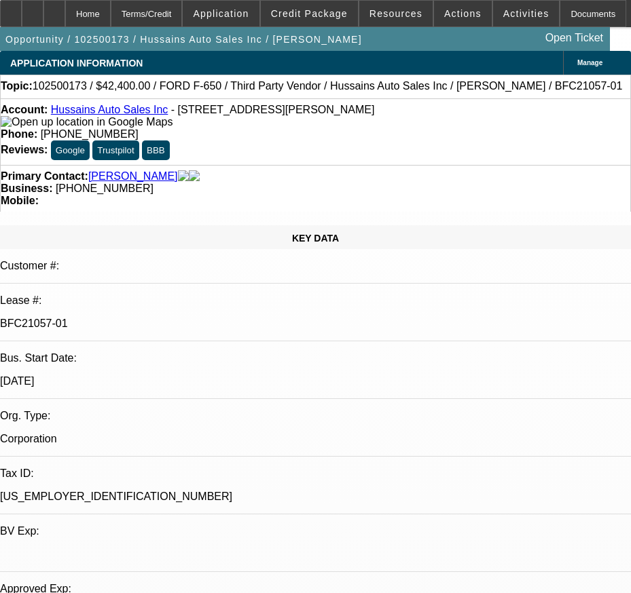
select select "0"
select select "6"
select select "0"
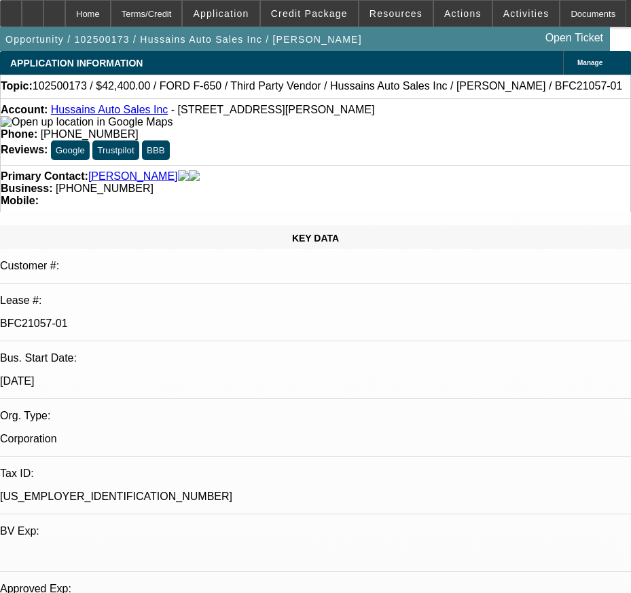
select select "6"
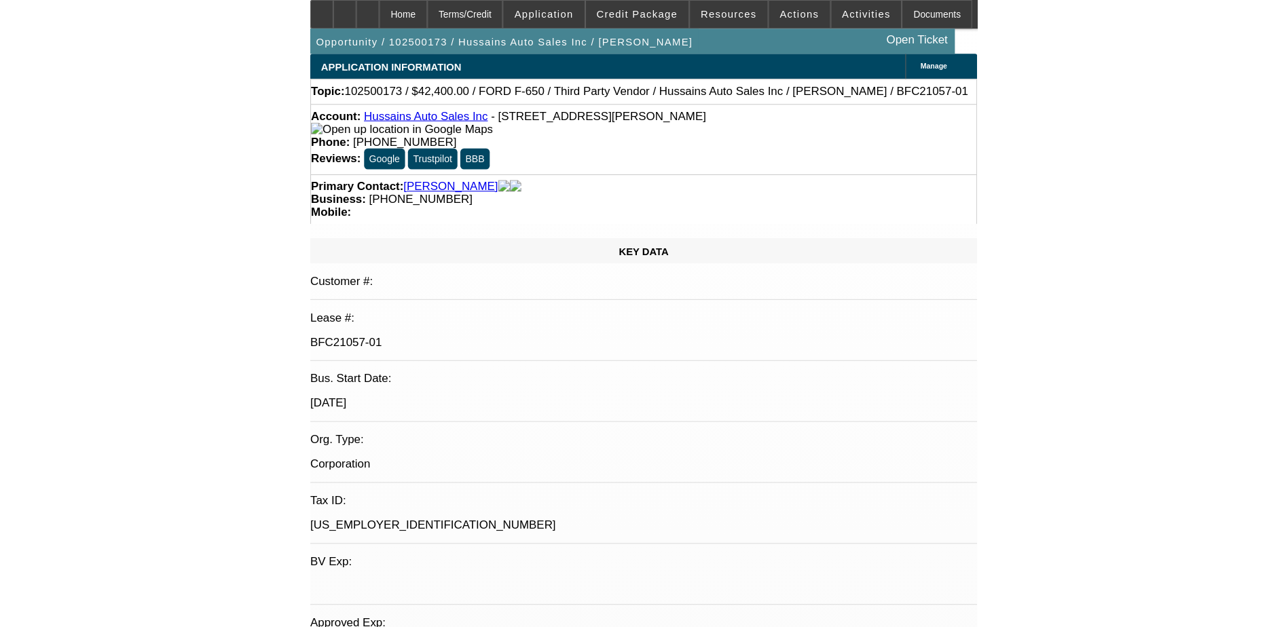
scroll to position [1969, 0]
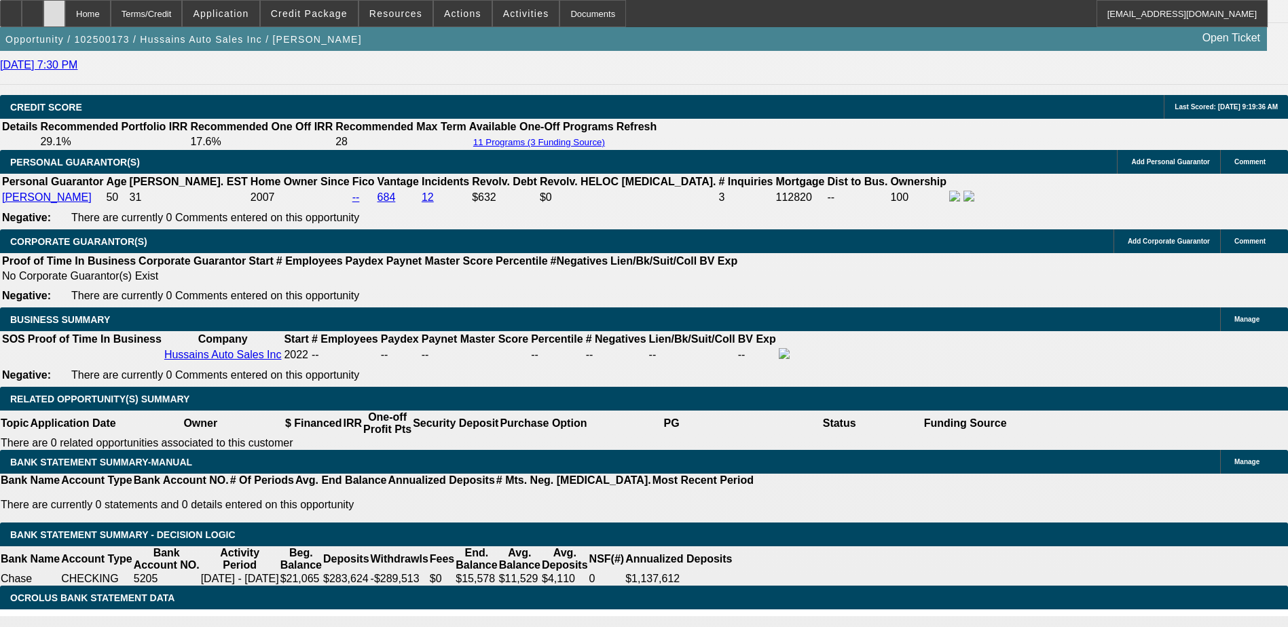
click at [65, 9] on div at bounding box center [54, 13] width 22 height 27
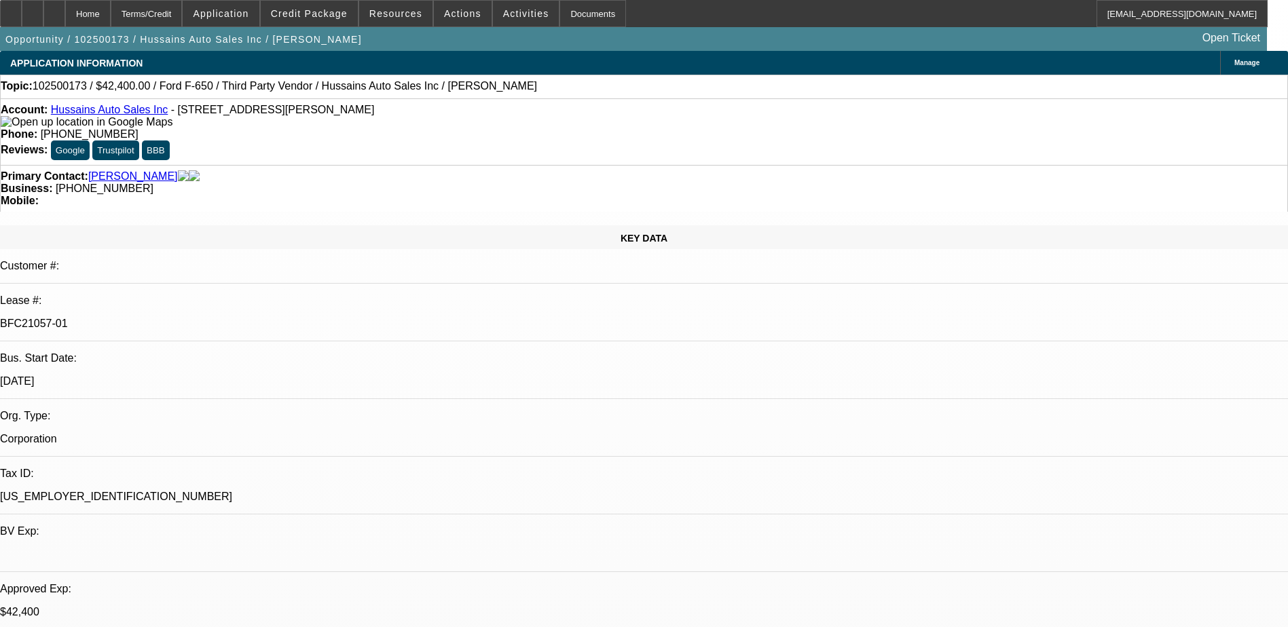
select select "0"
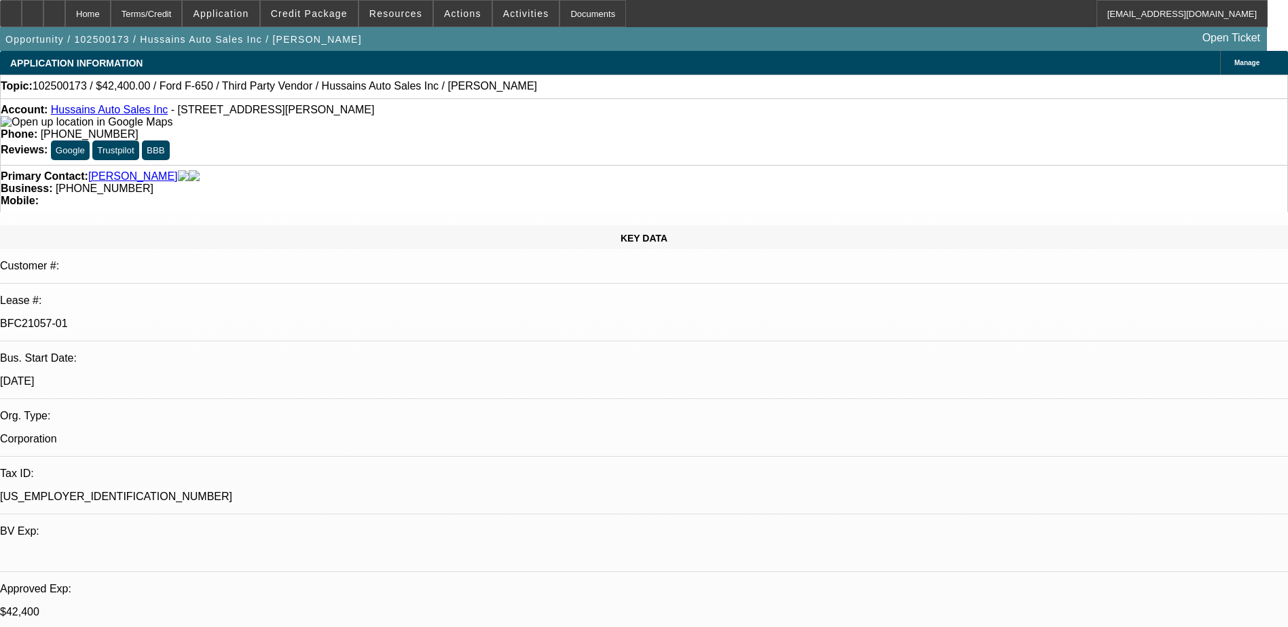
select select "0"
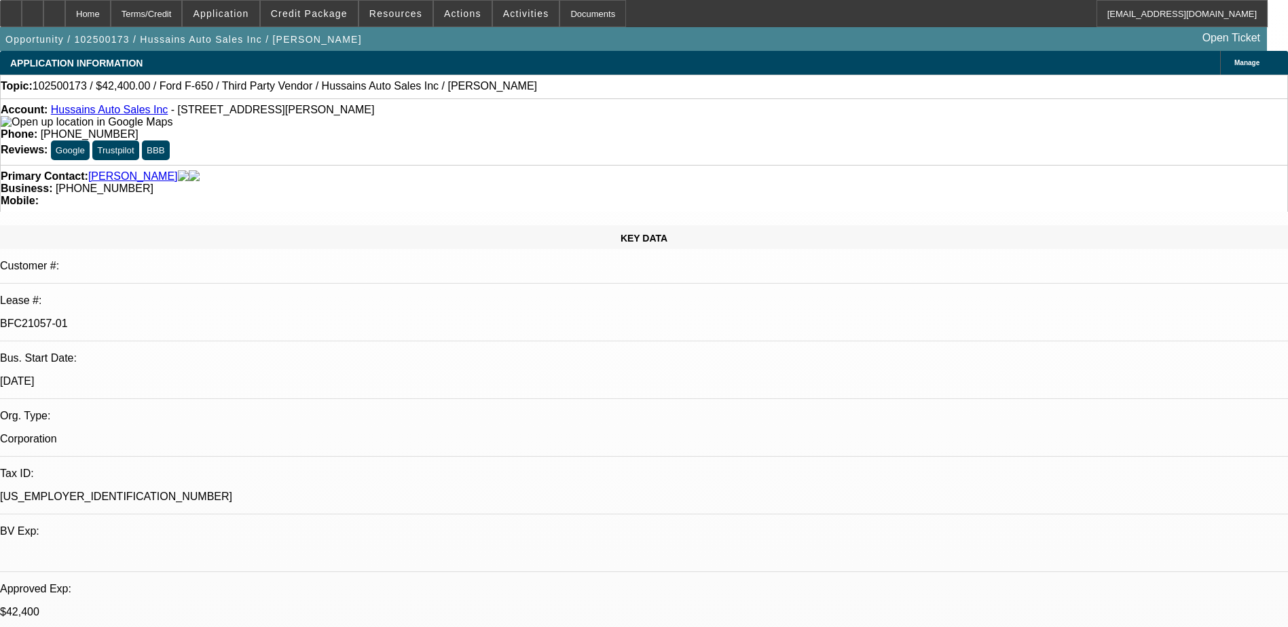
select select "0"
select select "1"
select select "6"
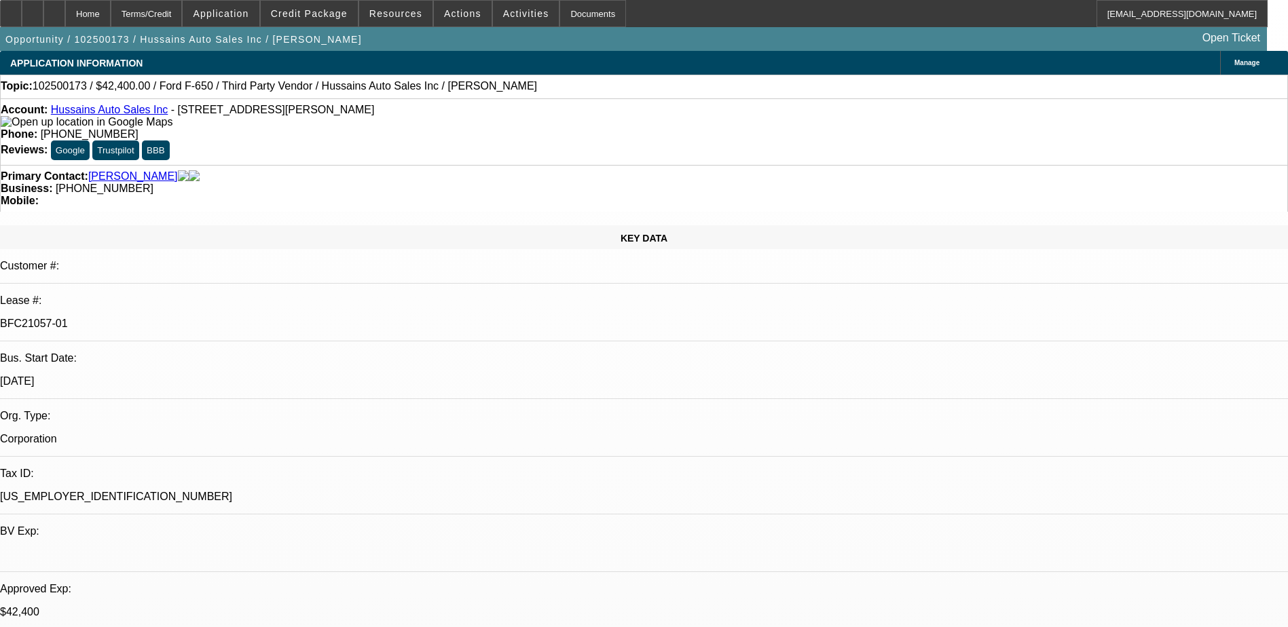
select select "1"
select select "6"
select select "1"
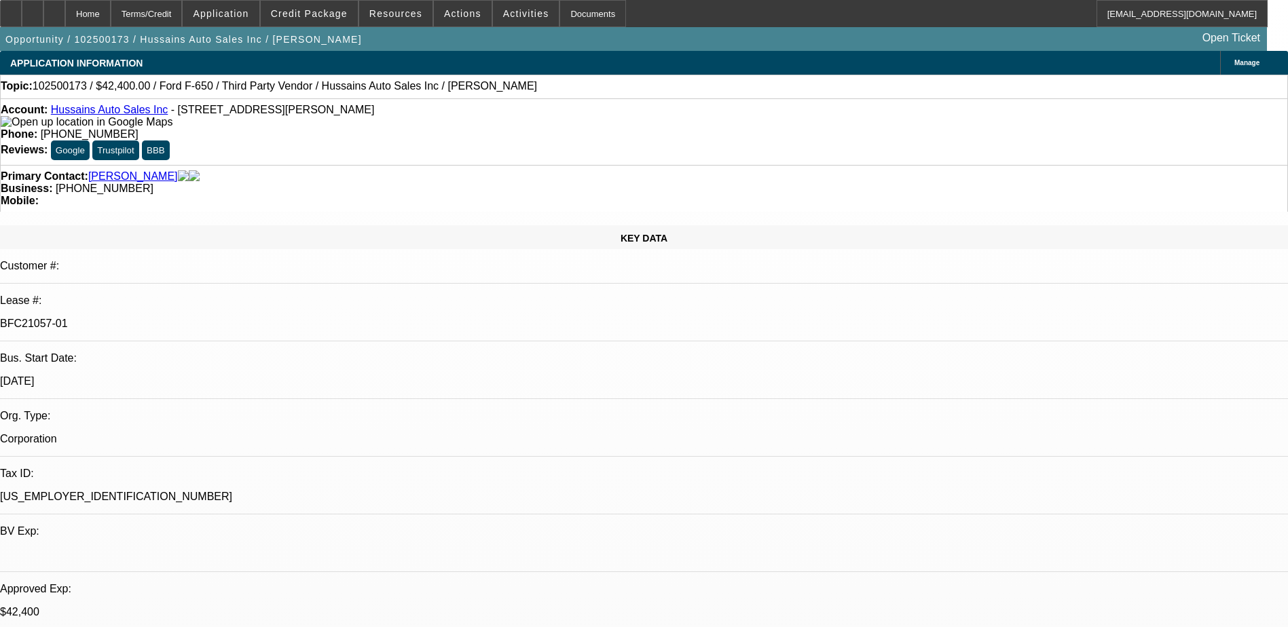
select select "6"
select select "1"
select select "6"
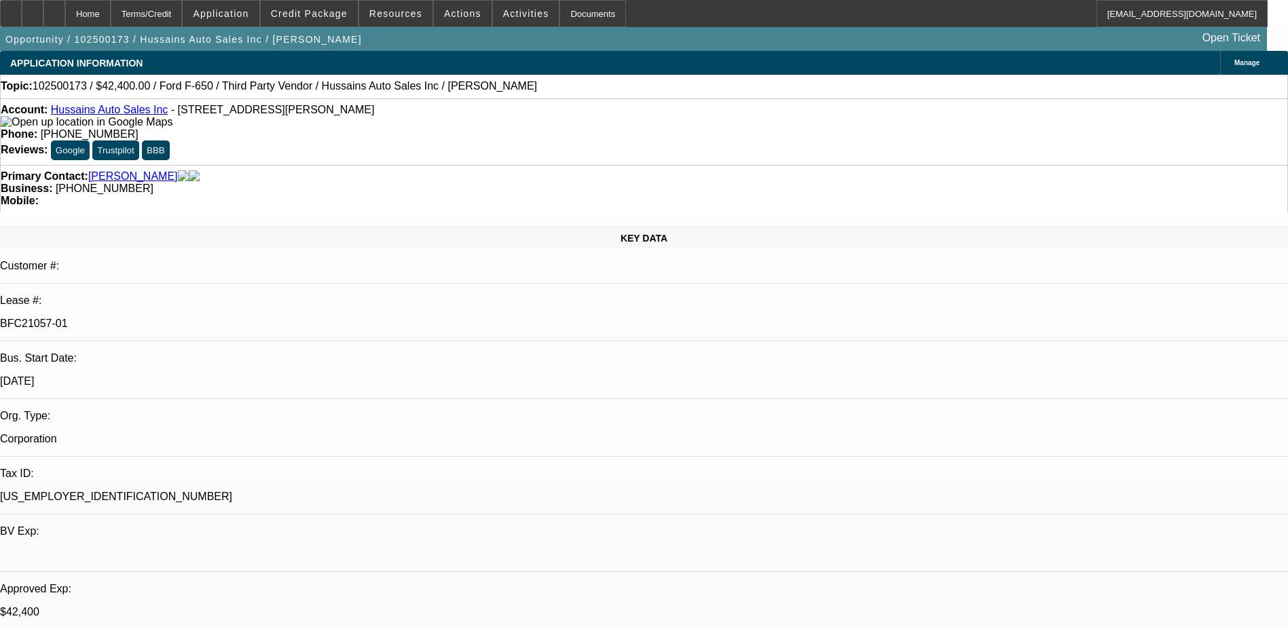
click at [350, 19] on span at bounding box center [309, 13] width 97 height 33
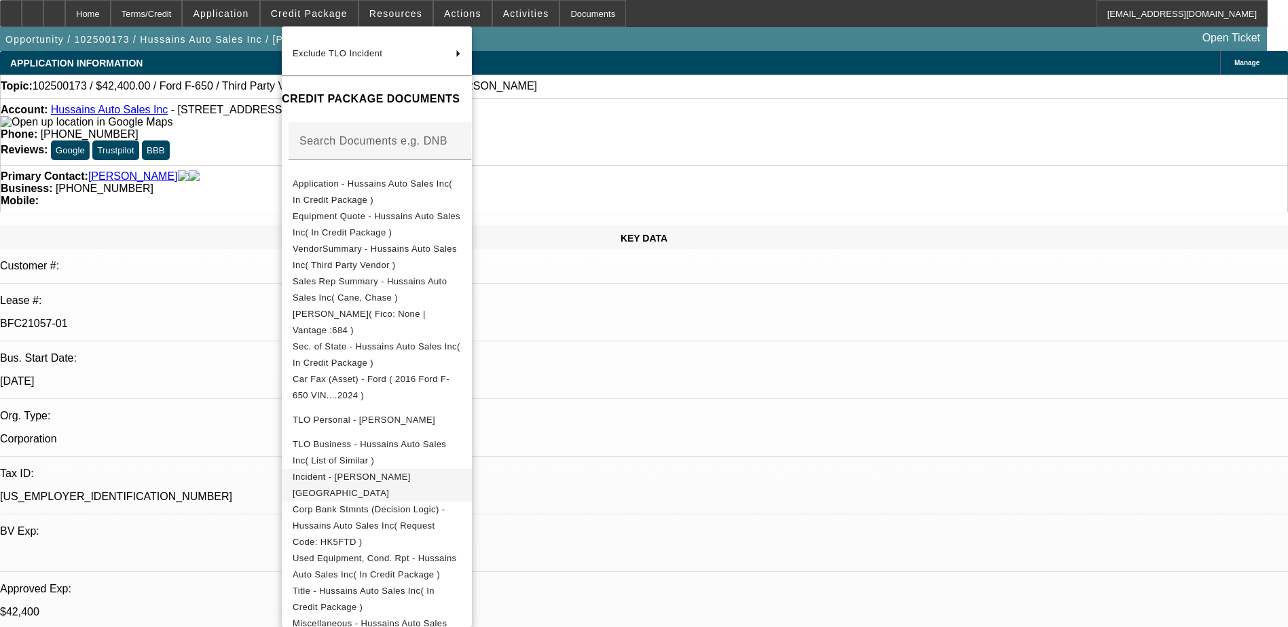
scroll to position [202, 0]
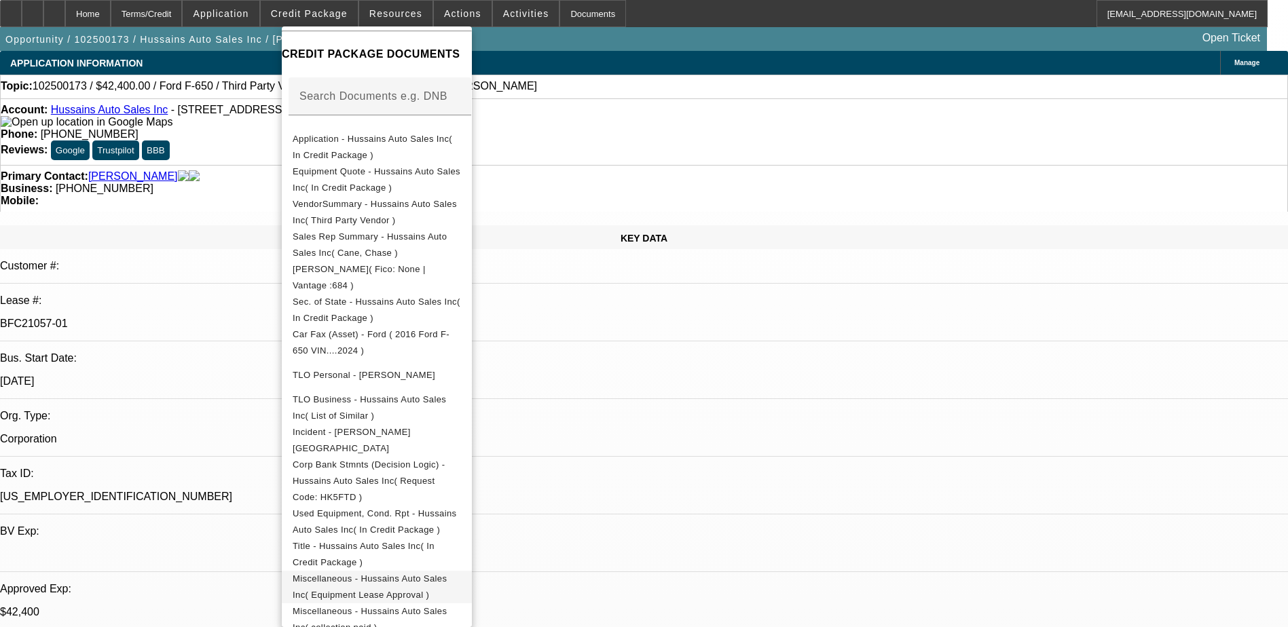
click at [447, 574] on span "Miscellaneous - Hussains Auto Sales Inc( Equipment Lease Approval )" at bounding box center [370, 587] width 154 height 26
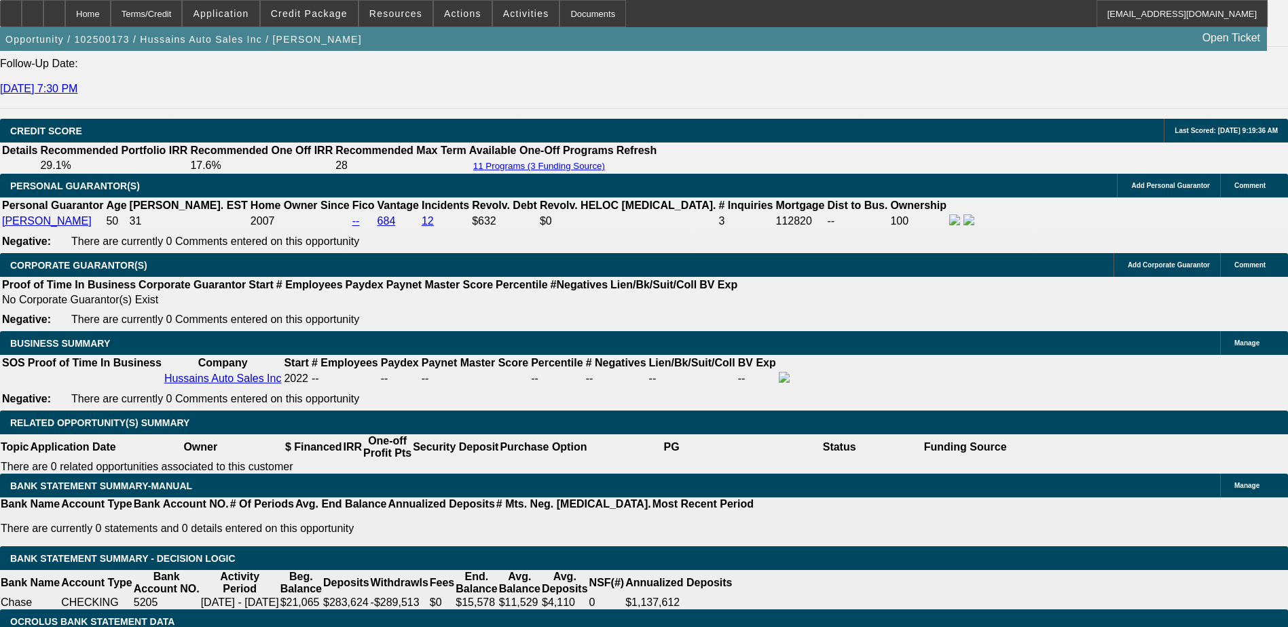
scroll to position [1969, 0]
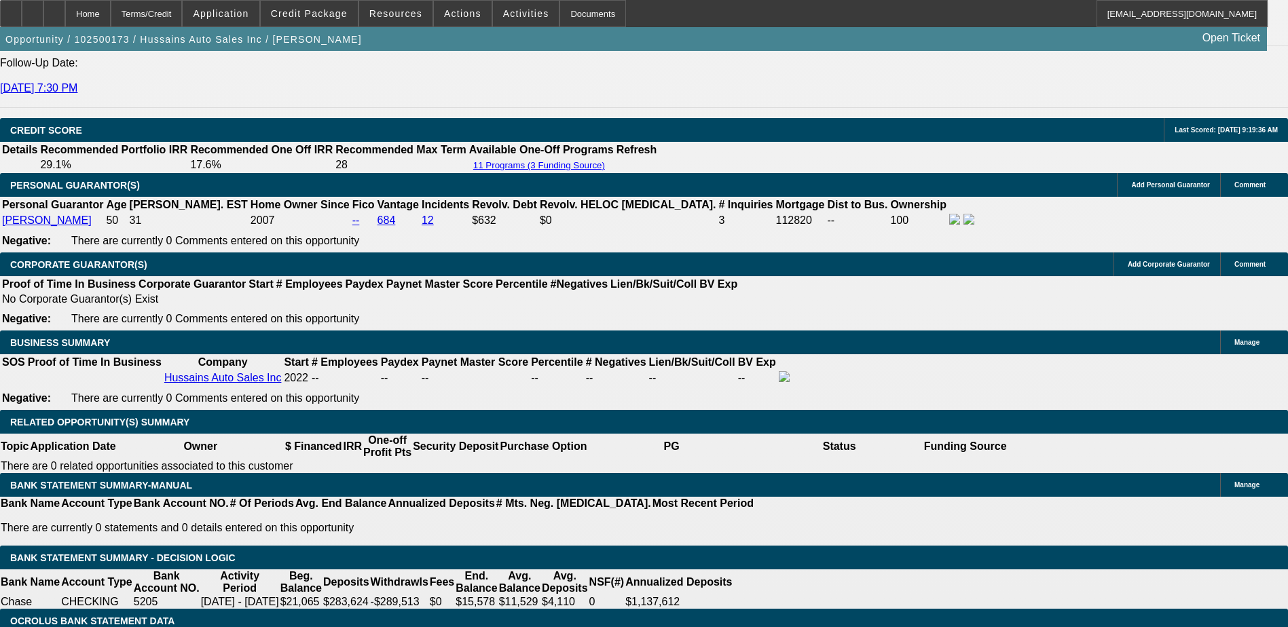
click at [305, 13] on span "Credit Package" at bounding box center [309, 13] width 77 height 11
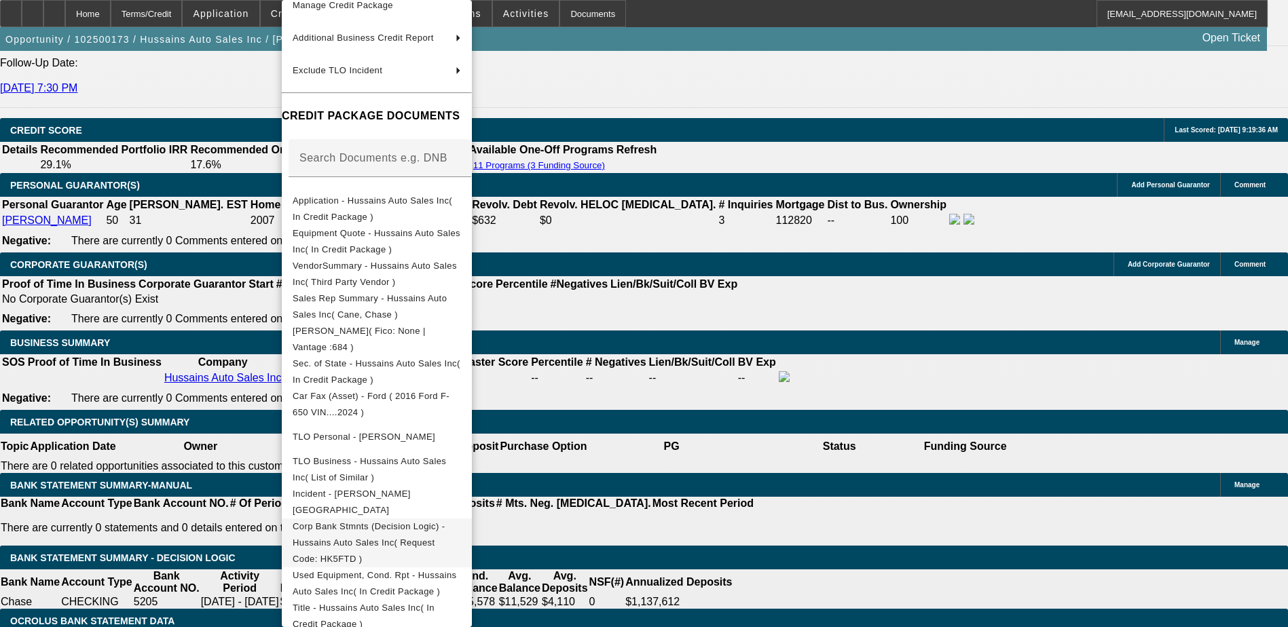
scroll to position [176, 0]
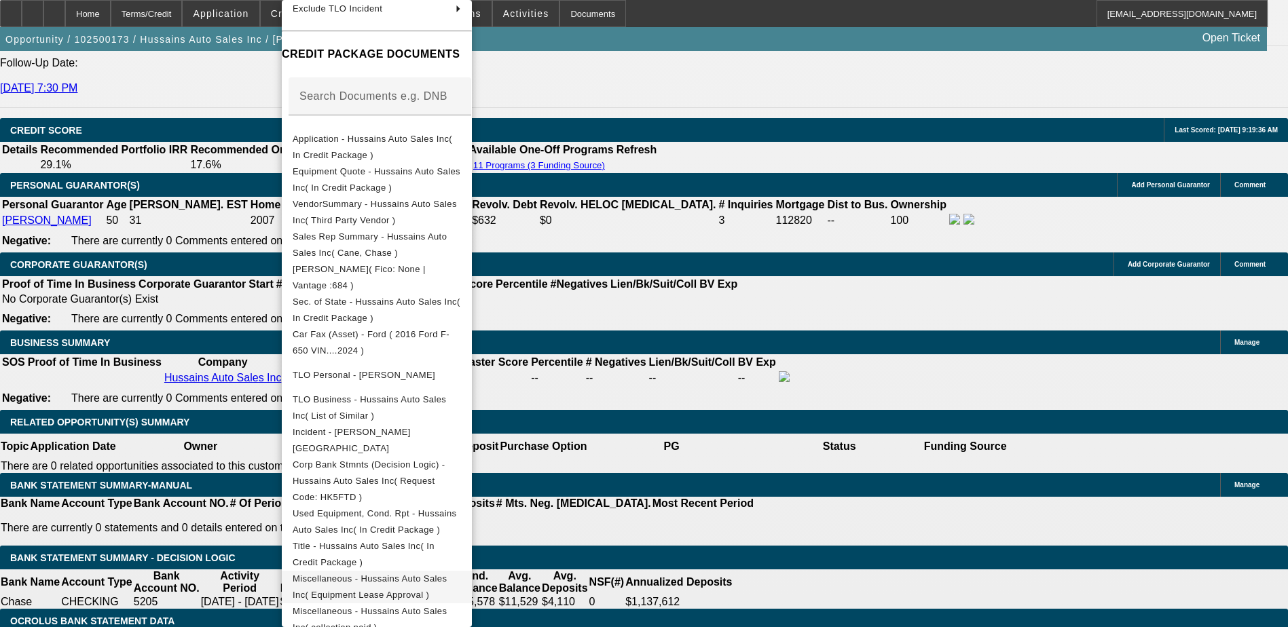
click at [447, 574] on span "Miscellaneous - Hussains Auto Sales Inc( Equipment Lease Approval )" at bounding box center [370, 587] width 154 height 26
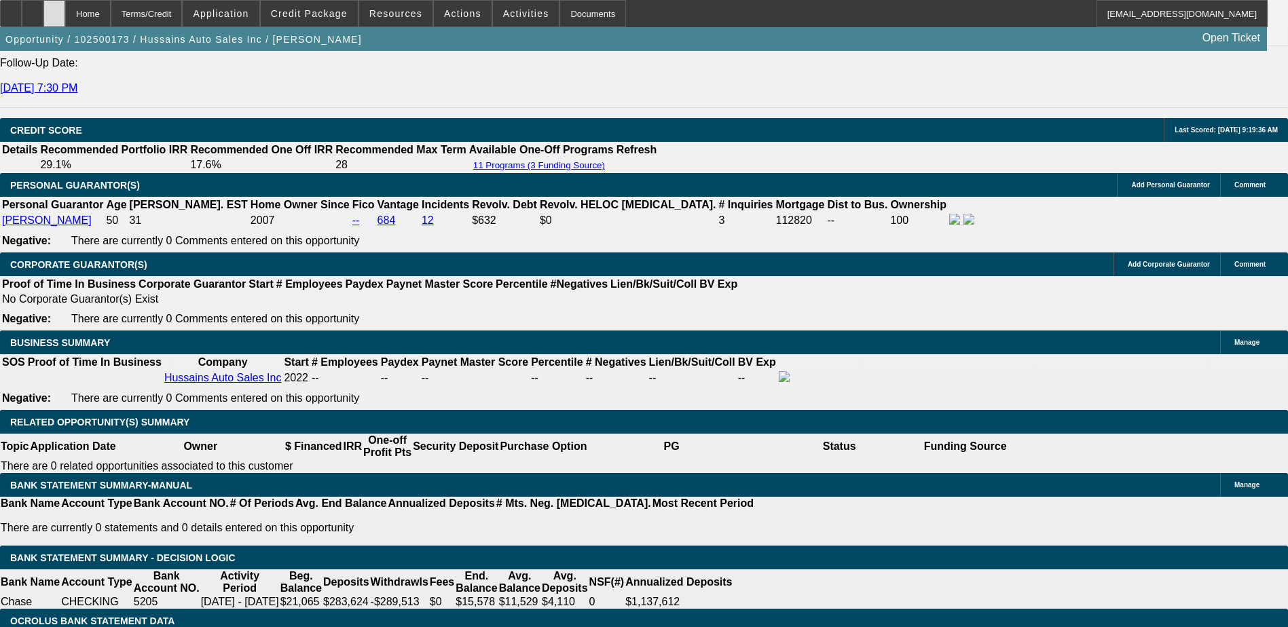
click at [65, 22] on div at bounding box center [54, 13] width 22 height 27
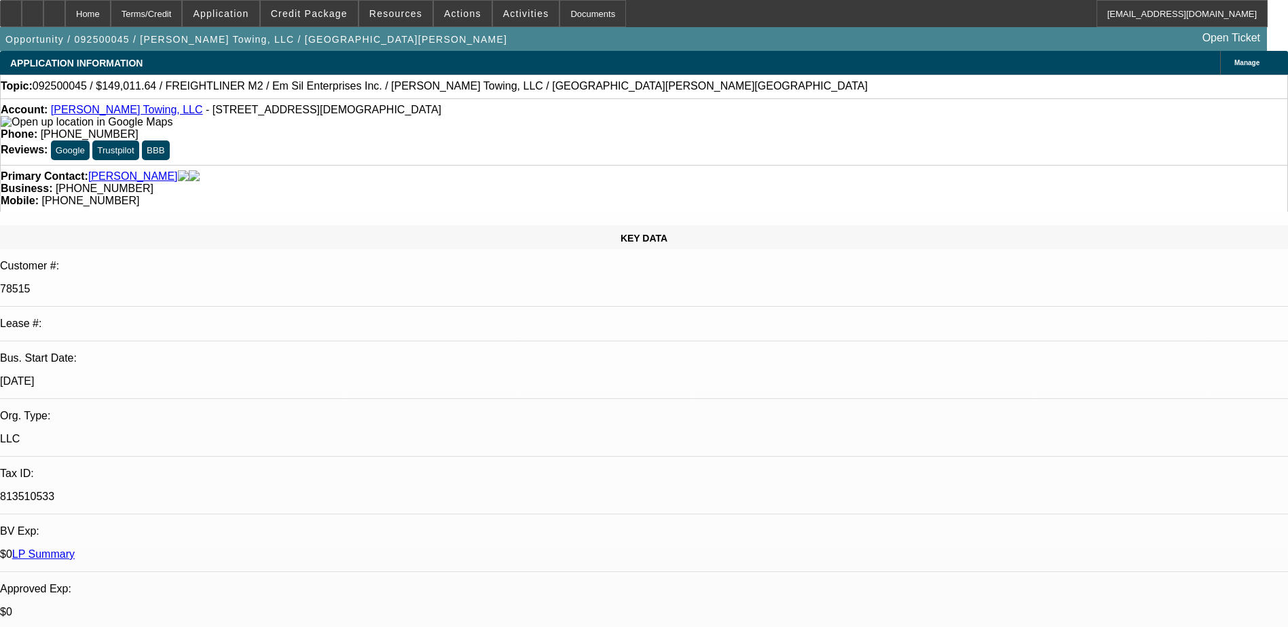
select select "0"
select select "3"
select select "0"
select select "6"
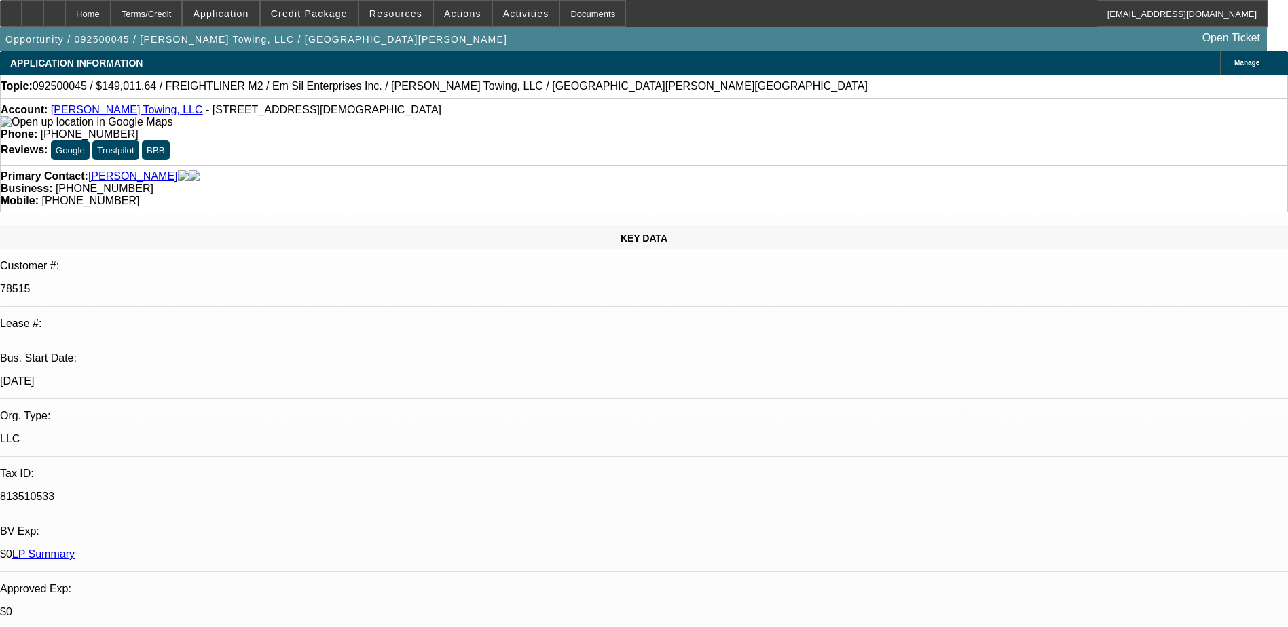
select select "0"
select select "3"
select select "0"
select select "6"
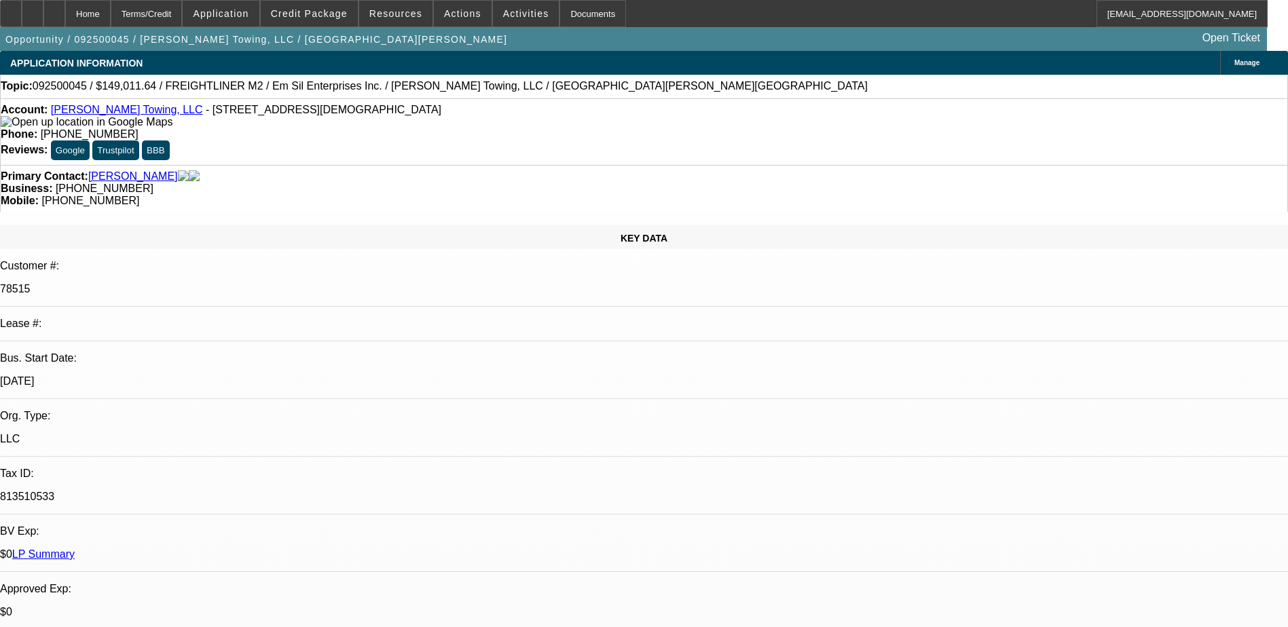
select select "0"
select select "3"
select select "0"
select select "6"
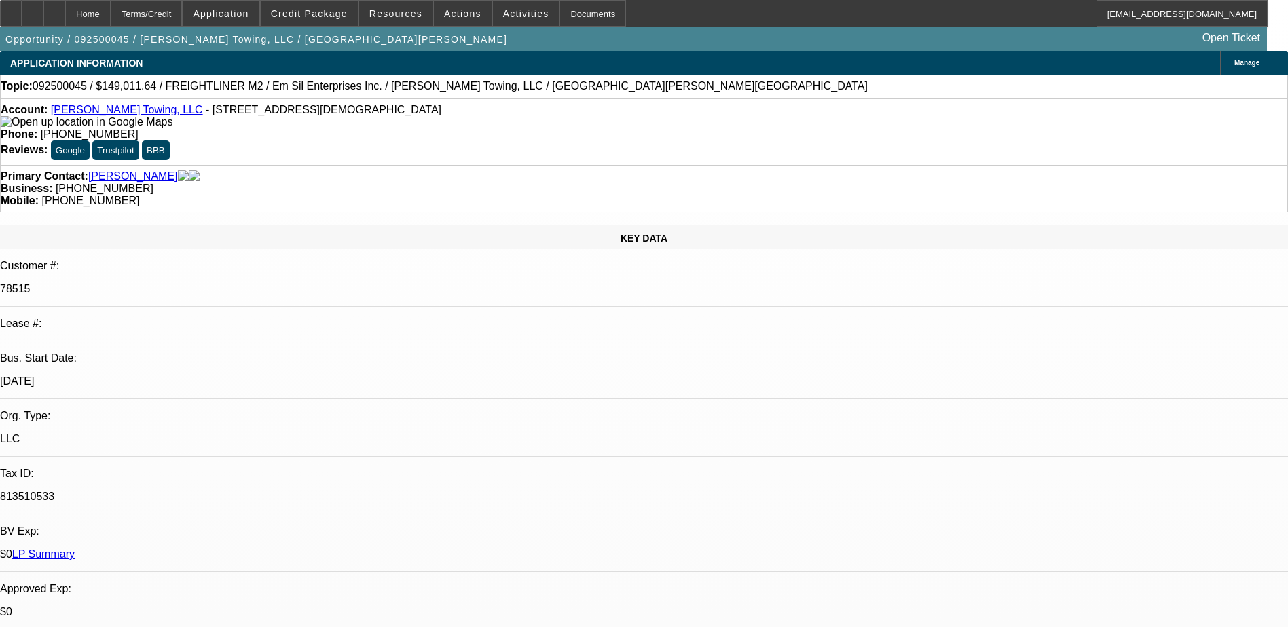
select select "0"
select select "3"
select select "0"
select select "6"
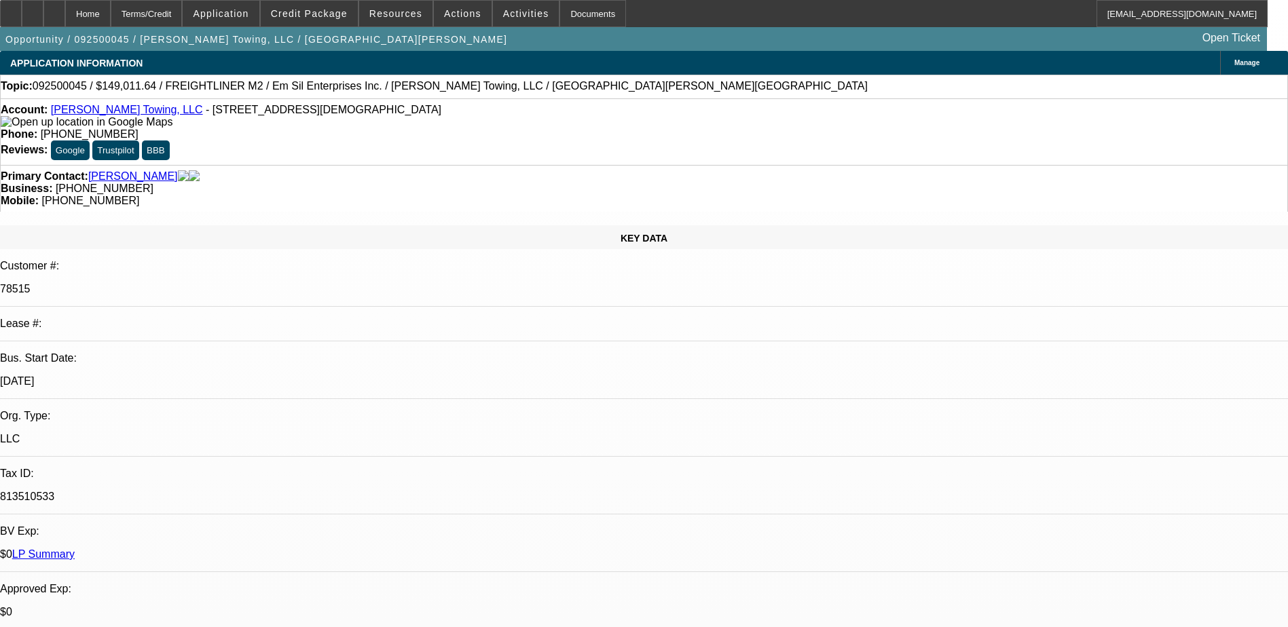
click at [43, 14] on div at bounding box center [33, 13] width 22 height 27
click at [310, 23] on span at bounding box center [309, 13] width 97 height 33
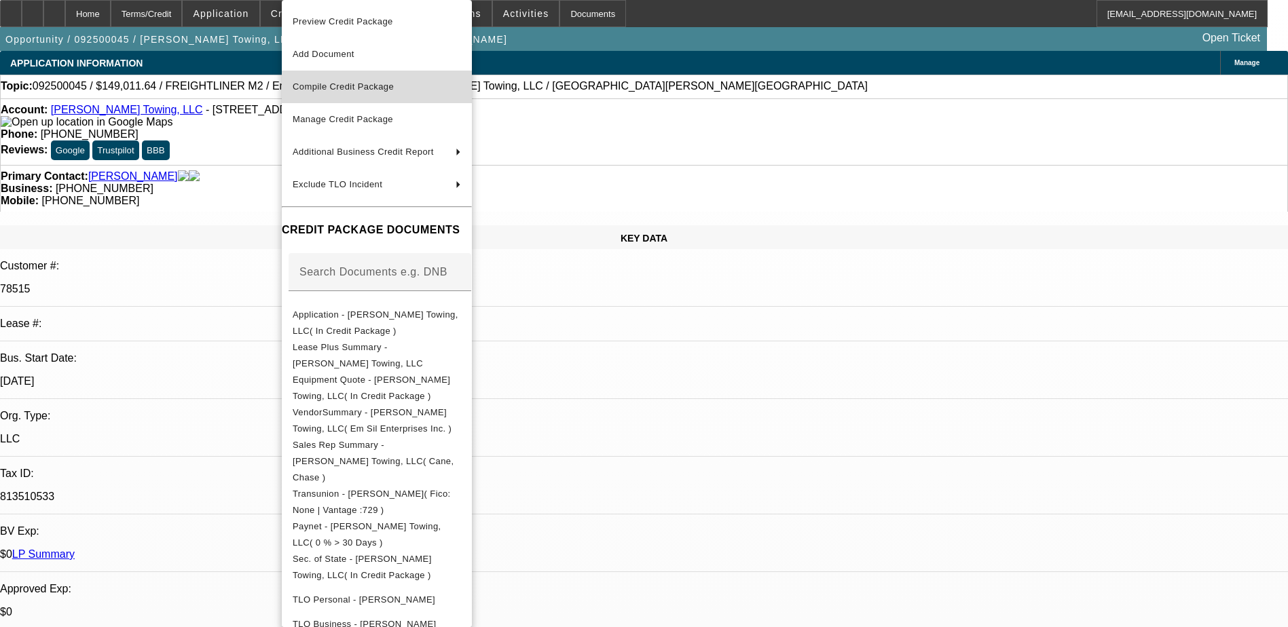
click at [329, 95] on button "Compile Credit Package" at bounding box center [377, 87] width 190 height 33
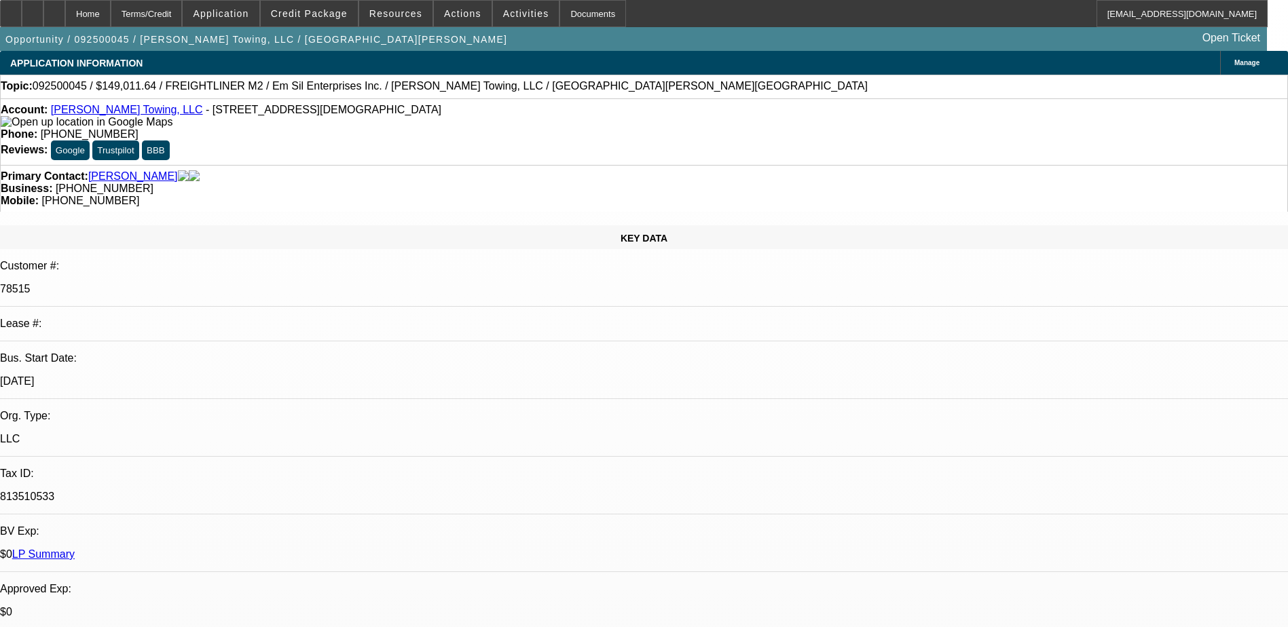
select select "0"
select select "3"
select select "0"
select select "6"
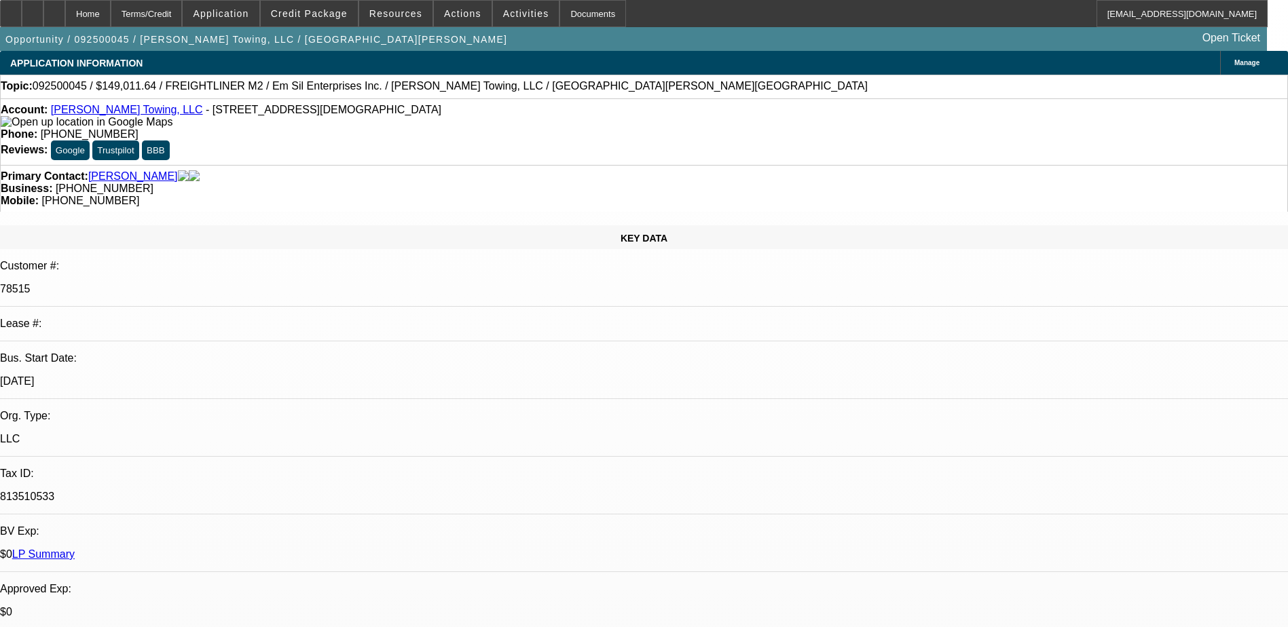
select select "0"
select select "3"
select select "0"
select select "6"
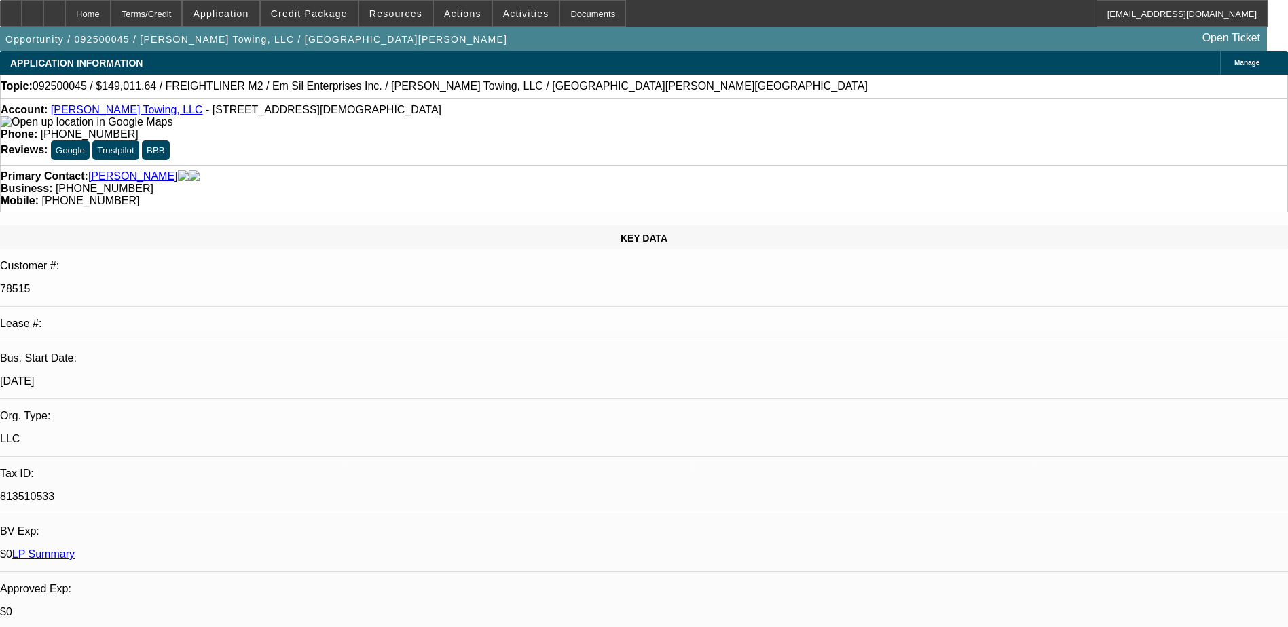
select select "0"
select select "3"
select select "0"
select select "6"
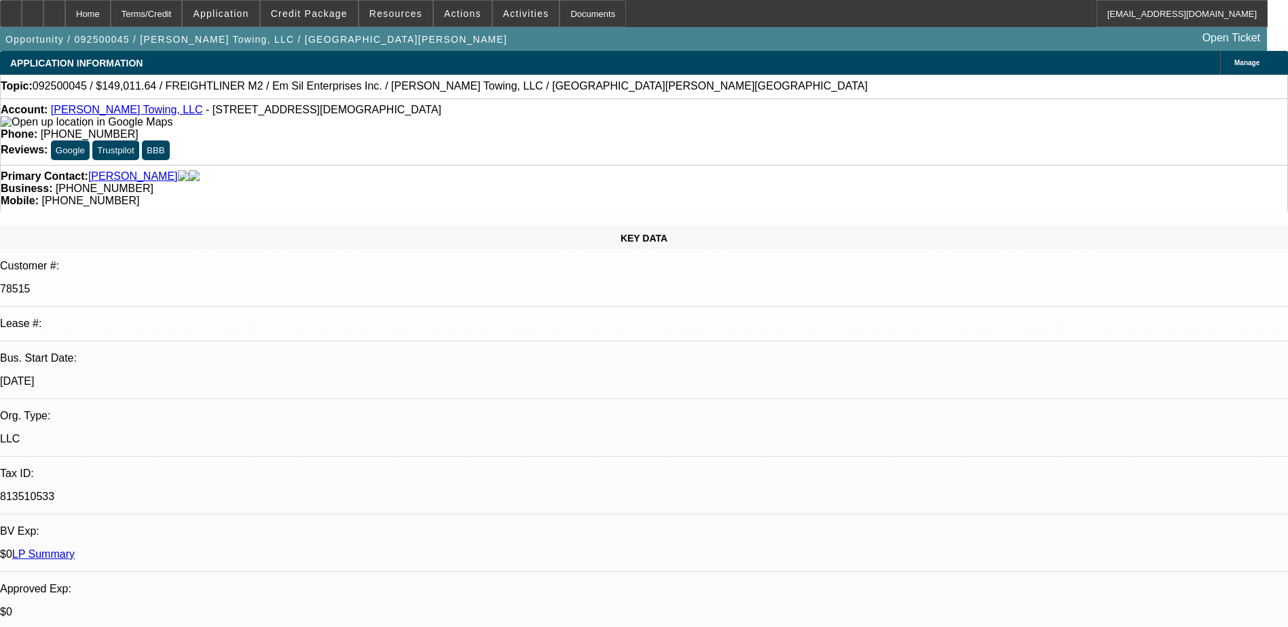
select select "0"
select select "3"
select select "0"
select select "6"
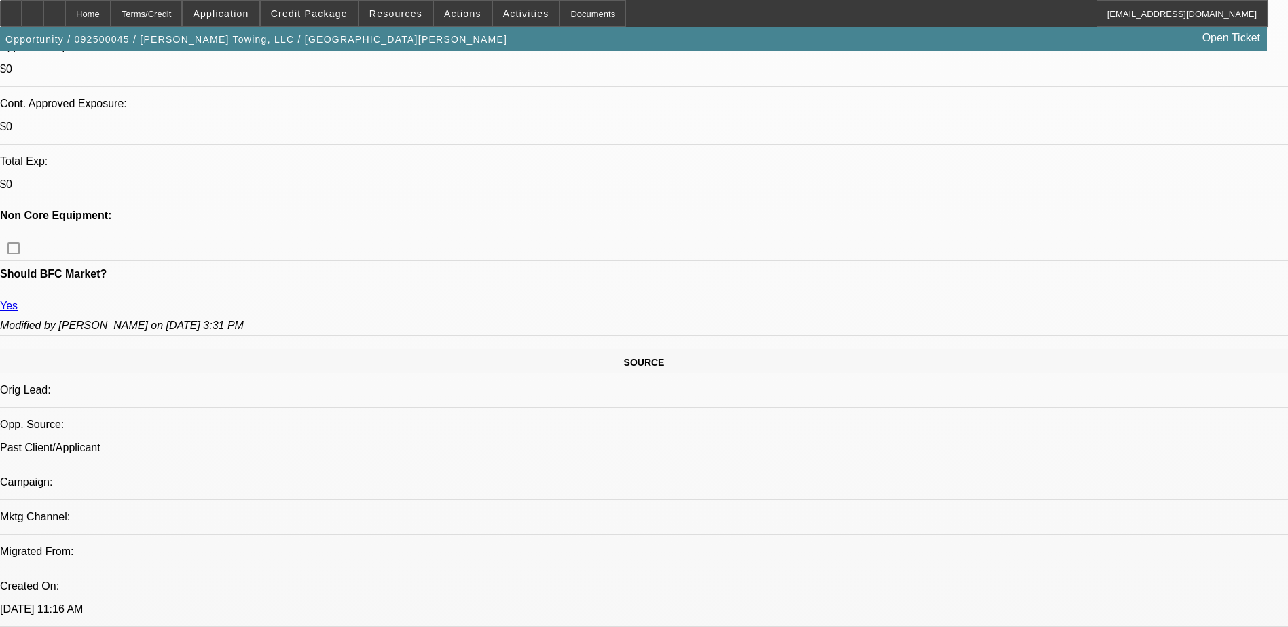
scroll to position [538, 0]
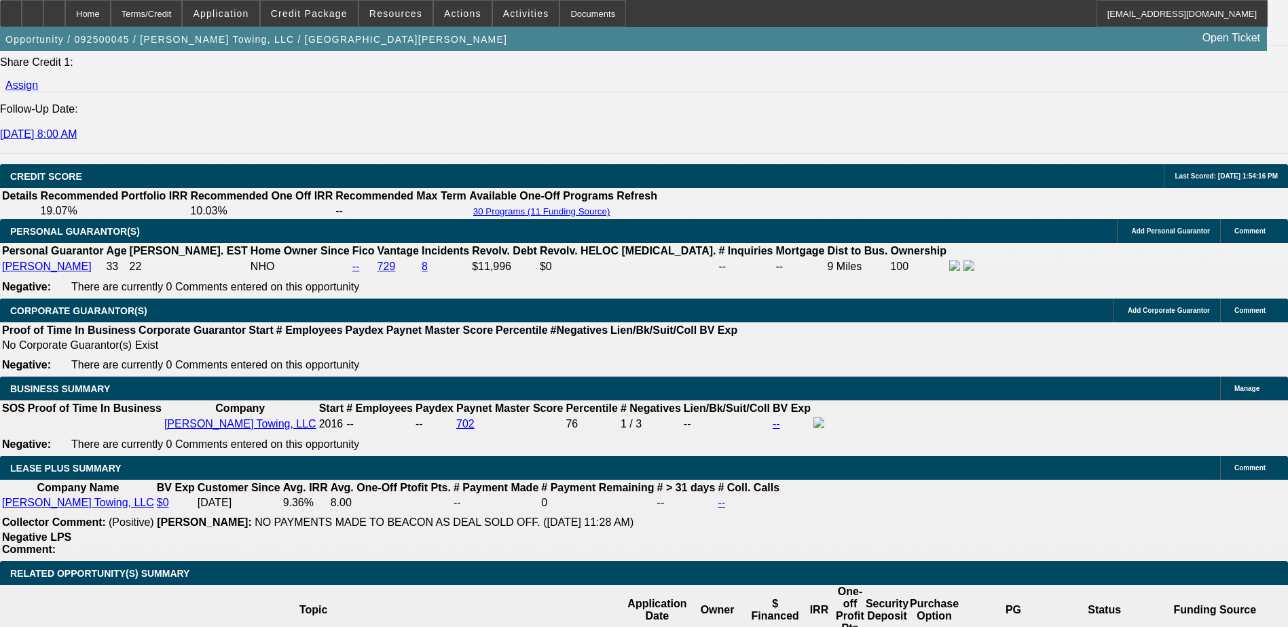
scroll to position [1896, 0]
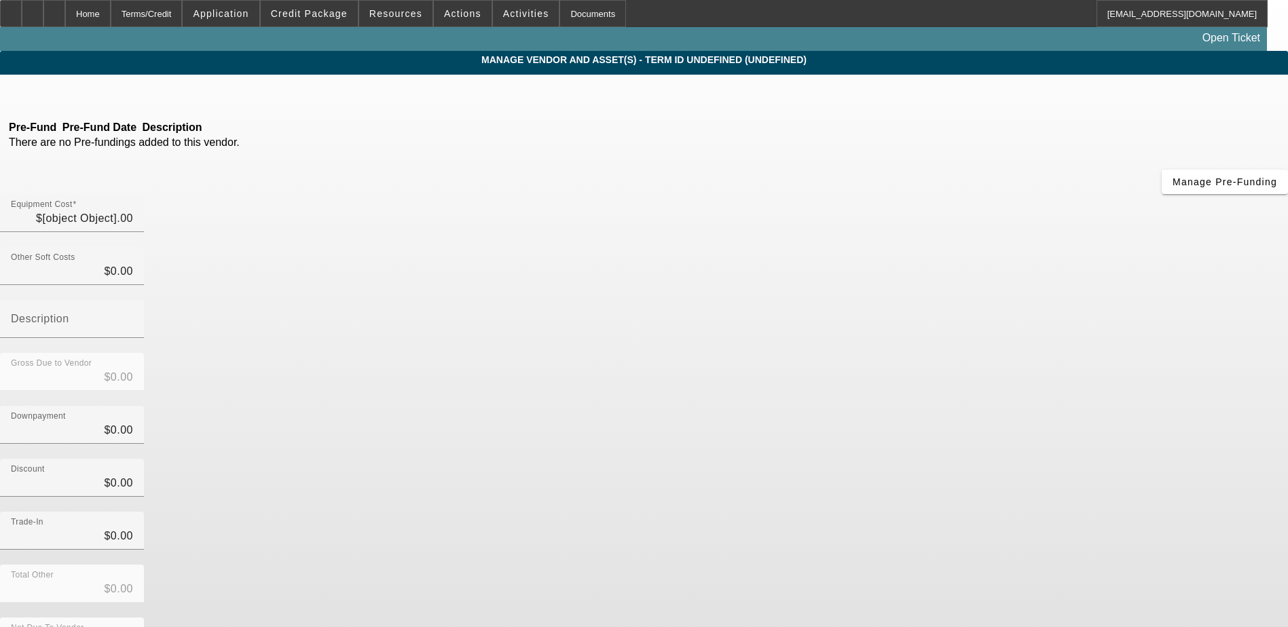
type input "$68,000.00"
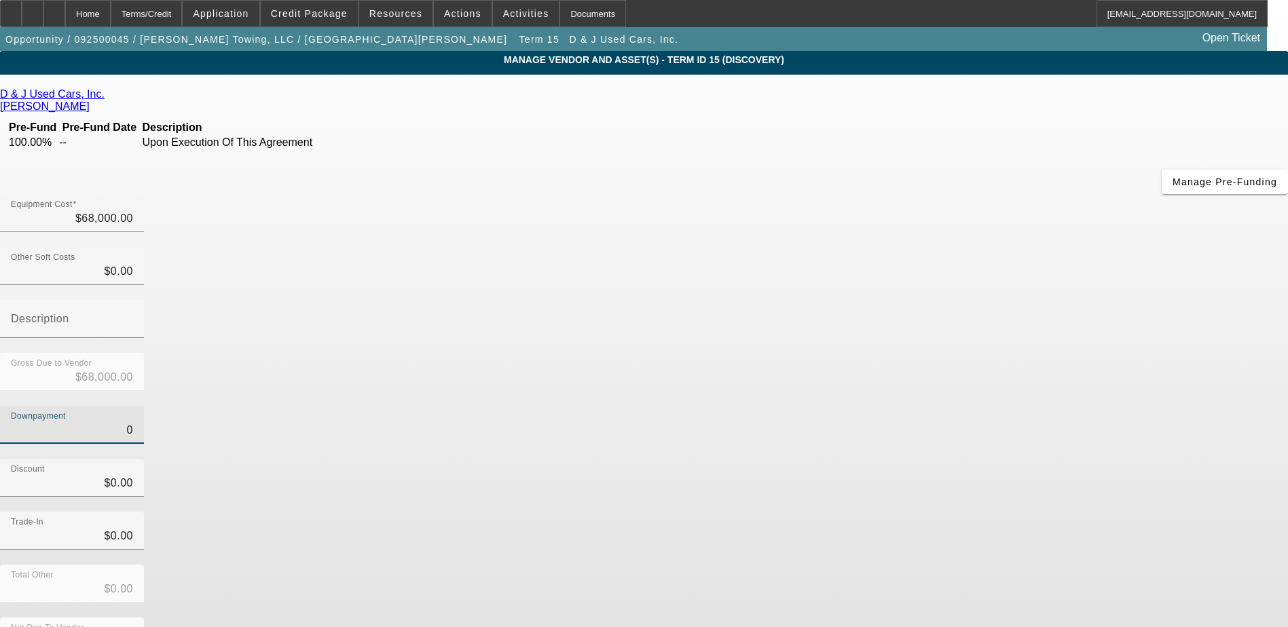
drag, startPoint x: 772, startPoint y: 271, endPoint x: 938, endPoint y: 270, distance: 165.7
click at [929, 406] on div "Downpayment 0" at bounding box center [644, 432] width 1288 height 53
type input "5"
type input "$5.00"
type input "$67,995.00"
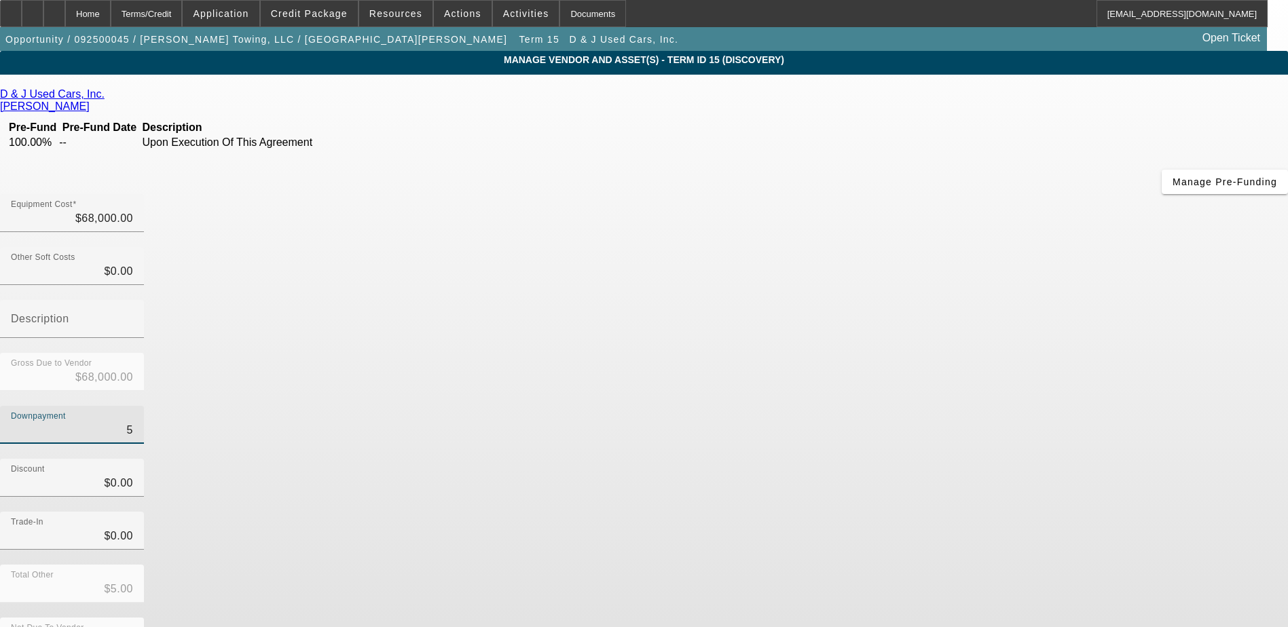
type input "50"
type input "$50.00"
type input "$67,950.00"
type input "500"
type input "$500.00"
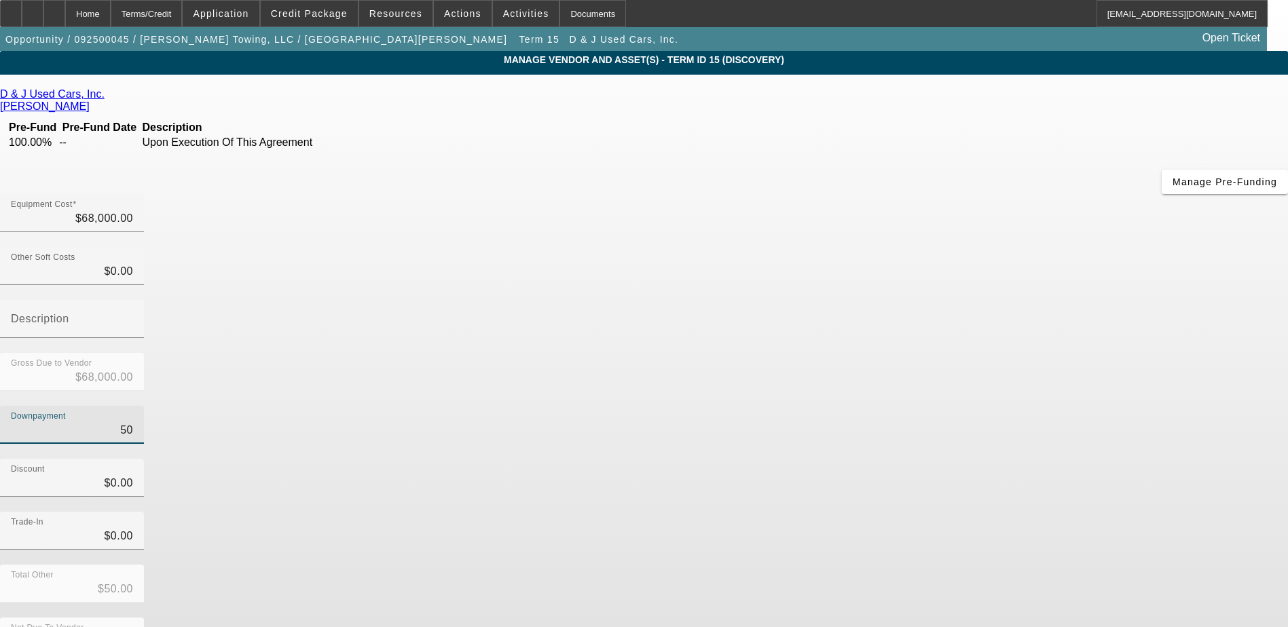
type input "$67,500.00"
type input "$500.00"
click at [958, 406] on div "Downpayment $500.00" at bounding box center [644, 432] width 1288 height 53
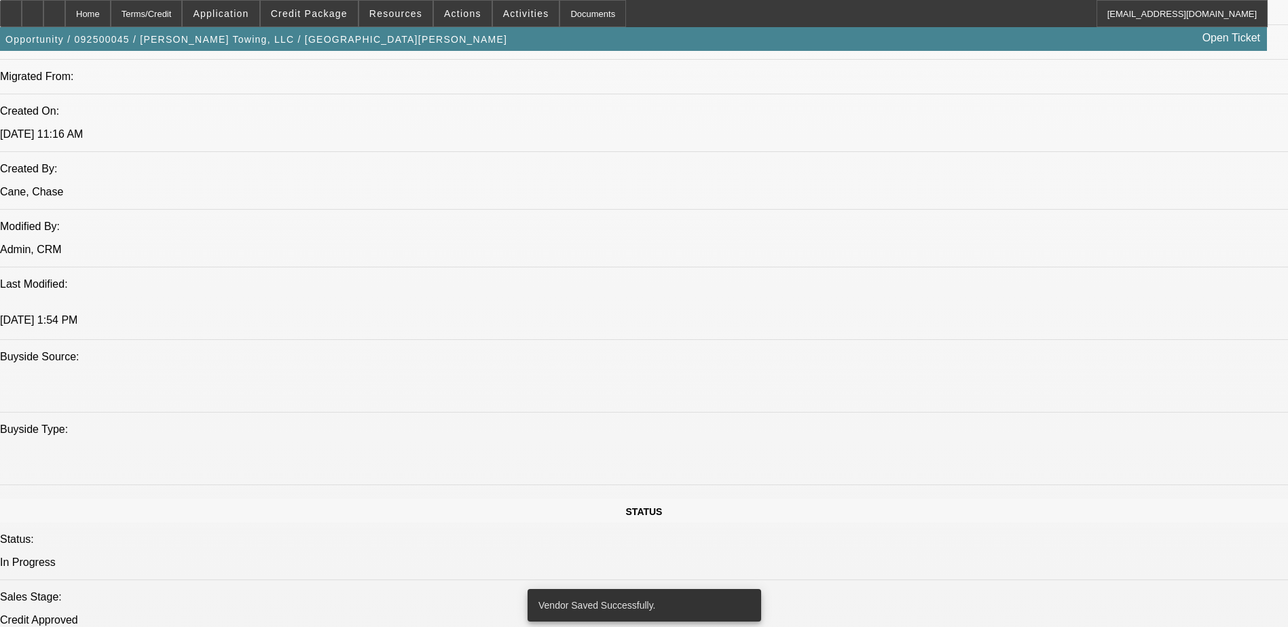
select select "0"
select select "3"
select select "0"
select select "6"
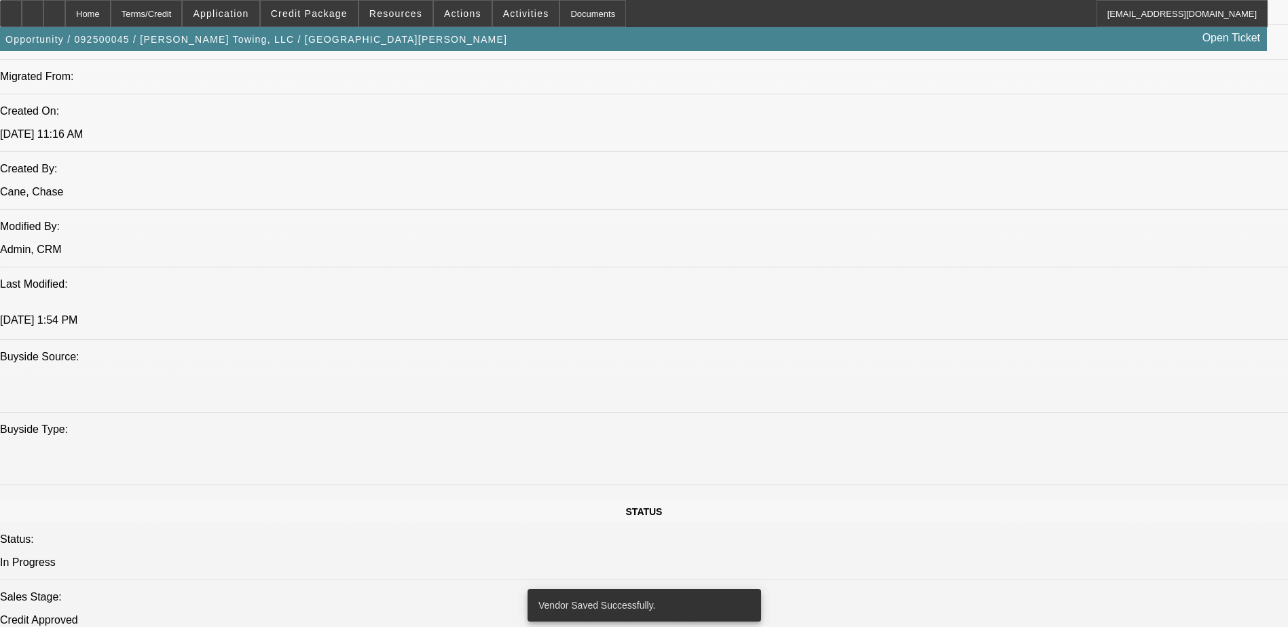
select select "0"
select select "3"
select select "0"
select select "6"
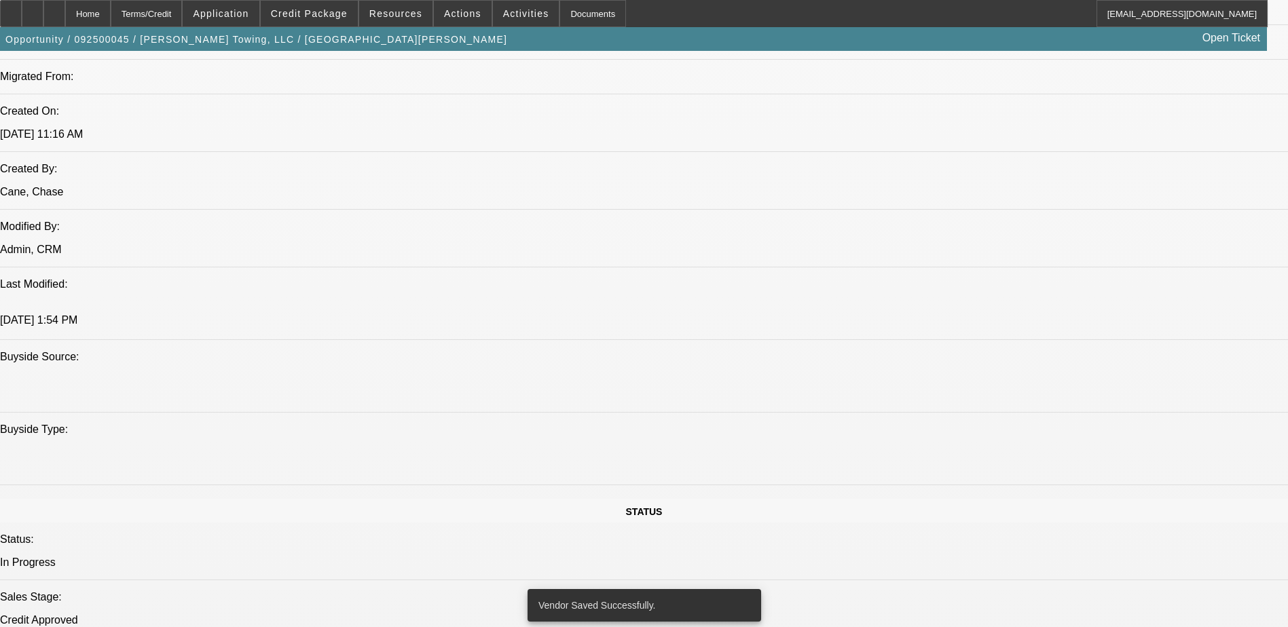
select select "0"
select select "3"
select select "0"
select select "6"
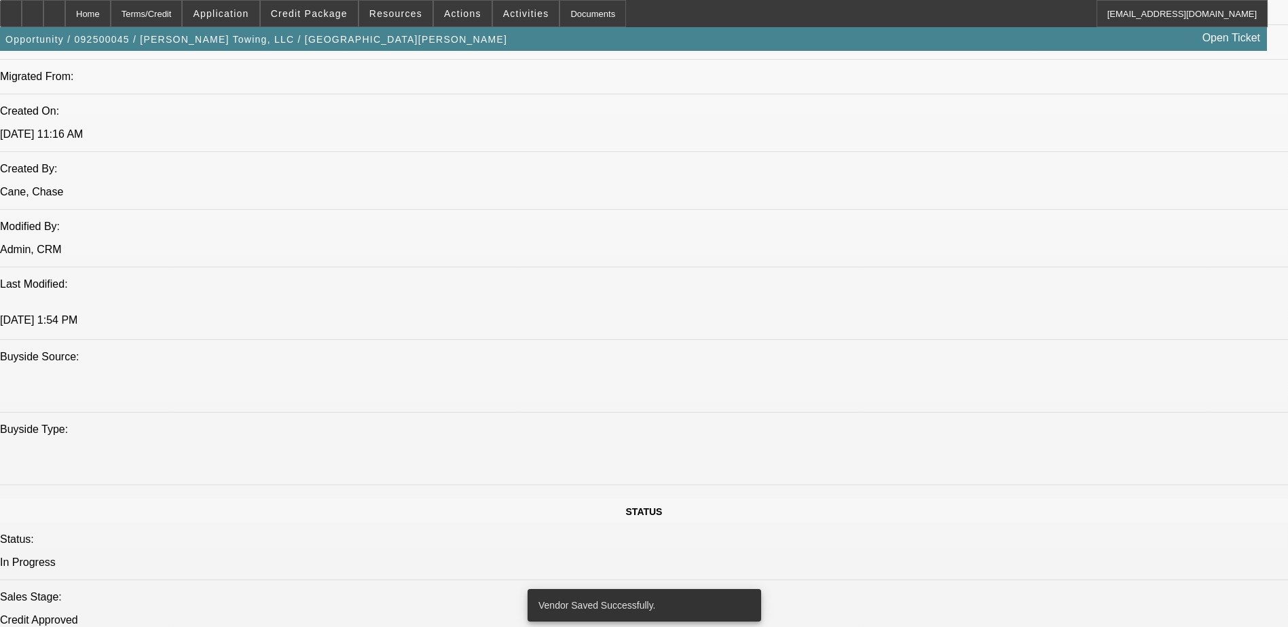
select select "0"
select select "3"
select select "0"
select select "6"
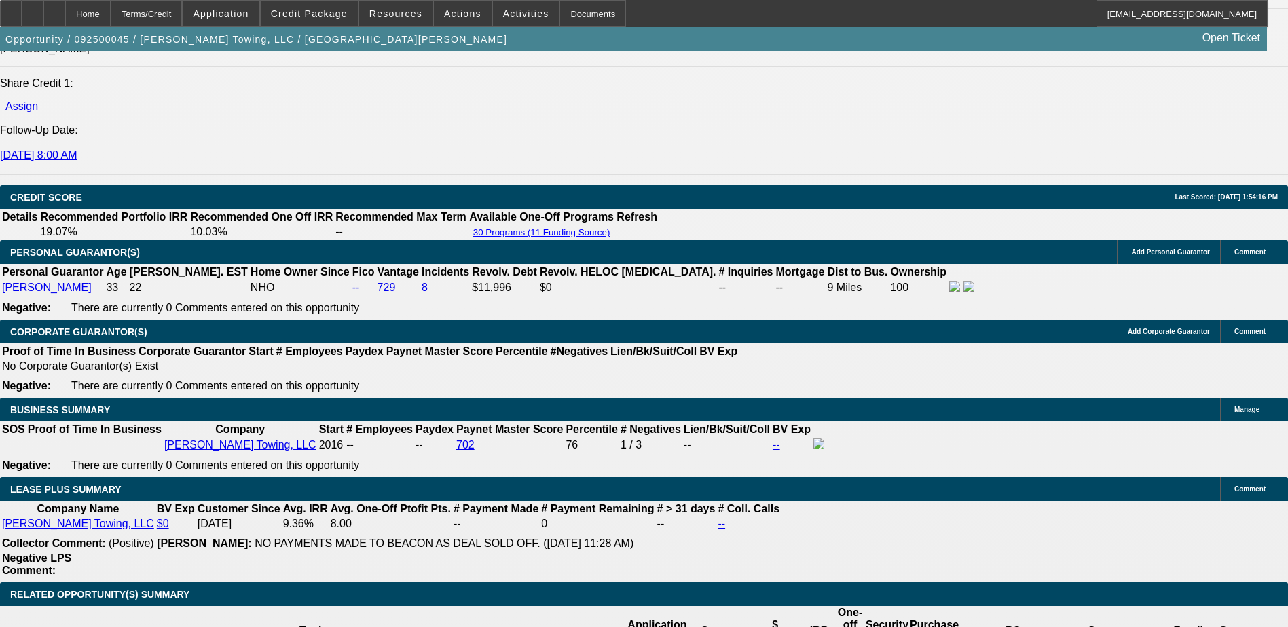
scroll to position [1969, 0]
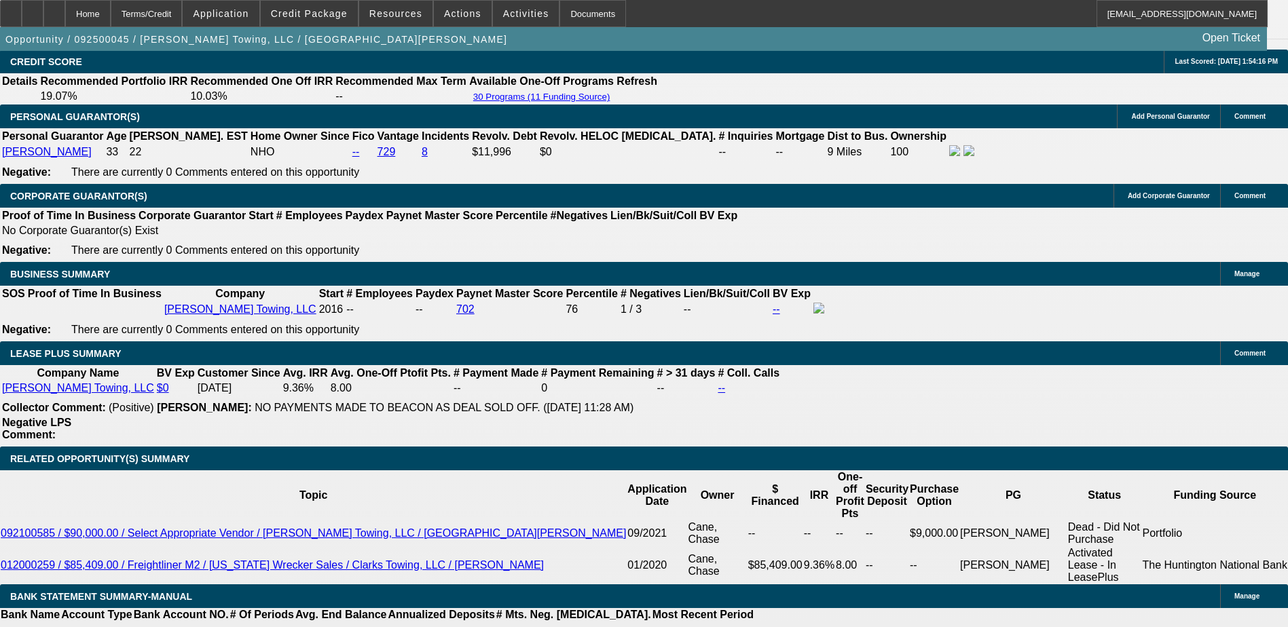
type input "1"
type input "UNKNOWN"
type input "1965"
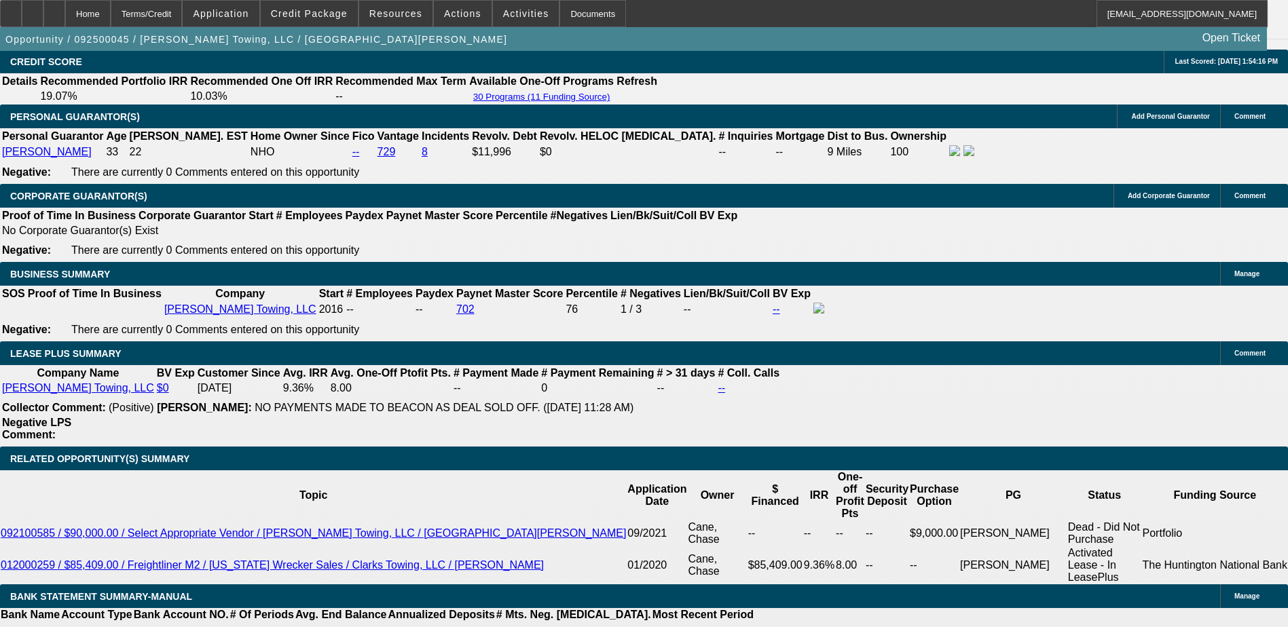
type input "11"
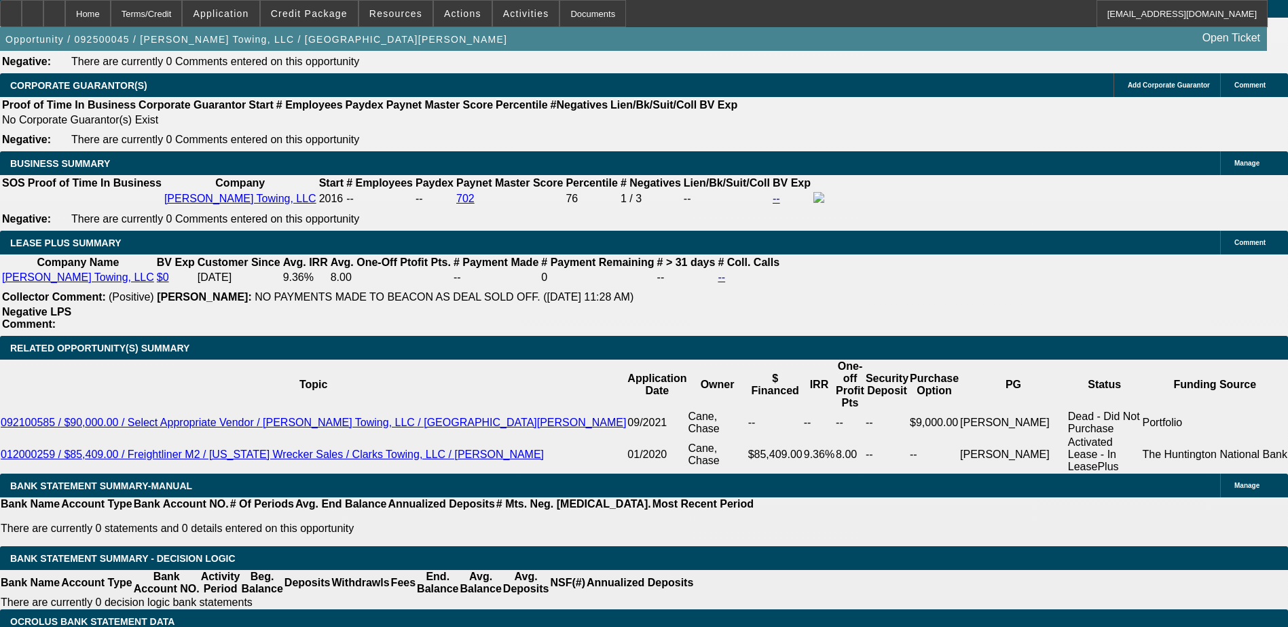
type input "19"
type input "1959"
type input "10.8"
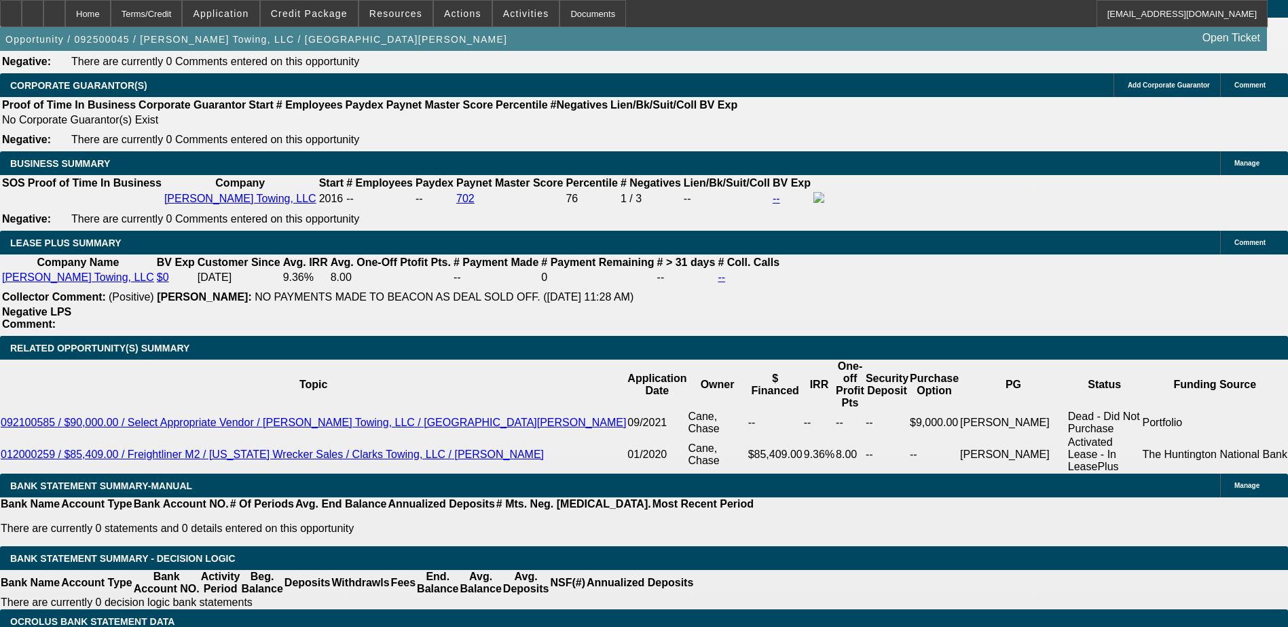
type input "$1,959.00"
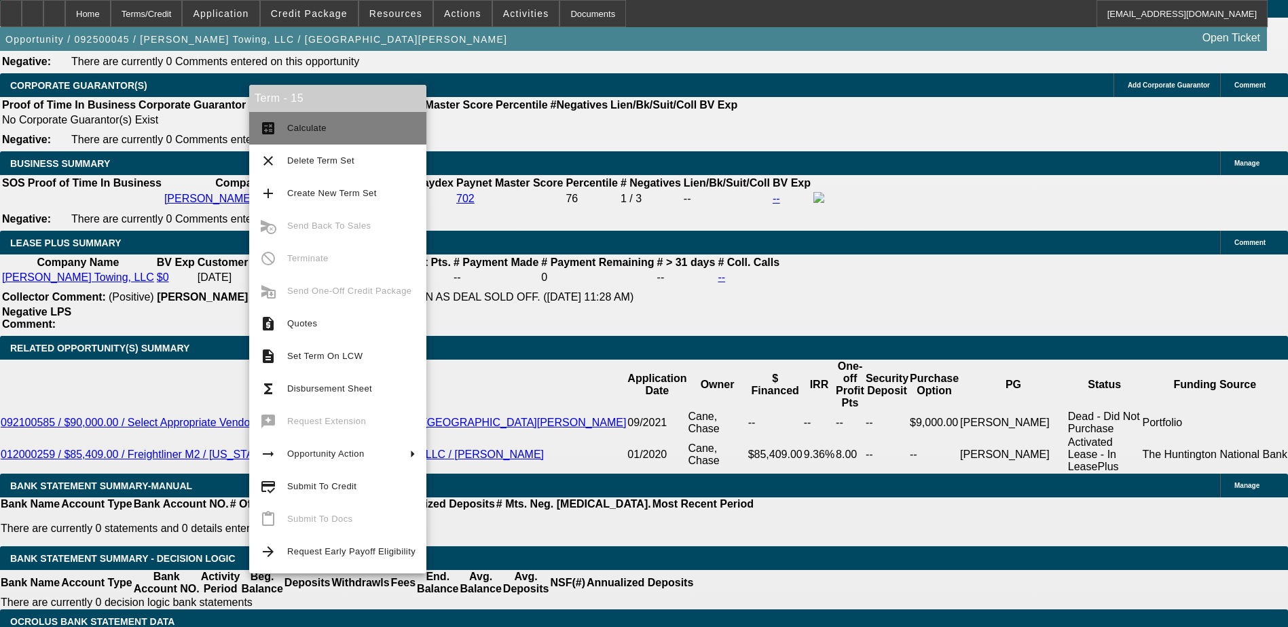
click at [282, 128] on button "calculate Calculate" at bounding box center [337, 128] width 177 height 33
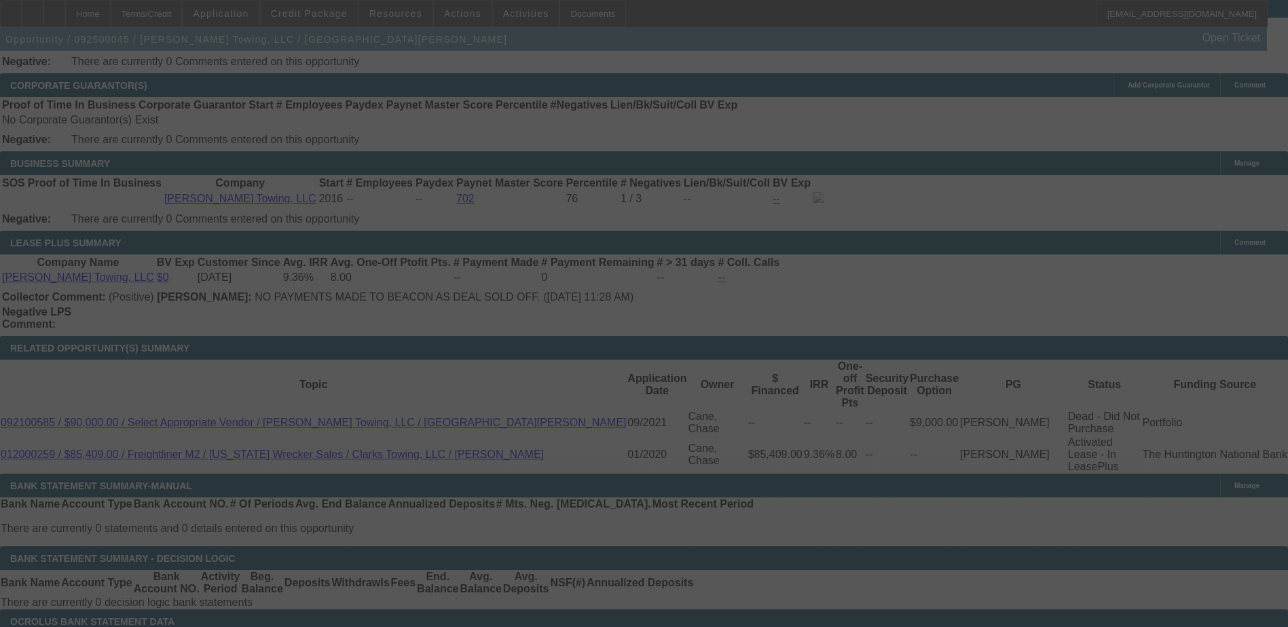
select select "0"
select select "3"
select select "0"
select select "6"
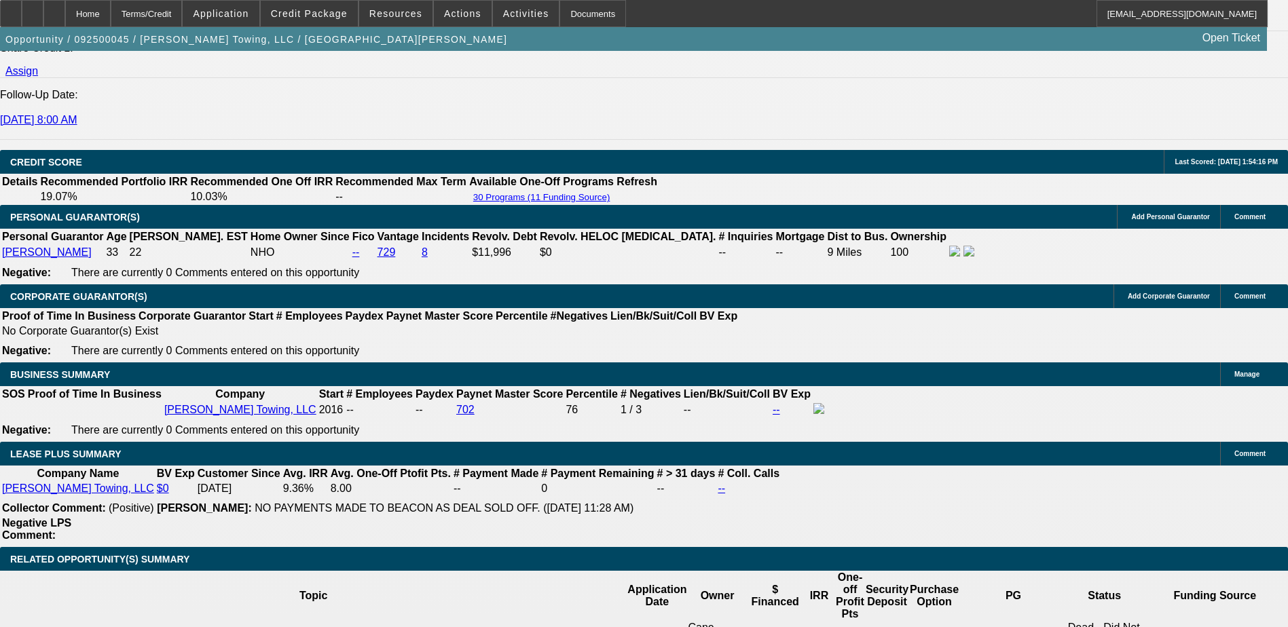
scroll to position [1936, 0]
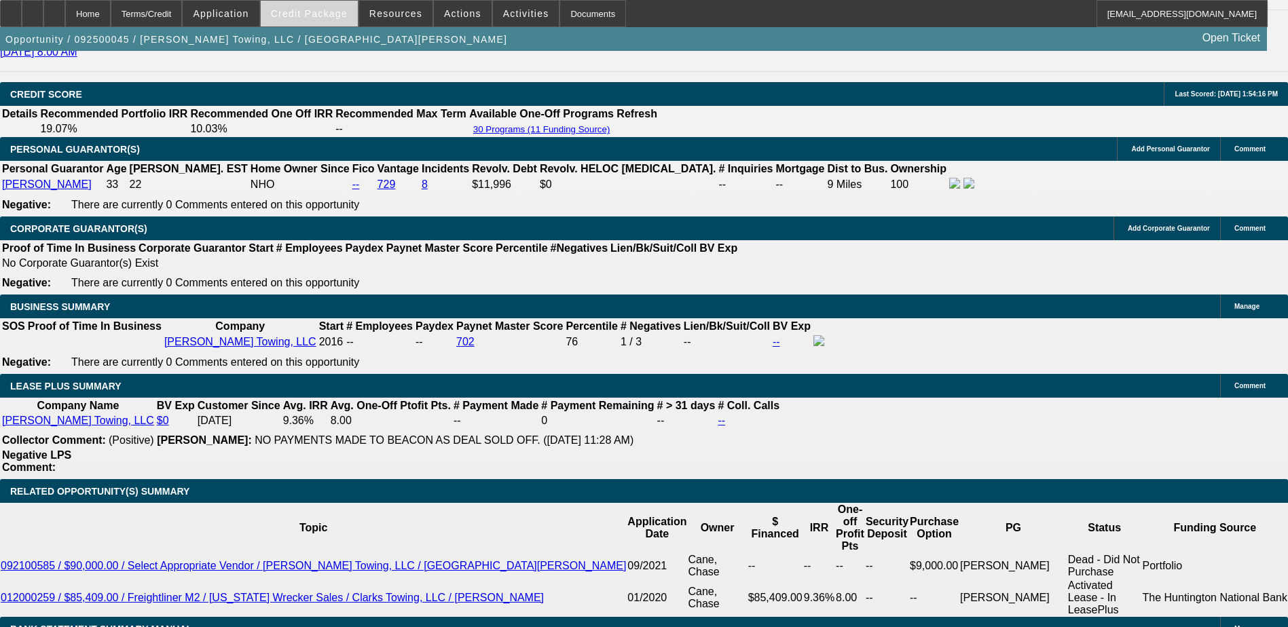
click at [316, 18] on span "Credit Package" at bounding box center [309, 13] width 77 height 11
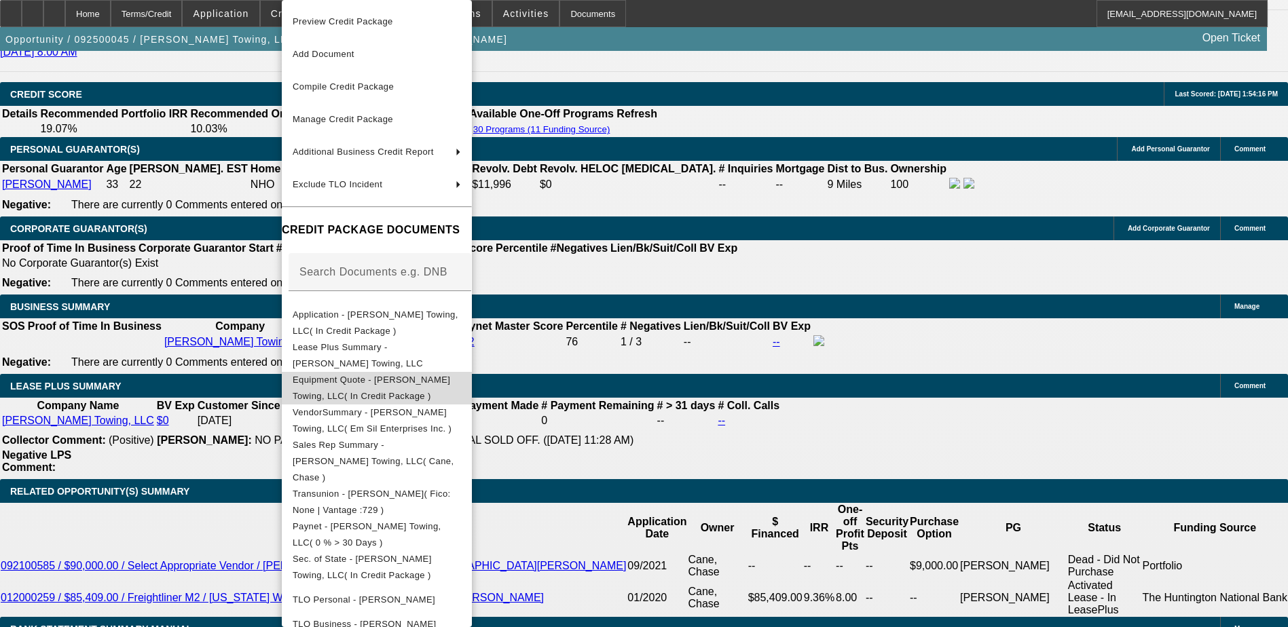
click at [421, 377] on span "Equipment Quote - Tyler Clark's Towing, LLC( In Credit Package )" at bounding box center [377, 388] width 168 height 33
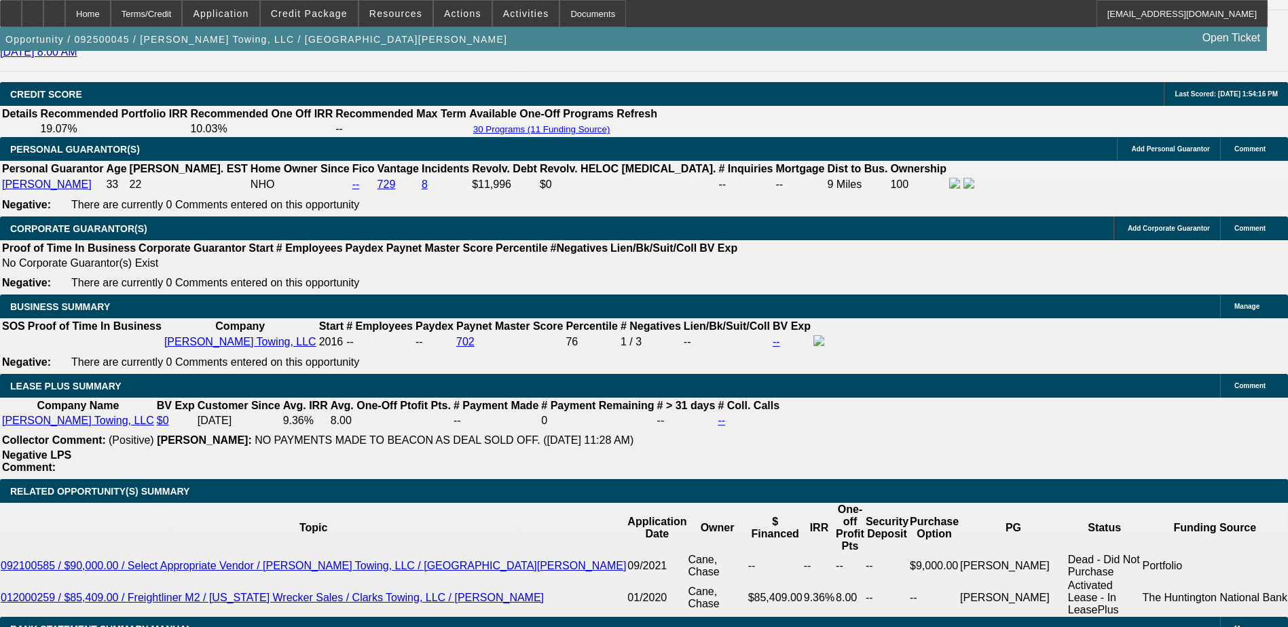
scroll to position [2004, 0]
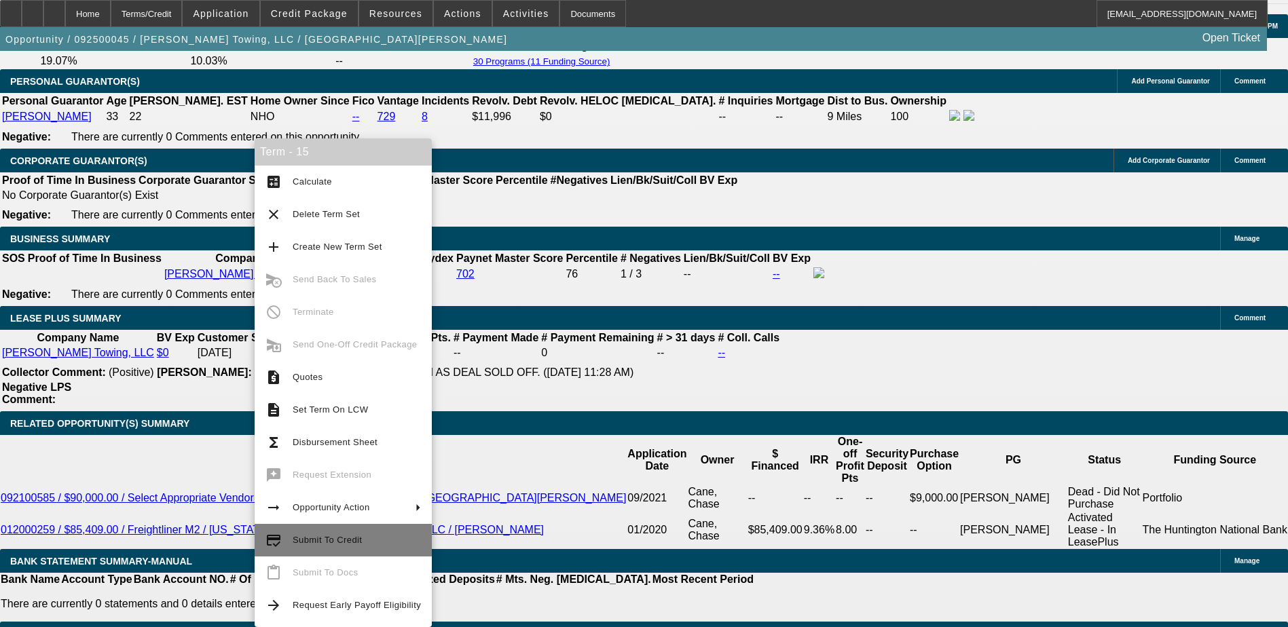
click at [365, 529] on button "credit_score Submit To Credit" at bounding box center [343, 540] width 177 height 33
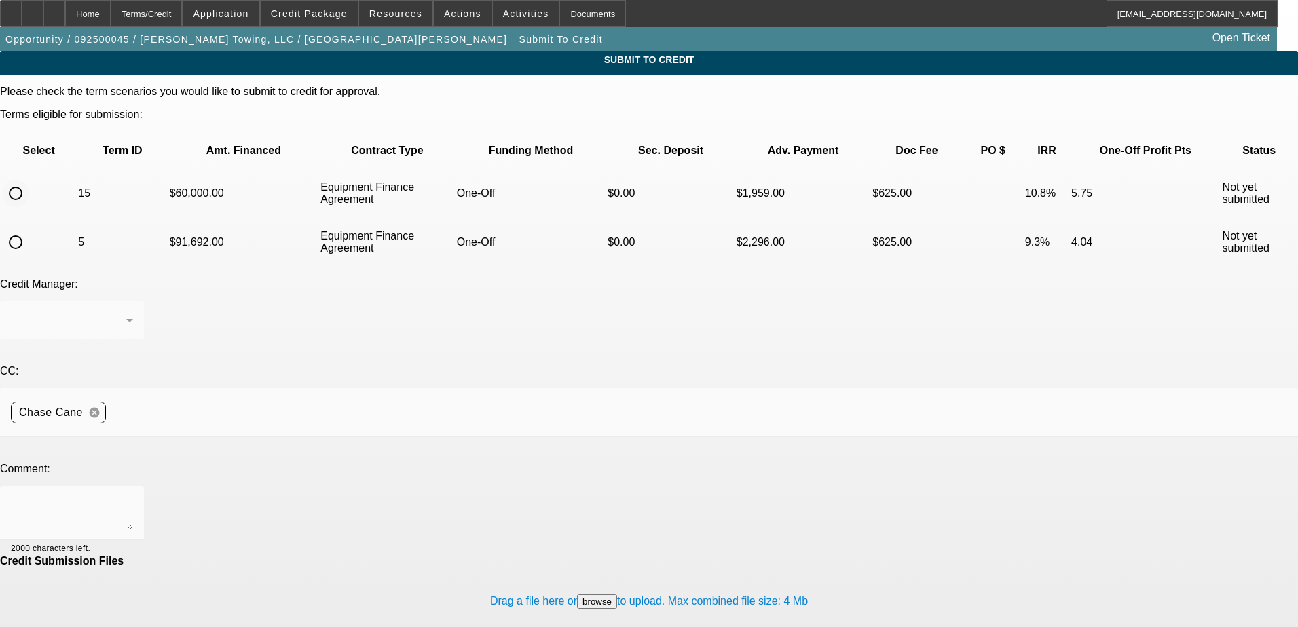
click at [29, 180] on input "radio" at bounding box center [15, 193] width 27 height 27
radio input "true"
click at [133, 497] on textarea at bounding box center [72, 513] width 122 height 33
type textarea "Apologies for the back and forth but customer has settled on this used truck an…"
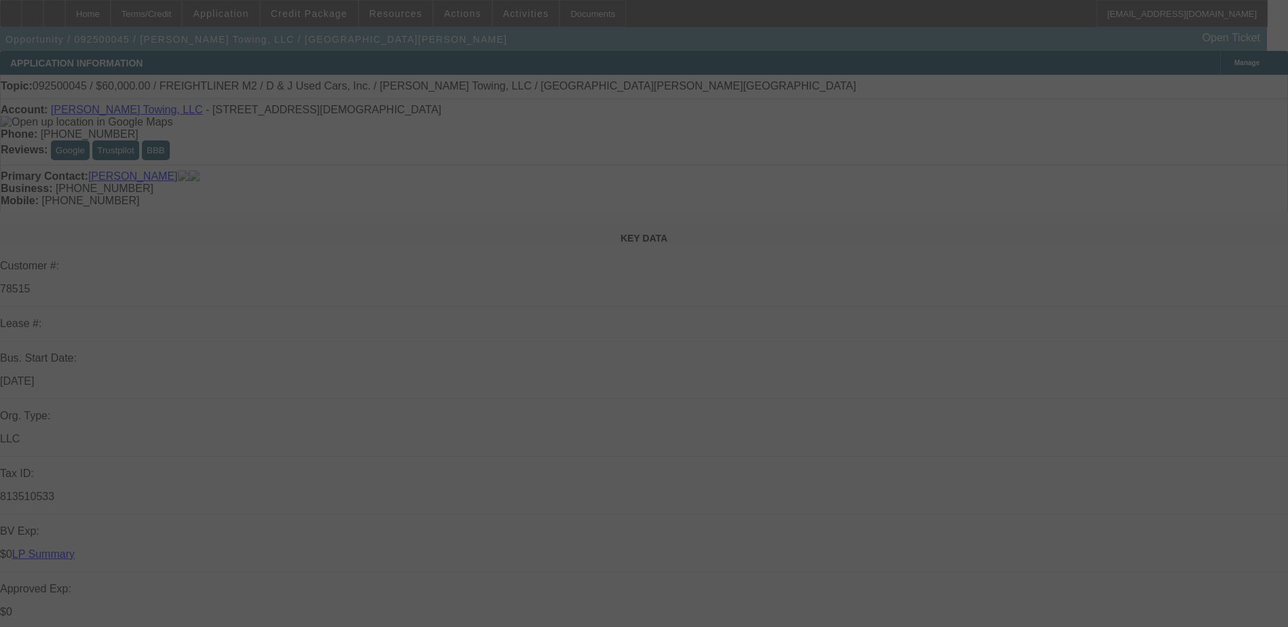
select select "0"
select select "3"
select select "0"
select select "6"
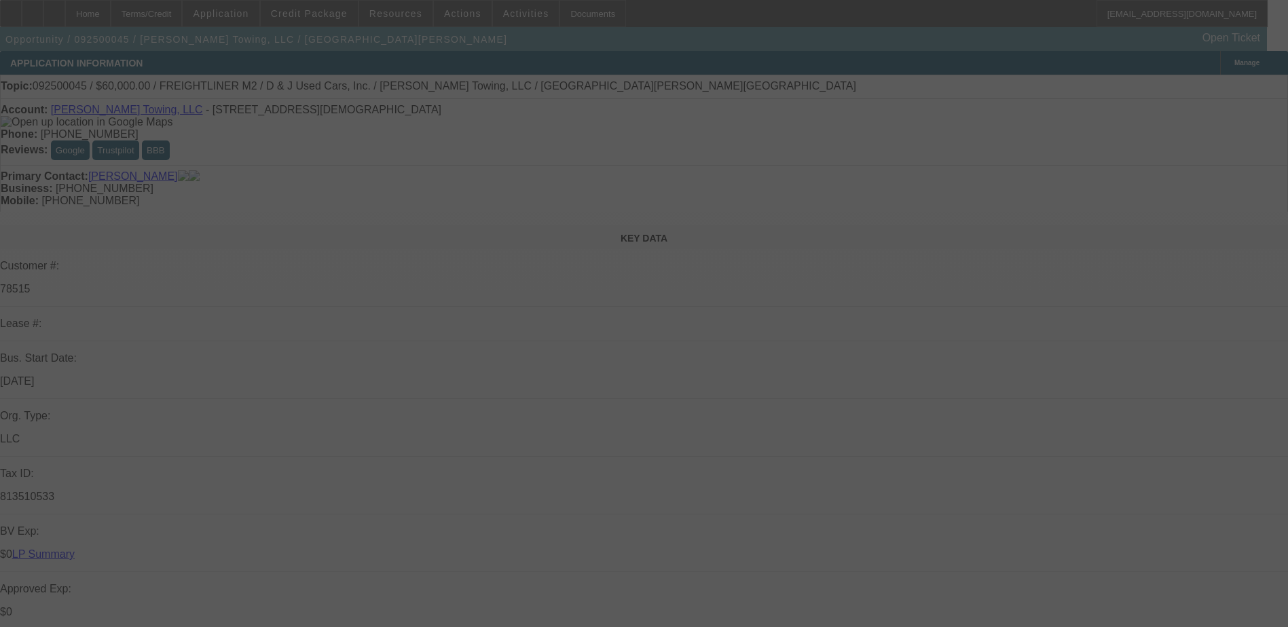
select select "0"
select select "3"
select select "0"
select select "6"
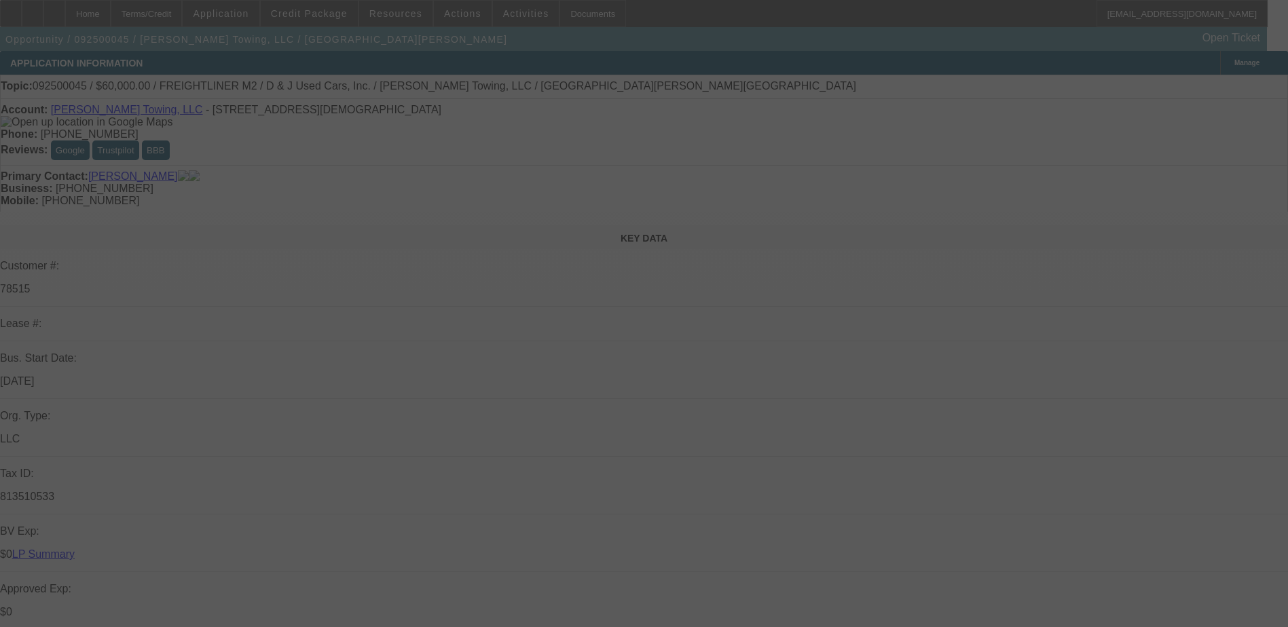
select select "0"
select select "3"
select select "0"
select select "6"
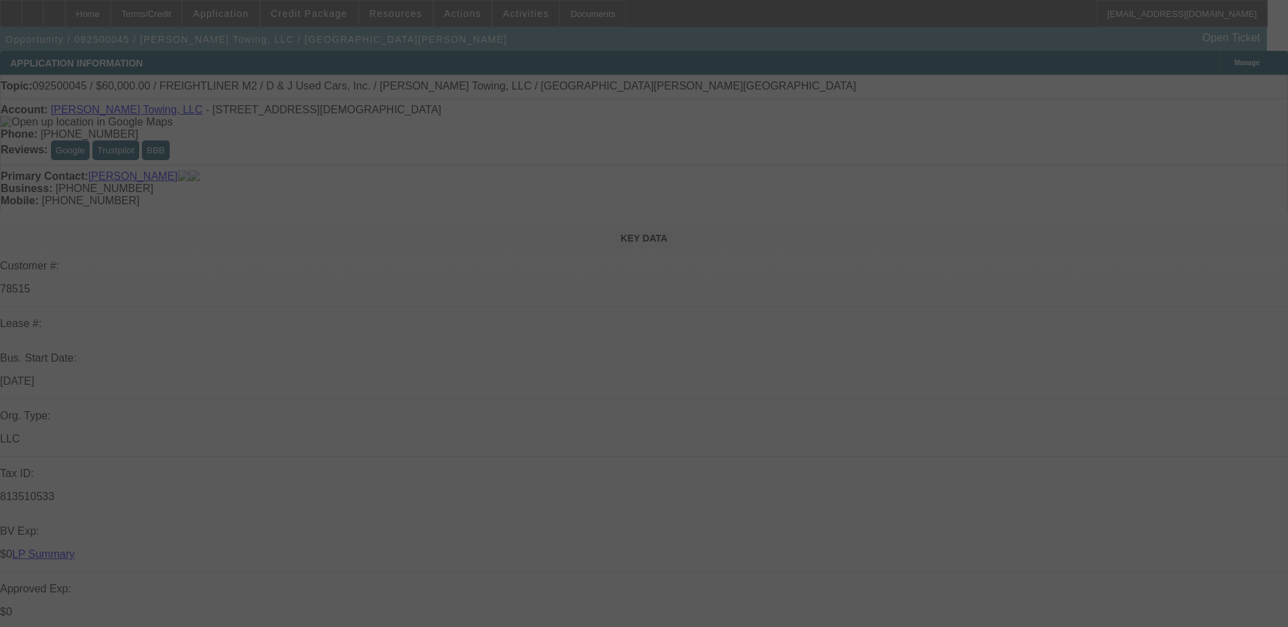
select select "0"
select select "3"
select select "0"
select select "6"
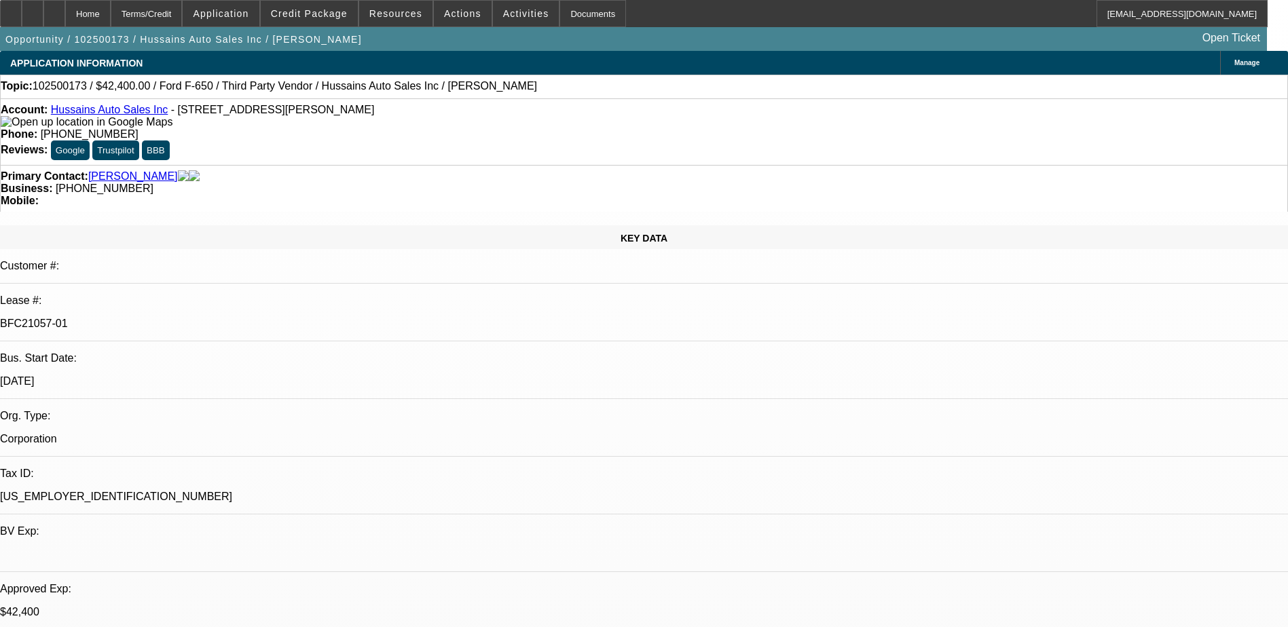
select select "0"
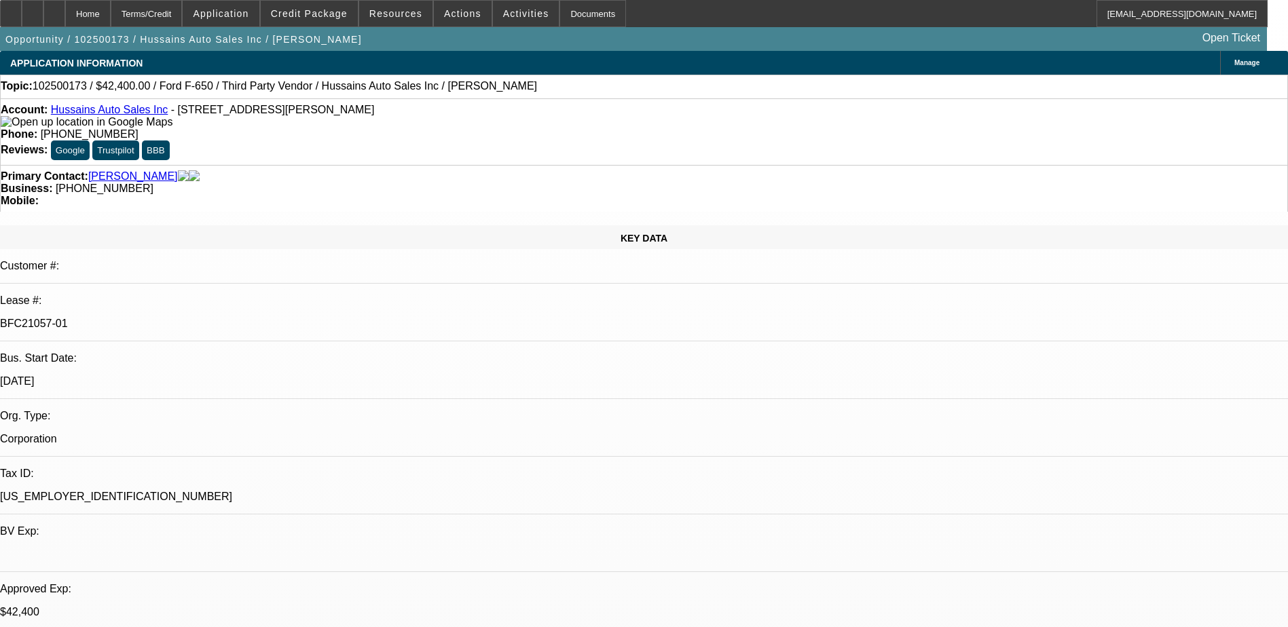
select select "0"
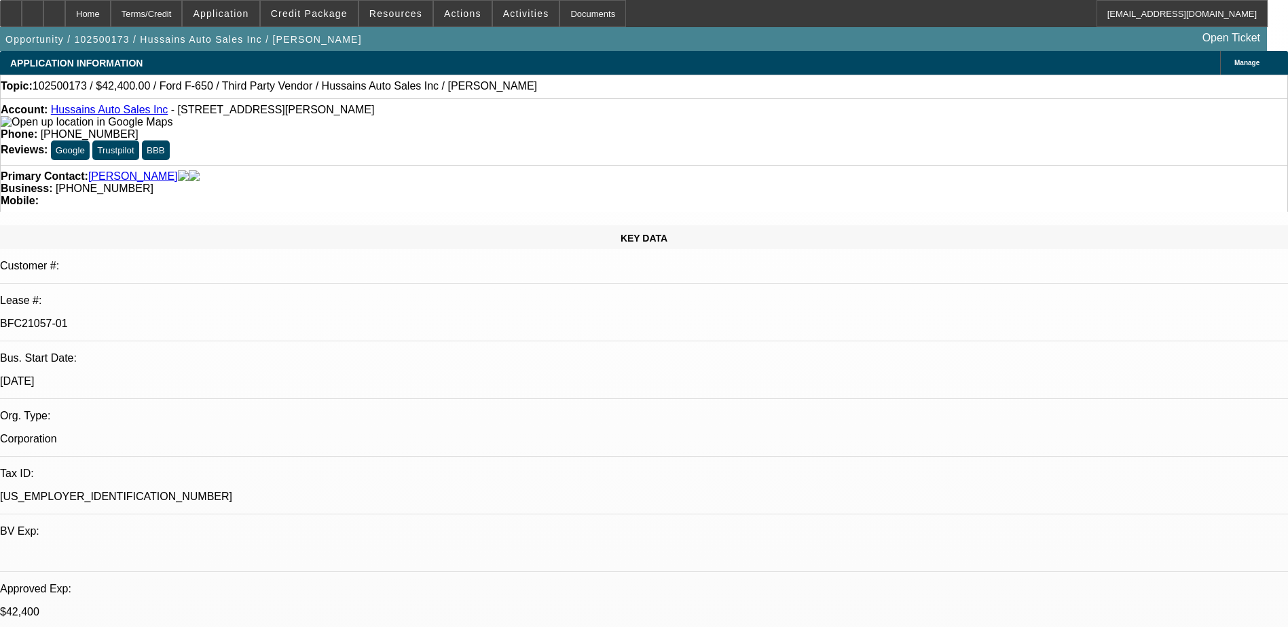
select select "0"
select select "1"
select select "6"
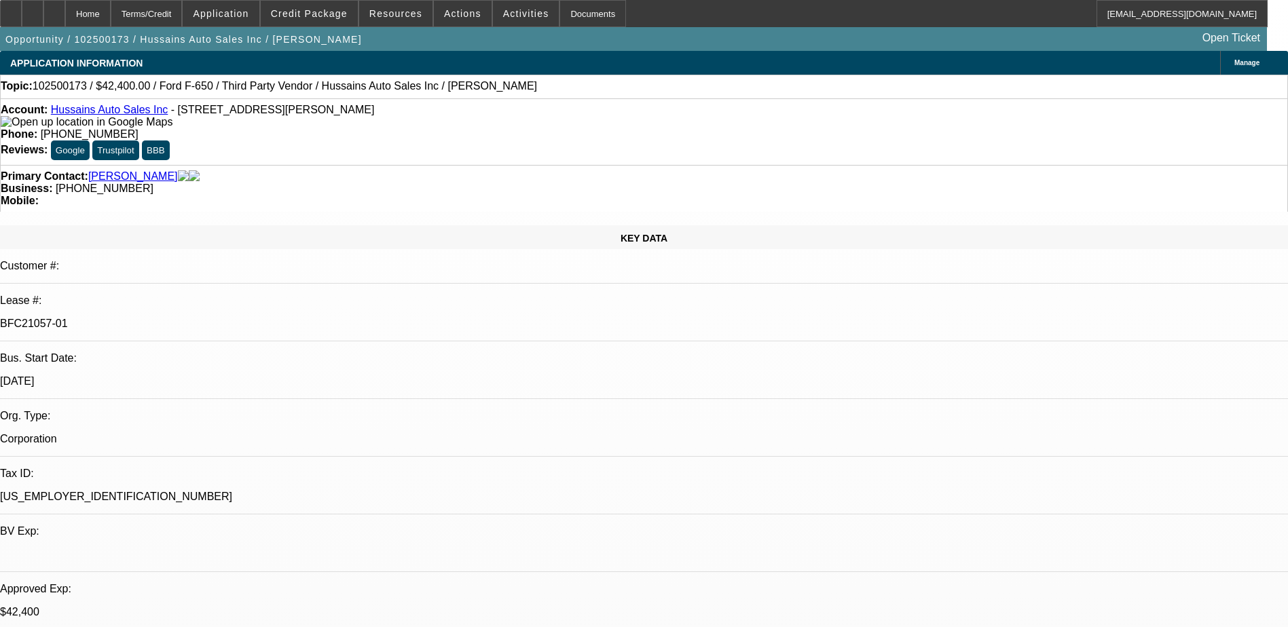
select select "1"
select select "6"
select select "1"
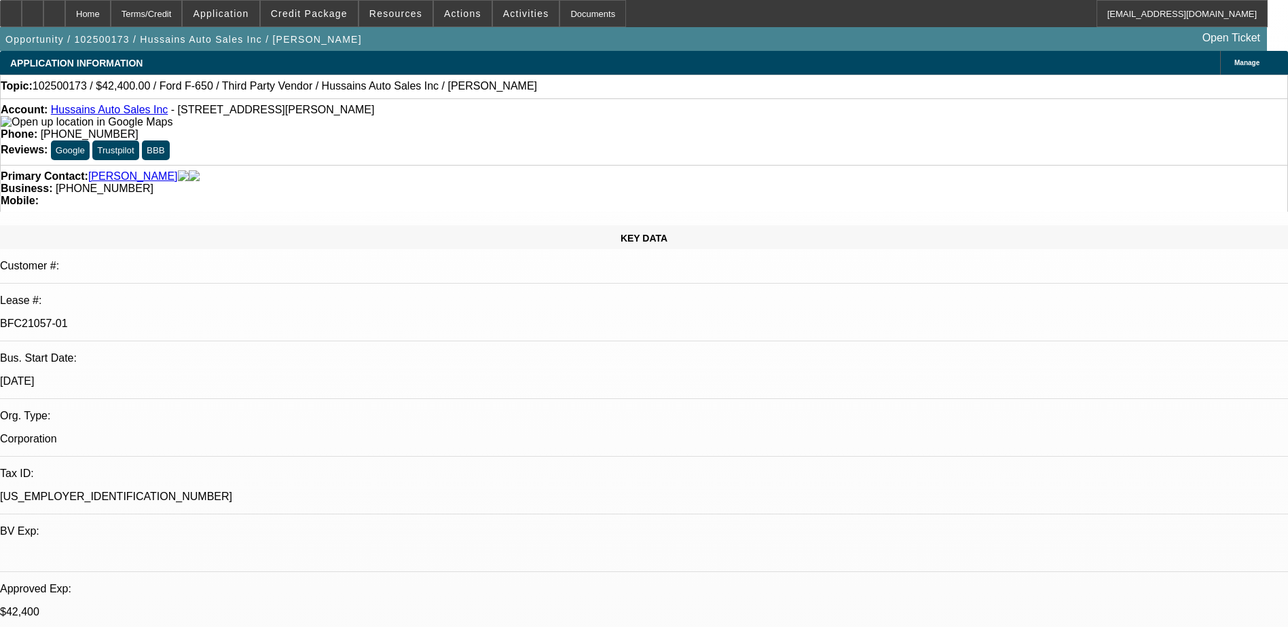
select select "6"
select select "1"
select select "6"
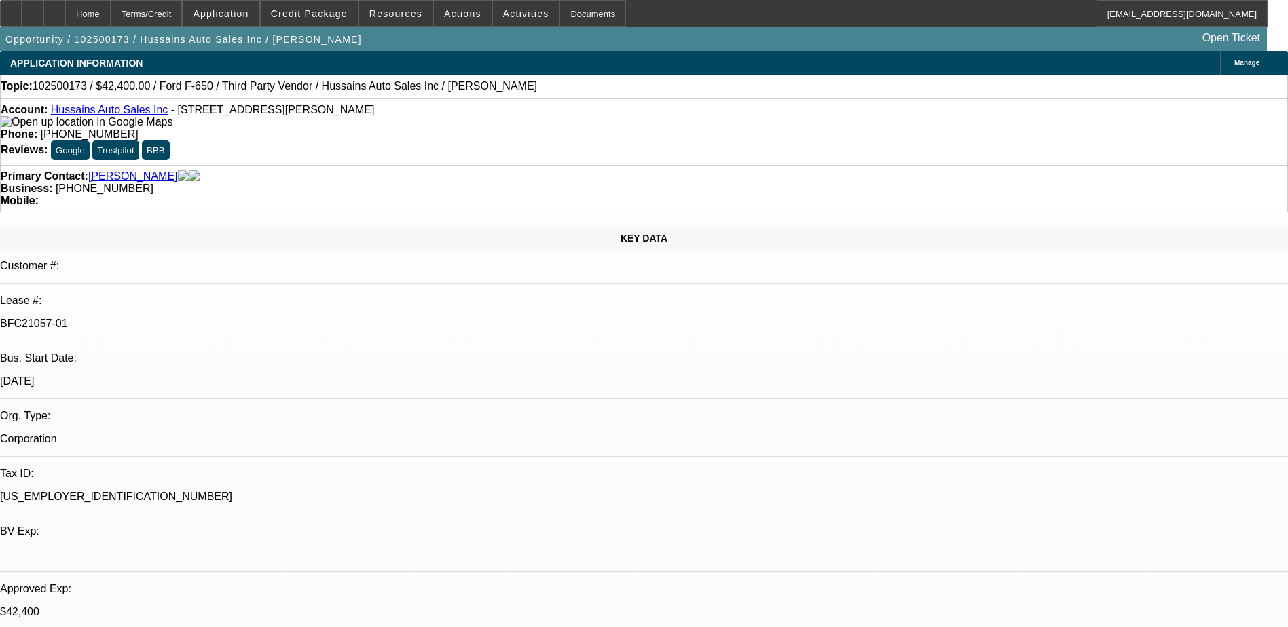
click at [65, 20] on div at bounding box center [54, 13] width 22 height 27
select select "0"
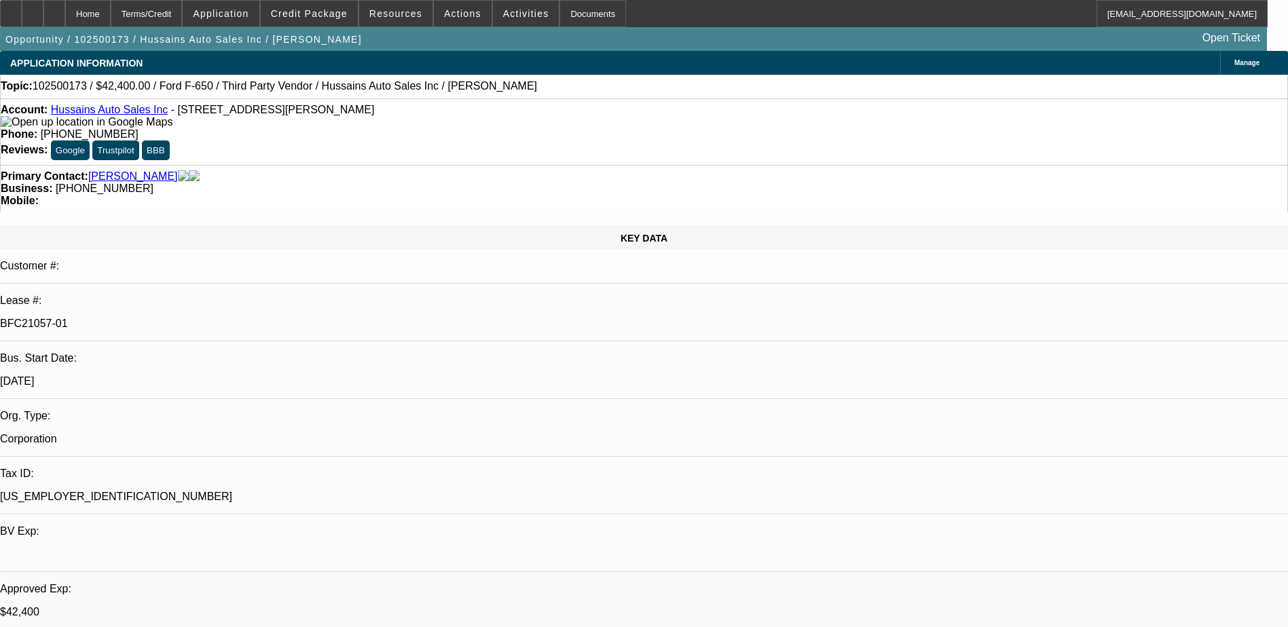
select select "0"
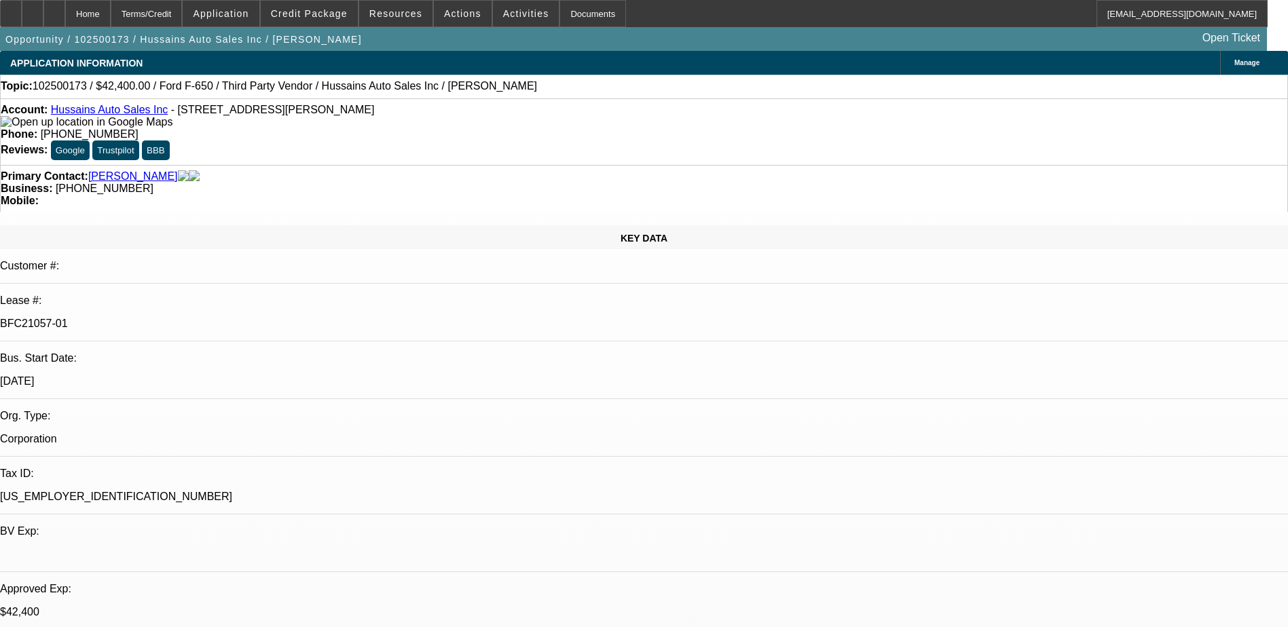
select select "0"
select select "1"
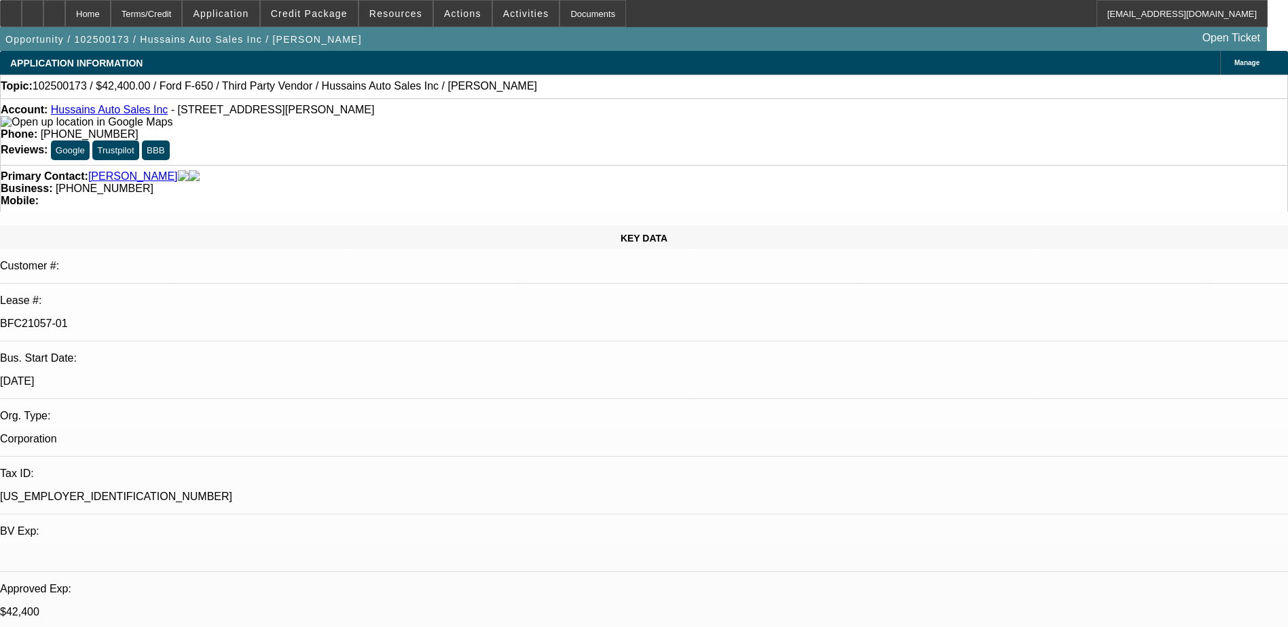
select select "1"
select select "6"
select select "1"
select select "6"
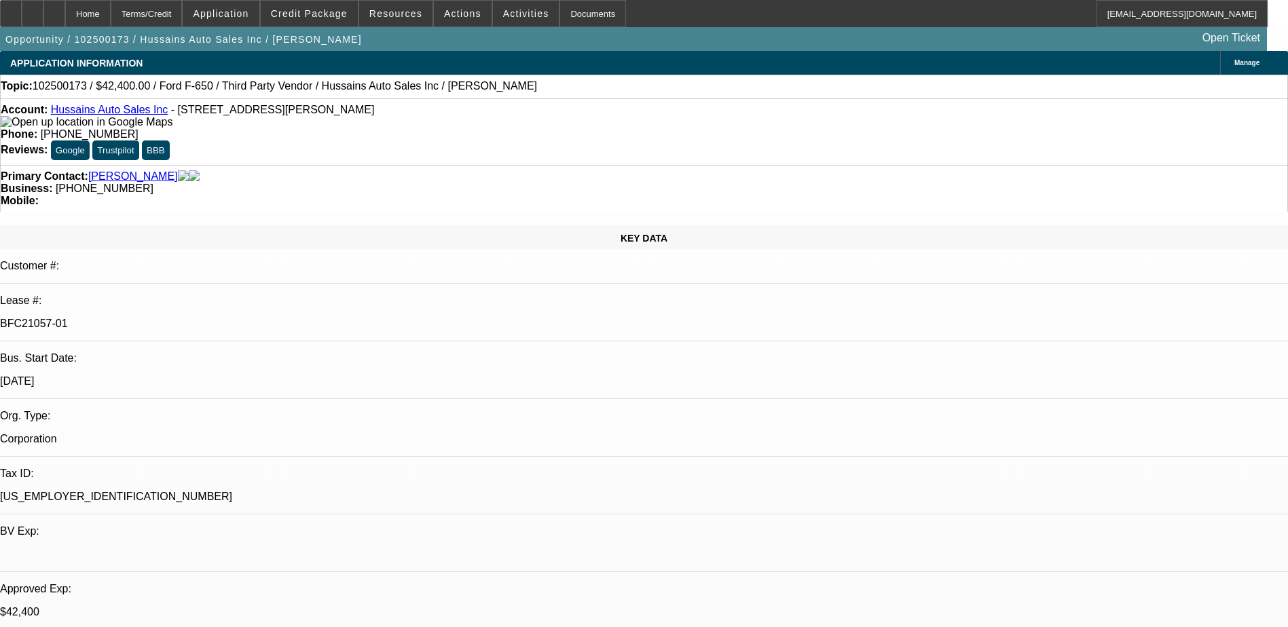
select select "1"
select select "6"
select select "1"
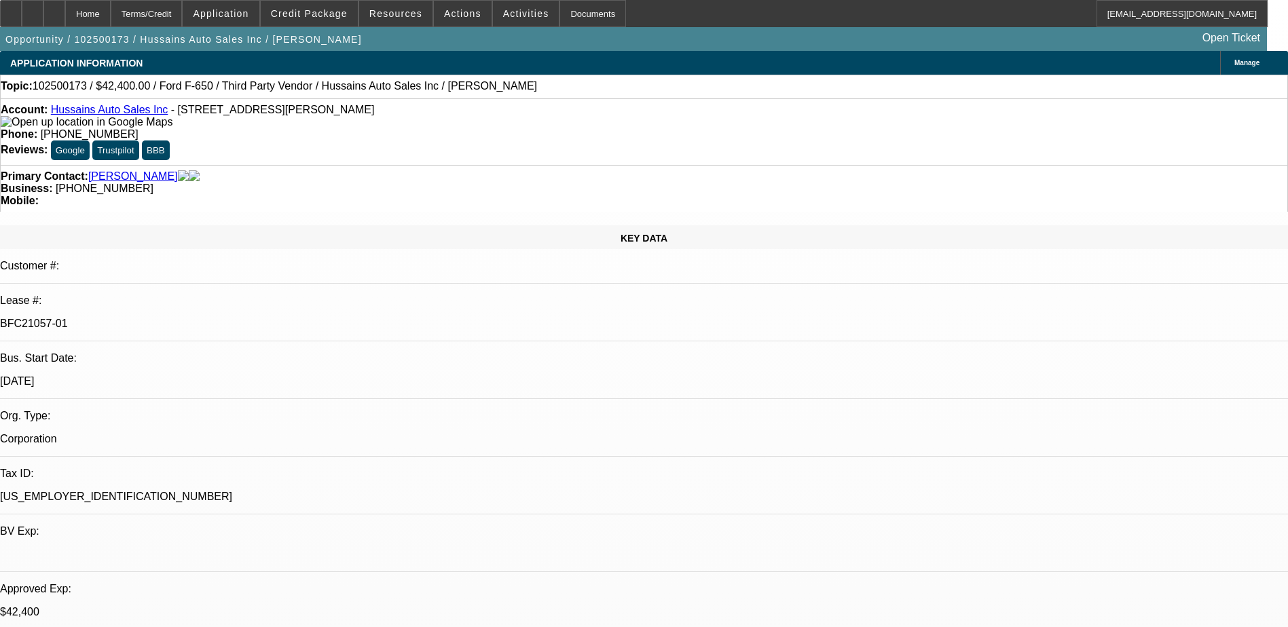
select select "6"
click at [54, 9] on icon at bounding box center [54, 9] width 0 height 0
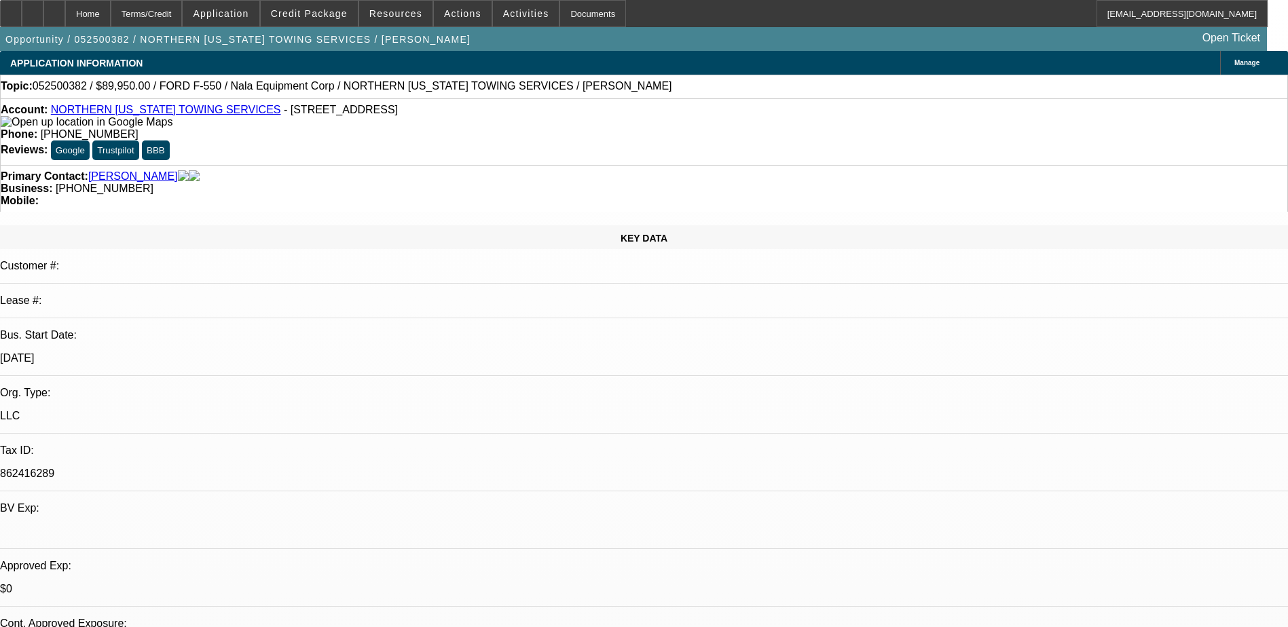
select select "0"
select select "2"
select select "0.1"
select select "0"
select select "2"
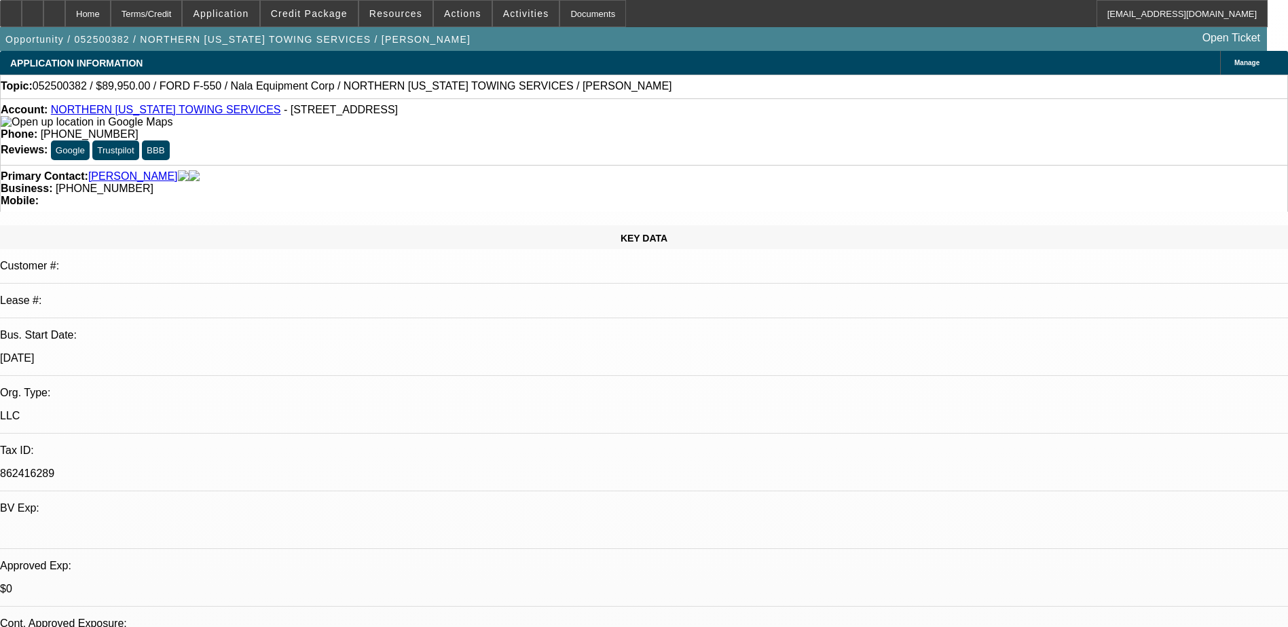
select select "0.1"
select select "0"
select select "2"
select select "0.1"
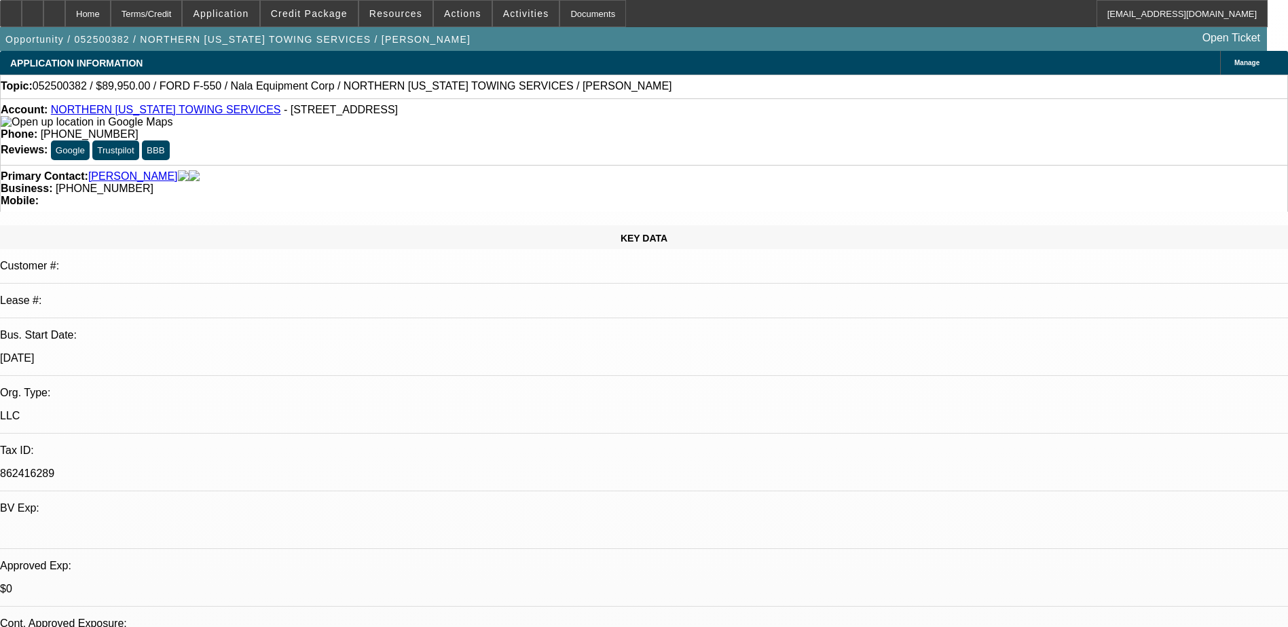
select select "0"
select select "0.1"
select select "1"
select select "2"
select select "4"
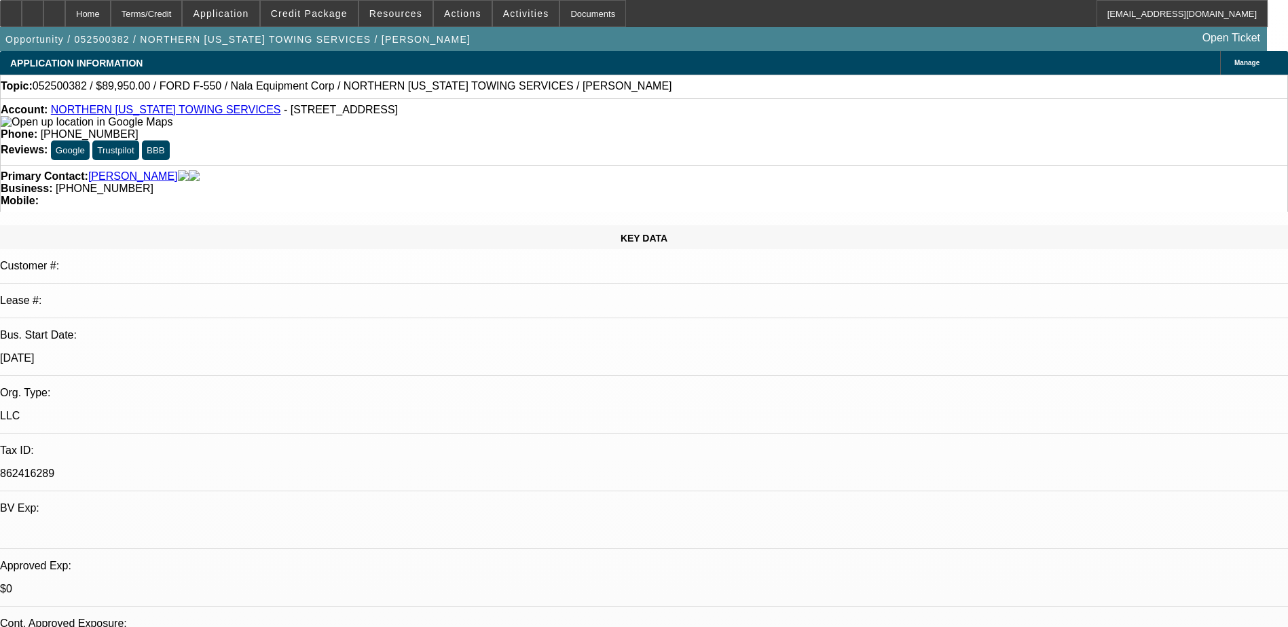
select select "1"
select select "2"
select select "4"
select select "1"
select select "2"
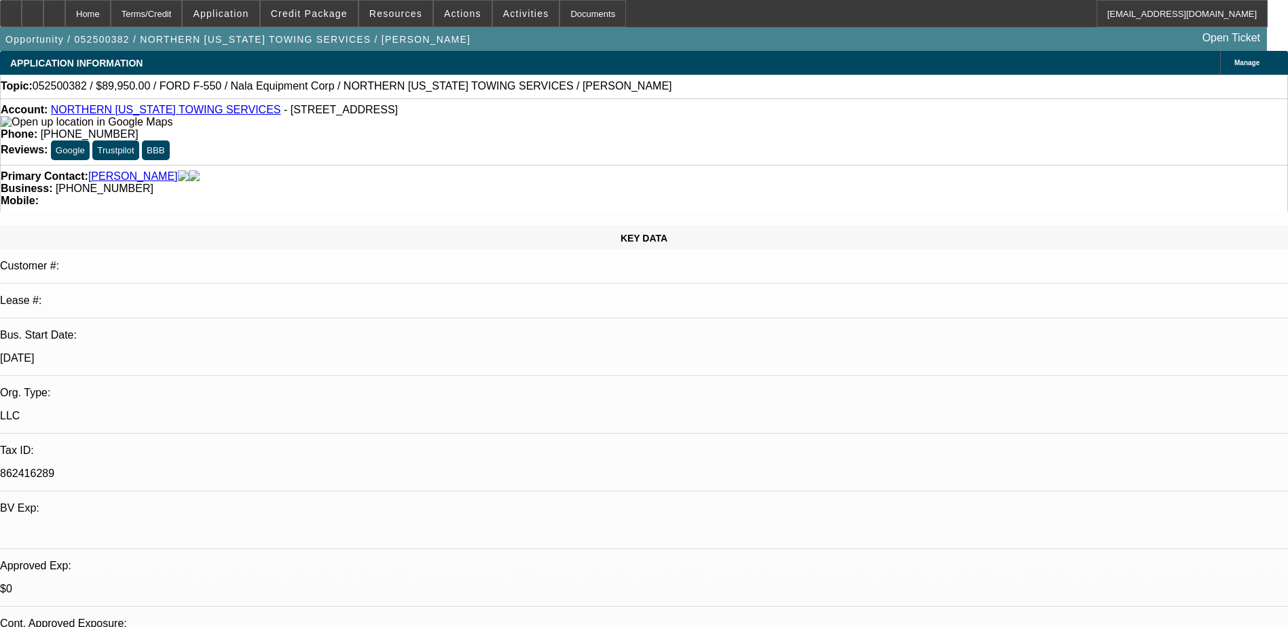
select select "4"
select select "1"
select select "4"
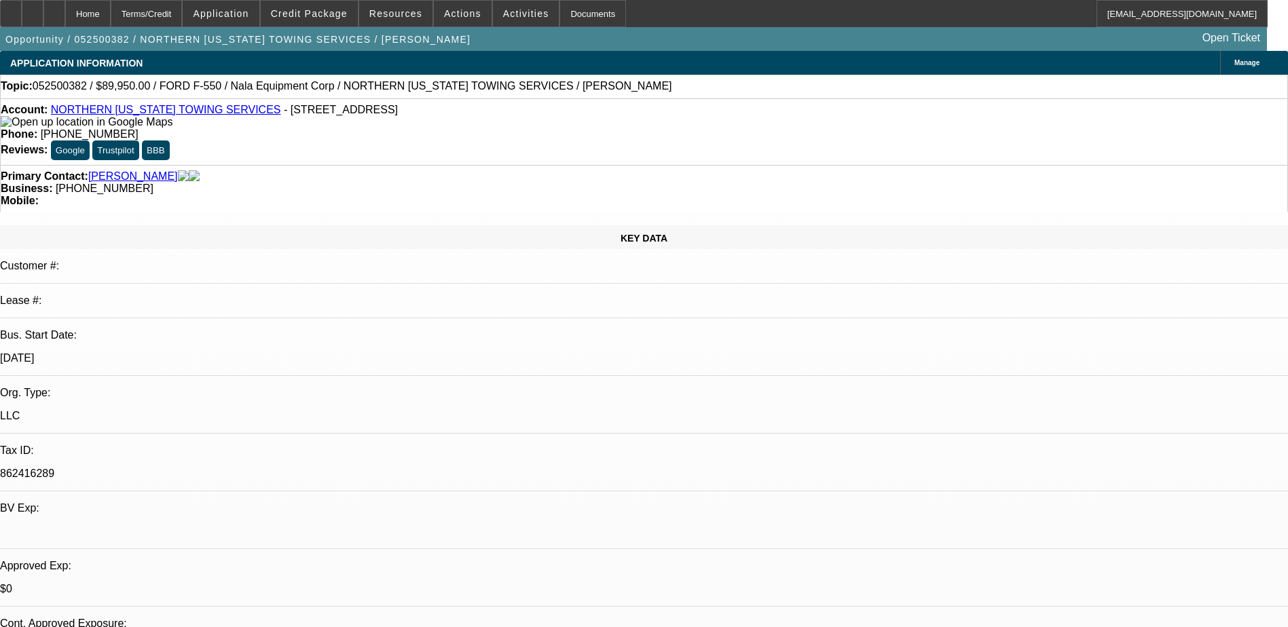
scroll to position [475, 0]
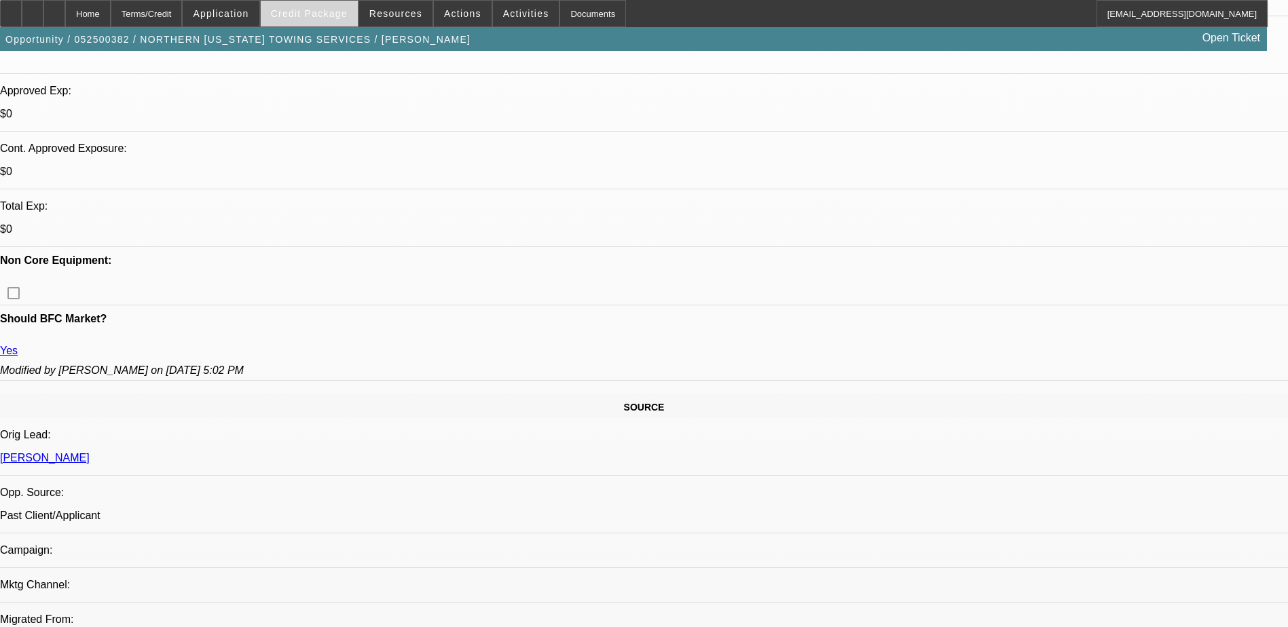
click at [309, 23] on span at bounding box center [309, 13] width 97 height 33
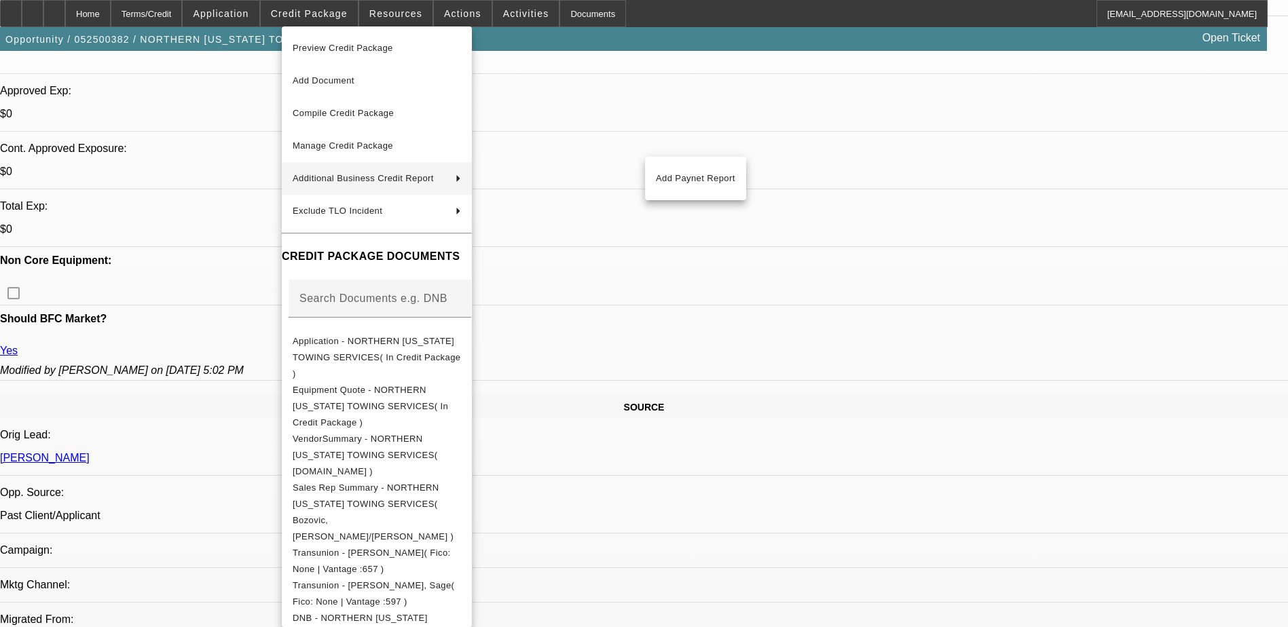
click at [989, 473] on div at bounding box center [644, 313] width 1288 height 627
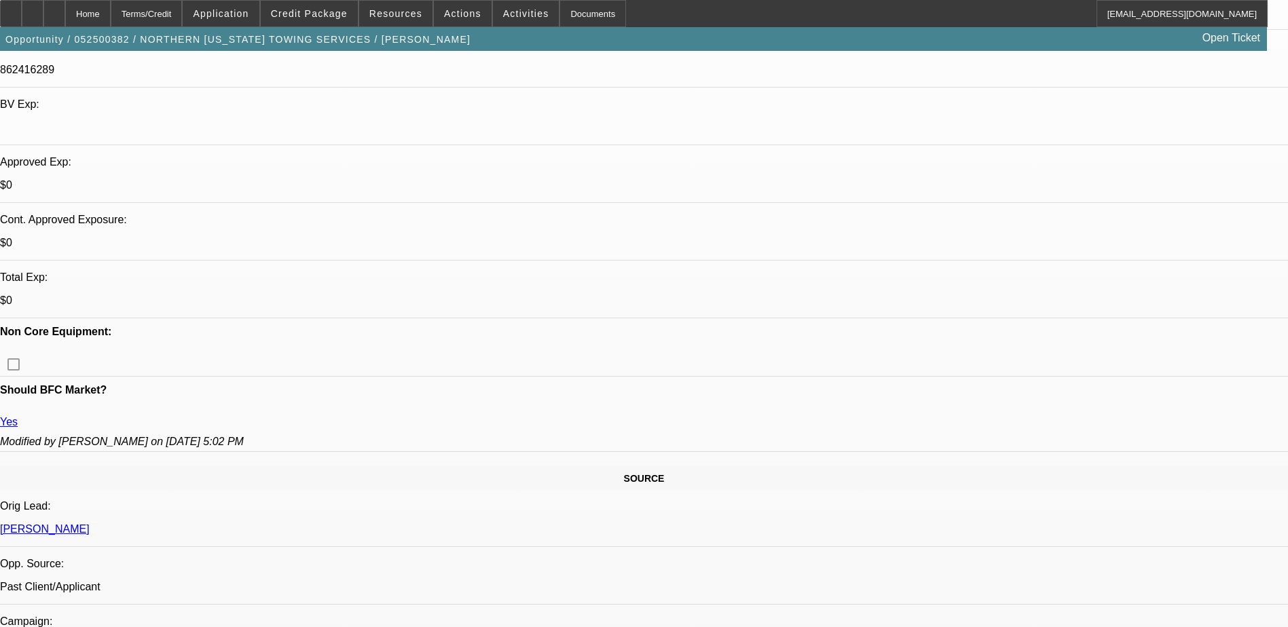
scroll to position [407, 0]
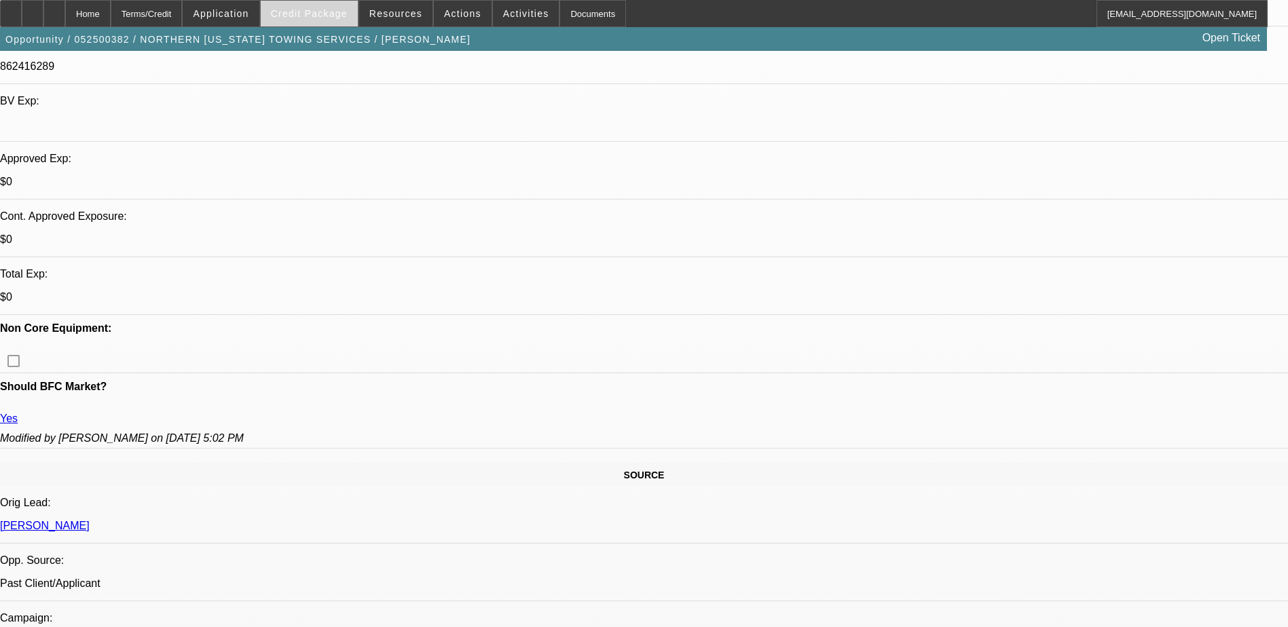
click at [299, 14] on span "Credit Package" at bounding box center [309, 13] width 77 height 11
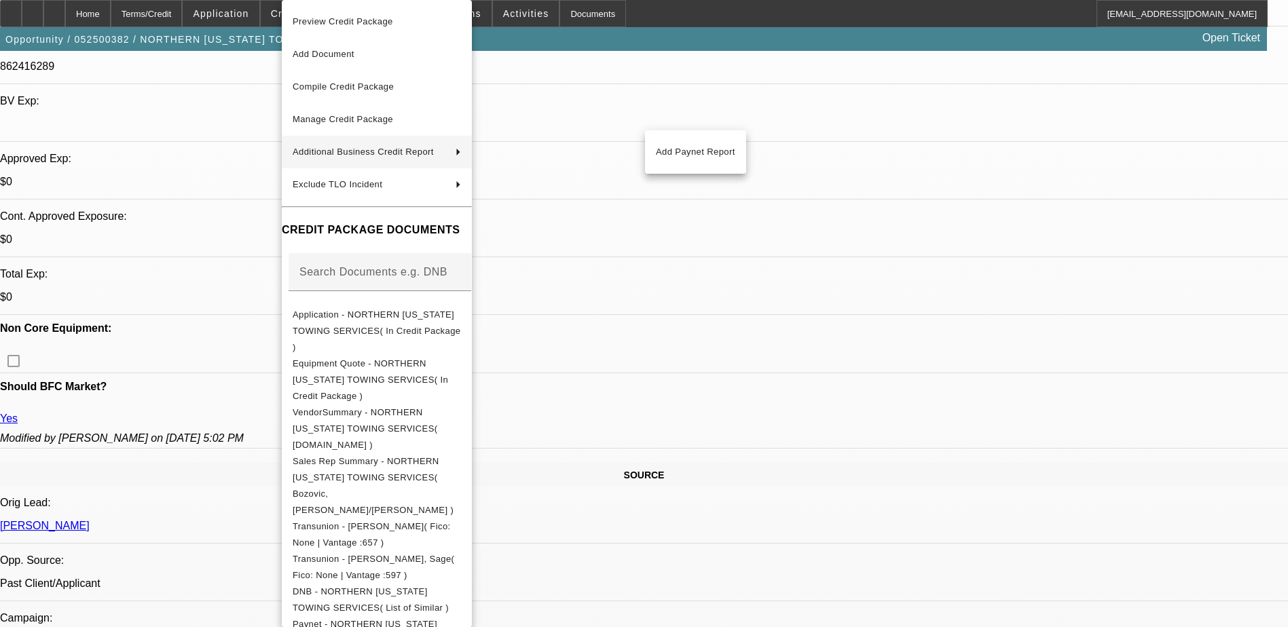
click at [961, 507] on div at bounding box center [644, 313] width 1288 height 627
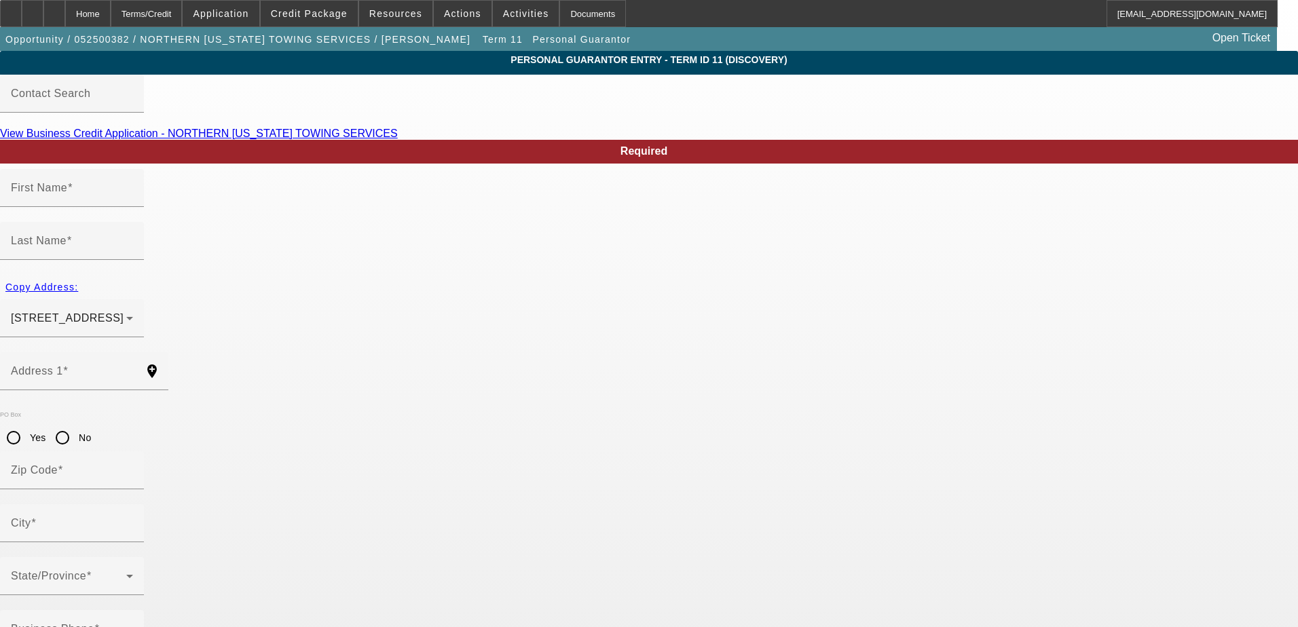
type input "Michael"
type input "Faul"
type input "2109 E 6th Ave"
radio input "true"
type input "86004"
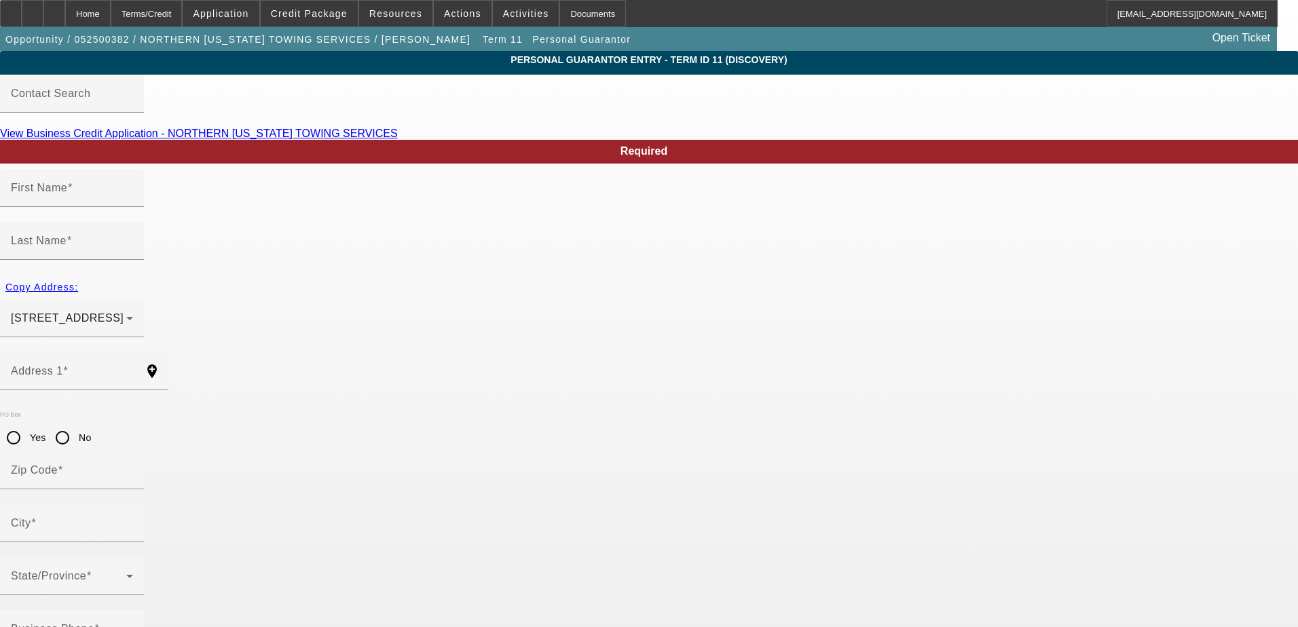
type input "Flagstaff"
type input "(928) 266-5420"
type input "50"
type input "601-23-0057"
type input "naztow928@gmail.com"
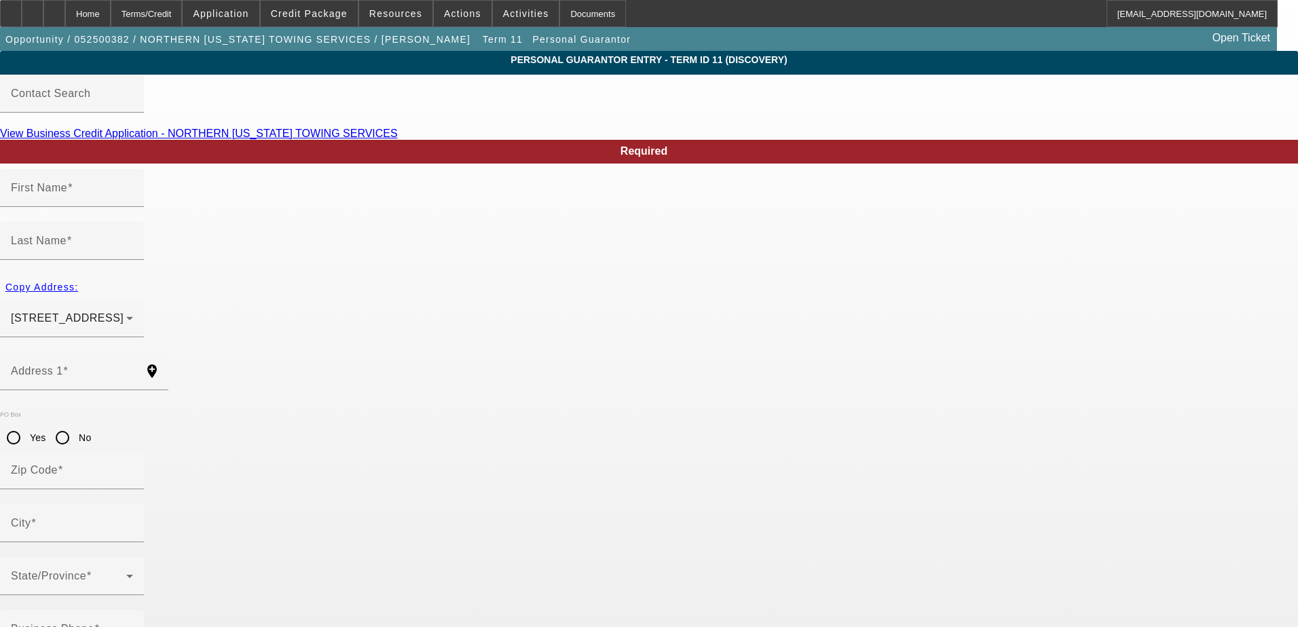
type input "Faul"
type input "100"
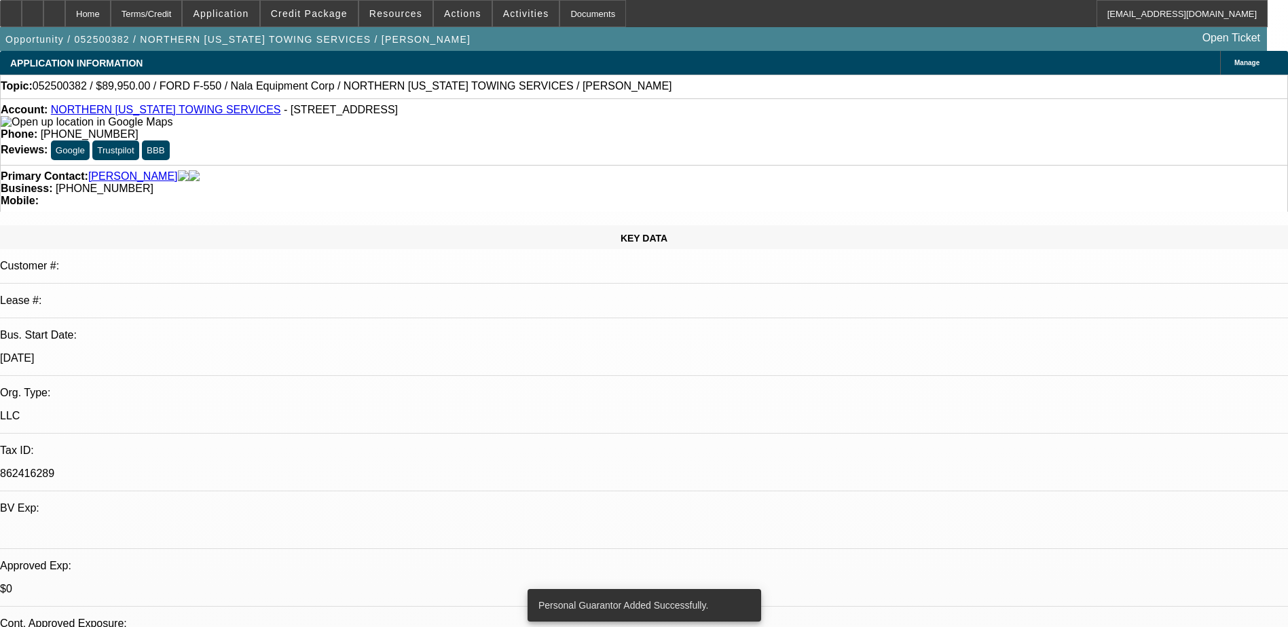
select select "0"
select select "2"
select select "0.1"
select select "4"
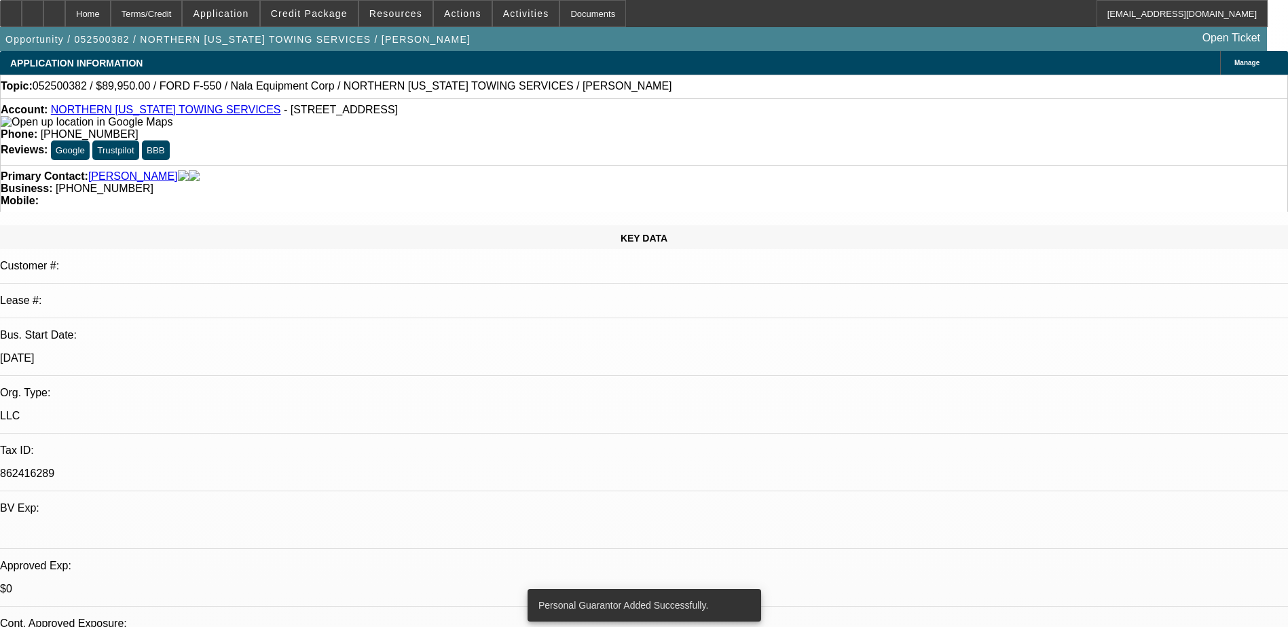
select select "0"
select select "2"
select select "0.1"
select select "4"
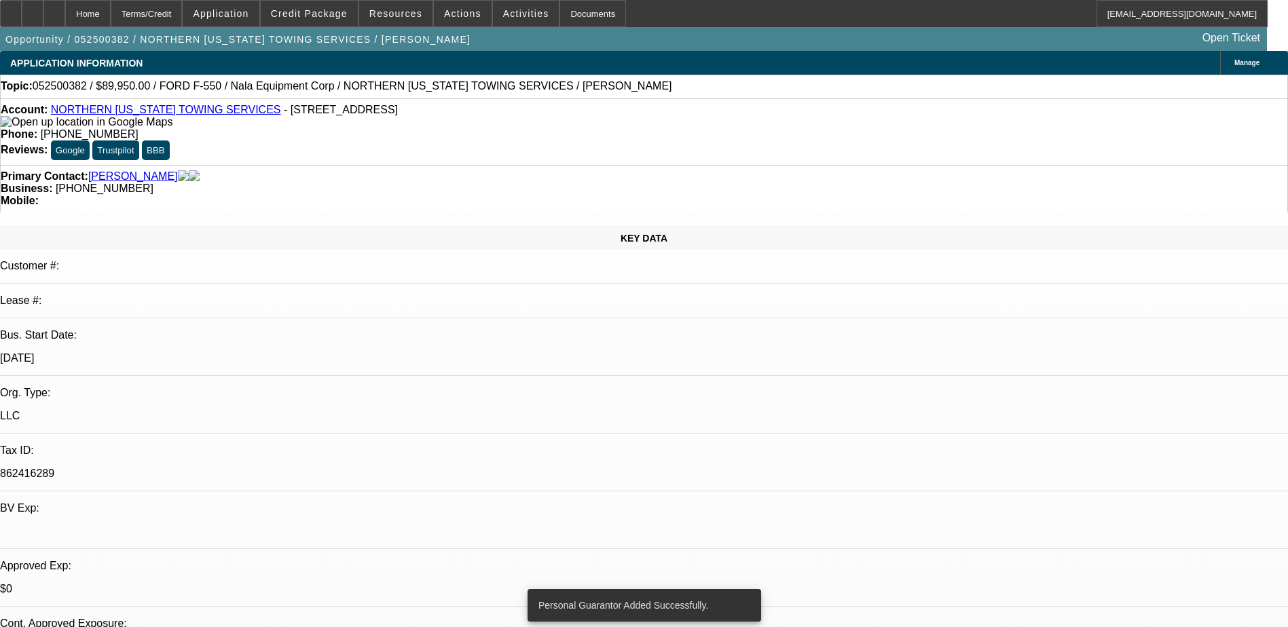
select select "0"
select select "2"
select select "0.1"
select select "4"
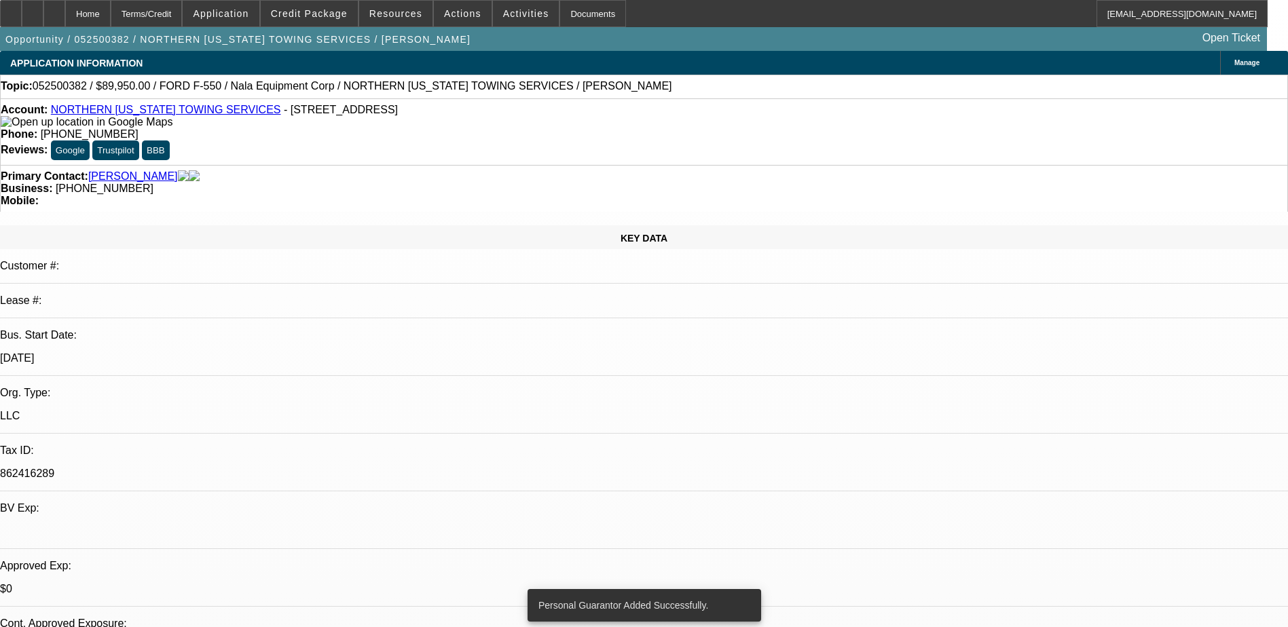
select select "0.1"
select select "0"
select select "0.1"
select select "4"
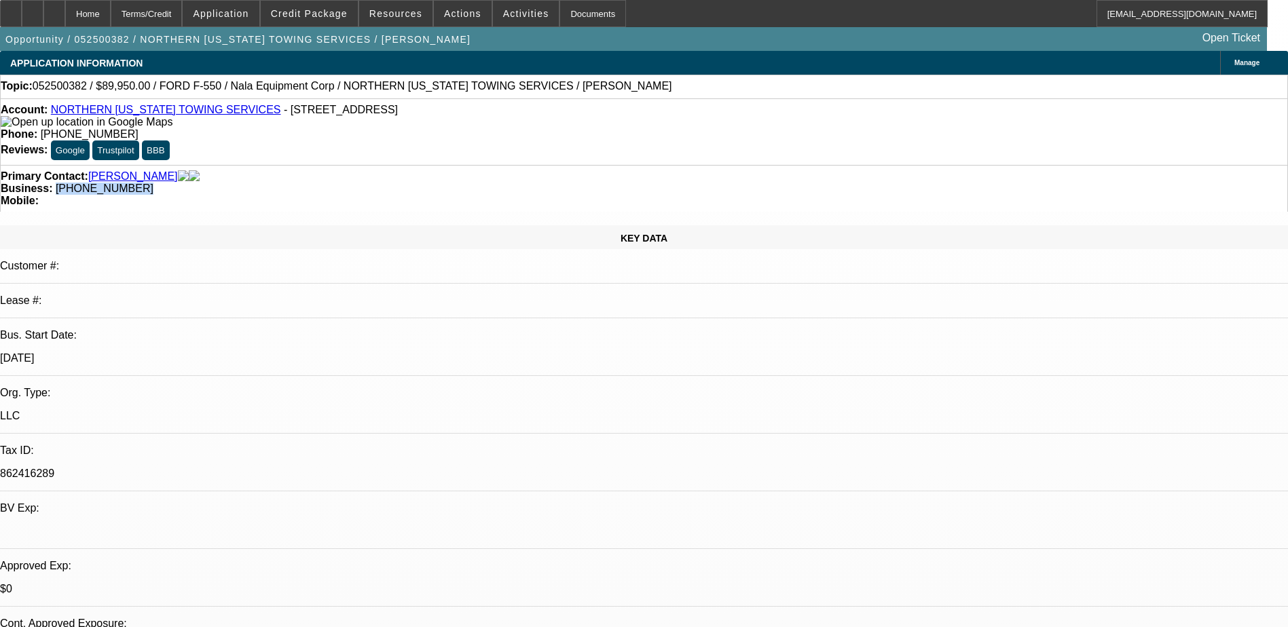
drag, startPoint x: 550, startPoint y: 151, endPoint x: 492, endPoint y: 151, distance: 58.4
click at [487, 183] on div "Business: (928) 266-5420" at bounding box center [644, 189] width 1287 height 12
copy span "928) 266-5420"
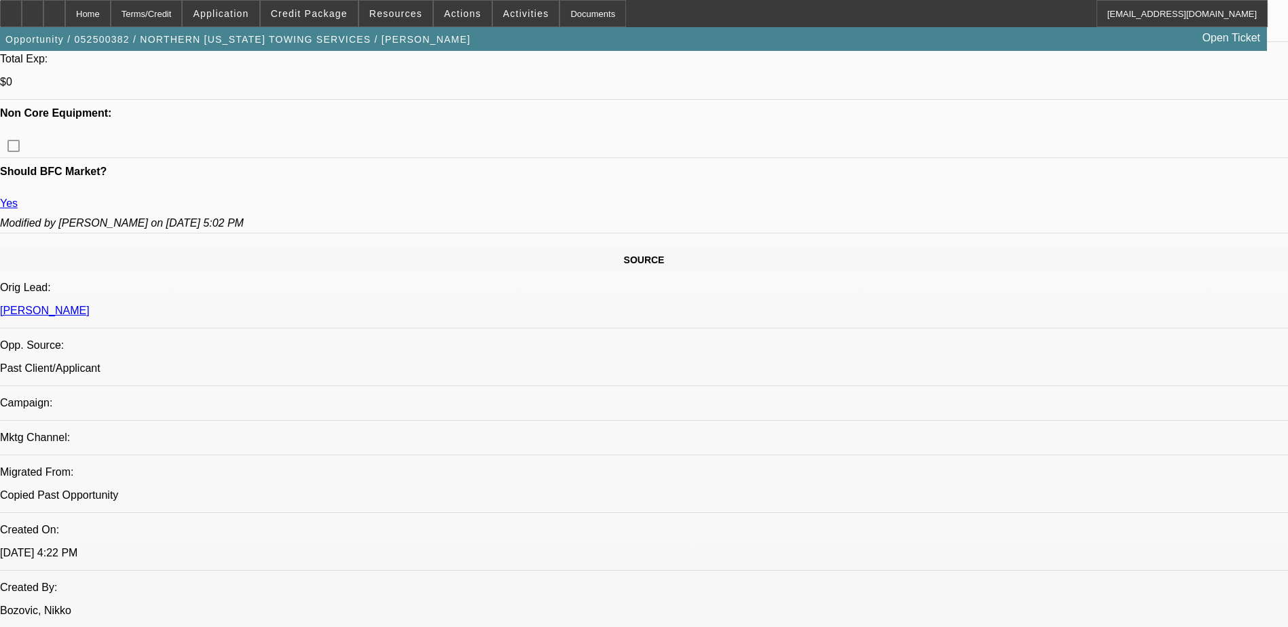
scroll to position [407, 0]
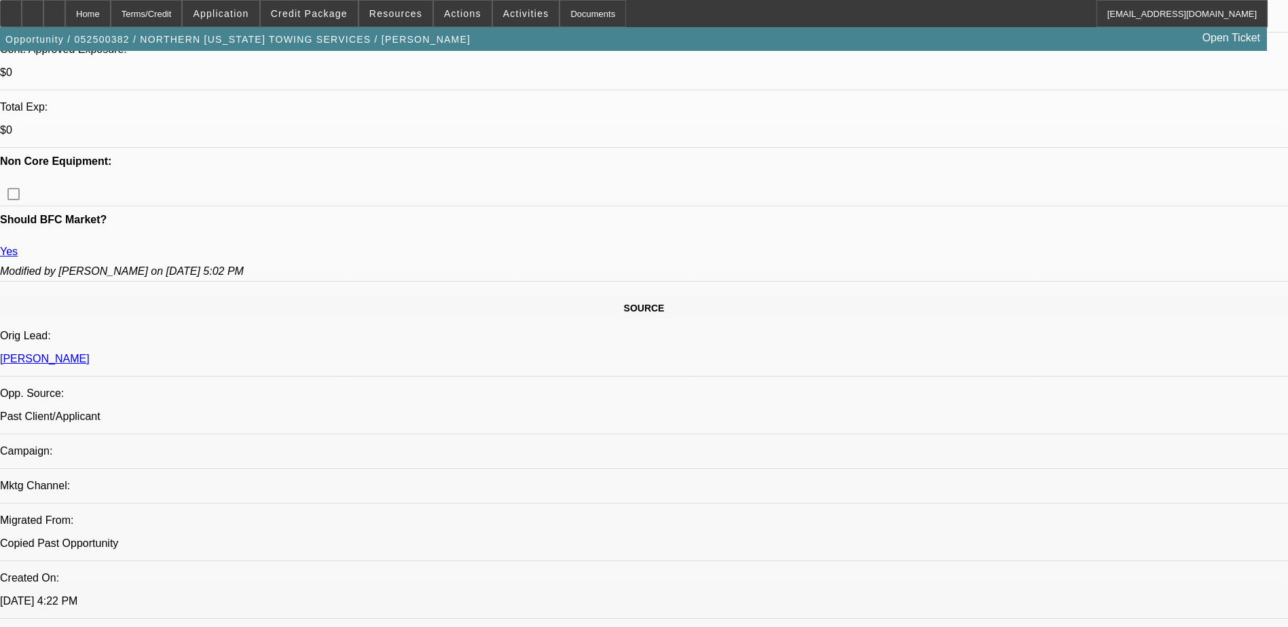
scroll to position [475, 0]
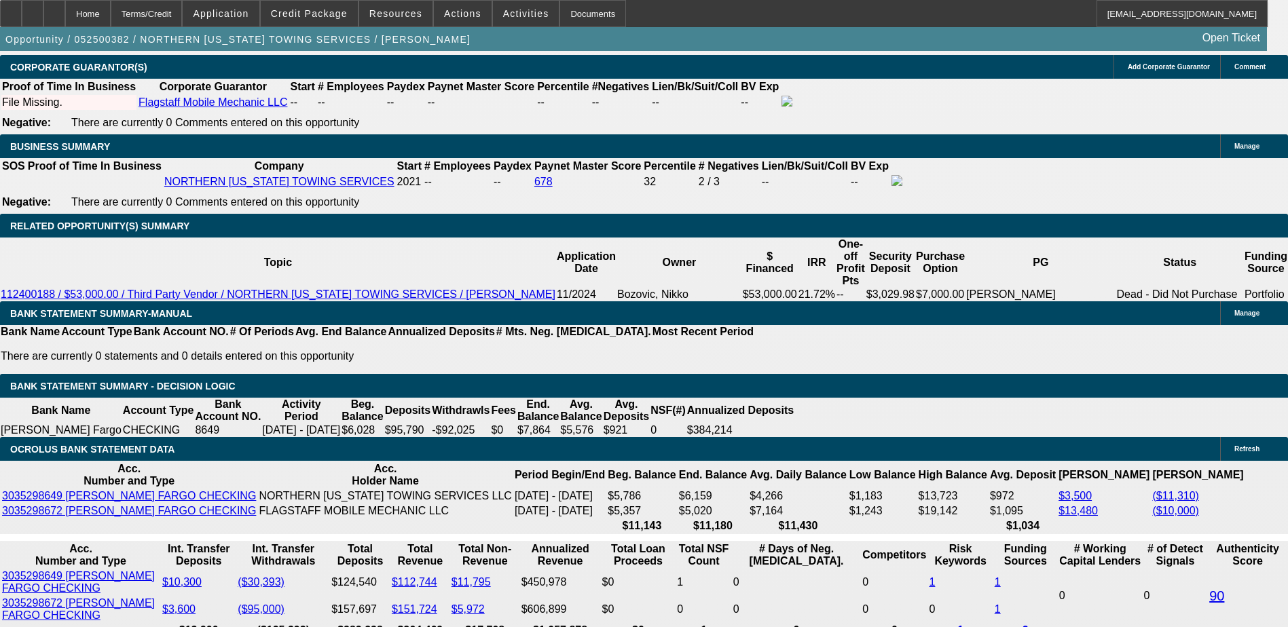
scroll to position [2173, 0]
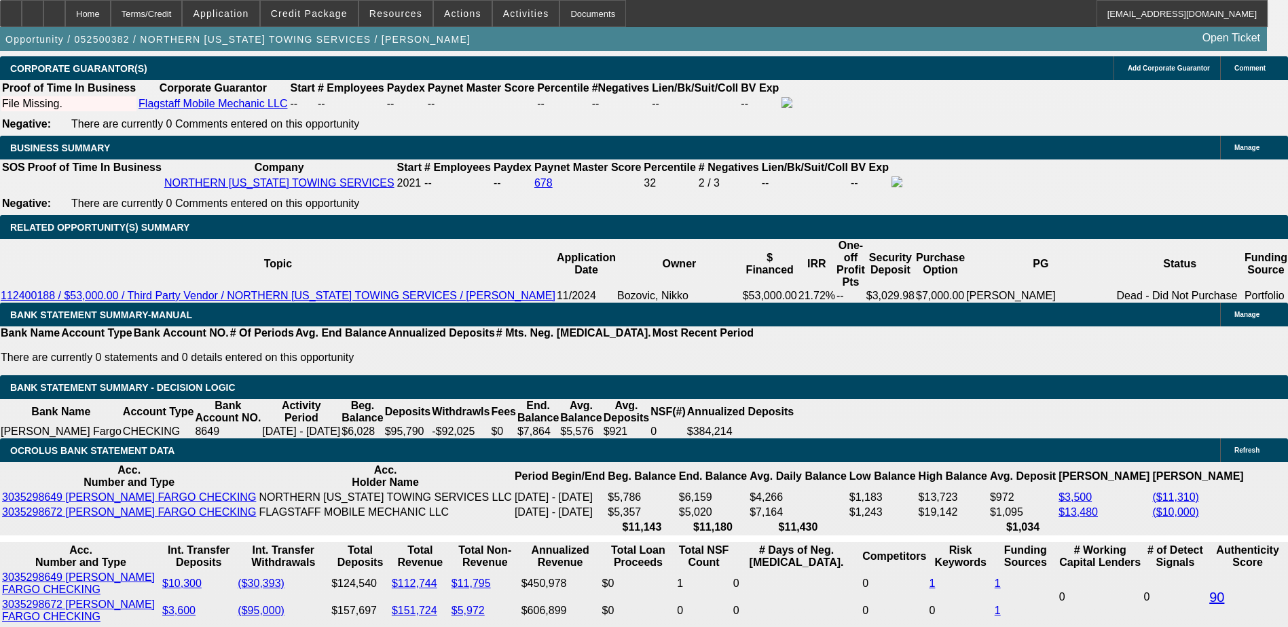
type input "6"
type input "UNKNOWN"
type input "60"
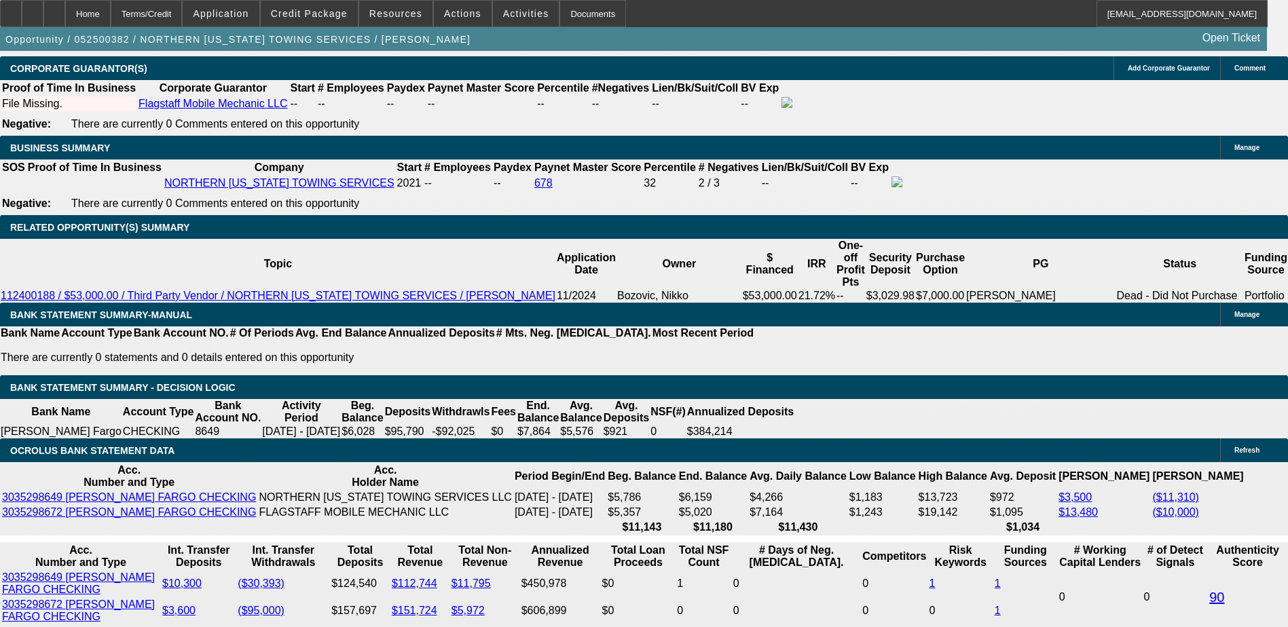
type input "$2,164.30"
type input "$4,328.60"
type input "$15,677.33"
type input "$31,354.66"
type input "60"
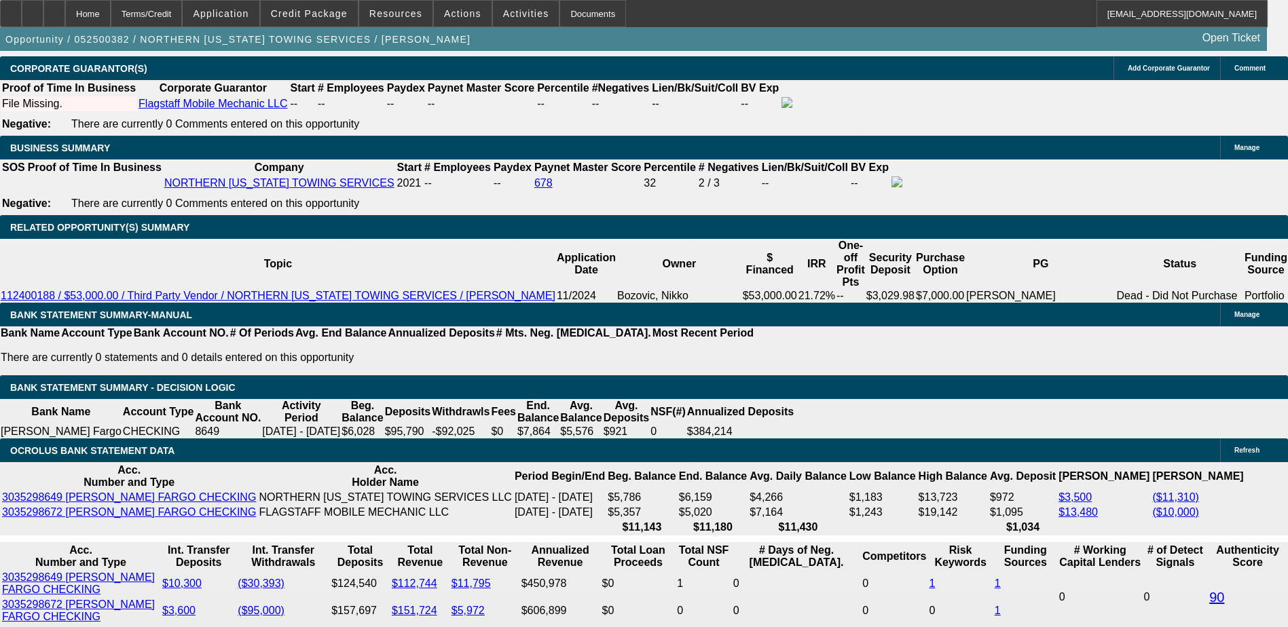
type input "1"
type input "$1,537.58"
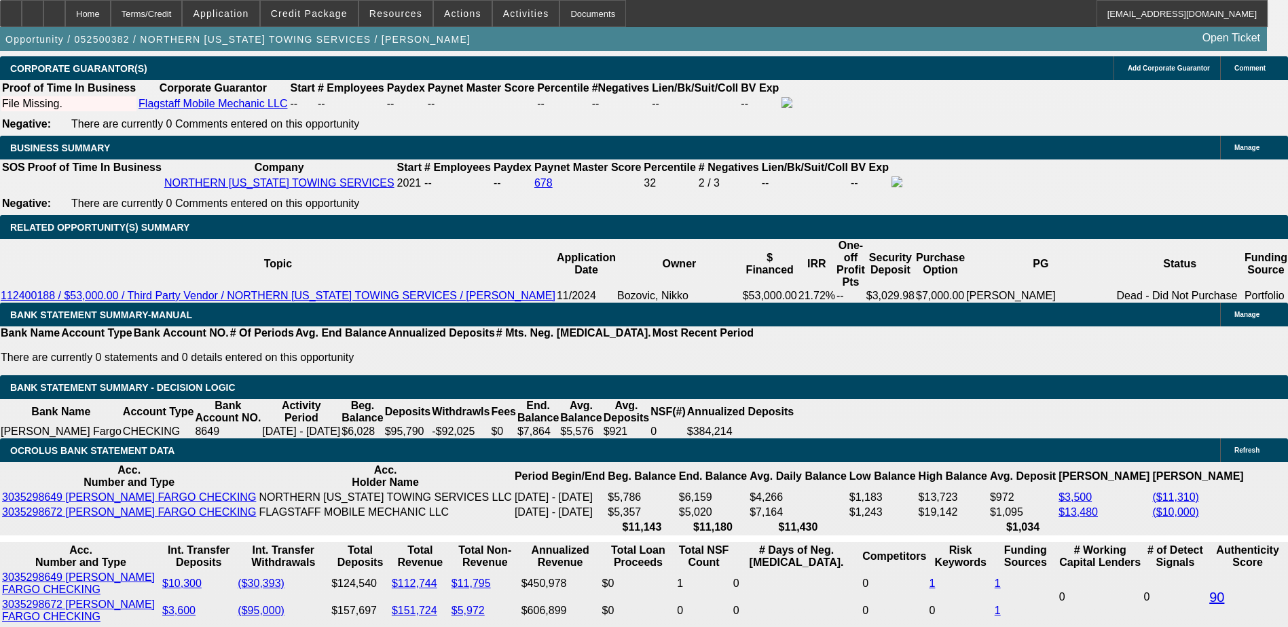
type input "$3,075.16"
type input "15"
type input "$2,139.90"
type input "$4,279.80"
type input "15"
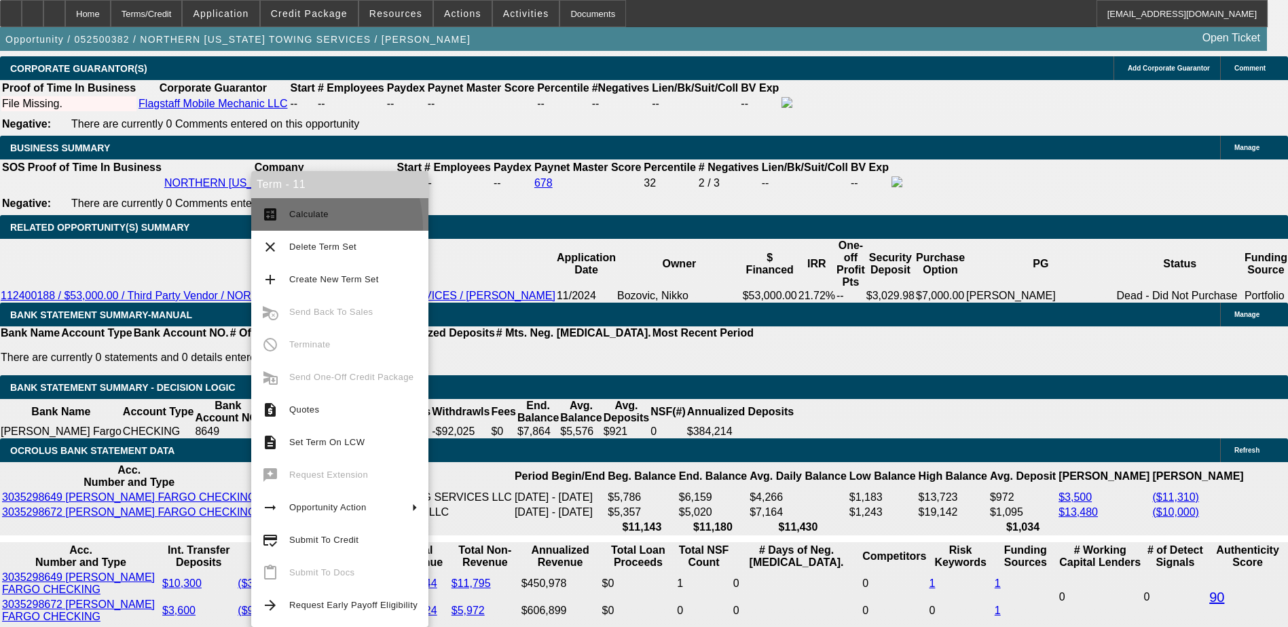
click at [290, 228] on button "calculate Calculate" at bounding box center [339, 214] width 177 height 33
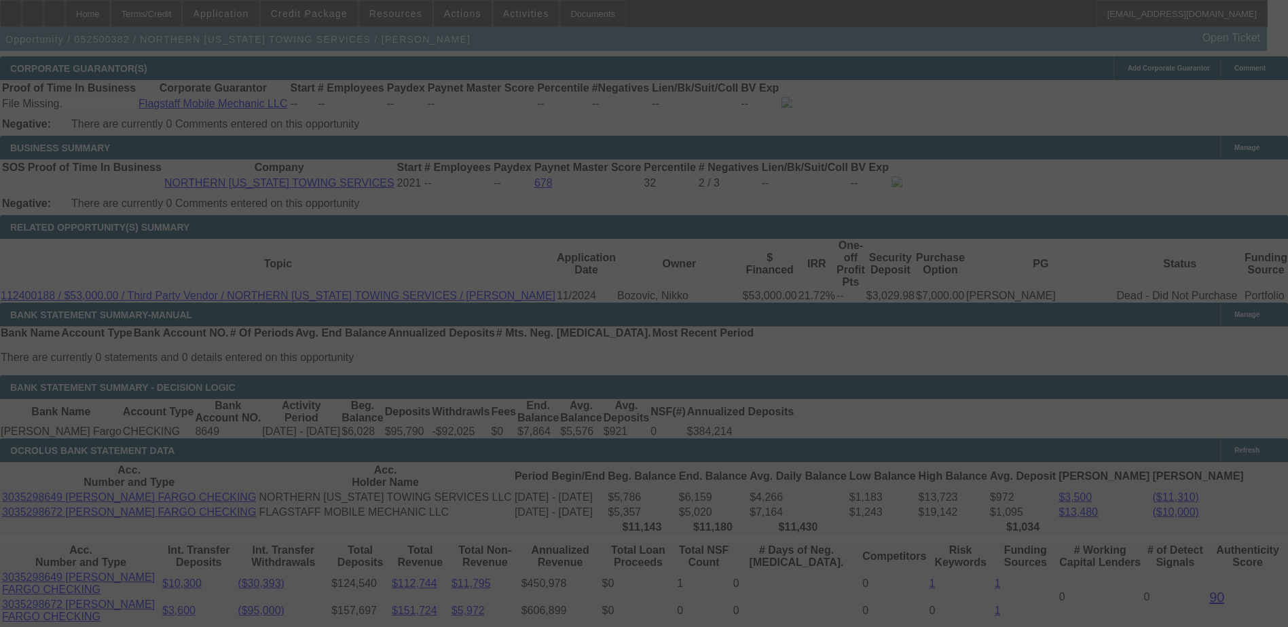
select select "0"
select select "2"
select select "0.1"
select select "4"
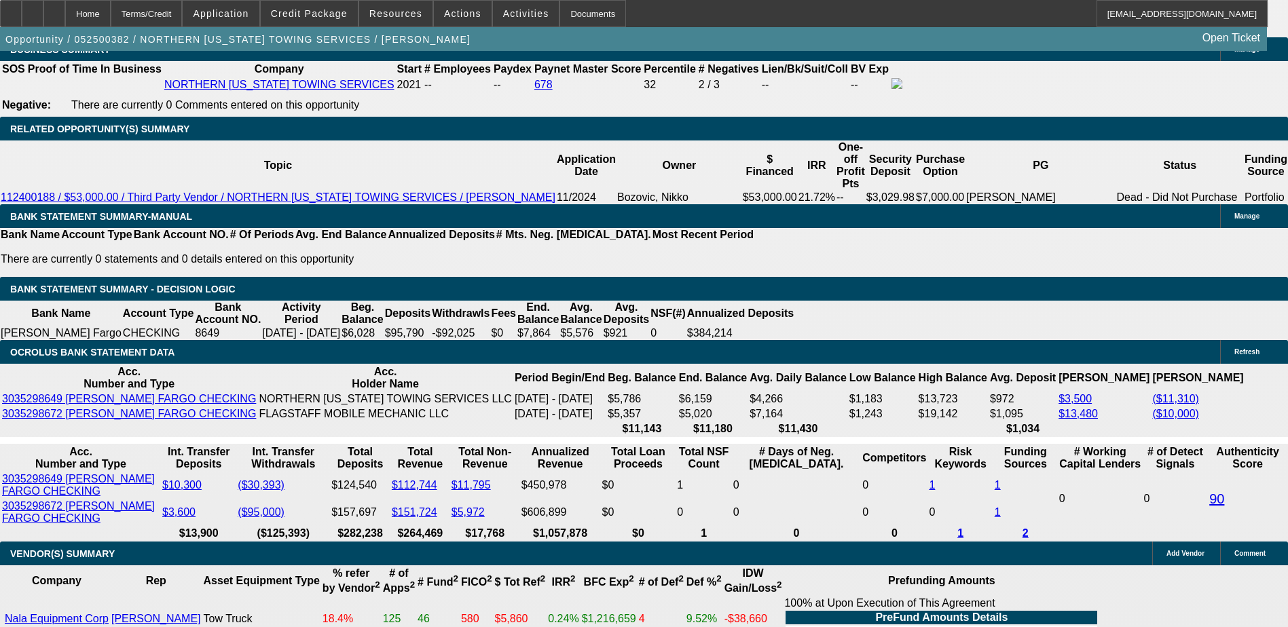
scroll to position [2240, 0]
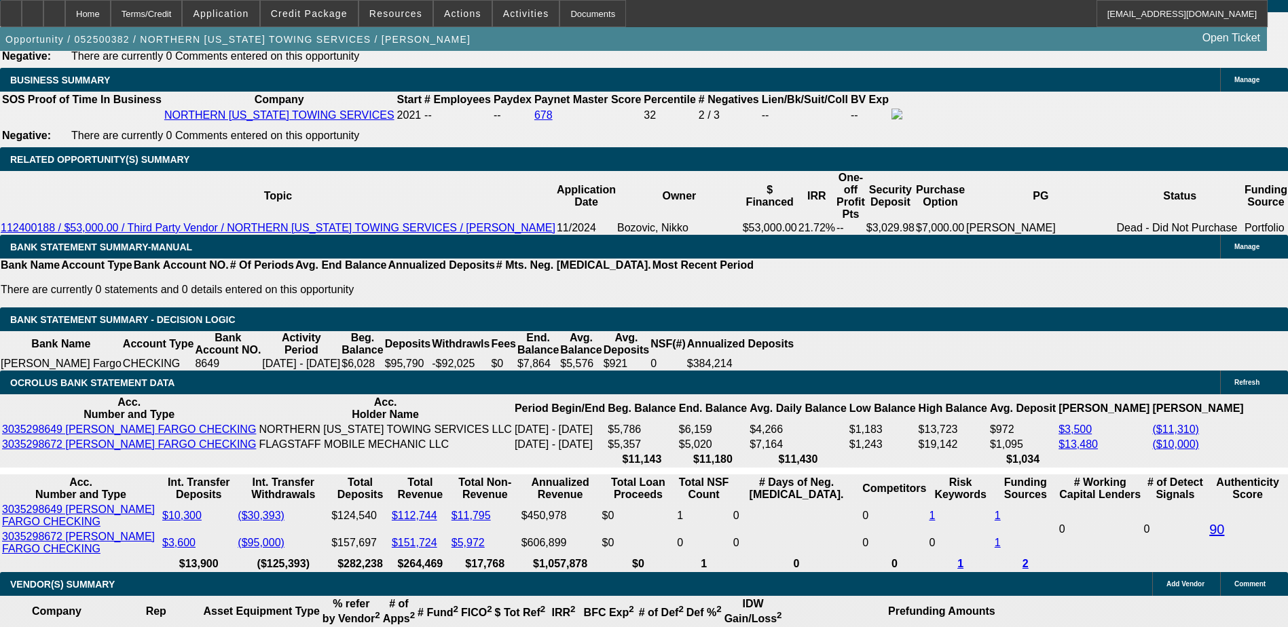
type input "$0.00"
type input "UNKNOWN"
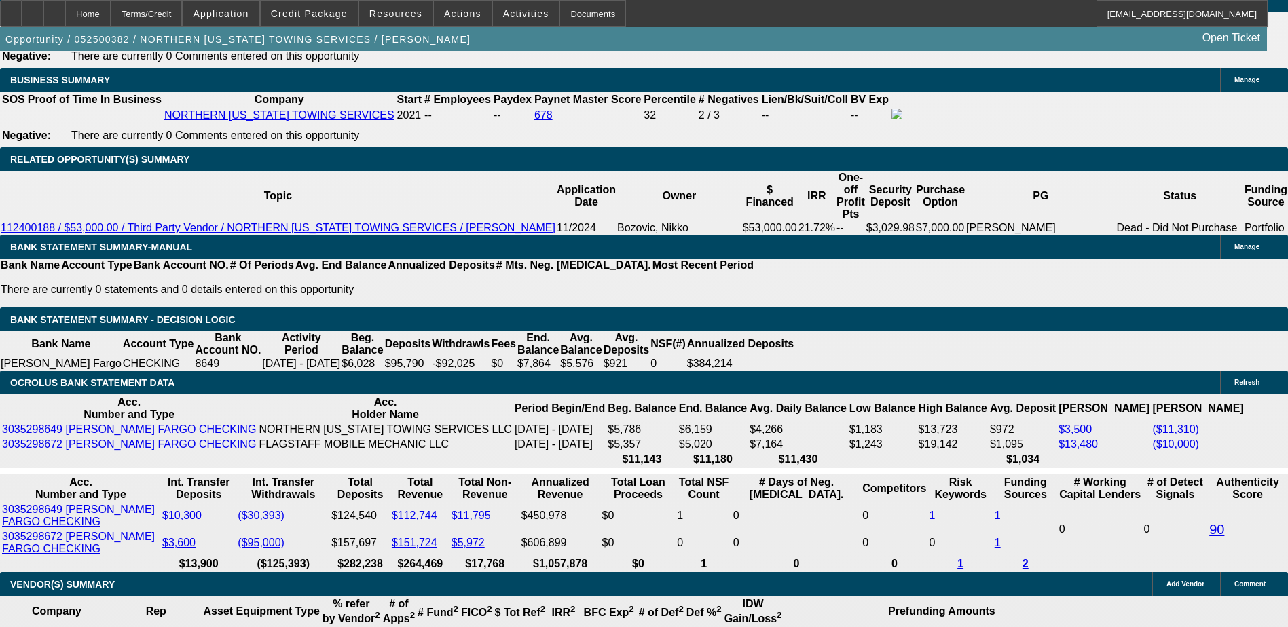
type input "$2,377.80"
type input "$4,755.60"
type input "$2,377.80"
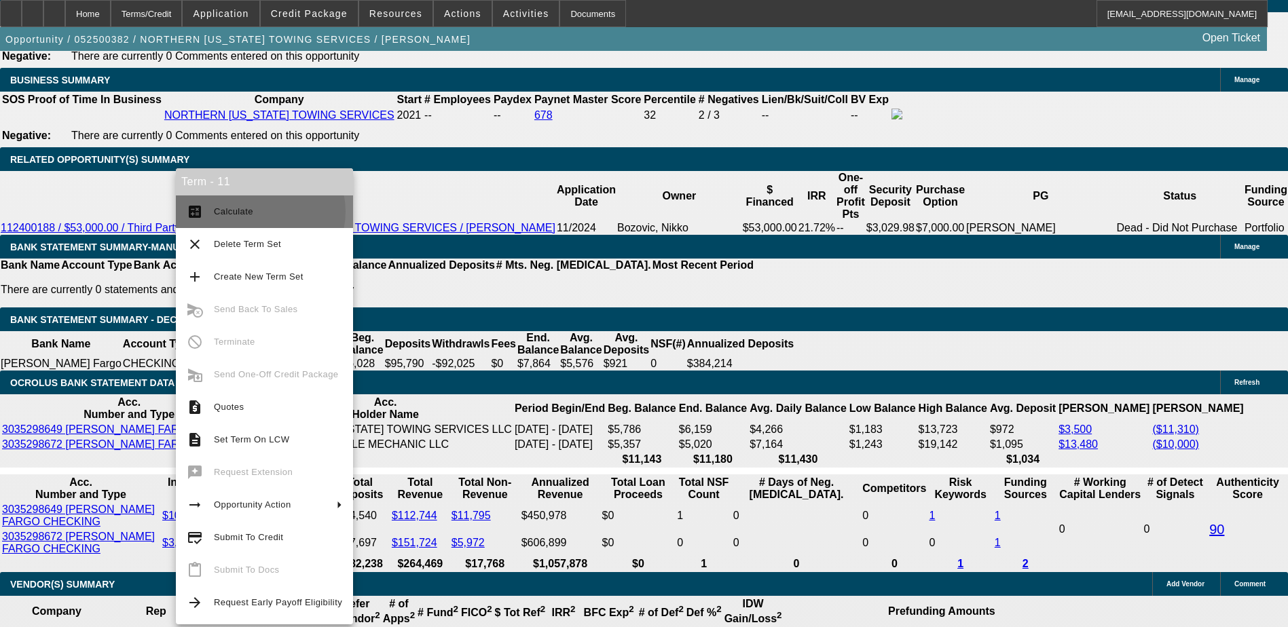
click at [260, 212] on span "Calculate" at bounding box center [278, 212] width 128 height 16
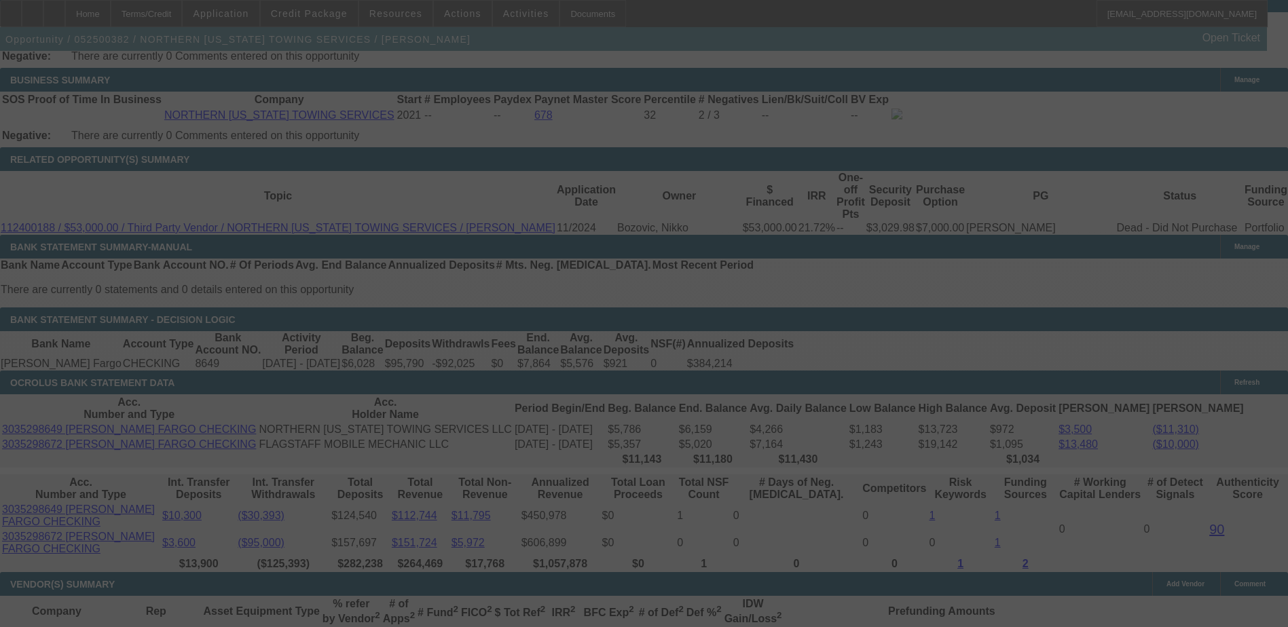
select select "0"
select select "2"
select select "0.1"
select select "4"
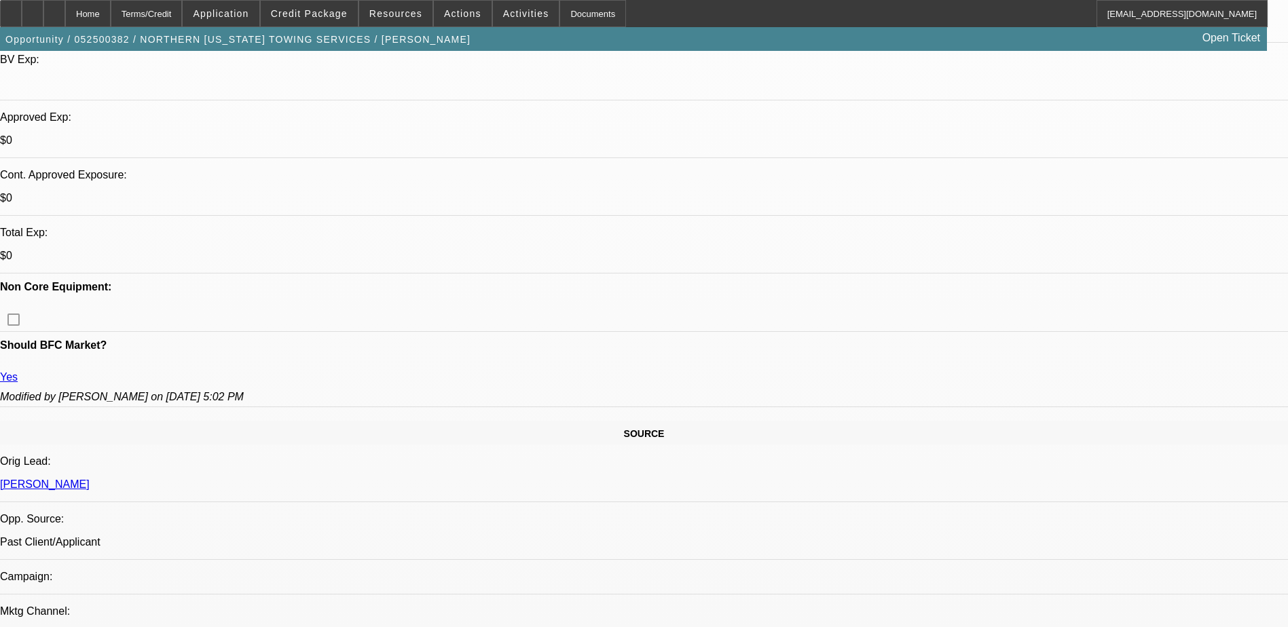
scroll to position [339, 0]
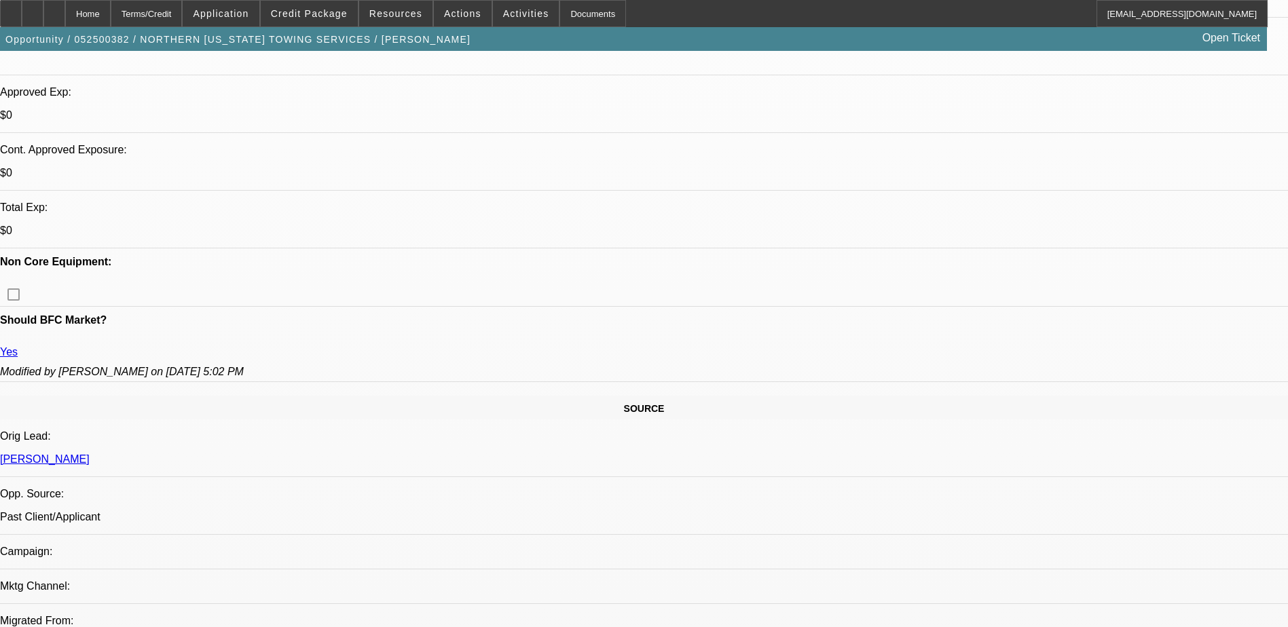
scroll to position [475, 0]
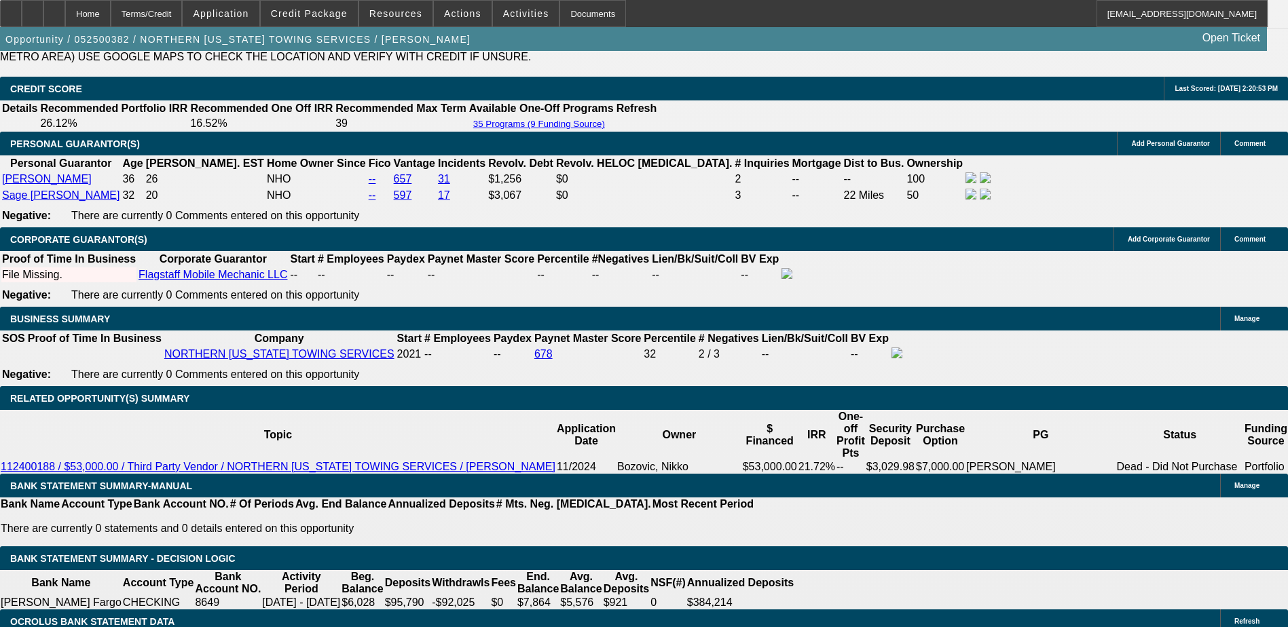
scroll to position [1765, 0]
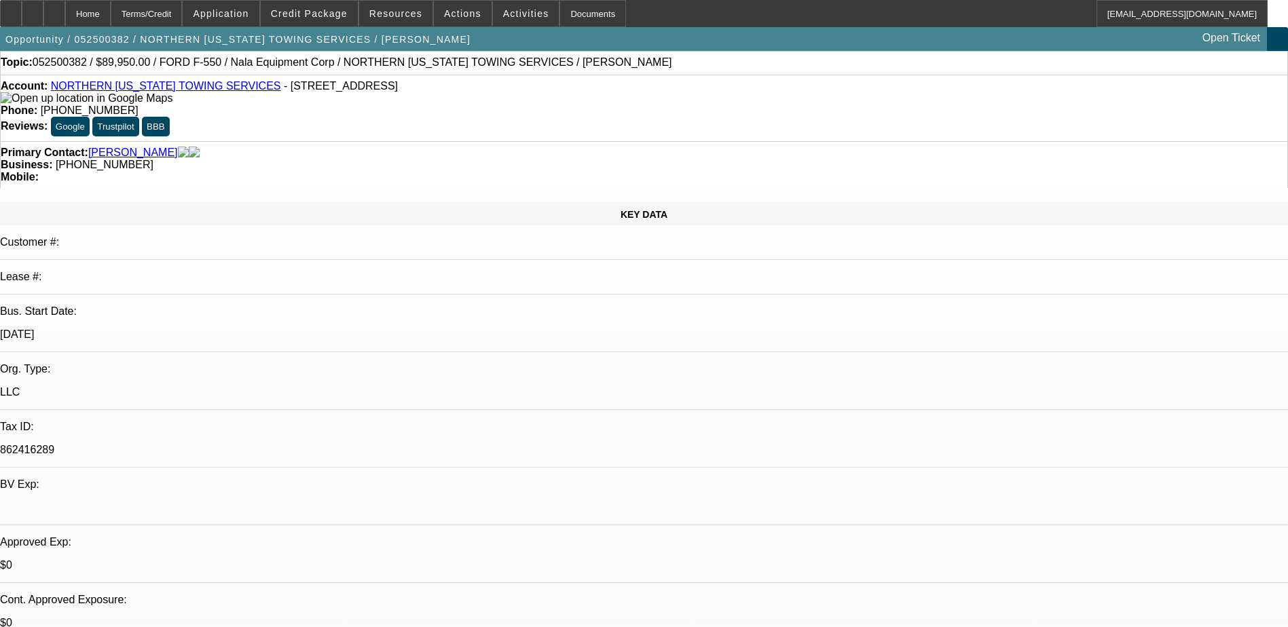
scroll to position [0, 0]
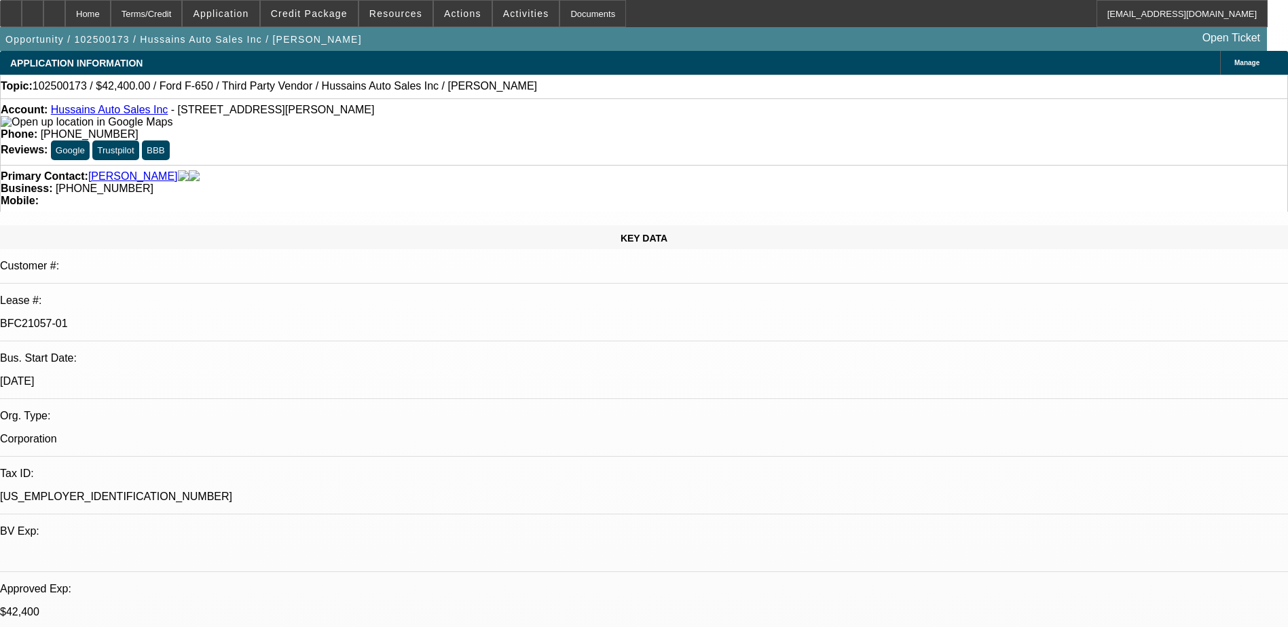
select select "0"
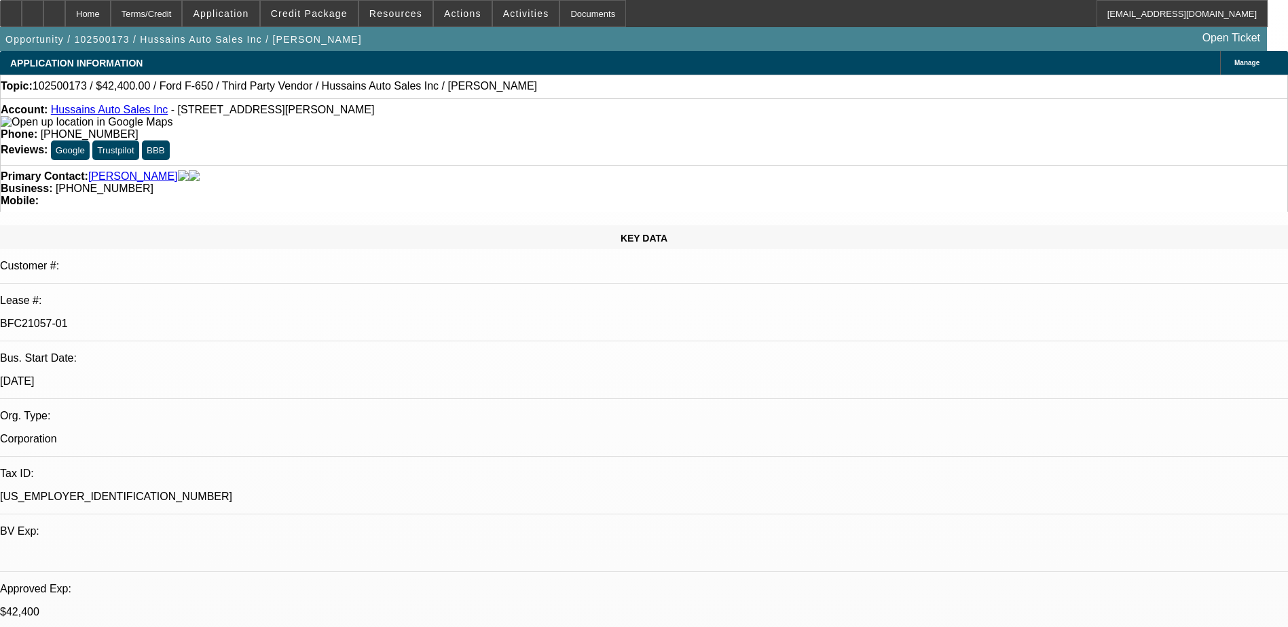
select select "0"
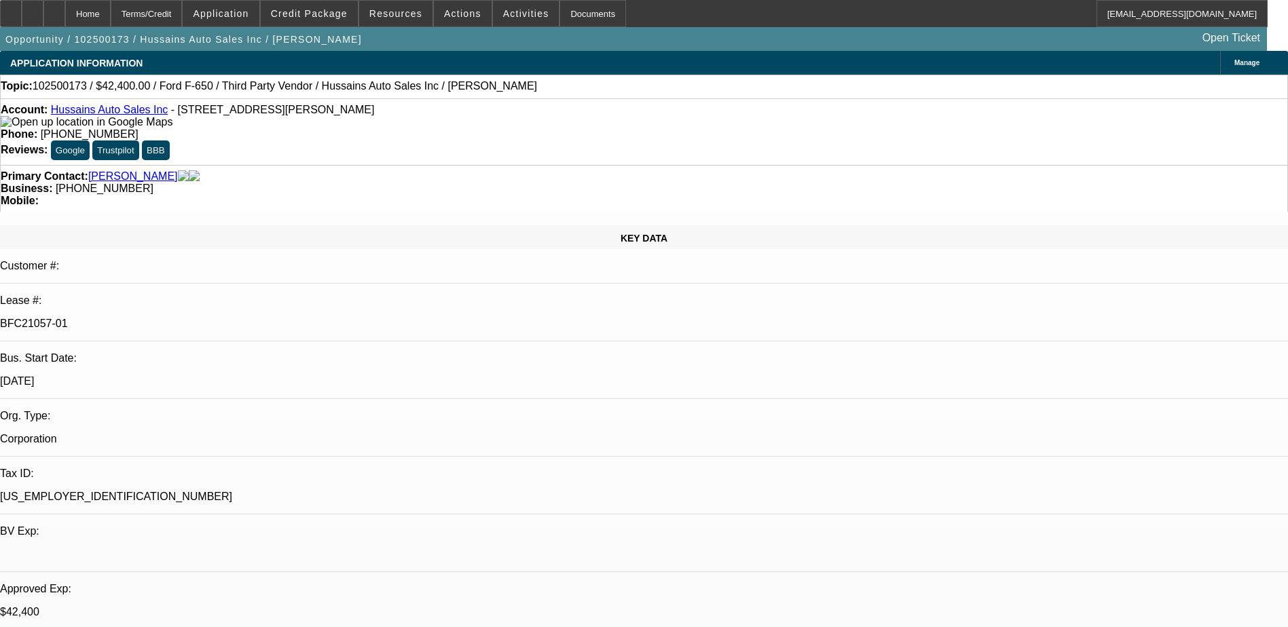
select select "0"
select select "1"
select select "6"
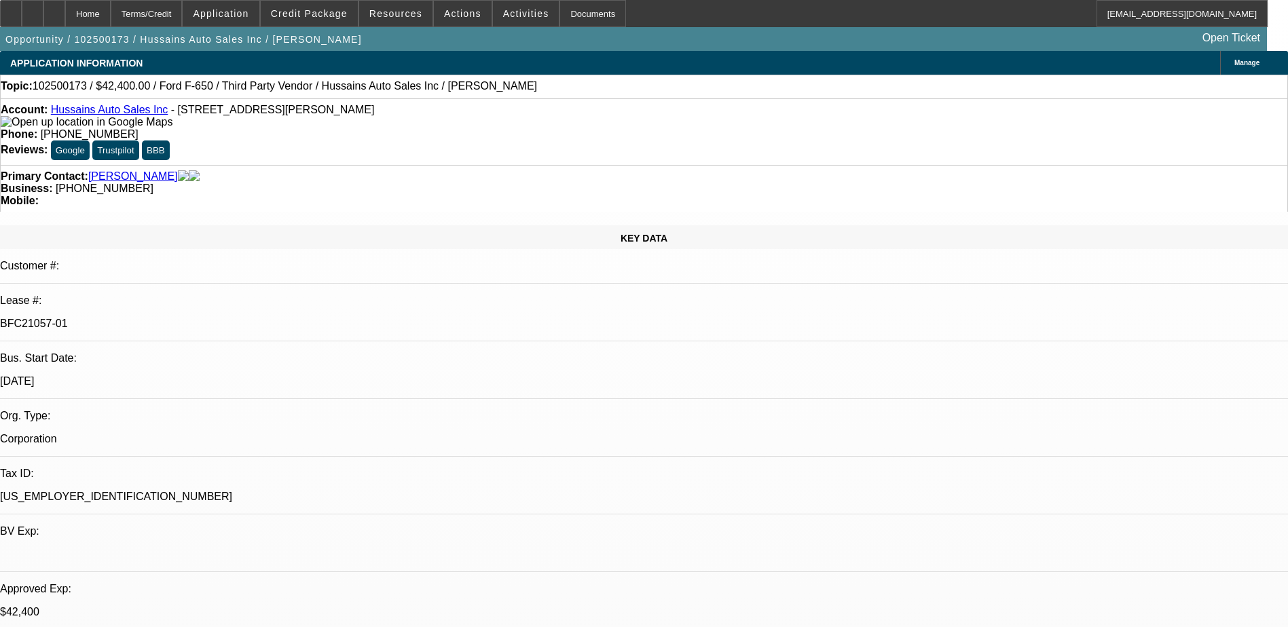
select select "1"
select select "6"
select select "1"
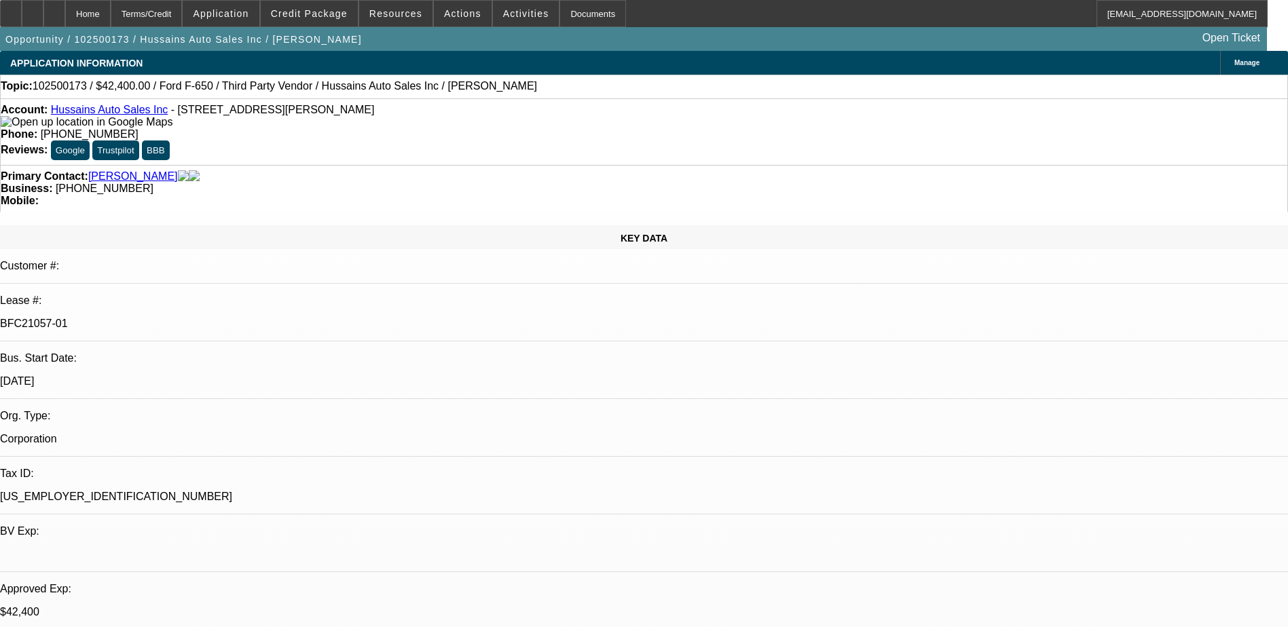
select select "6"
select select "1"
select select "6"
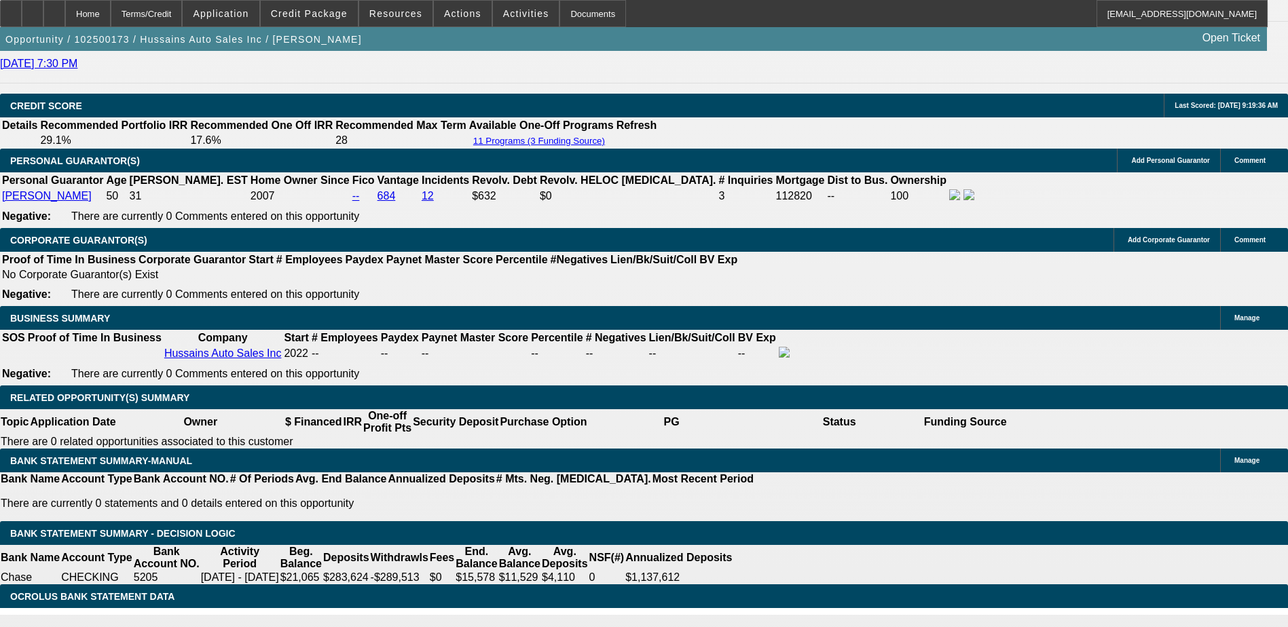
scroll to position [1833, 0]
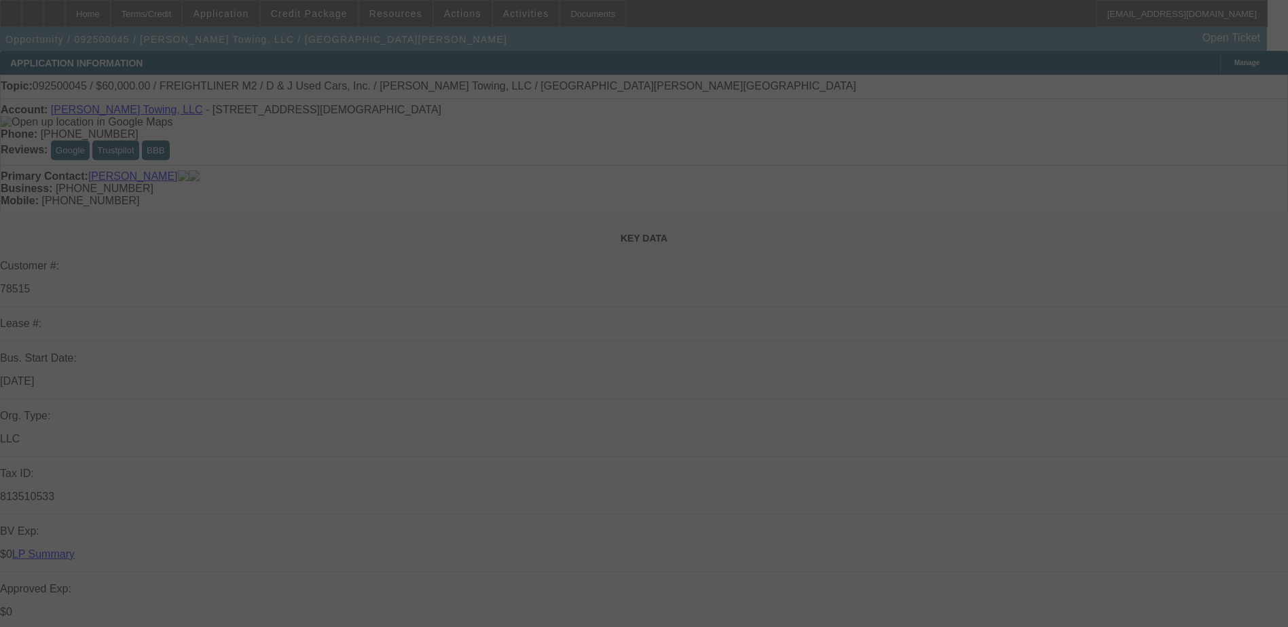
select select "0"
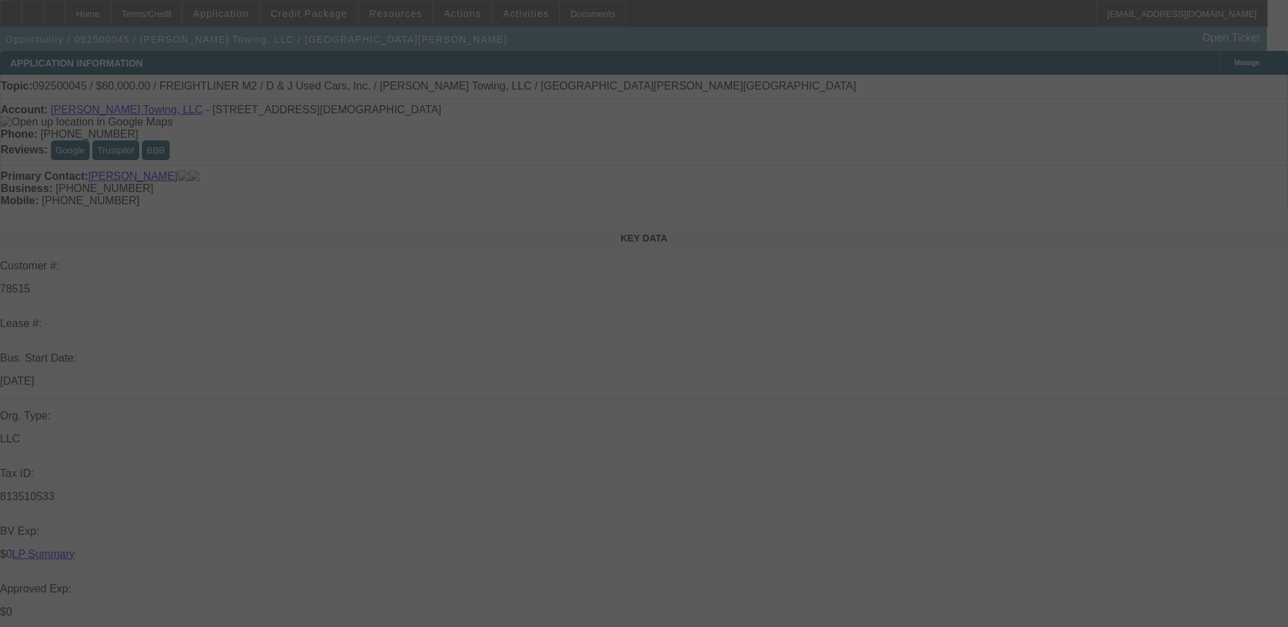
select select "0"
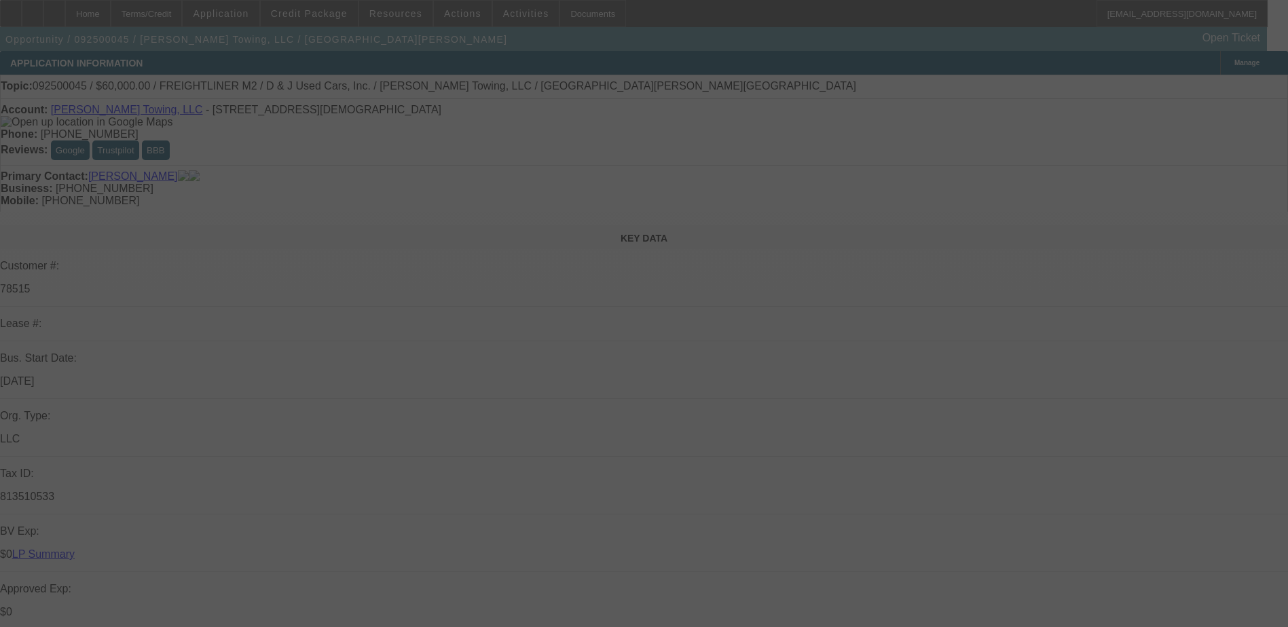
select select "0"
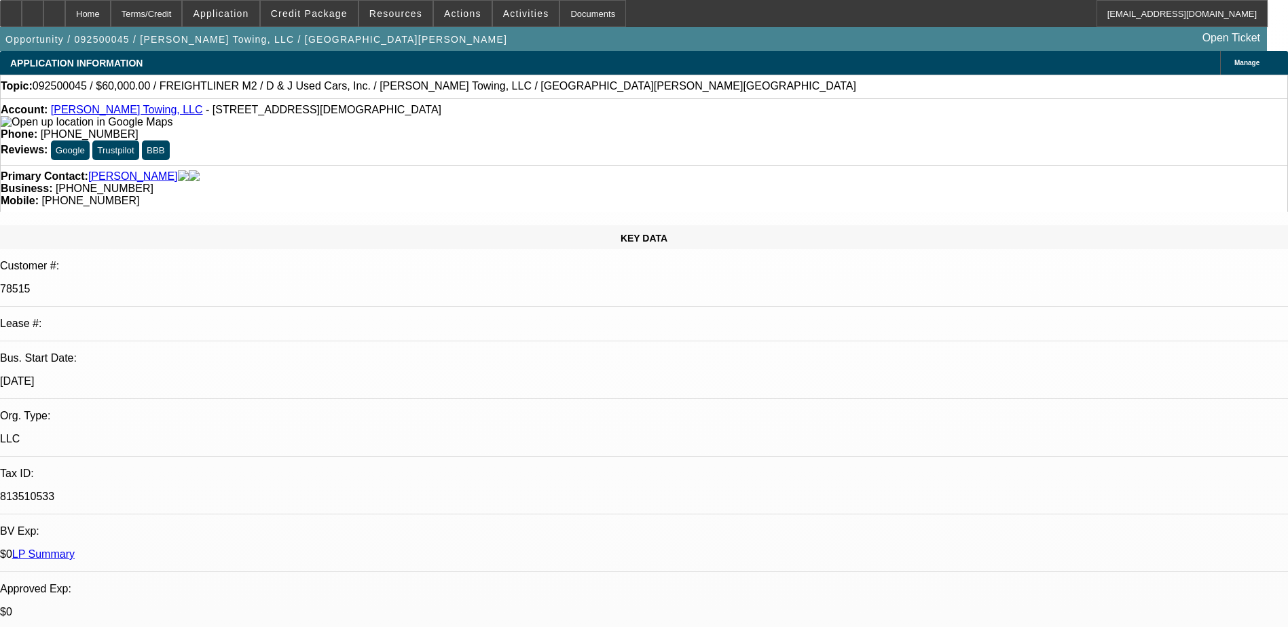
select select "1"
select select "3"
select select "6"
select select "1"
select select "3"
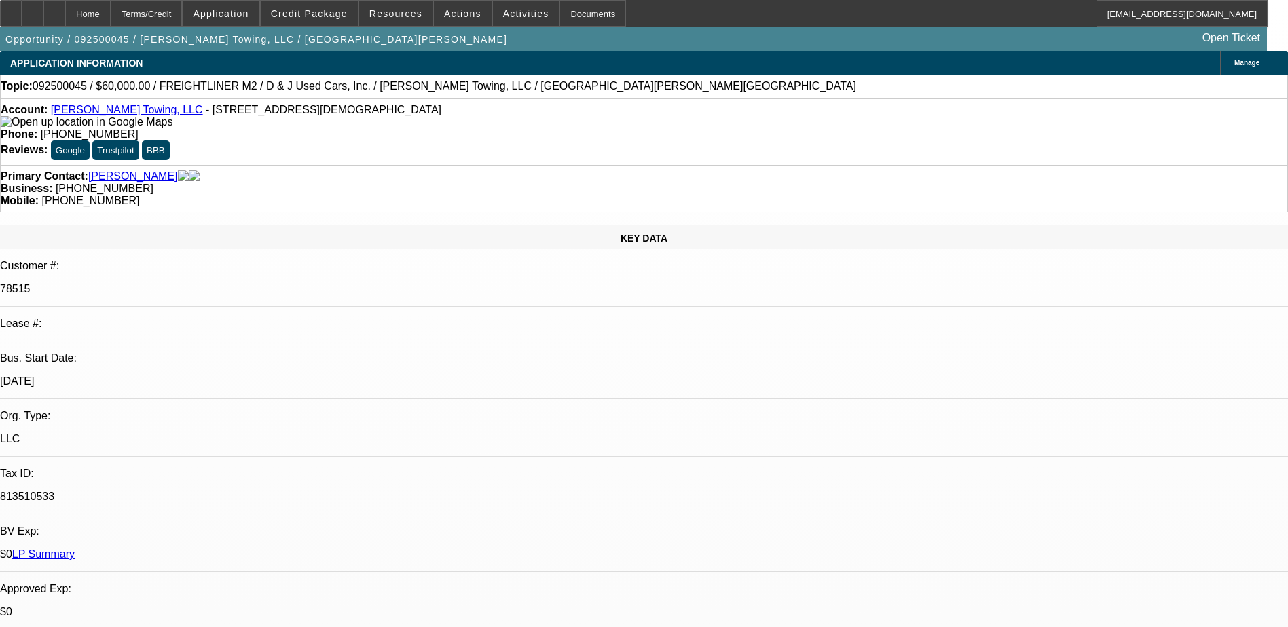
select select "6"
select select "1"
select select "3"
select select "6"
select select "1"
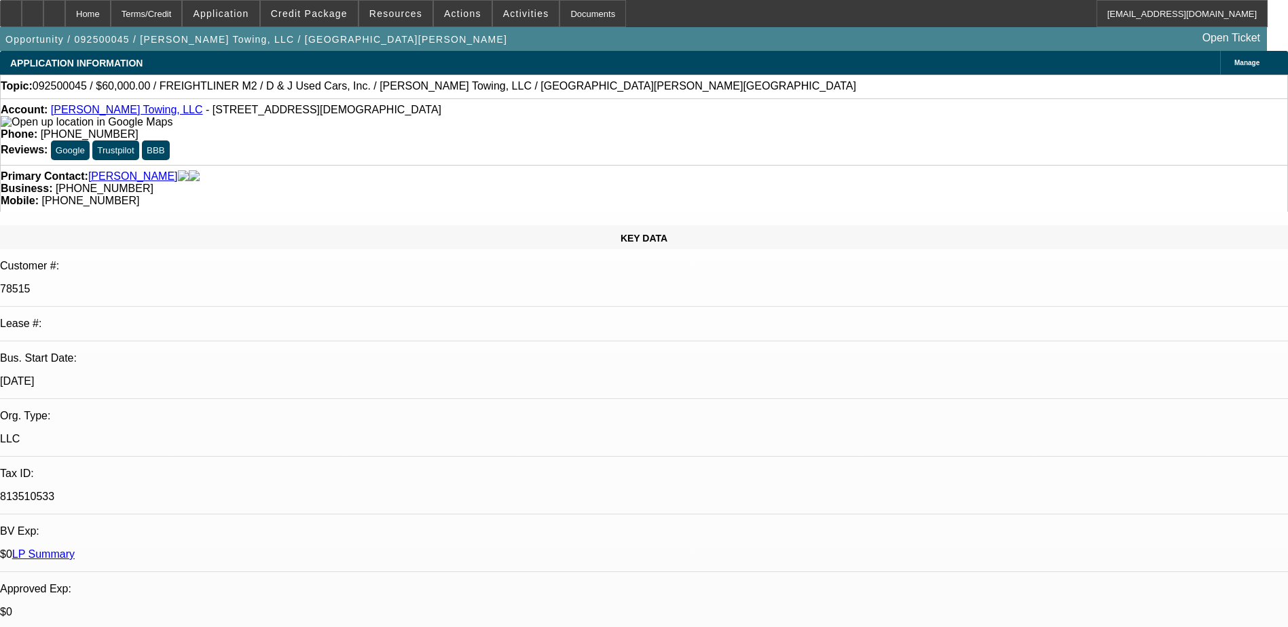
select select "3"
select select "6"
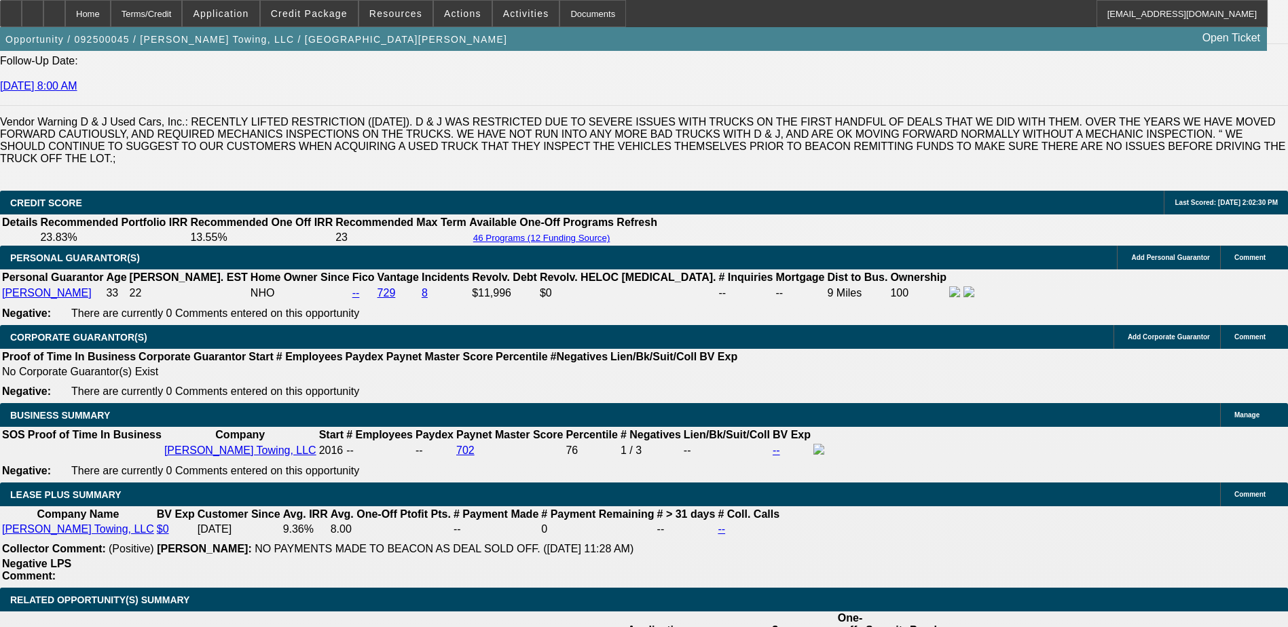
scroll to position [1969, 0]
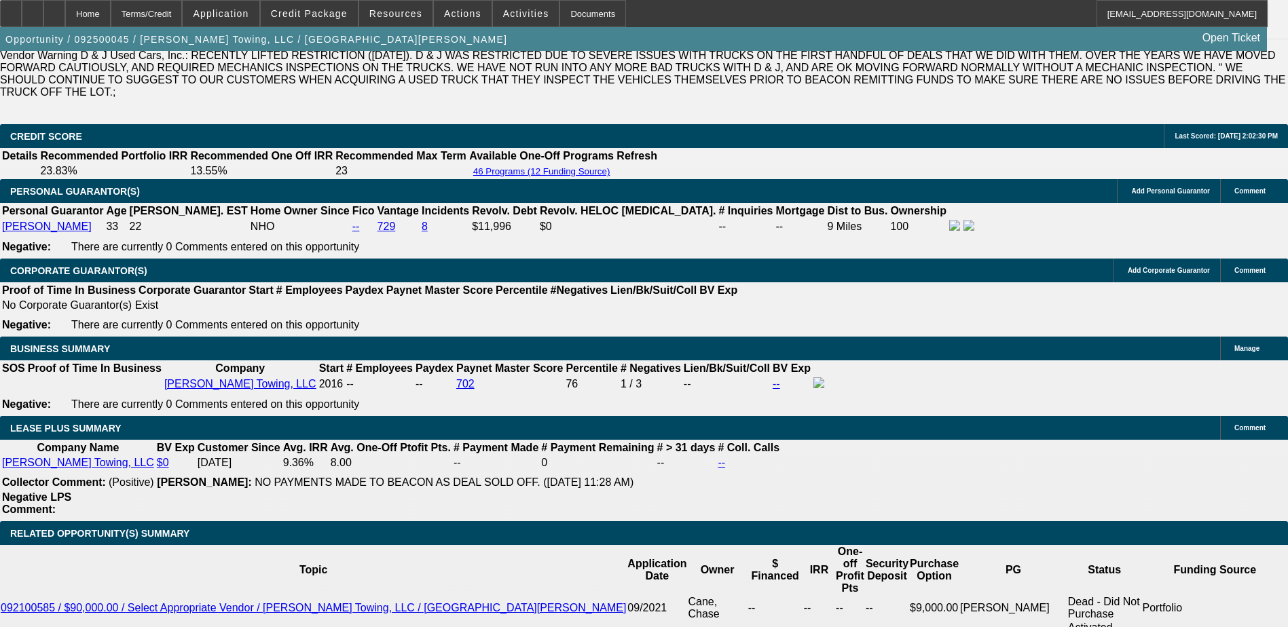
select select "0"
select select "3"
select select "0"
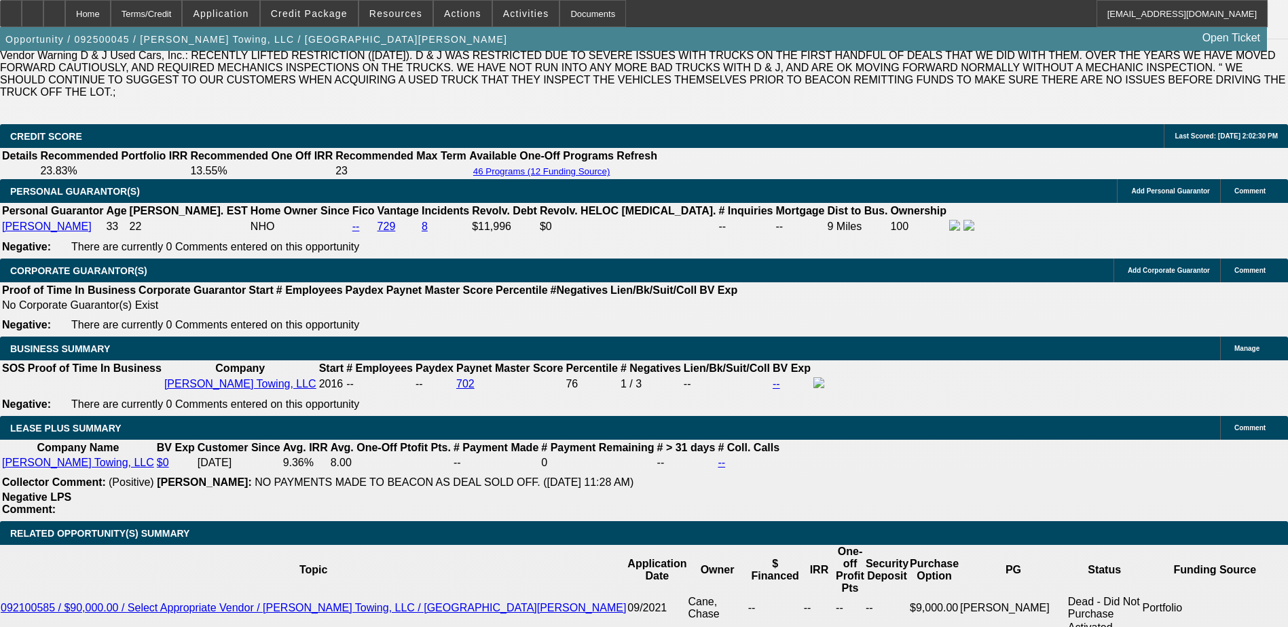
select select "6"
select select "0"
select select "3"
select select "0"
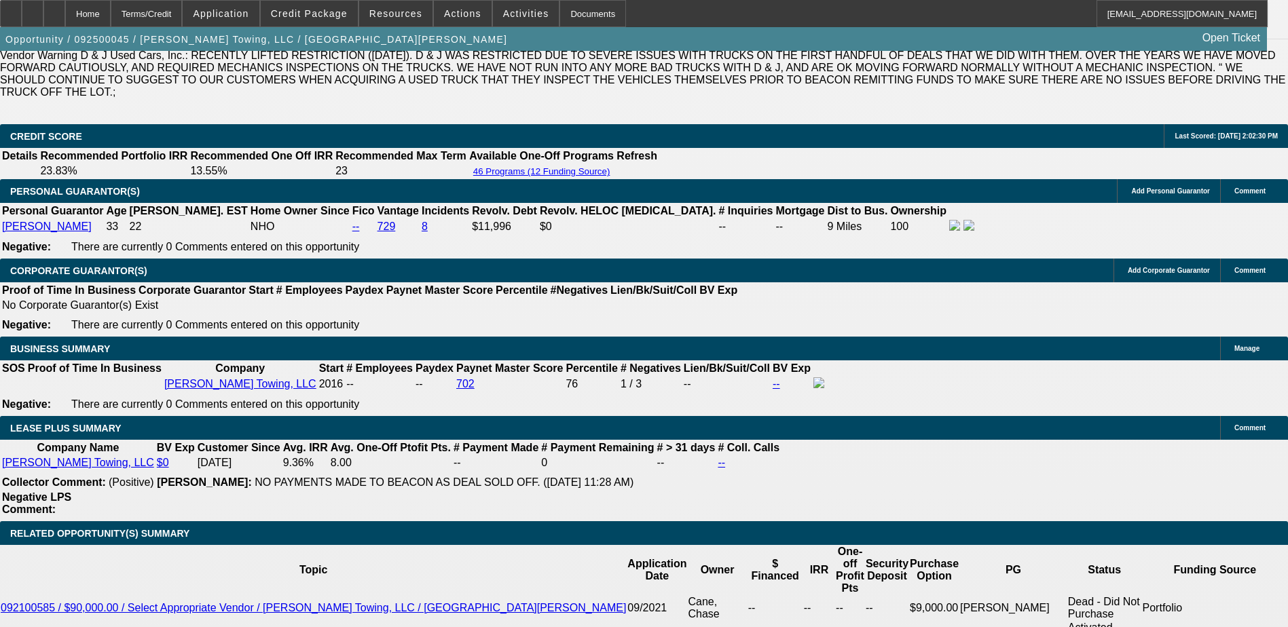
select select "6"
select select "0"
select select "3"
select select "0"
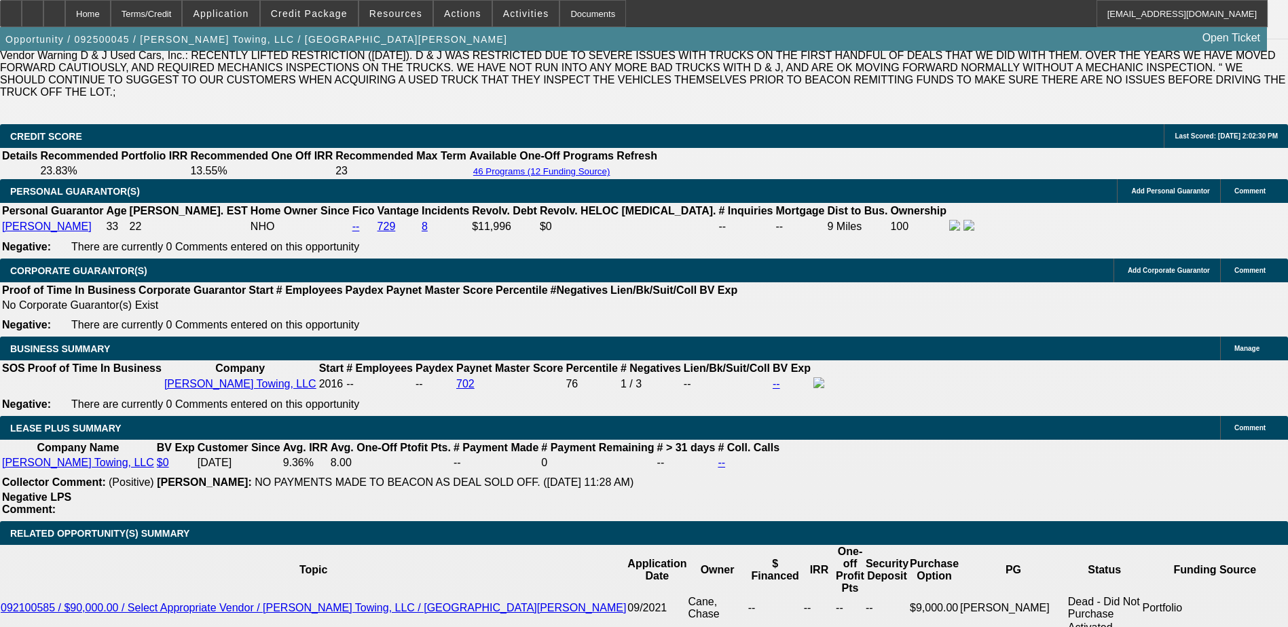
select select "6"
select select "0"
select select "3"
select select "0"
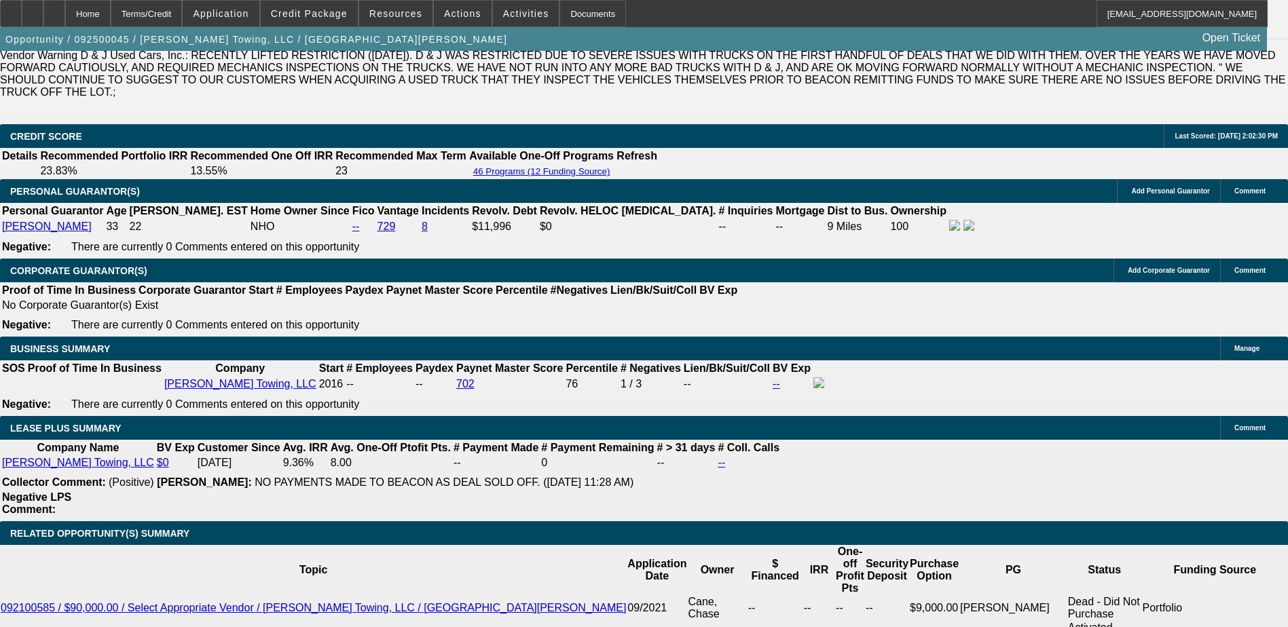
select select "6"
select select "0"
select select "3"
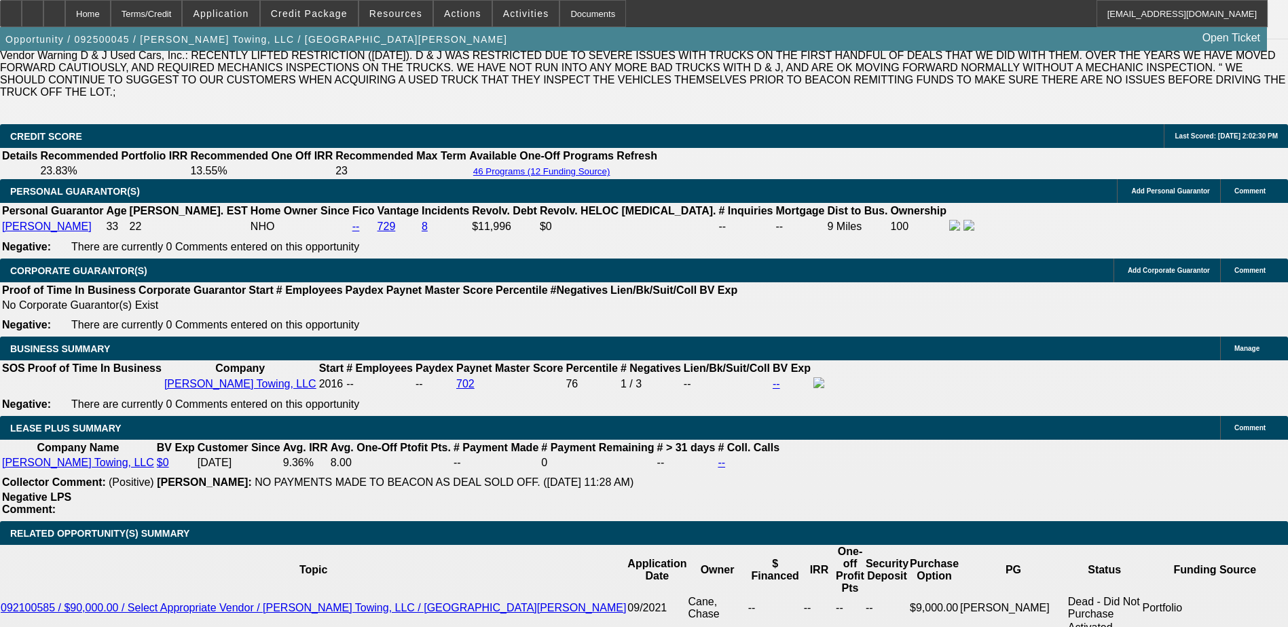
select select "0"
select select "6"
select select "0"
select select "3"
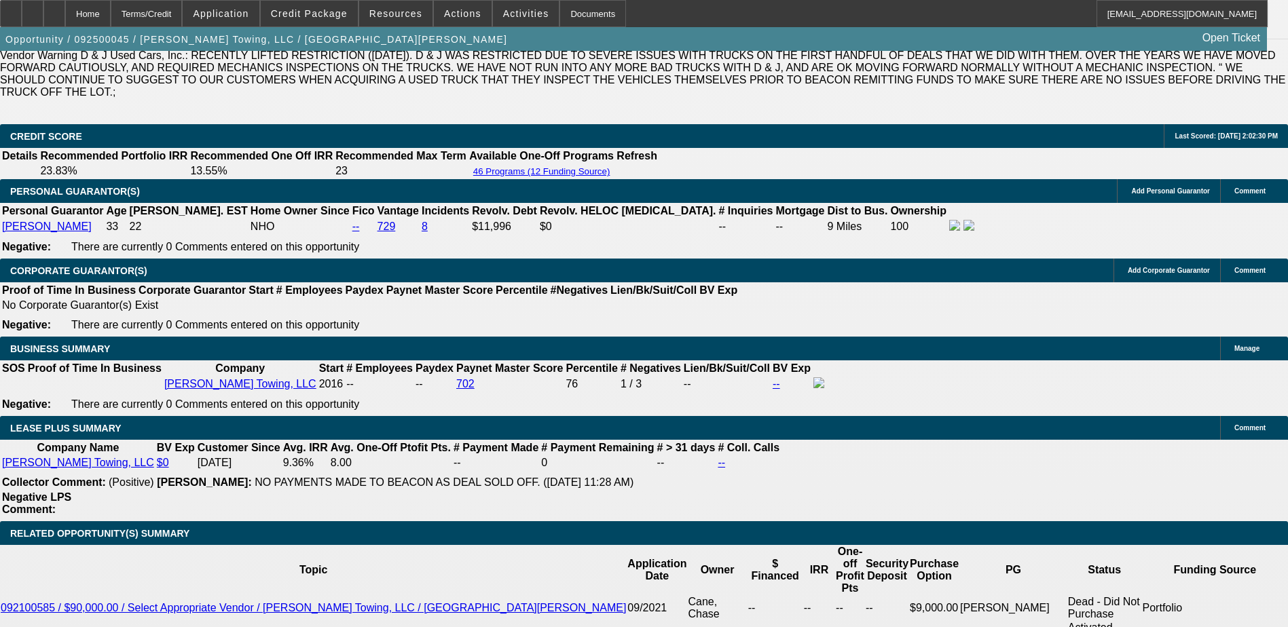
select select "0"
select select "6"
select select "0"
select select "3"
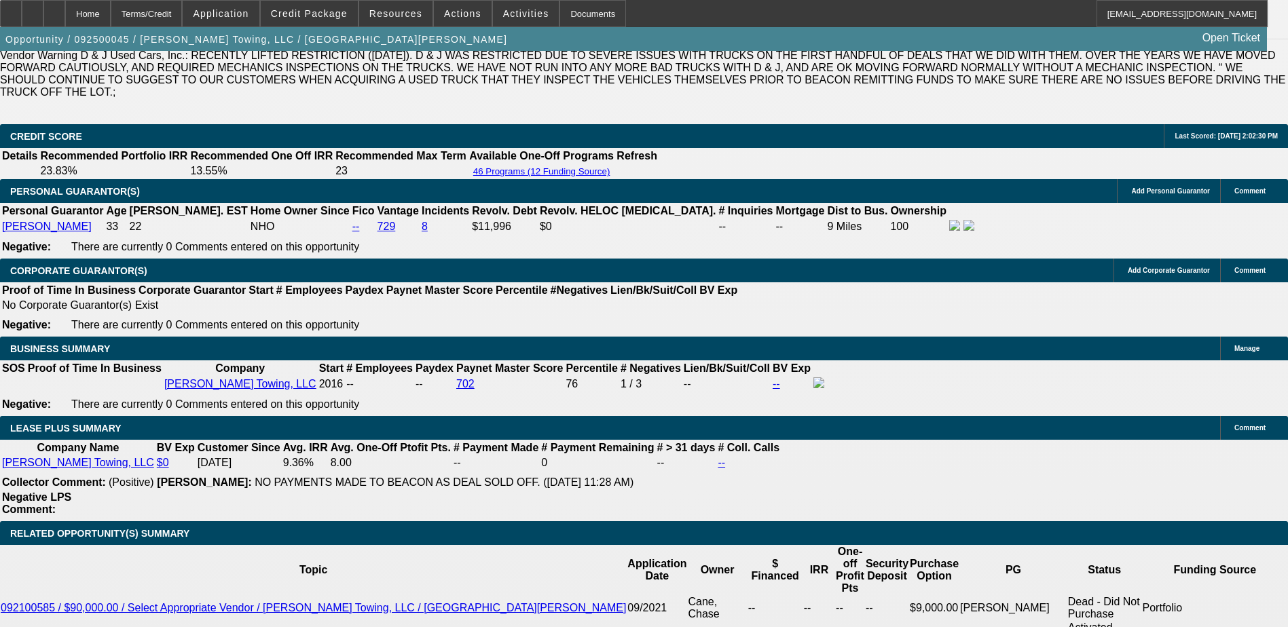
select select "0"
select select "6"
select select "0"
select select "3"
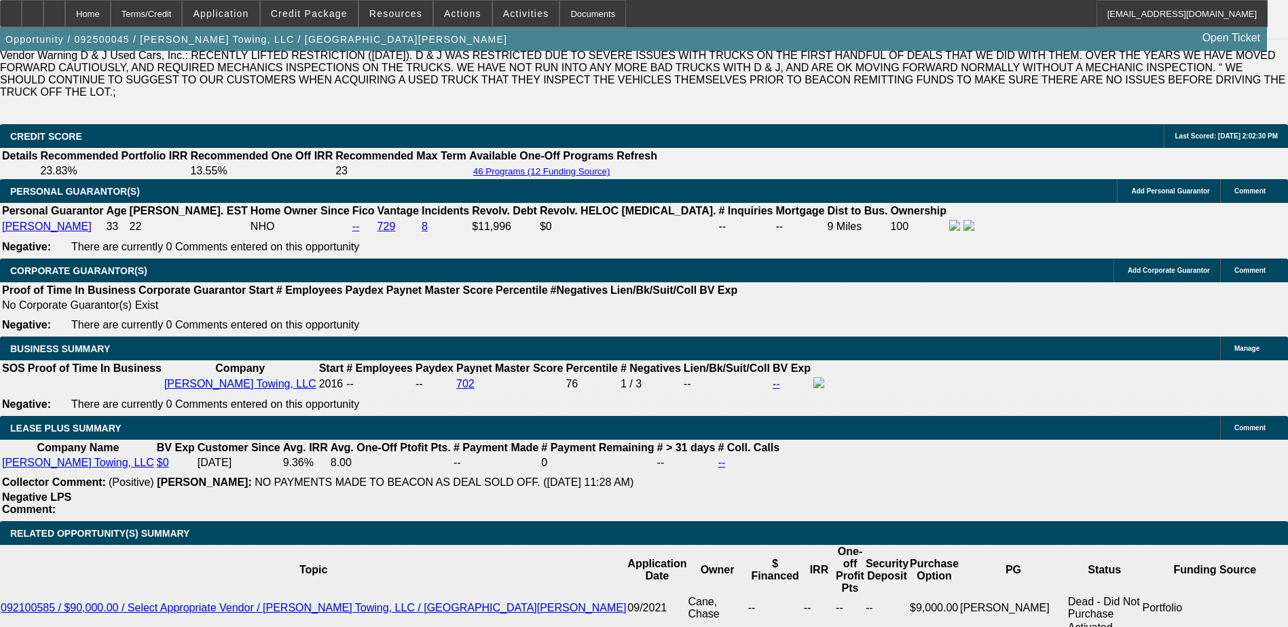
select select "0"
select select "6"
select select "0"
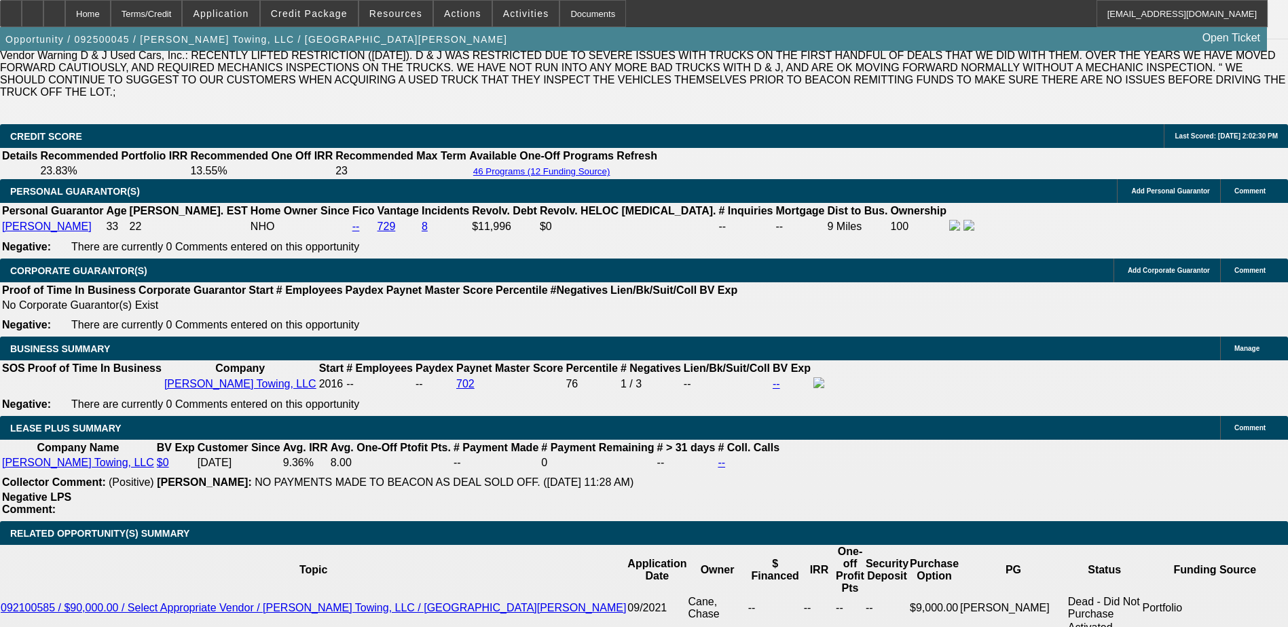
select select "3"
select select "0"
select select "6"
select select "0"
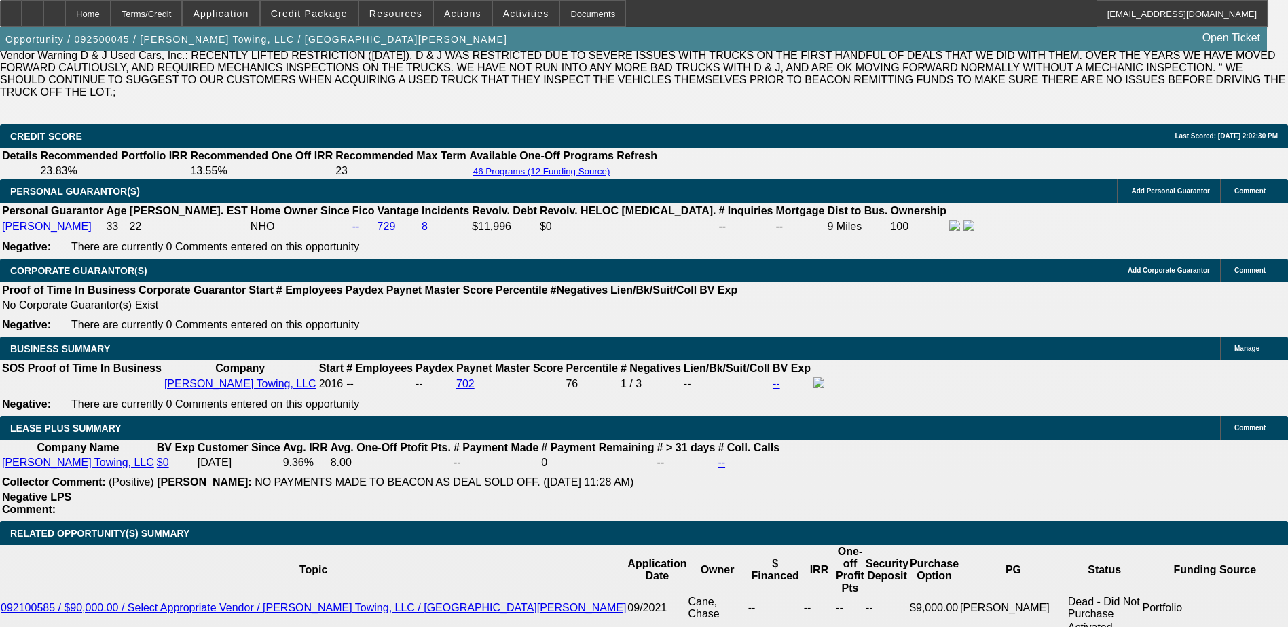
select select "3"
select select "0"
select select "6"
select select "0"
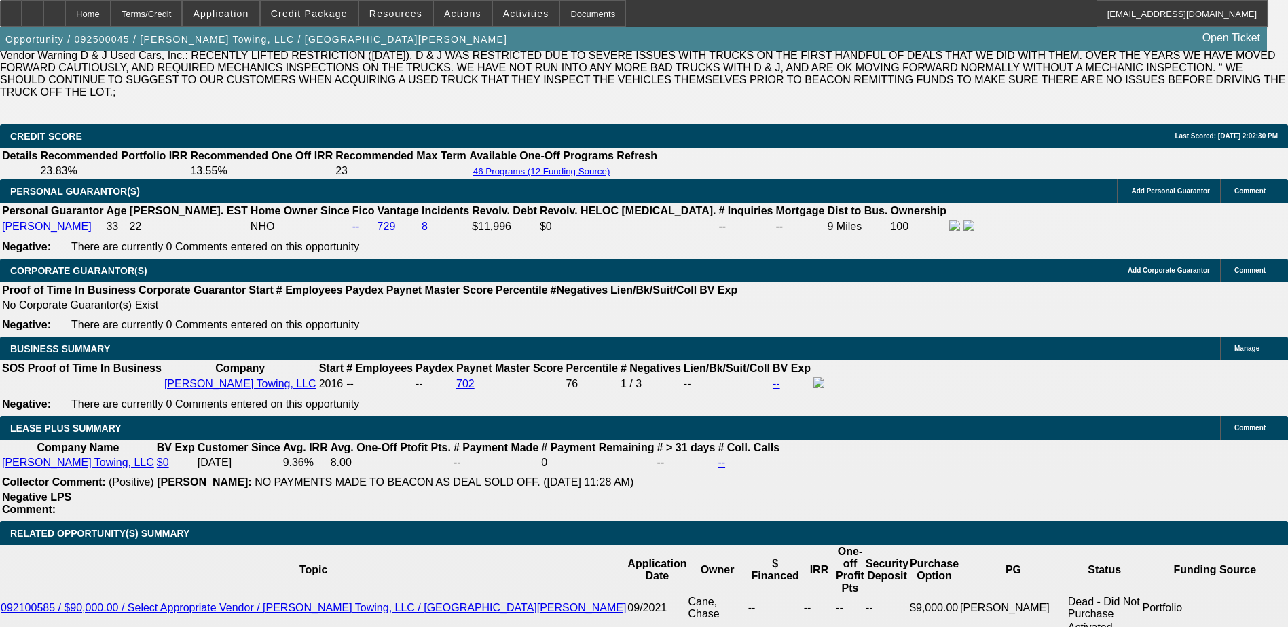
select select "3"
select select "0"
select select "6"
select select "0"
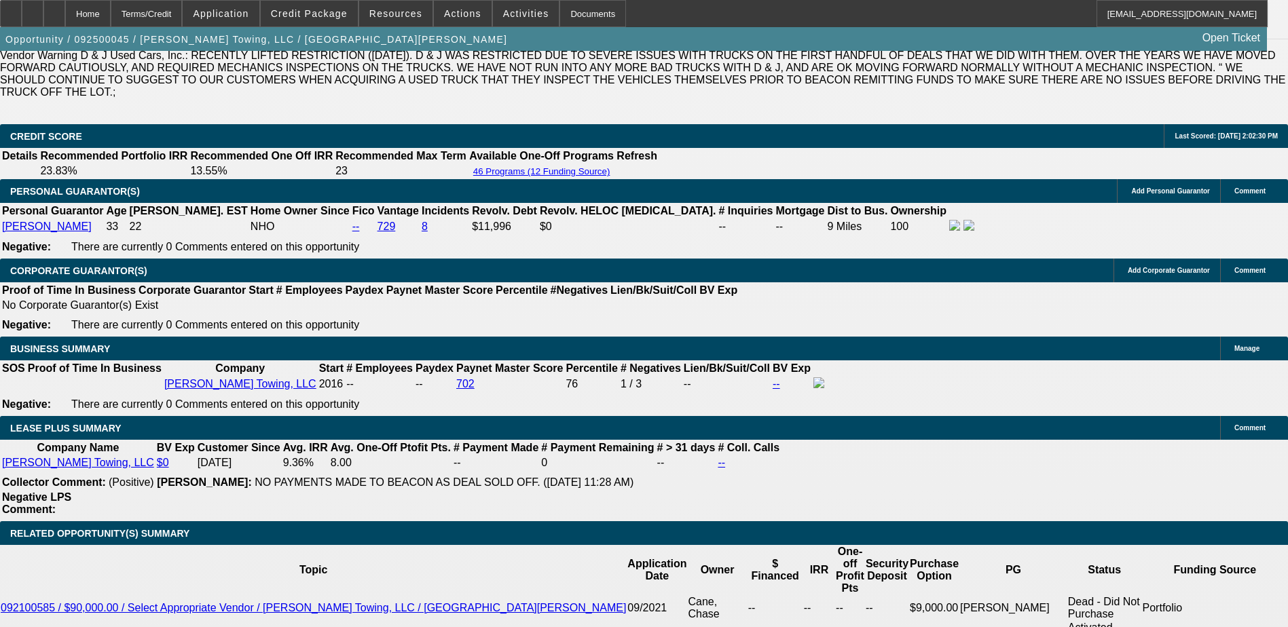
select select "3"
select select "0"
select select "6"
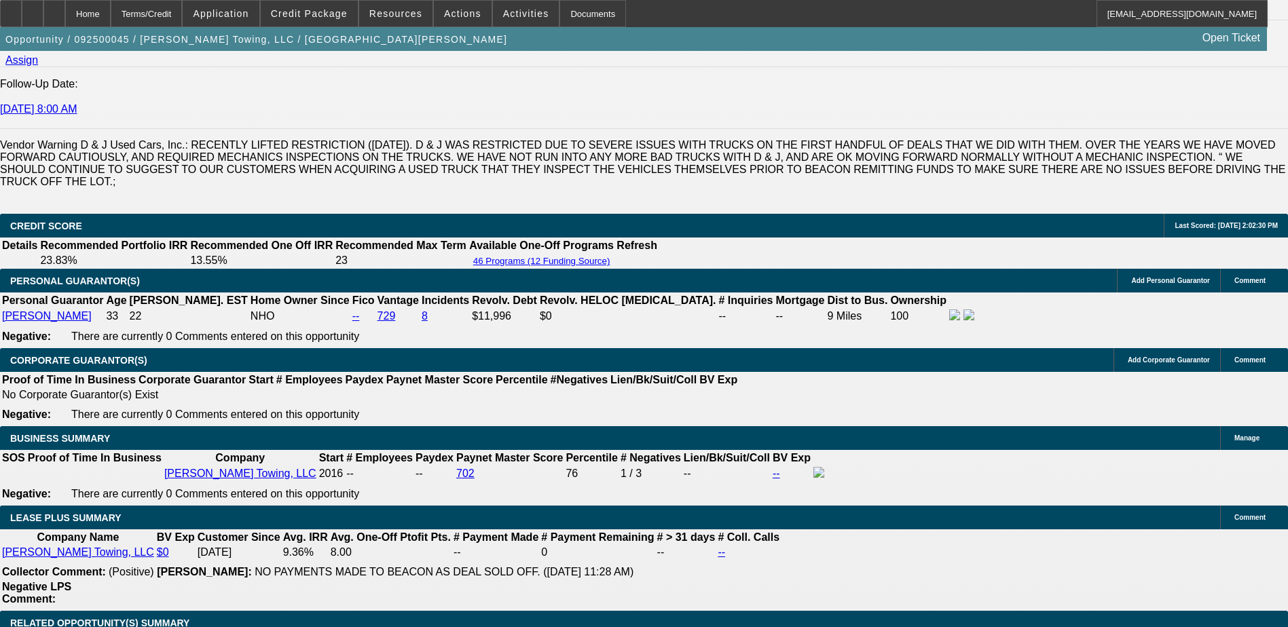
scroll to position [1765, 0]
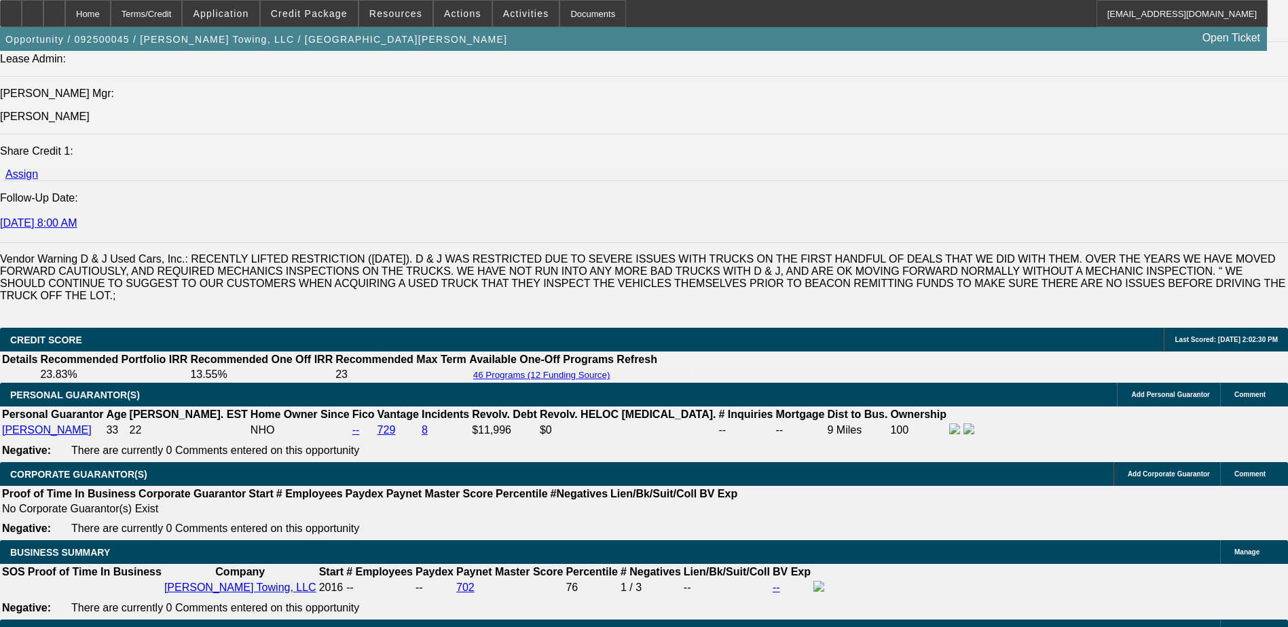
select select "0"
select select "3"
select select "0"
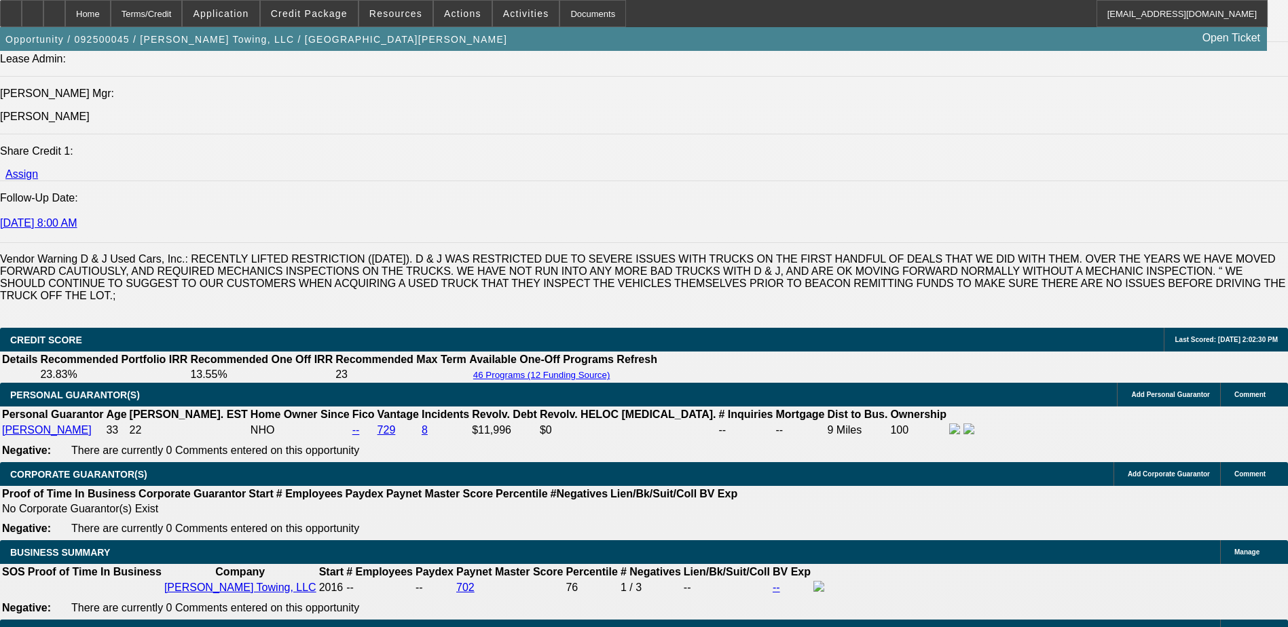
select select "6"
select select "0"
select select "3"
select select "0"
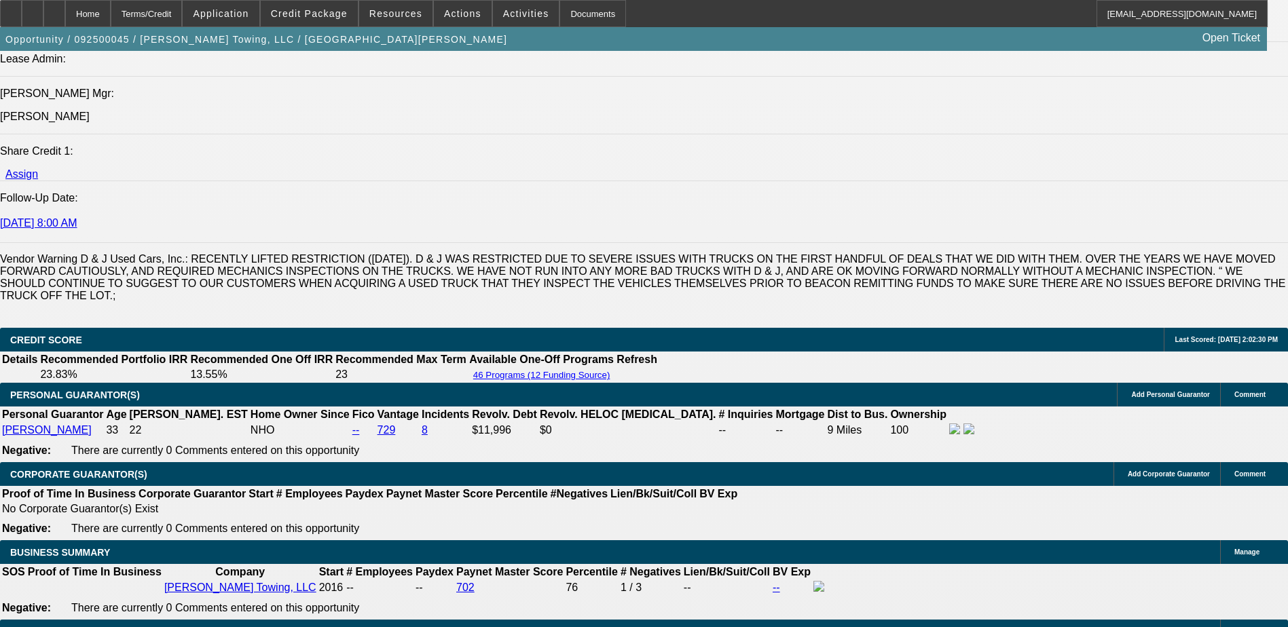
select select "6"
select select "0"
select select "3"
select select "0"
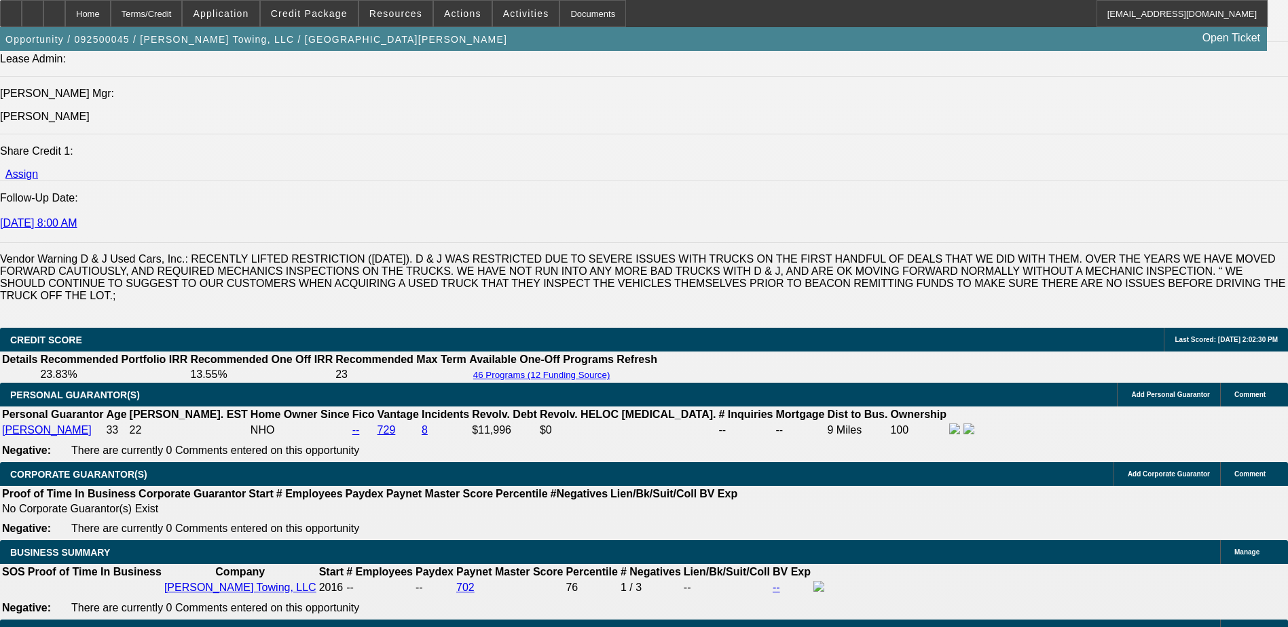
select select "6"
select select "0"
select select "3"
select select "0"
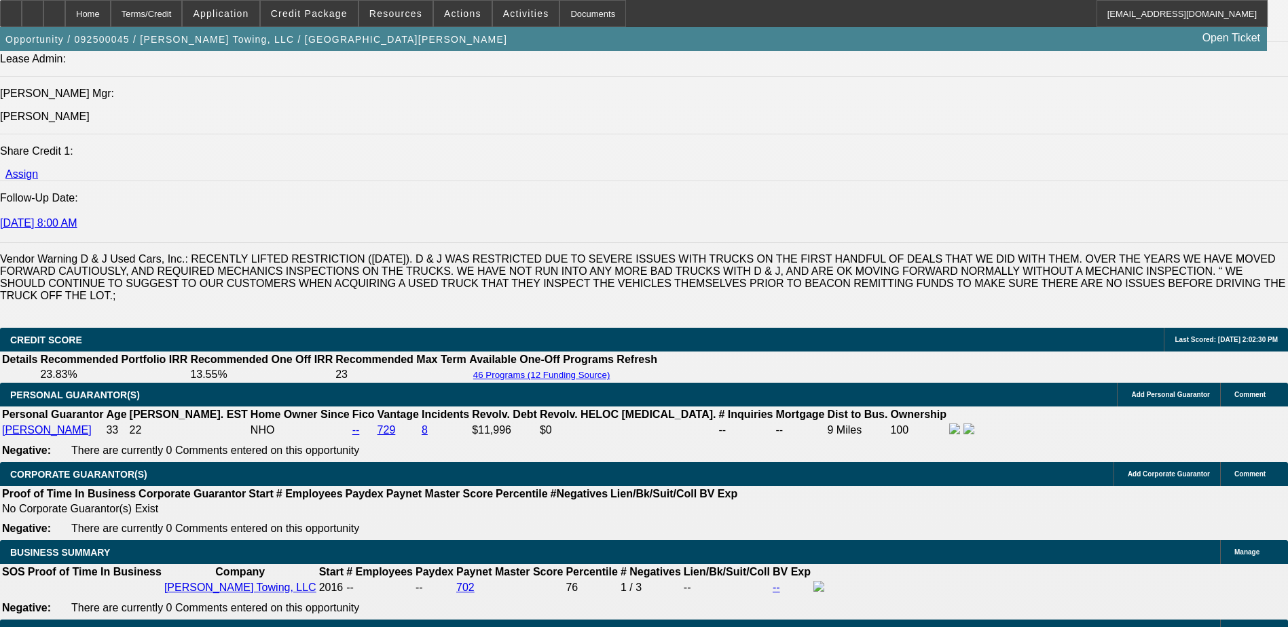
select select "6"
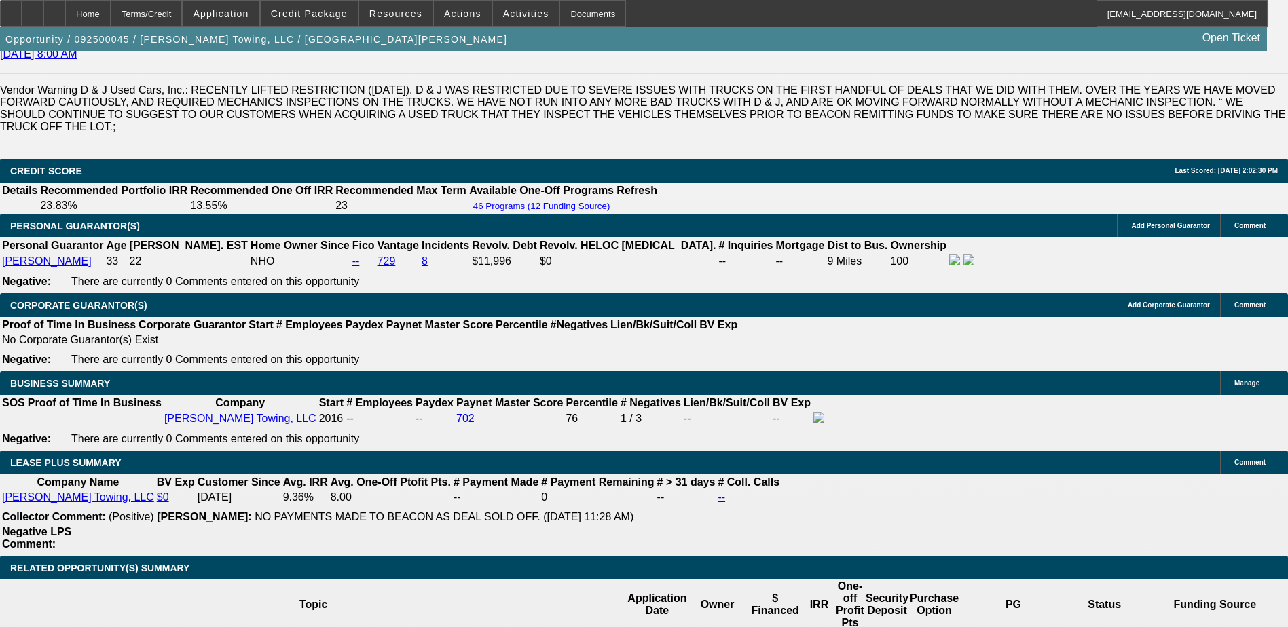
scroll to position [1901, 0]
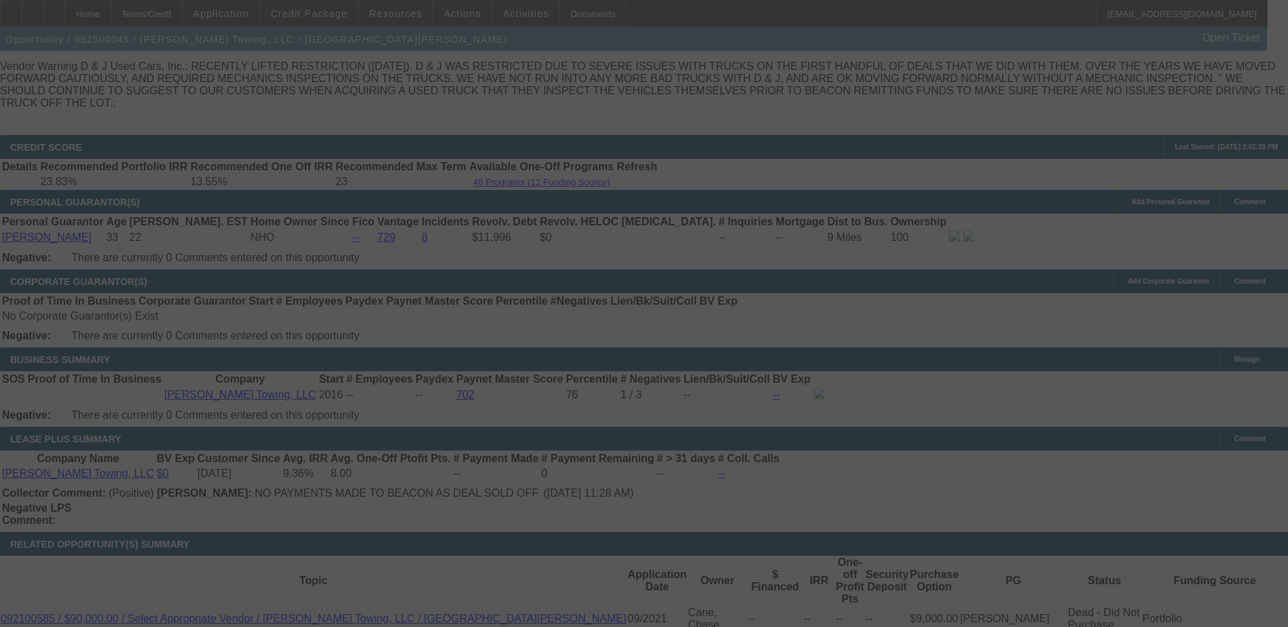
scroll to position [2037, 0]
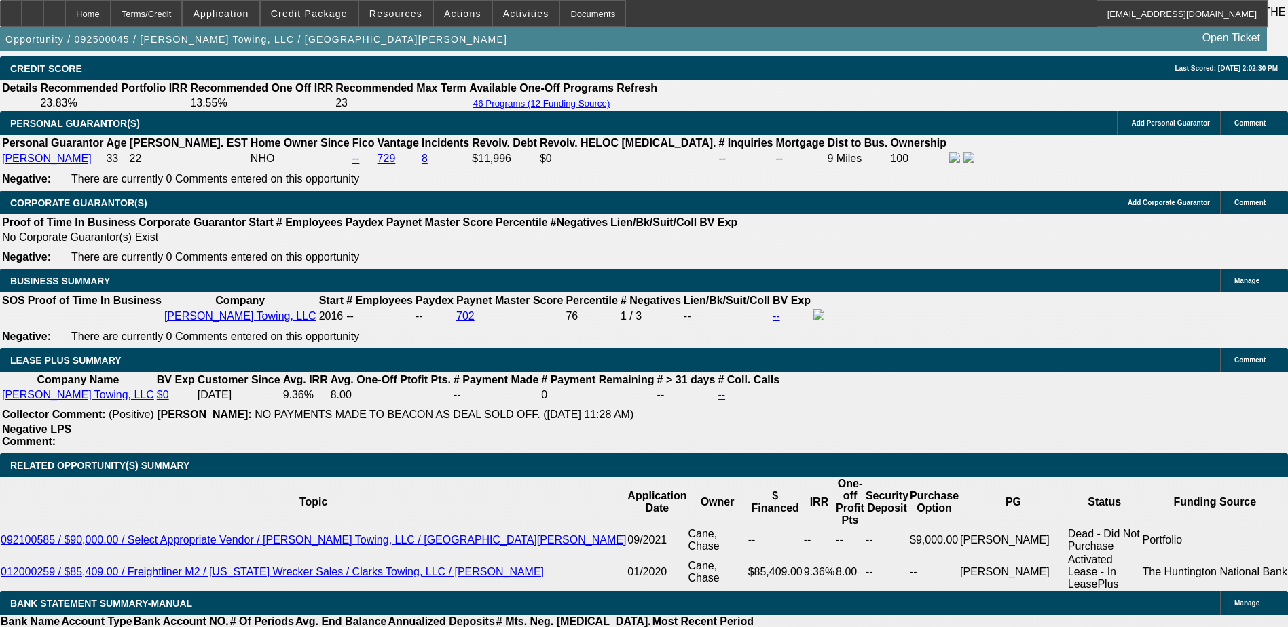
select select "0"
select select "3"
select select "0"
select select "6"
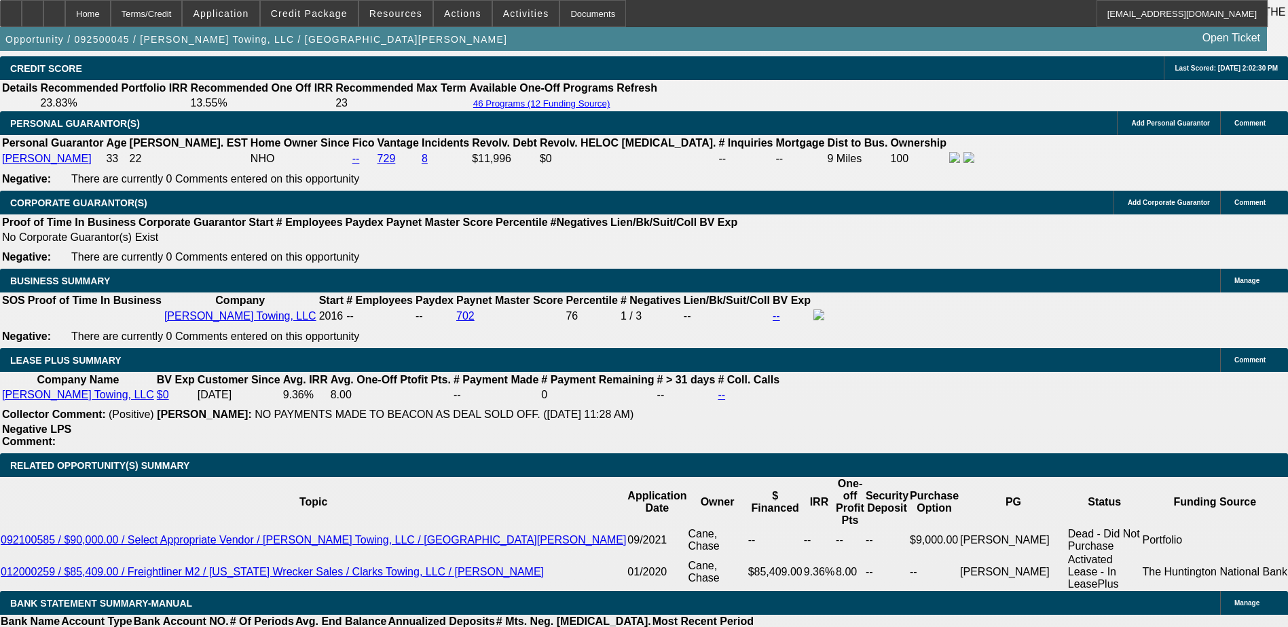
select select "0"
select select "3"
select select "0"
select select "6"
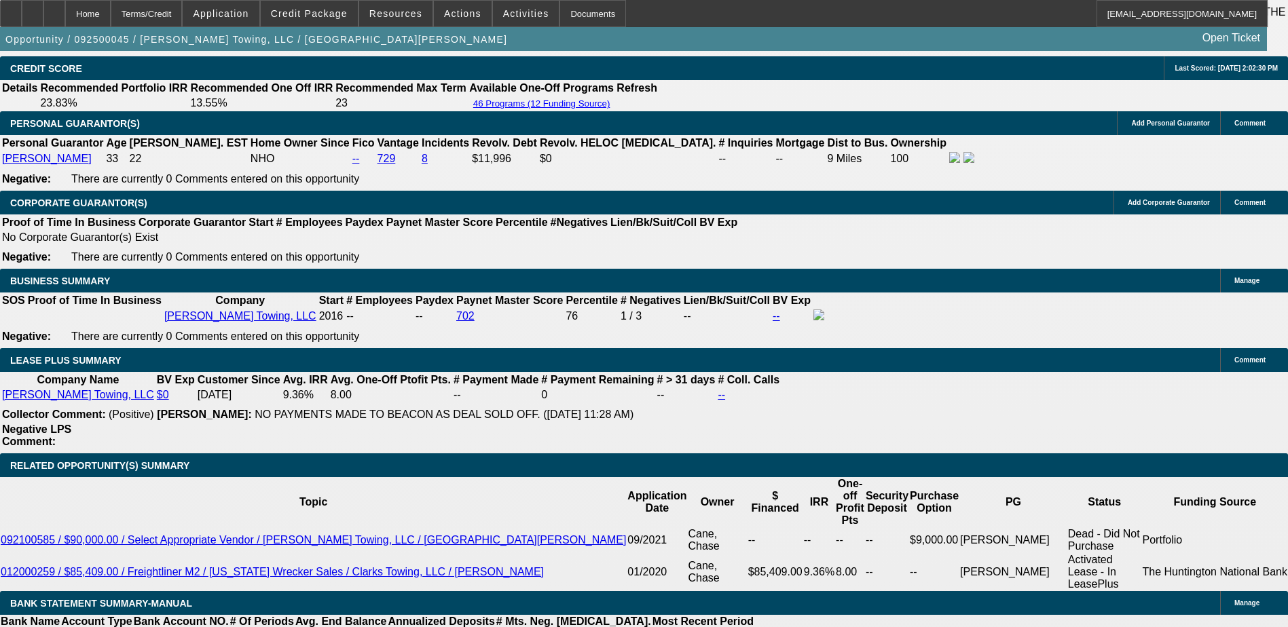
select select "0"
select select "3"
select select "0"
select select "6"
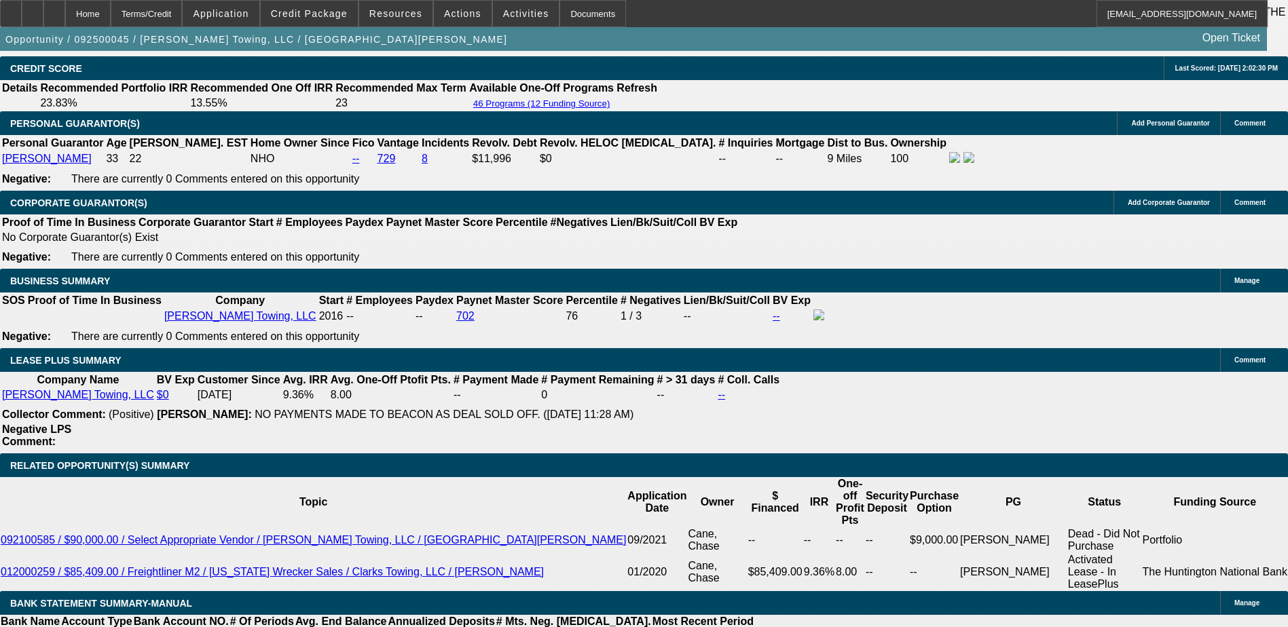
select select "0"
select select "3"
select select "0"
select select "6"
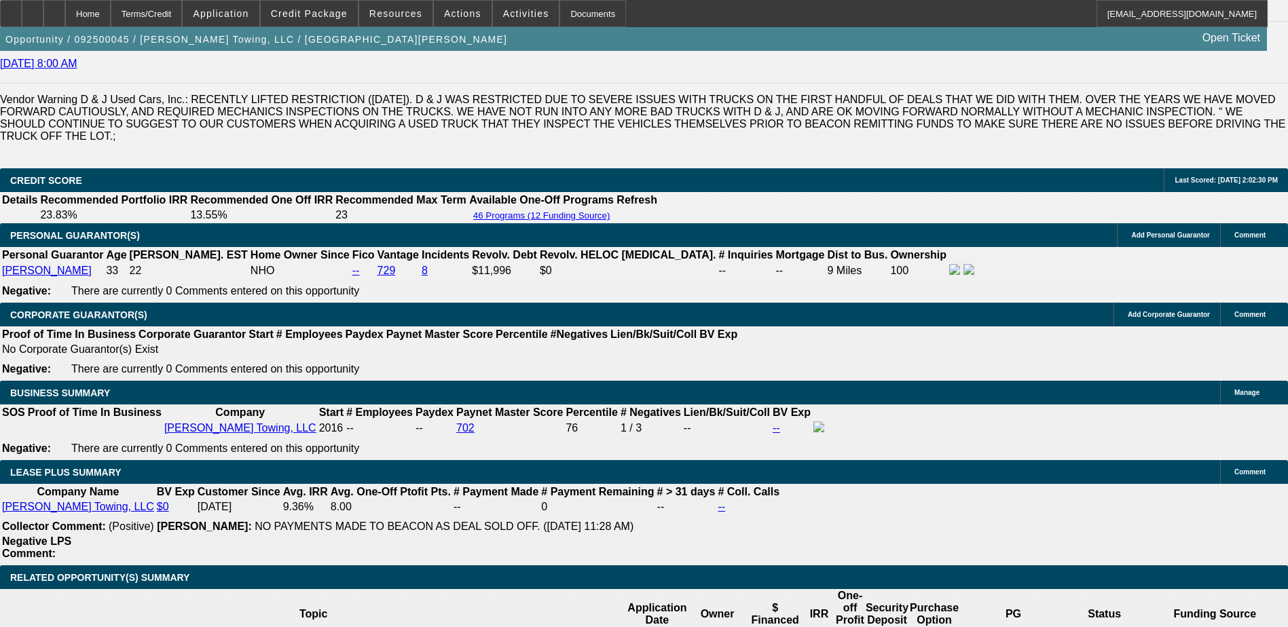
scroll to position [1901, 0]
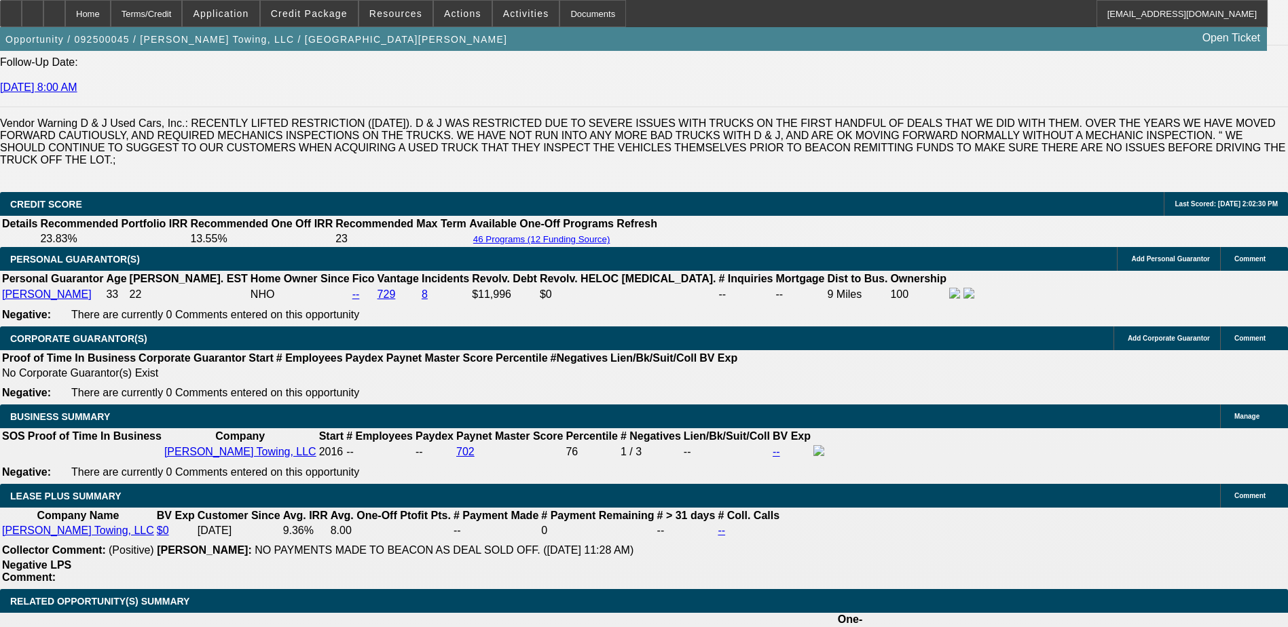
select select "0"
select select "3"
select select "0"
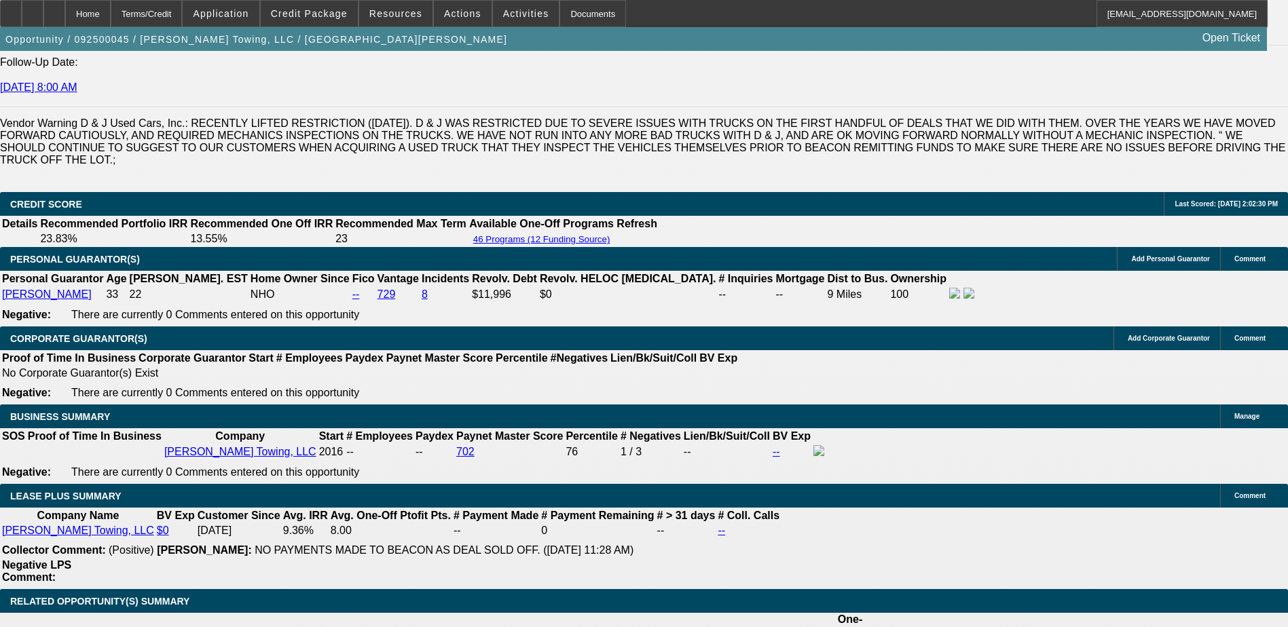
select select "6"
select select "0"
select select "3"
select select "0"
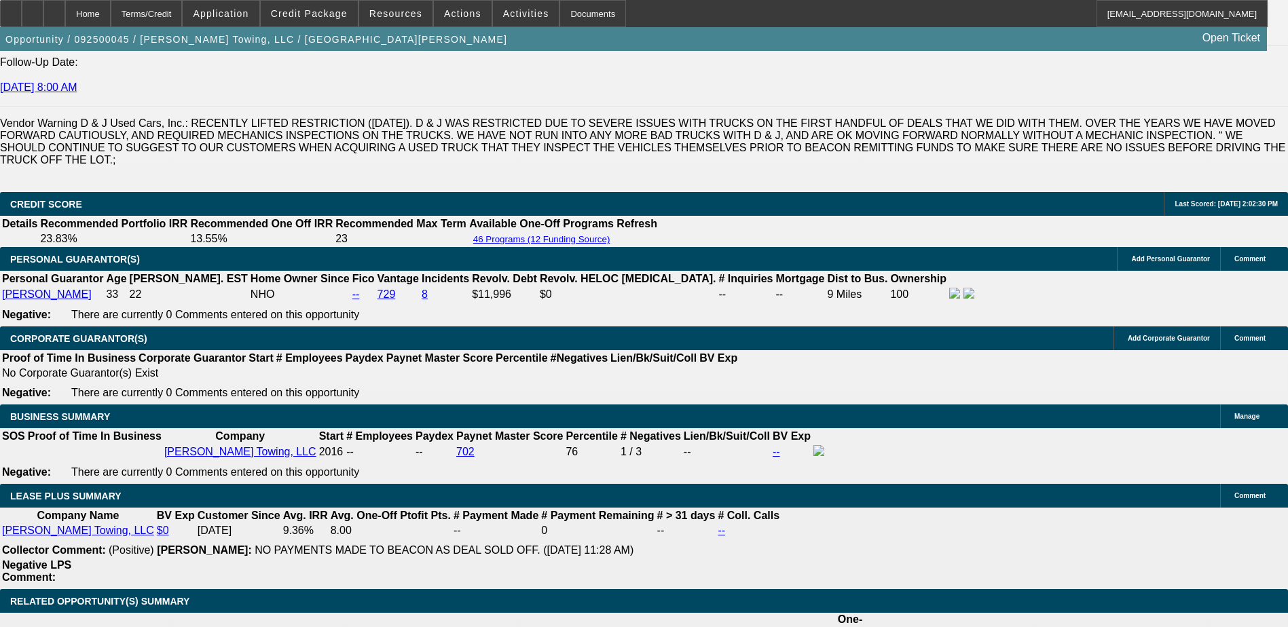
select select "6"
select select "0"
select select "3"
select select "0"
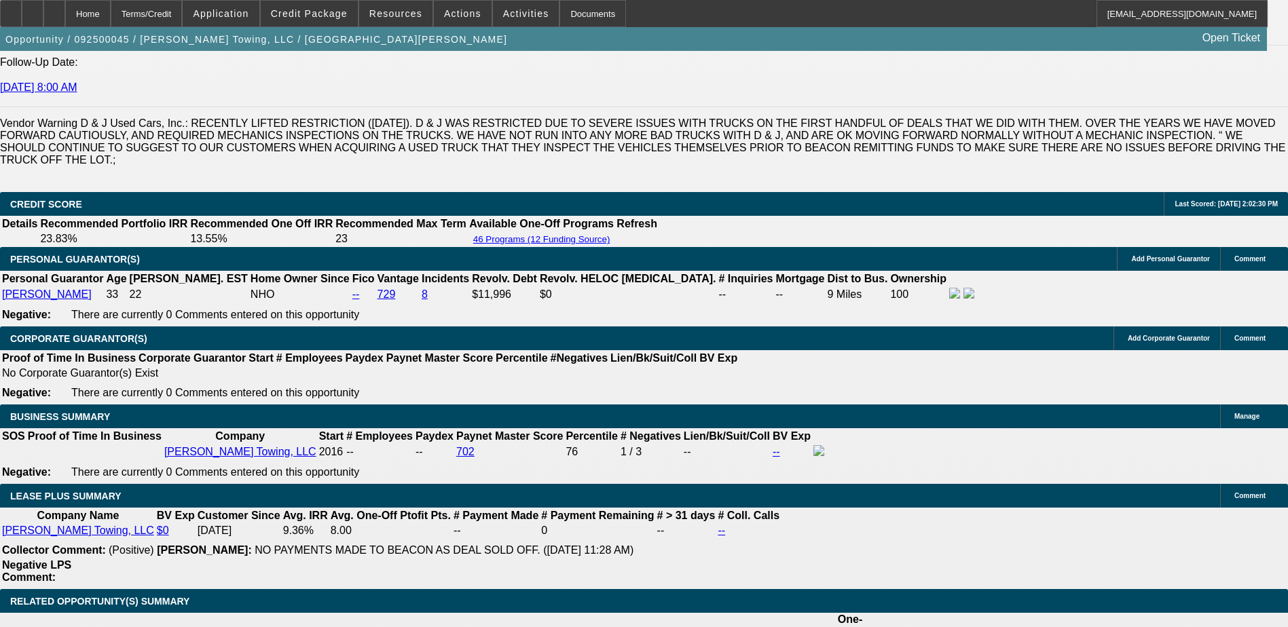
select select "6"
select select "0"
select select "3"
select select "0"
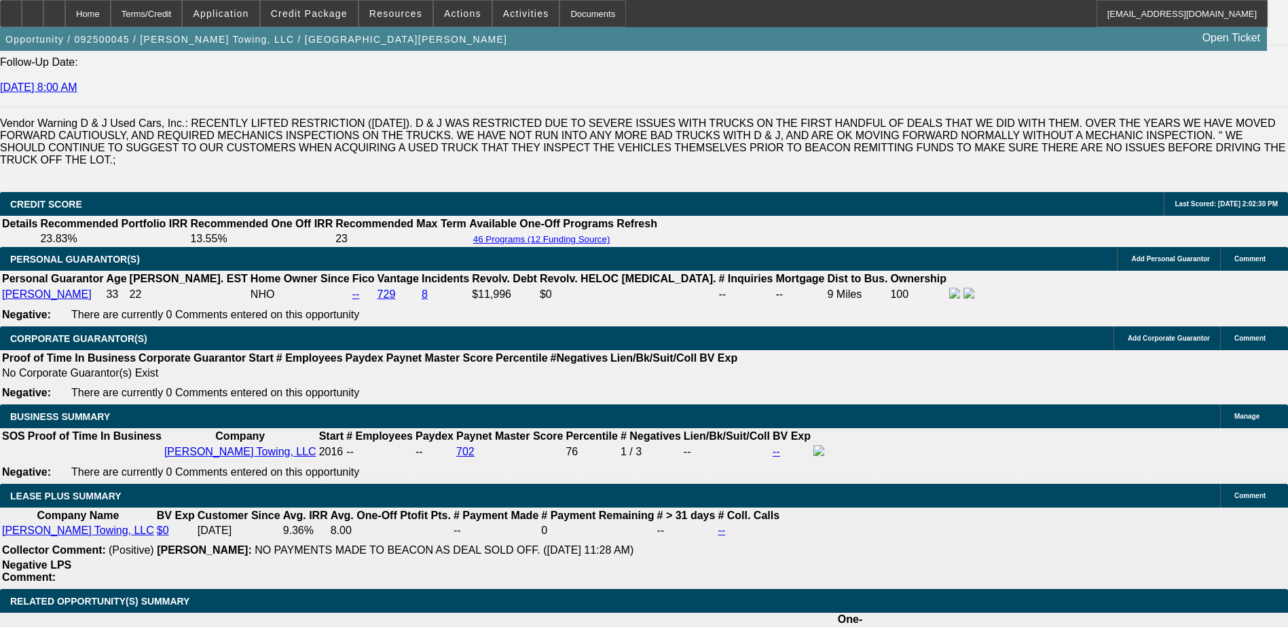
select select "6"
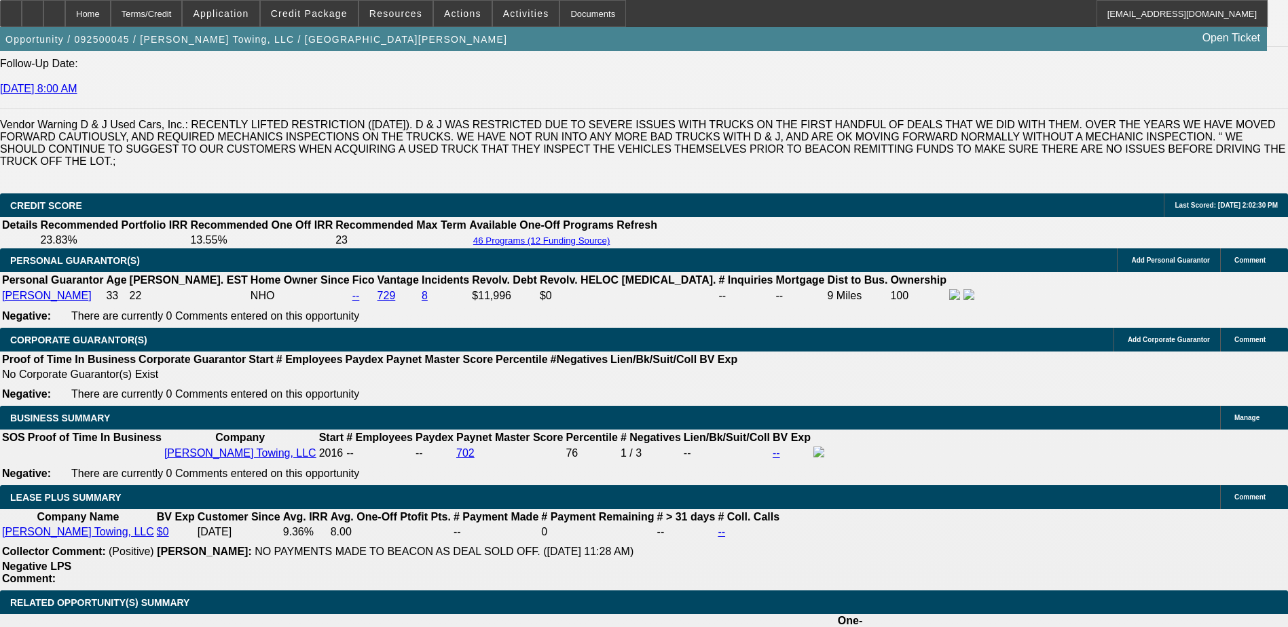
scroll to position [1833, 0]
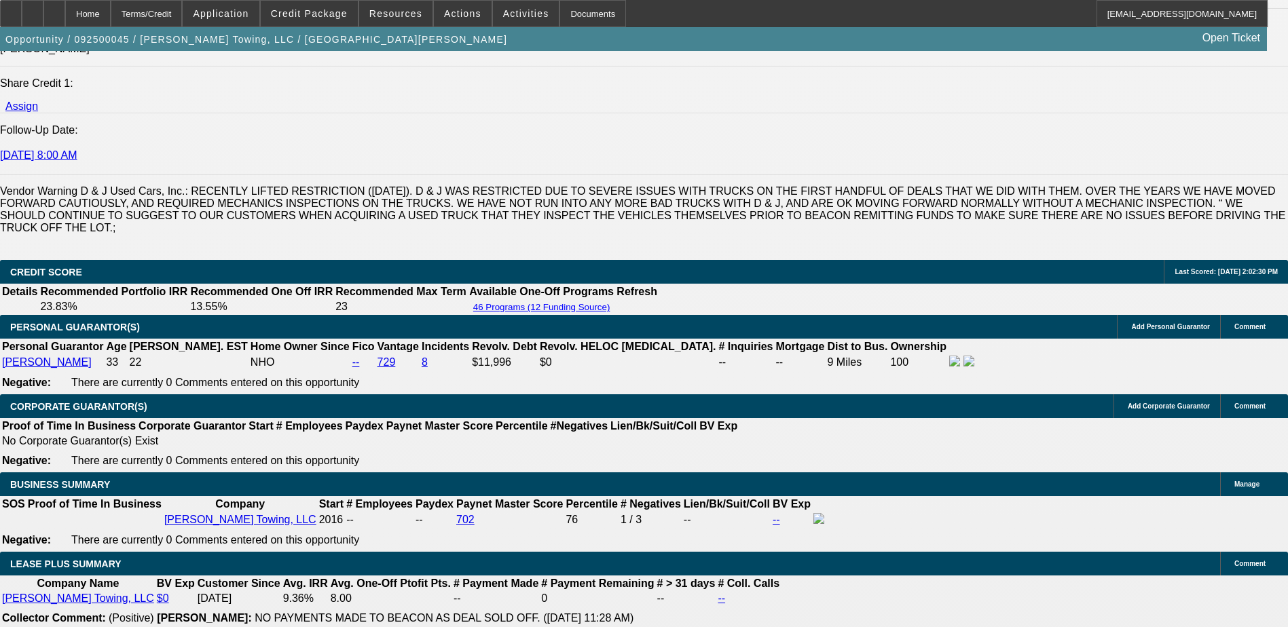
select select "0"
select select "3"
select select "0"
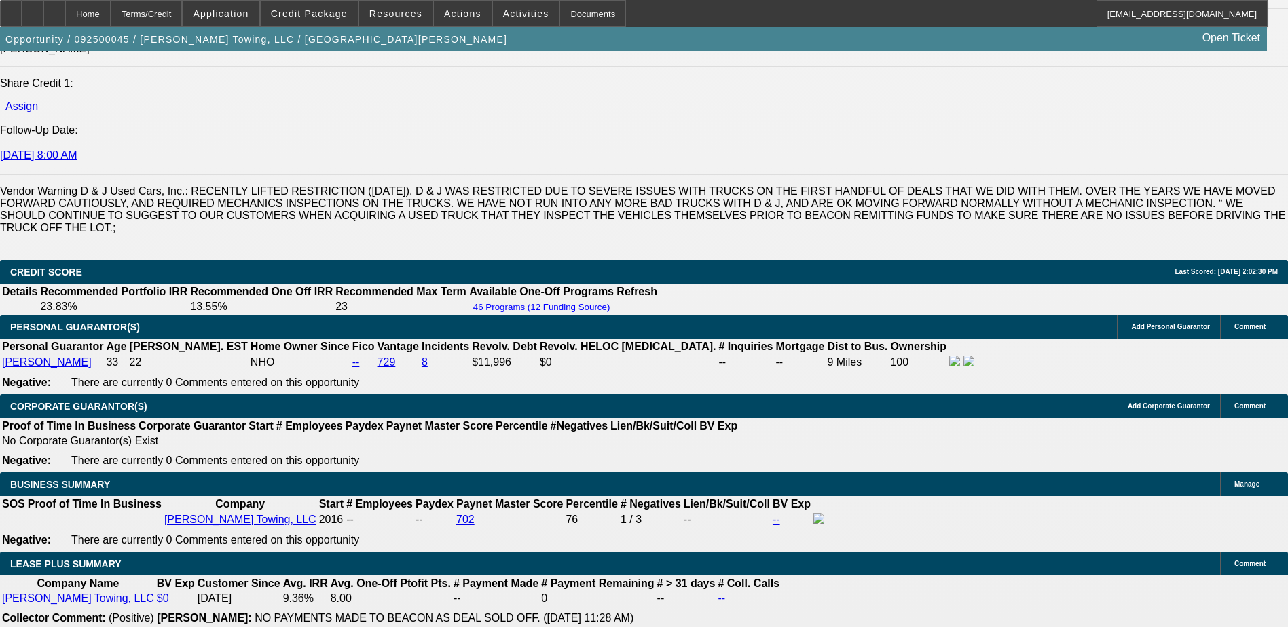
select select "6"
select select "0"
select select "3"
select select "0"
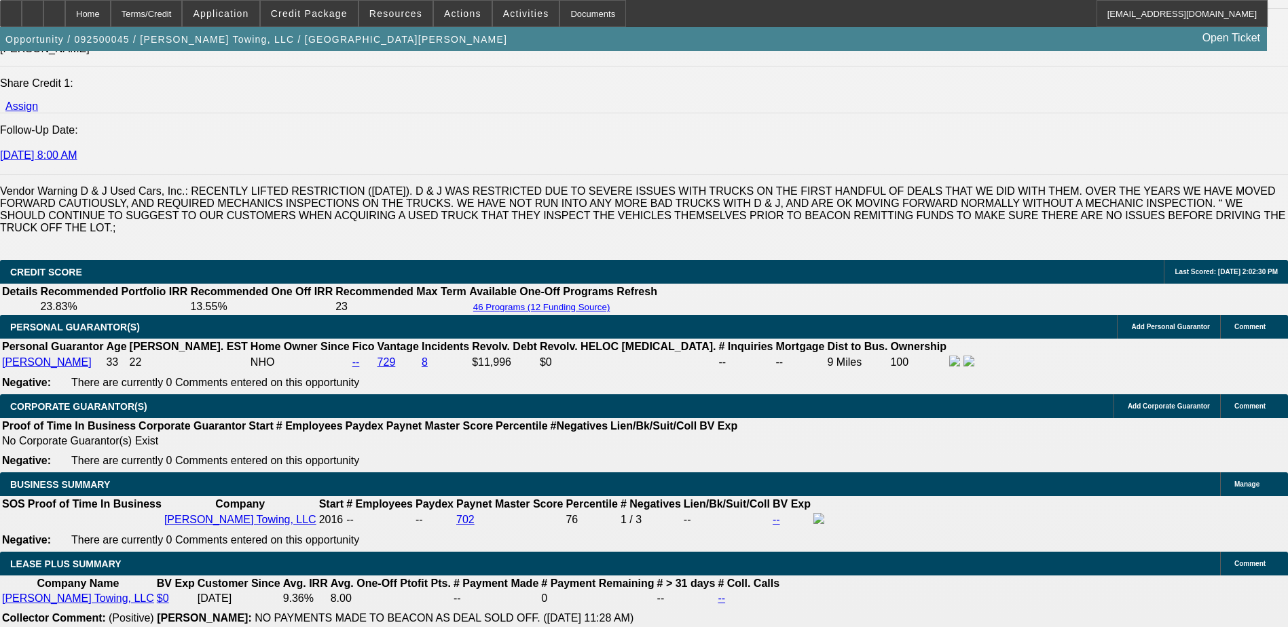
select select "6"
select select "0"
select select "3"
select select "0"
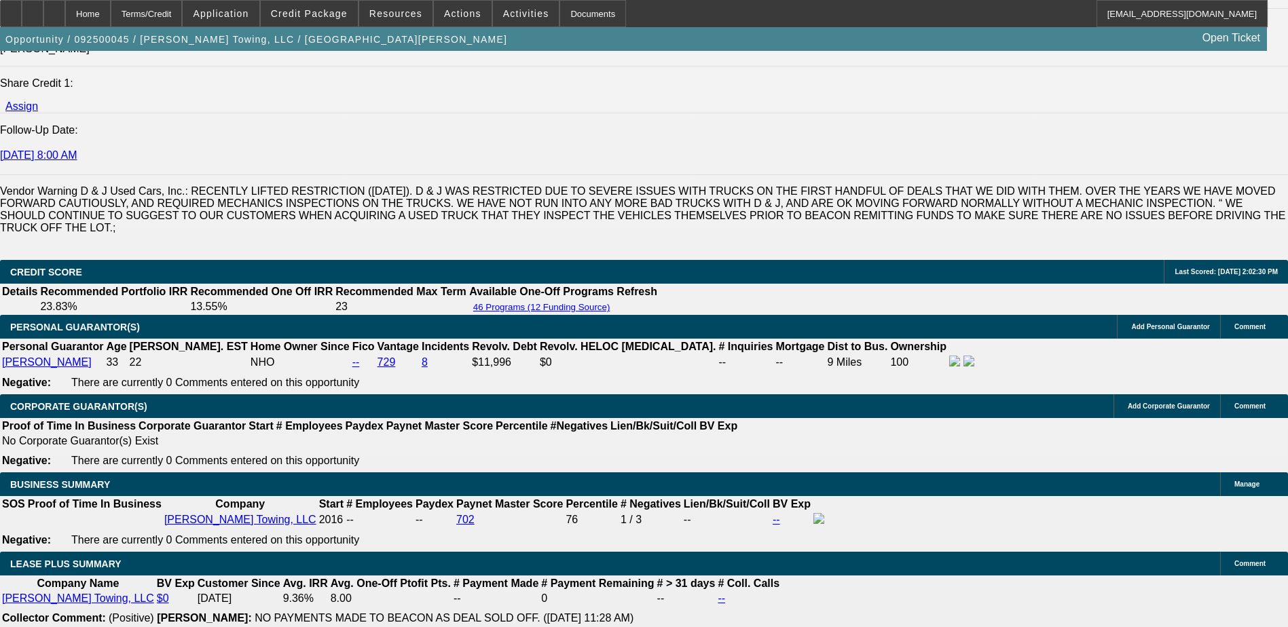
select select "6"
select select "0"
select select "3"
select select "0"
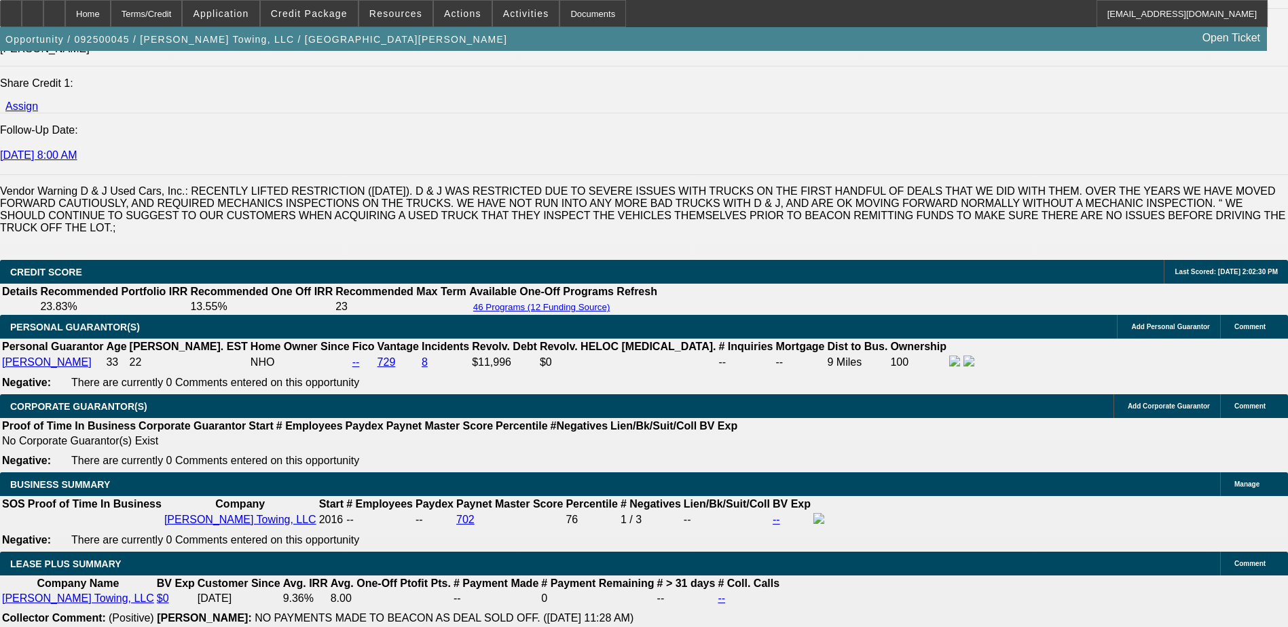
select select "6"
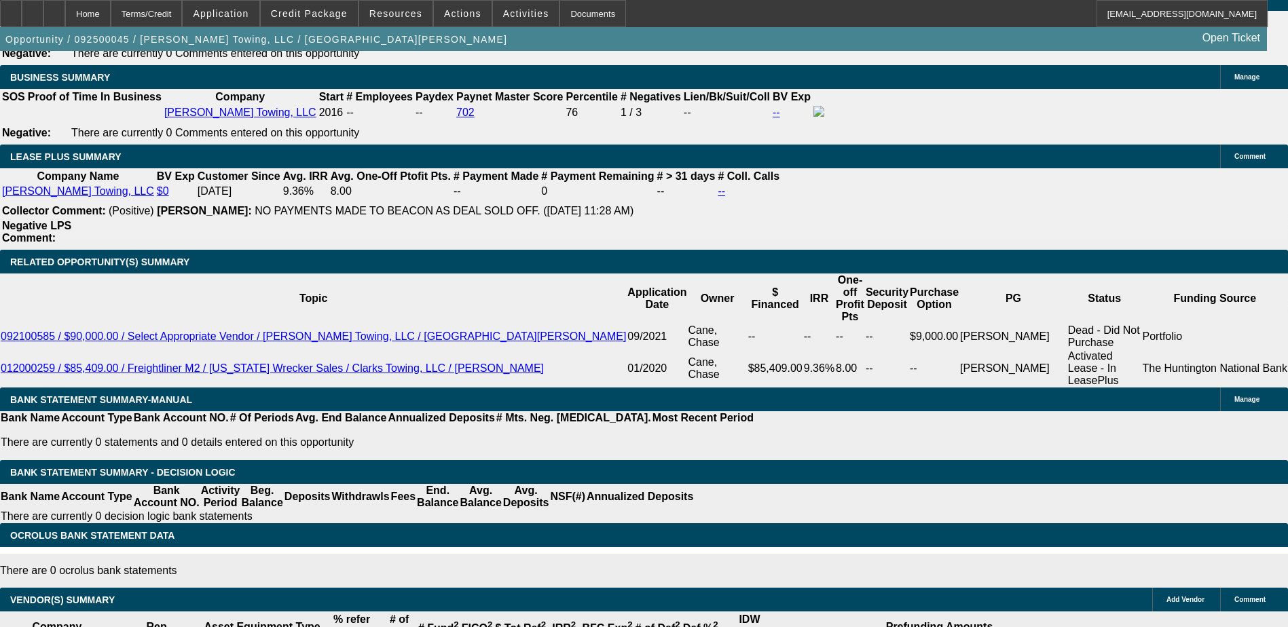
scroll to position [1697, 0]
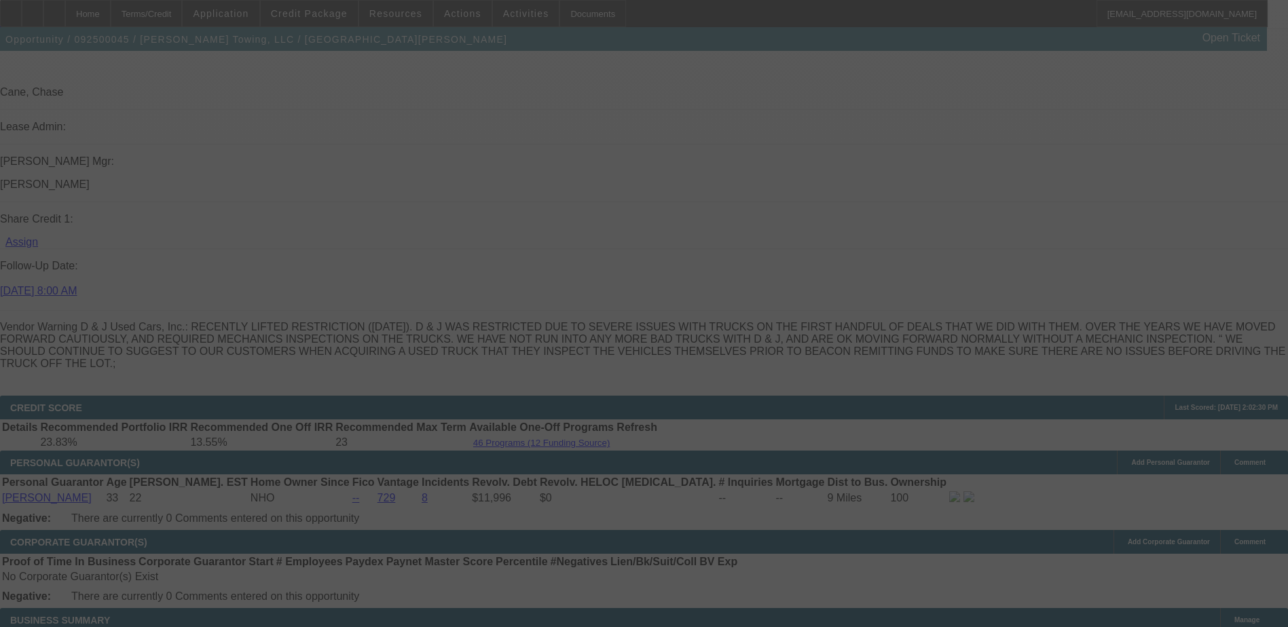
scroll to position [1901, 0]
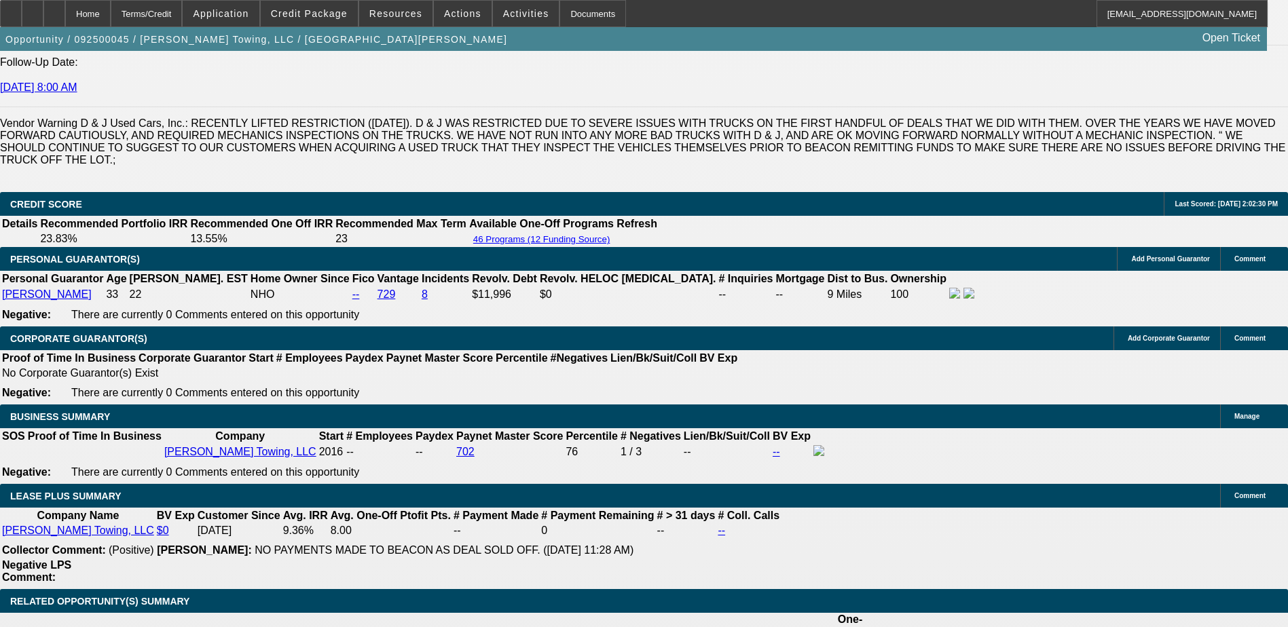
select select "0"
select select "3"
select select "0"
select select "6"
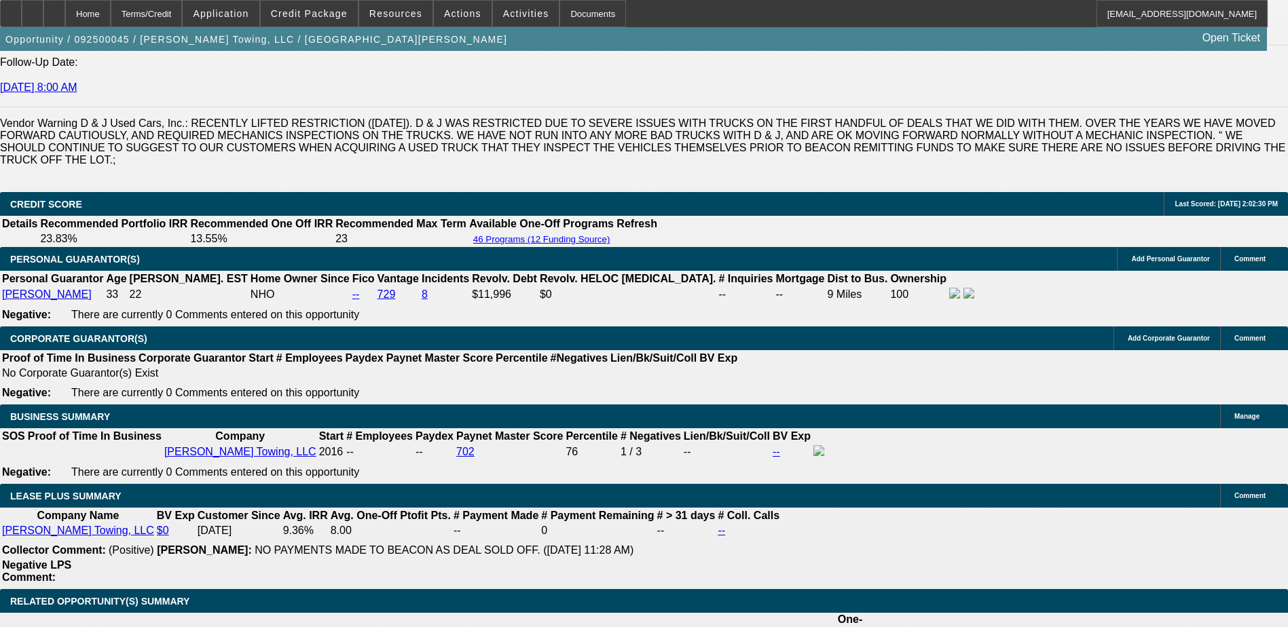
select select "0"
select select "3"
select select "0"
select select "6"
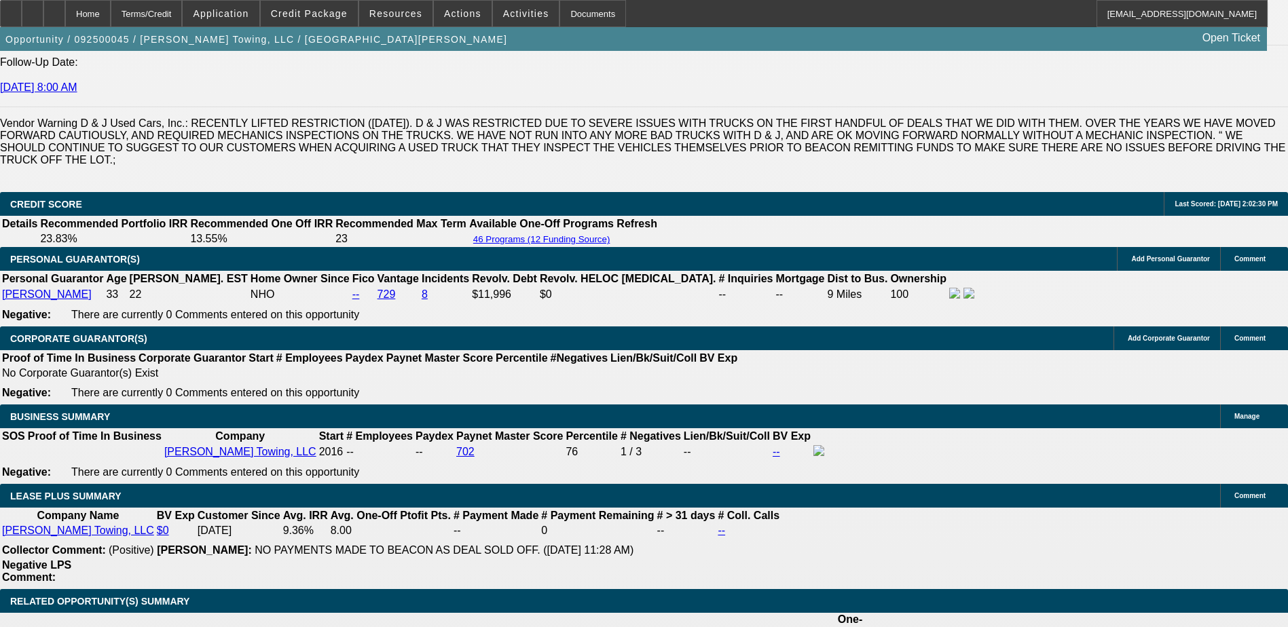
select select "0"
select select "3"
select select "0"
select select "6"
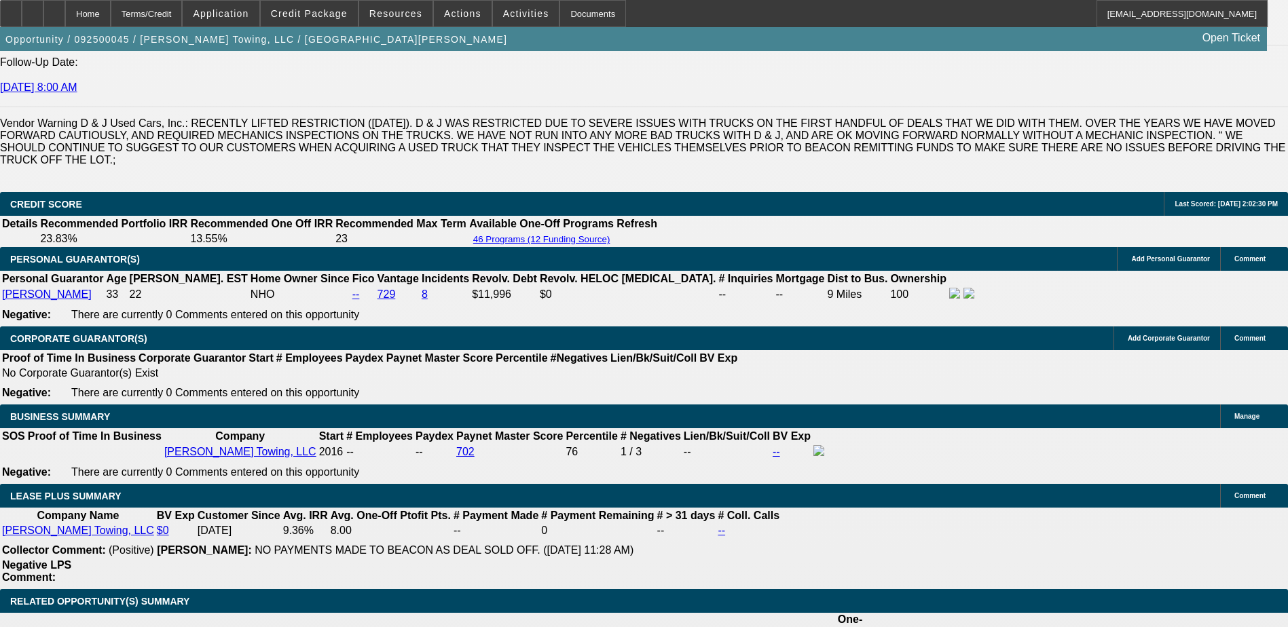
select select "0"
select select "3"
select select "0"
select select "6"
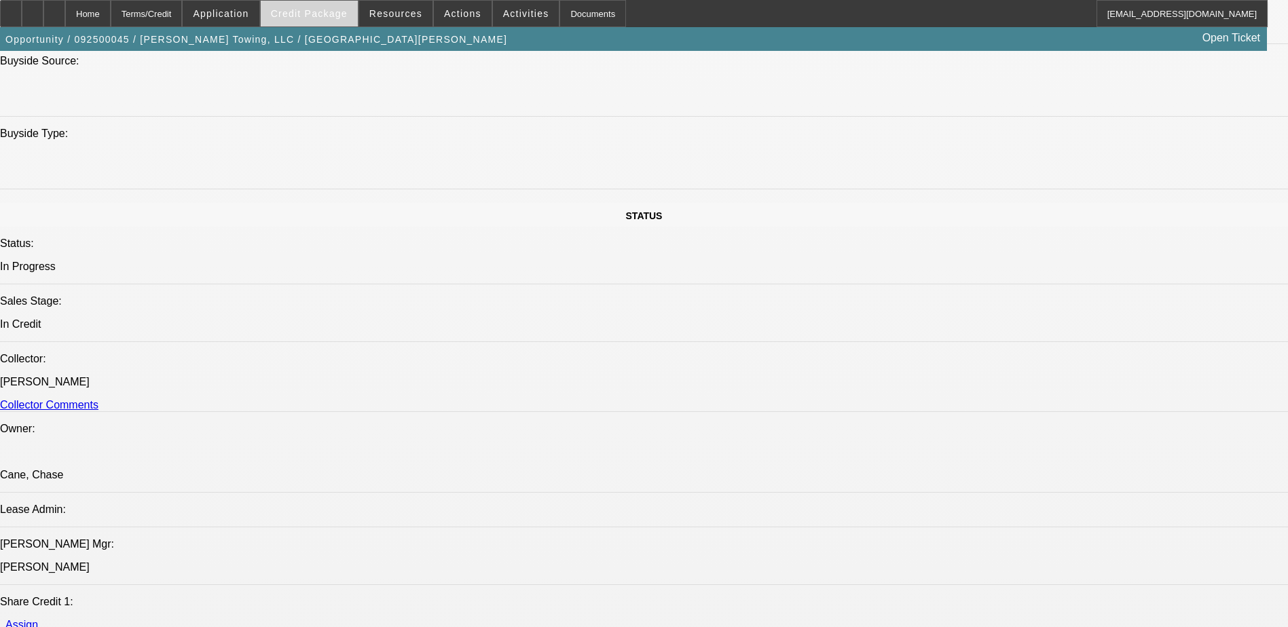
scroll to position [1111, 0]
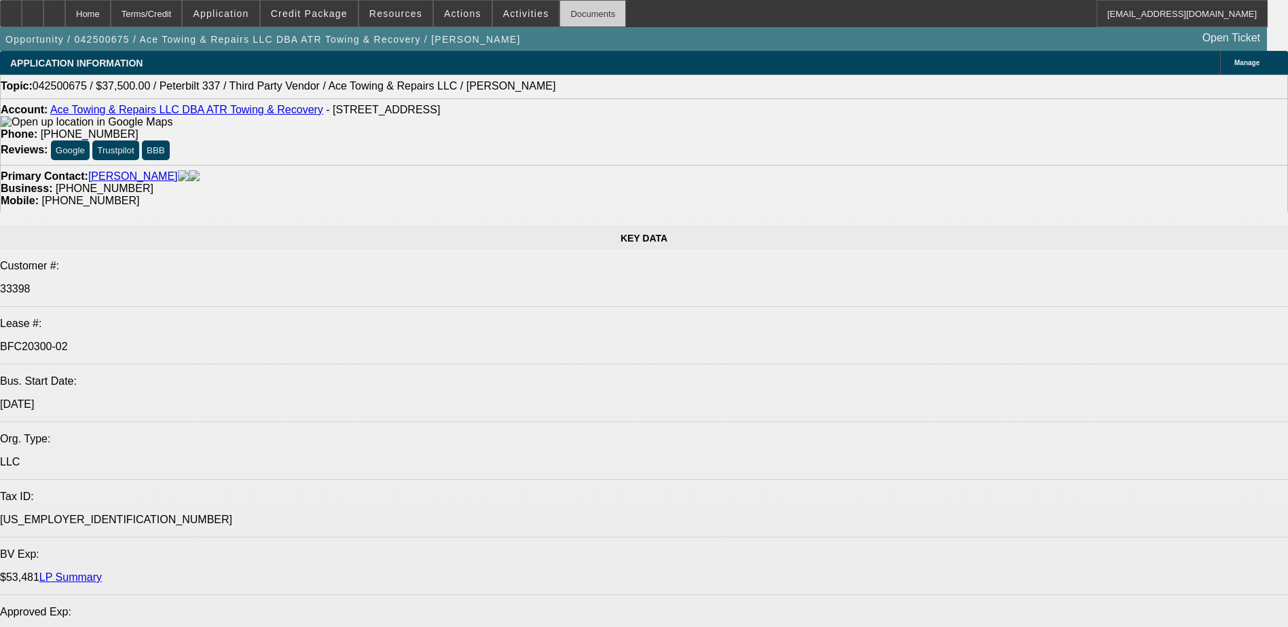
select select "0"
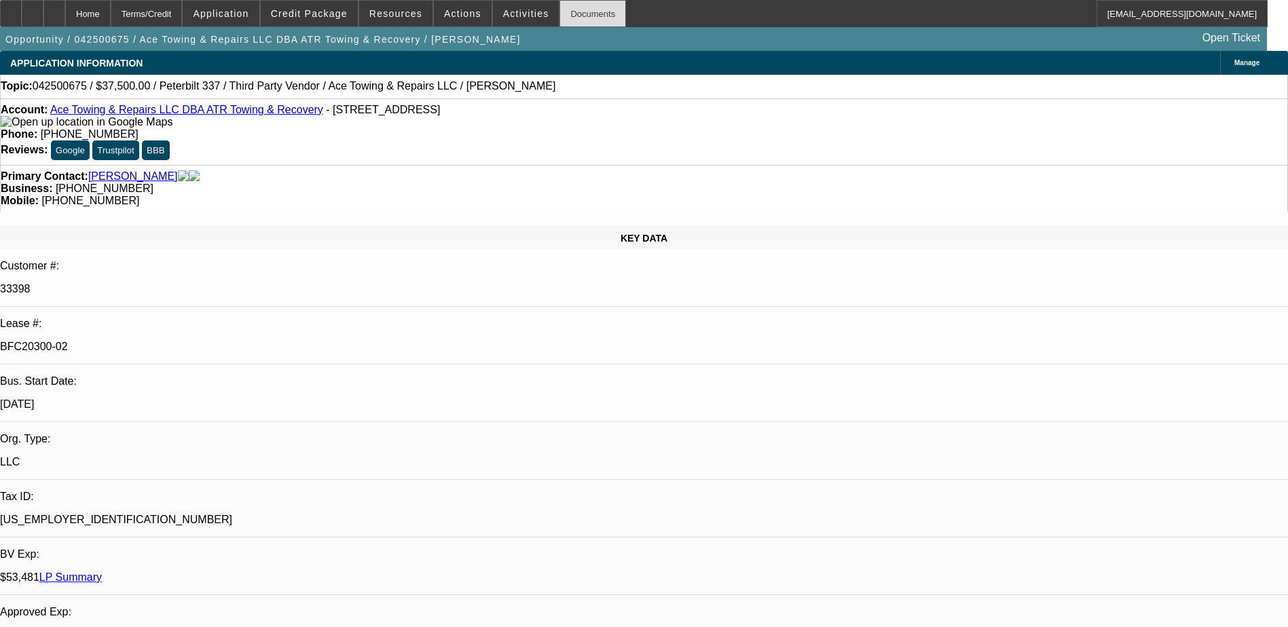
select select "2"
select select "0"
select select "2"
select select "0"
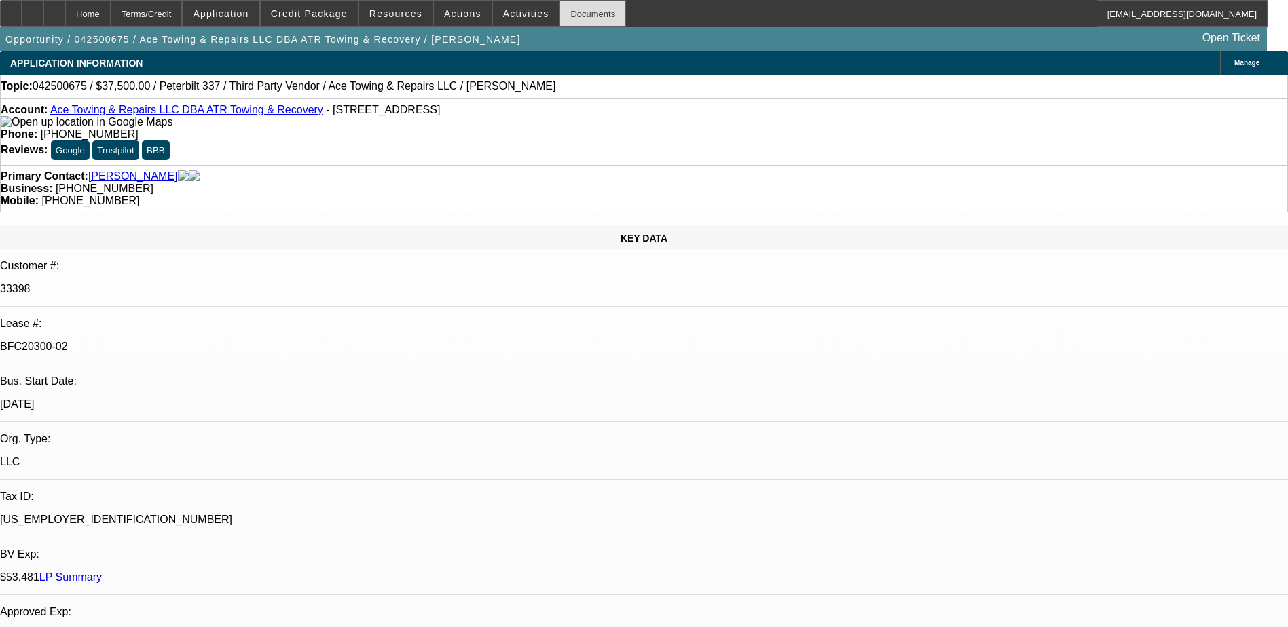
select select "0"
select select "2"
select select "0"
select select "2"
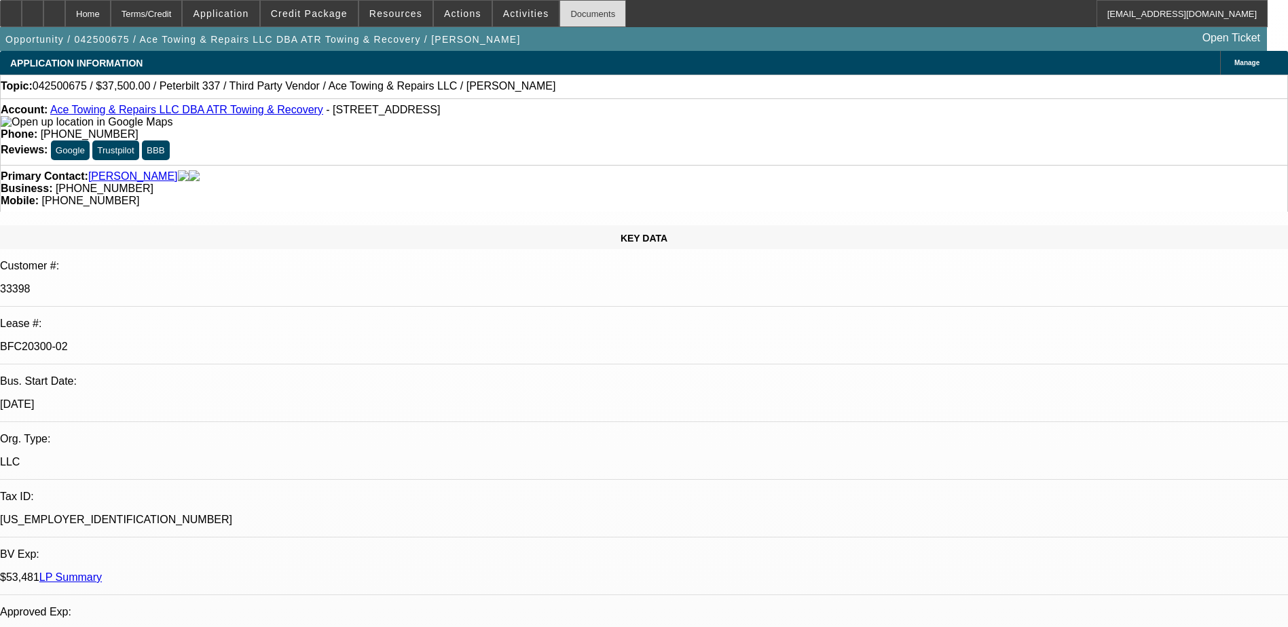
select select "0"
select select "1"
select select "2"
select select "6"
select select "1"
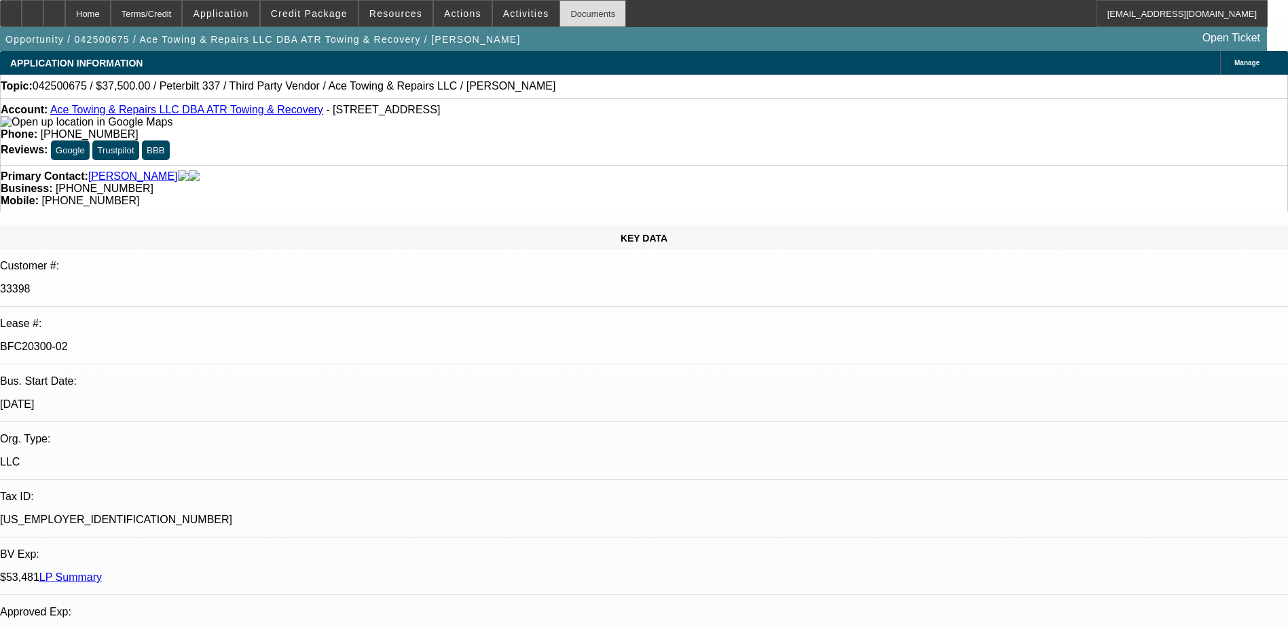
select select "2"
select select "6"
select select "1"
select select "2"
select select "6"
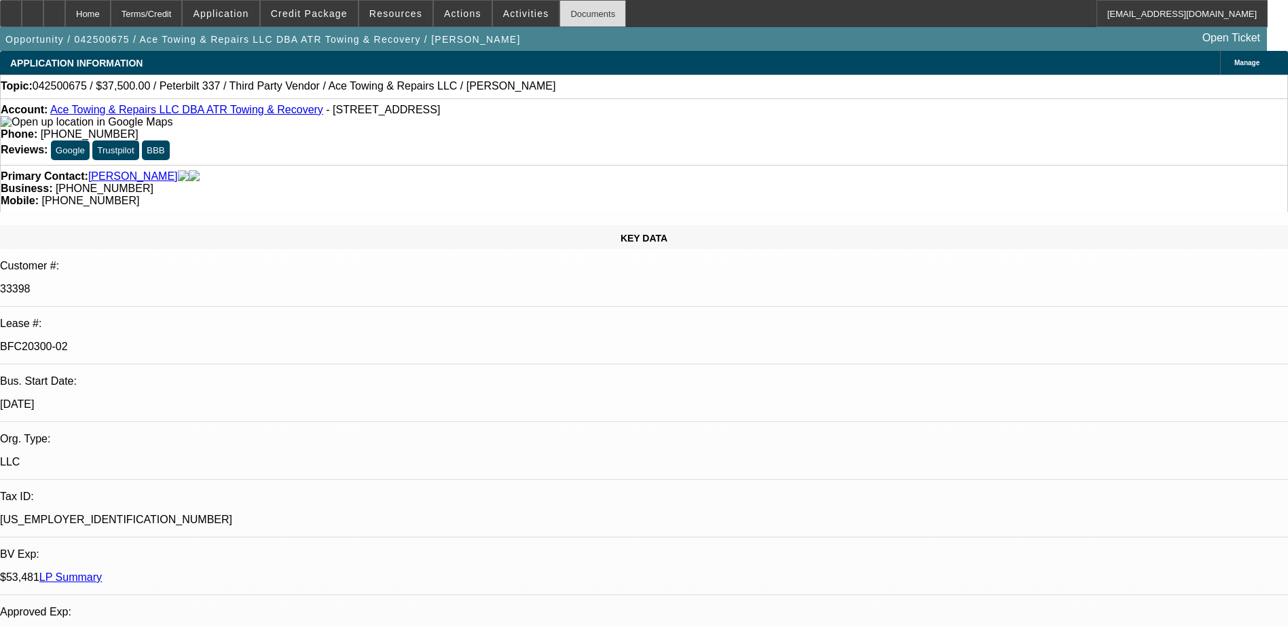
select select "1"
select select "2"
select select "6"
click at [193, 115] on link "Ace Towing & Repairs LLC DBA ATR Towing & Recovery" at bounding box center [186, 110] width 273 height 12
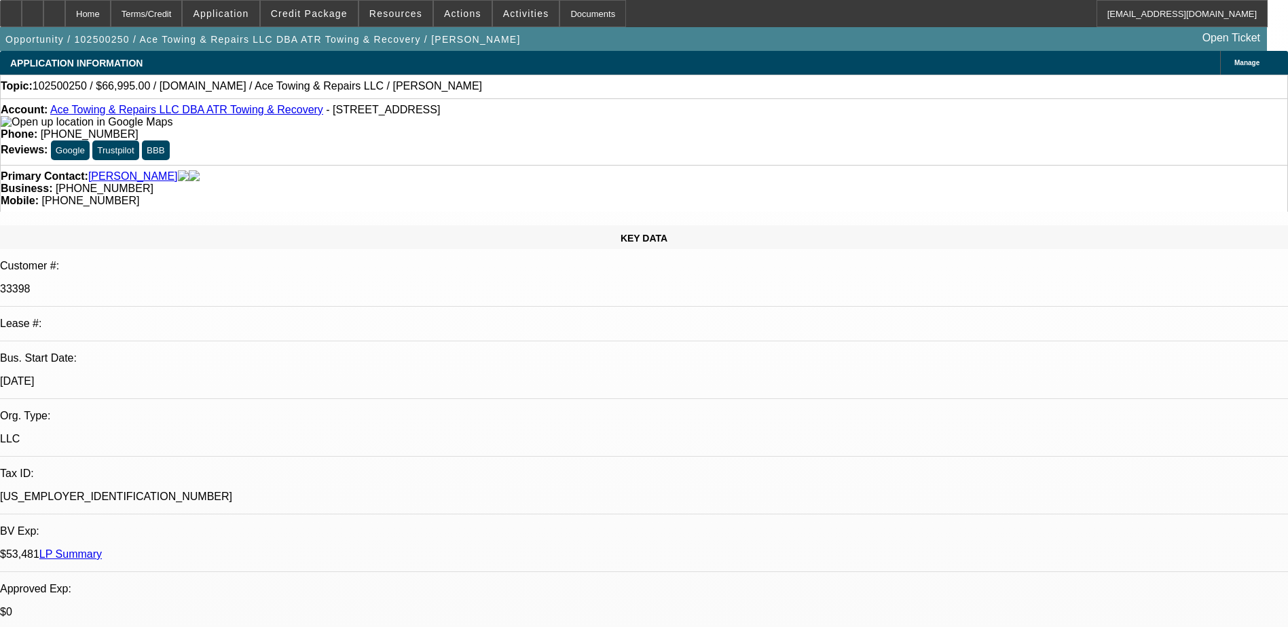
select select "0"
select select "2"
select select "0.1"
select select "4"
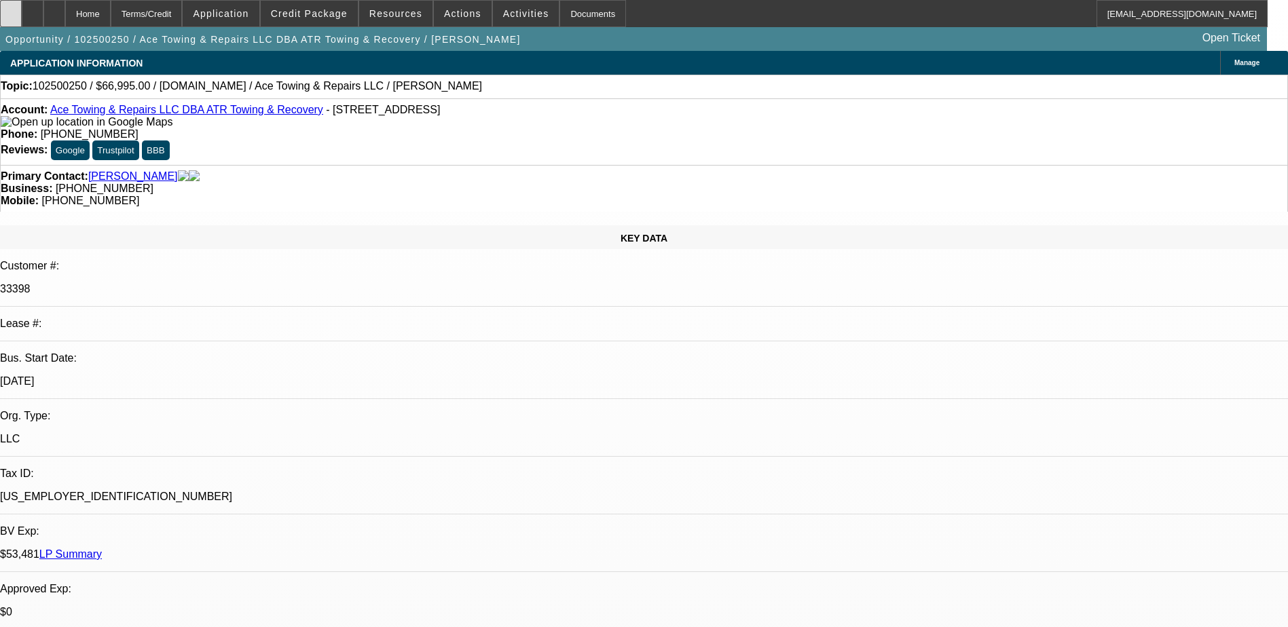
click at [22, 15] on div at bounding box center [11, 13] width 22 height 27
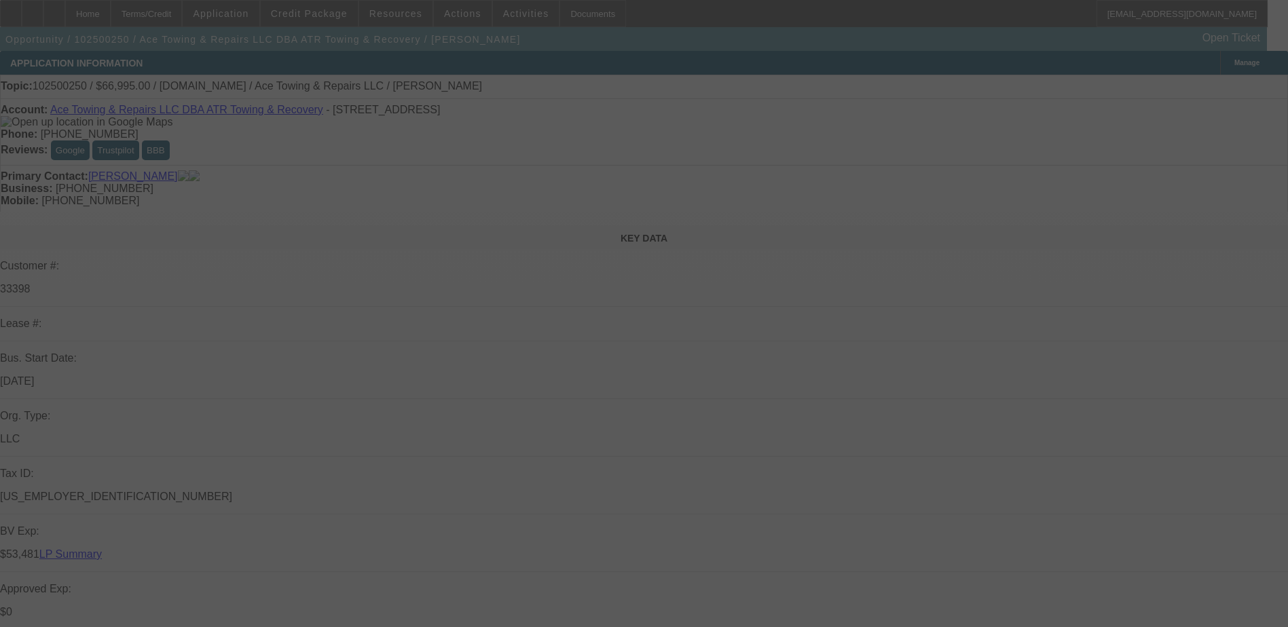
select select "0"
select select "2"
select select "0.1"
select select "4"
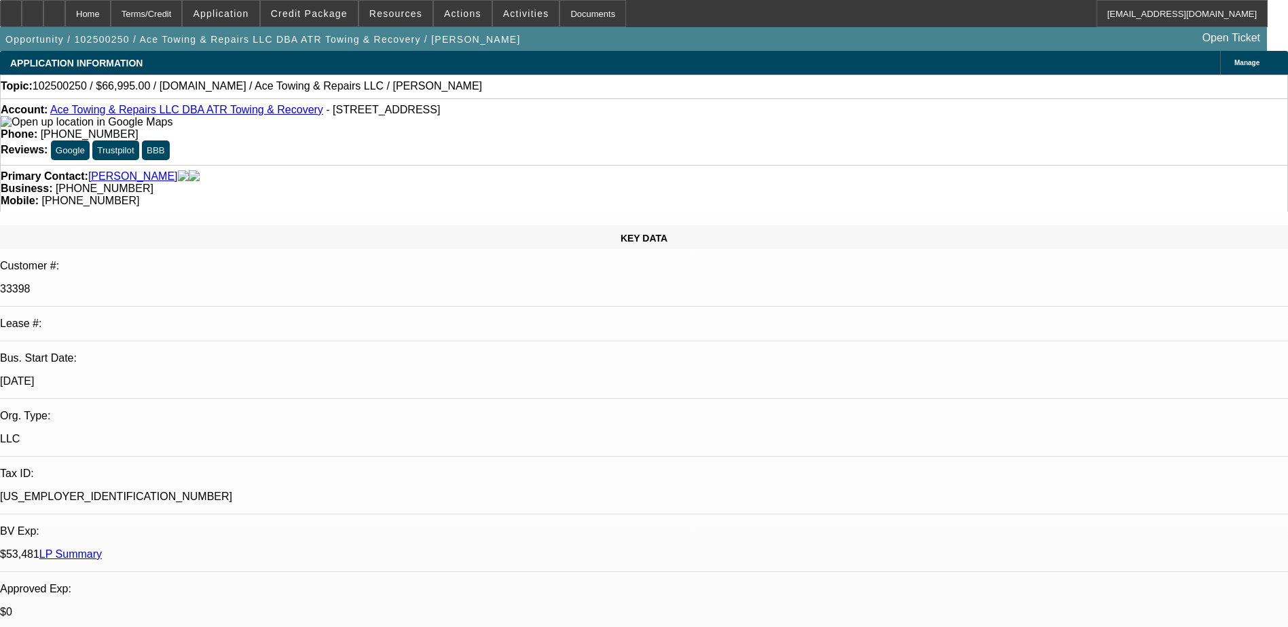
drag, startPoint x: 444, startPoint y: 236, endPoint x: 609, endPoint y: 236, distance: 165.0
drag, startPoint x: 609, startPoint y: 236, endPoint x: 504, endPoint y: 297, distance: 121.1
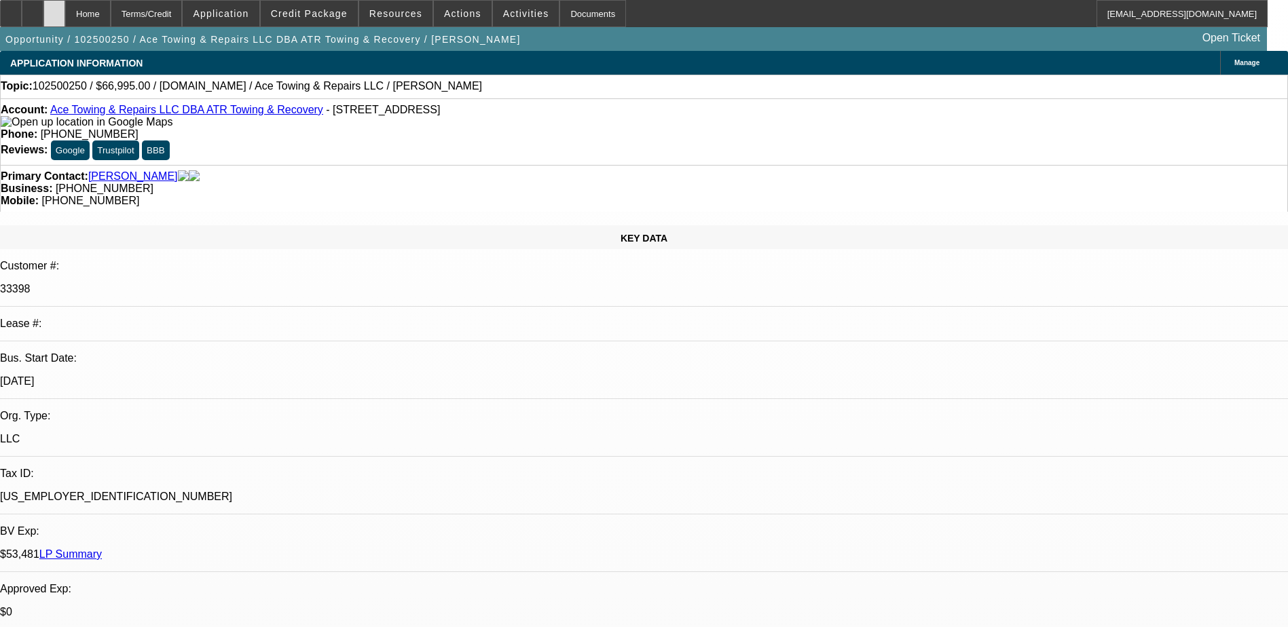
click at [65, 9] on div at bounding box center [54, 13] width 22 height 27
select select "0"
select select "2"
select select "0.1"
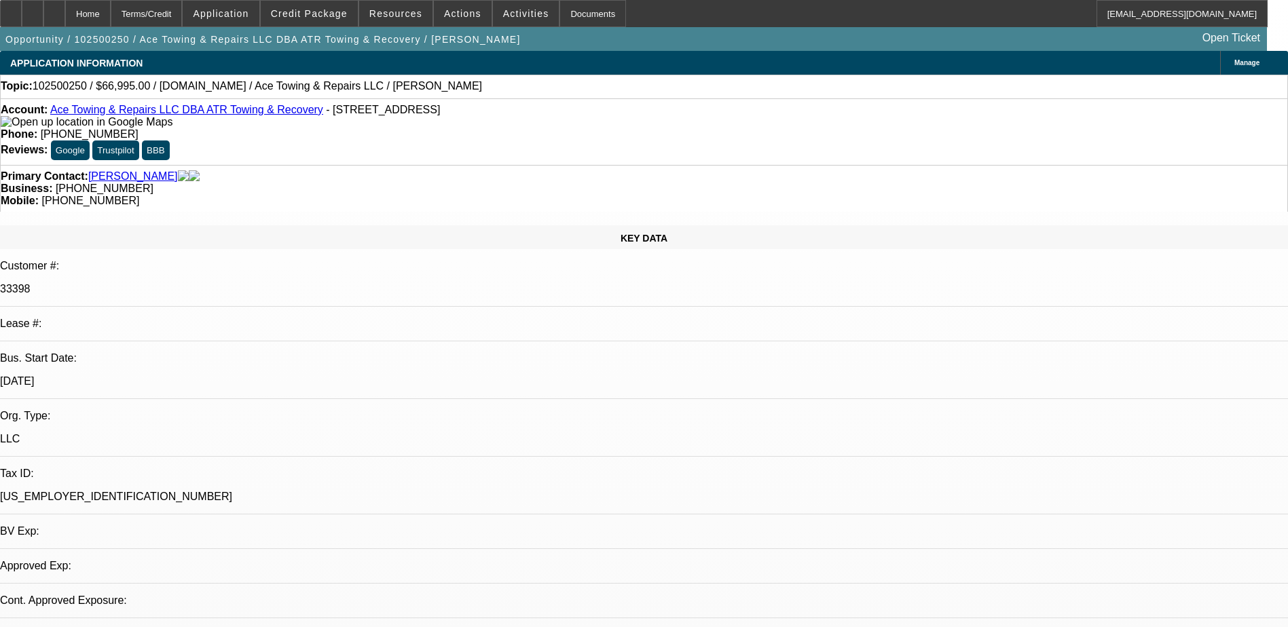
select select "4"
drag, startPoint x: 555, startPoint y: 162, endPoint x: 483, endPoint y: 162, distance: 71.3
click at [483, 183] on div "Business: [PHONE_NUMBER]" at bounding box center [644, 189] width 1287 height 12
drag, startPoint x: 483, startPoint y: 162, endPoint x: 503, endPoint y: 161, distance: 19.7
copy span "[PHONE_NUMBER]"
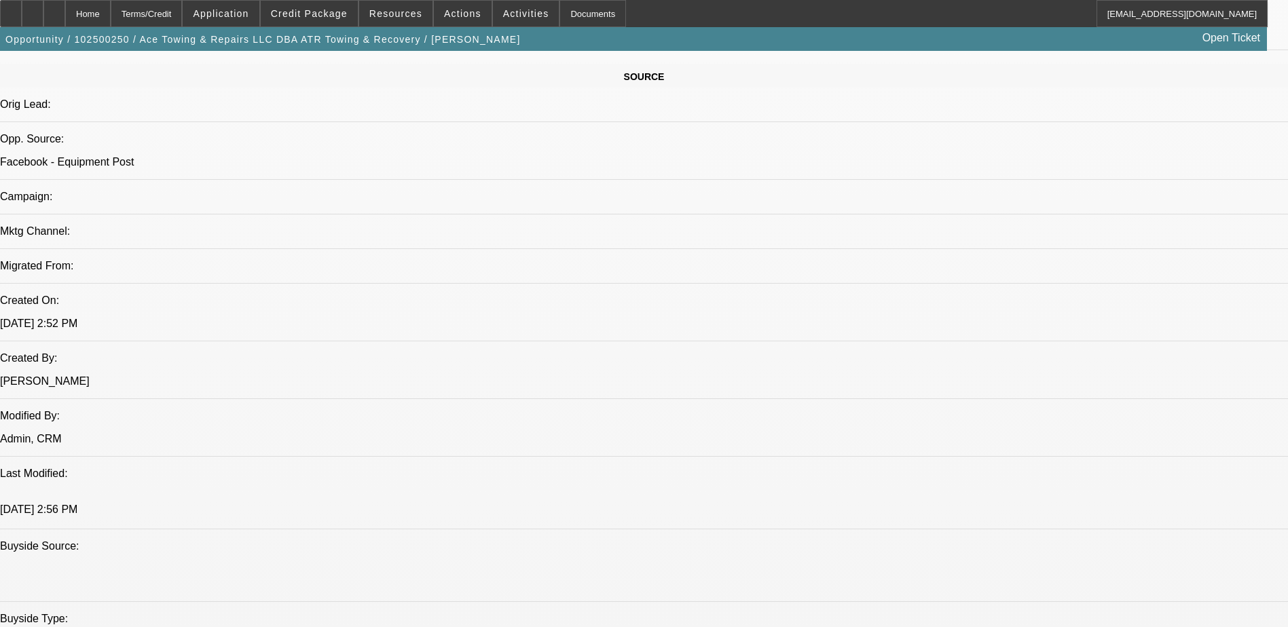
scroll to position [950, 0]
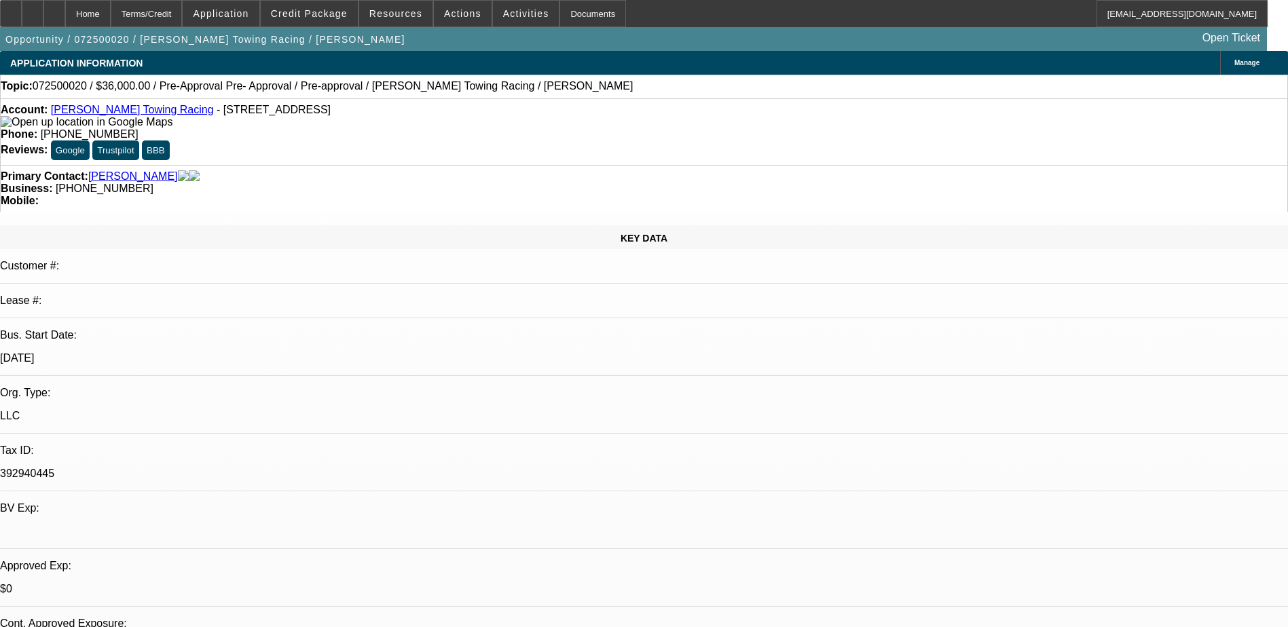
select select "0.1"
select select "2"
select select "0"
select select "0.1"
select select "2"
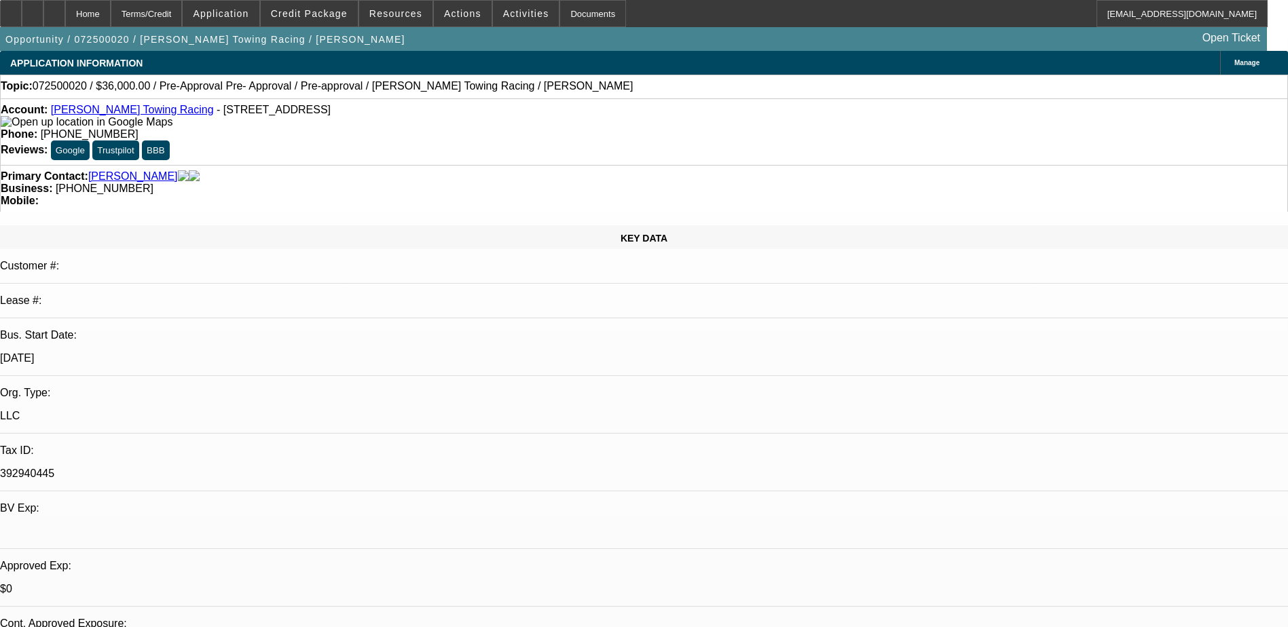
select select "0"
select select "0.1"
select select "2"
select select "0"
select select "0.1"
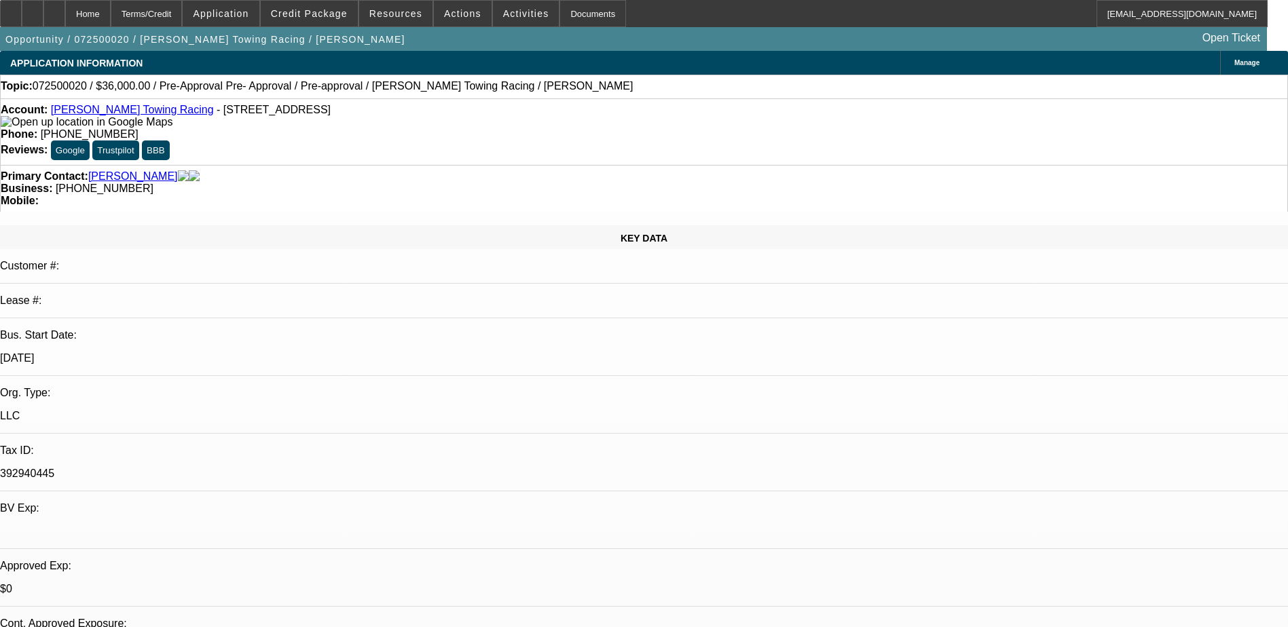
select select "2"
select select "0"
select select "1"
select select "2"
select select "6"
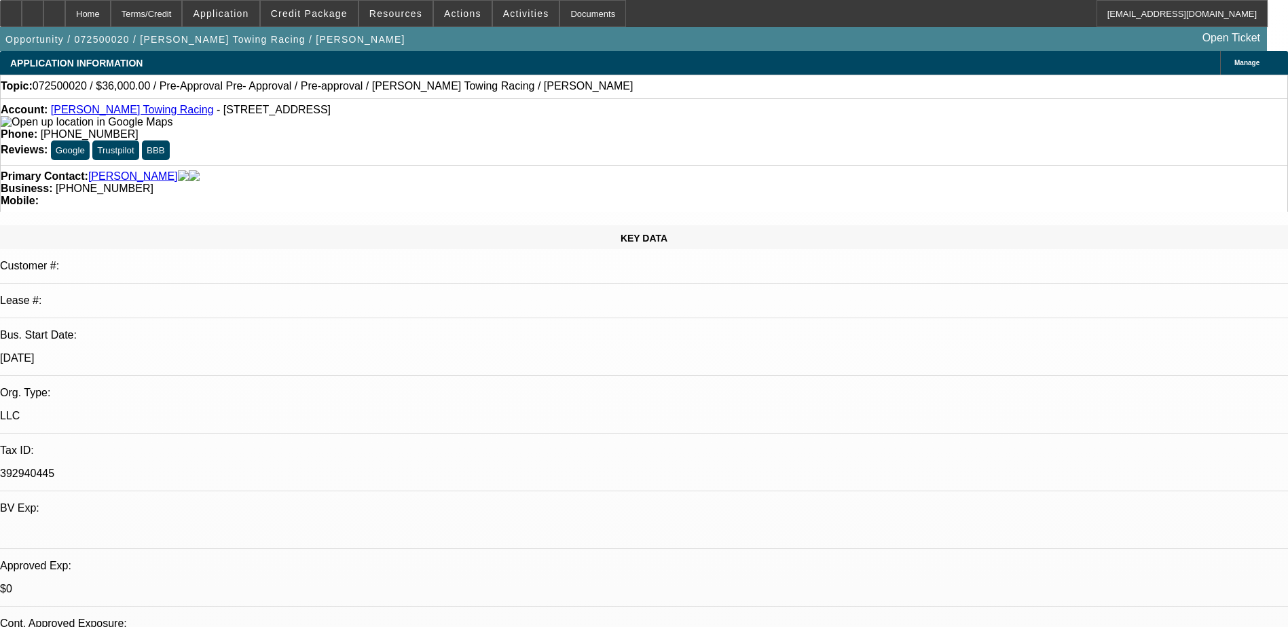
select select "1"
select select "2"
select select "6"
select select "1"
select select "2"
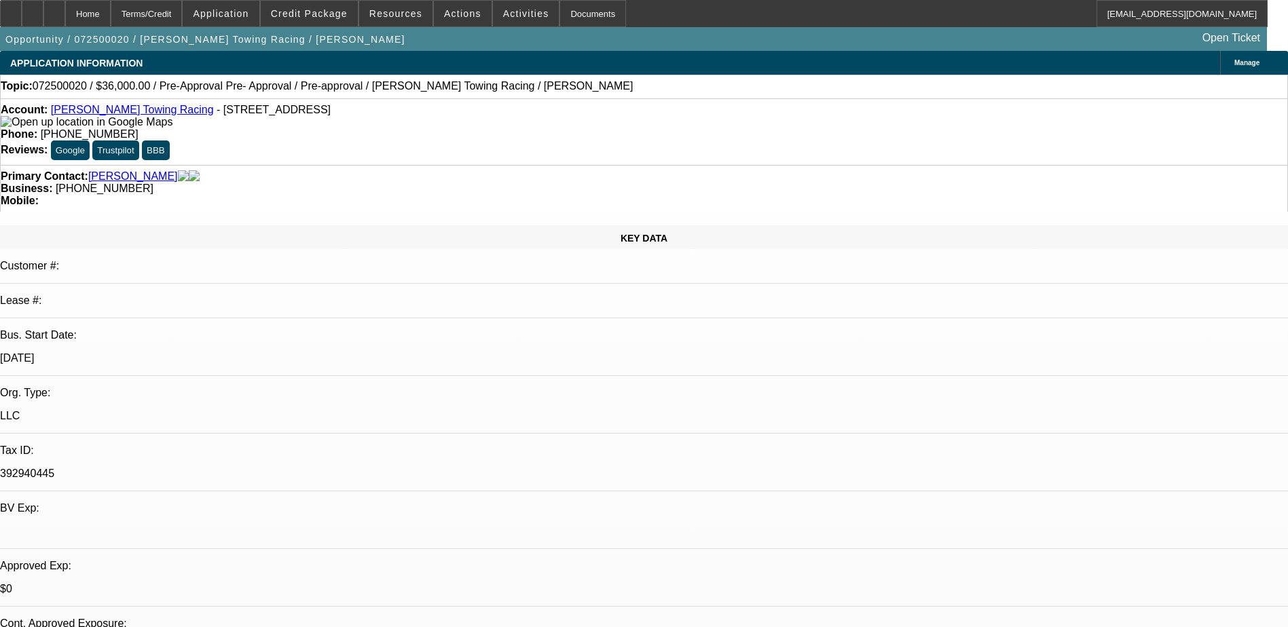
select select "6"
select select "1"
select select "2"
select select "6"
click at [454, 16] on span "Actions" at bounding box center [462, 13] width 37 height 11
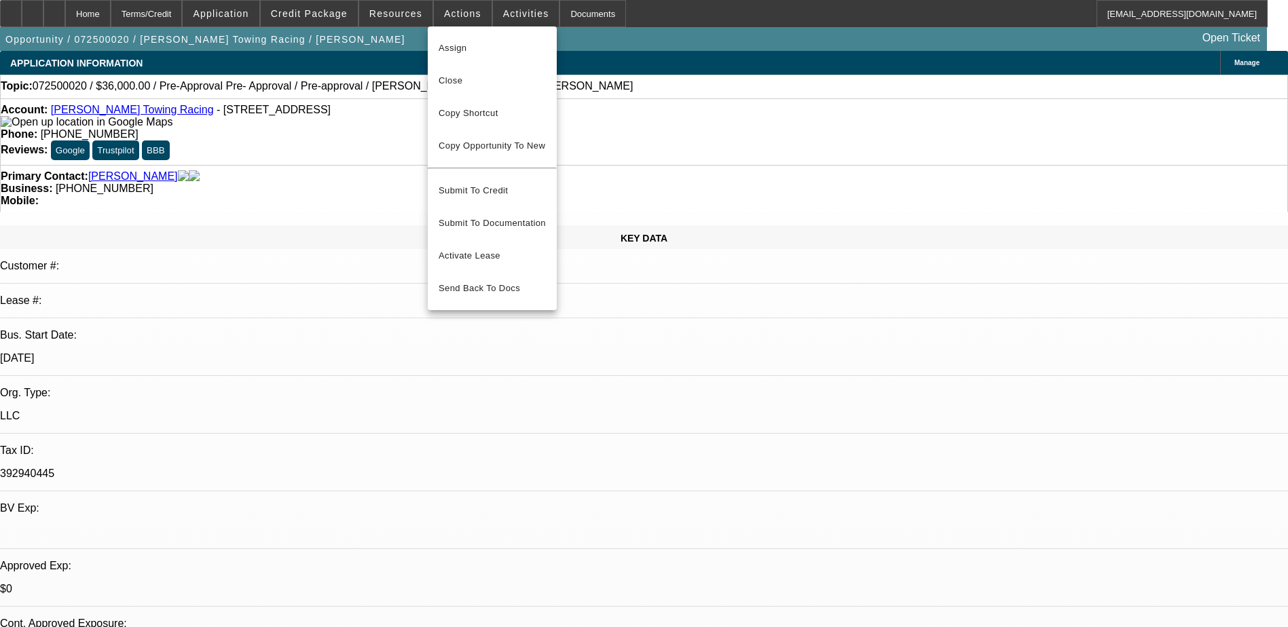
click at [706, 227] on div at bounding box center [644, 313] width 1288 height 627
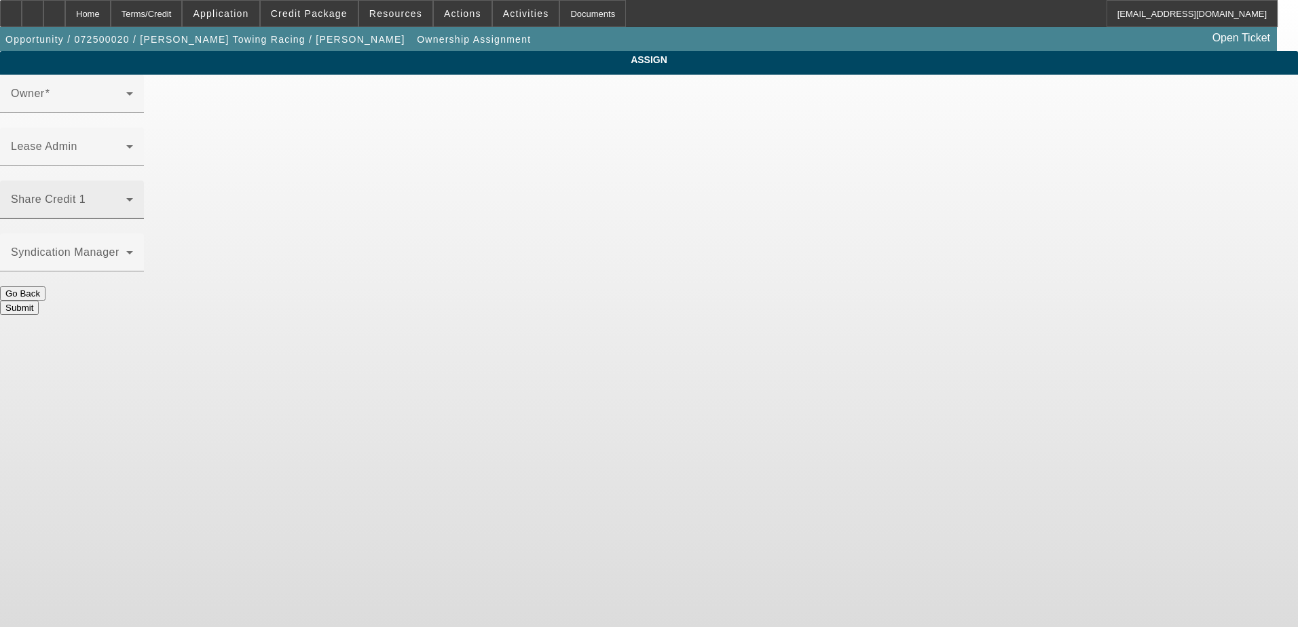
click at [126, 197] on span at bounding box center [68, 205] width 115 height 16
click at [376, 182] on div "ASSIGN Owner Lease Admin Share Credit 1 Syndication Manager Go Back" at bounding box center [649, 183] width 1298 height 264
click at [126, 107] on span at bounding box center [68, 99] width 115 height 16
click at [133, 181] on div "Share Credit 1" at bounding box center [72, 200] width 122 height 38
click at [133, 181] on div "Share Credit 1 [PERSON_NAME] (Lvl 4)" at bounding box center [72, 200] width 122 height 38
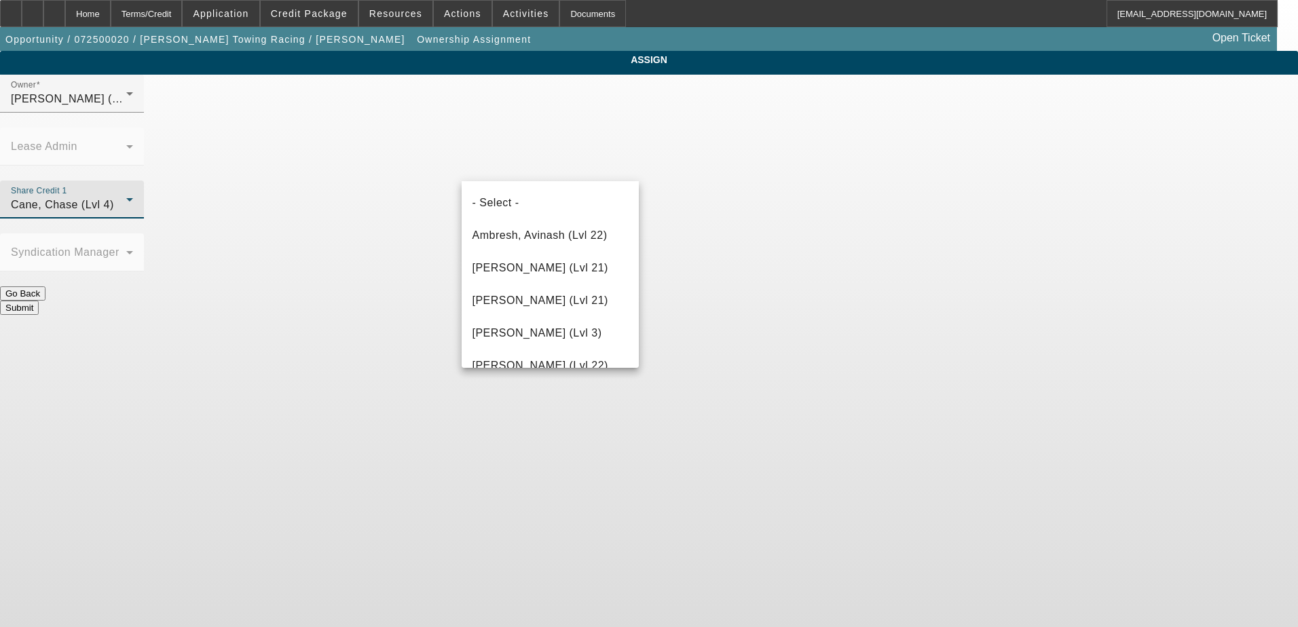
scroll to position [79, 0]
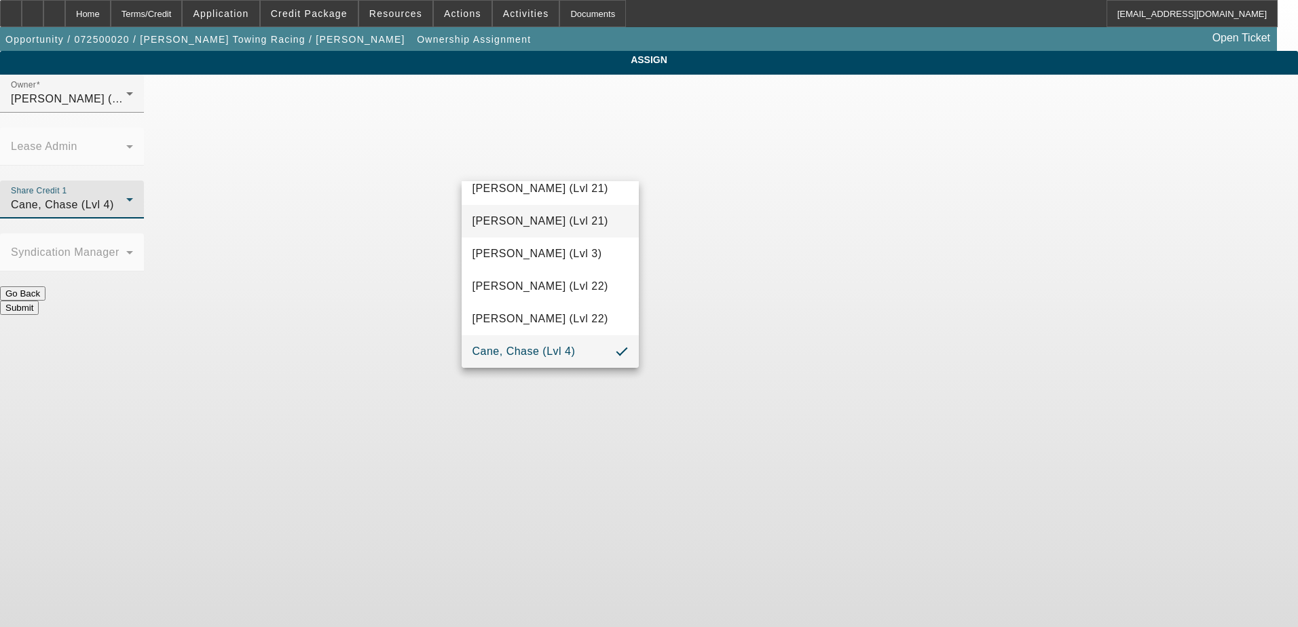
click at [538, 222] on span "[PERSON_NAME] (Lvl 21)" at bounding box center [541, 221] width 136 height 16
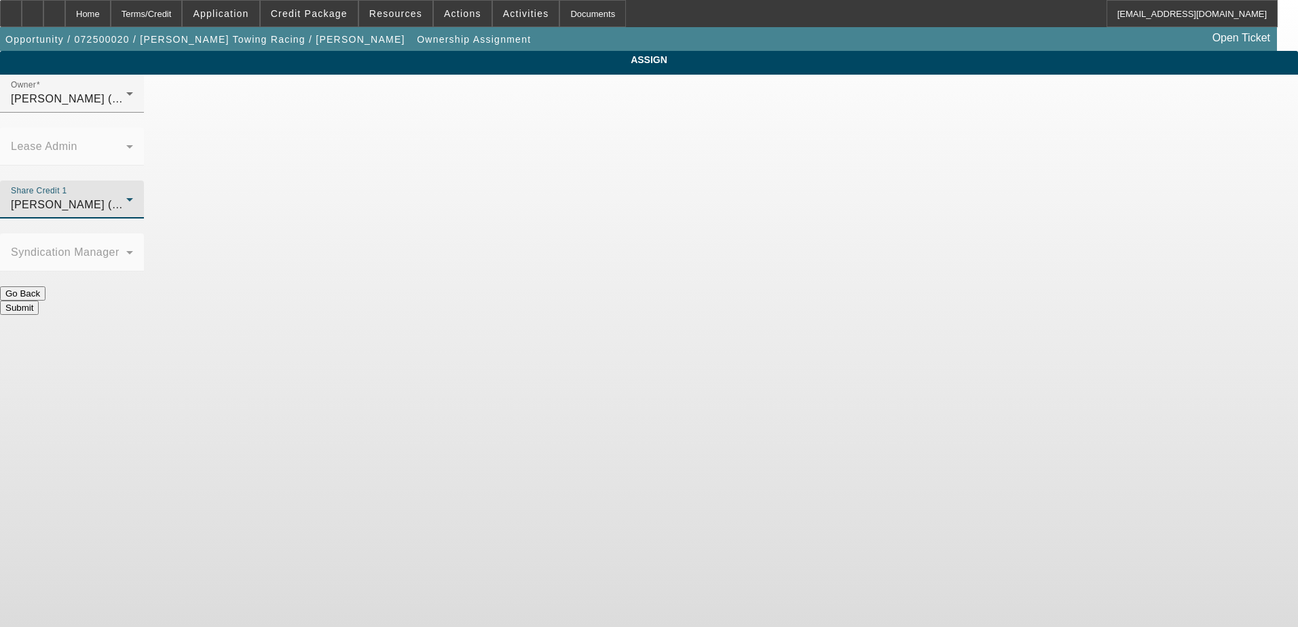
click at [147, 199] on span "[PERSON_NAME] (Lvl 21)" at bounding box center [79, 205] width 136 height 12
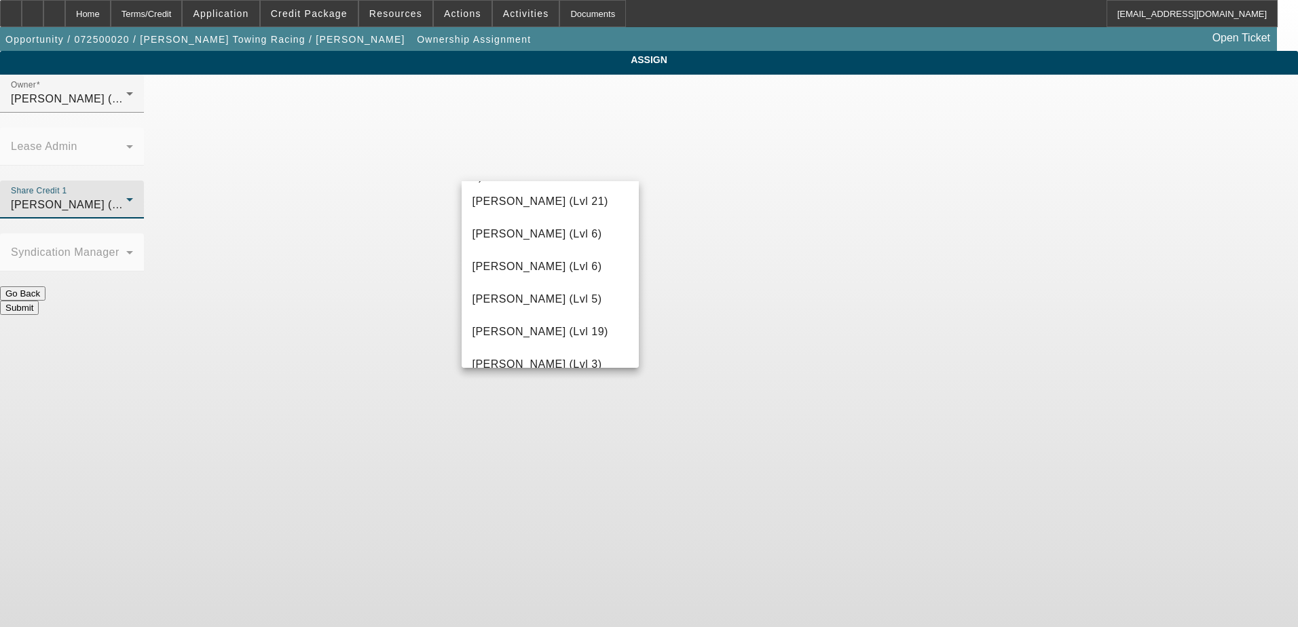
scroll to position [950, 0]
click at [553, 117] on div at bounding box center [649, 313] width 1298 height 627
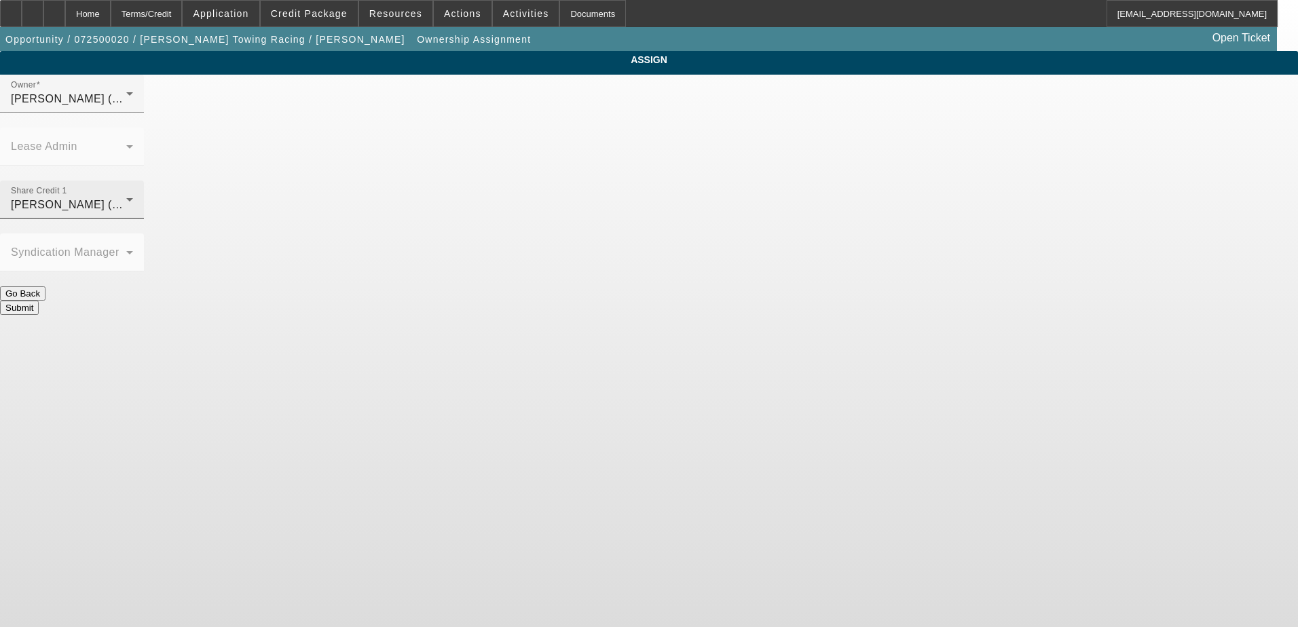
click at [126, 197] on div "[PERSON_NAME] (Lvl 21)" at bounding box center [68, 205] width 115 height 16
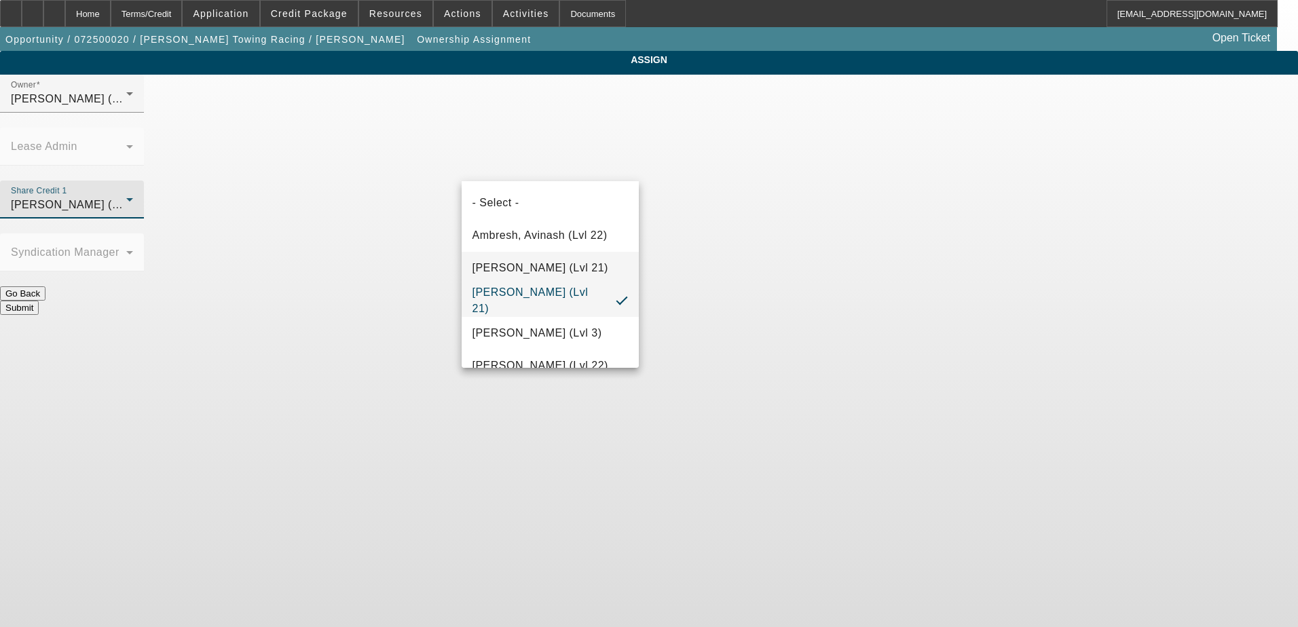
scroll to position [272, 0]
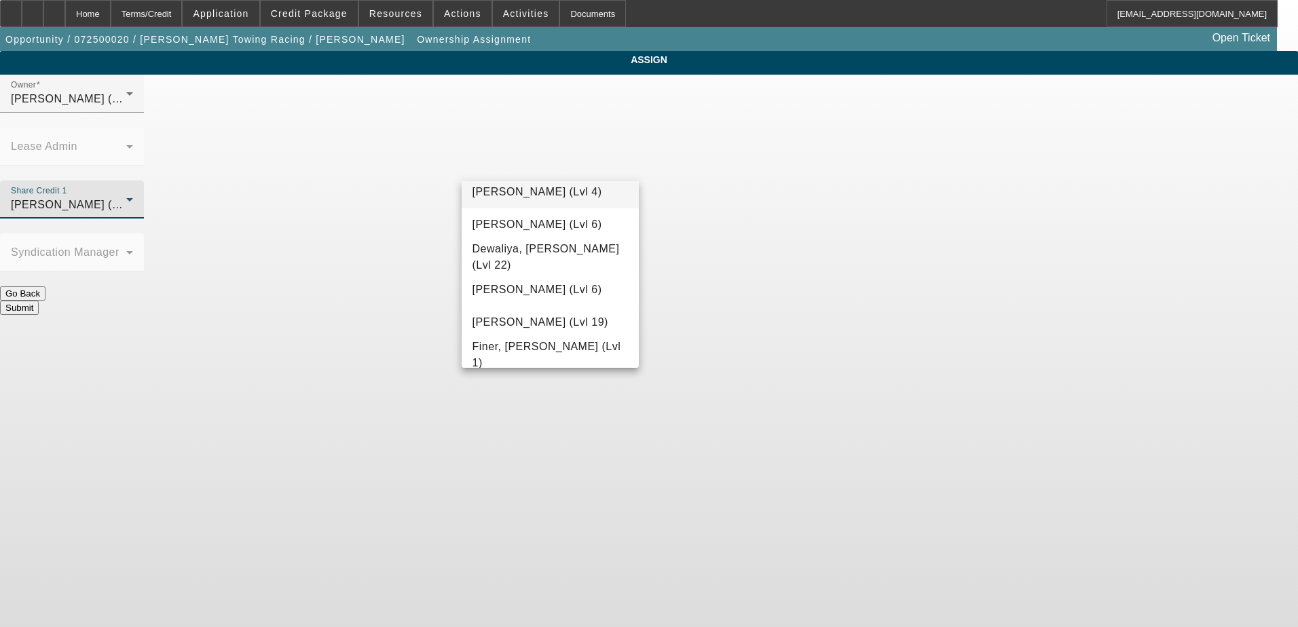
click at [542, 199] on span "[PERSON_NAME] (Lvl 4)" at bounding box center [538, 192] width 130 height 16
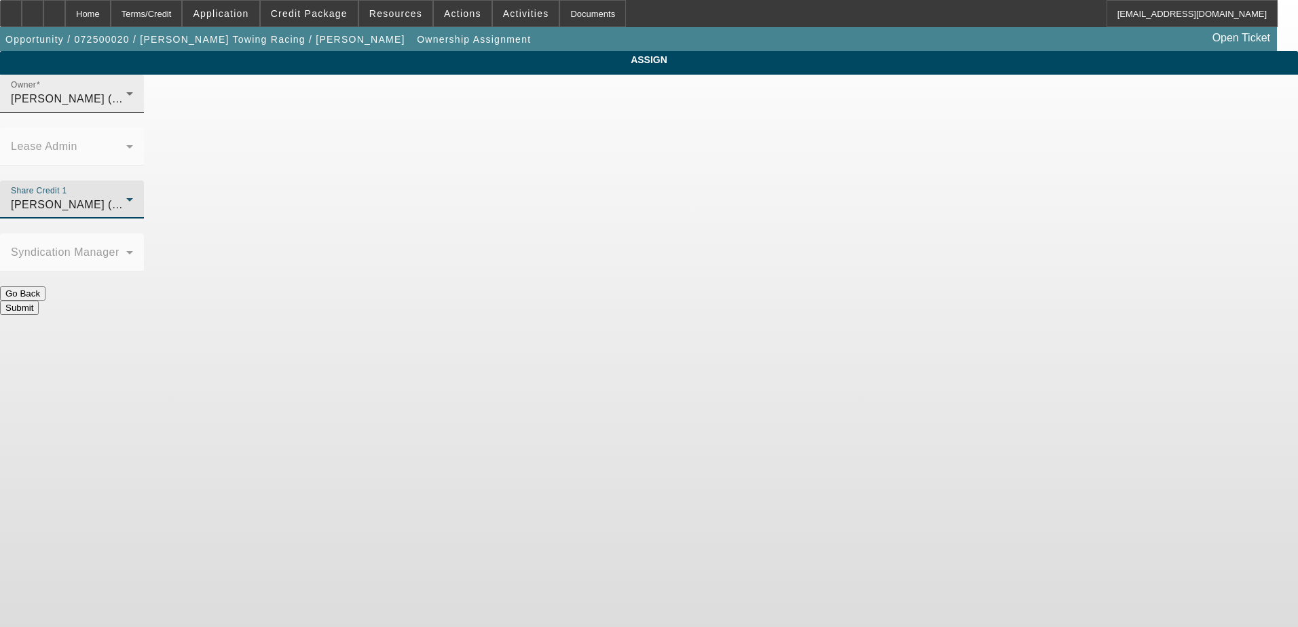
click at [141, 105] on span "[PERSON_NAME] (Lvl 4)" at bounding box center [76, 99] width 130 height 12
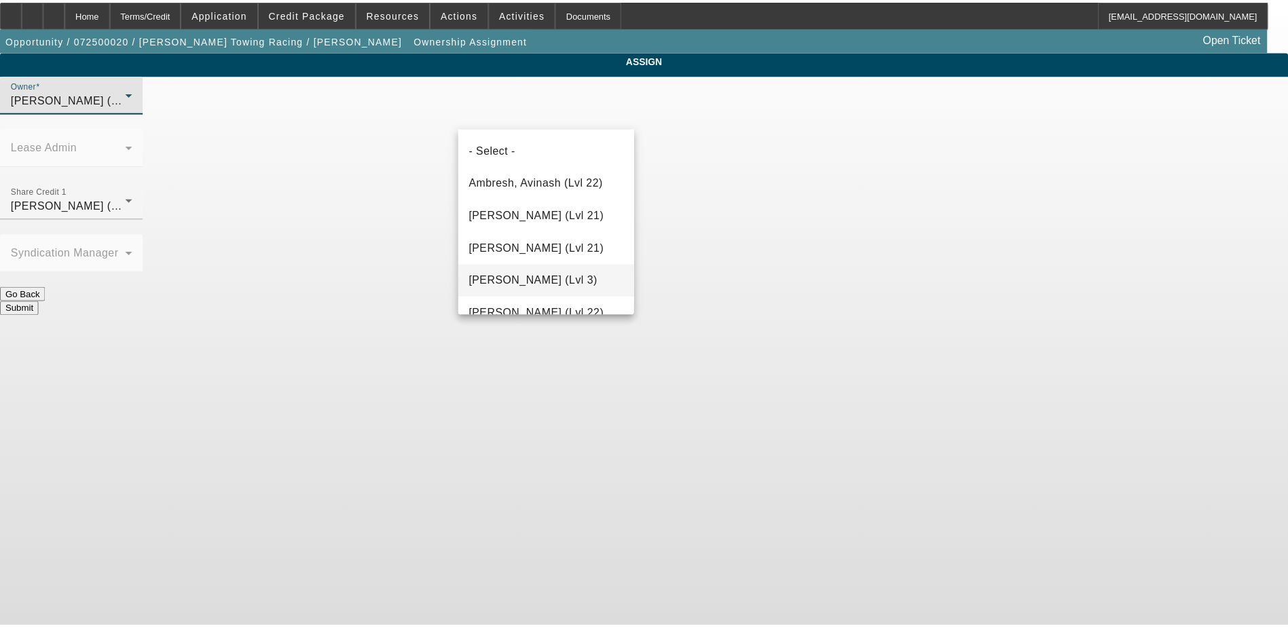
scroll to position [112, 0]
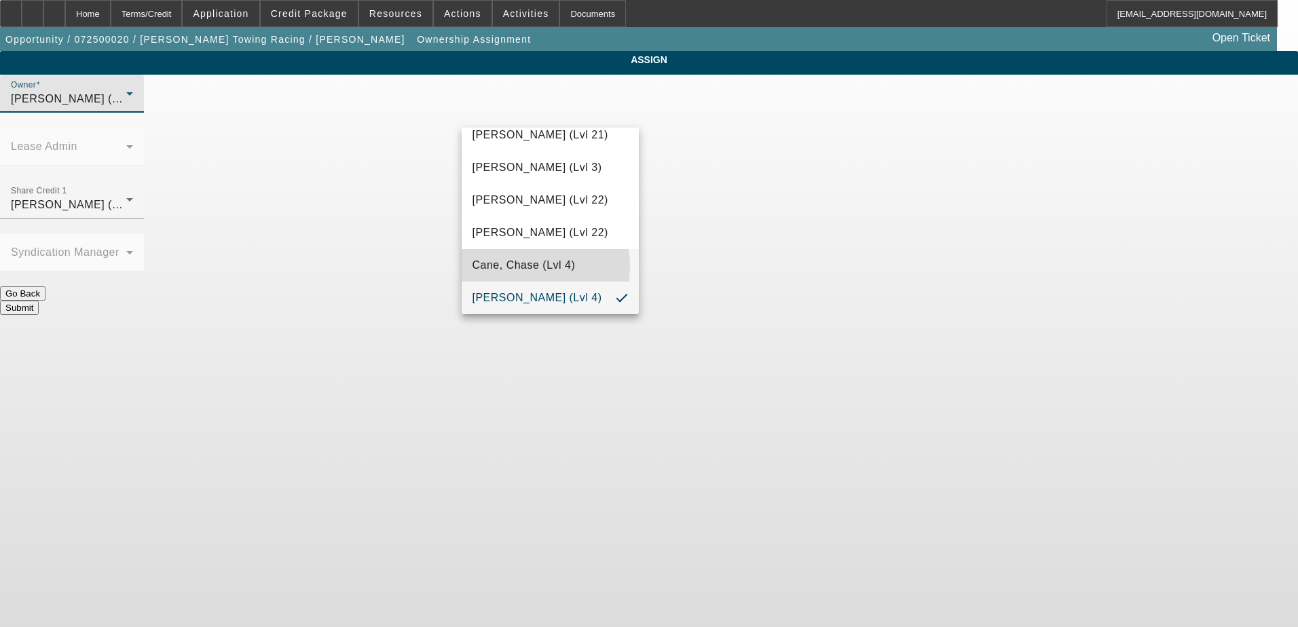
click at [516, 266] on span "Cane, Chase (Lvl 4)" at bounding box center [524, 265] width 103 height 16
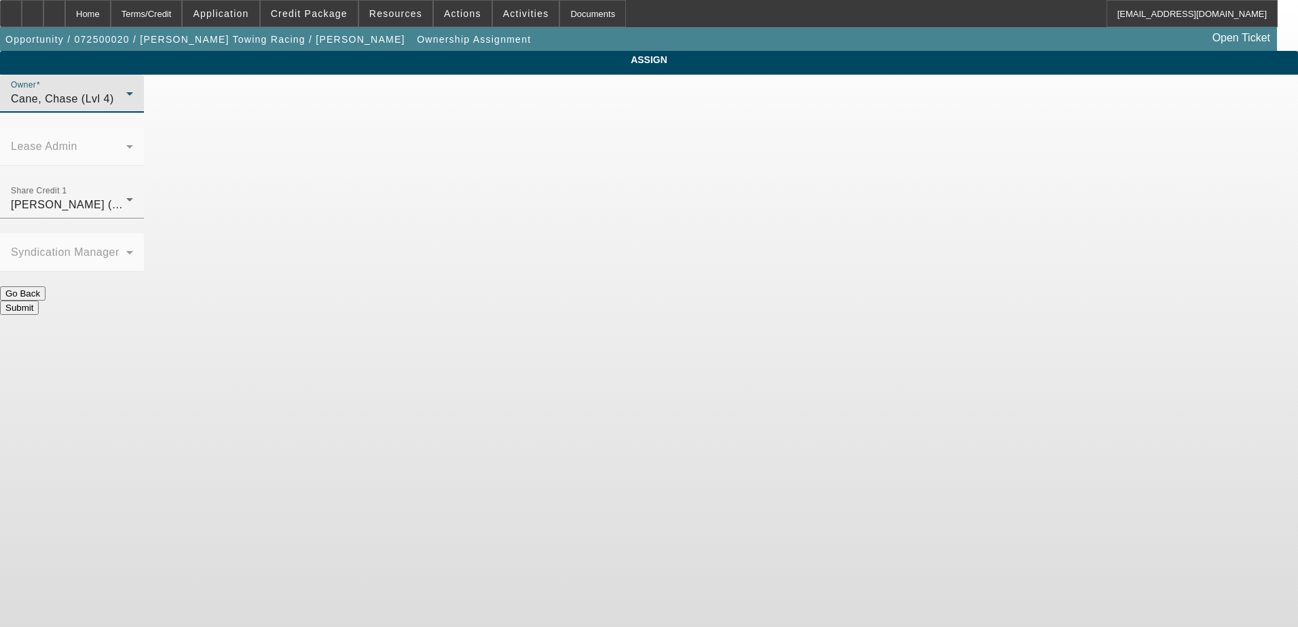
drag, startPoint x: 524, startPoint y: 212, endPoint x: 515, endPoint y: 212, distance: 9.5
click at [45, 287] on button "Go Back" at bounding box center [22, 294] width 45 height 14
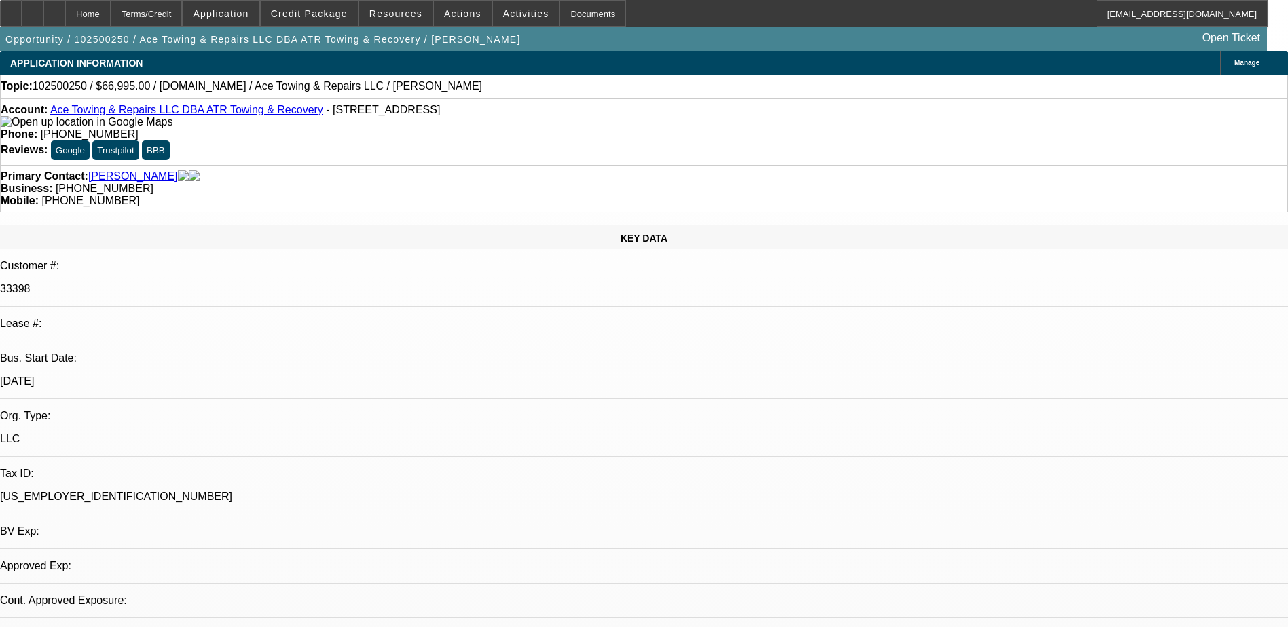
select select "0"
select select "2"
select select "0.1"
select select "1"
select select "2"
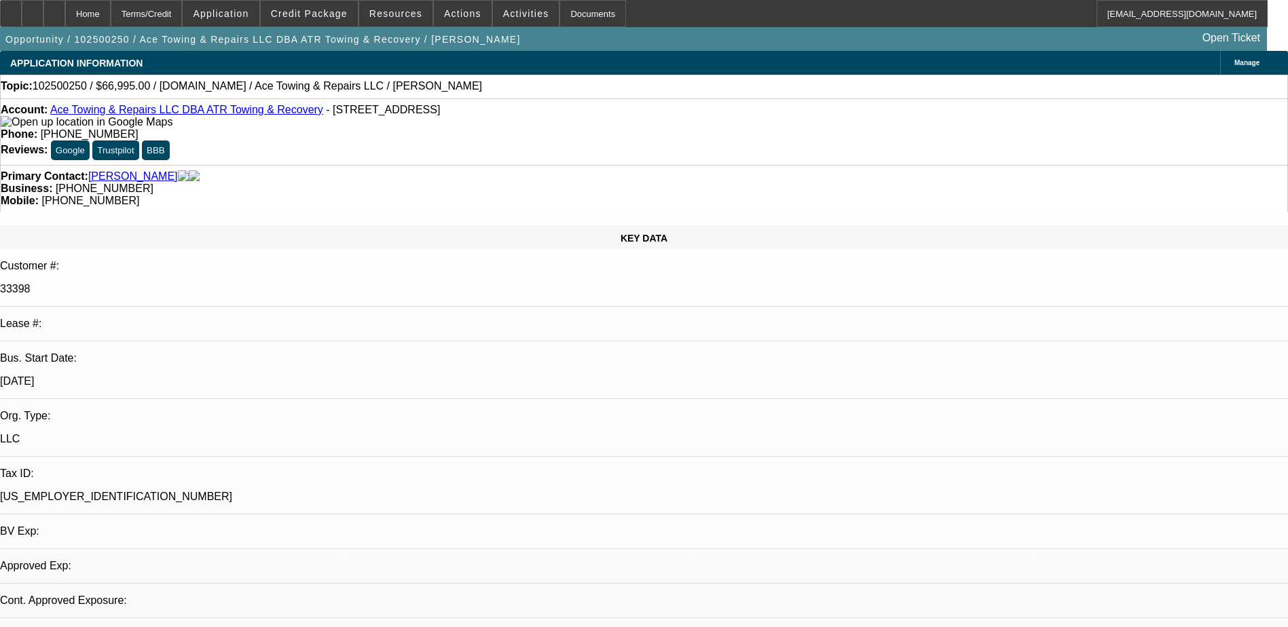
select select "4"
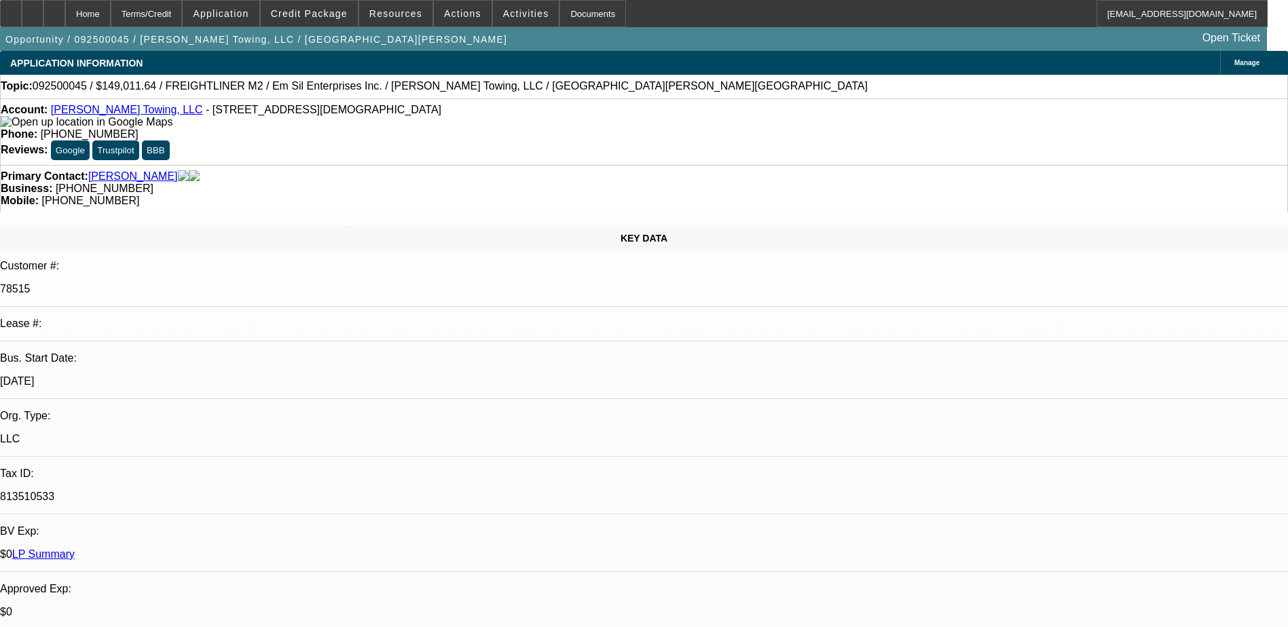
select select "0"
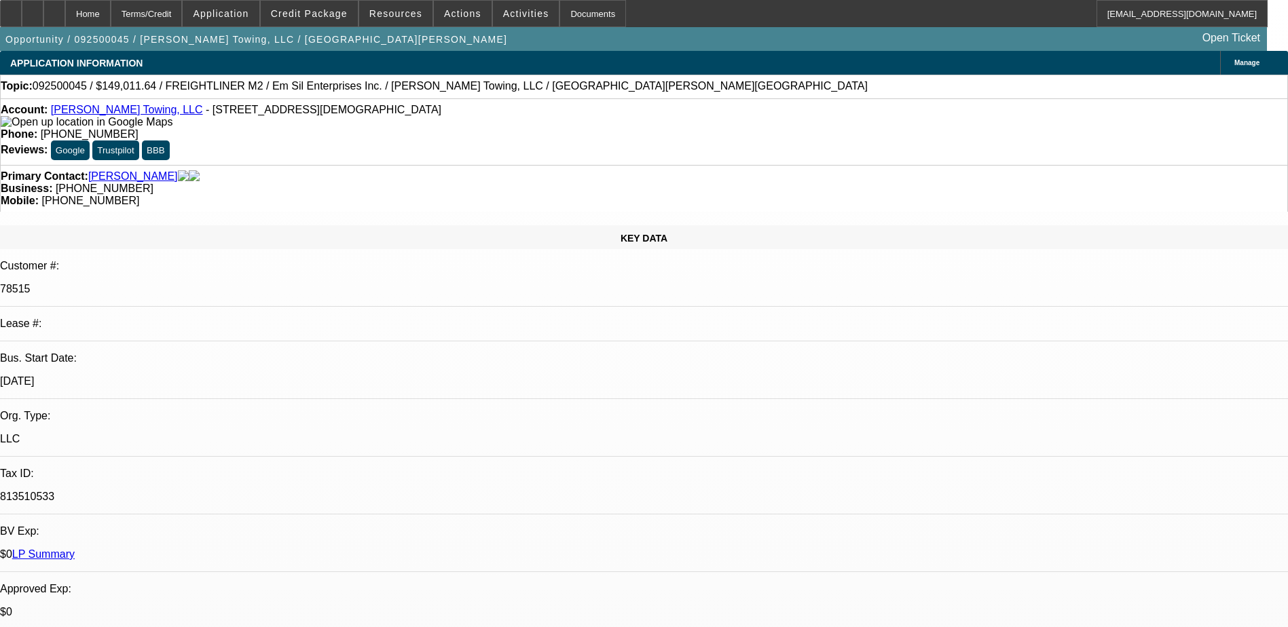
select select "0"
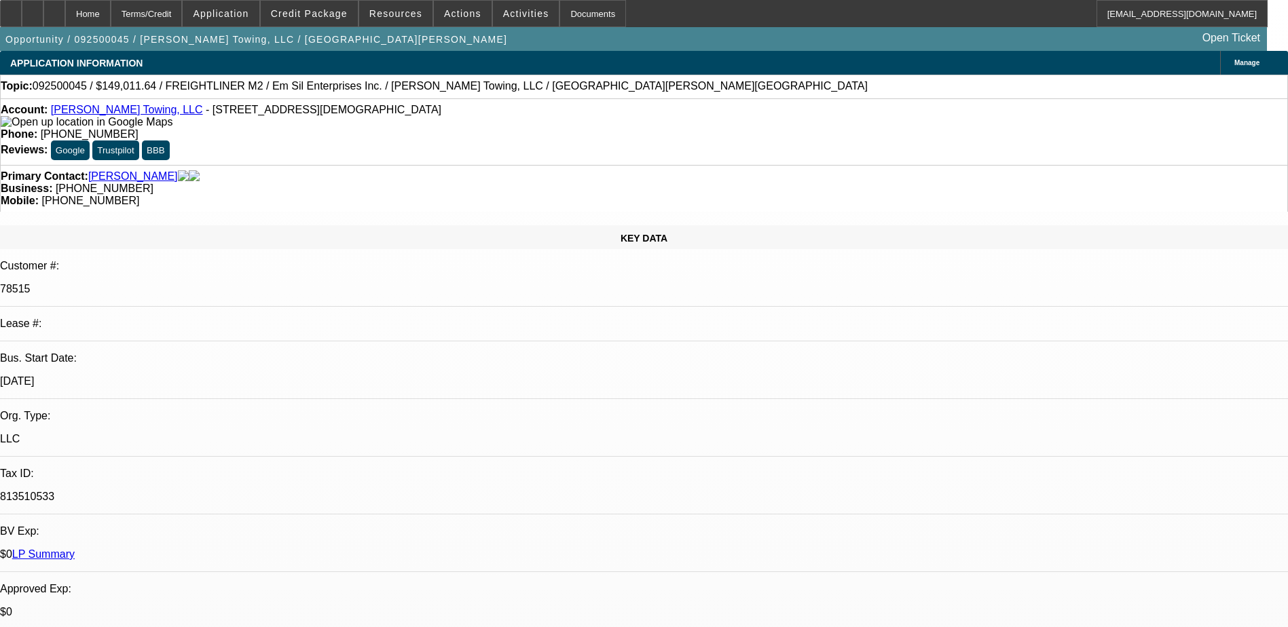
select select "0"
select select "1"
select select "3"
select select "6"
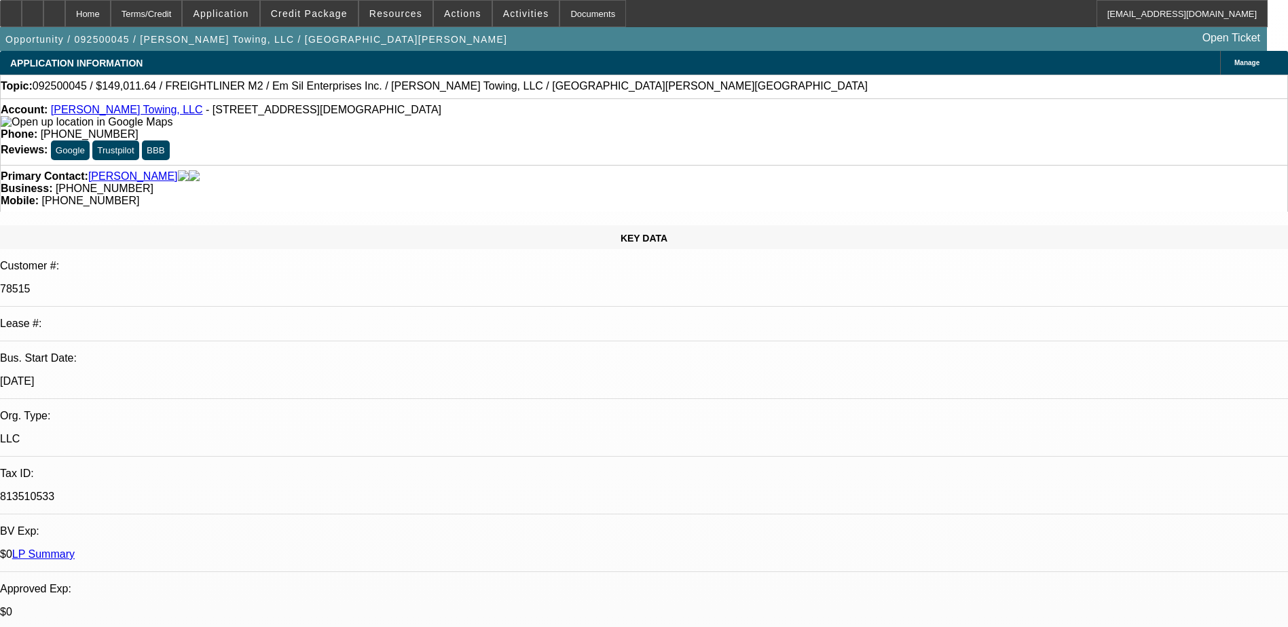
select select "1"
select select "3"
select select "6"
select select "1"
select select "3"
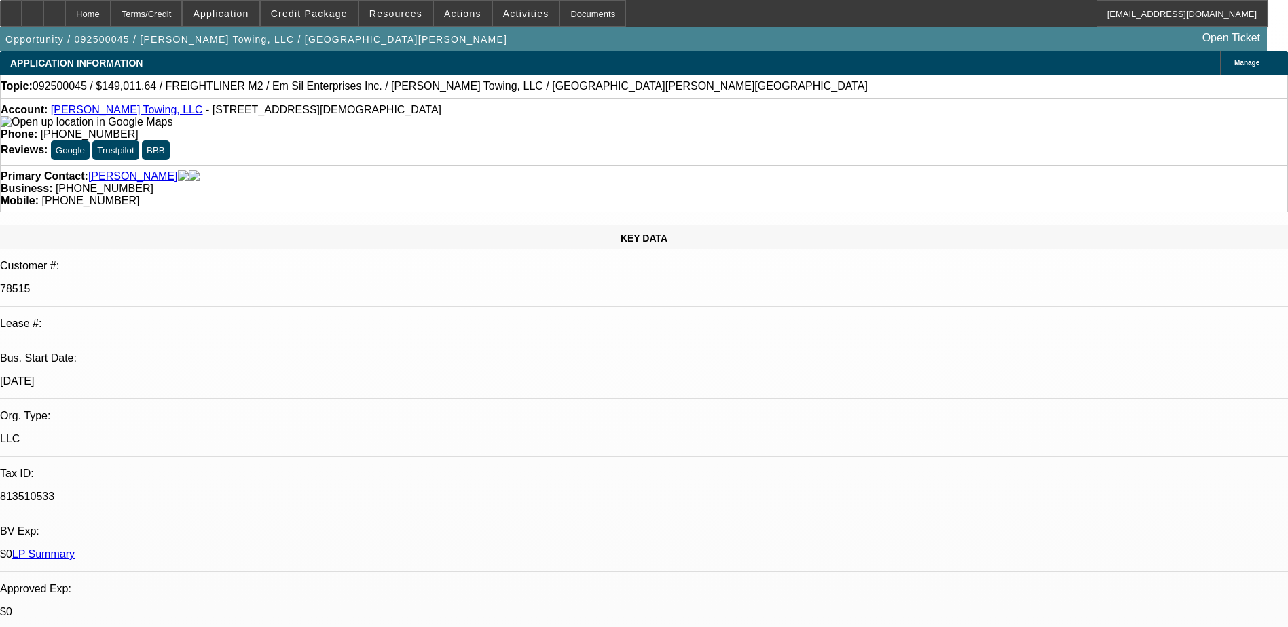
select select "6"
select select "1"
select select "3"
select select "6"
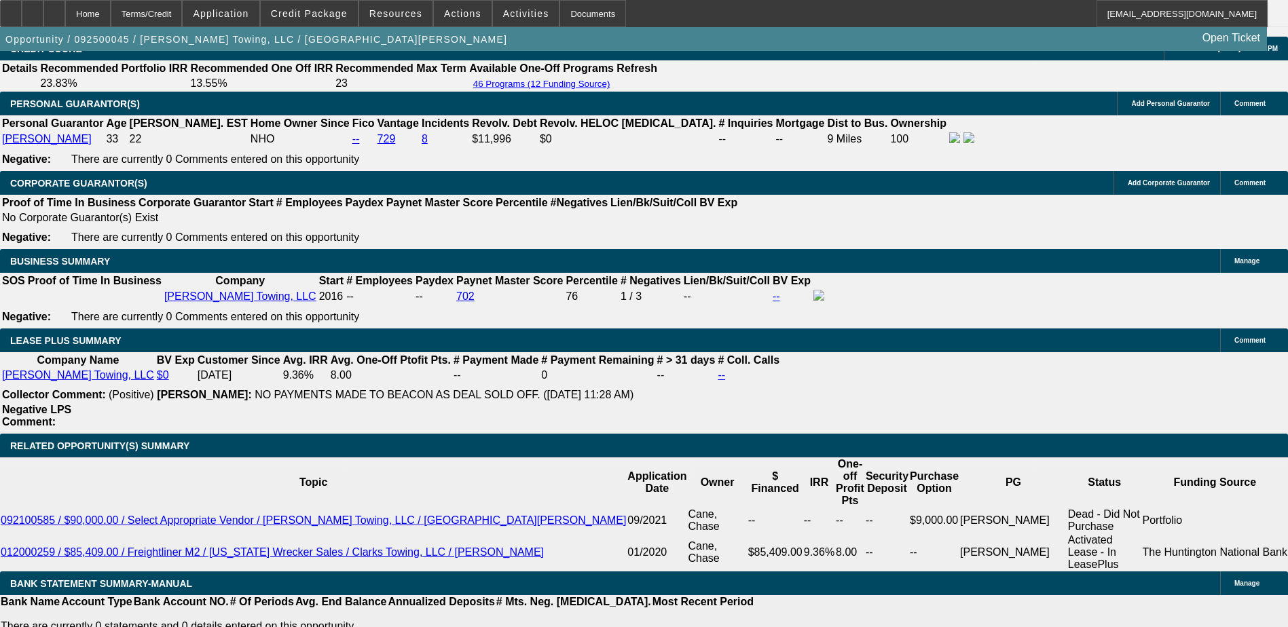
scroll to position [2012, 0]
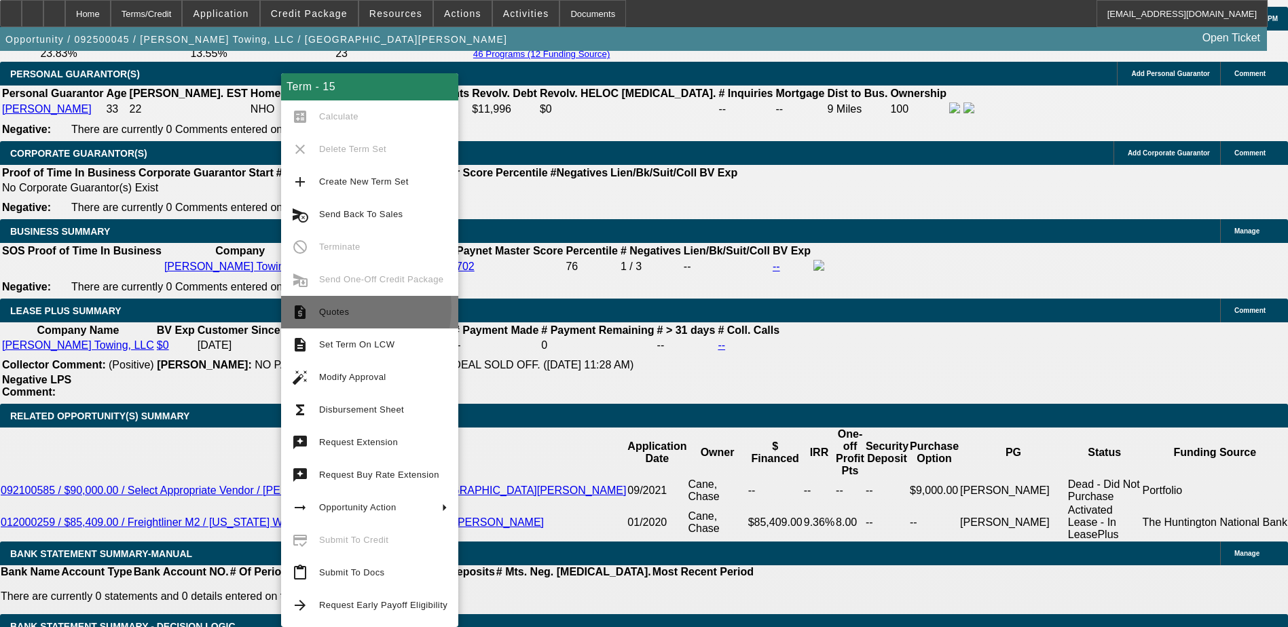
click at [342, 308] on span "Quotes" at bounding box center [334, 312] width 30 height 10
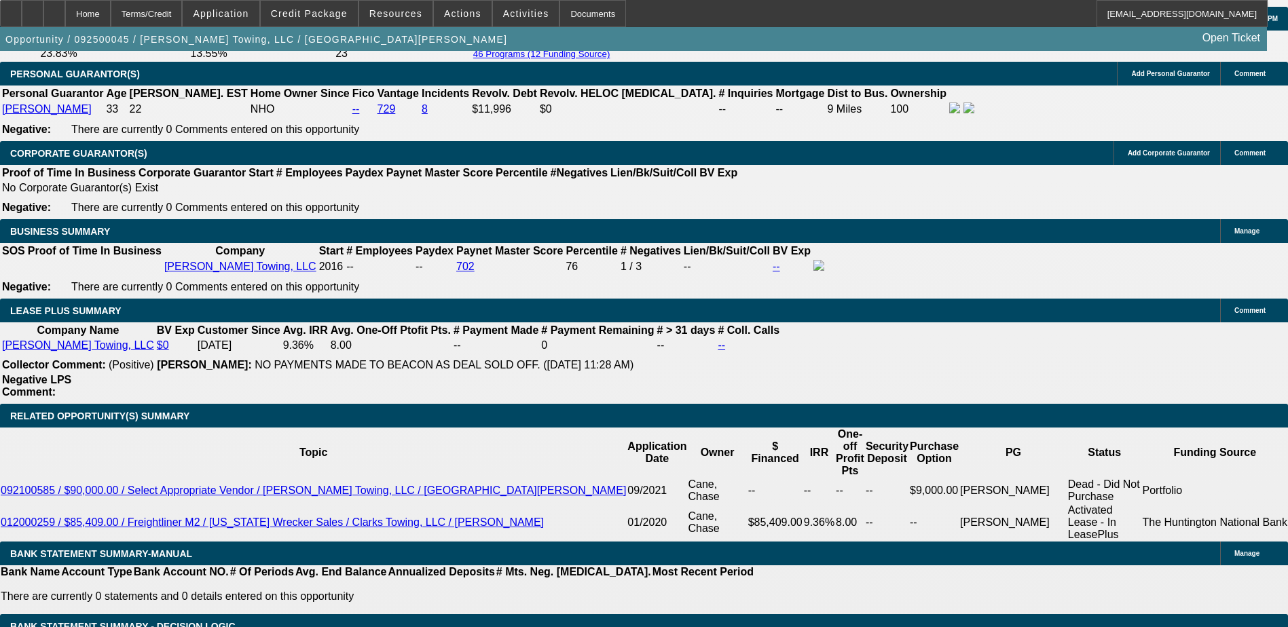
scroll to position [1876, 0]
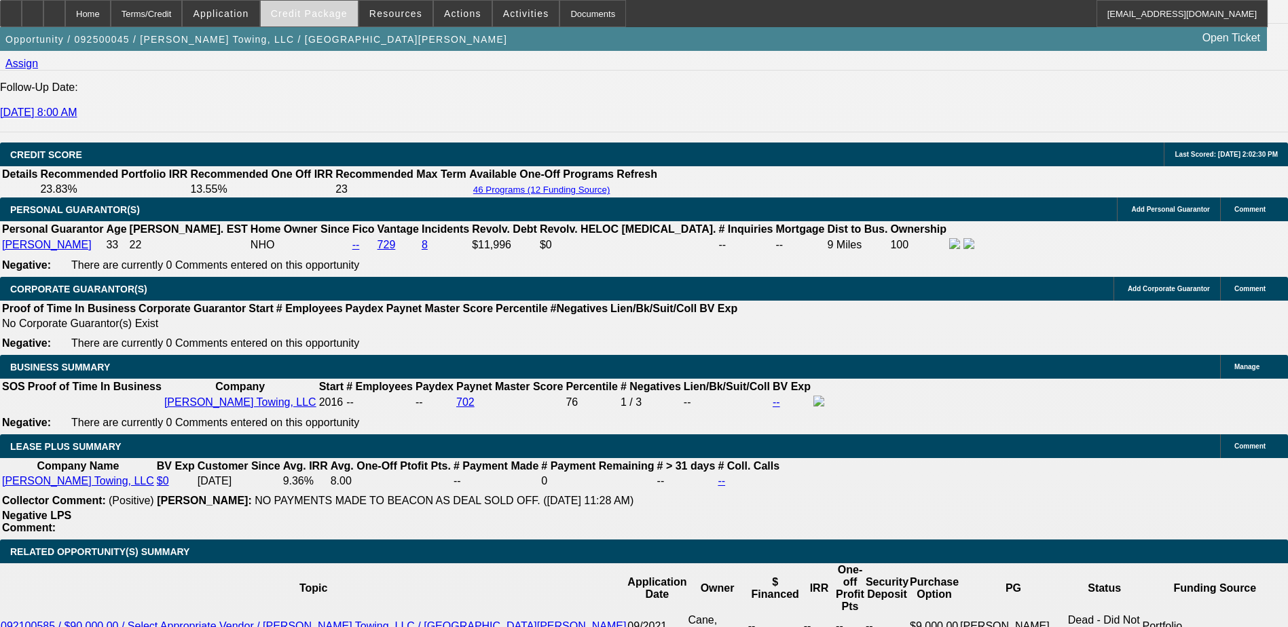
click at [322, 11] on span "Credit Package" at bounding box center [309, 13] width 77 height 11
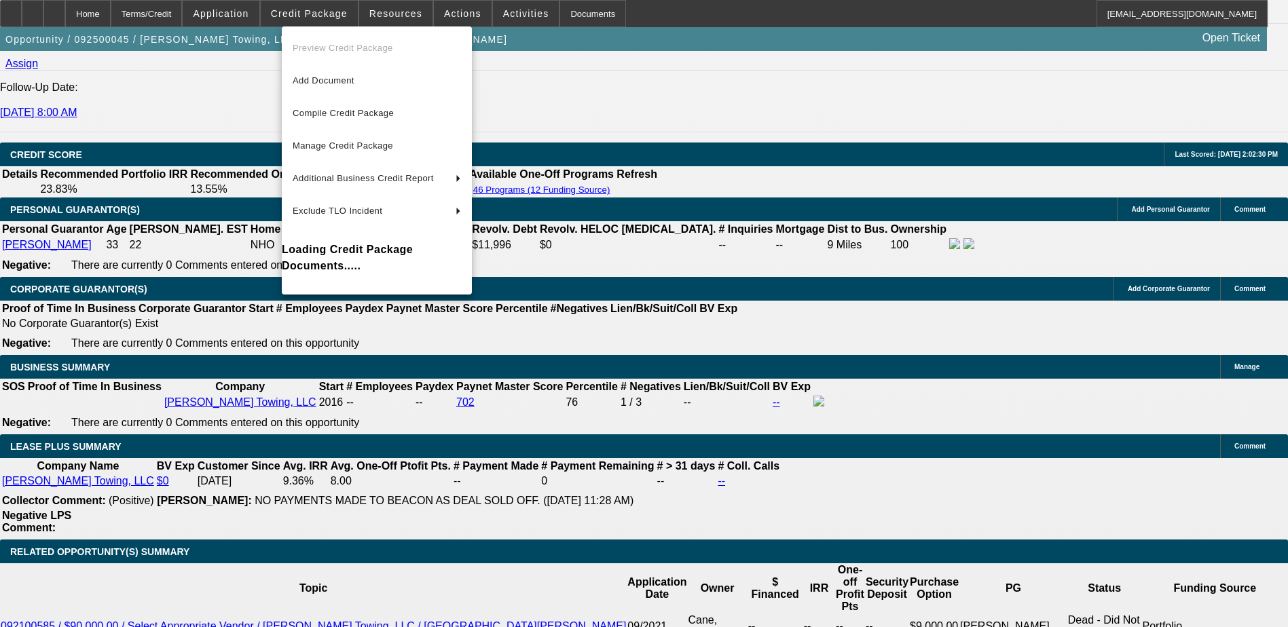
click at [728, 94] on div at bounding box center [644, 313] width 1288 height 627
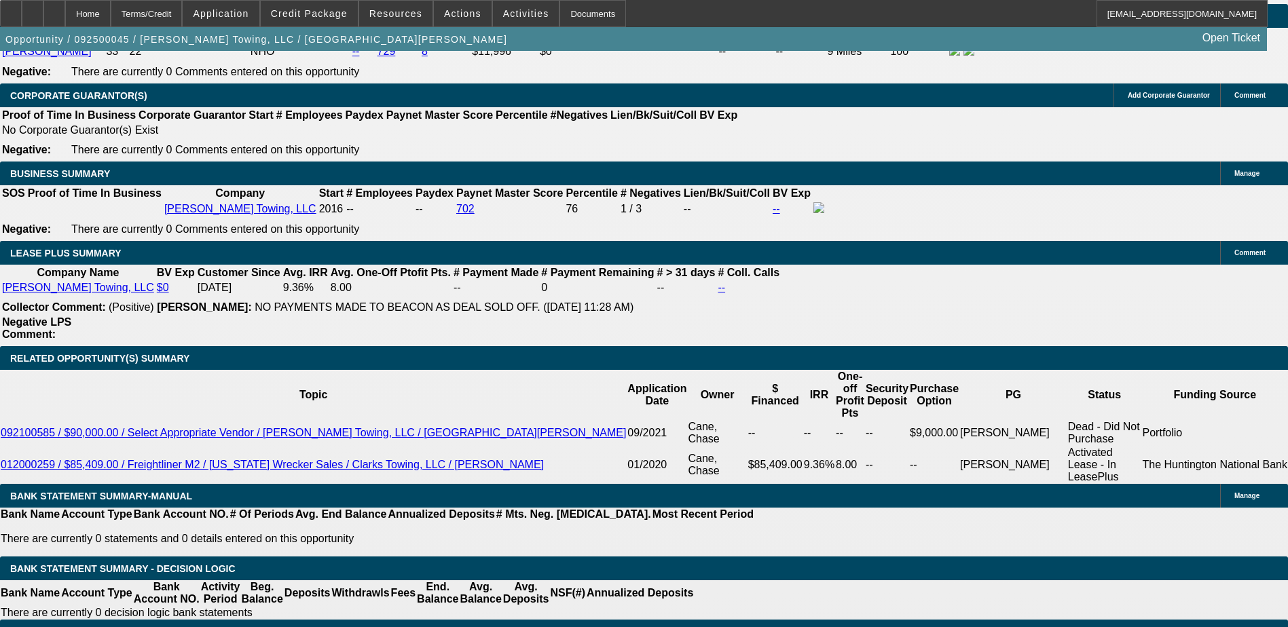
scroll to position [2037, 0]
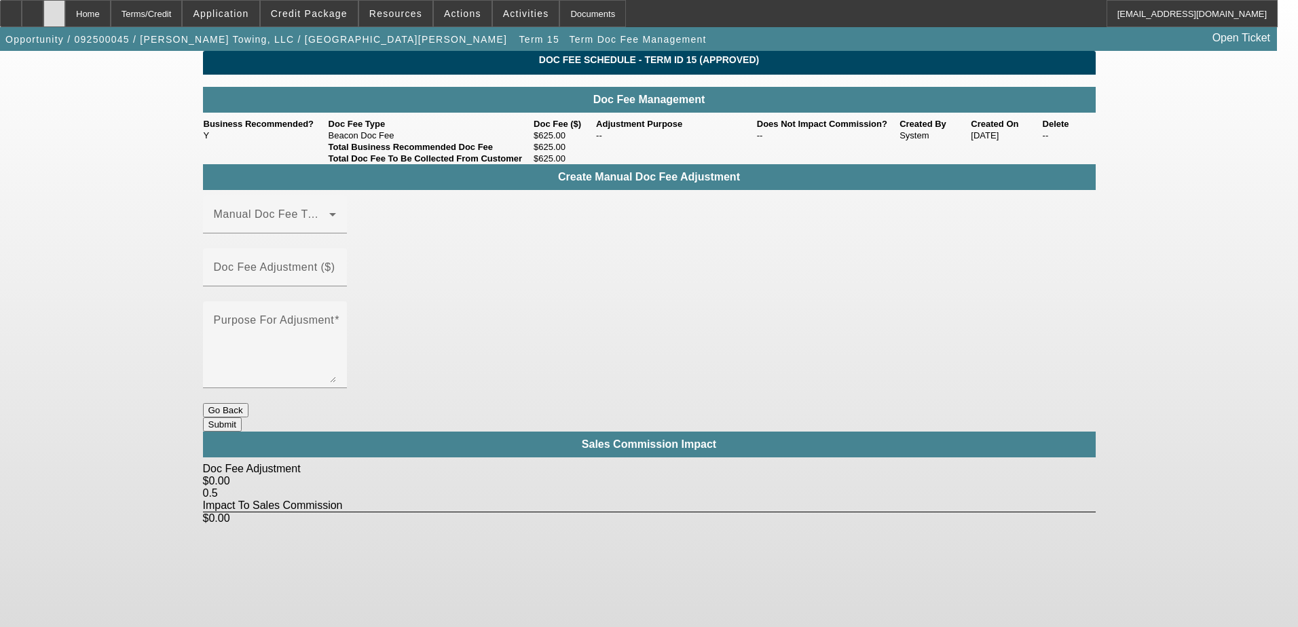
click at [65, 24] on div at bounding box center [54, 13] width 22 height 27
click at [151, 16] on div "Terms/Credit" at bounding box center [147, 13] width 72 height 27
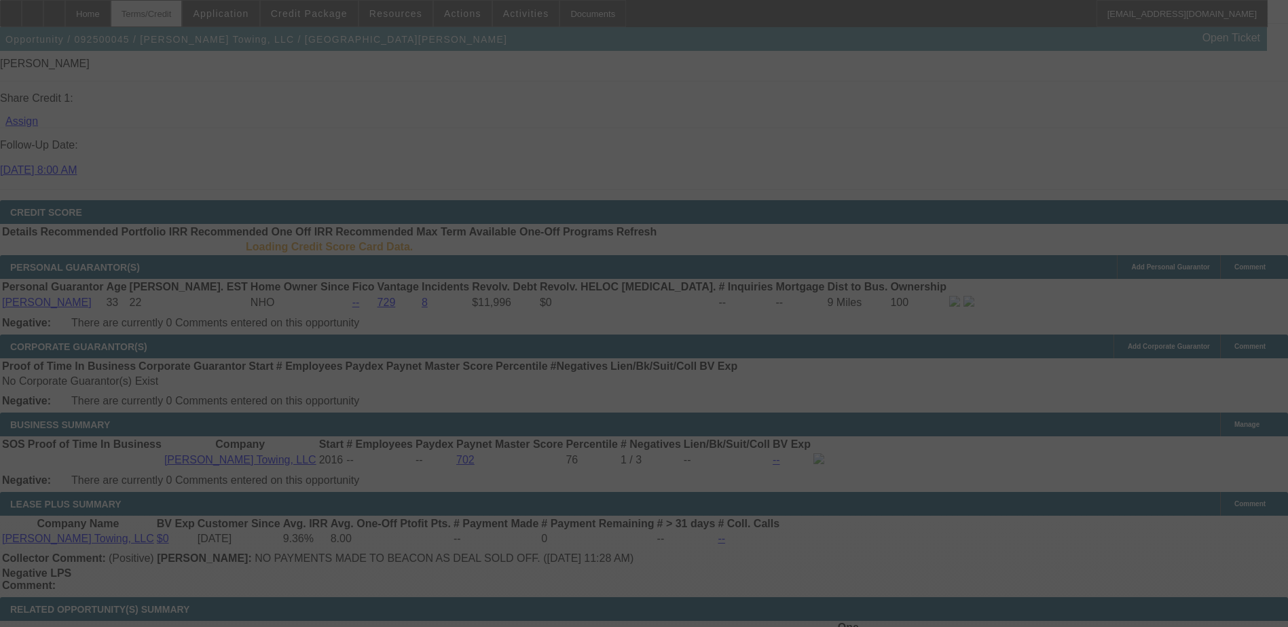
scroll to position [1813, 0]
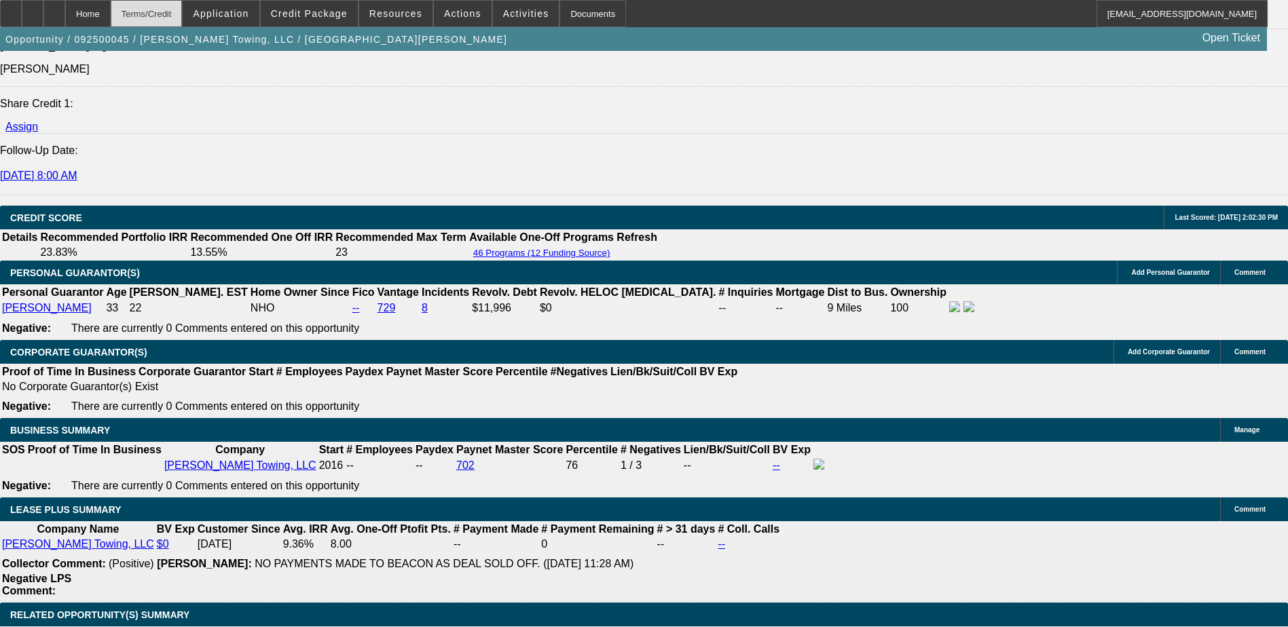
select select "0"
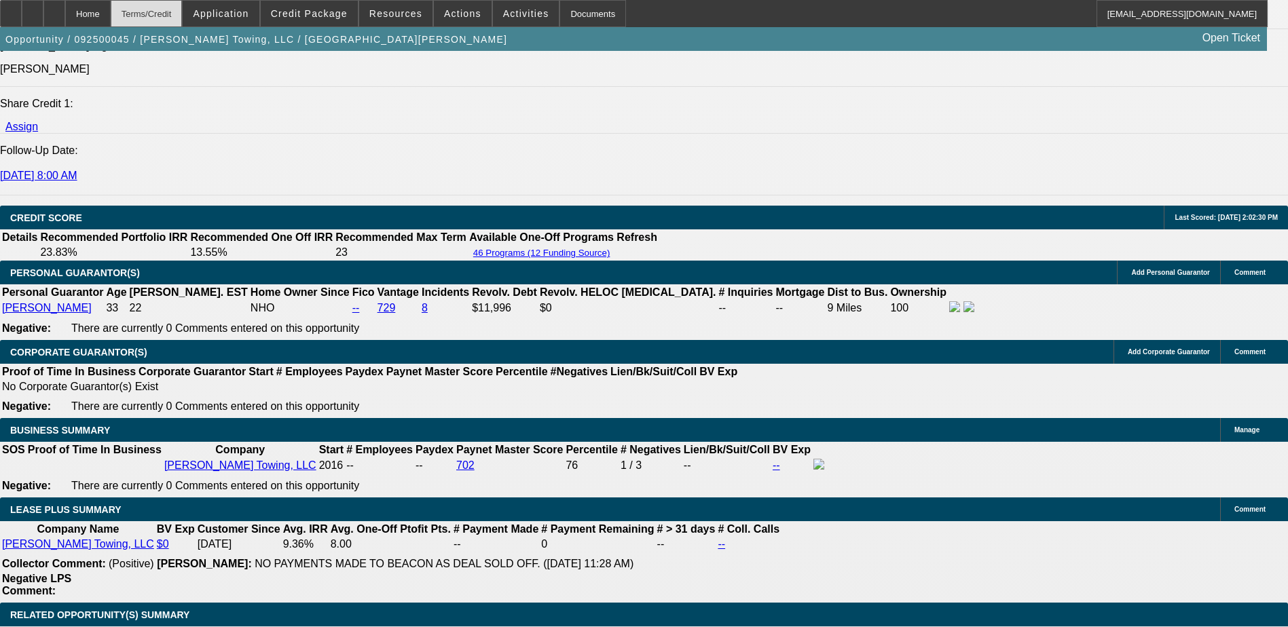
select select "0"
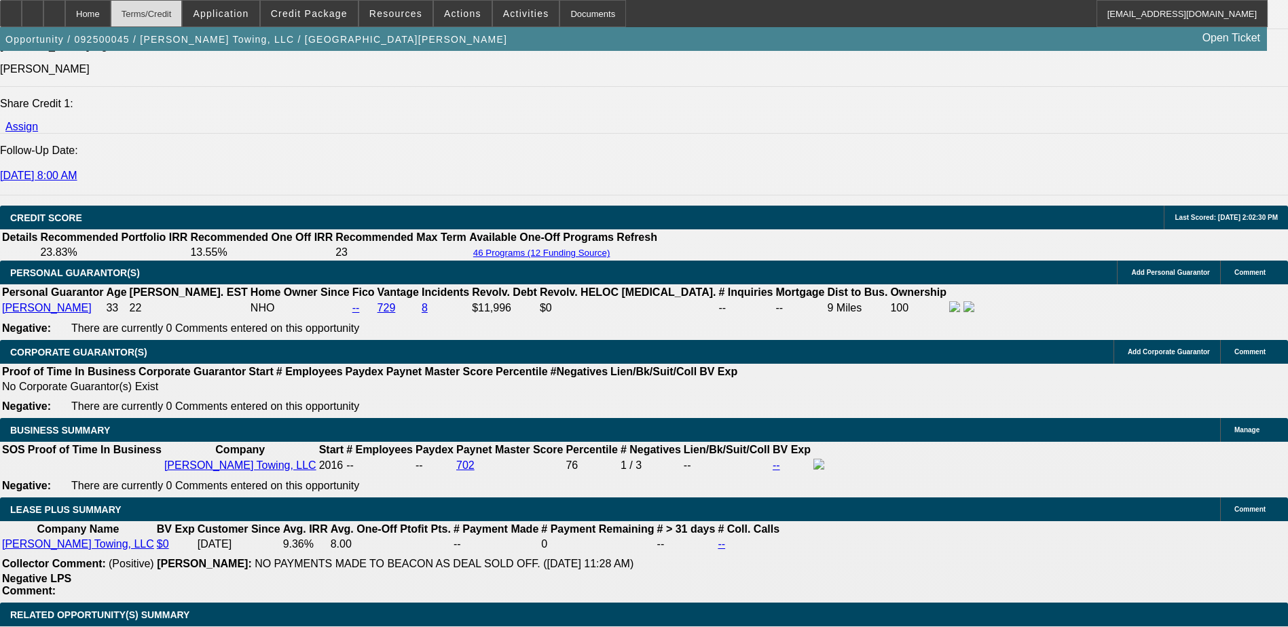
select select "0"
select select "1"
select select "3"
select select "6"
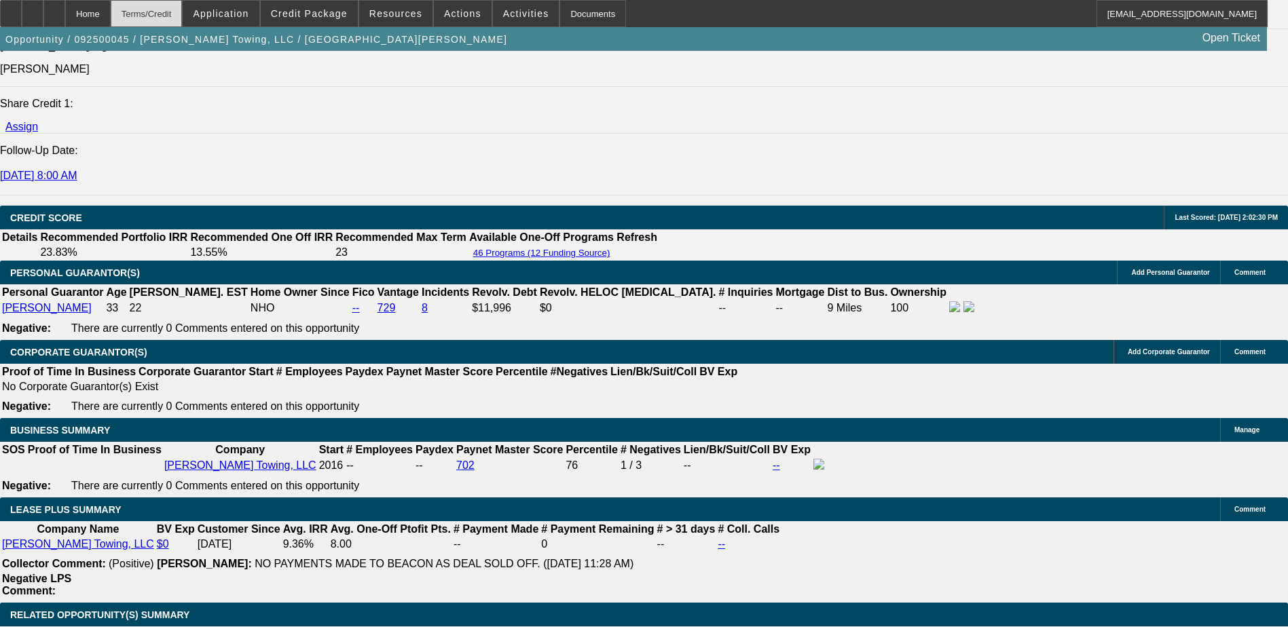
select select "1"
select select "3"
select select "6"
select select "1"
select select "3"
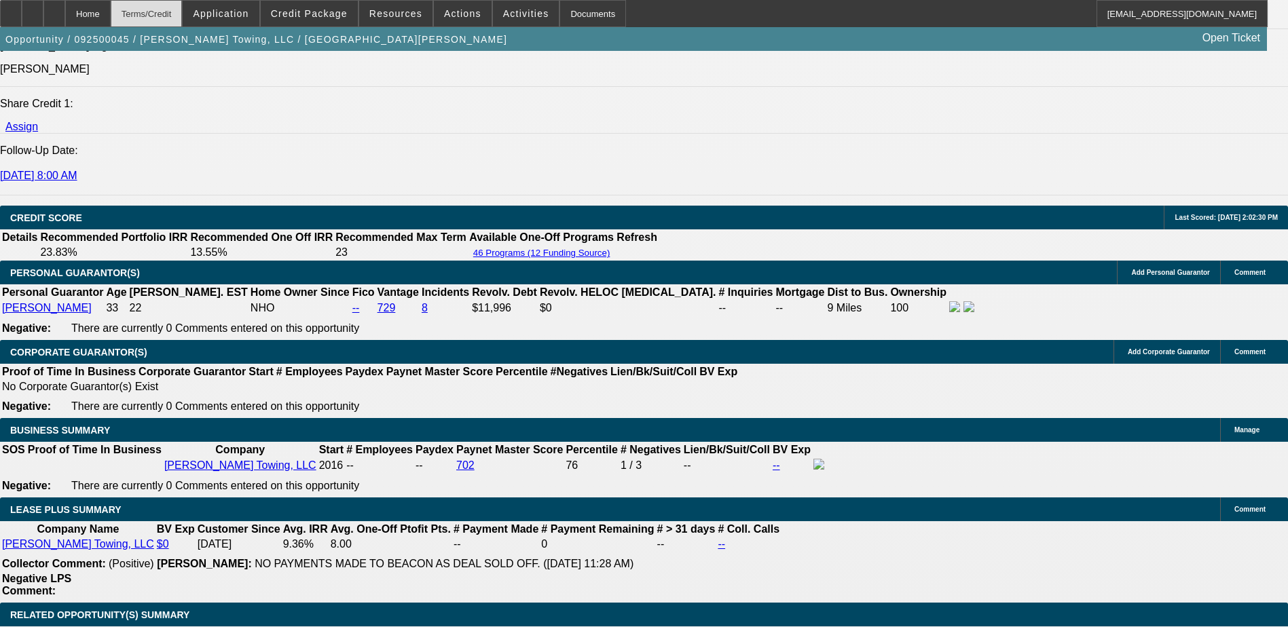
select select "6"
select select "1"
select select "3"
select select "6"
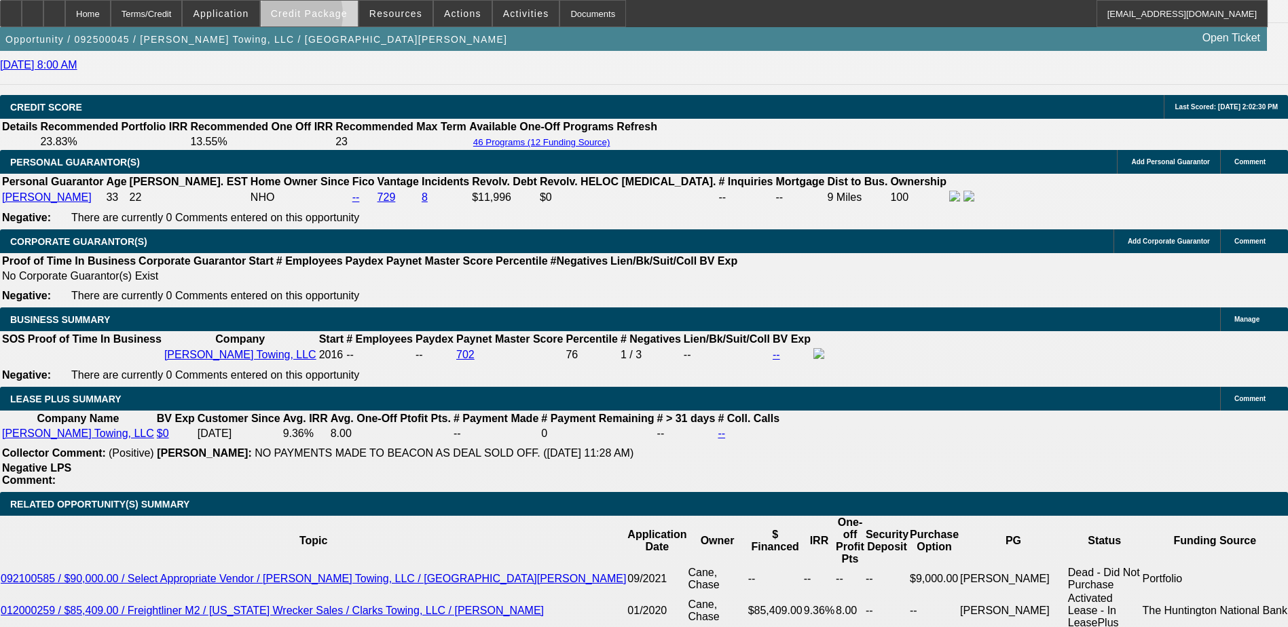
click at [307, 18] on span "Credit Package" at bounding box center [309, 13] width 77 height 11
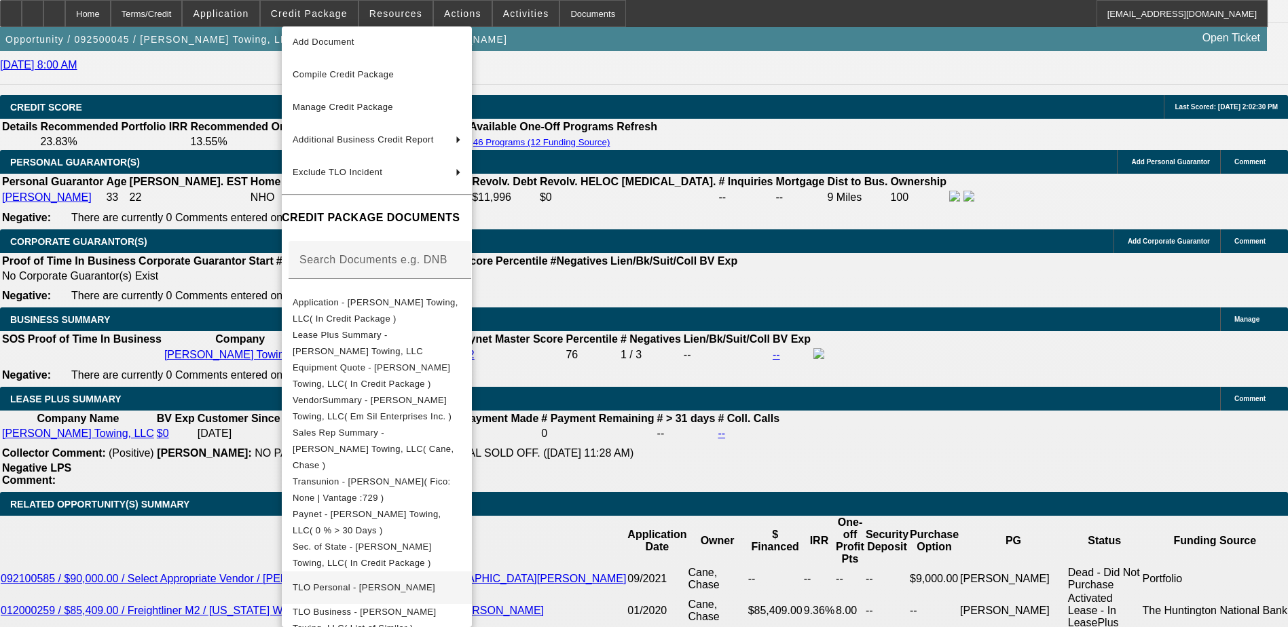
scroll to position [75, 0]
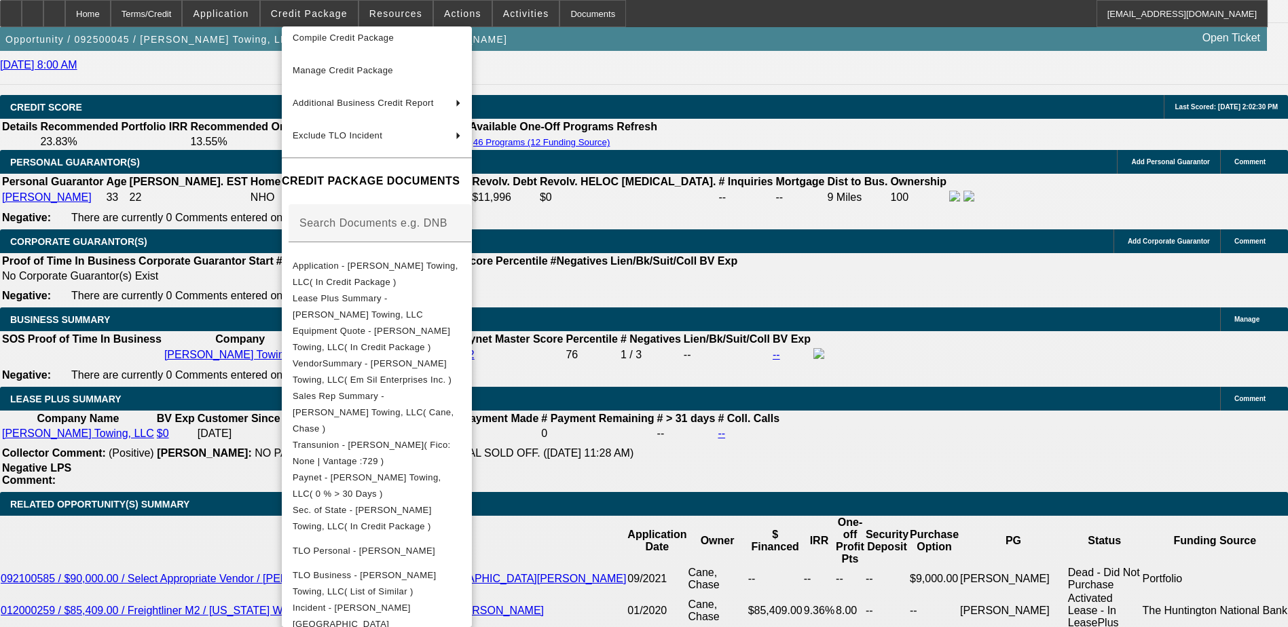
click at [121, 280] on div at bounding box center [644, 313] width 1288 height 627
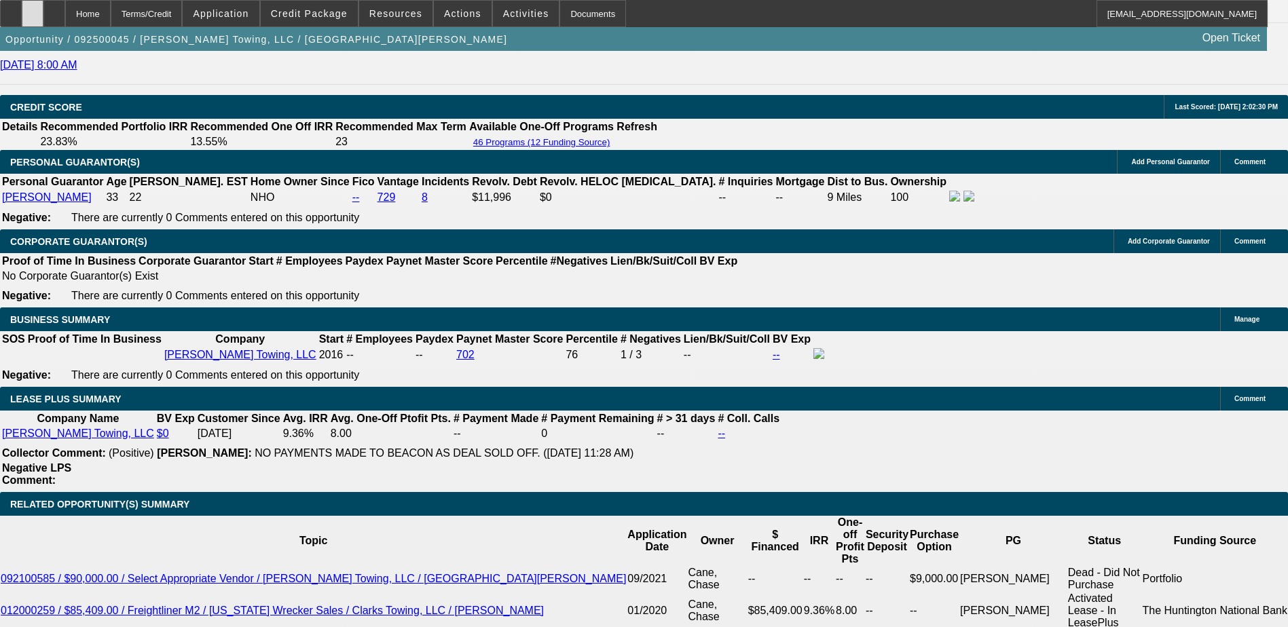
click at [33, 9] on icon at bounding box center [33, 9] width 0 height 0
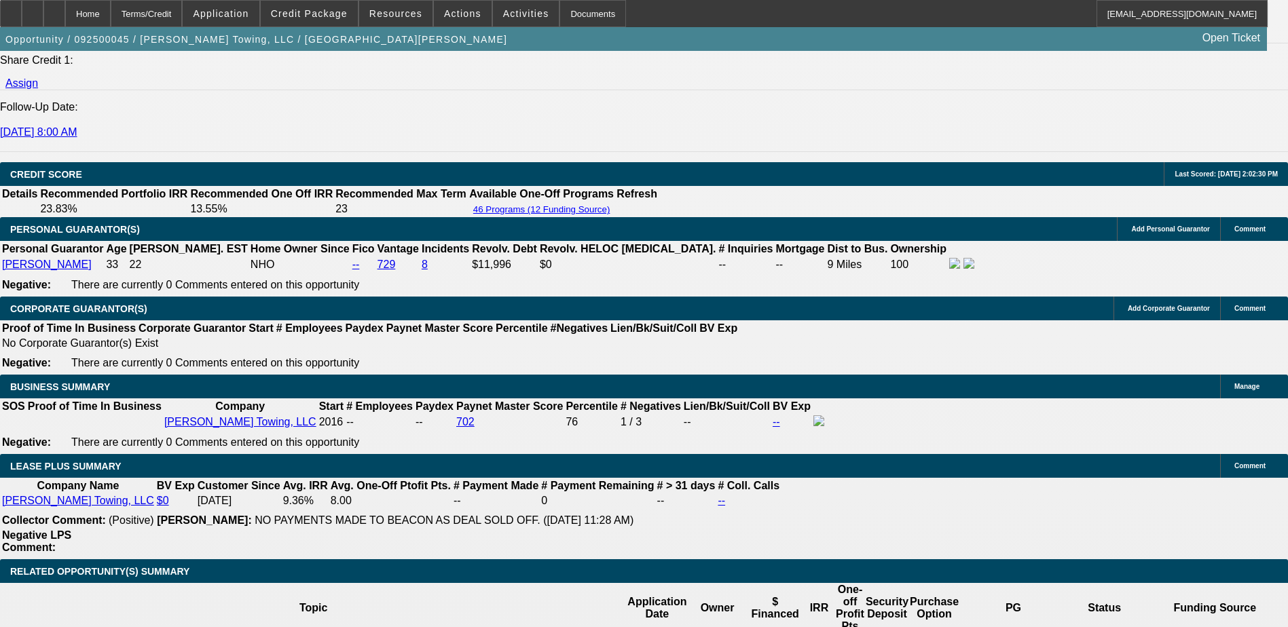
scroll to position [1855, 0]
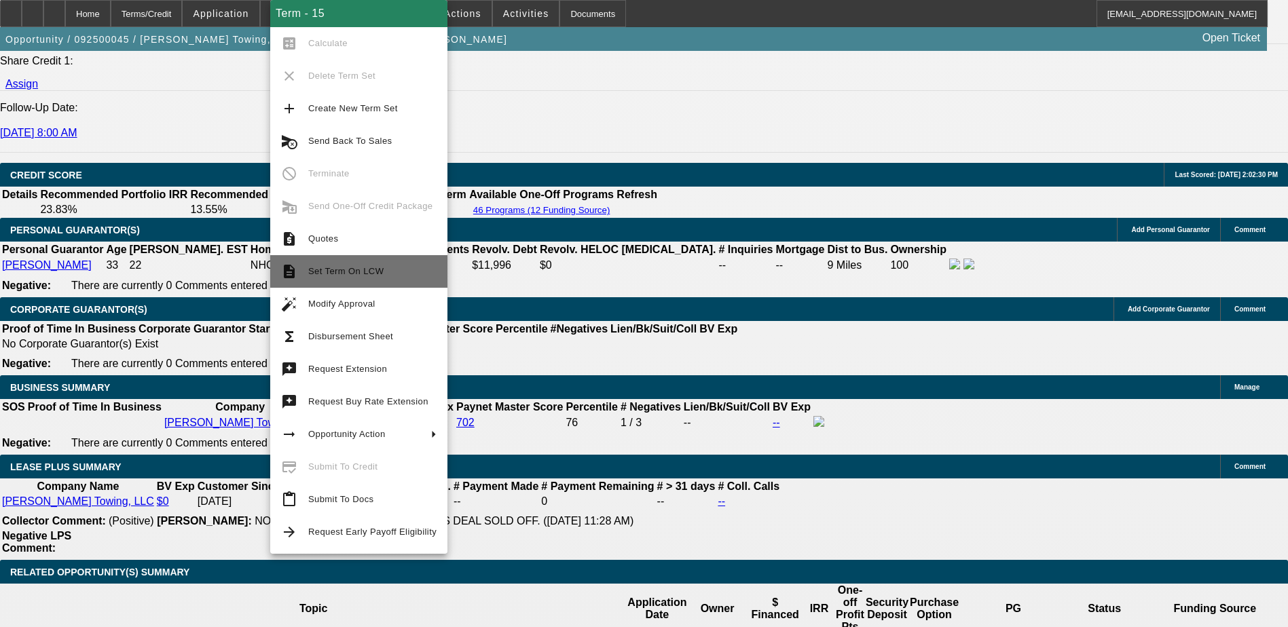
click at [360, 271] on span "Set Term On LCW" at bounding box center [345, 271] width 75 height 10
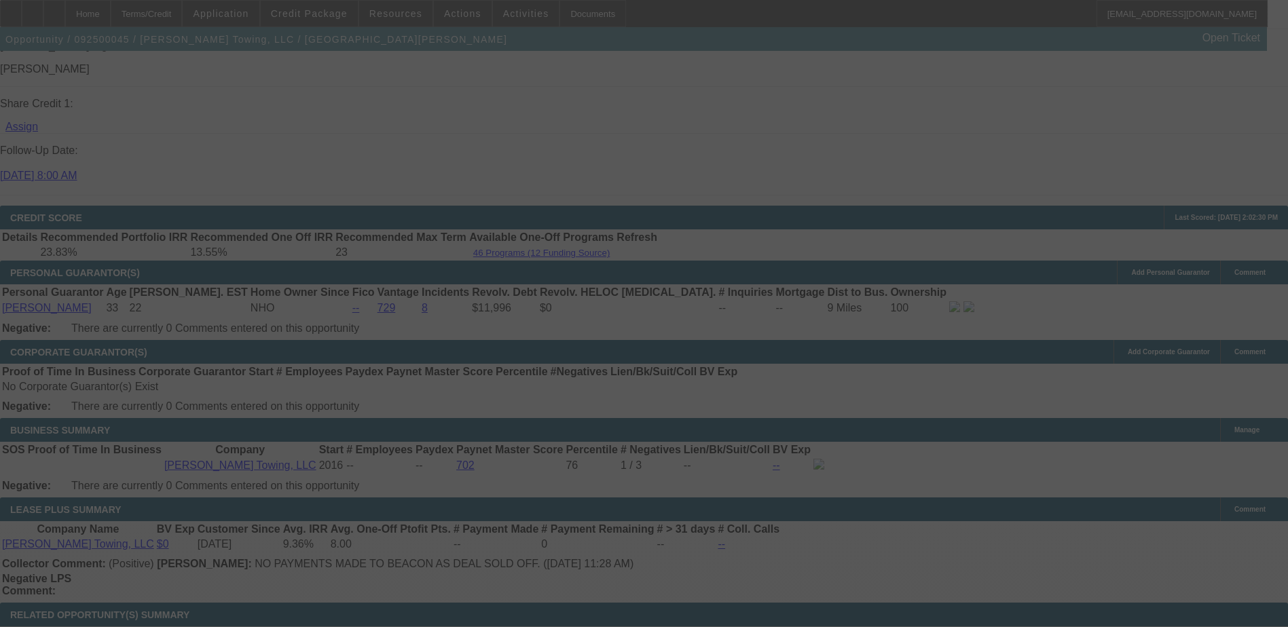
scroll to position [1909, 0]
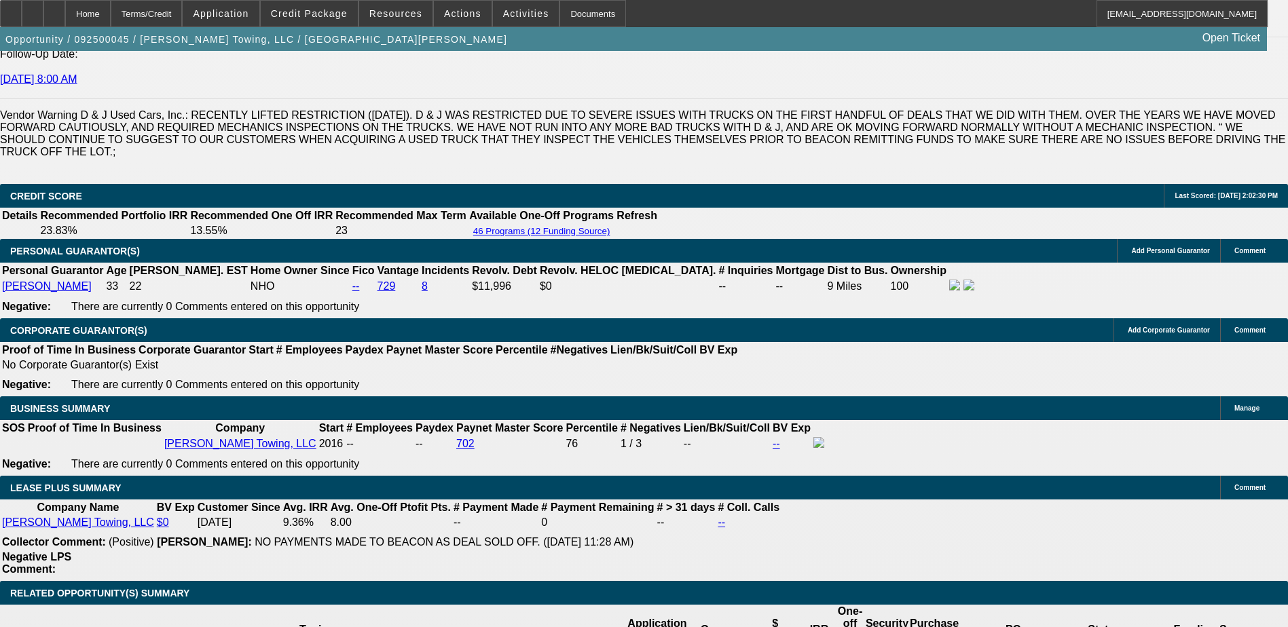
select select "0"
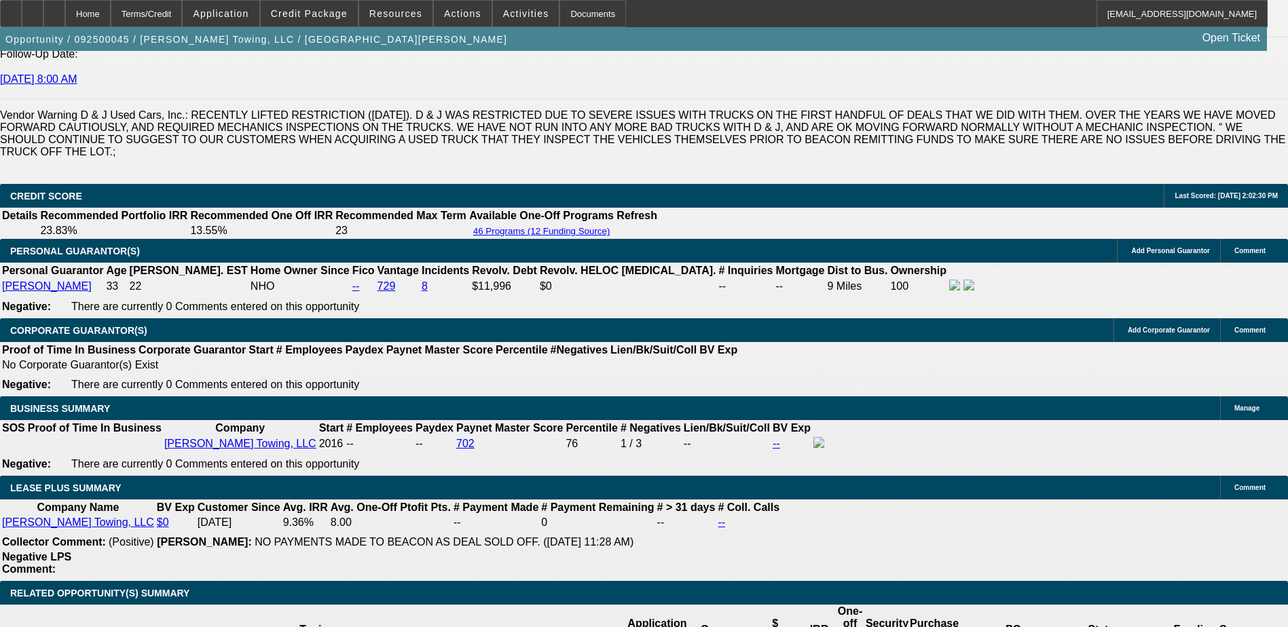
select select "0"
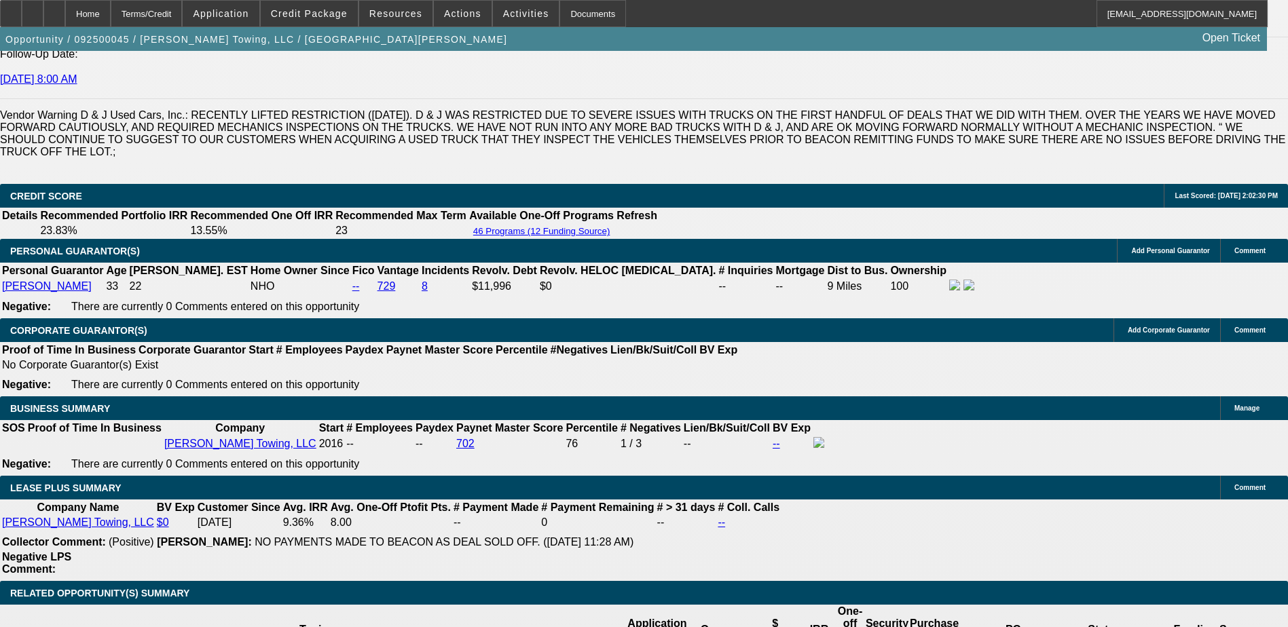
select select "0"
select select "1"
select select "3"
select select "6"
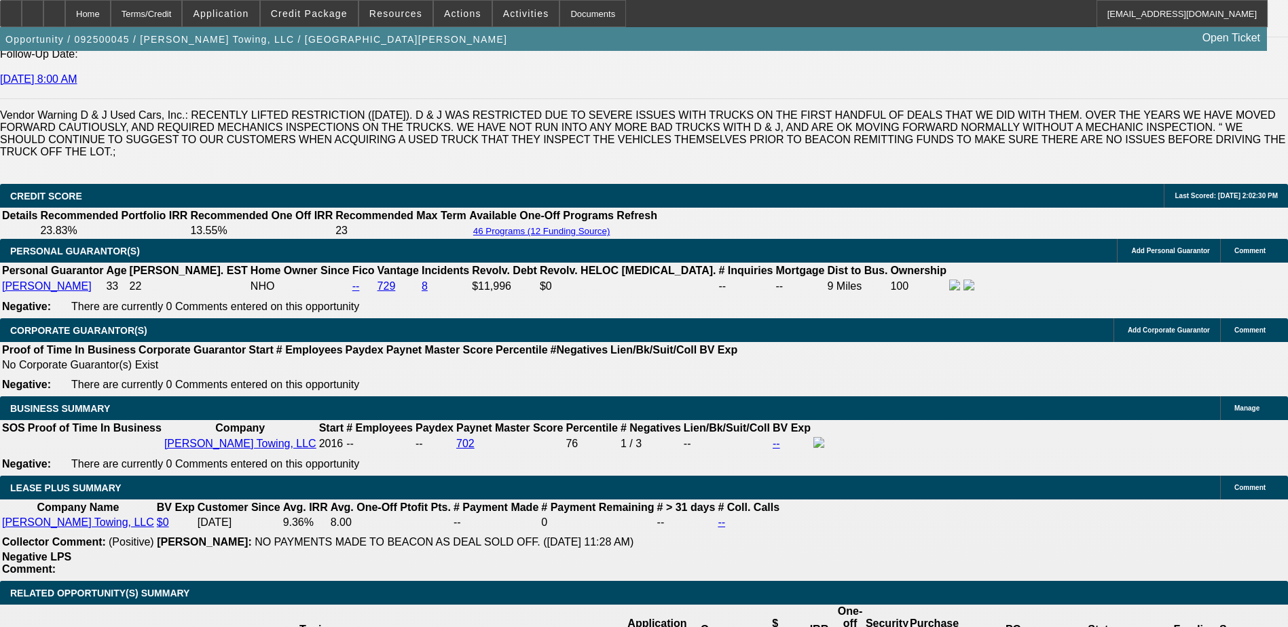
select select "1"
select select "3"
select select "6"
select select "1"
select select "3"
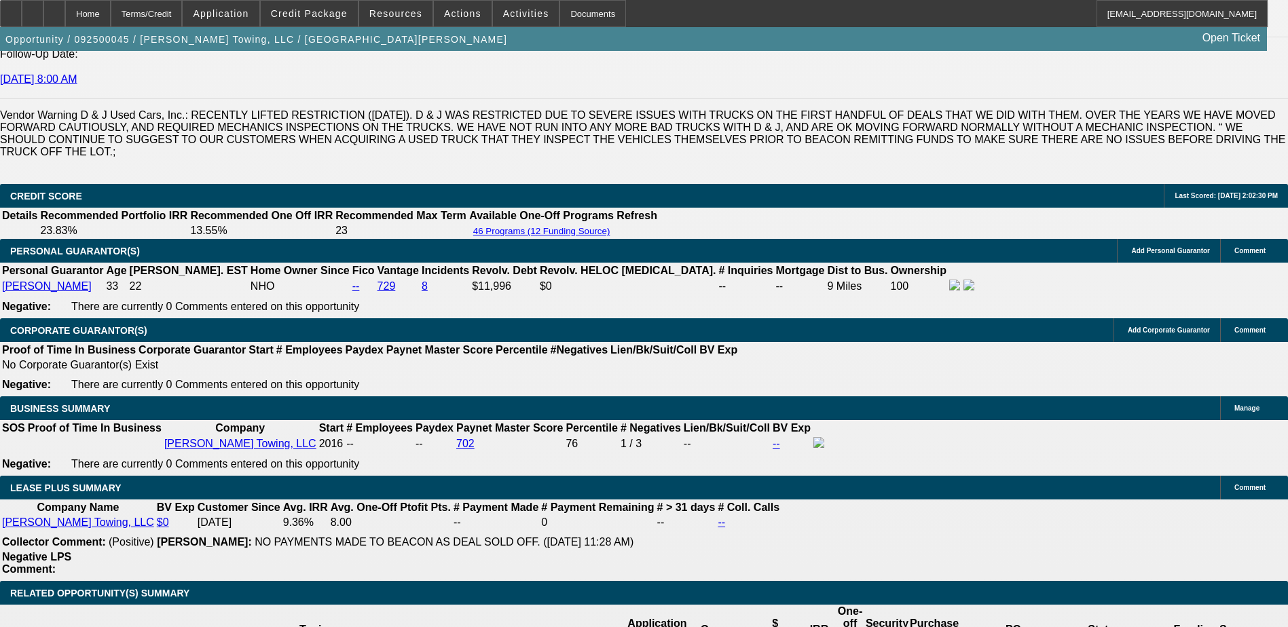
select select "6"
select select "1"
select select "3"
select select "6"
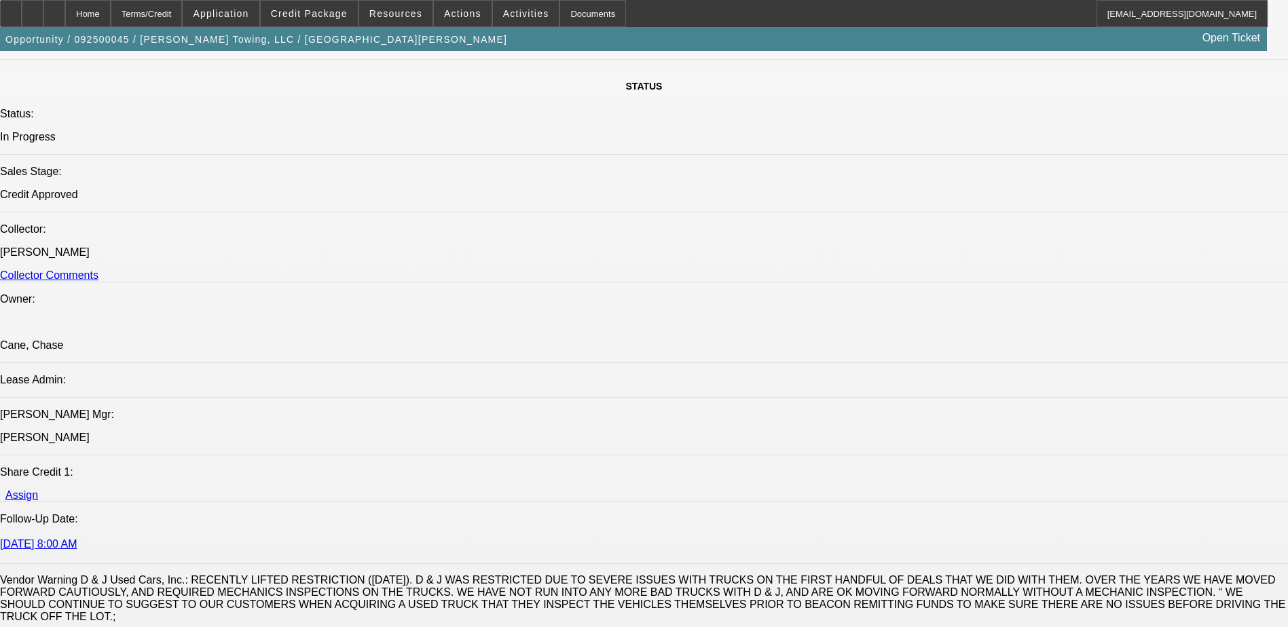
scroll to position [1376, 0]
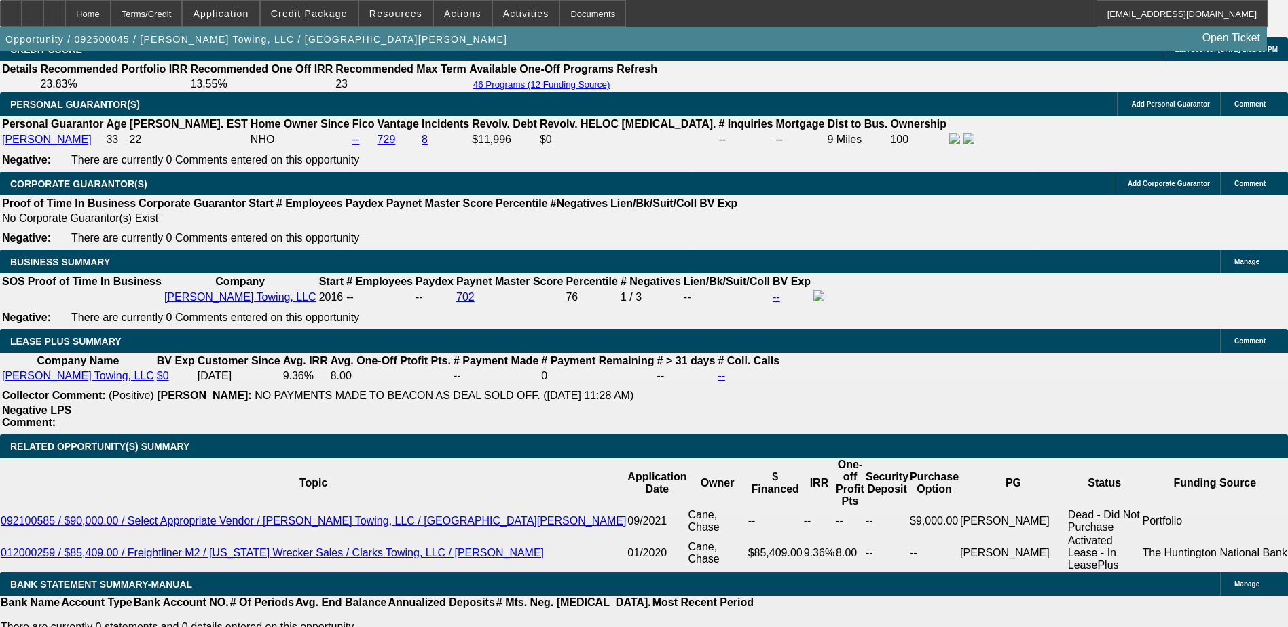
scroll to position [2055, 0]
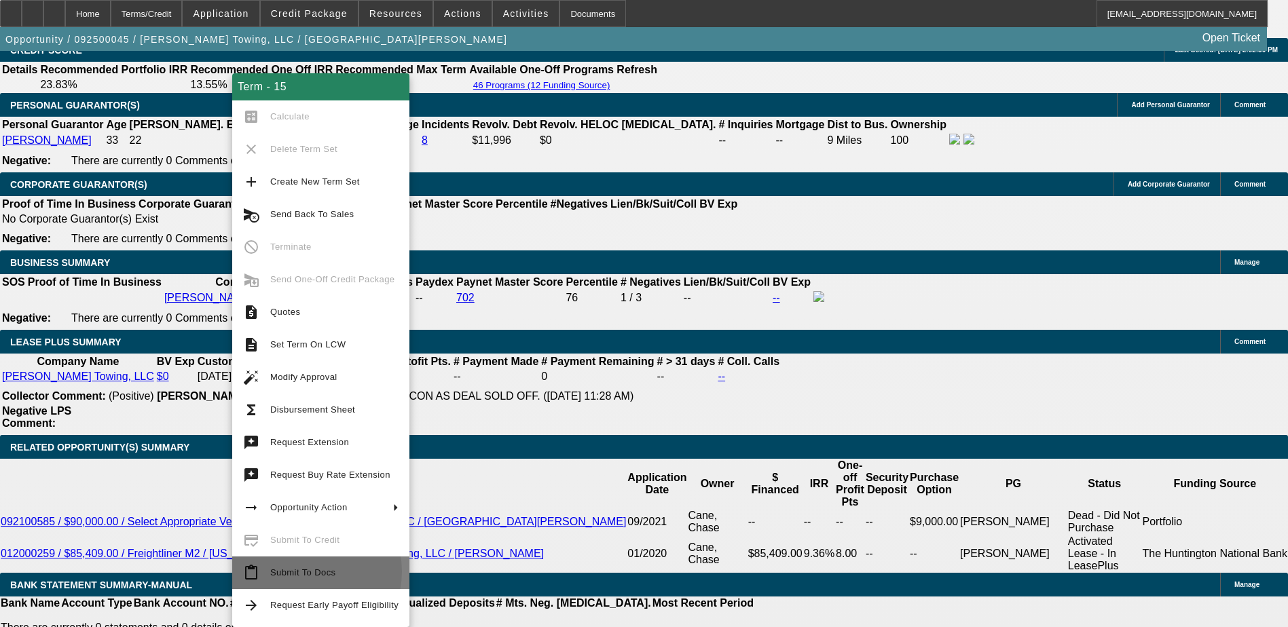
click at [306, 572] on span "Submit To Docs" at bounding box center [302, 573] width 65 height 10
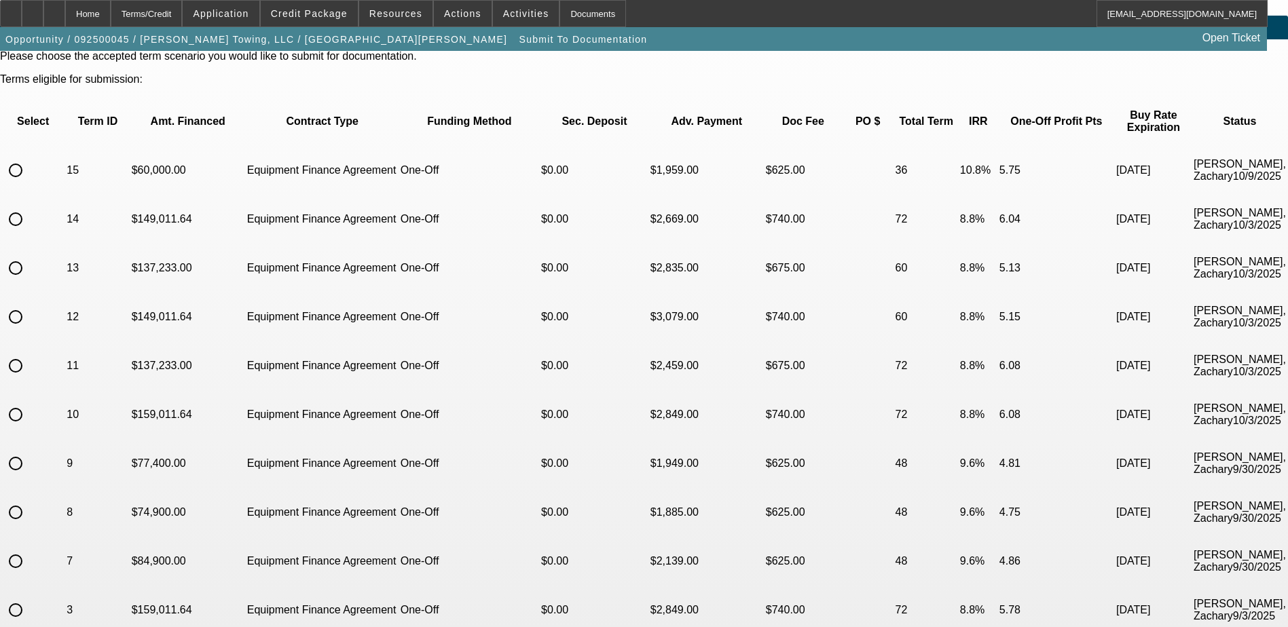
scroll to position [68, 0]
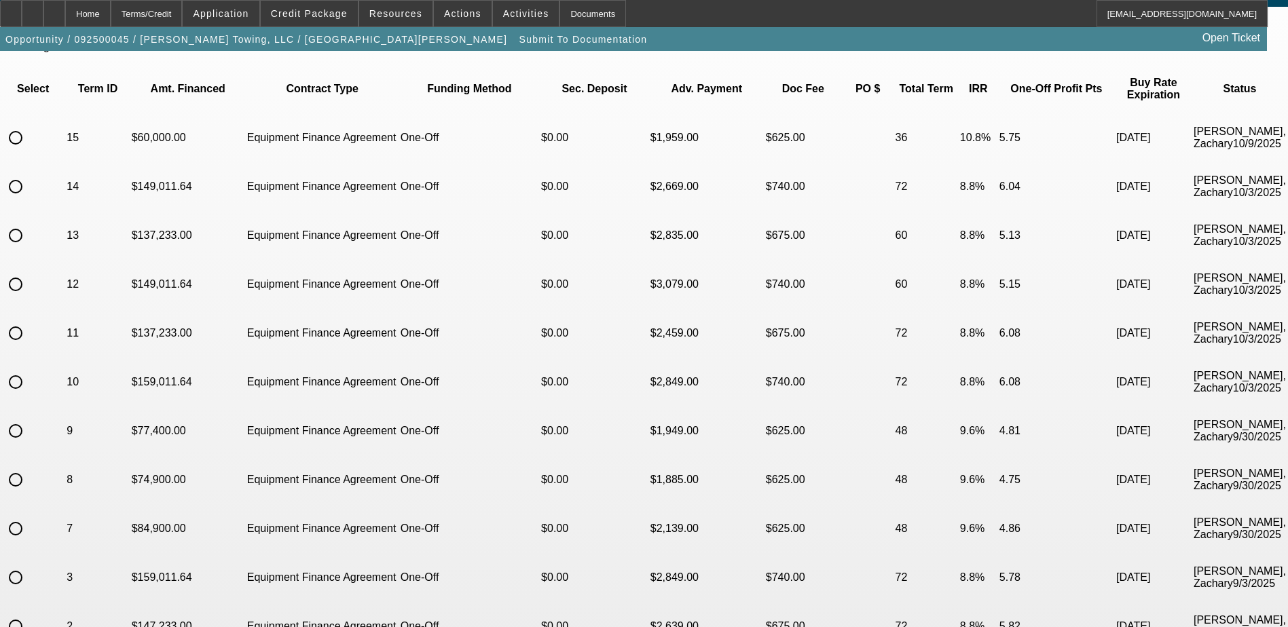
click at [29, 124] on input "radio" at bounding box center [15, 137] width 27 height 27
radio input "true"
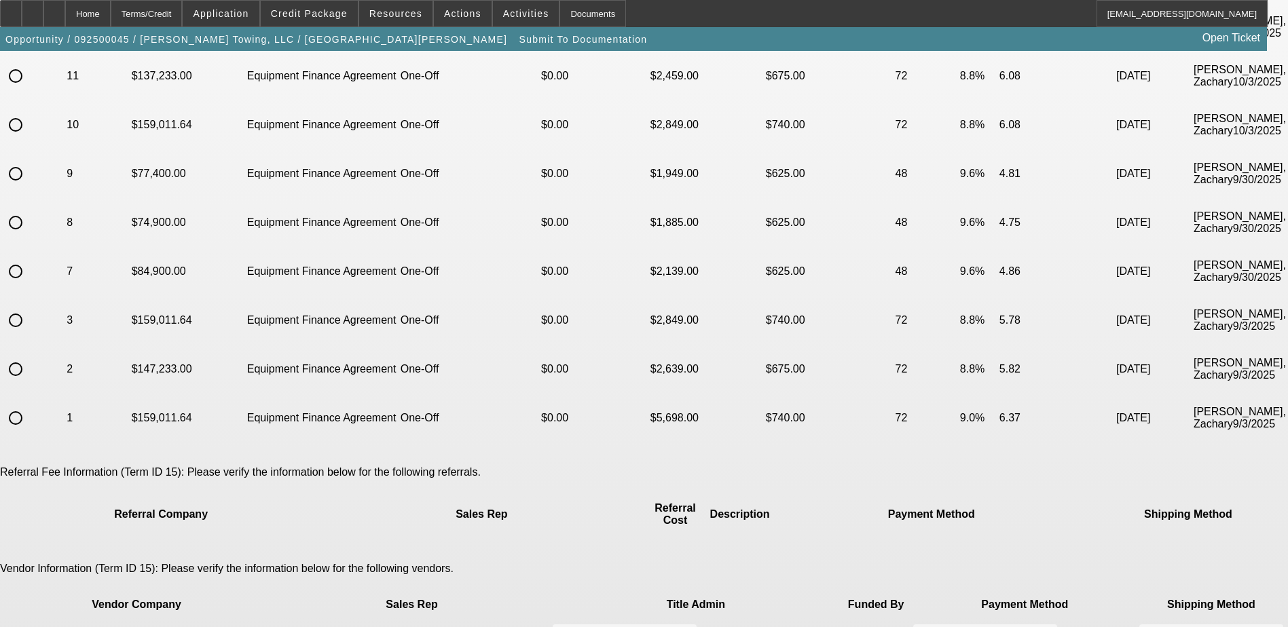
scroll to position [525, 0]
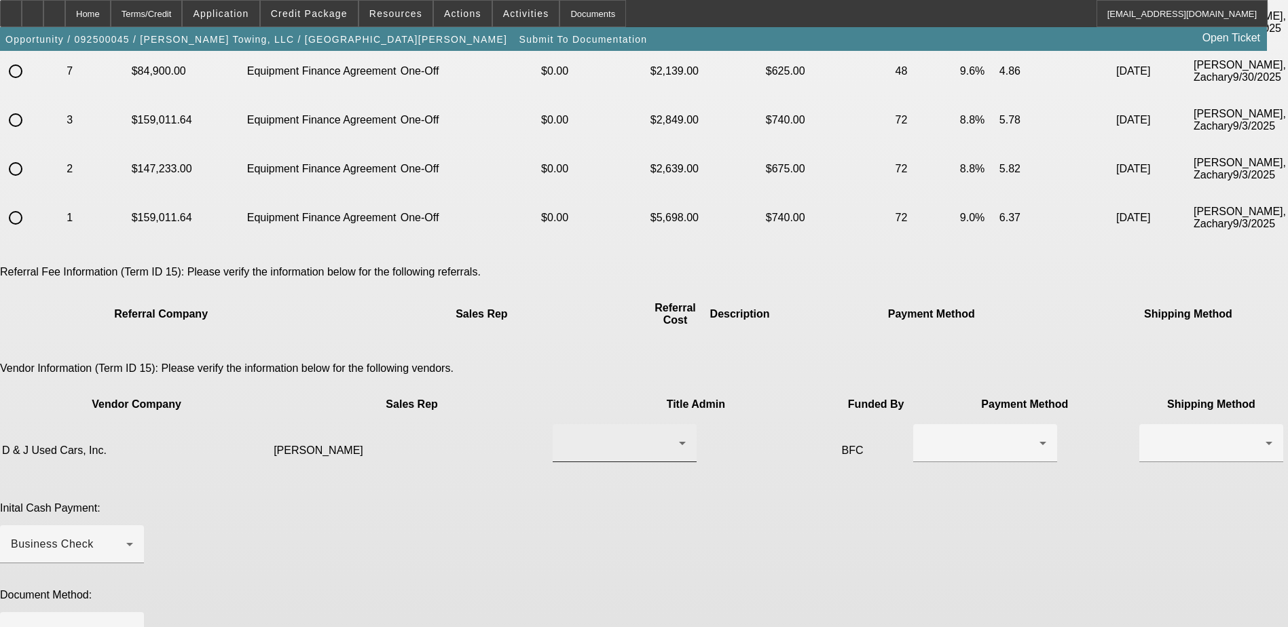
click at [589, 435] on div at bounding box center [620, 443] width 115 height 16
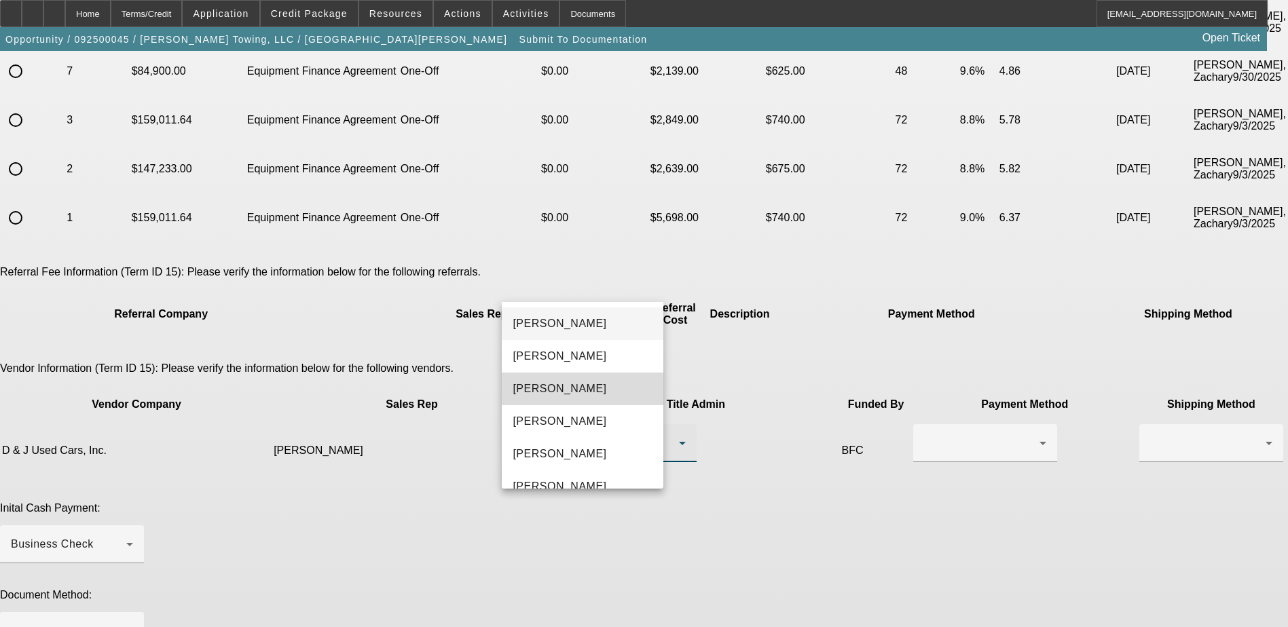
click at [598, 386] on mat-option "McSwain, Heath" at bounding box center [583, 389] width 162 height 33
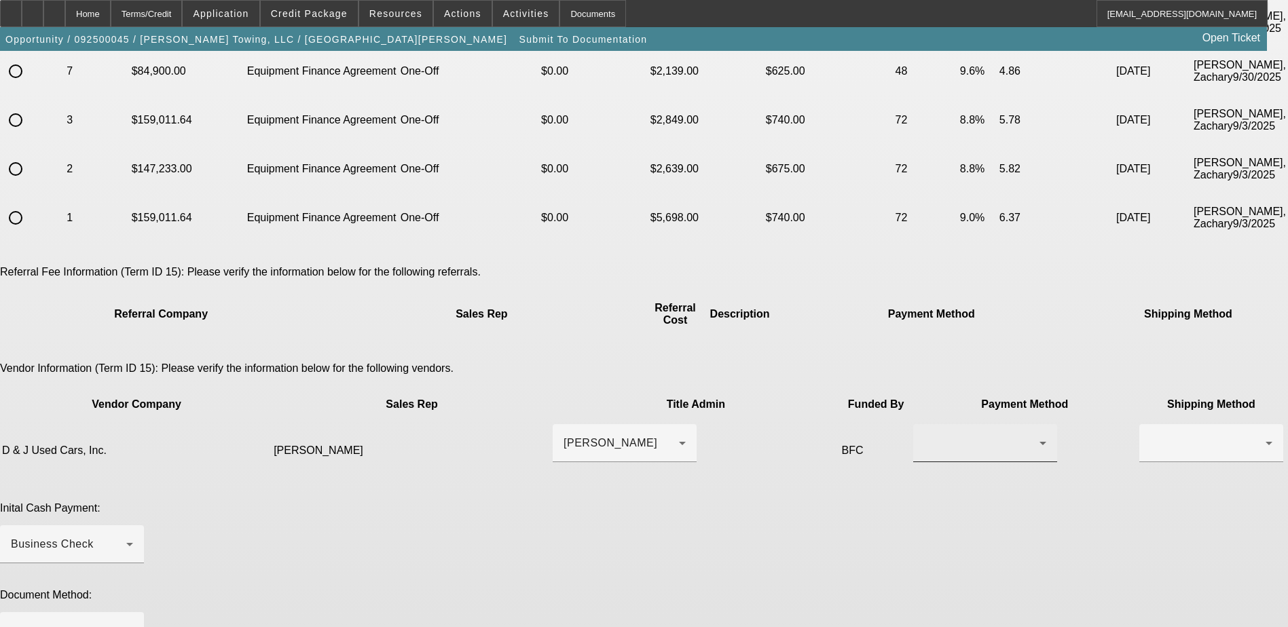
click at [924, 424] on div at bounding box center [985, 443] width 122 height 38
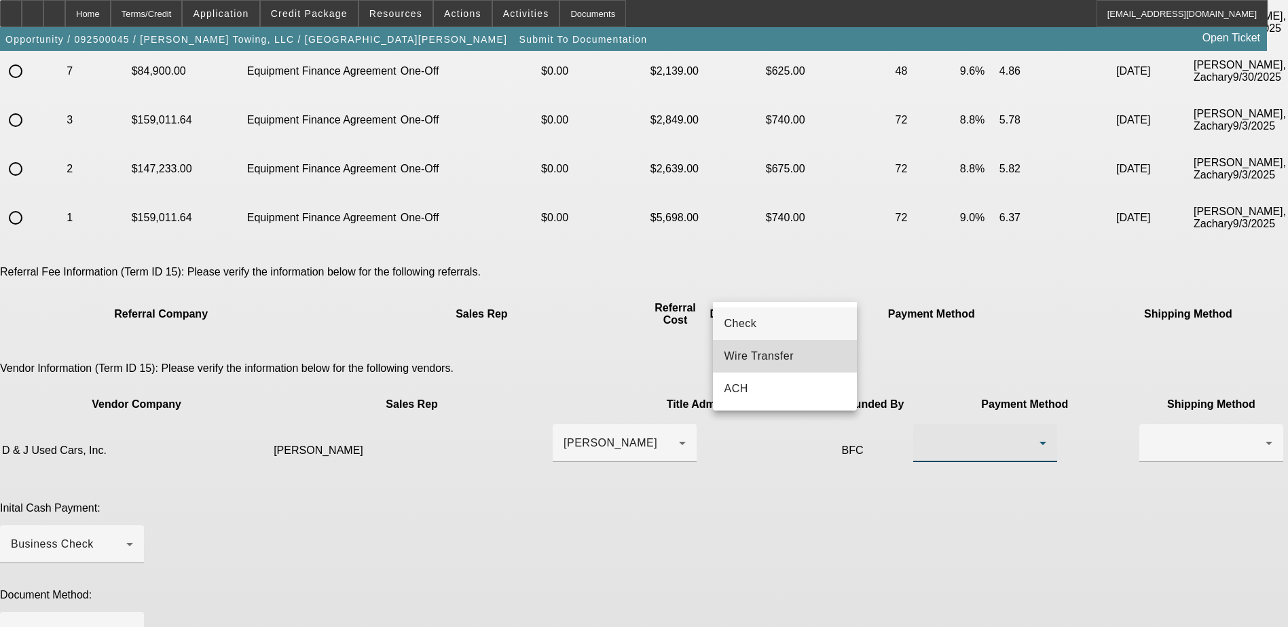
click at [782, 356] on span "Wire Transfer" at bounding box center [759, 356] width 70 height 16
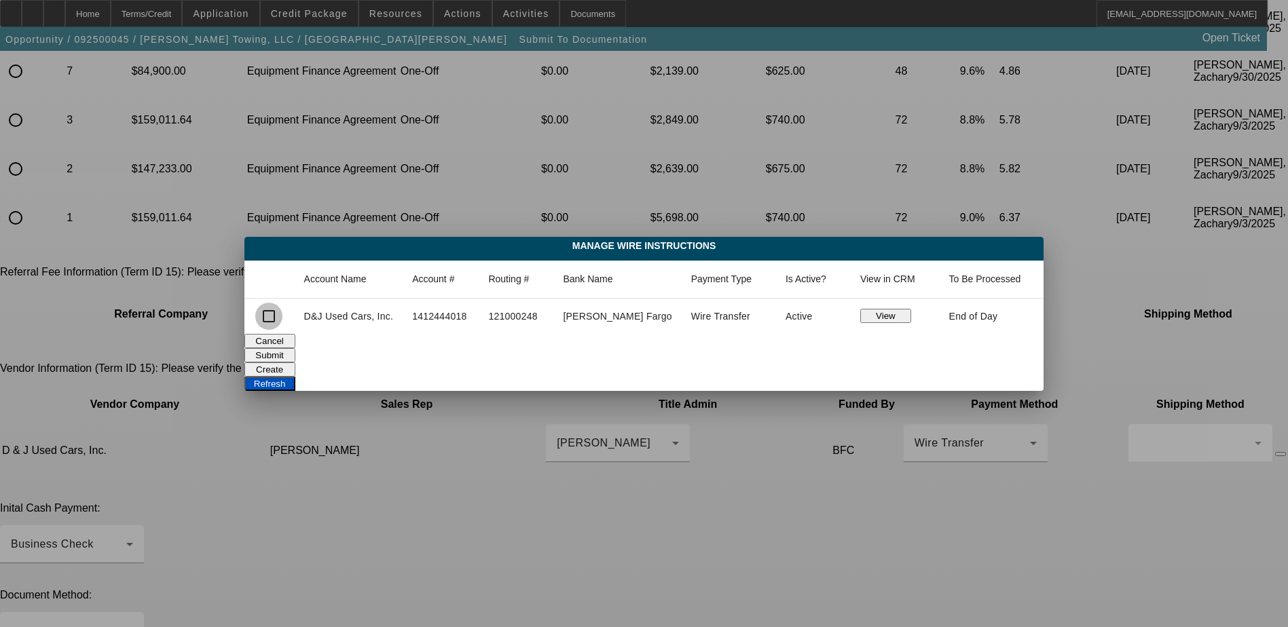
drag, startPoint x: 295, startPoint y: 314, endPoint x: 308, endPoint y: 319, distance: 13.7
click at [282, 315] on input "checkbox" at bounding box center [268, 316] width 27 height 27
checkbox input "true"
click at [295, 348] on button "Submit" at bounding box center [269, 355] width 51 height 14
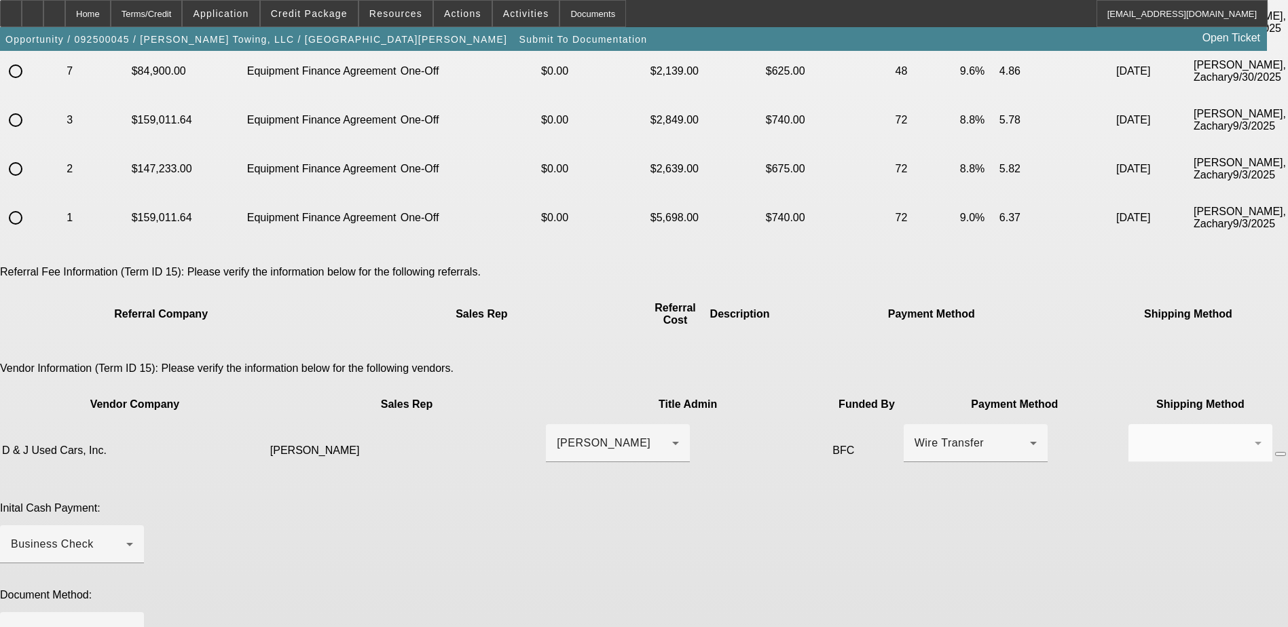
scroll to position [525, 0]
click at [126, 536] on div "Business Check" at bounding box center [68, 544] width 115 height 16
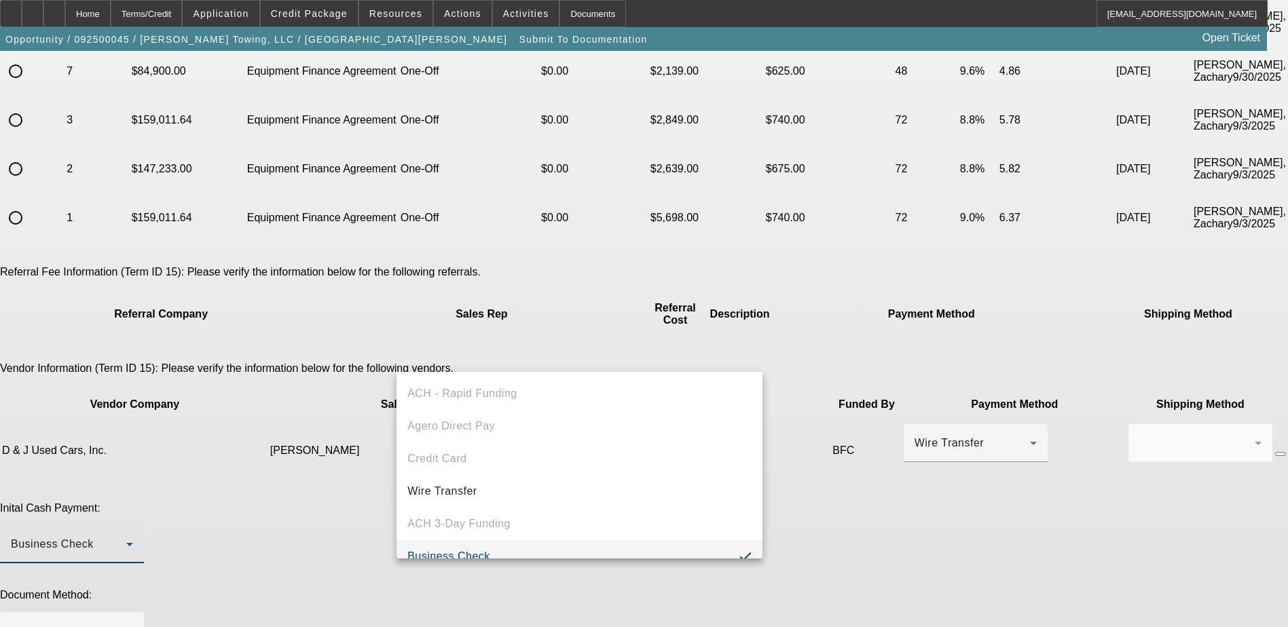
scroll to position [14, 0]
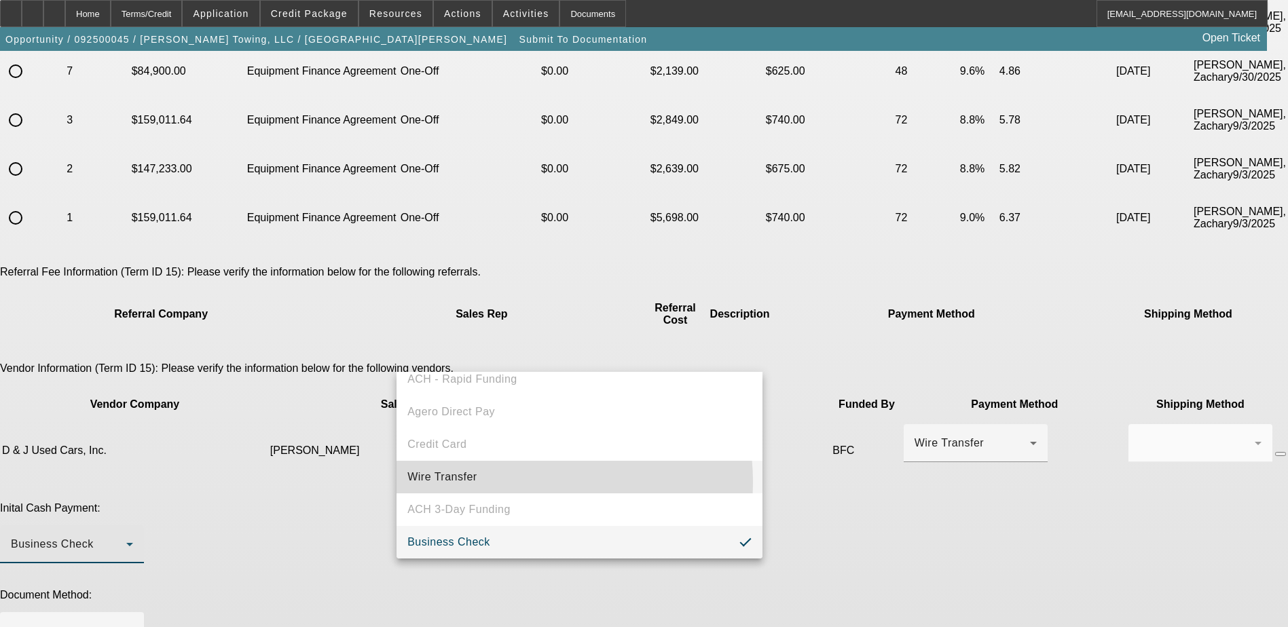
click at [510, 482] on mat-option "Wire Transfer" at bounding box center [579, 477] width 366 height 33
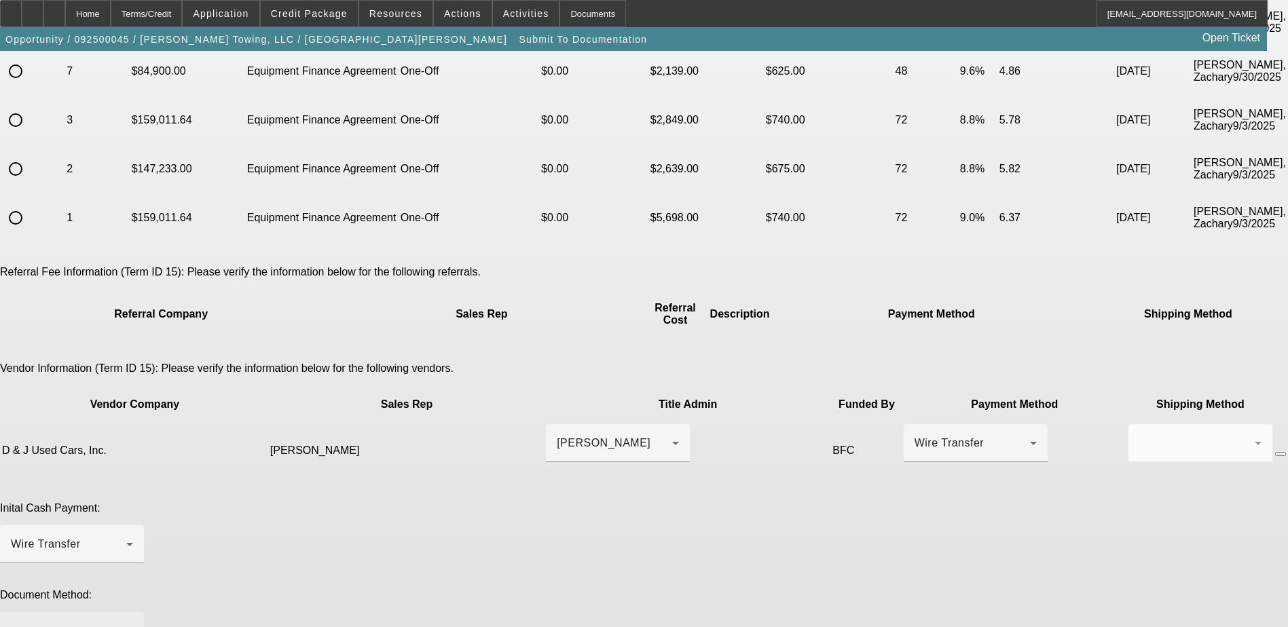
click at [133, 612] on div at bounding box center [72, 631] width 122 height 38
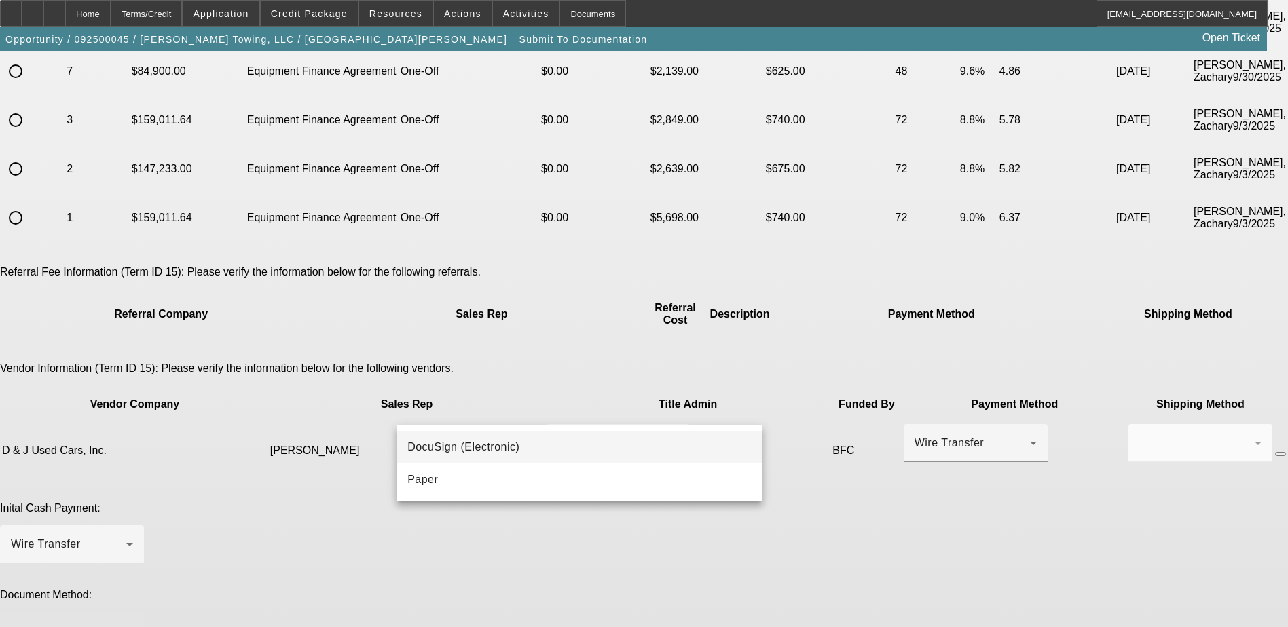
click at [560, 443] on mat-option "DocuSign (Electronic)" at bounding box center [579, 447] width 366 height 33
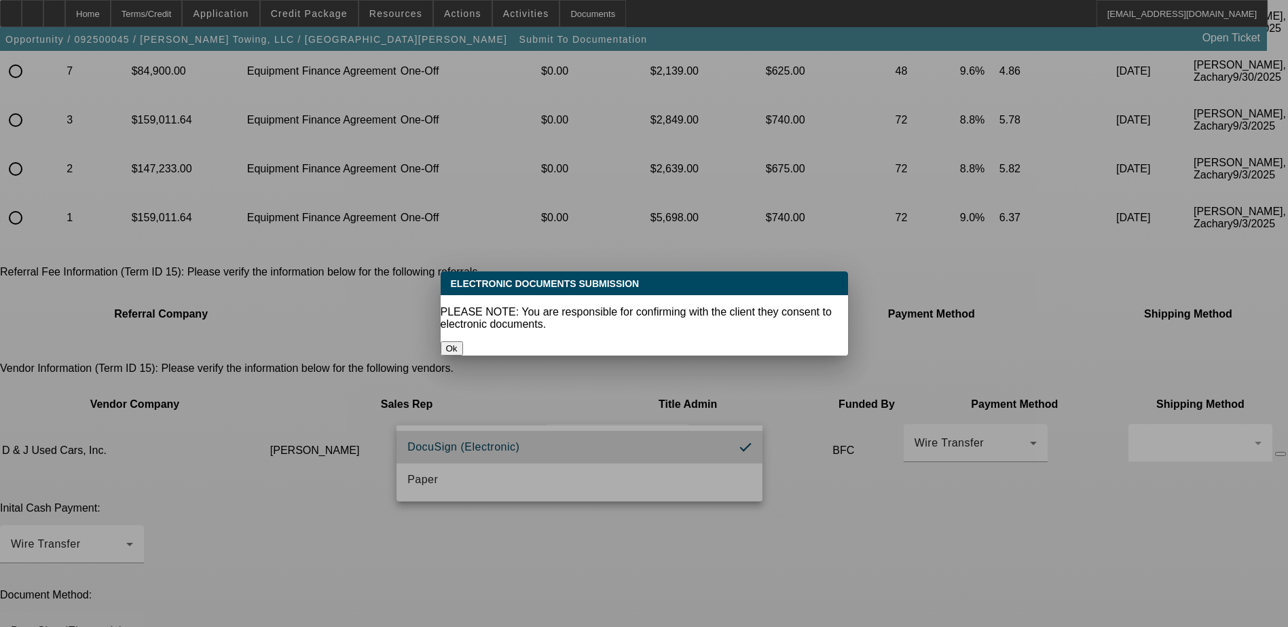
scroll to position [0, 0]
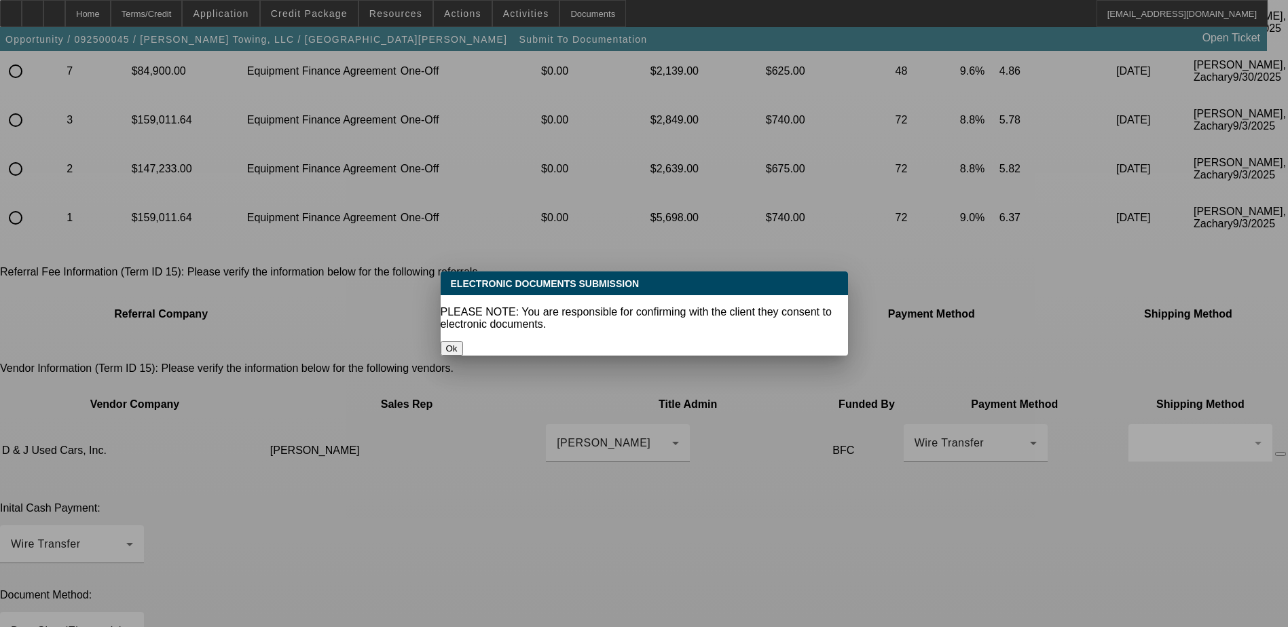
click at [463, 341] on button "Ok" at bounding box center [452, 348] width 22 height 14
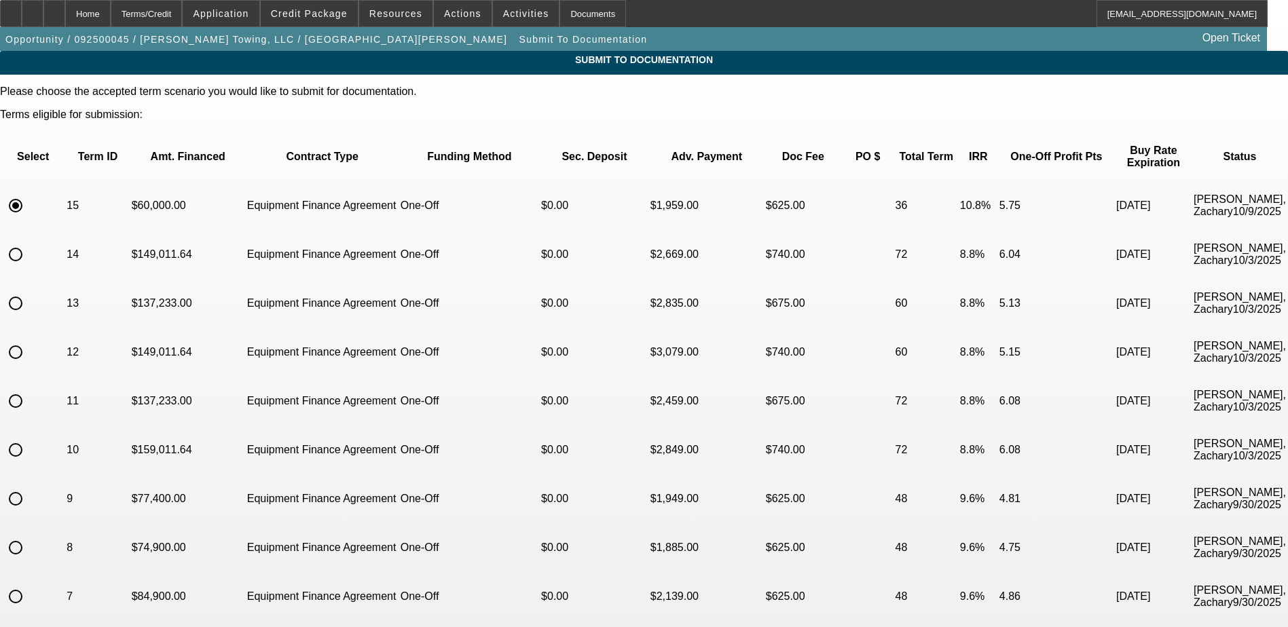
scroll to position [525, 0]
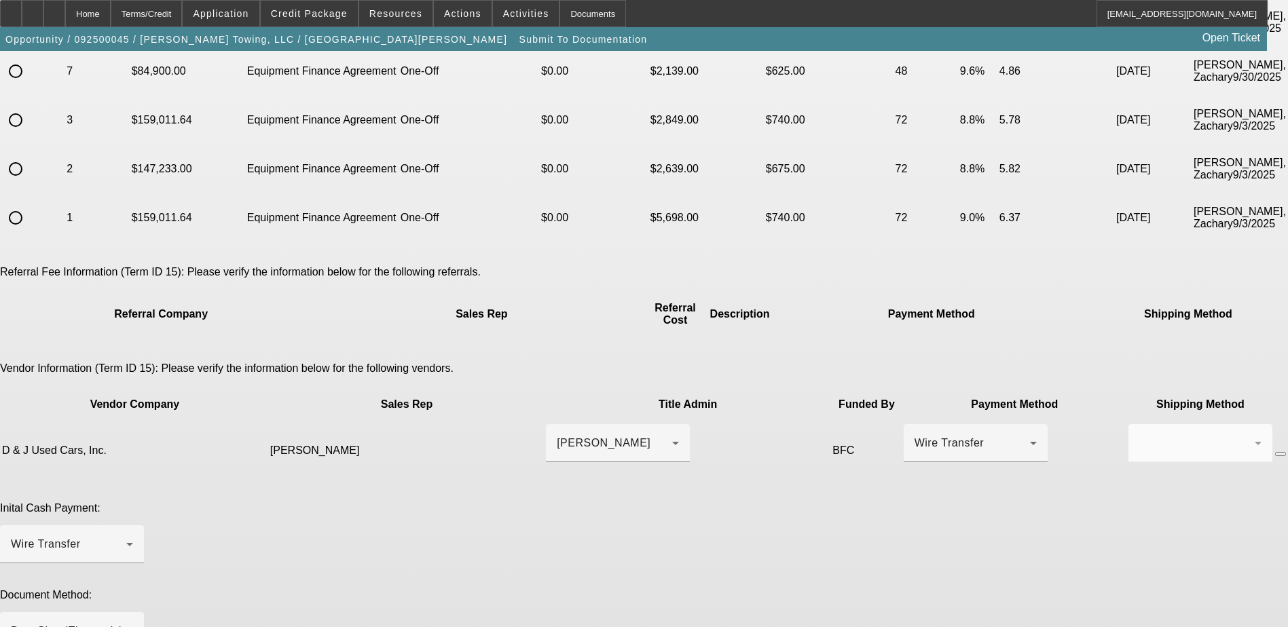
paste textarea "clarkstowing1@yahoo.com"
drag, startPoint x: 1008, startPoint y: 522, endPoint x: 1017, endPoint y: 522, distance: 9.5
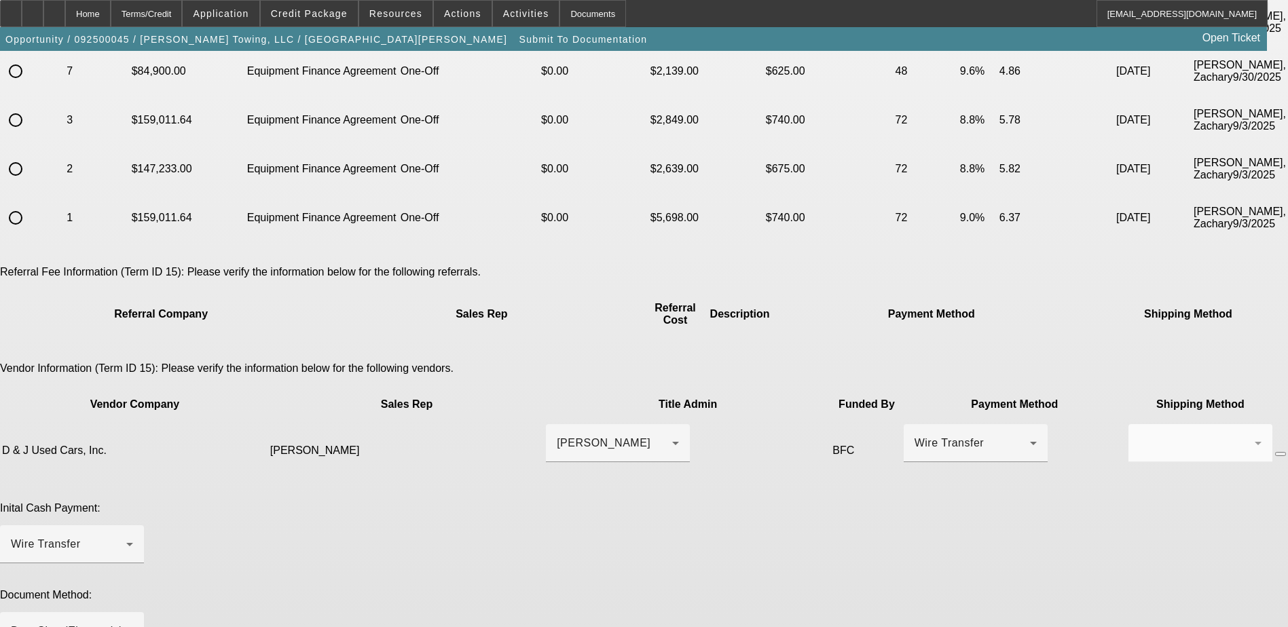
drag, startPoint x: 1008, startPoint y: 519, endPoint x: 1041, endPoint y: 520, distance: 33.3
paste textarea "mcswainheath@att.net"
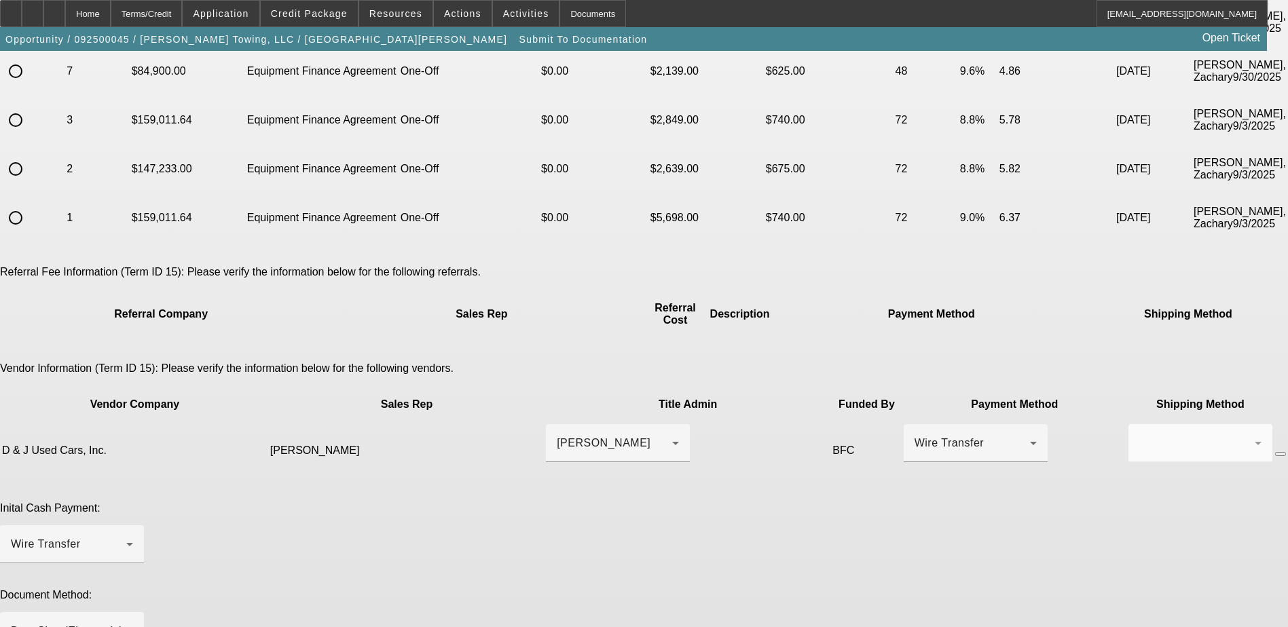
paste textarea "(828) 286-9595"
type textarea "Please if possible try to get these Doc's out before end of day - customer tryi…"
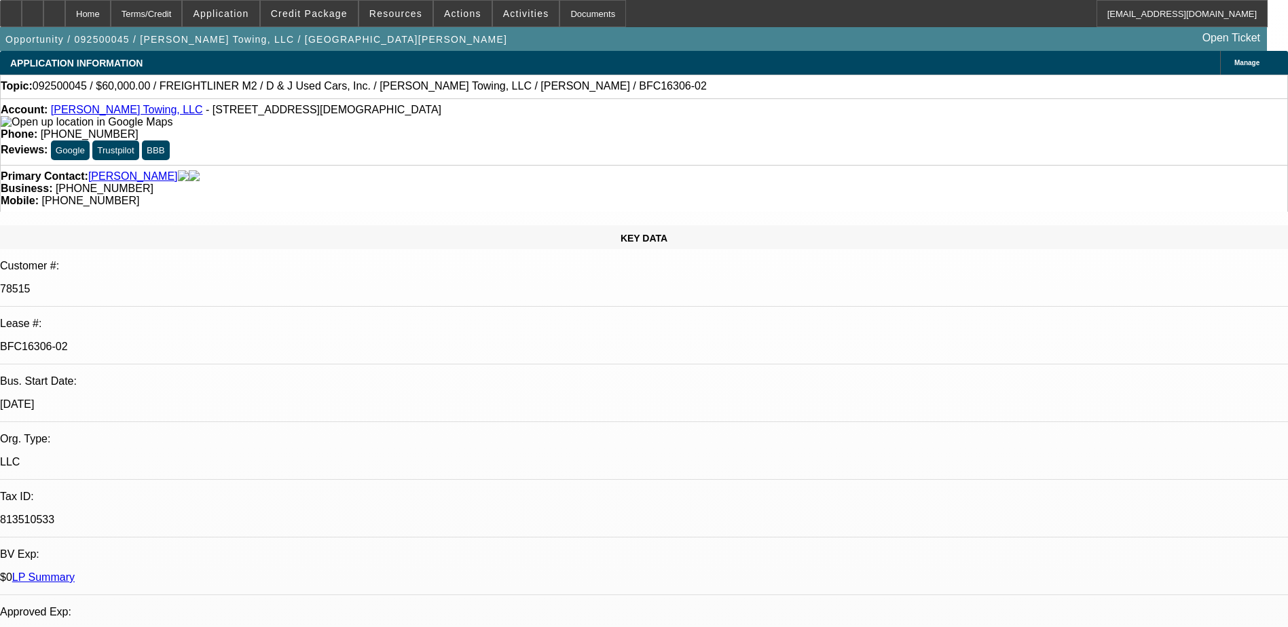
select select "0"
select select "3"
select select "0"
select select "6"
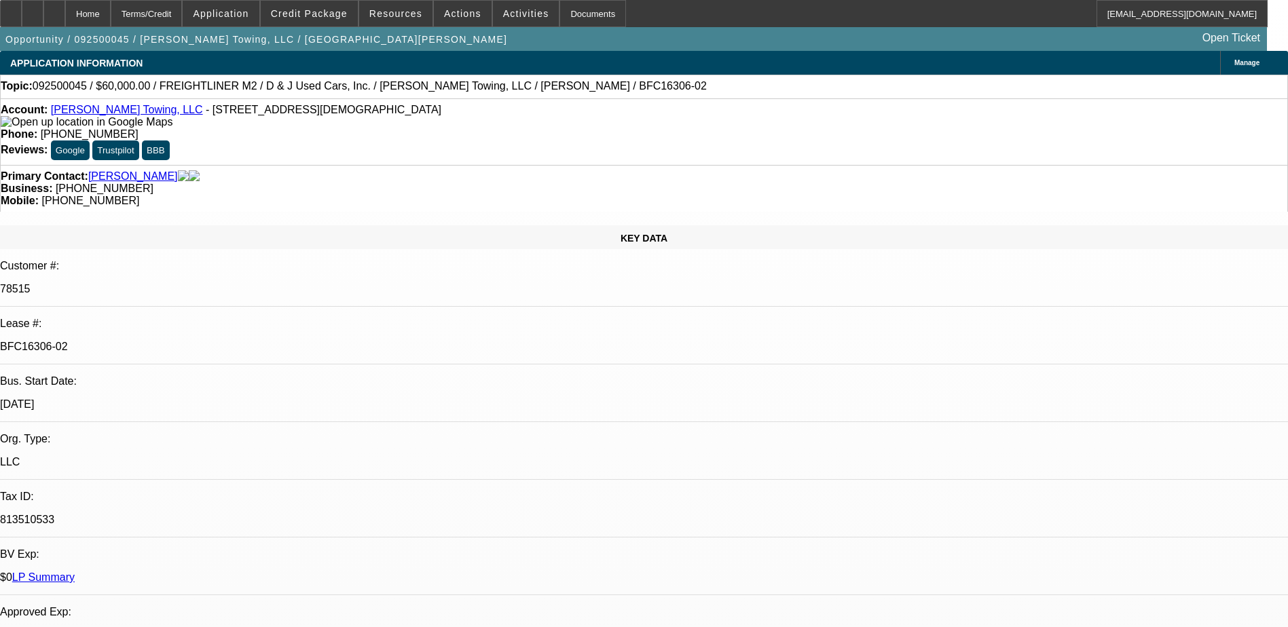
select select "0"
select select "3"
select select "0"
select select "6"
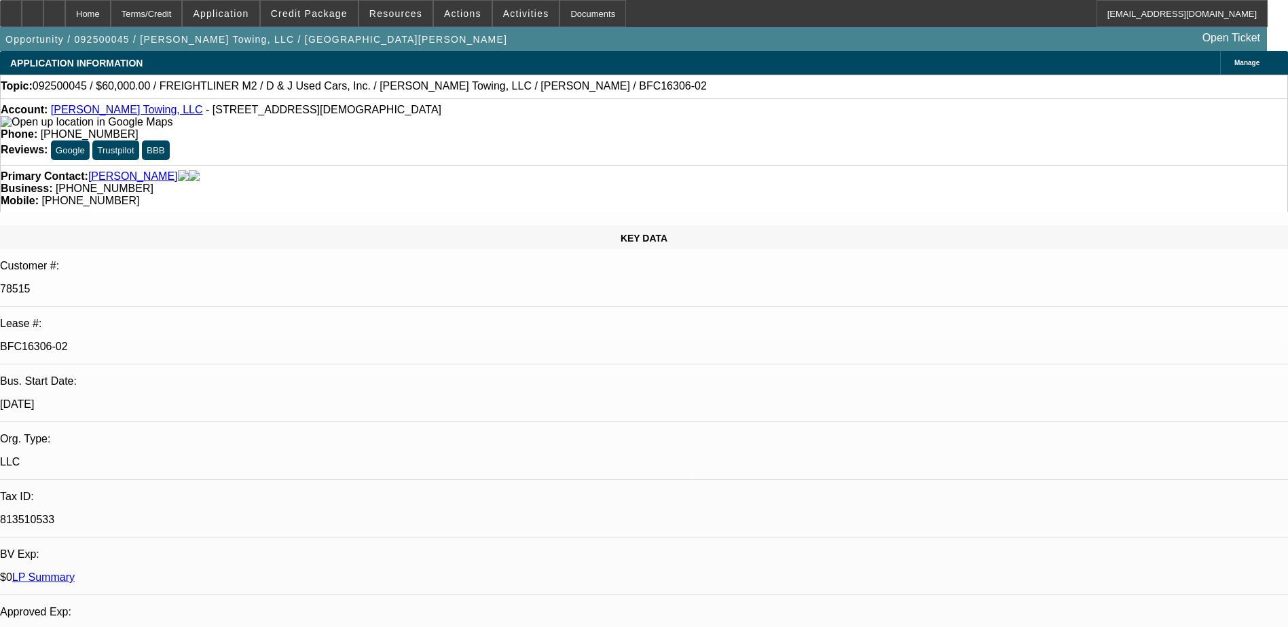
select select "0"
select select "3"
select select "0"
select select "6"
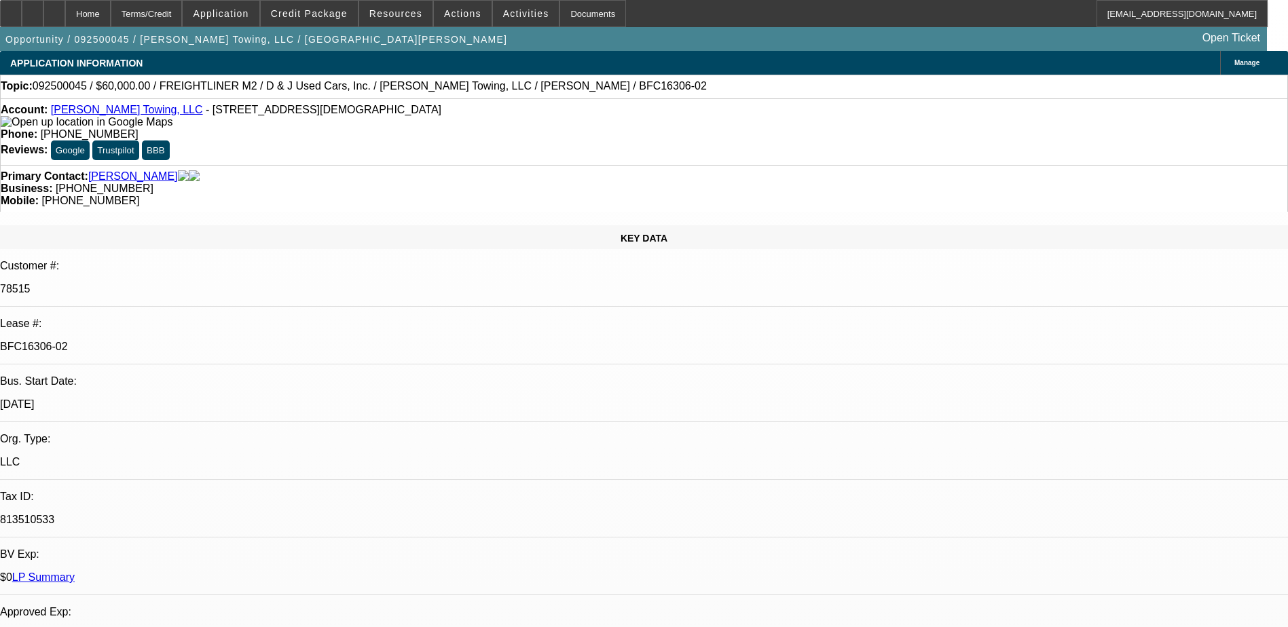
select select "0"
select select "3"
select select "0"
select select "6"
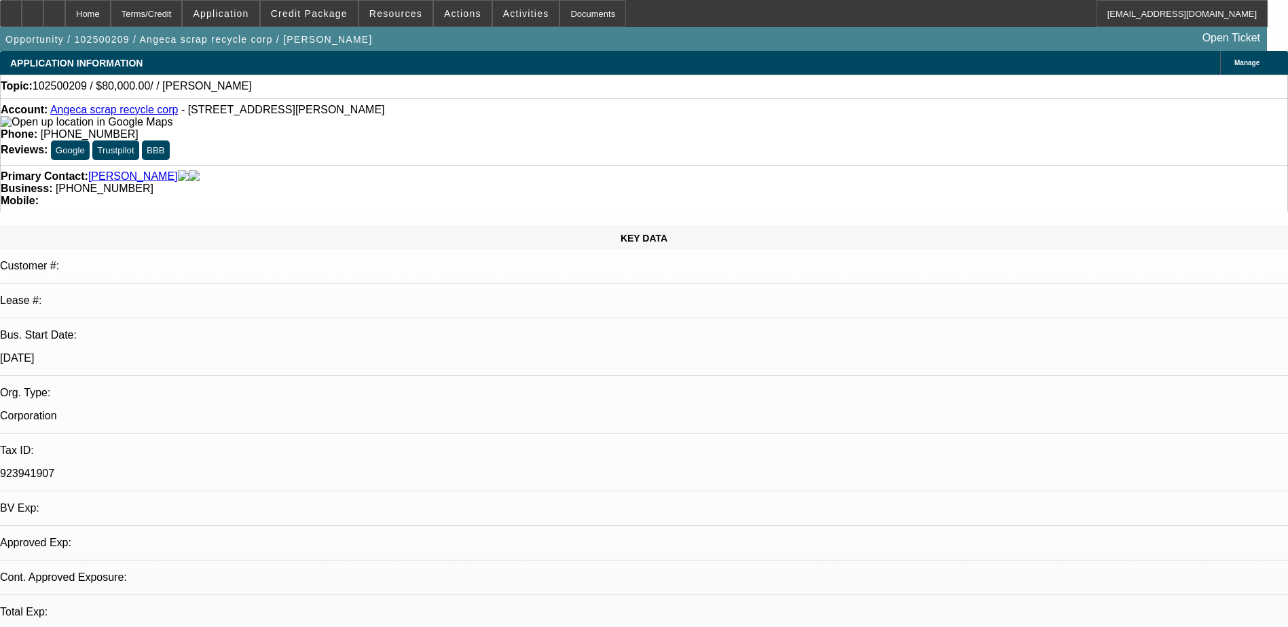
select select "0"
select select "2"
select select "0.1"
select select "1"
select select "2"
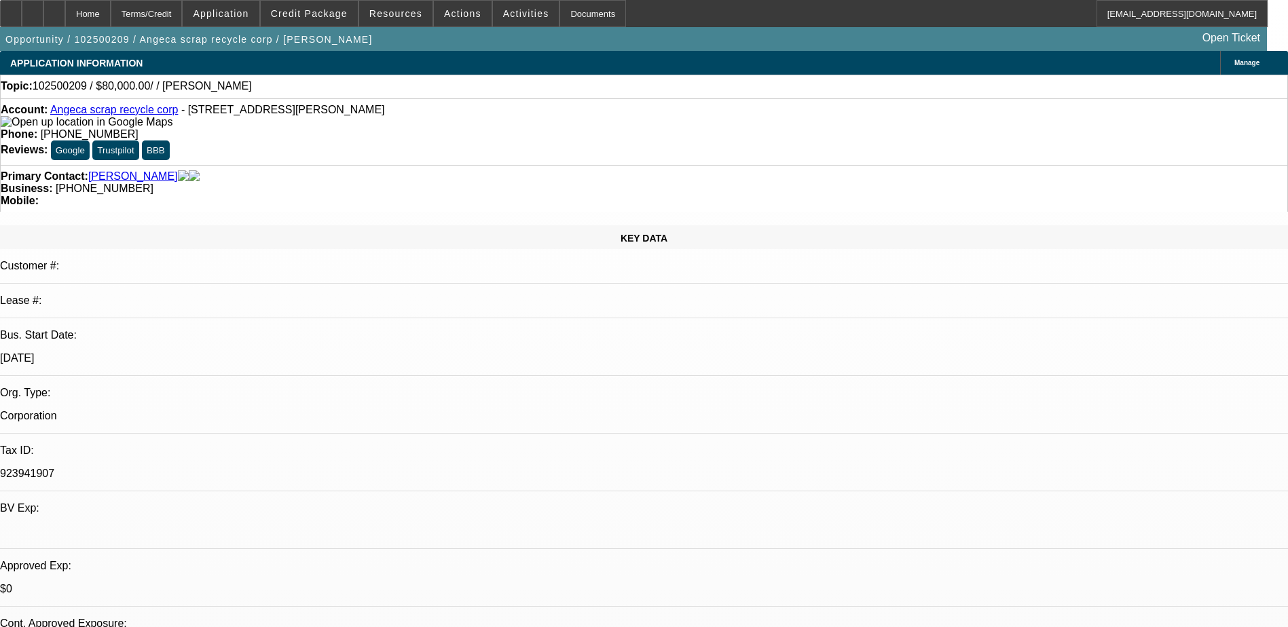
select select "4"
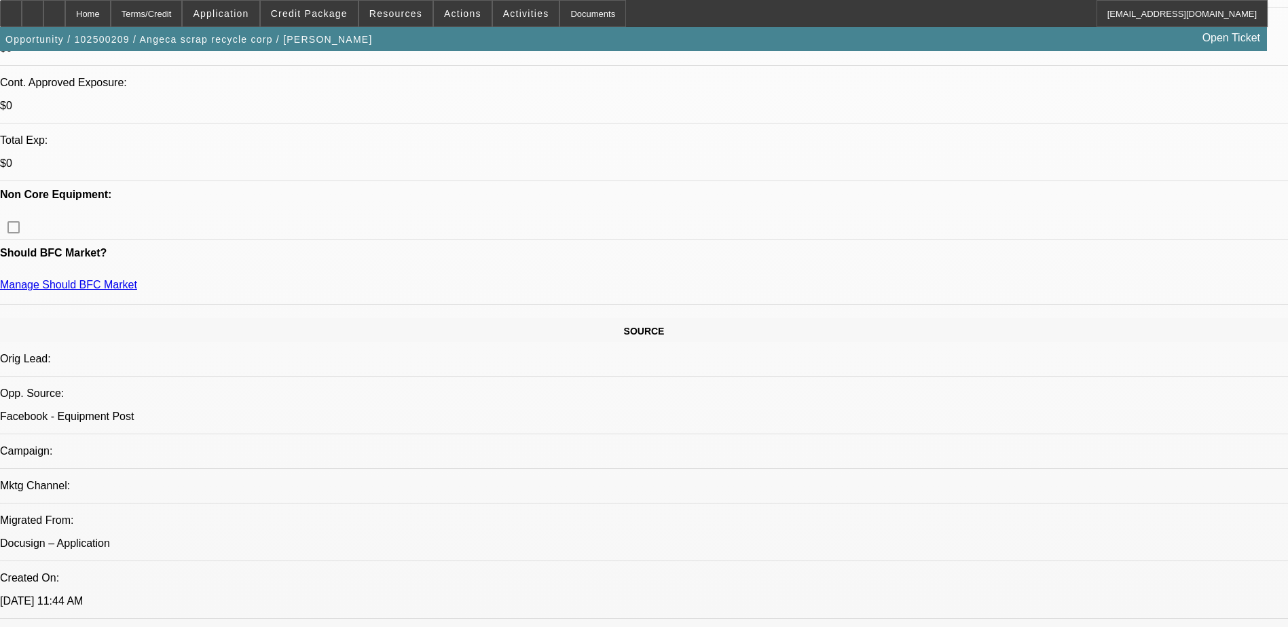
scroll to position [272, 0]
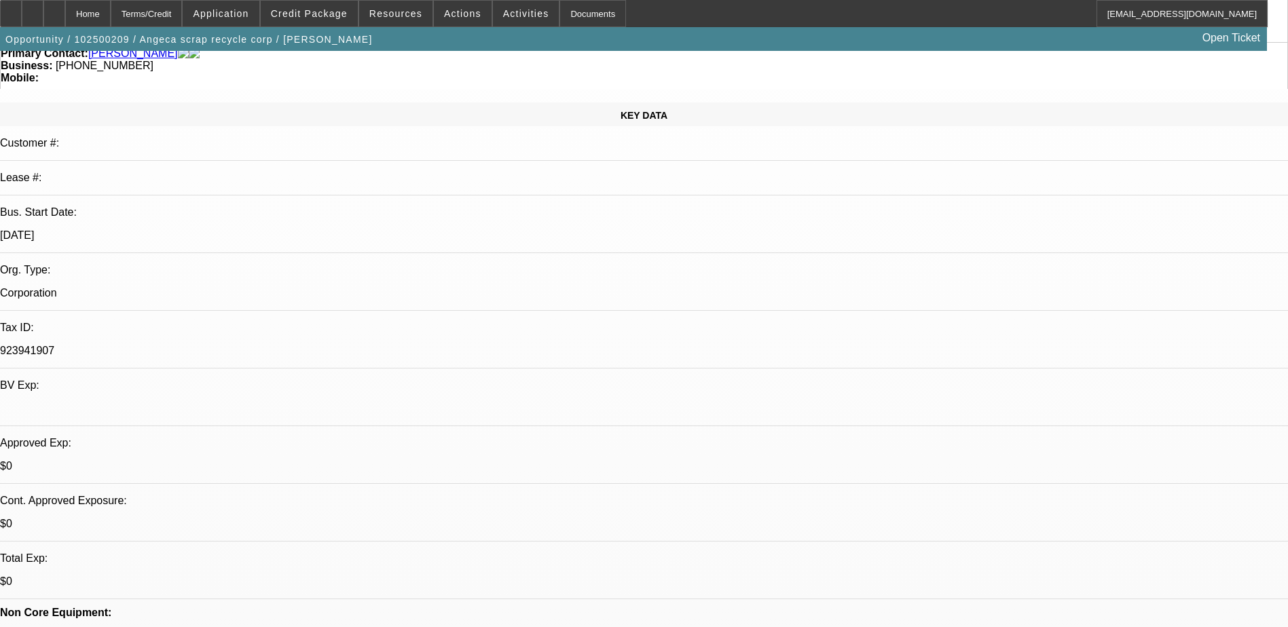
scroll to position [339, 0]
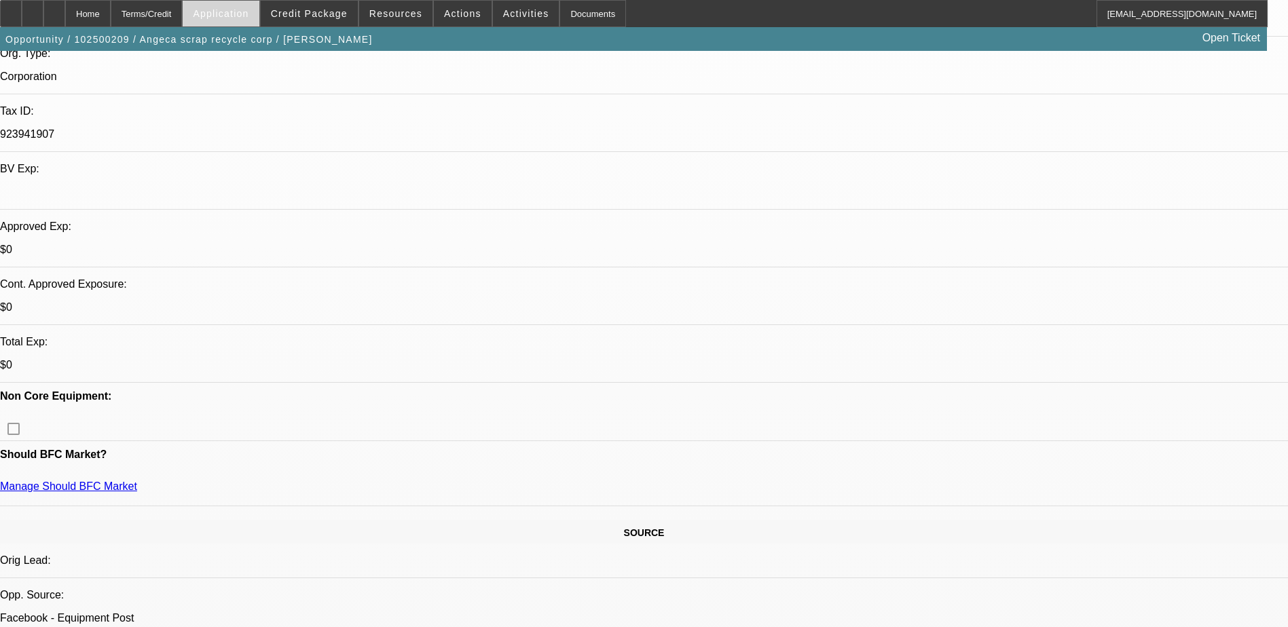
click at [248, 13] on span "Application" at bounding box center [221, 13] width 56 height 11
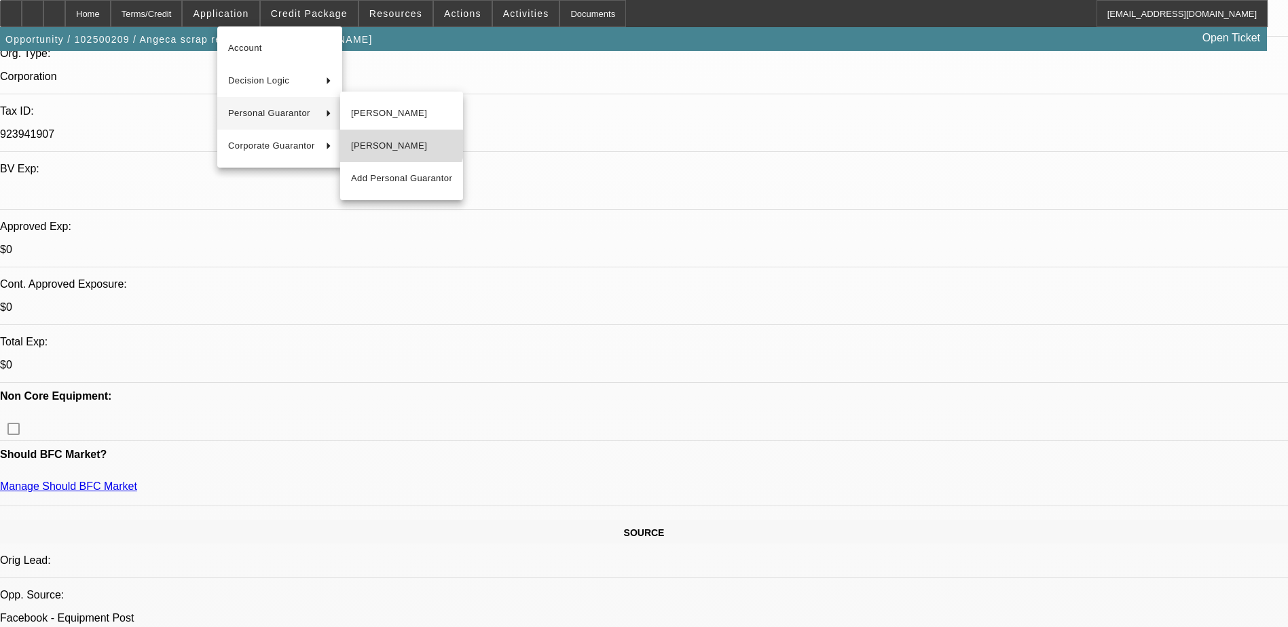
click at [387, 135] on button "Angela Castillo" at bounding box center [401, 146] width 123 height 33
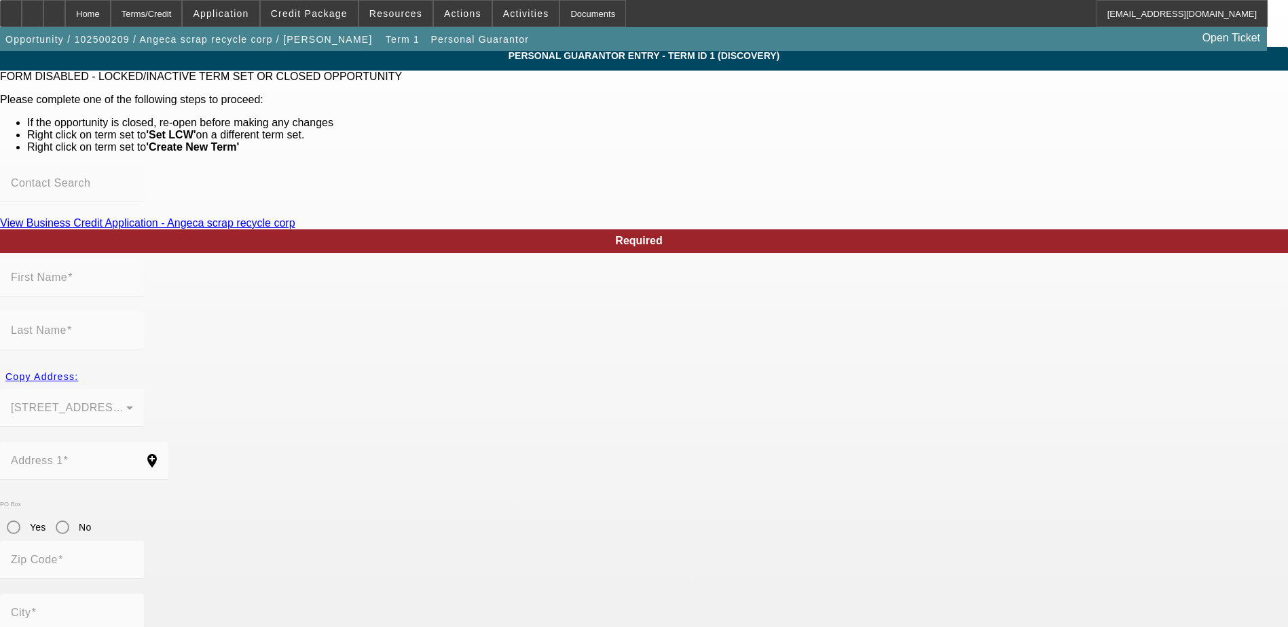
type input "Angela"
type input "Castillo"
type input "1909 Robin Way"
radio input "true"
type input "18018"
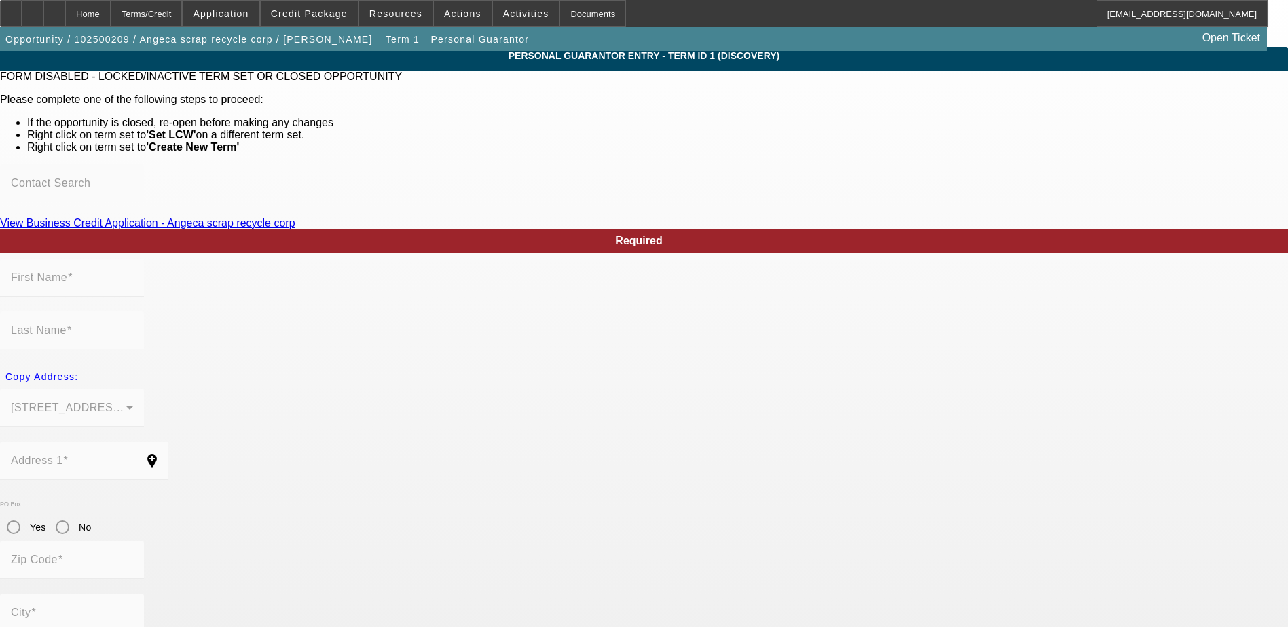
type input "Bethlehem"
type input "(347) 425-4199"
type input "55"
type input "142-04-8680"
type input "angecascrap@gmail.com"
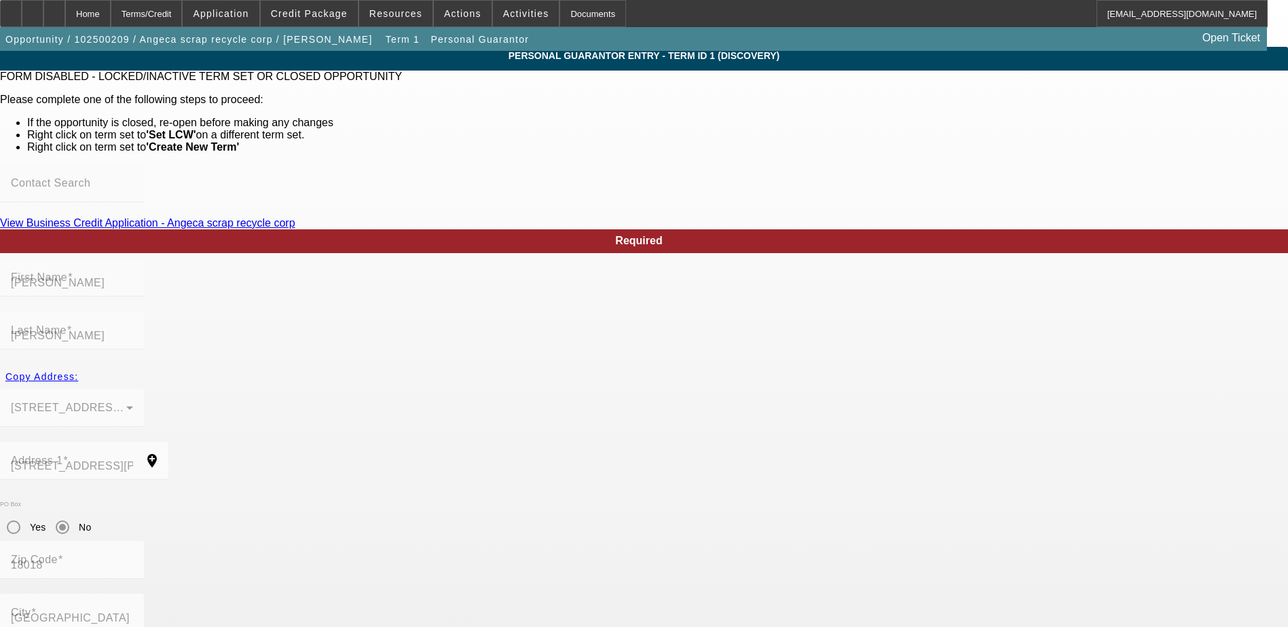
scroll to position [63, 0]
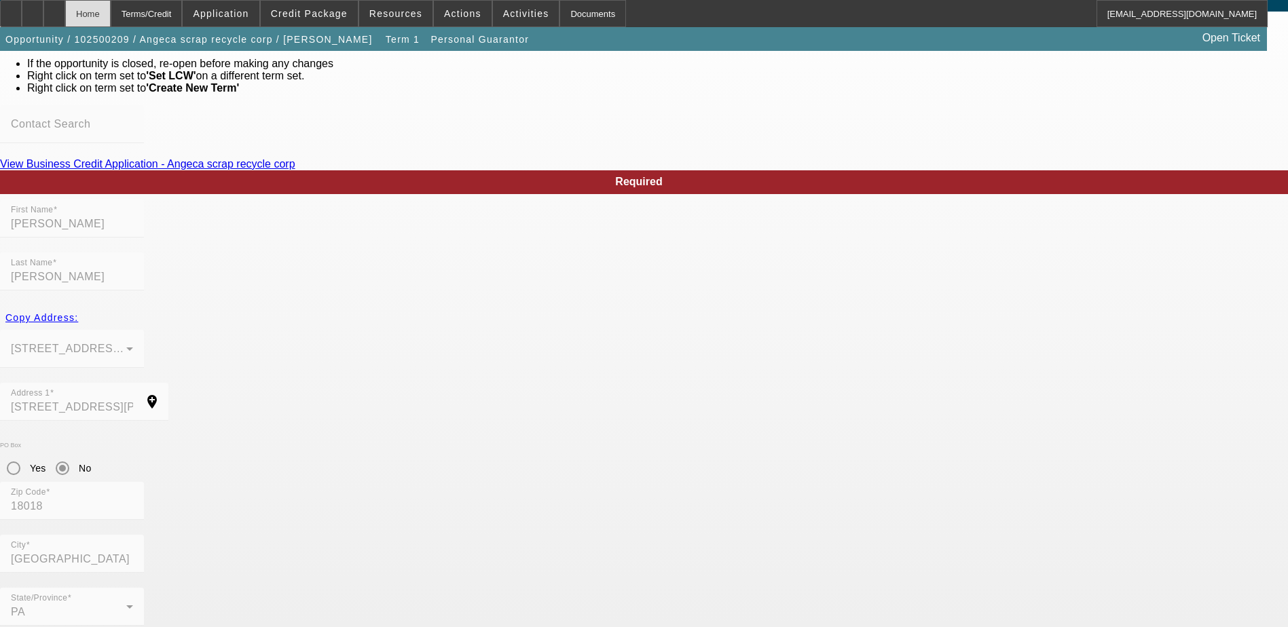
click at [111, 15] on div "Home" at bounding box center [87, 13] width 45 height 27
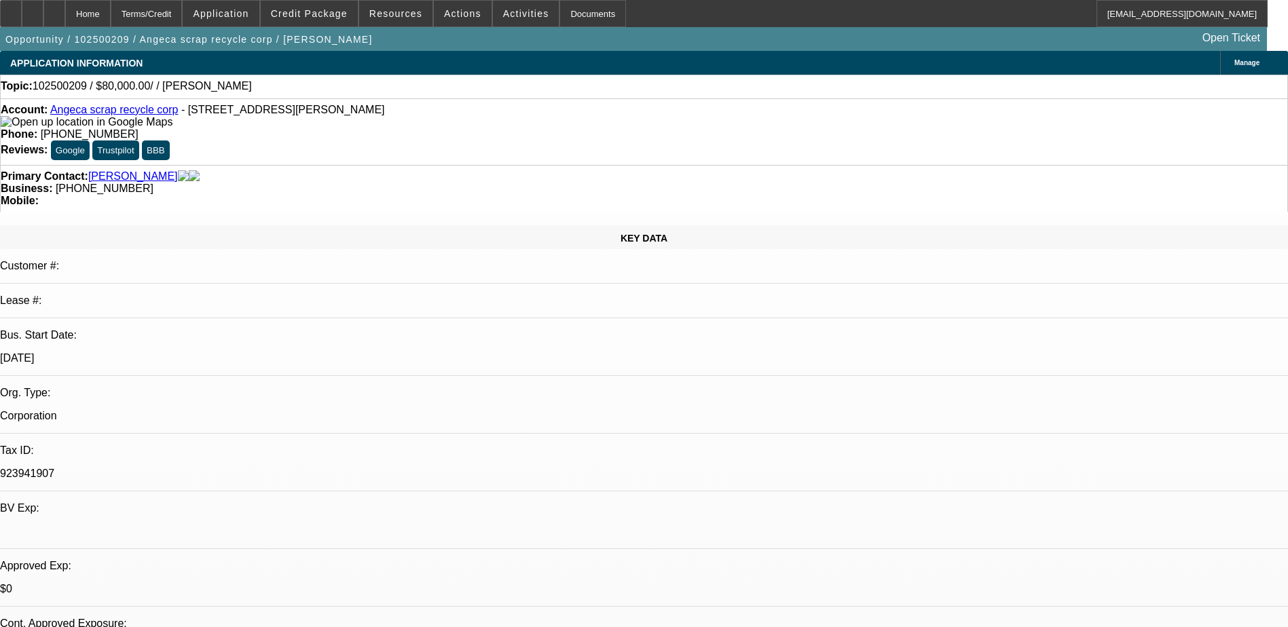
select select "0"
select select "2"
select select "0.1"
select select "4"
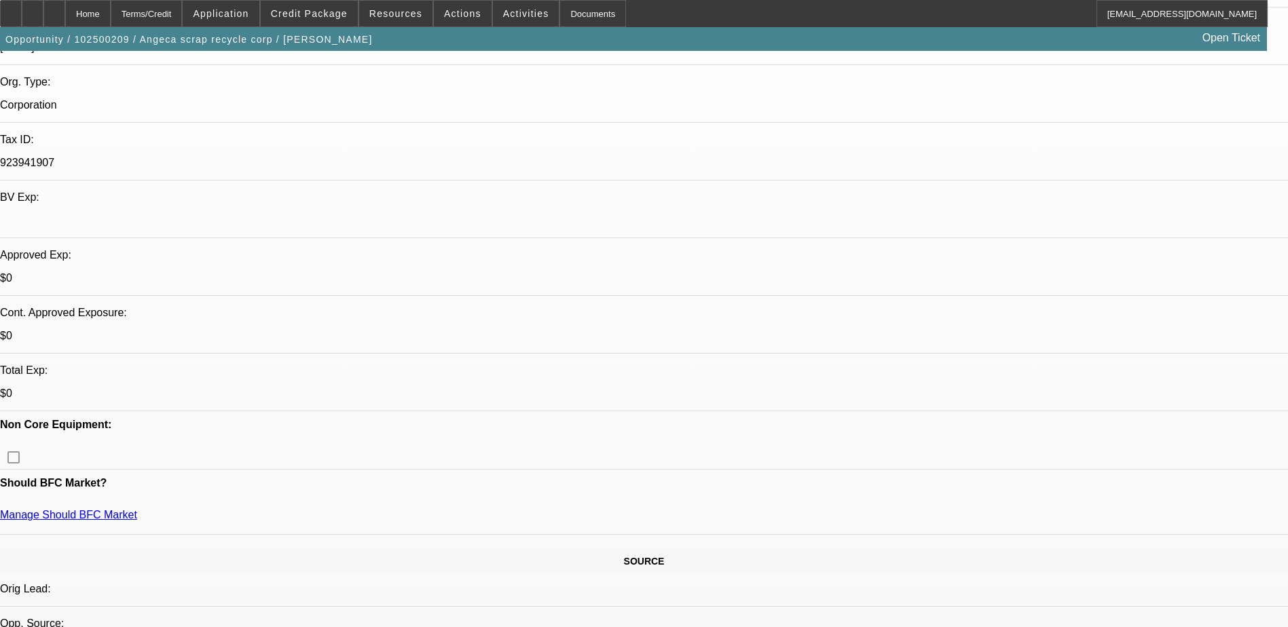
scroll to position [339, 0]
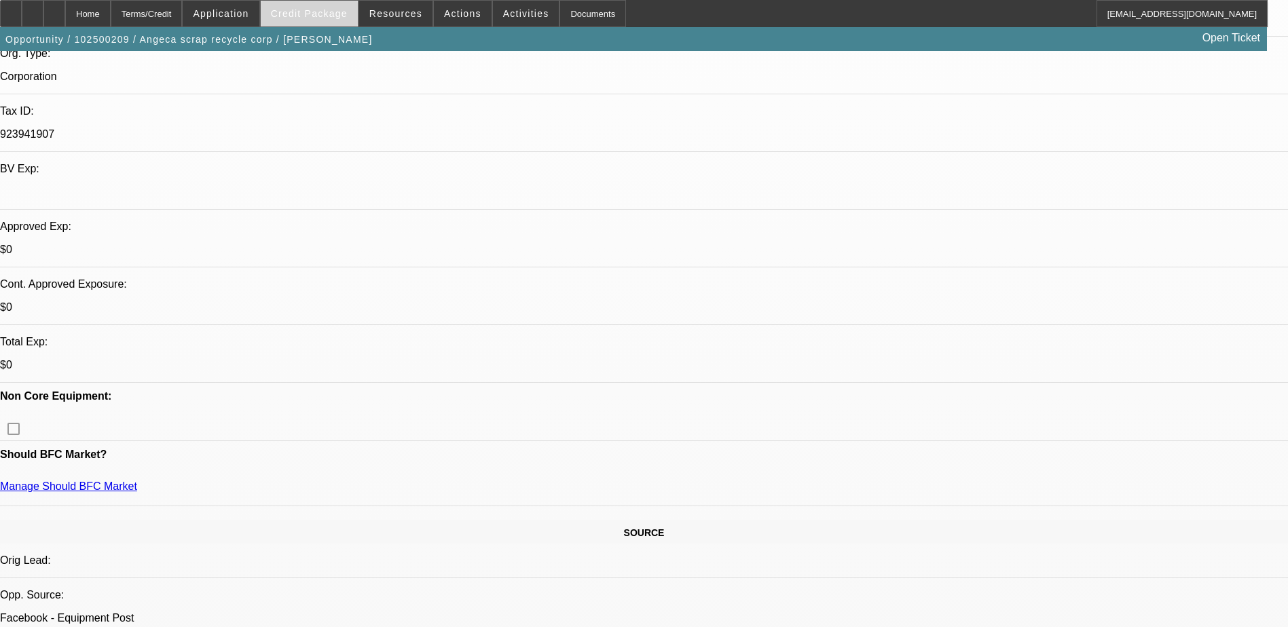
click at [318, 24] on span at bounding box center [309, 13] width 97 height 33
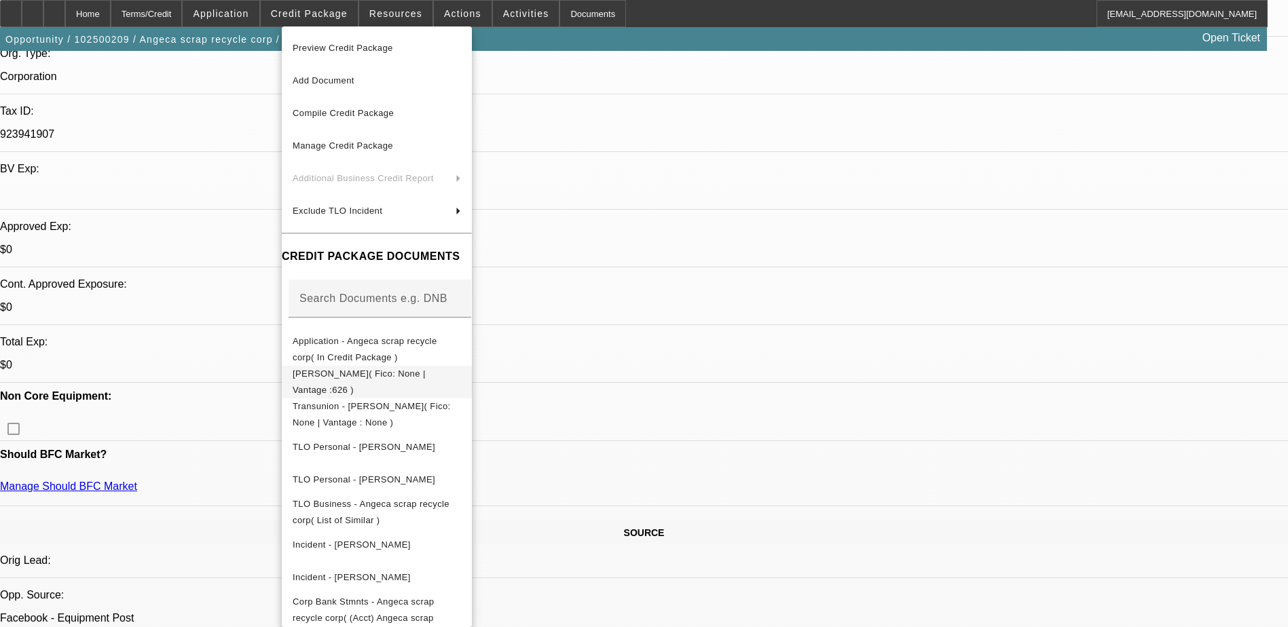
click at [394, 384] on span "Transunion - Castillo, Angela( Fico: None | Vantage :626 )" at bounding box center [377, 382] width 168 height 33
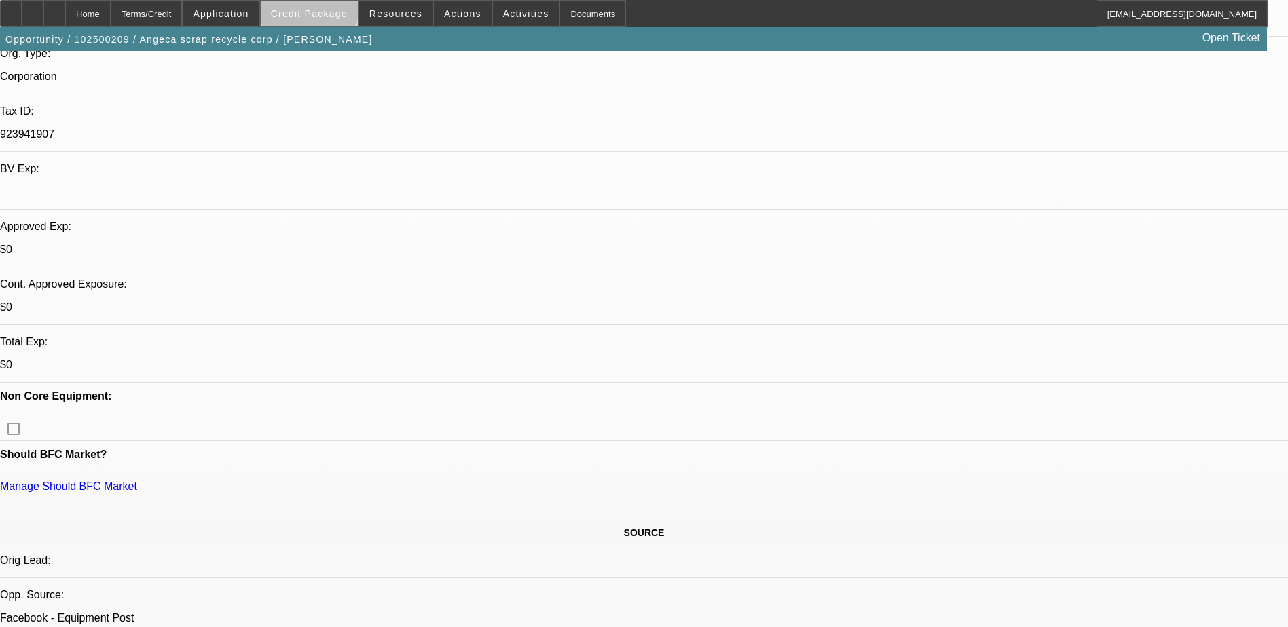
click at [331, 7] on span at bounding box center [309, 13] width 97 height 33
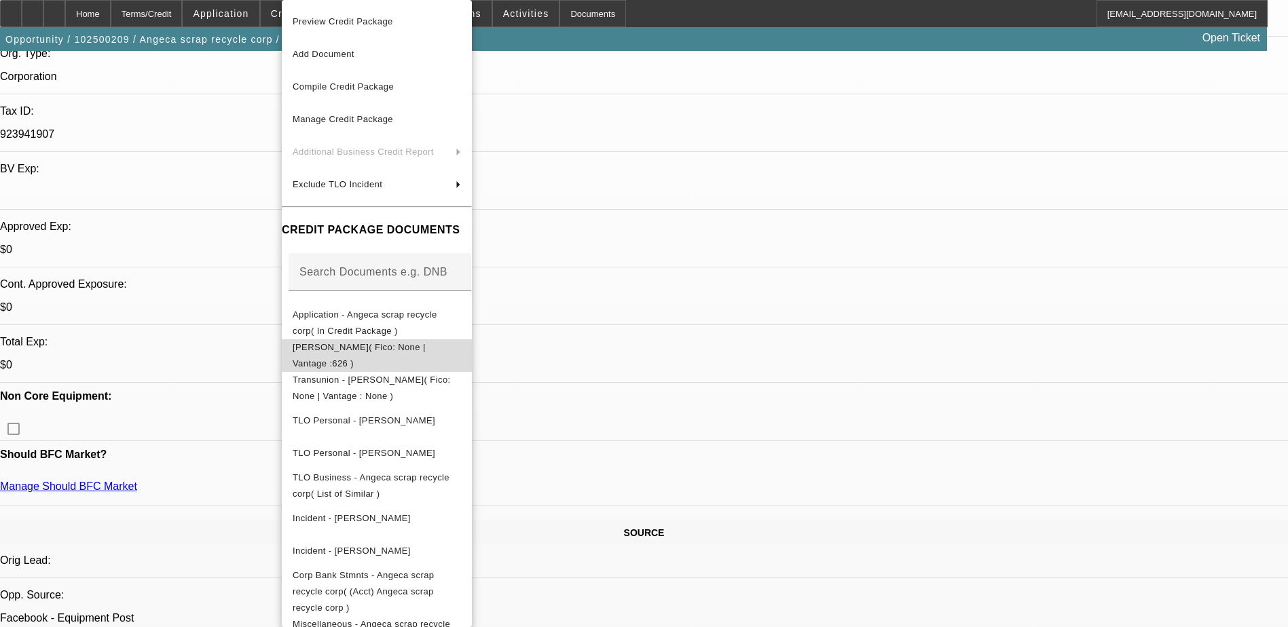
click at [384, 352] on span "Transunion - Castillo, Angela( Fico: None | Vantage :626 )" at bounding box center [359, 355] width 133 height 26
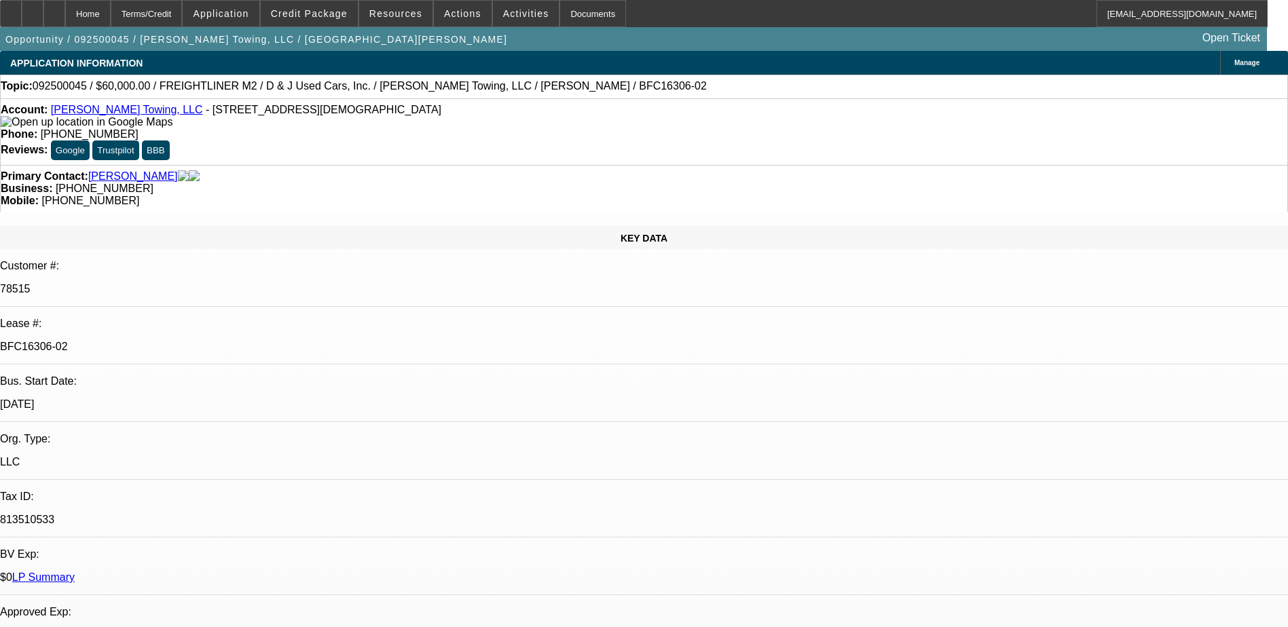
select select "0"
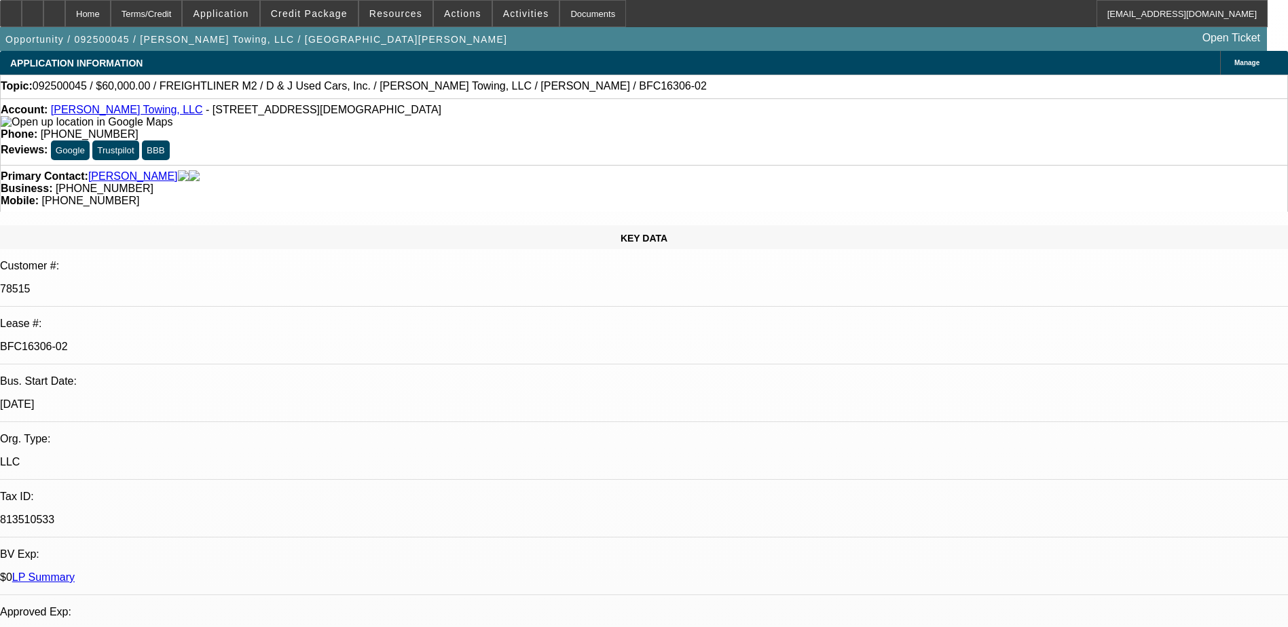
select select "0"
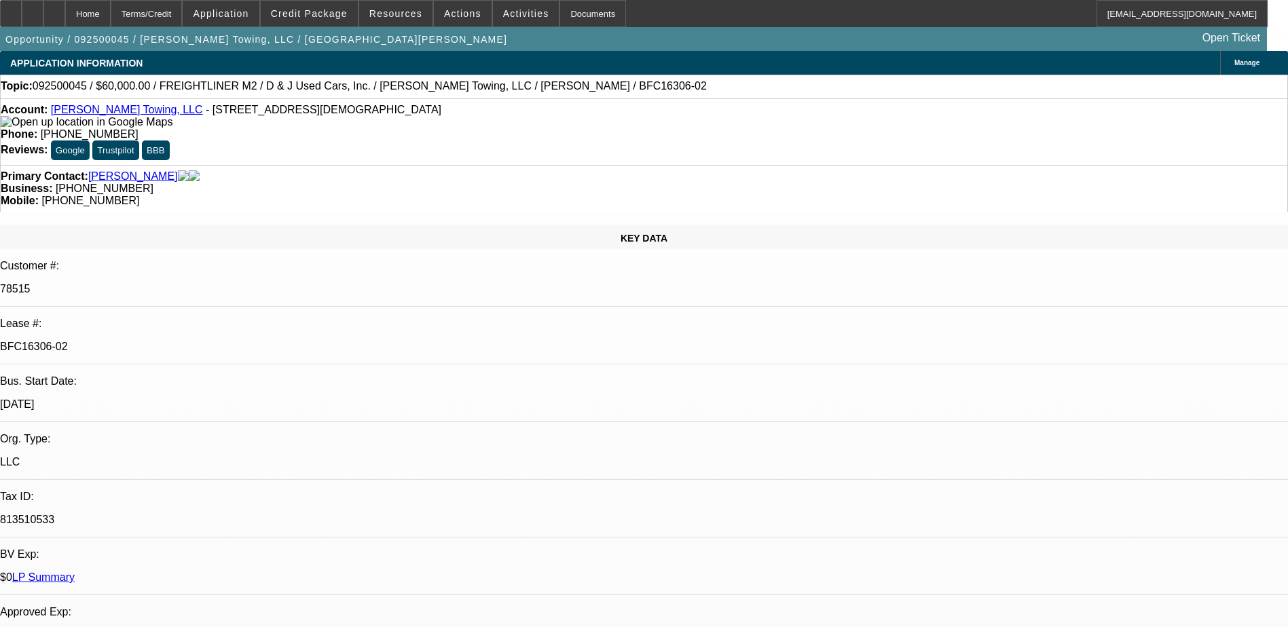
select select "0"
select select "1"
select select "3"
select select "6"
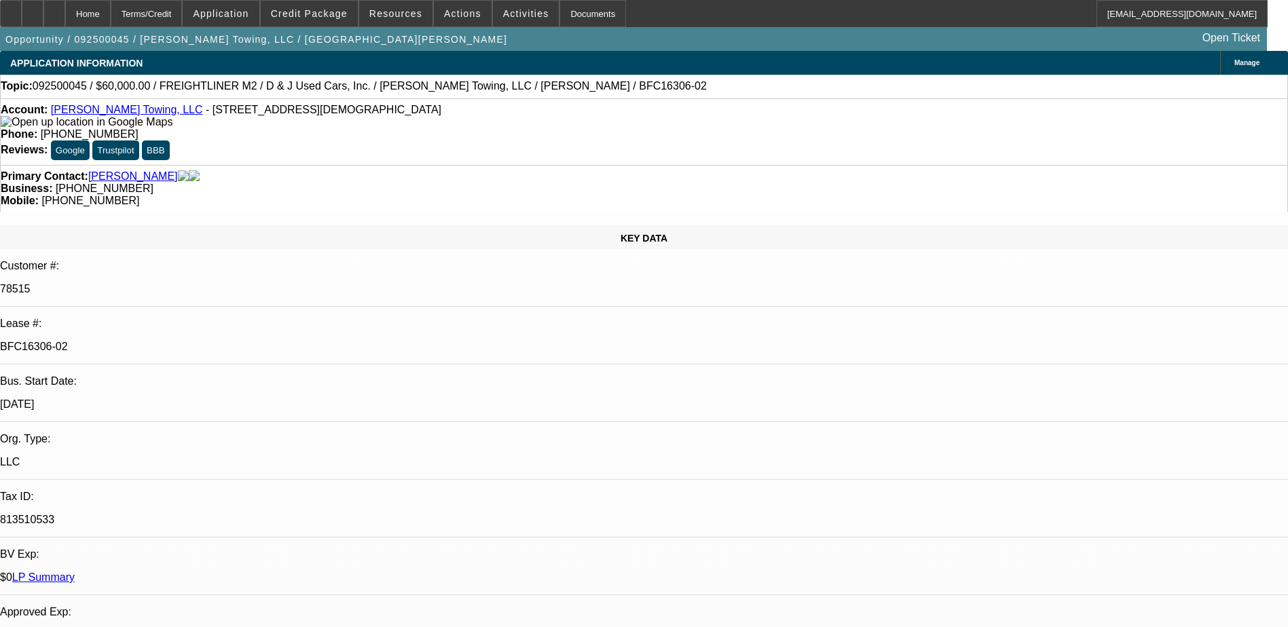
select select "1"
select select "3"
select select "6"
select select "1"
select select "3"
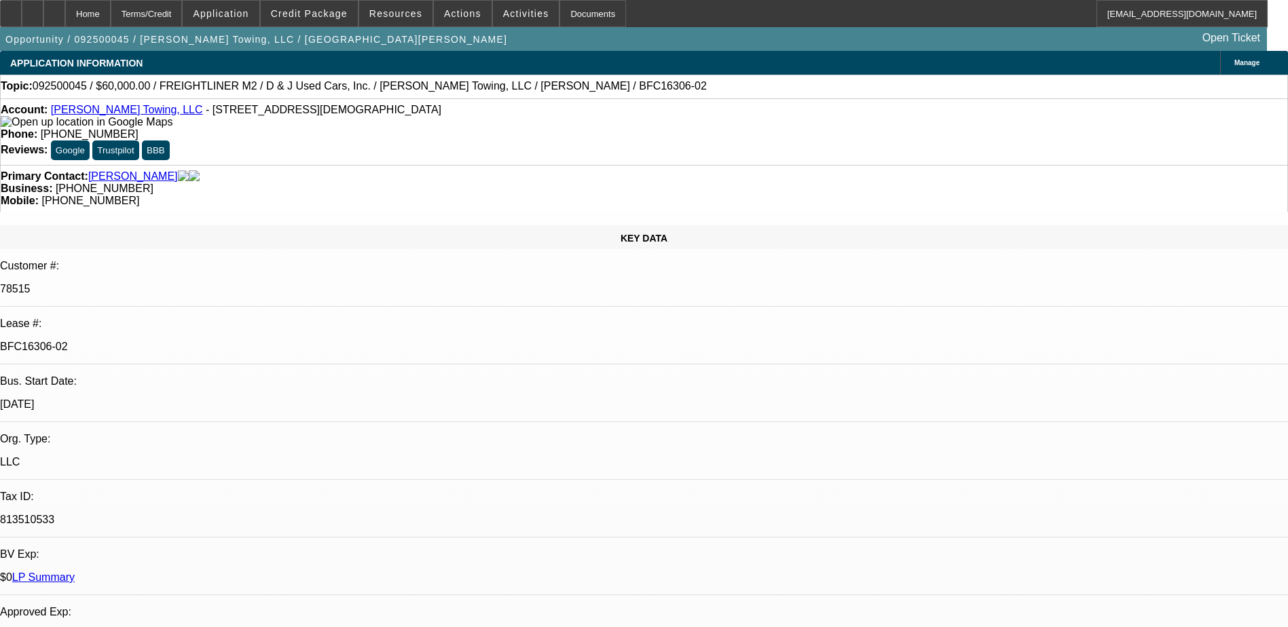
select select "6"
select select "1"
select select "3"
select select "6"
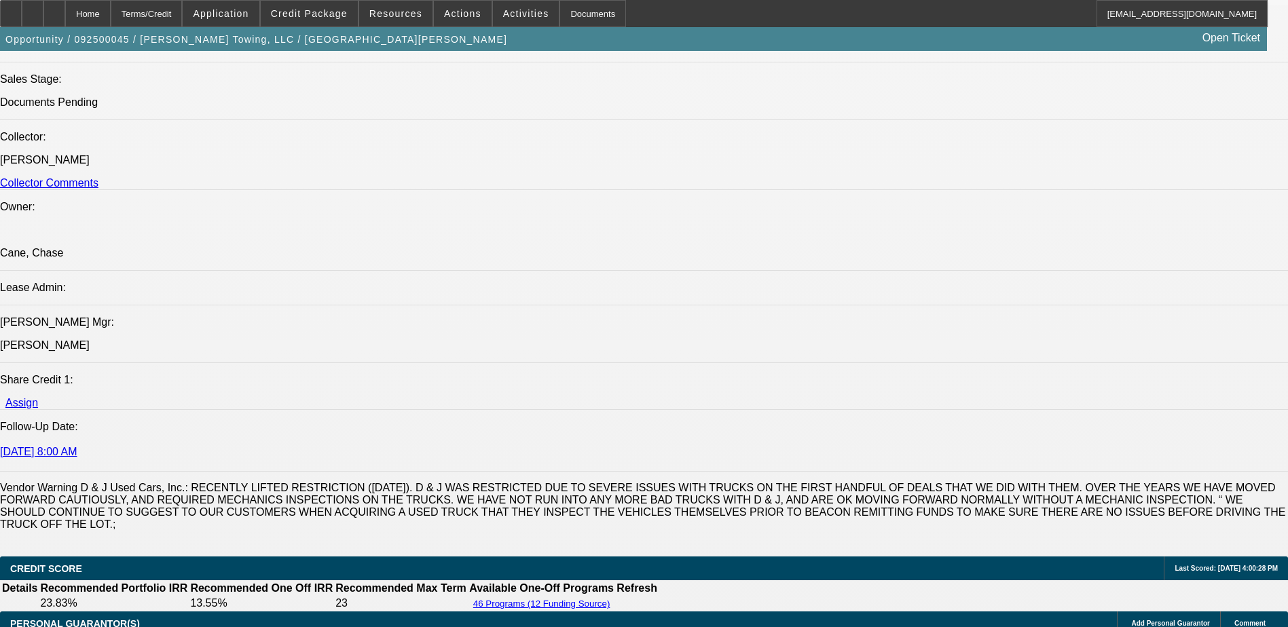
scroll to position [1358, 0]
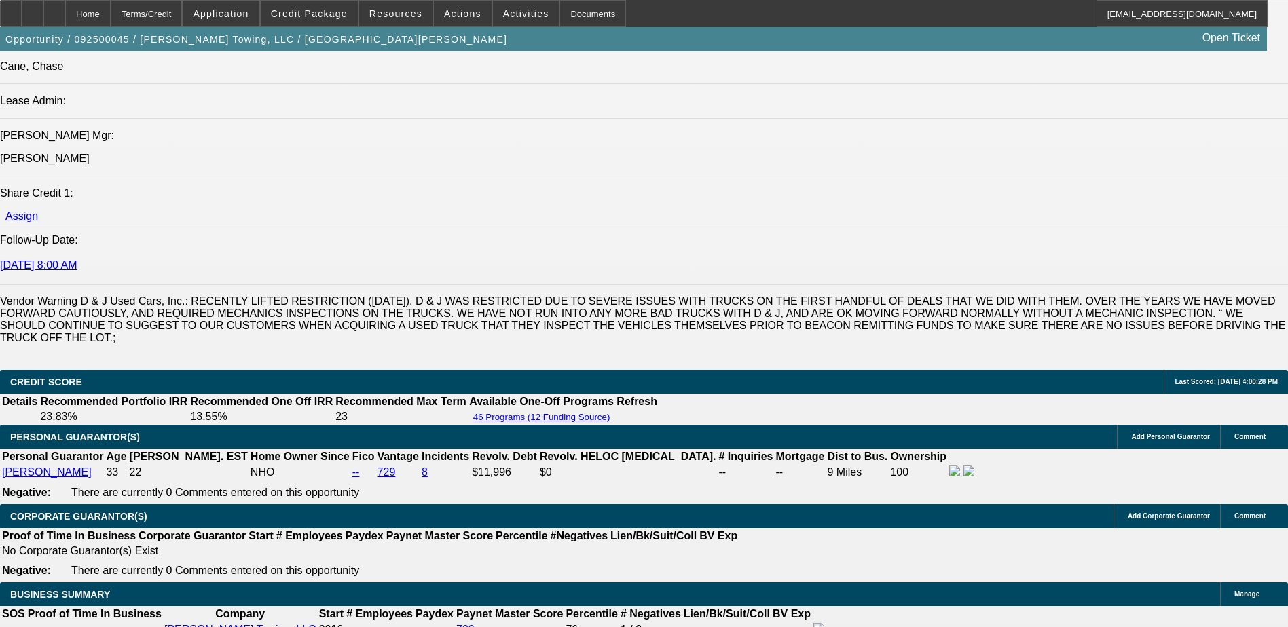
scroll to position [1629, 0]
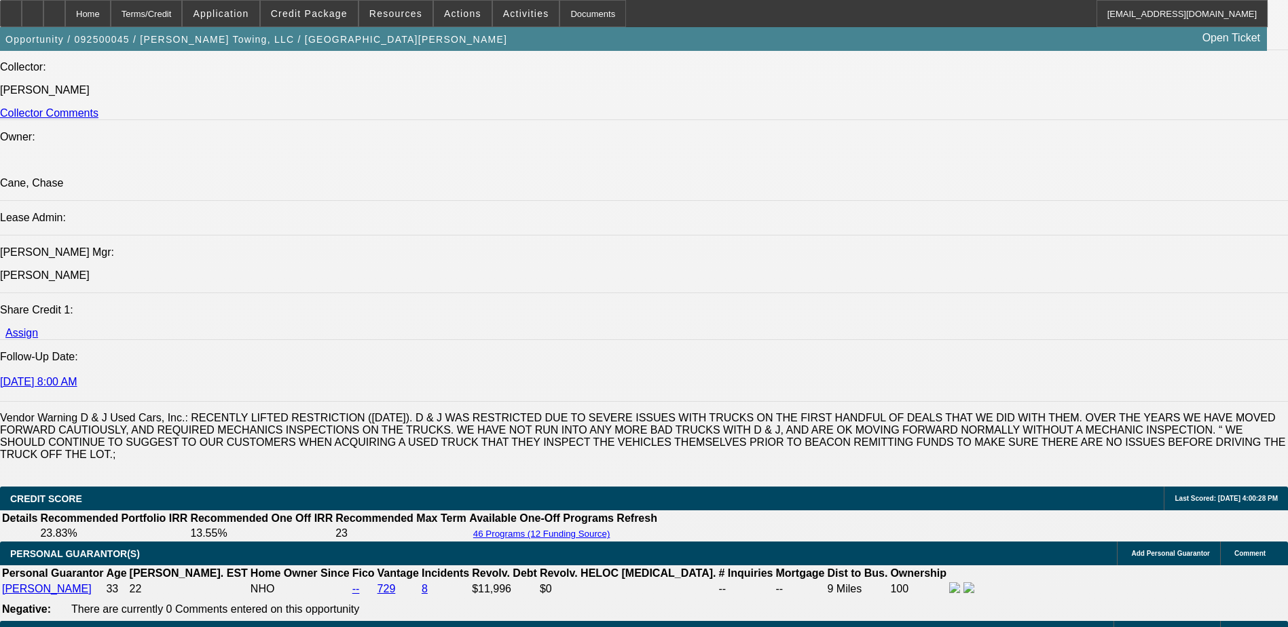
click at [322, 15] on span "Credit Package" at bounding box center [309, 13] width 77 height 11
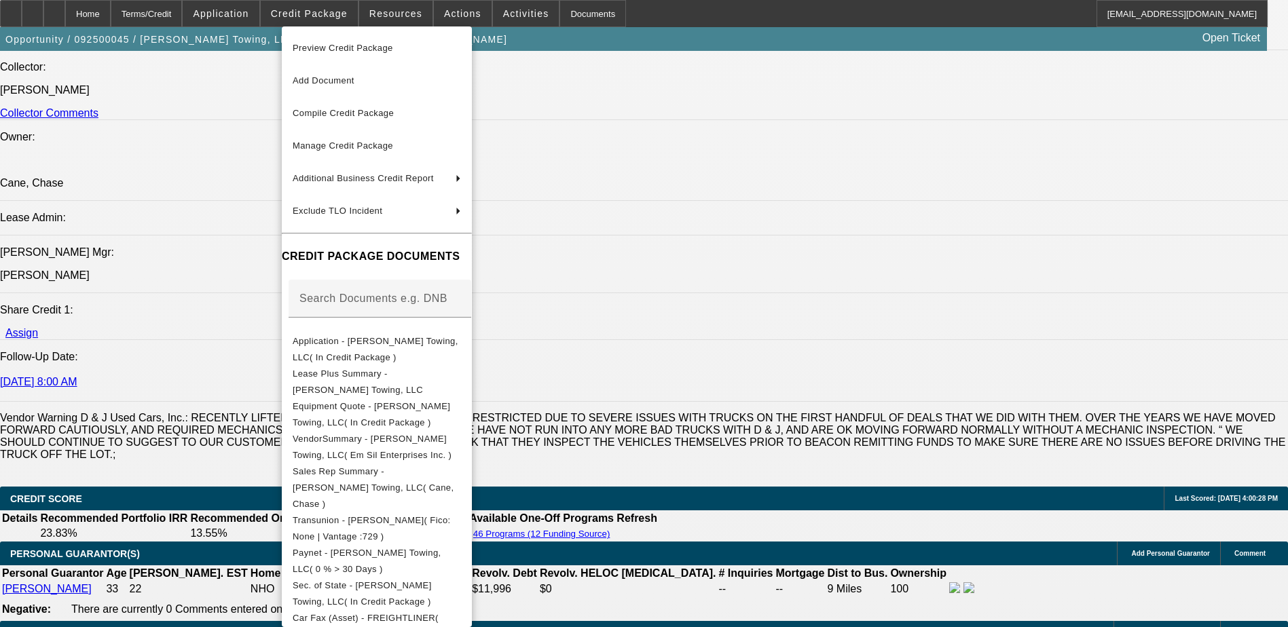
click at [982, 125] on div at bounding box center [644, 313] width 1288 height 627
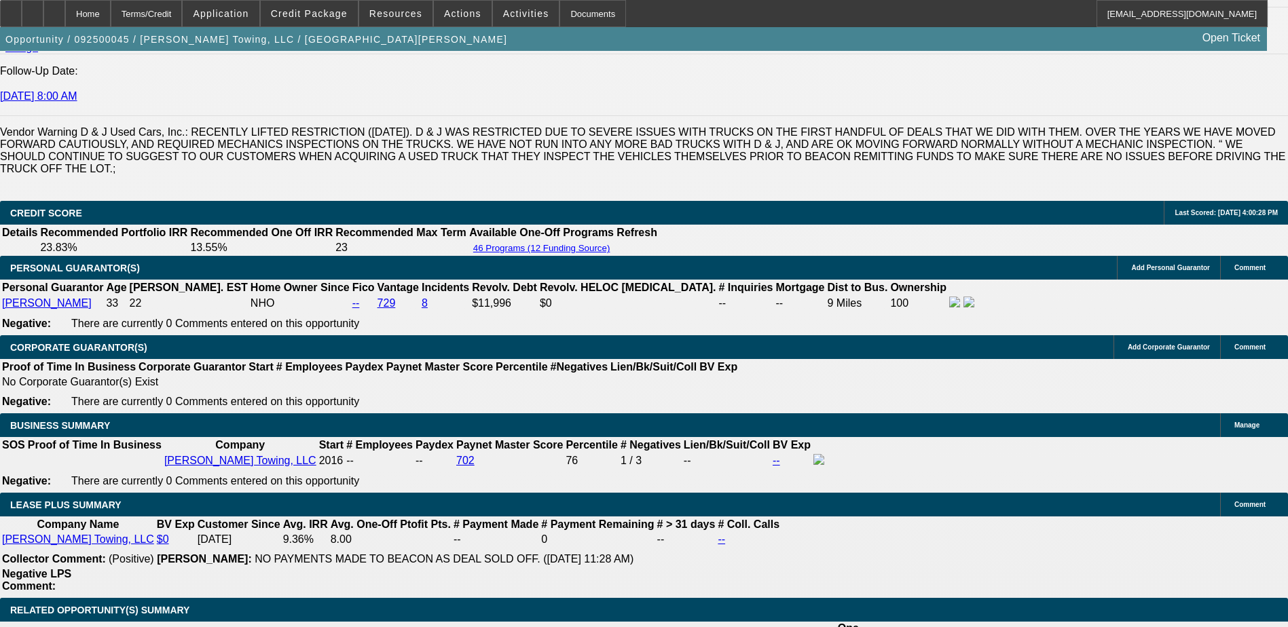
scroll to position [1833, 0]
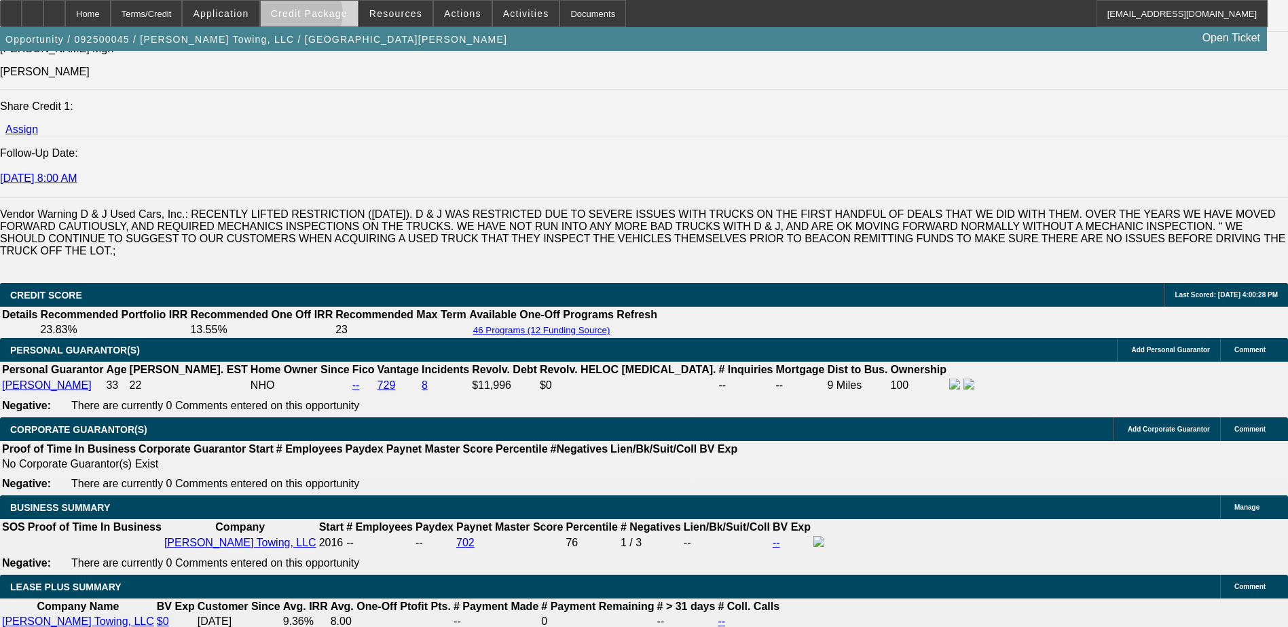
click at [321, 17] on span "Credit Package" at bounding box center [309, 13] width 77 height 11
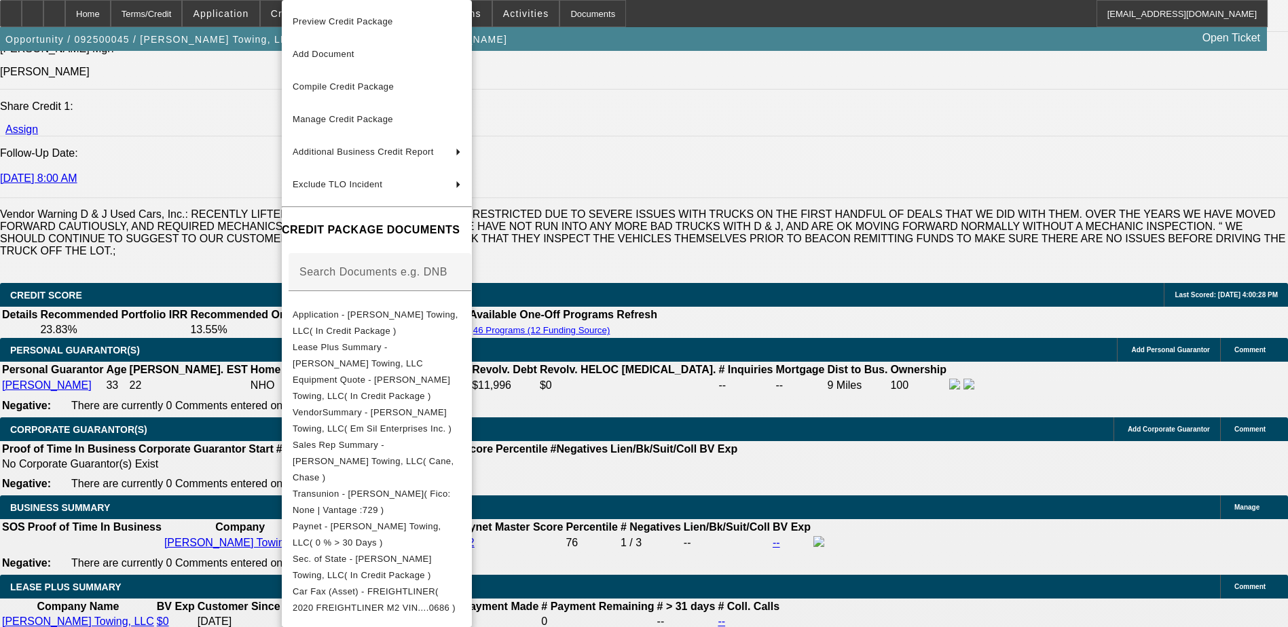
click at [699, 148] on div at bounding box center [644, 313] width 1288 height 627
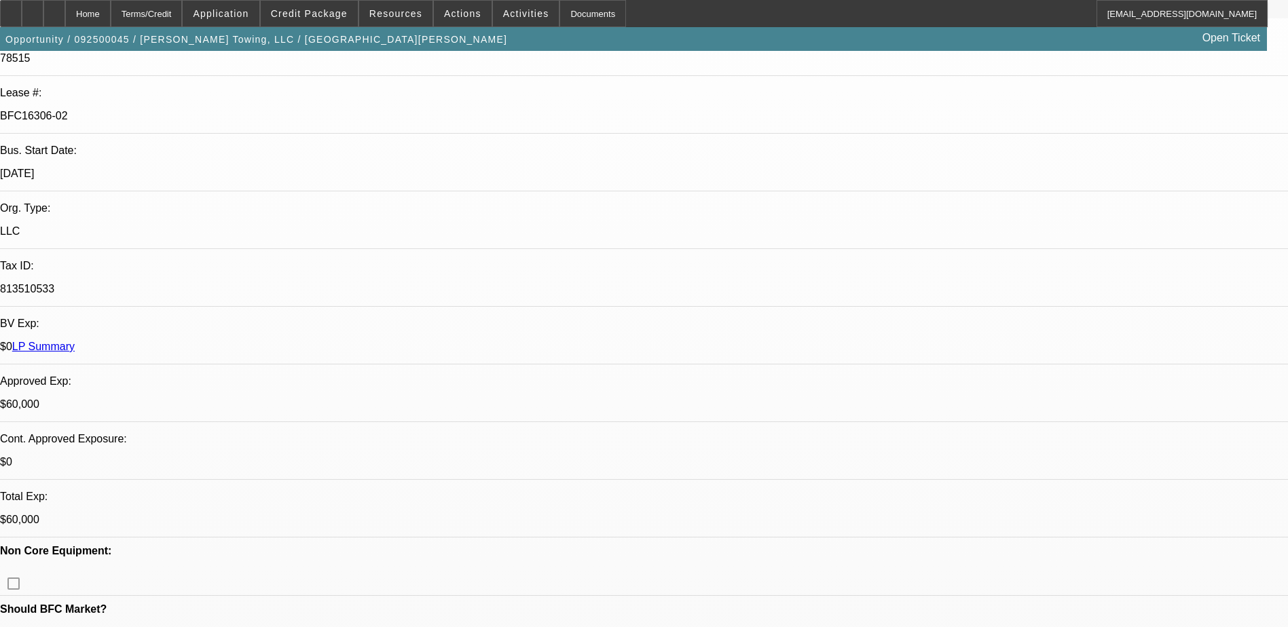
scroll to position [0, 0]
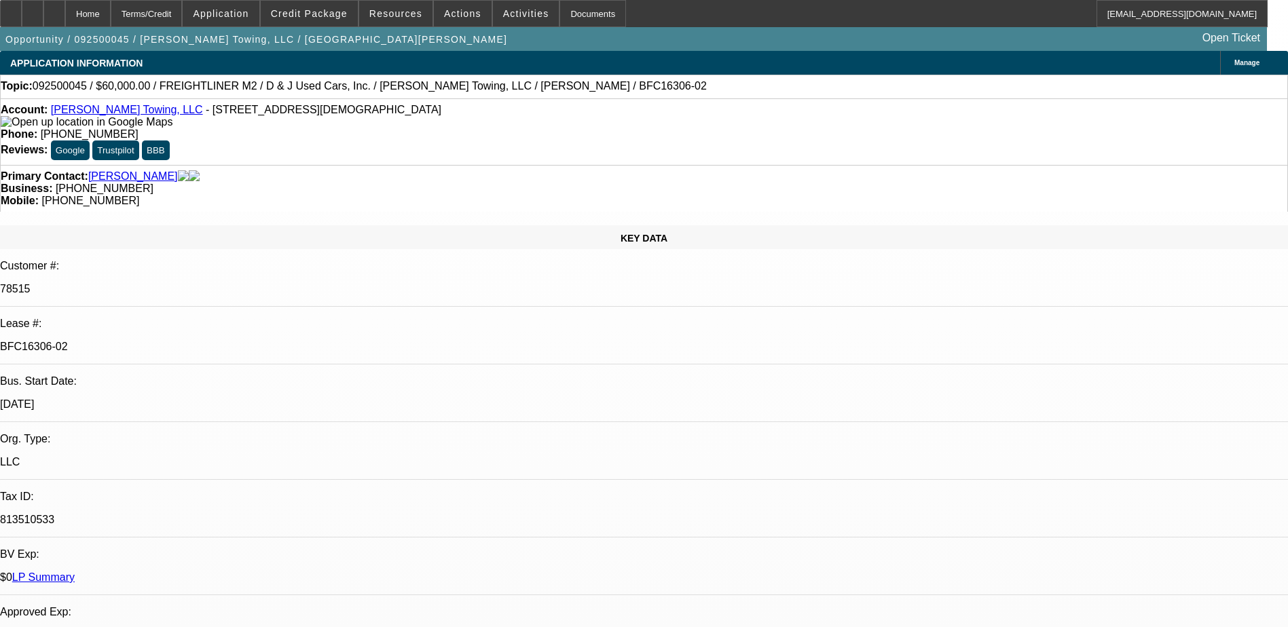
click at [65, 8] on div at bounding box center [54, 13] width 22 height 27
select select "0"
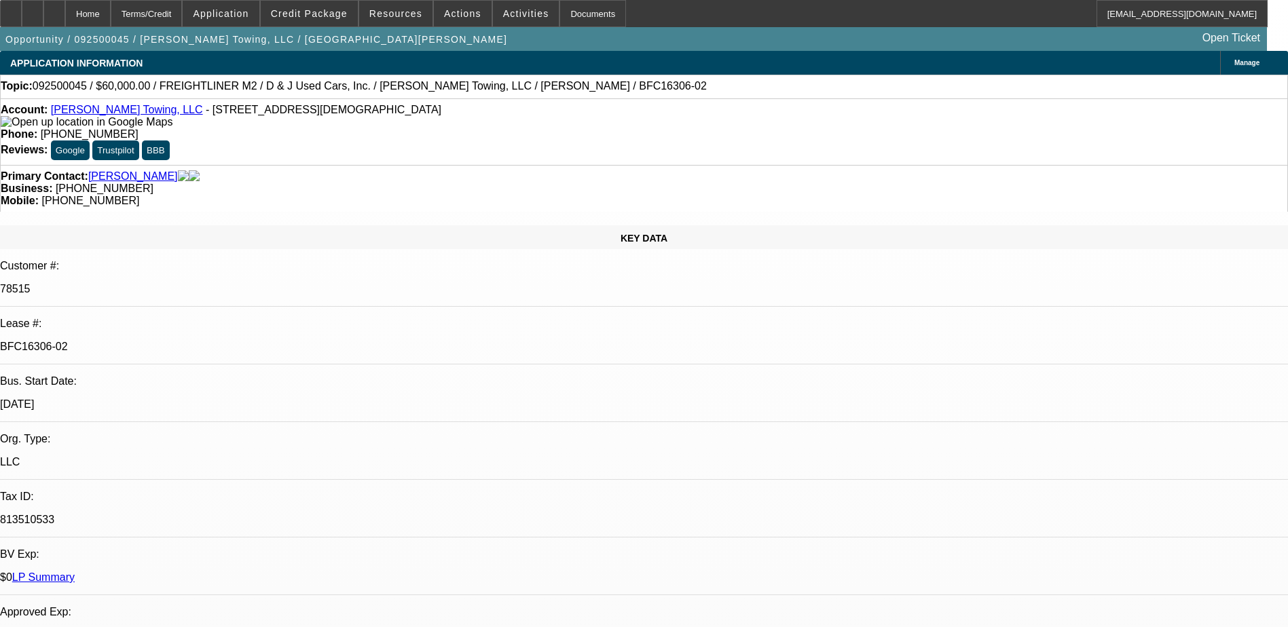
select select "0"
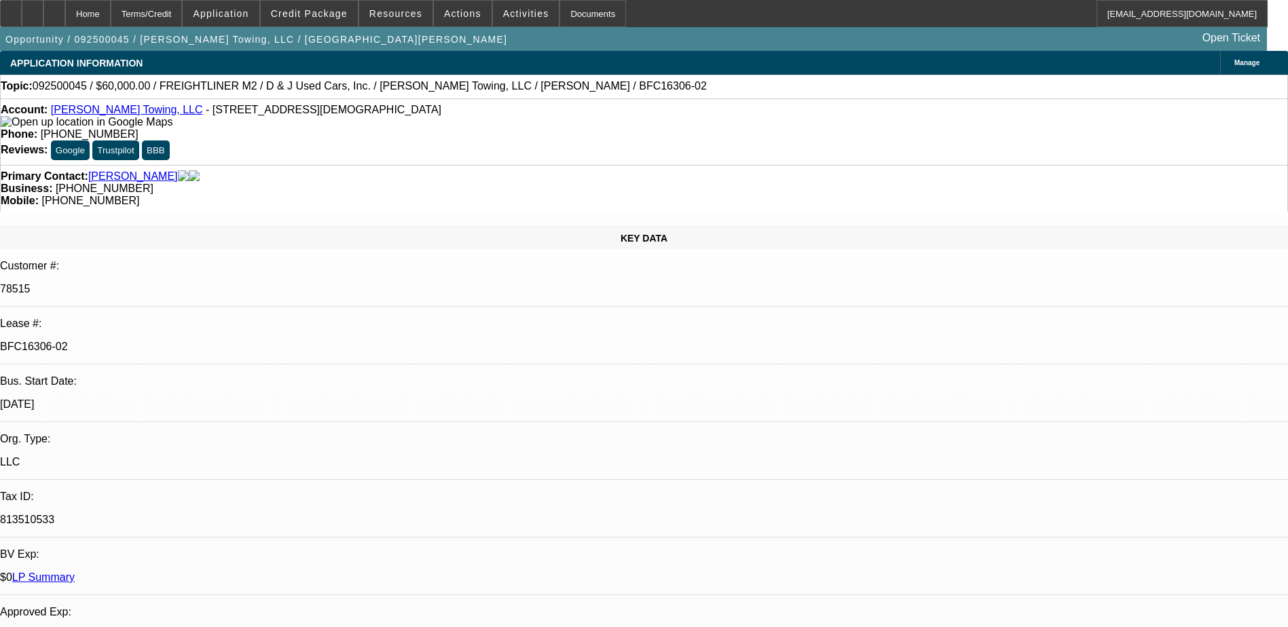
select select "0"
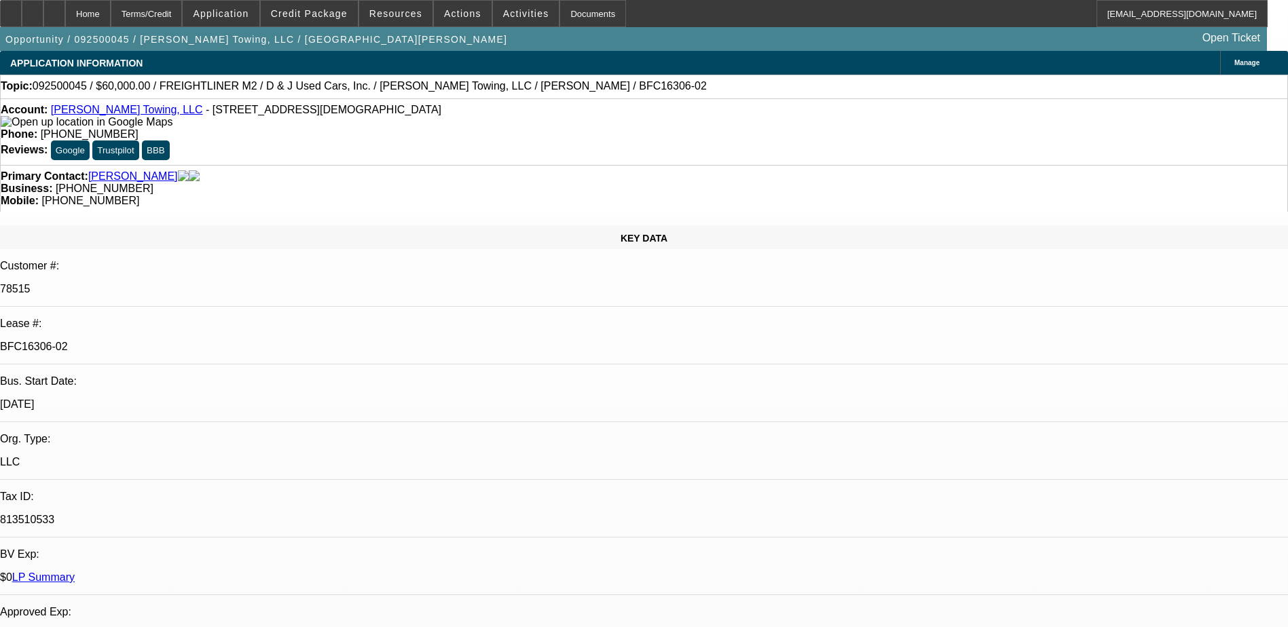
select select "0"
select select "1"
select select "3"
select select "6"
select select "1"
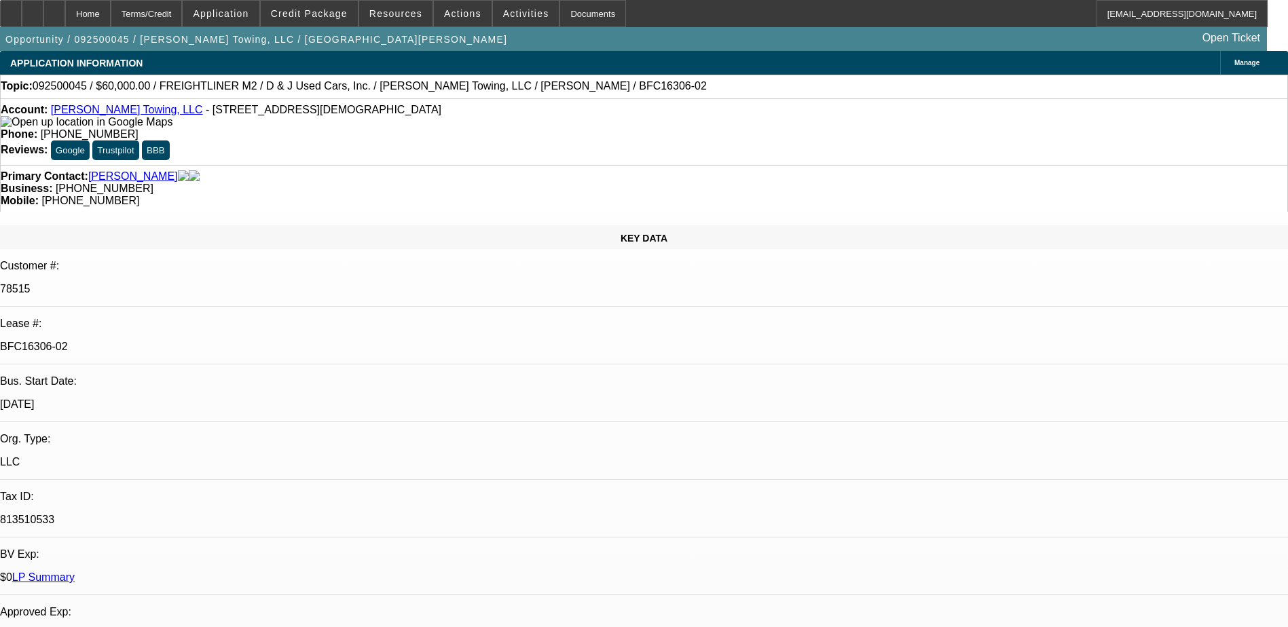
select select "3"
select select "6"
select select "1"
select select "3"
select select "6"
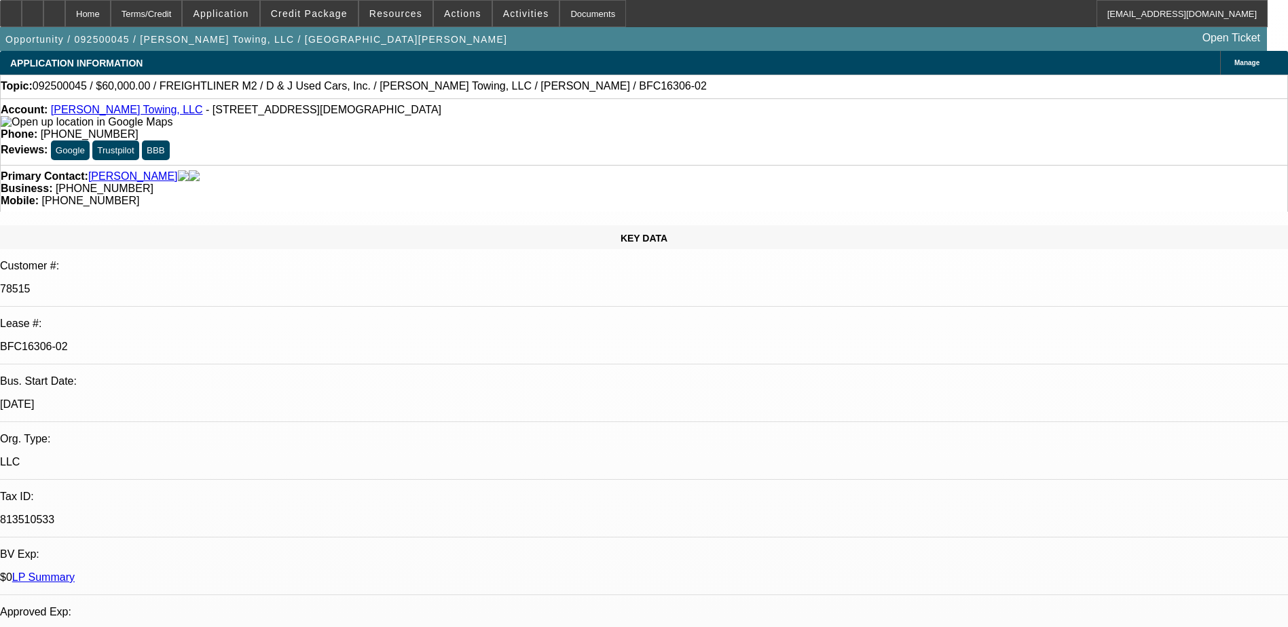
select select "1"
select select "3"
select select "6"
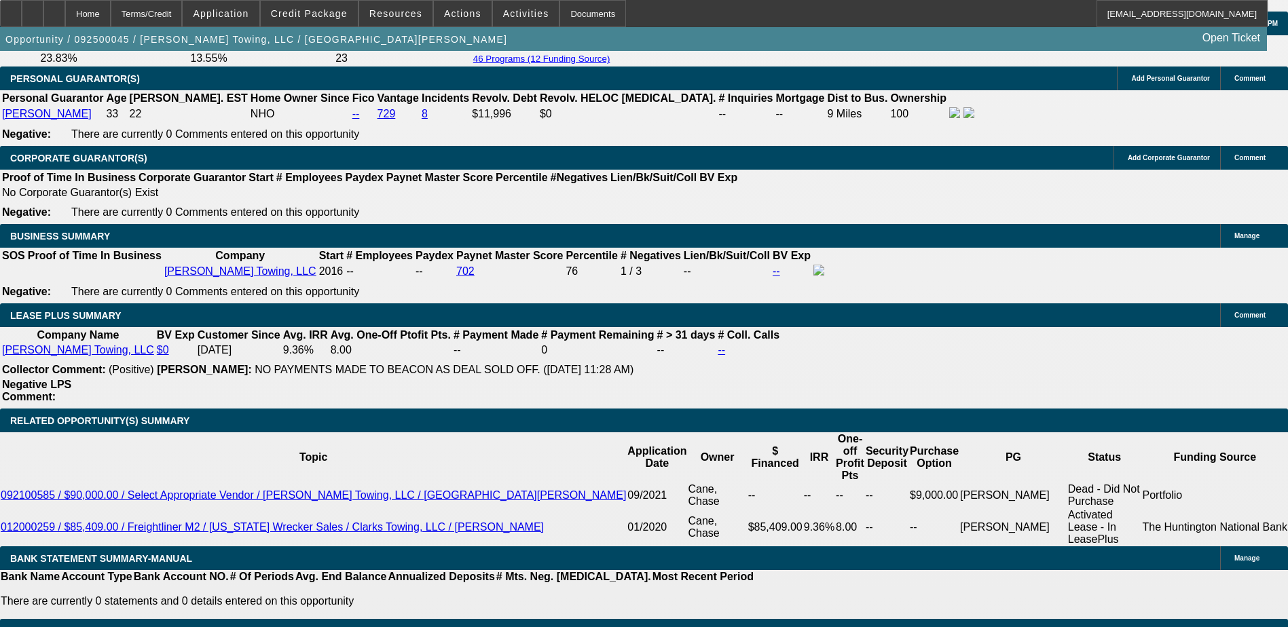
scroll to position [1765, 0]
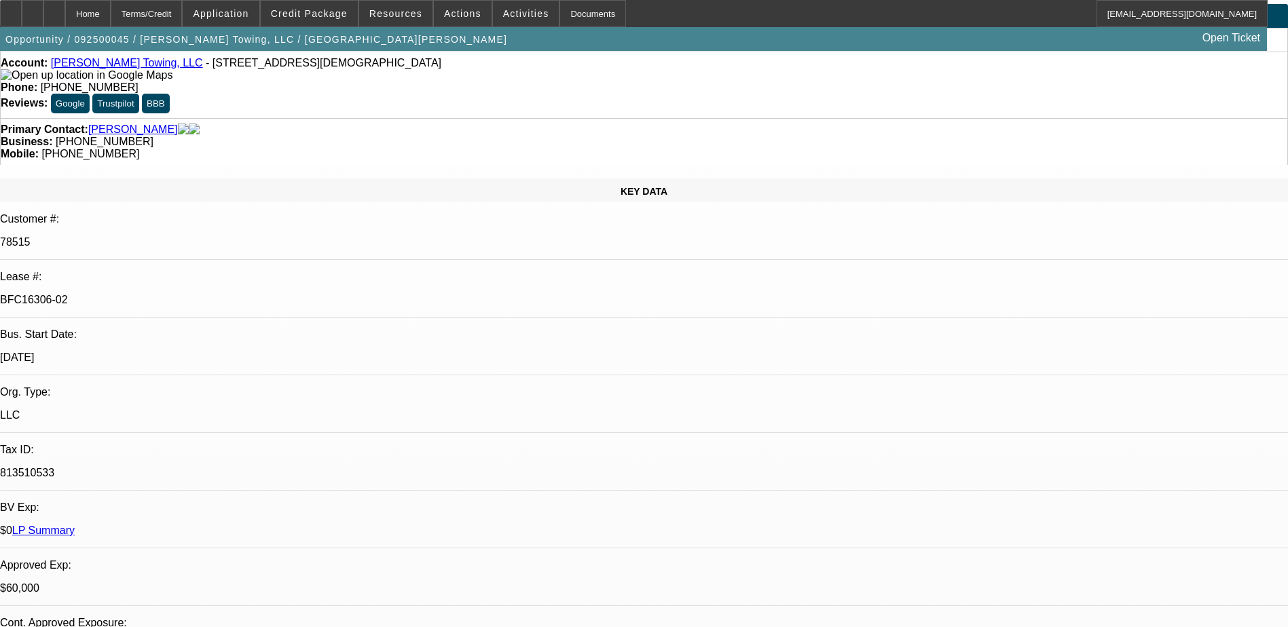
scroll to position [0, 0]
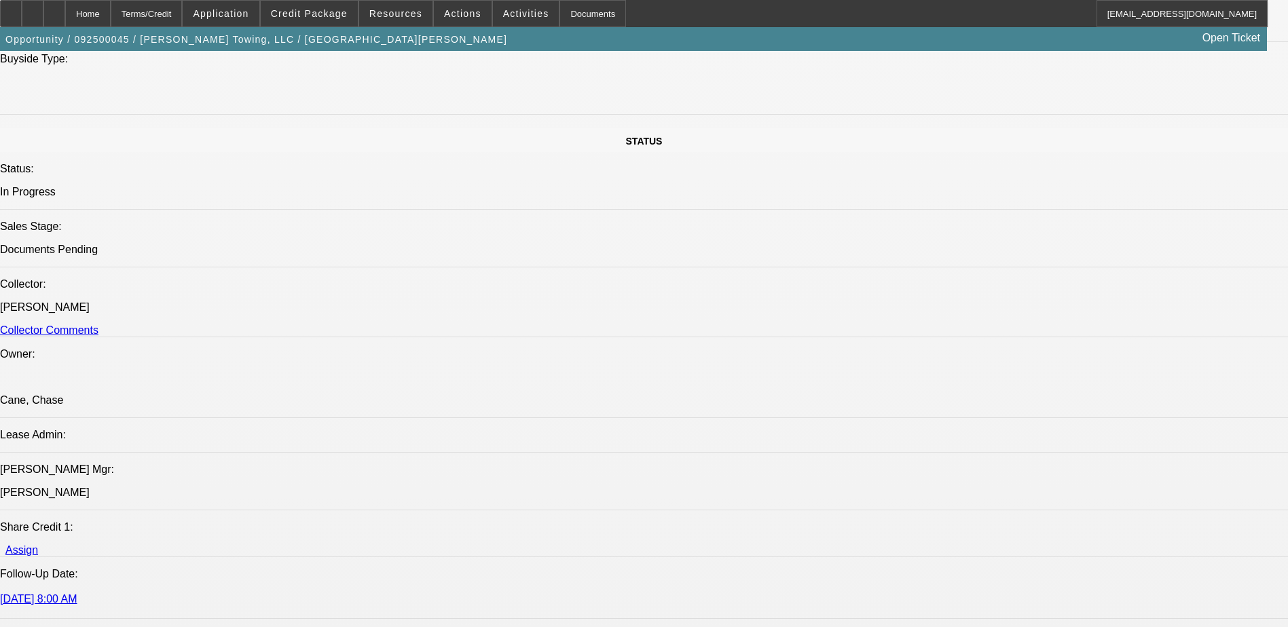
scroll to position [1494, 0]
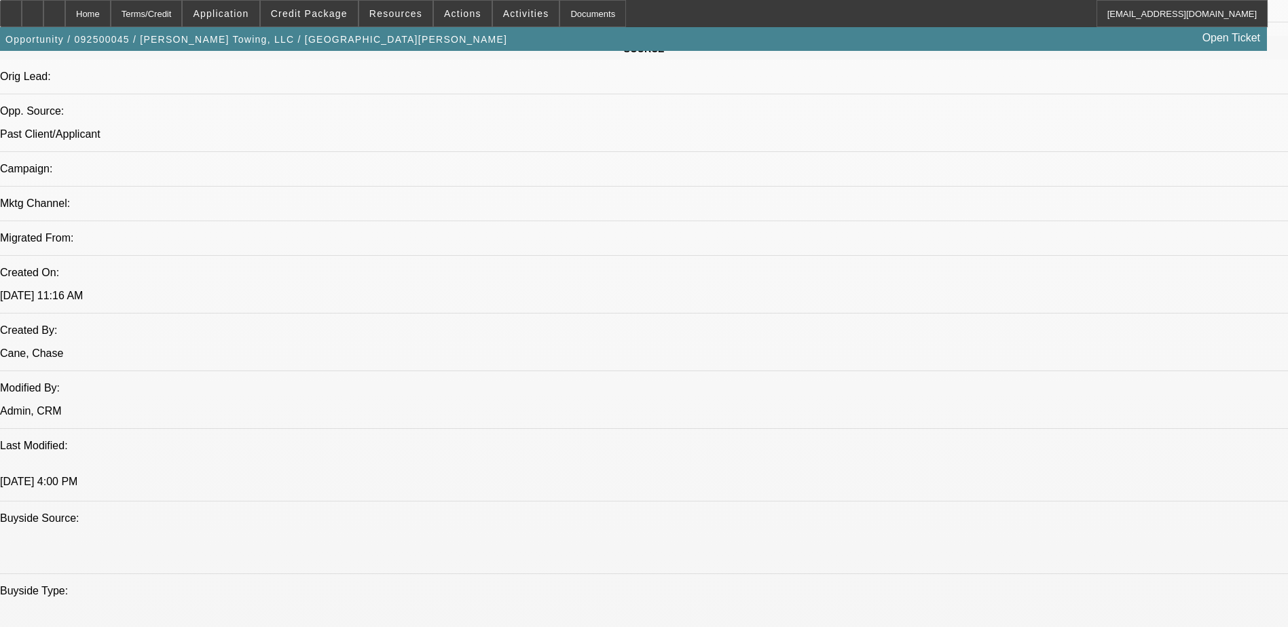
scroll to position [1086, 0]
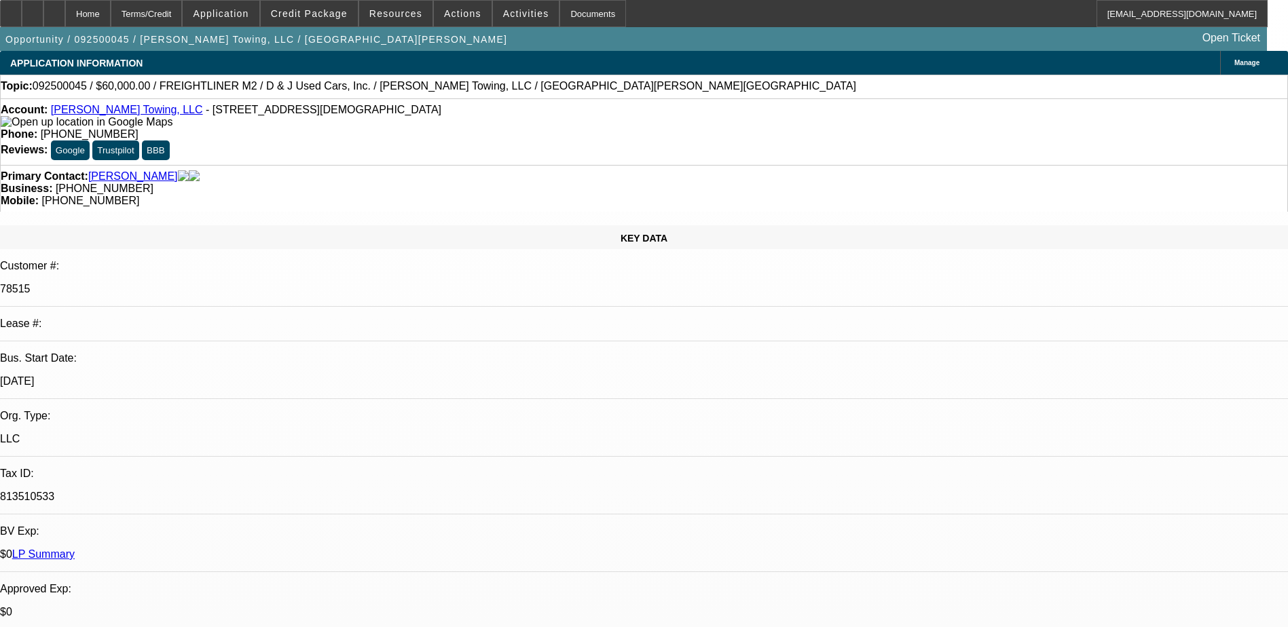
select select "0"
select select "3"
select select "0"
select select "6"
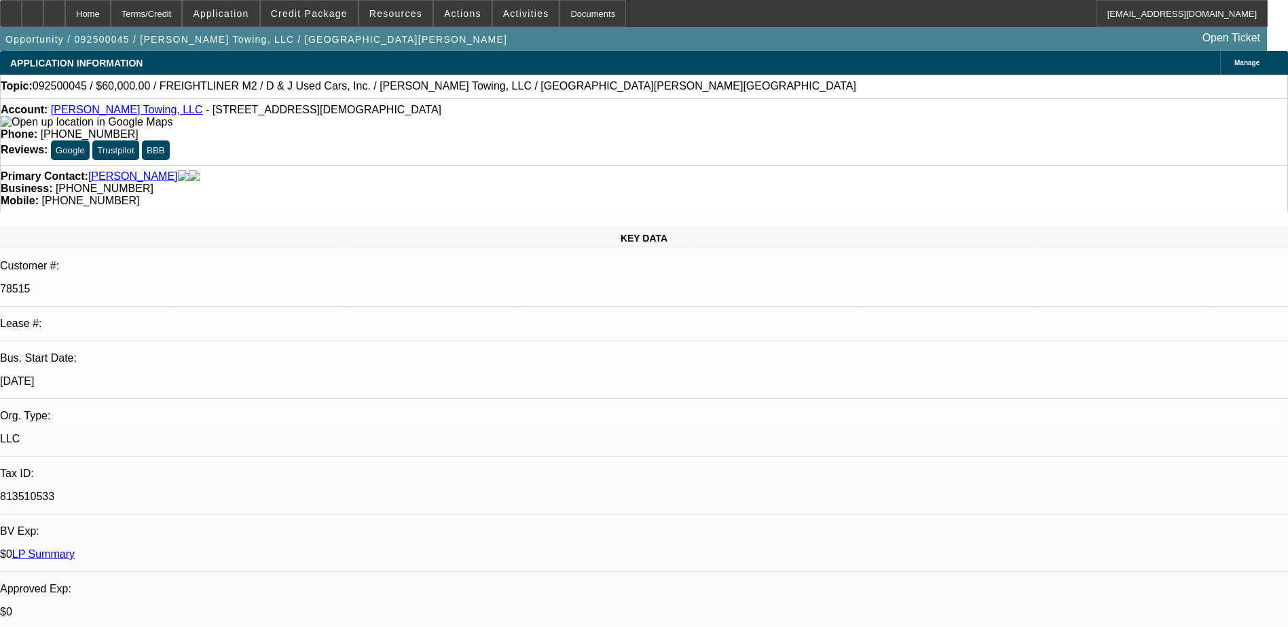
select select "0"
select select "3"
select select "0"
select select "6"
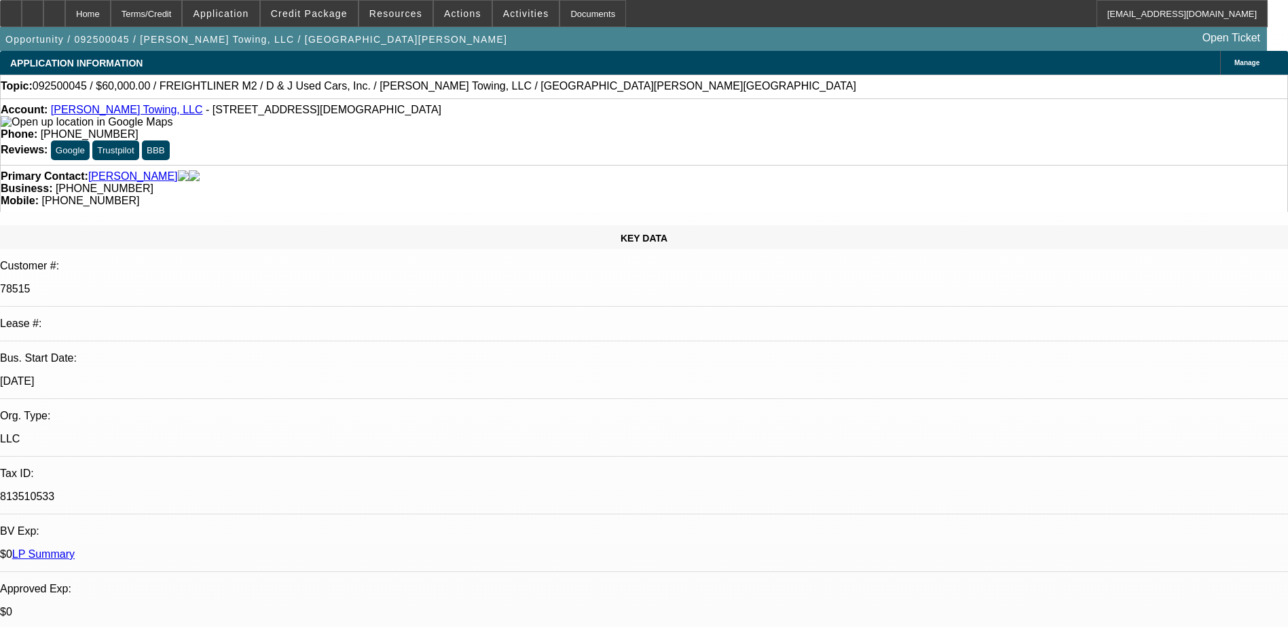
select select "0"
select select "3"
select select "0"
select select "6"
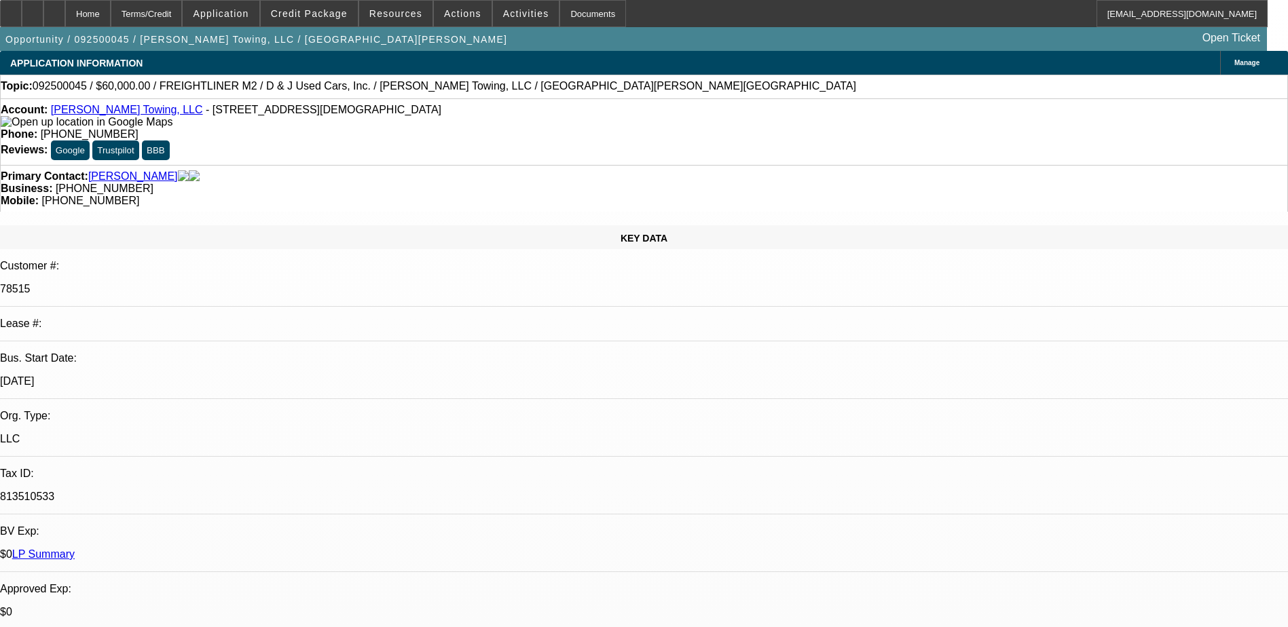
select select "0"
select select "3"
select select "0"
select select "6"
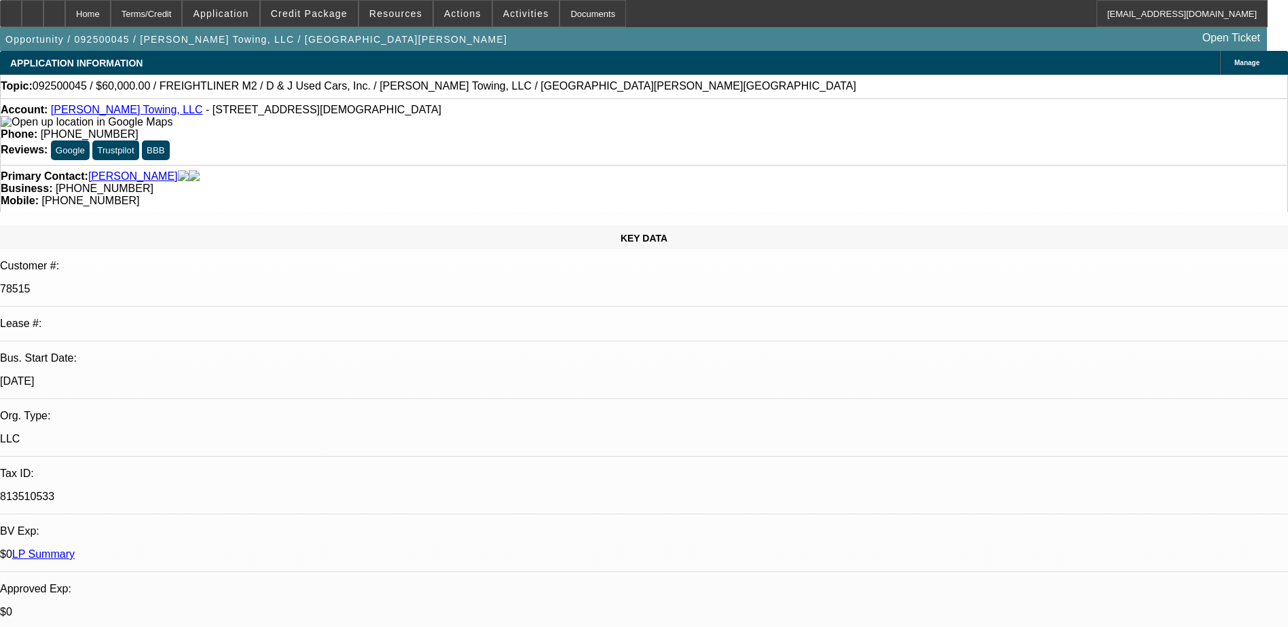
scroll to position [1111, 0]
